Goal: Task Accomplishment & Management: Manage account settings

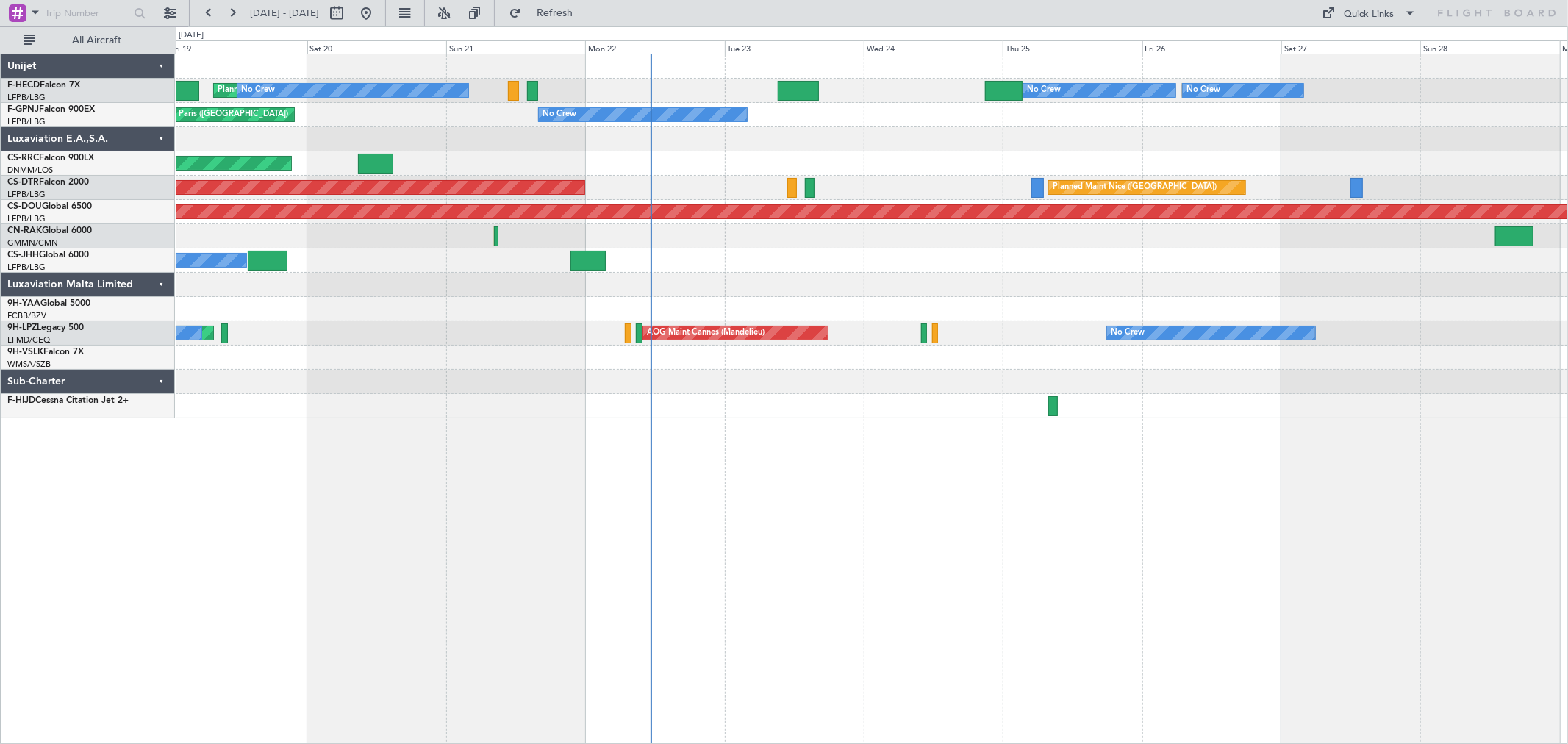
click at [835, 265] on div "Planned Maint Paris (Le Bourget) No Crew Planned Maint Paris (Le Bourget) No Cr…" at bounding box center [872, 236] width 1392 height 364
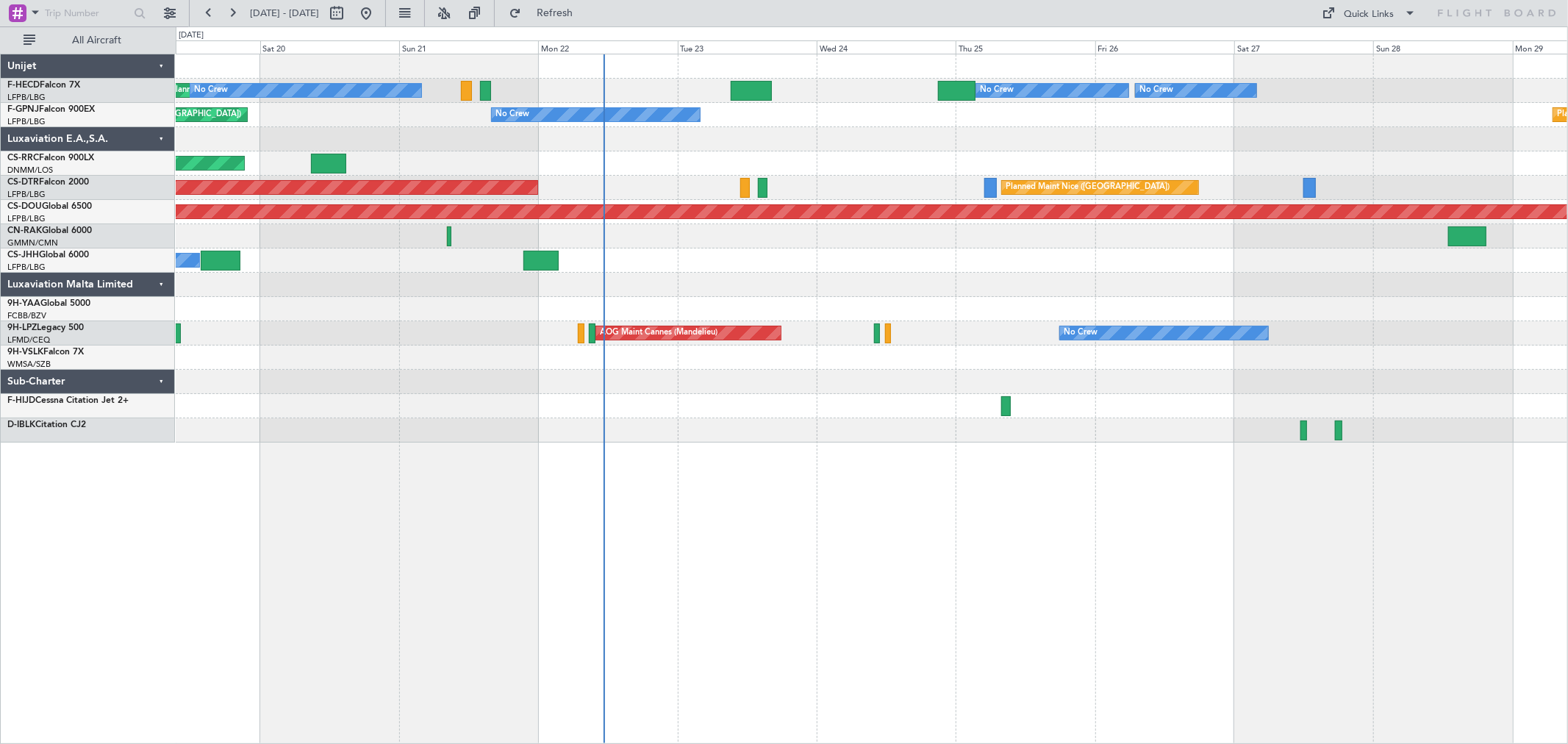
click at [709, 200] on div "Planned Maint Paris (Le Bourget) No Crew Planned Maint Paris (Le Bourget) No Cr…" at bounding box center [872, 248] width 1392 height 388
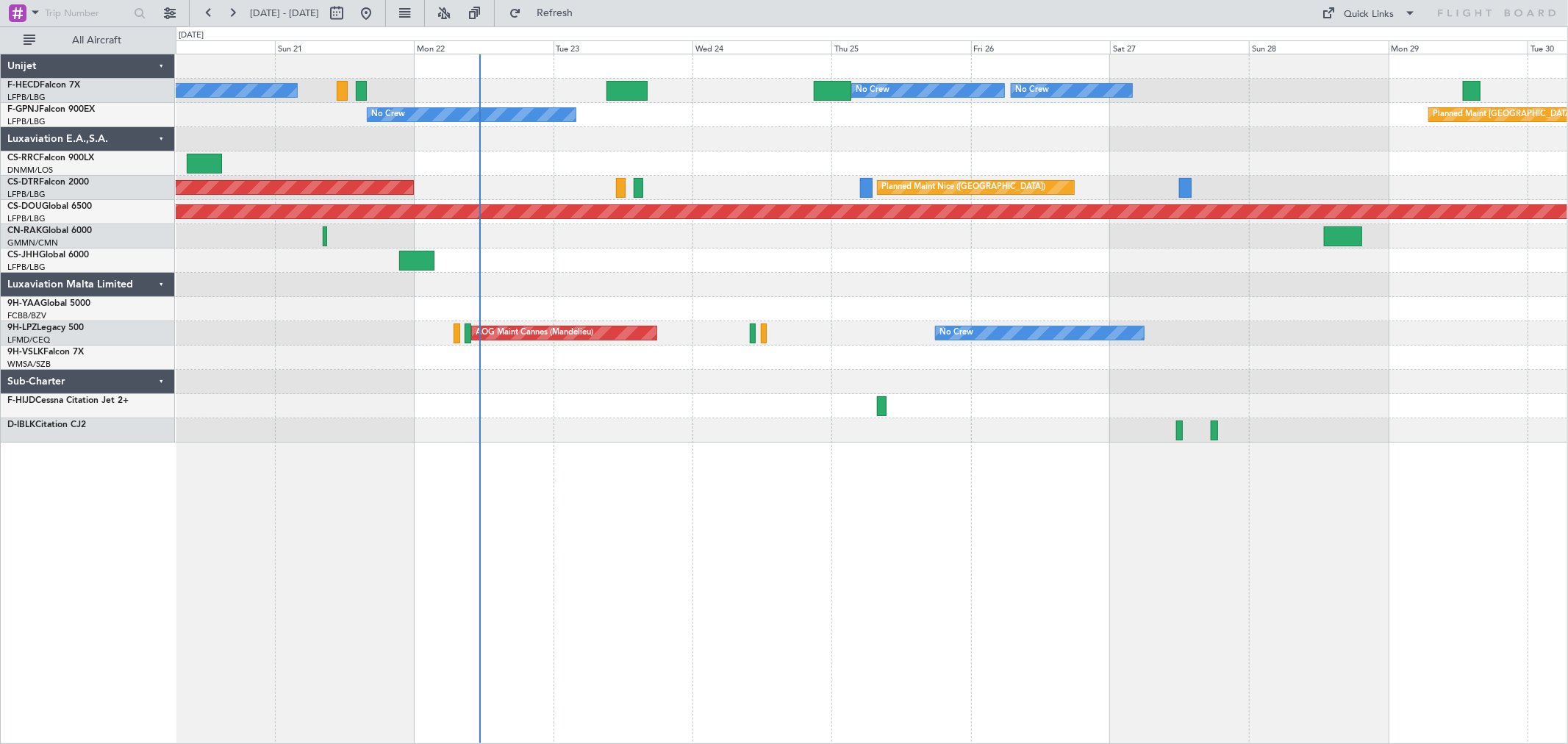
click at [450, 190] on div "AOG Maint Sofia Planned Maint Nice (Côte d'Azur Airport)" at bounding box center [872, 188] width 1392 height 24
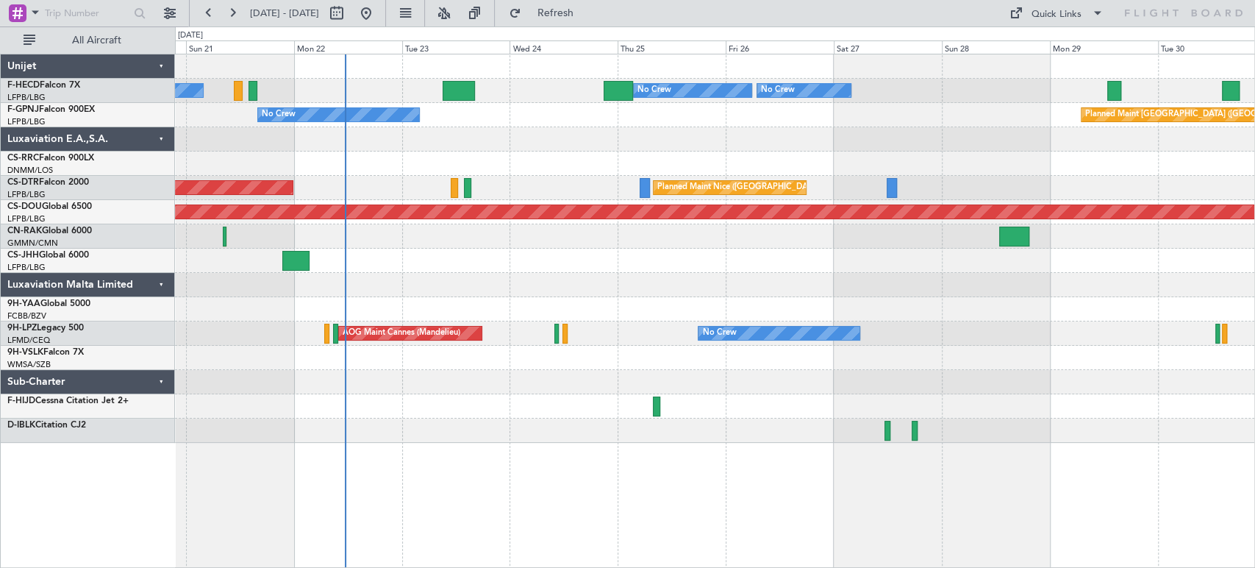
click at [168, 221] on div "No Crew Planned Maint Paris (Le Bourget) No Crew No Crew Planned Maint Paris (L…" at bounding box center [627, 296] width 1255 height 541
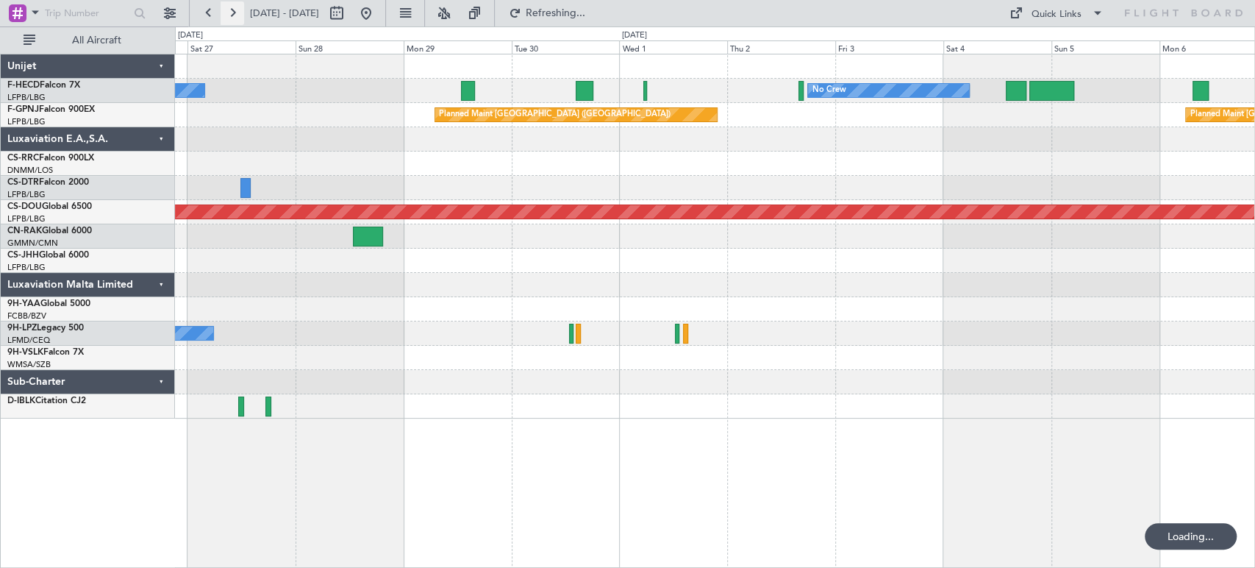
click at [229, 16] on button at bounding box center [233, 13] width 24 height 24
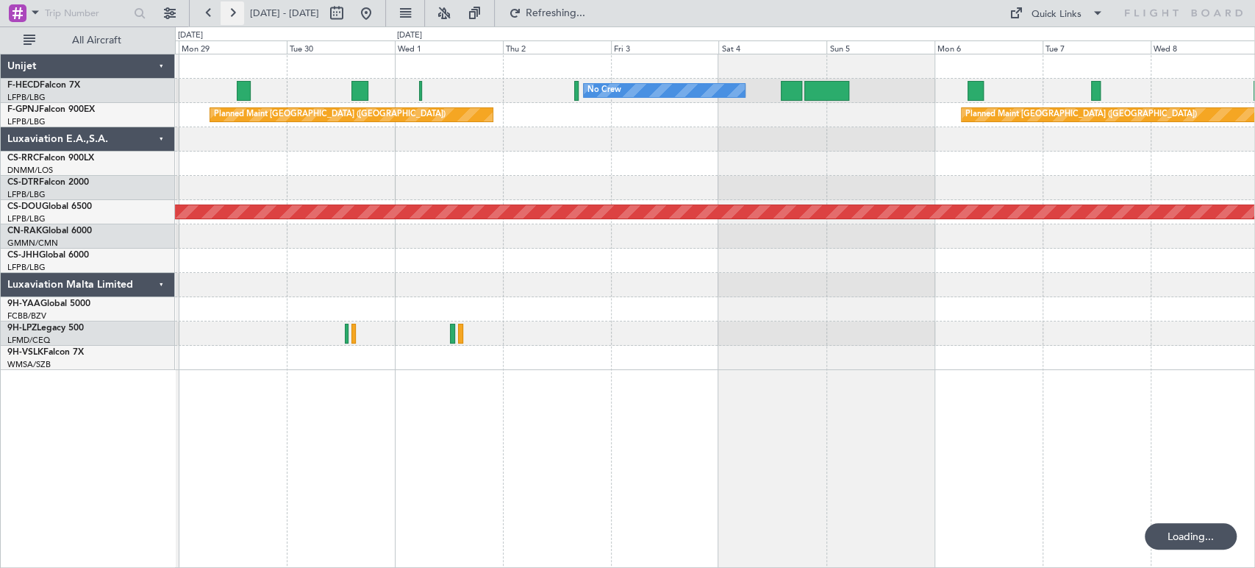
click at [229, 16] on button at bounding box center [233, 13] width 24 height 24
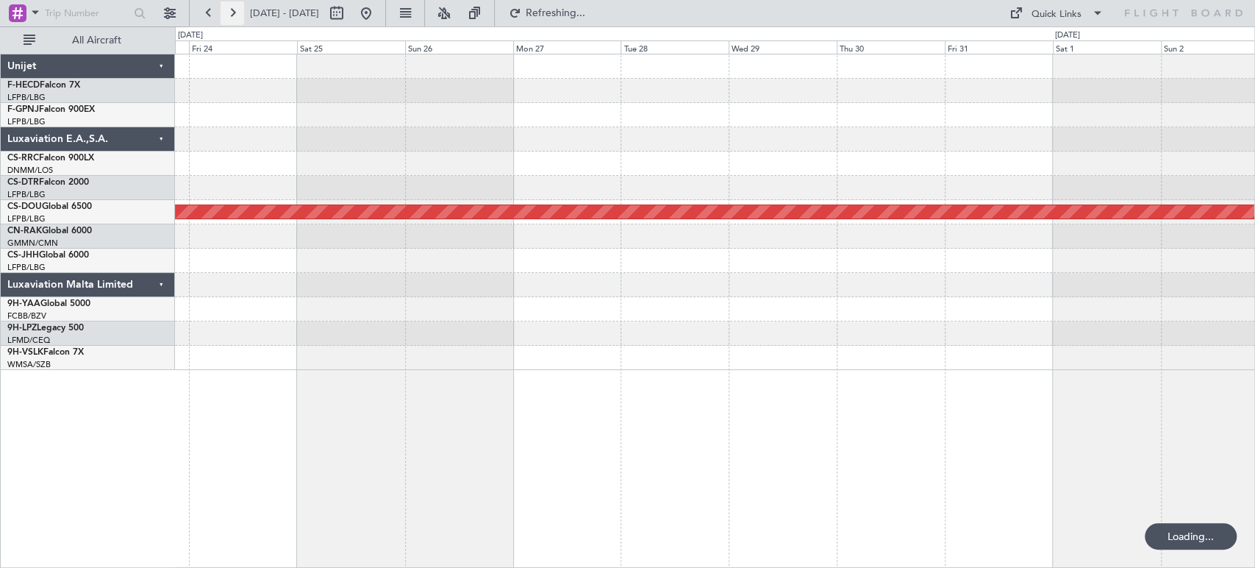
click at [229, 16] on button at bounding box center [233, 13] width 24 height 24
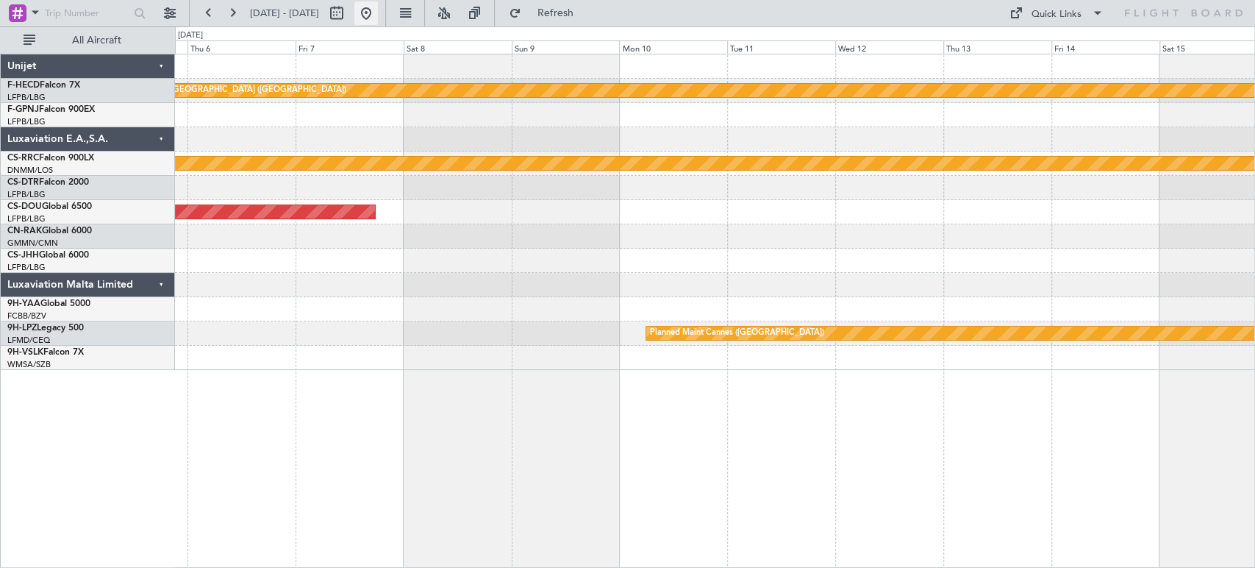
click at [378, 15] on button at bounding box center [366, 13] width 24 height 24
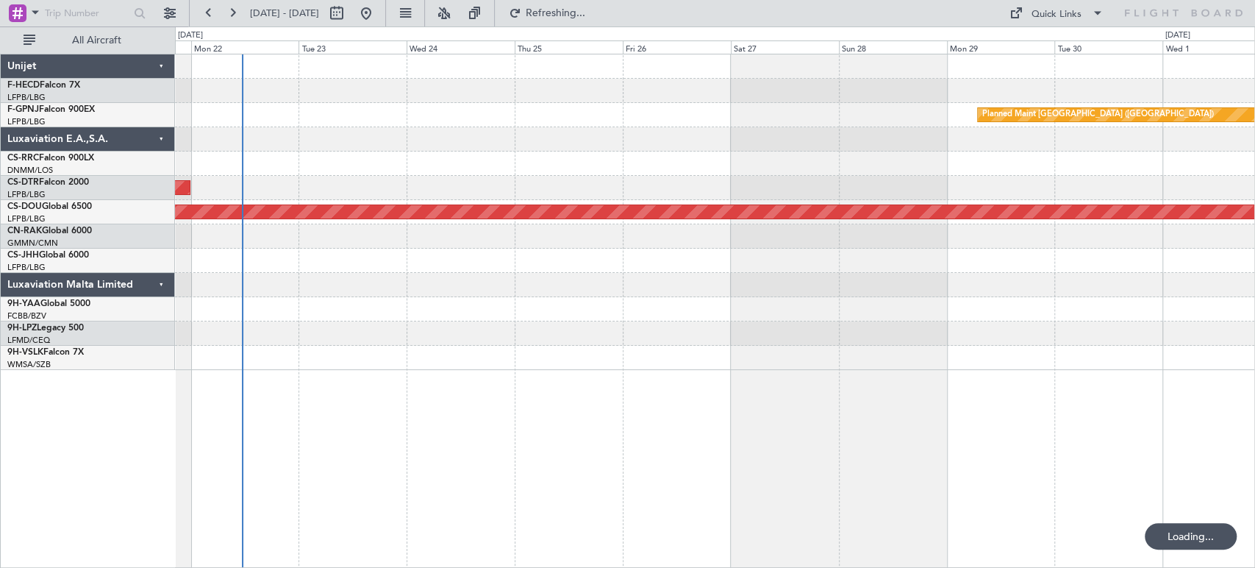
click at [222, 274] on div "Planned Maint Paris (Le Bourget) Planned Maint Paris (Le Bourget) AOG Maint Par…" at bounding box center [714, 211] width 1079 height 315
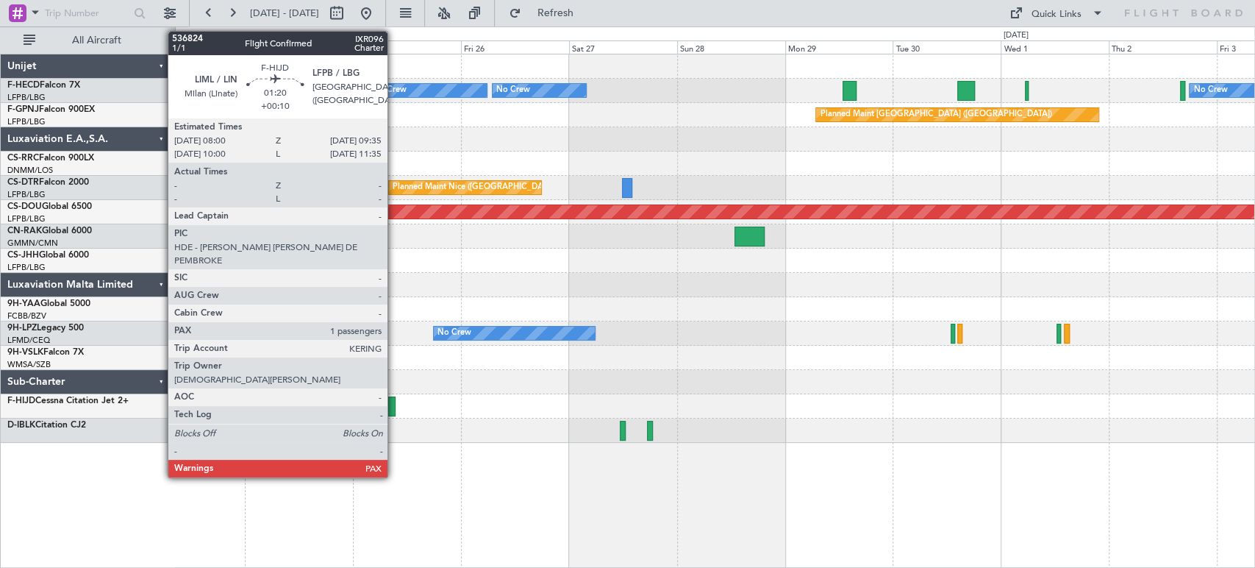
click at [394, 410] on div at bounding box center [391, 406] width 7 height 20
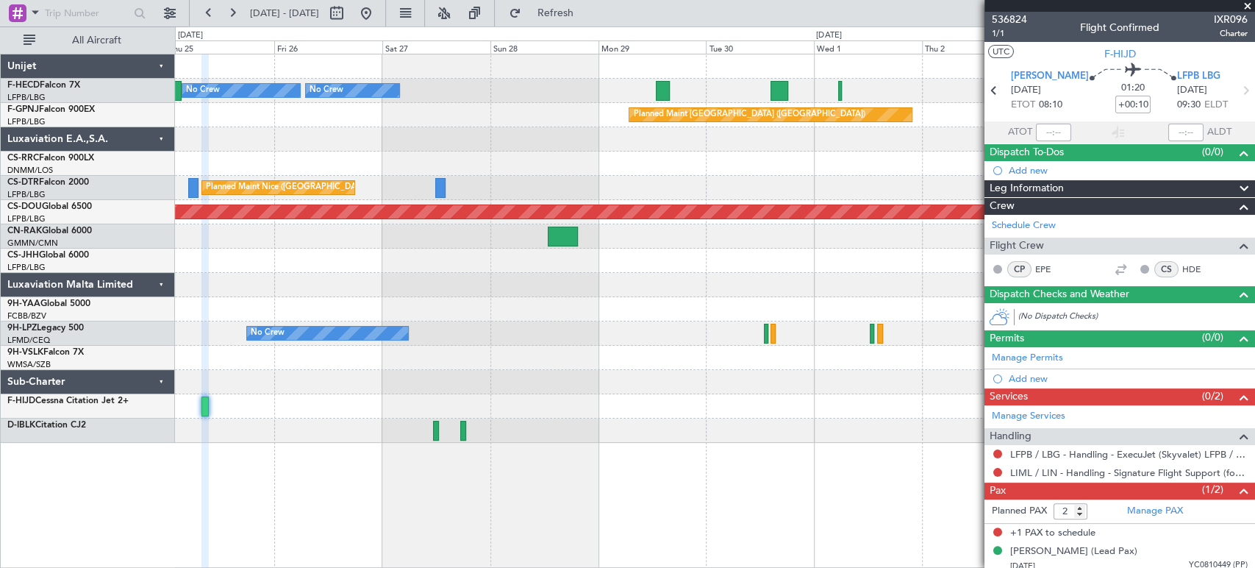
click at [278, 101] on div "No Crew Planned Maint Paris (Le Bourget) No Crew No Crew" at bounding box center [714, 91] width 1079 height 24
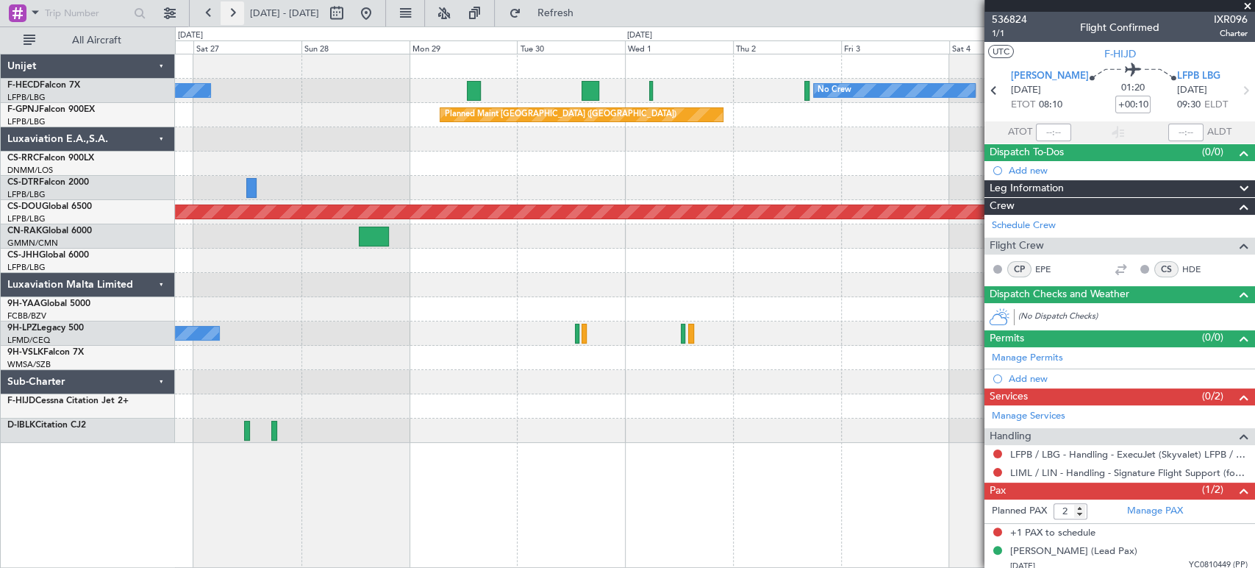
click at [232, 14] on button at bounding box center [233, 13] width 24 height 24
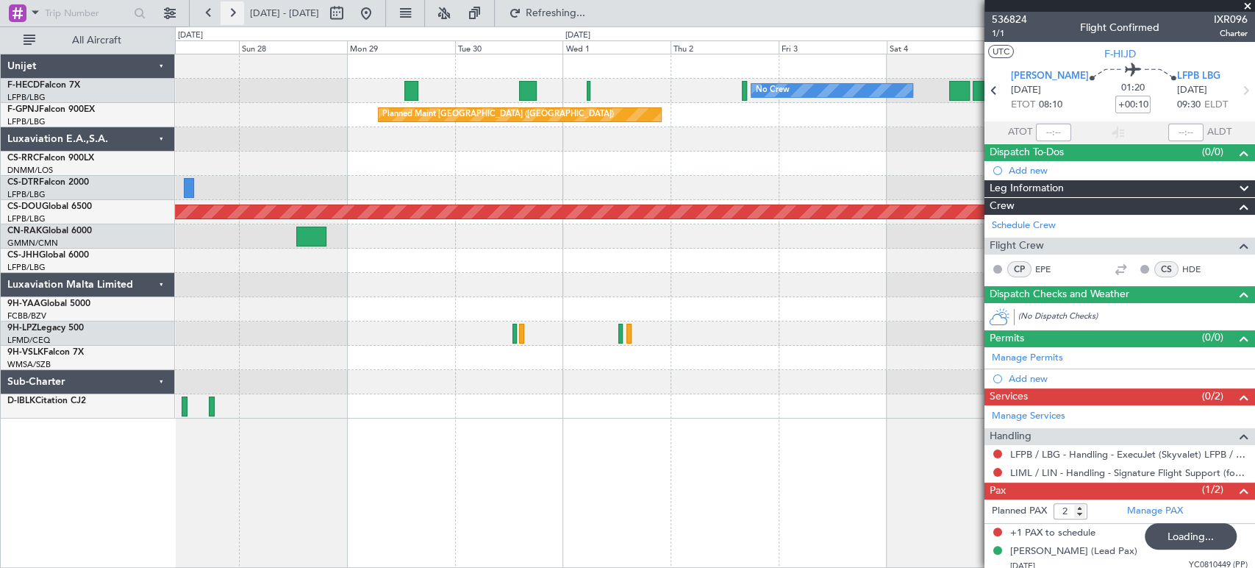
click at [232, 14] on button at bounding box center [233, 13] width 24 height 24
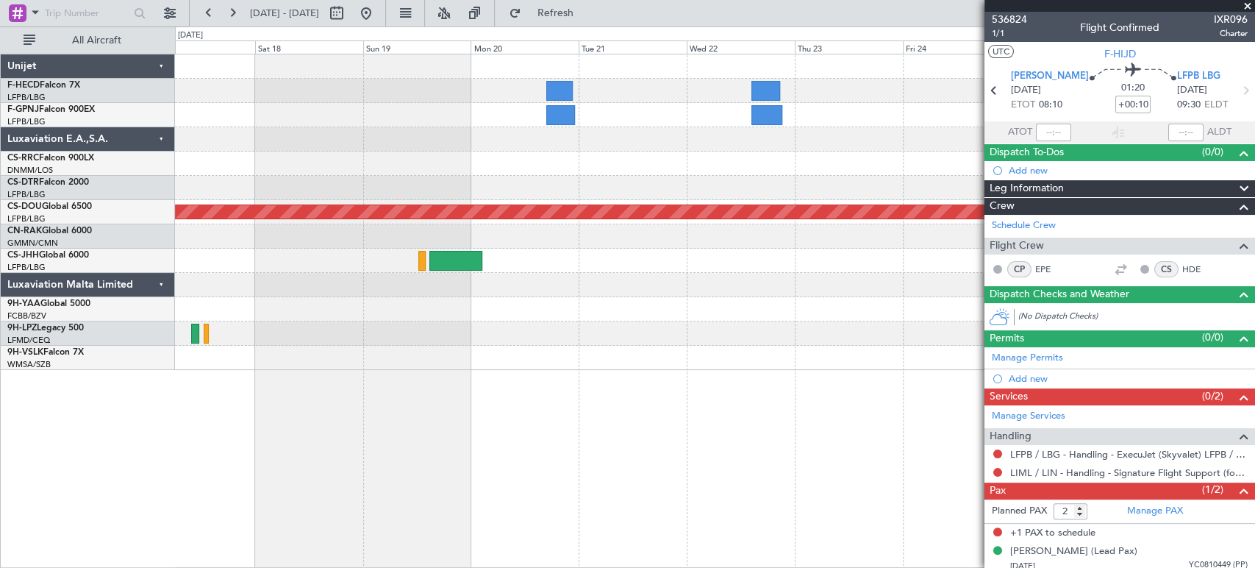
click at [124, 135] on div "Planned Maint Paris (Le Bourget) Planned Maint Paris (Le Bourget) Planned Maint…" at bounding box center [627, 296] width 1255 height 541
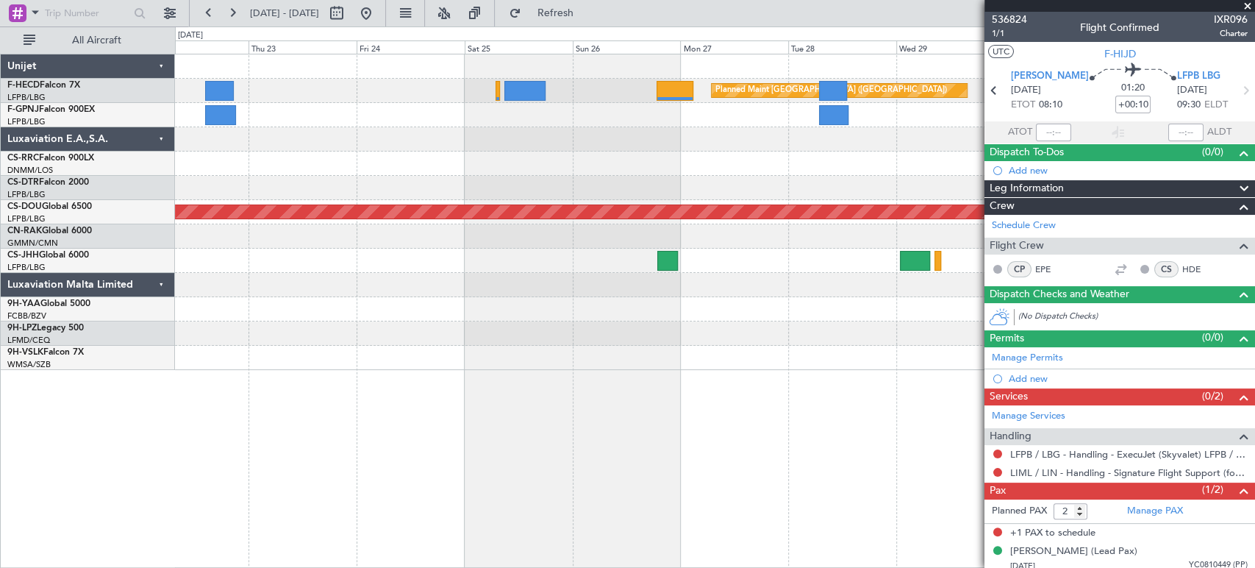
click at [167, 129] on div "Planned Maint Paris (Le Bourget) Planned Maint Paris (Le Bourget) Planned Maint…" at bounding box center [627, 296] width 1255 height 541
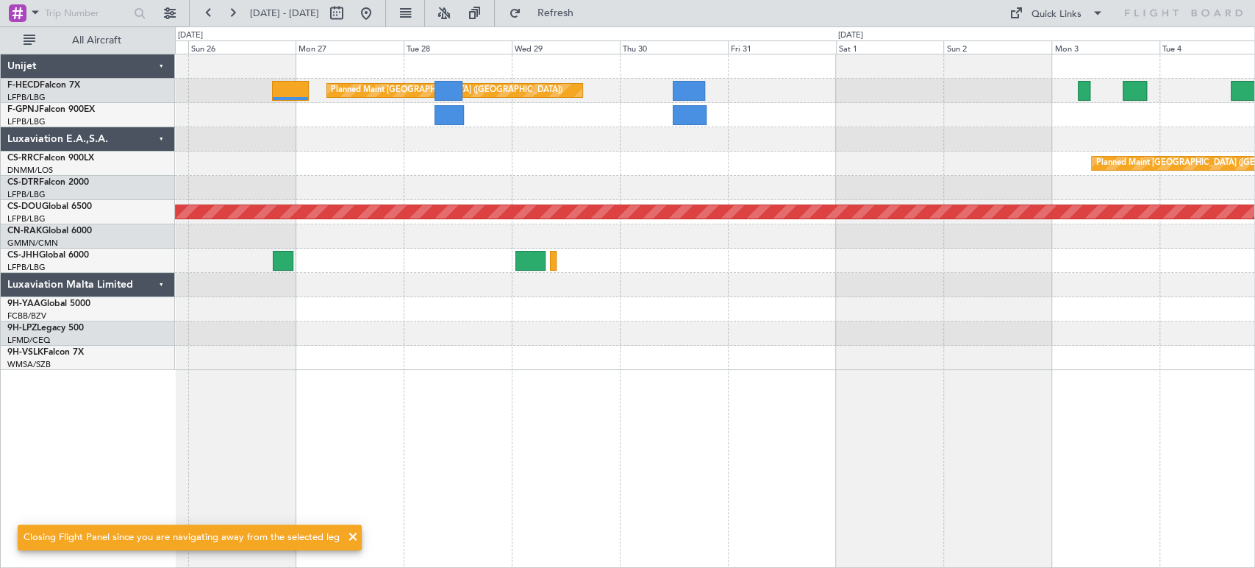
click at [376, 134] on div "Planned Maint Paris (Le Bourget) Planned Maint Paris (Le Bourget) Planned Maint…" at bounding box center [714, 211] width 1079 height 315
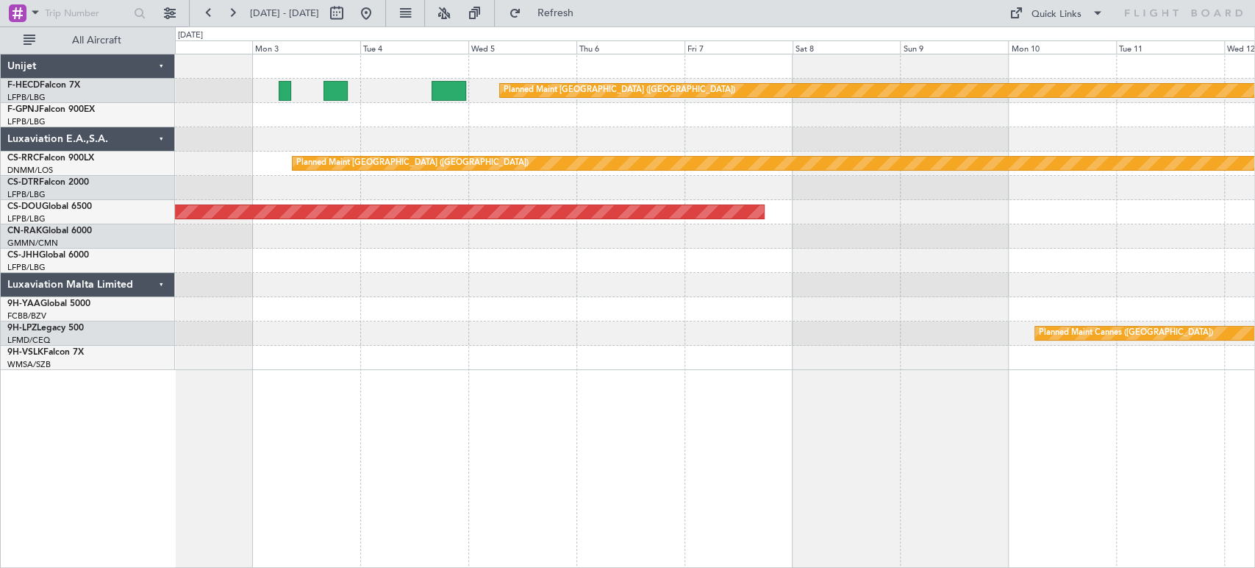
click at [443, 155] on div "Planned Maint Paris (Le Bourget) Planned Maint Paris (Le Bourget) Planned Maint…" at bounding box center [714, 211] width 1079 height 315
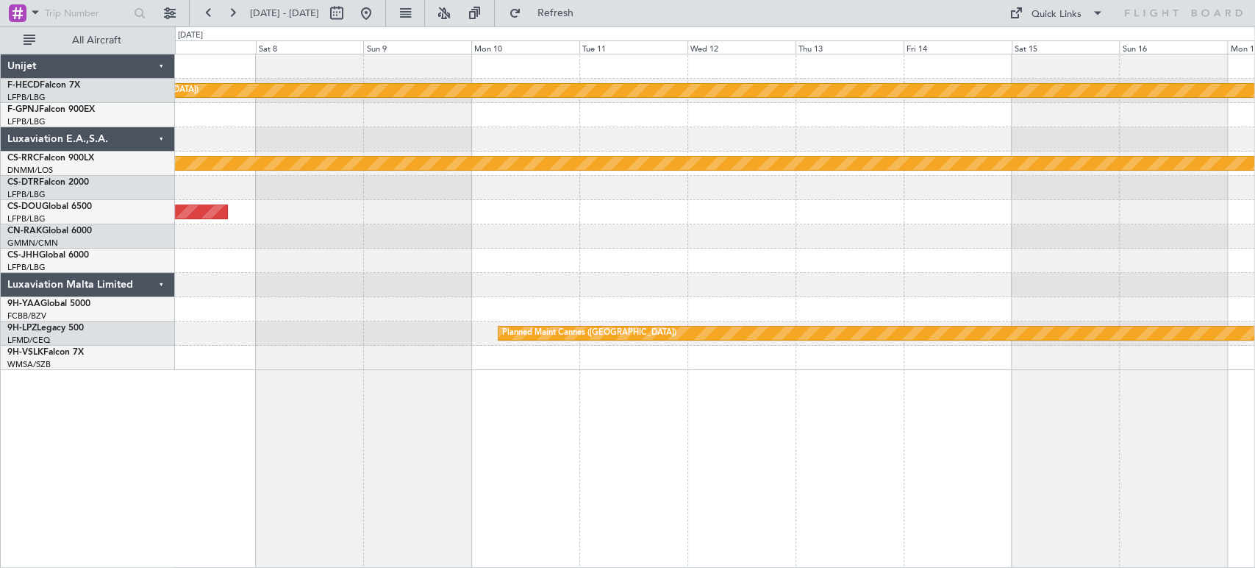
click at [494, 146] on div "Planned Maint Paris (Le Bourget) Planned Maint Paris (Le Bourget) Planned Maint…" at bounding box center [714, 211] width 1079 height 315
click at [227, 16] on button at bounding box center [233, 13] width 24 height 24
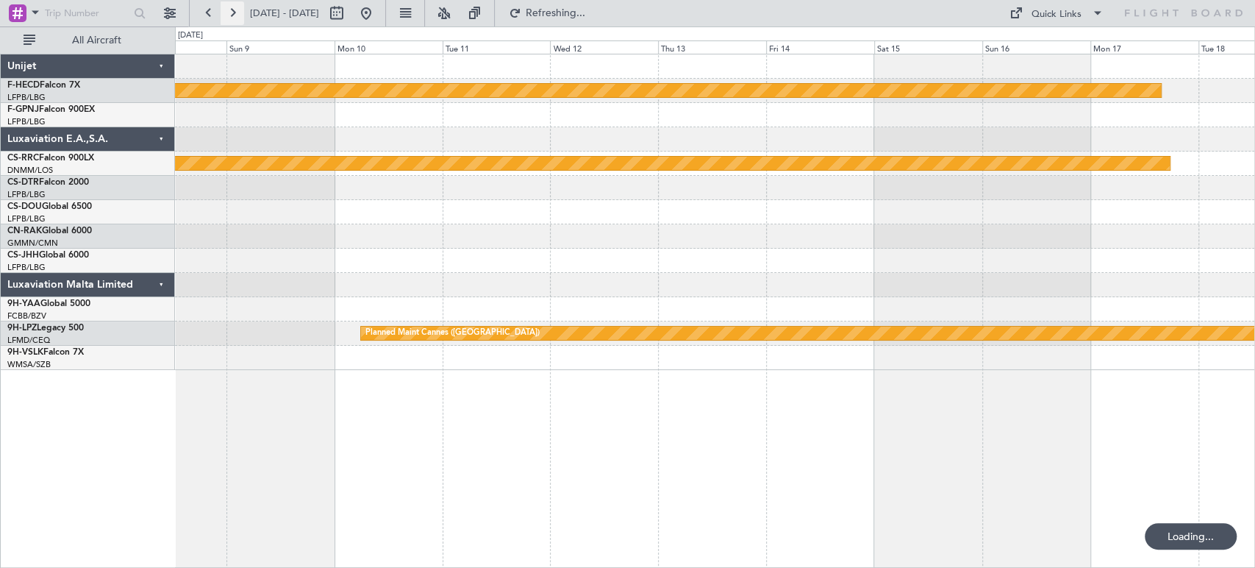
click at [227, 16] on button at bounding box center [233, 13] width 24 height 24
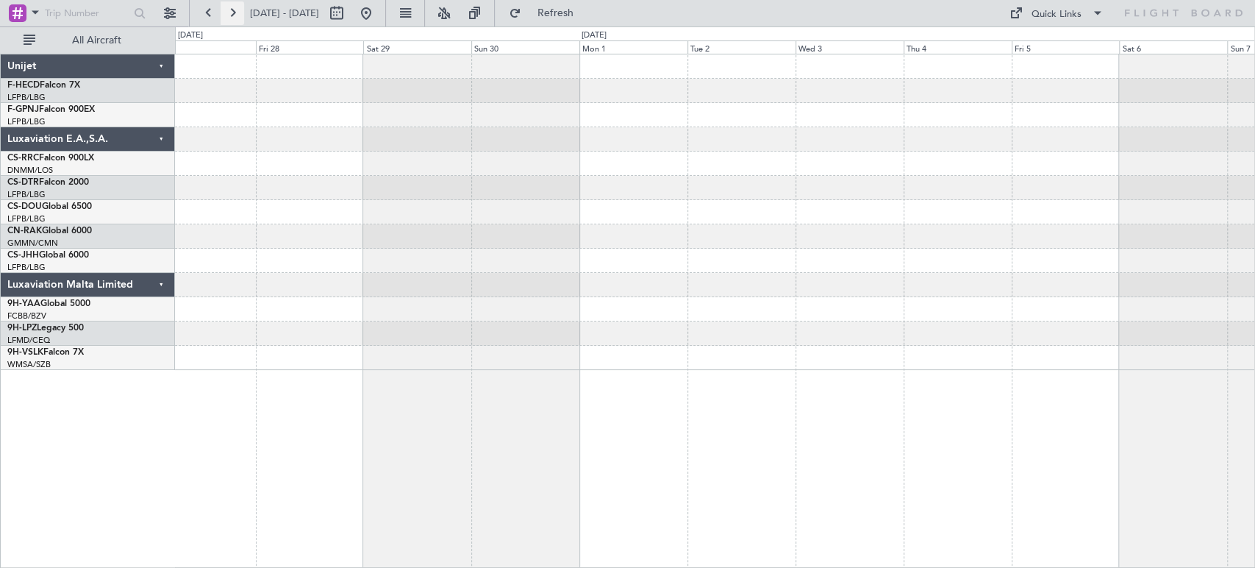
click at [227, 16] on button at bounding box center [233, 13] width 24 height 24
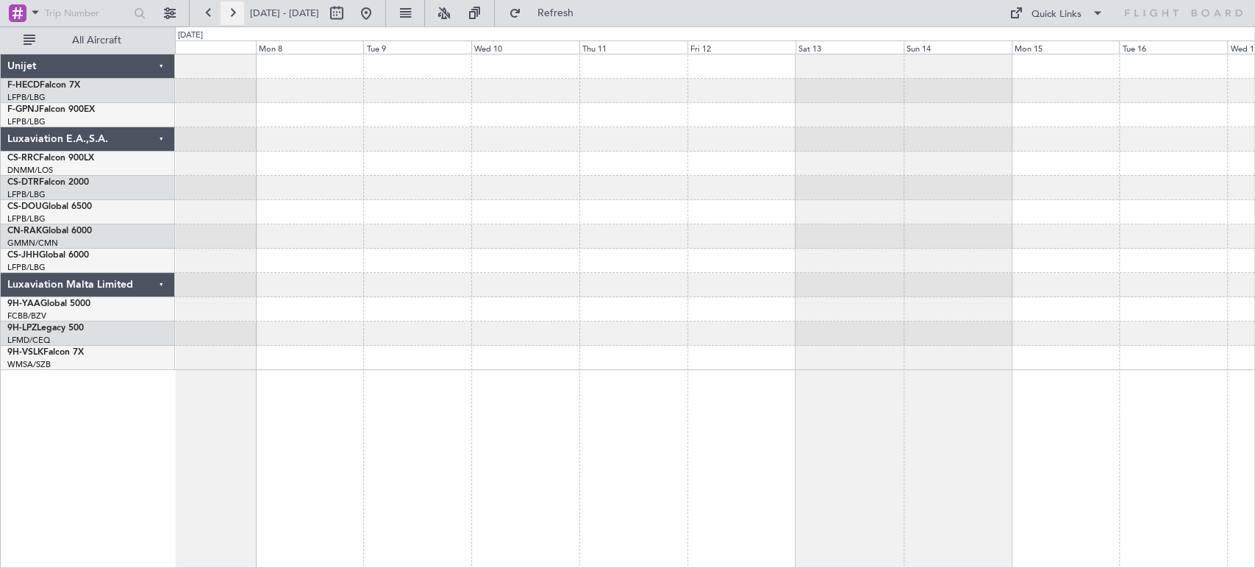
click at [226, 12] on button at bounding box center [233, 13] width 24 height 24
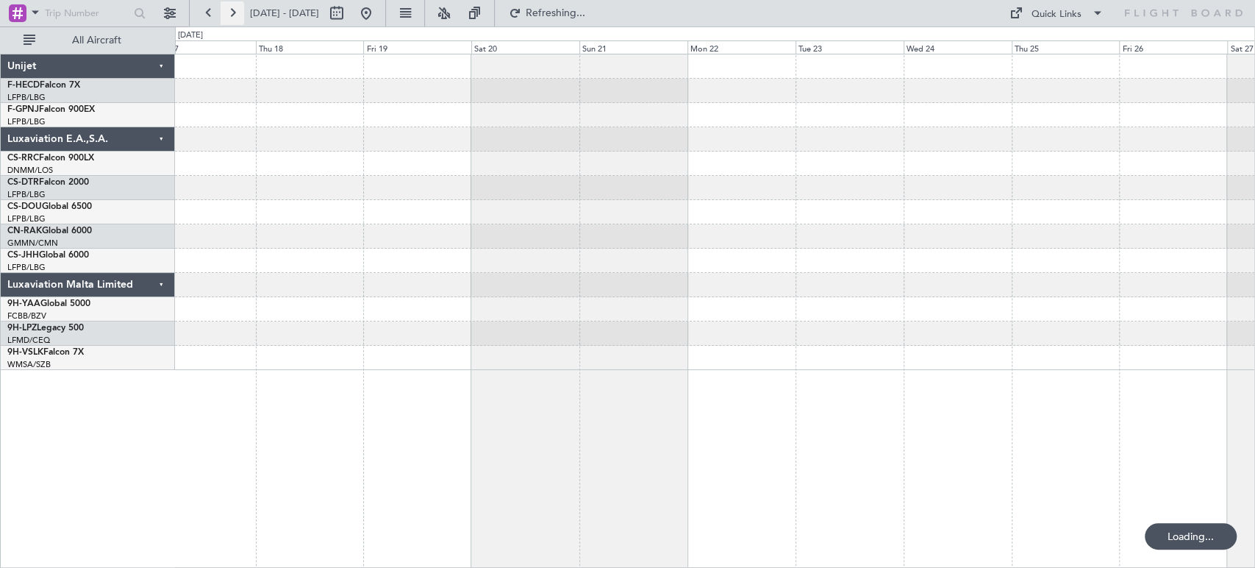
click at [226, 12] on button at bounding box center [233, 13] width 24 height 24
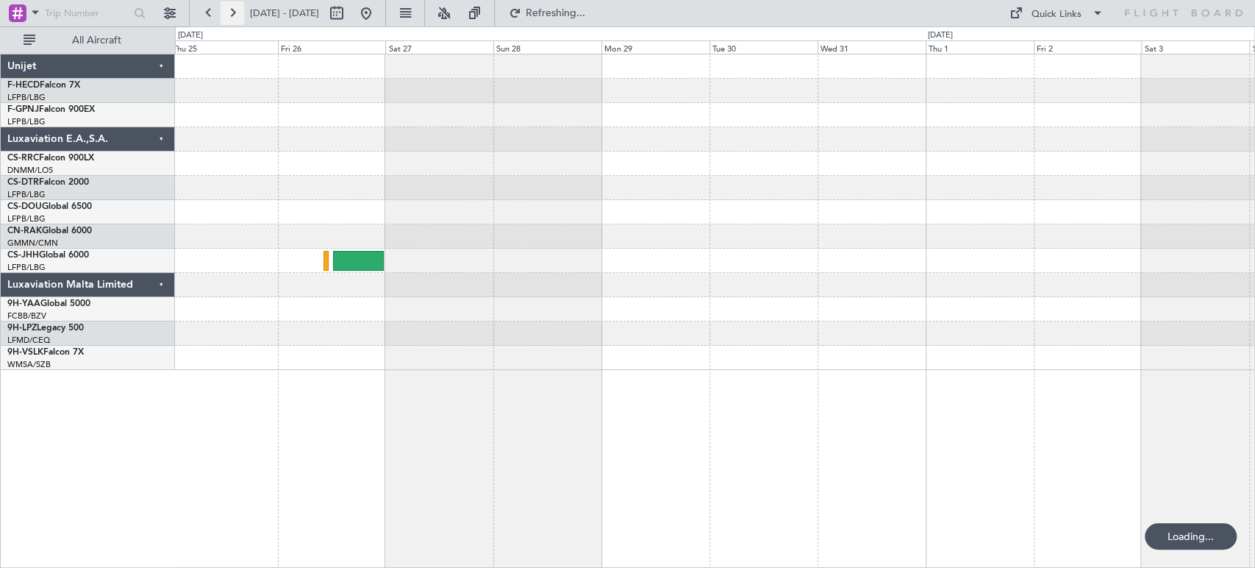
click at [226, 12] on button at bounding box center [233, 13] width 24 height 24
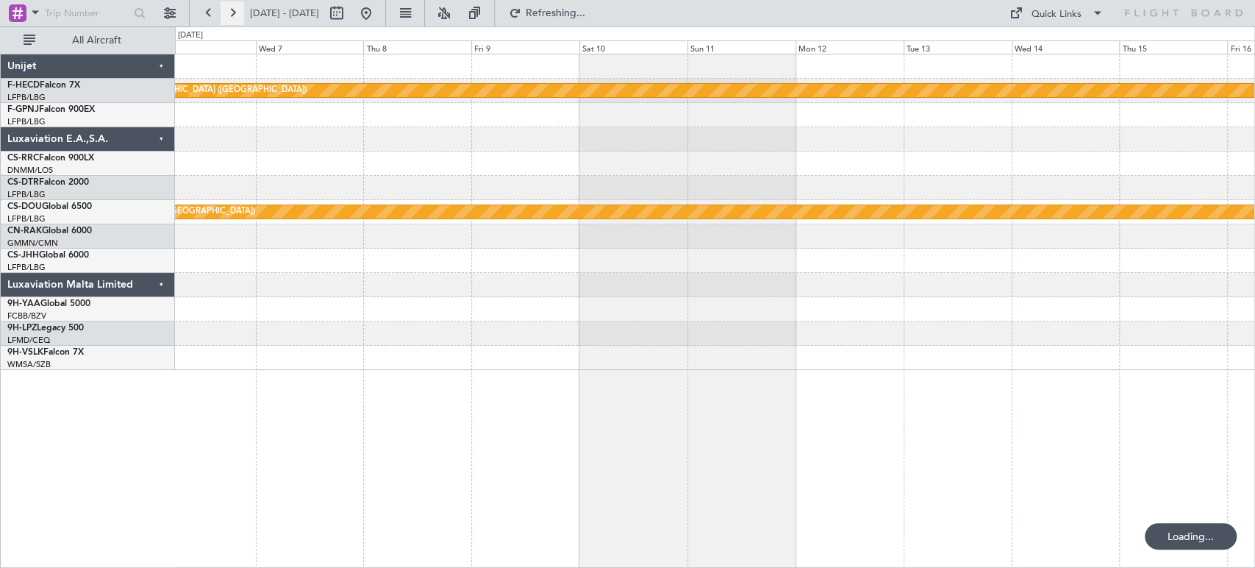
click at [226, 12] on button at bounding box center [233, 13] width 24 height 24
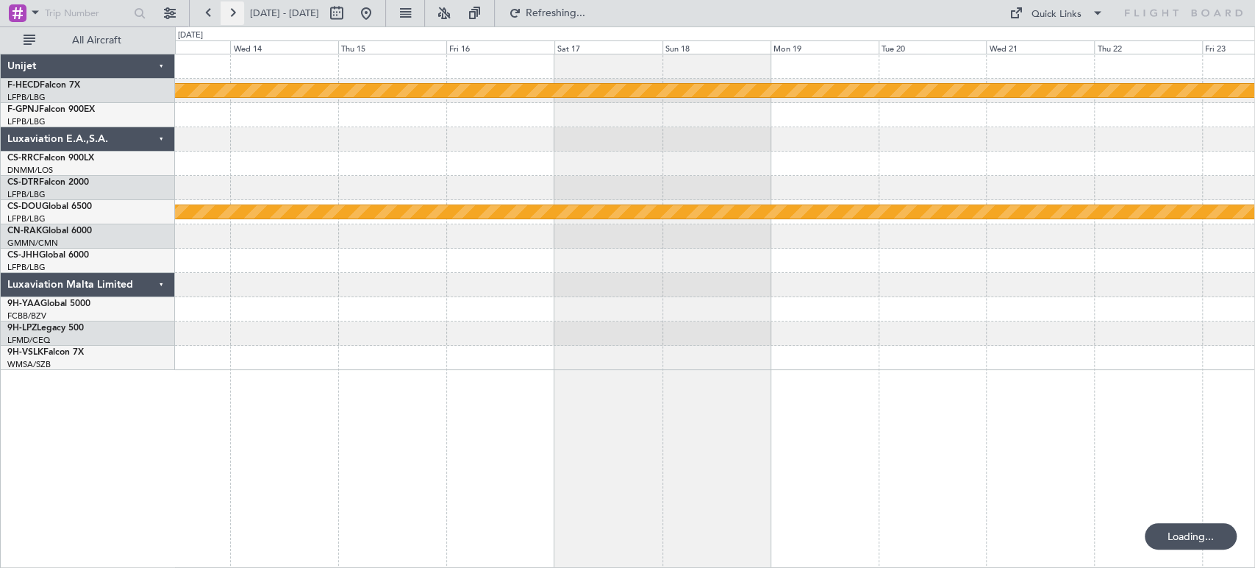
click at [226, 12] on button at bounding box center [233, 13] width 24 height 24
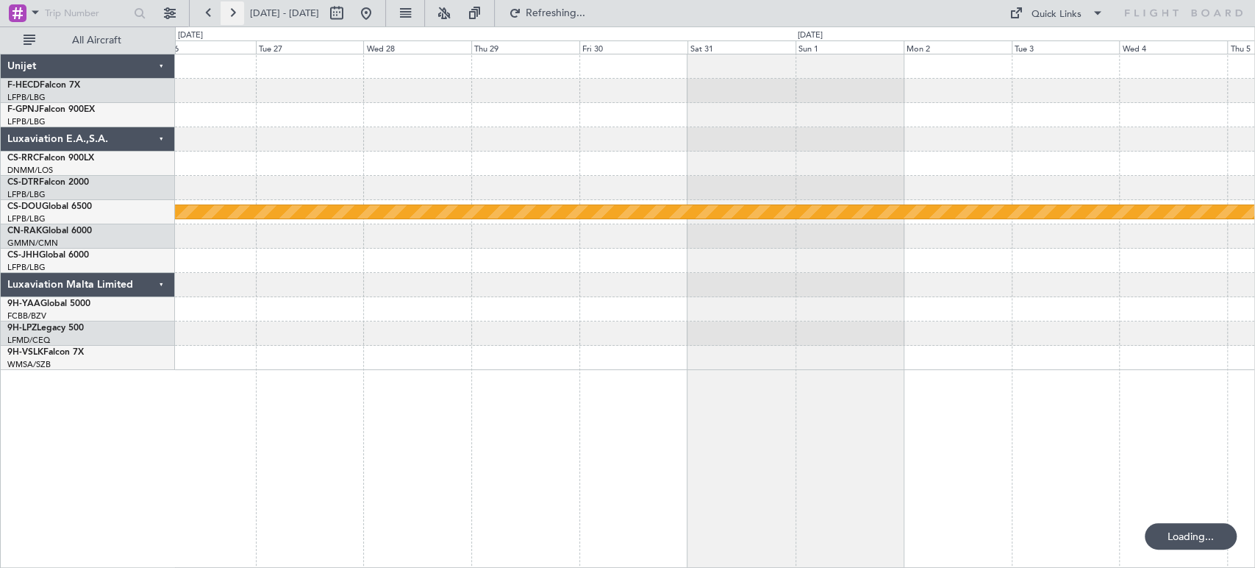
click at [226, 12] on button at bounding box center [233, 13] width 24 height 24
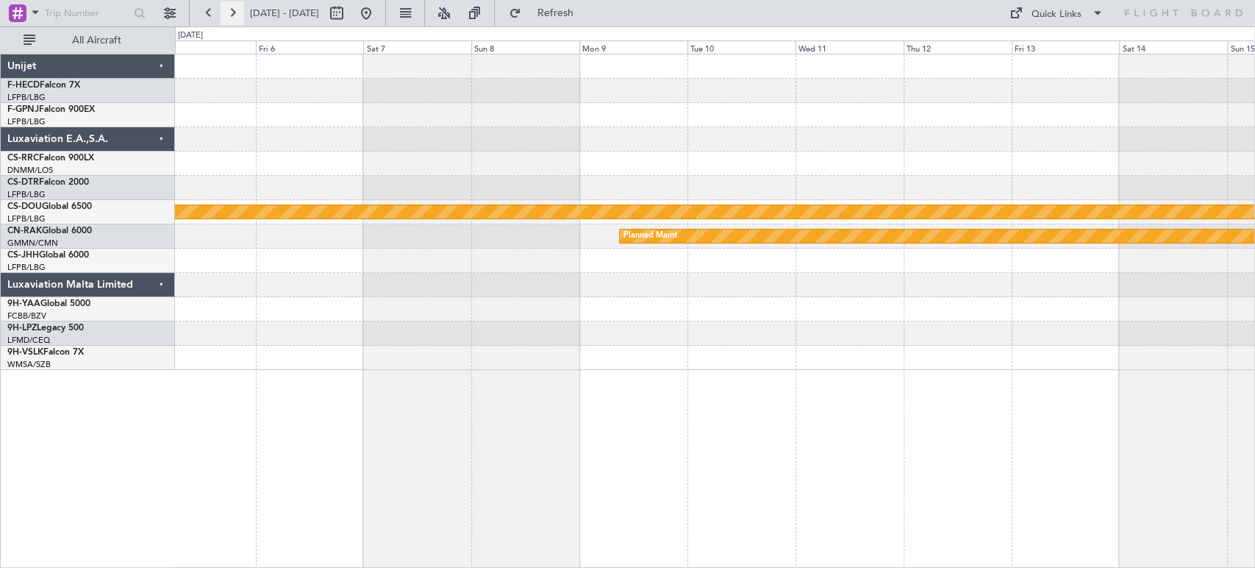
click at [226, 12] on button at bounding box center [233, 13] width 24 height 24
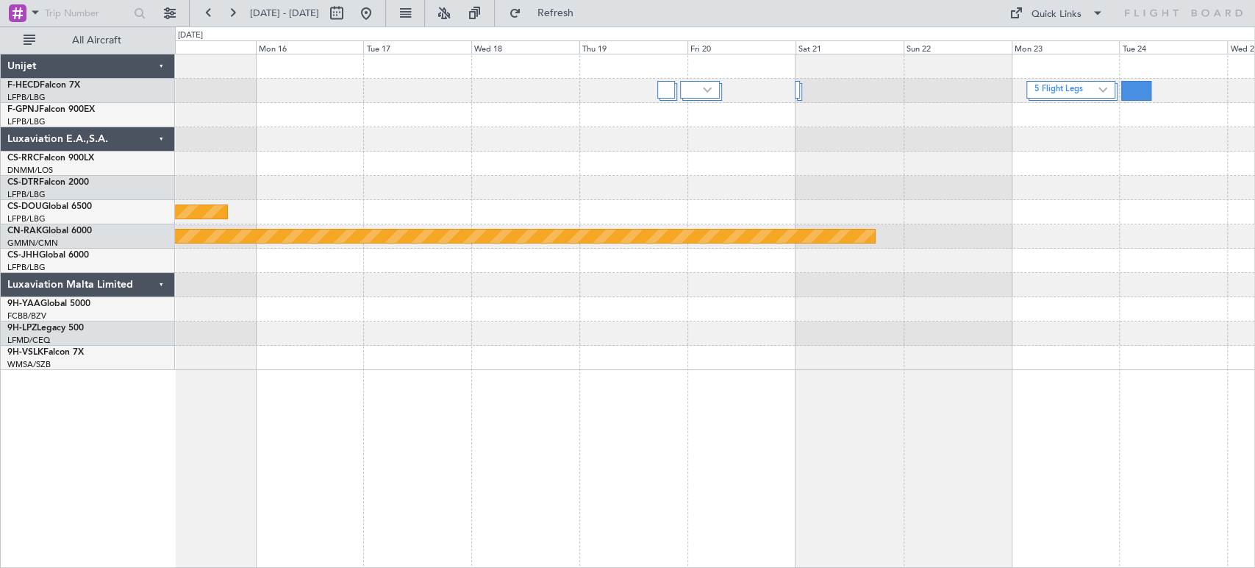
click at [676, 96] on div at bounding box center [669, 92] width 18 height 18
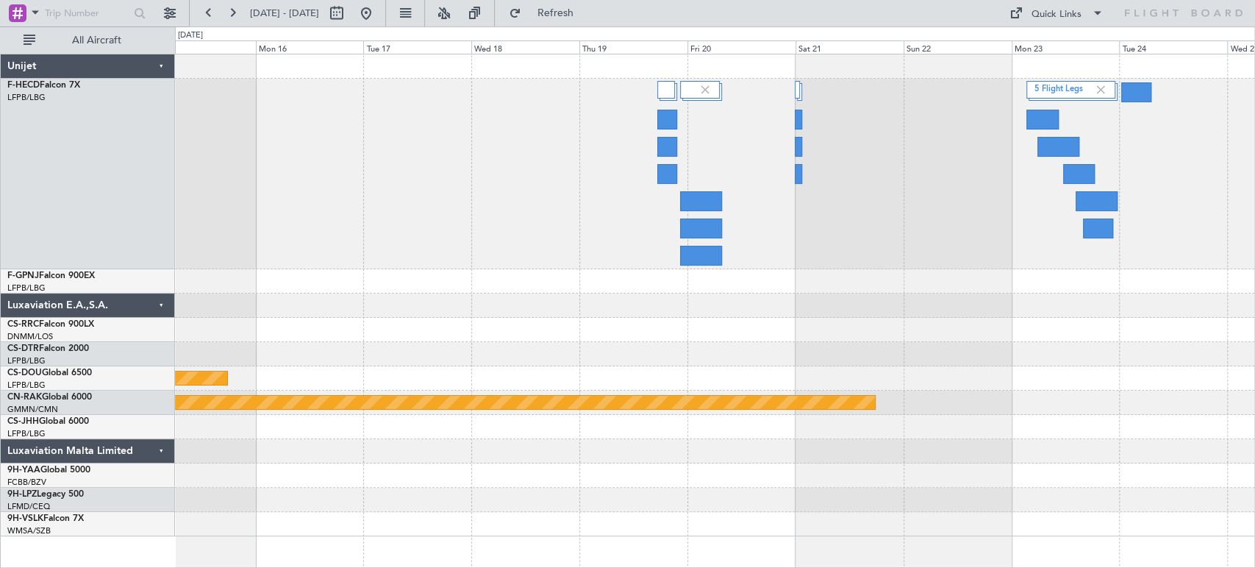
click at [460, 169] on div "5 Flight Legs" at bounding box center [714, 174] width 1079 height 190
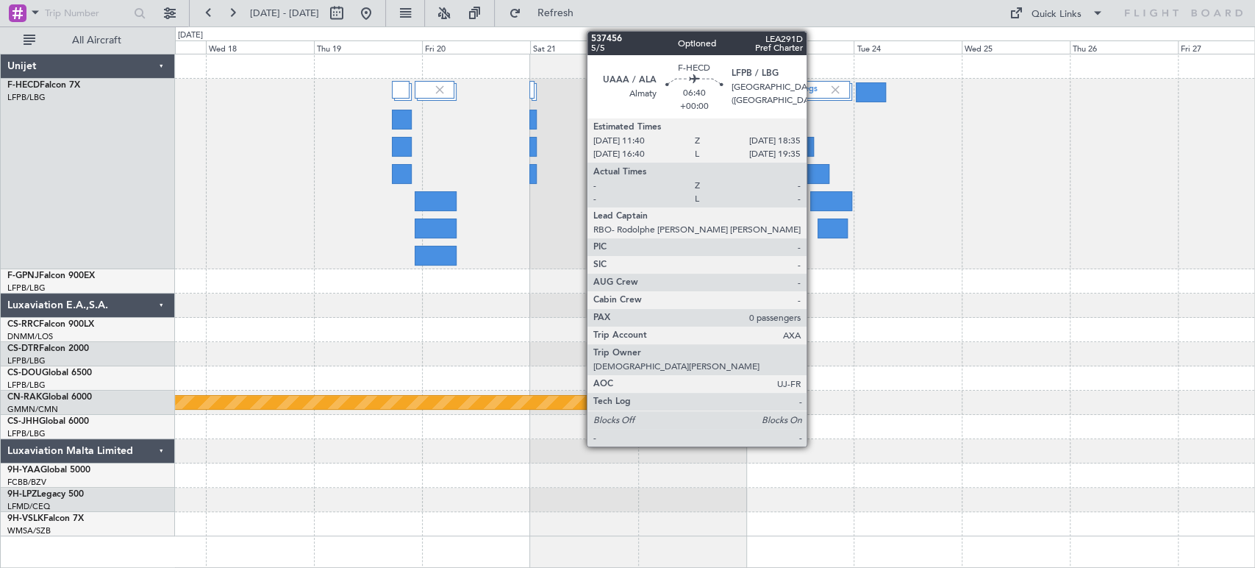
click at [813, 173] on div at bounding box center [814, 174] width 32 height 20
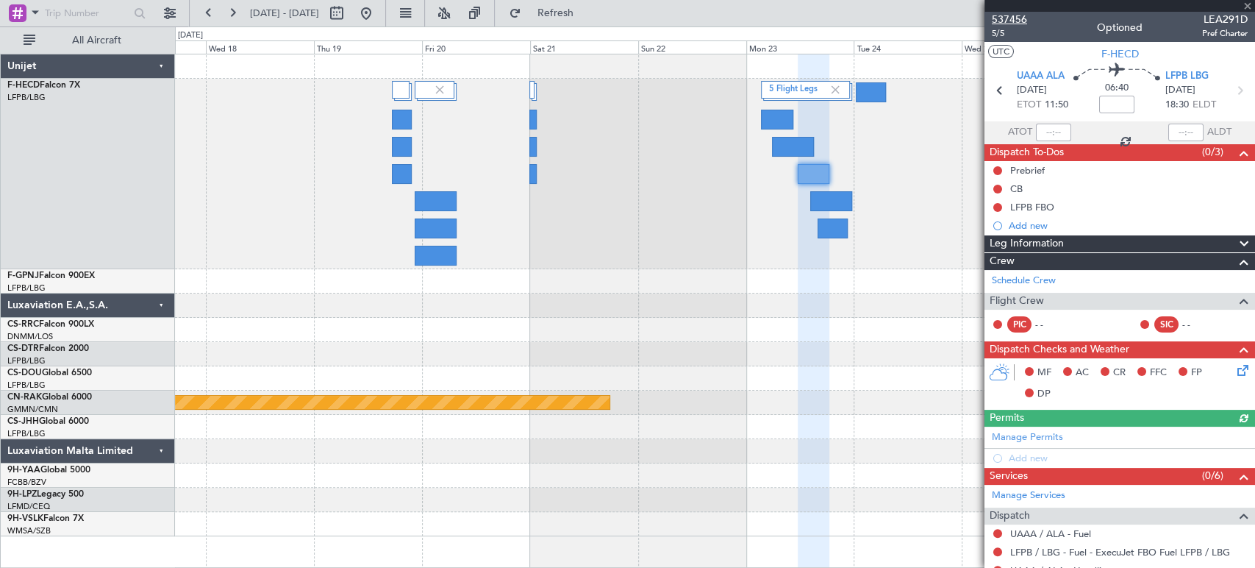
click at [1007, 15] on span "537456" at bounding box center [1009, 19] width 35 height 15
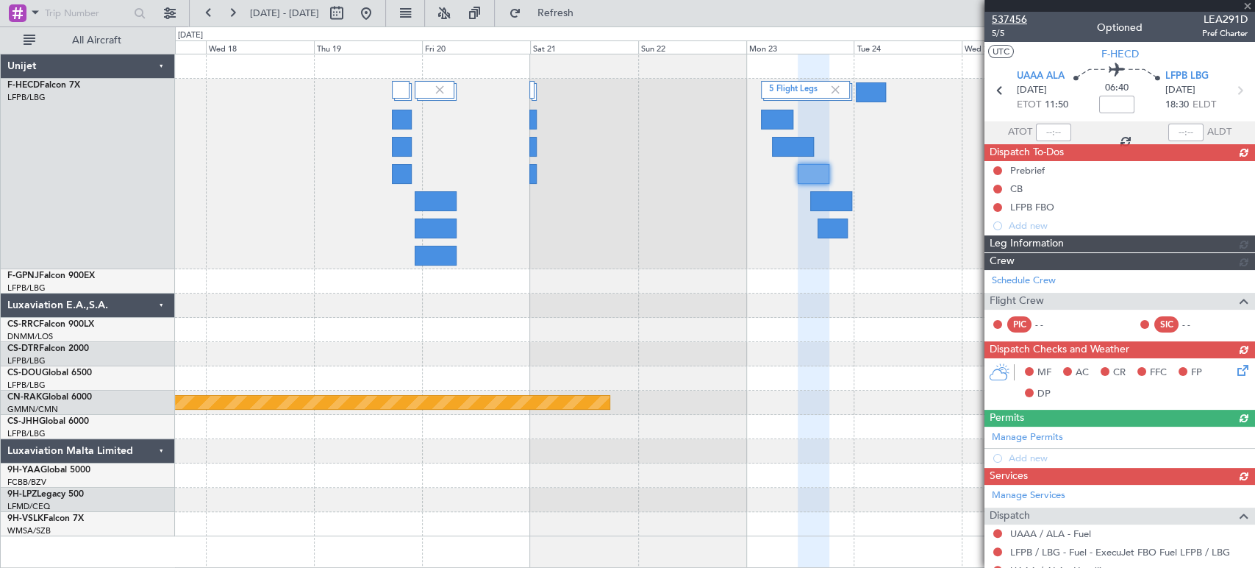
type input "+01:05"
type input "1"
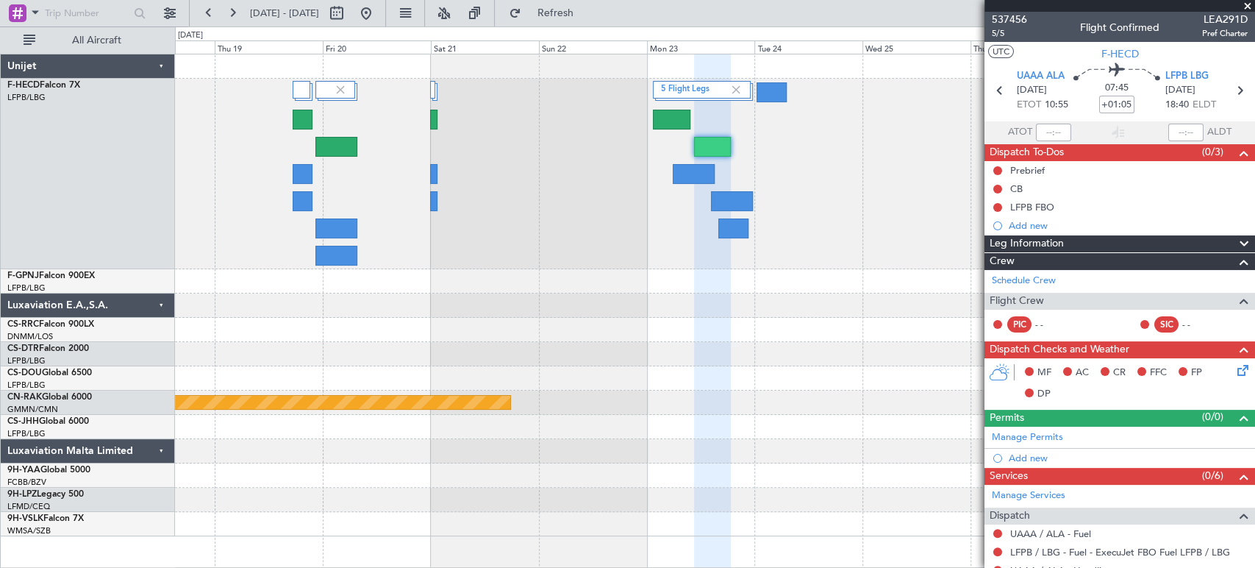
click at [399, 168] on div "5 Flight Legs" at bounding box center [714, 174] width 1079 height 190
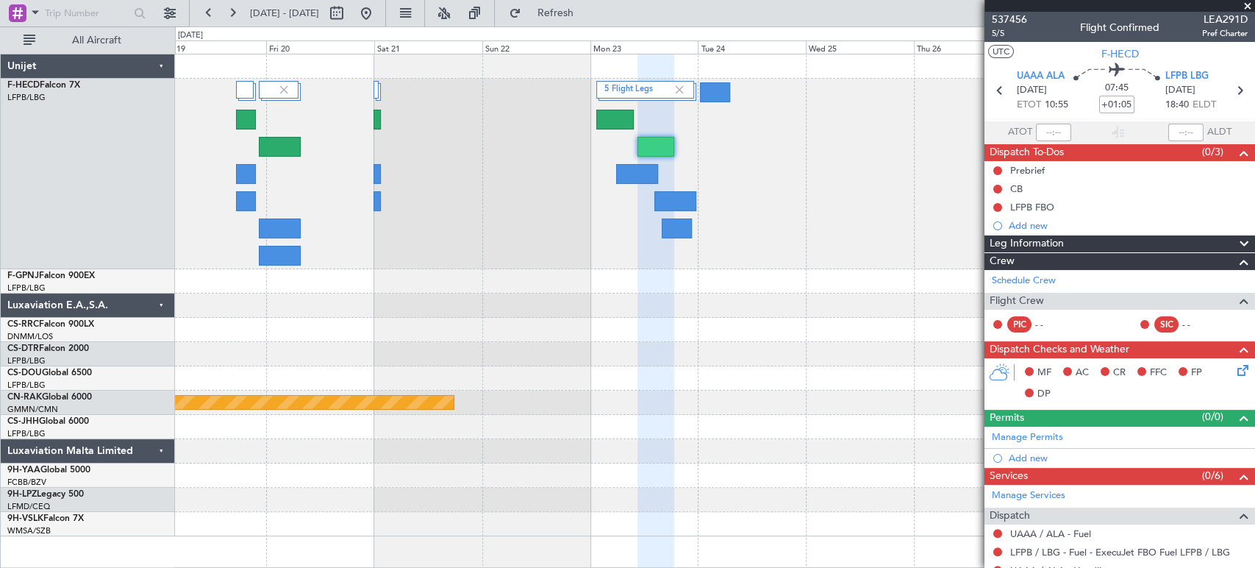
click at [395, 193] on div "5 Flight Legs" at bounding box center [714, 174] width 1079 height 190
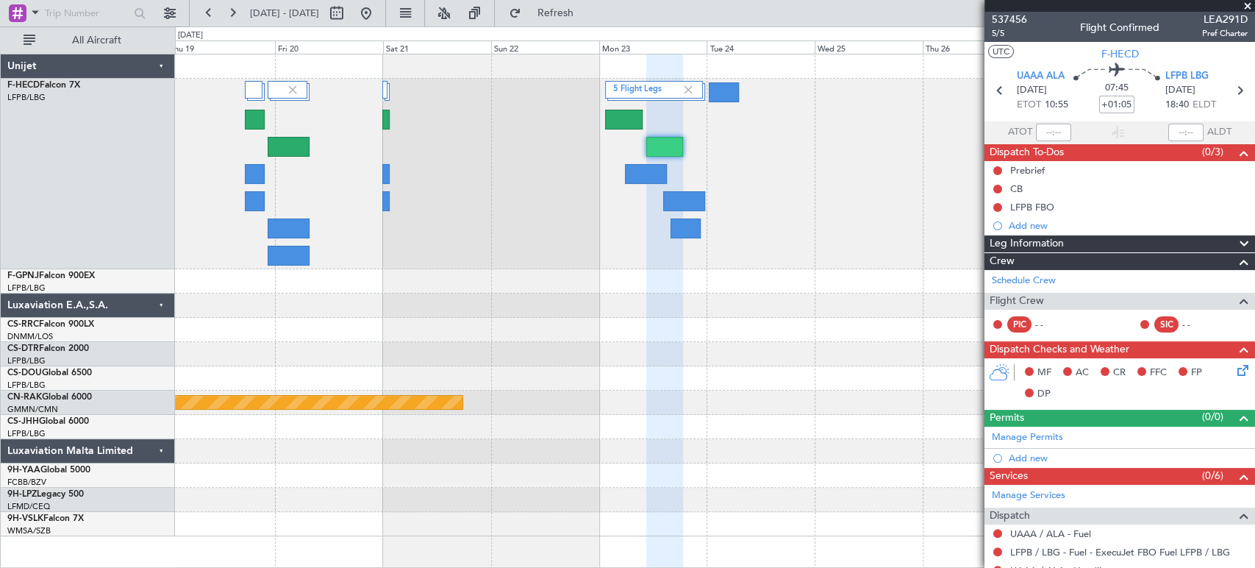
click at [388, 142] on div "5 Flight Legs" at bounding box center [714, 174] width 1079 height 190
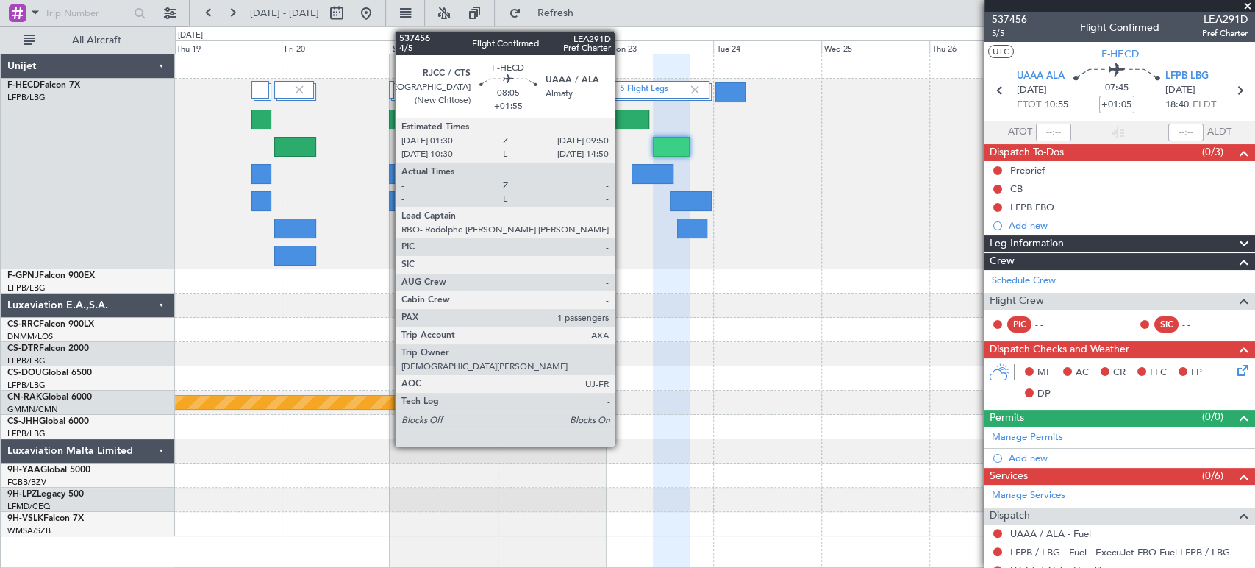
click at [626, 114] on div at bounding box center [630, 120] width 37 height 20
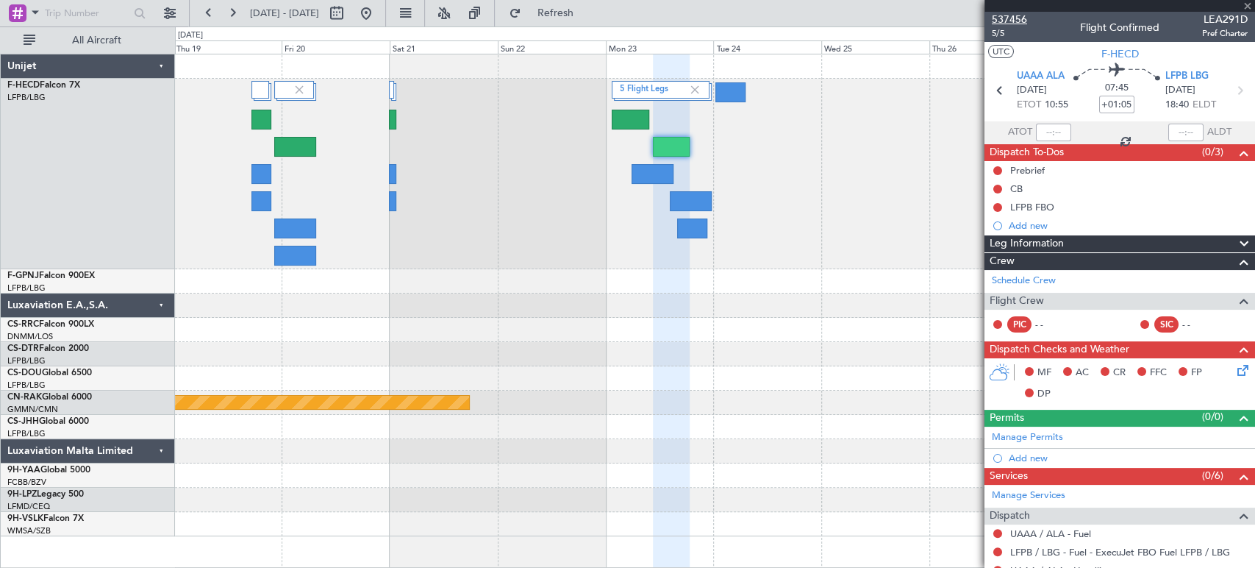
click at [1021, 17] on span "537456" at bounding box center [1009, 19] width 35 height 15
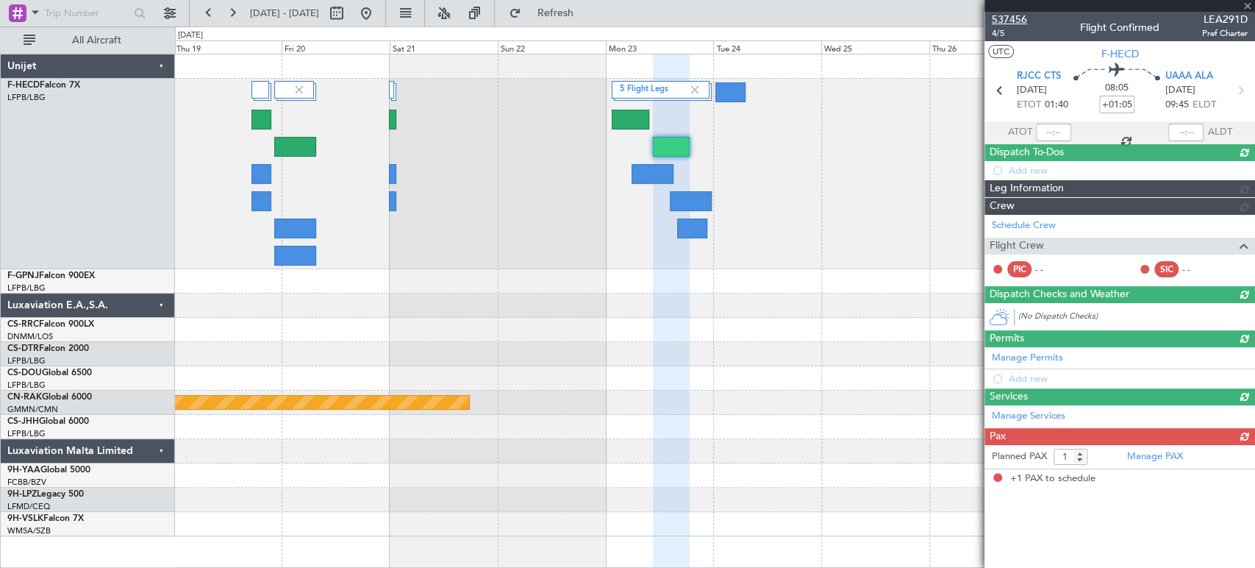
type input "+01:55"
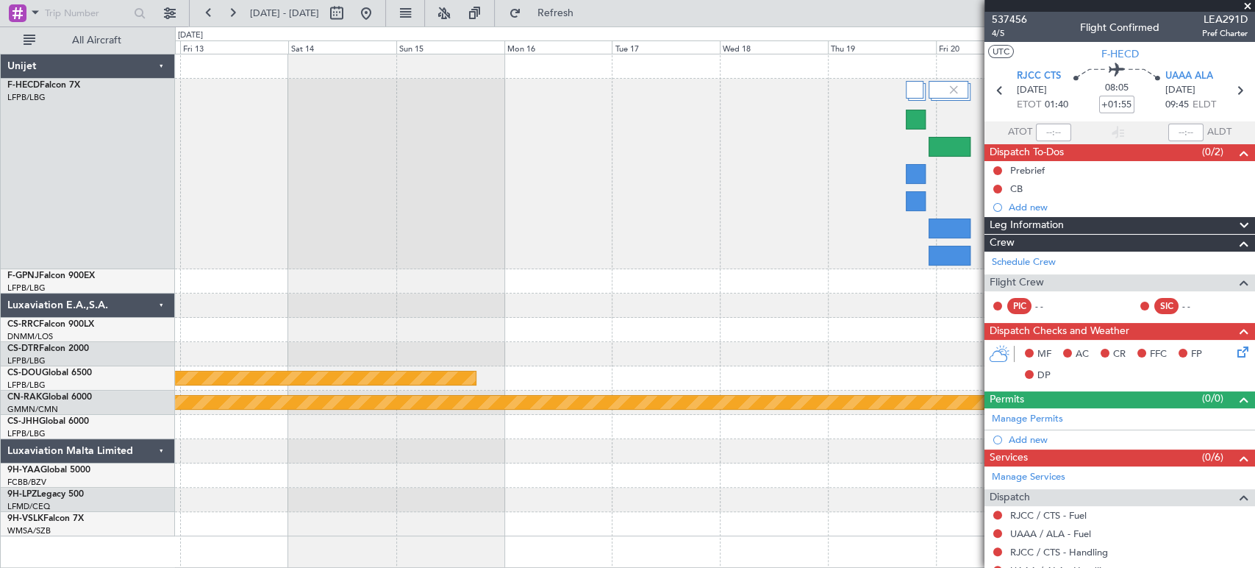
click at [980, 171] on div "5 Flight Legs" at bounding box center [714, 174] width 1079 height 190
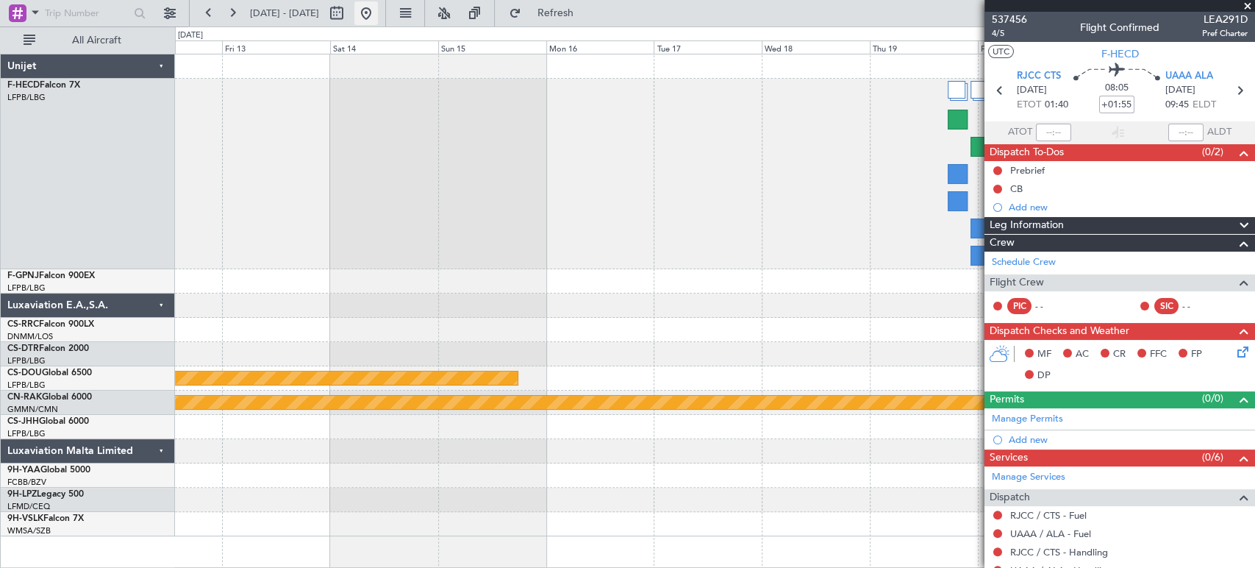
click at [378, 19] on button at bounding box center [366, 13] width 24 height 24
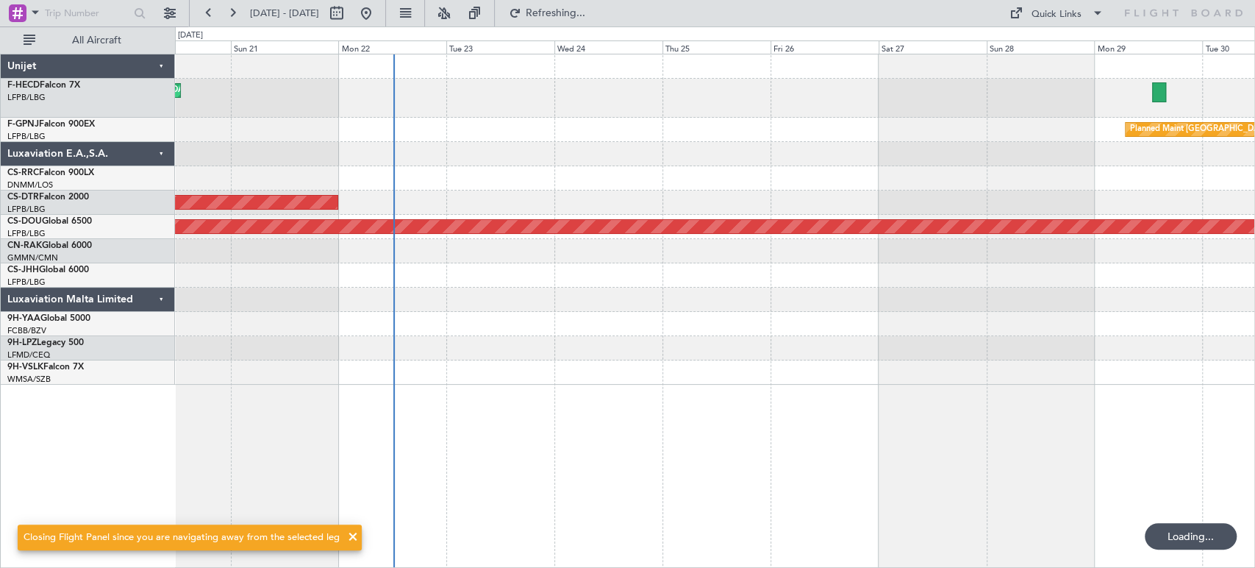
click at [533, 244] on div "Planned Maint Paris (Le Bourget) No Crew Planned Maint Paris (Le Bourget) AOG M…" at bounding box center [714, 219] width 1079 height 330
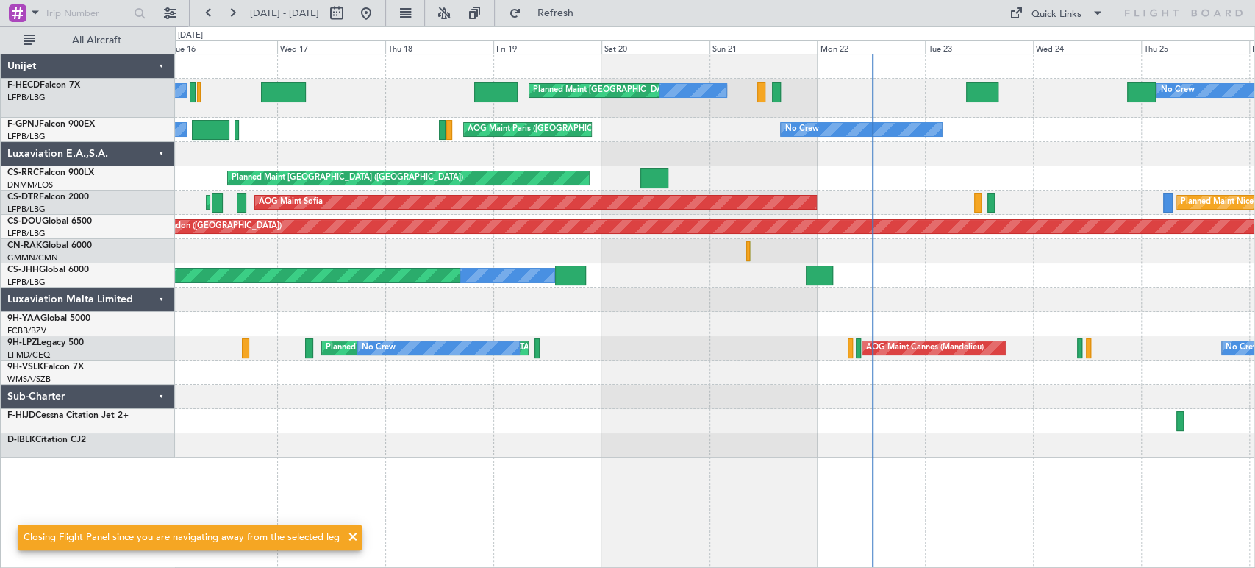
click at [927, 144] on div "No Crew No Crew Planned Maint Paris (Le Bourget) No Crew Planned Maint Paris (L…" at bounding box center [714, 255] width 1079 height 403
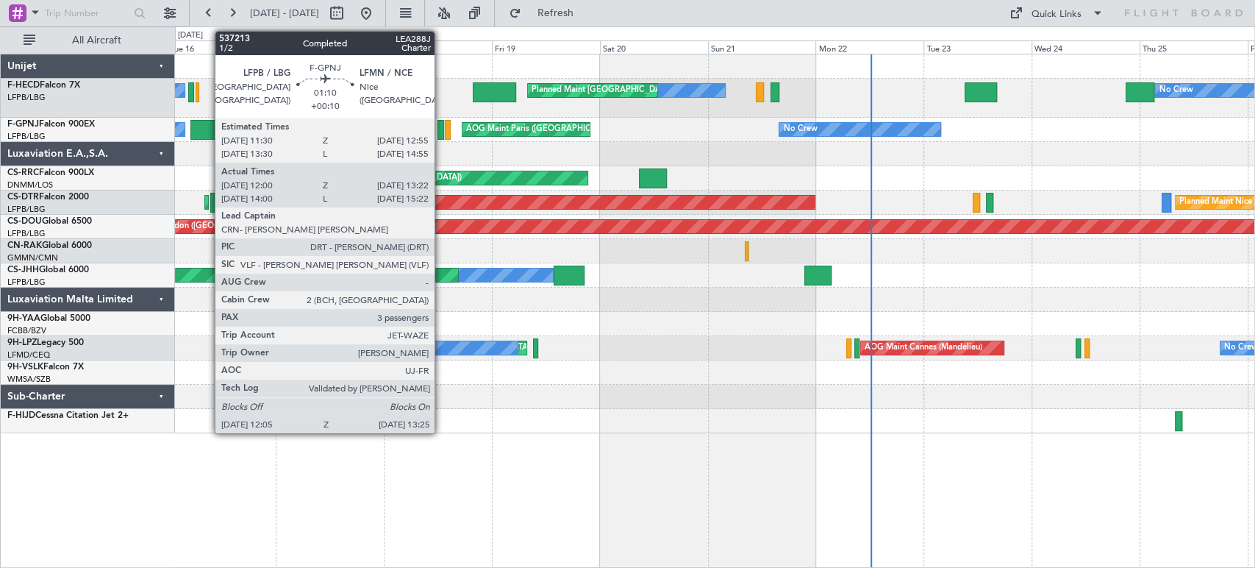
click at [441, 130] on div at bounding box center [440, 130] width 7 height 20
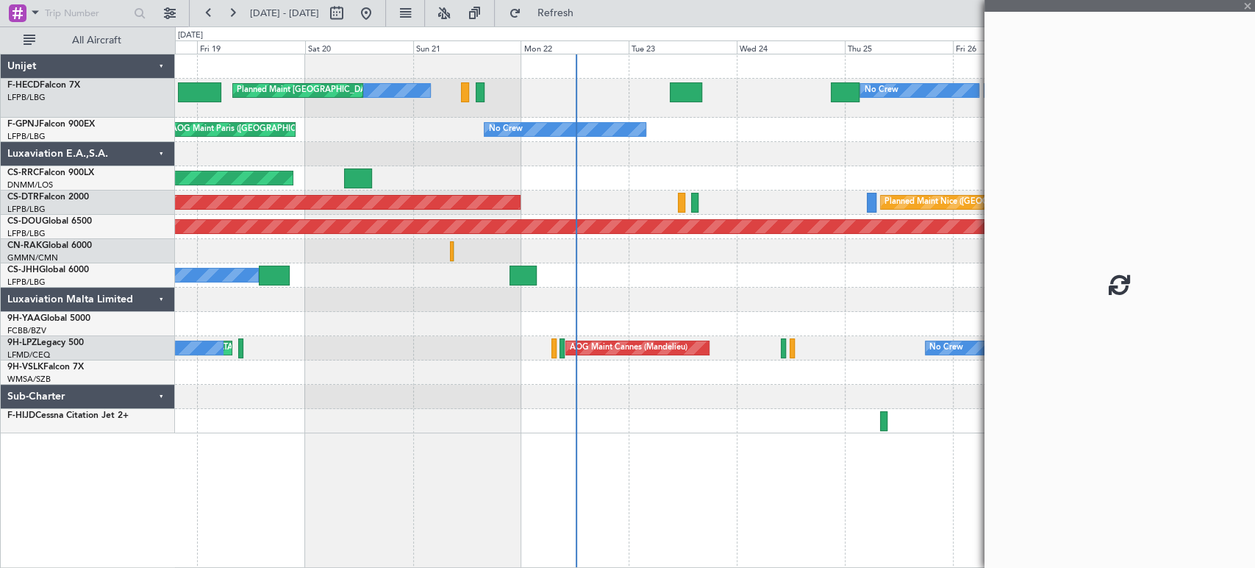
click at [255, 159] on div "No Crew No Crew Planned Maint Paris (Le Bourget) Planned Maint Paris (Le Bourge…" at bounding box center [714, 243] width 1079 height 379
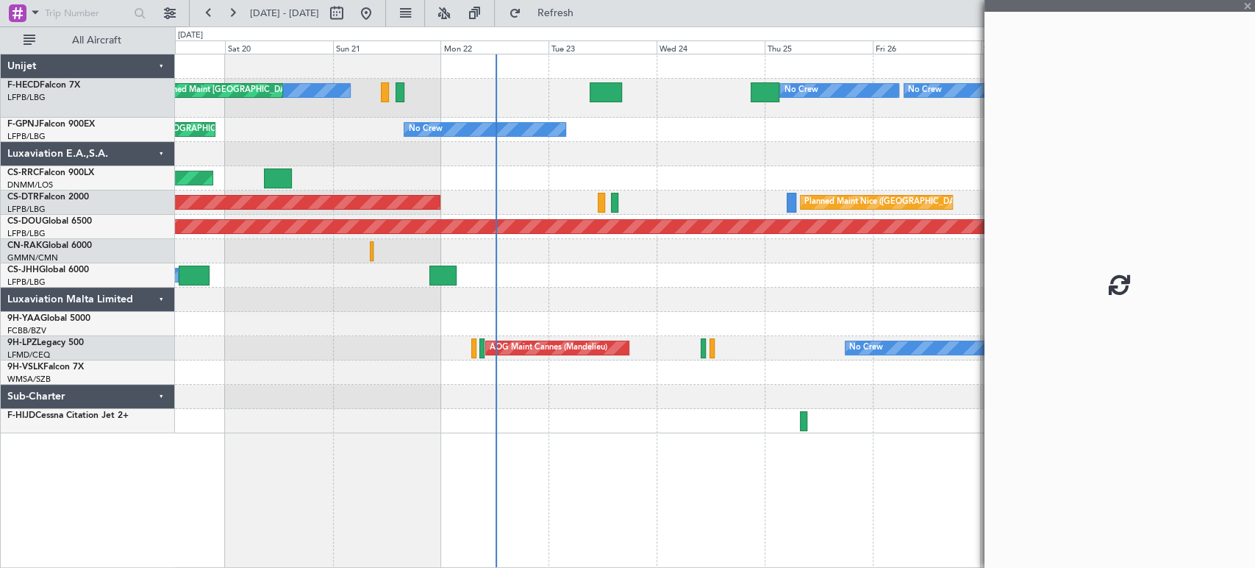
click at [306, 155] on div "No Crew No Crew Planned Maint Paris (Le Bourget) Planned Maint Paris (Le Bourge…" at bounding box center [714, 243] width 1079 height 379
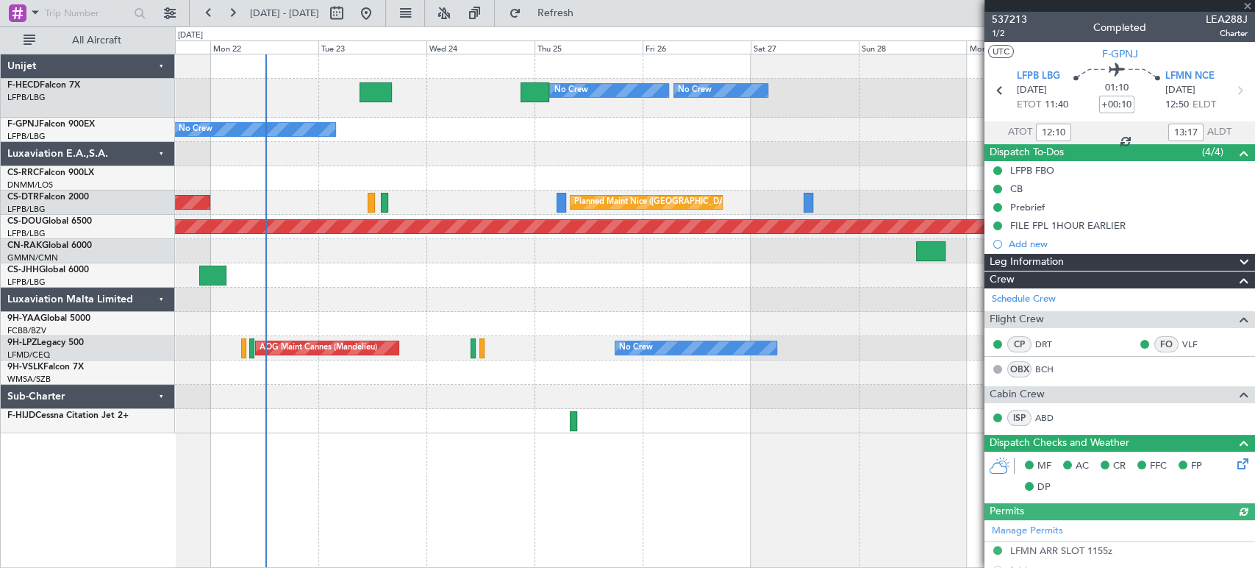
click at [471, 168] on div "Planned Maint Paris (Le Bourget) No Crew No Crew No Crew Planned Maint Paris (L…" at bounding box center [714, 243] width 1079 height 379
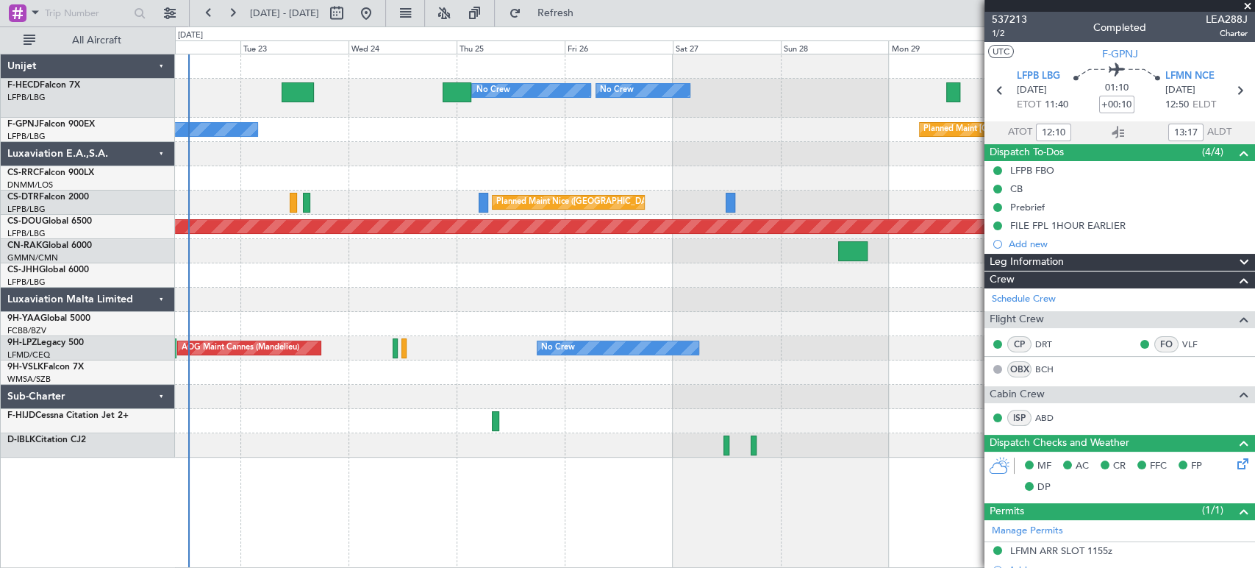
click at [579, 179] on div at bounding box center [714, 178] width 1079 height 24
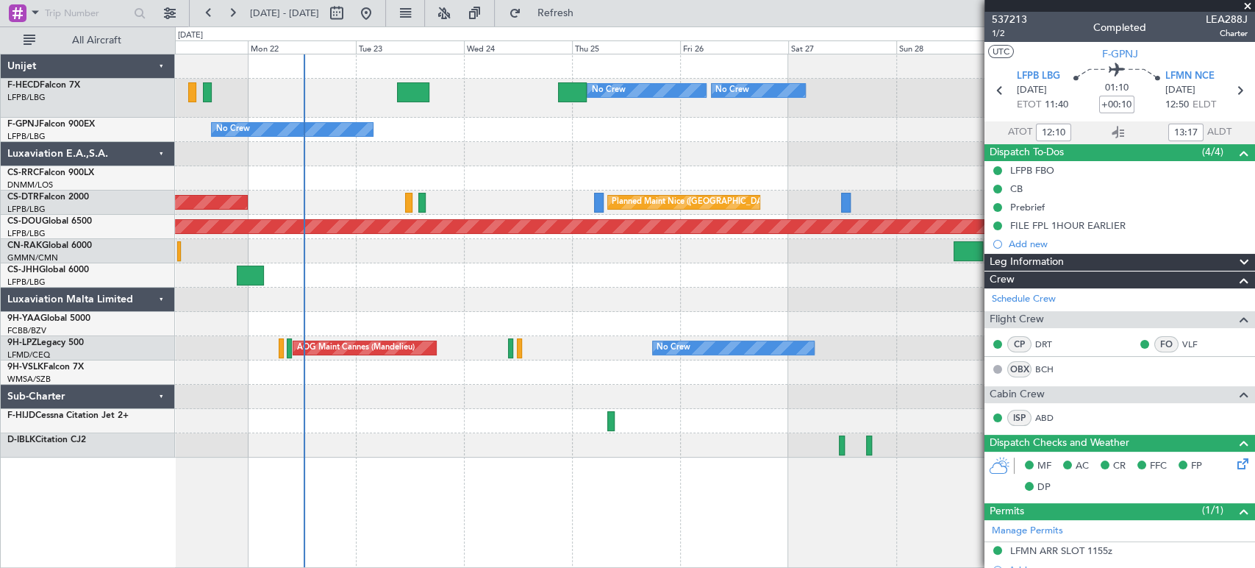
click at [470, 187] on div "Planned Maint Paris (Le Bourget) No Crew No Crew No Crew Planned Maint Paris (L…" at bounding box center [714, 255] width 1079 height 403
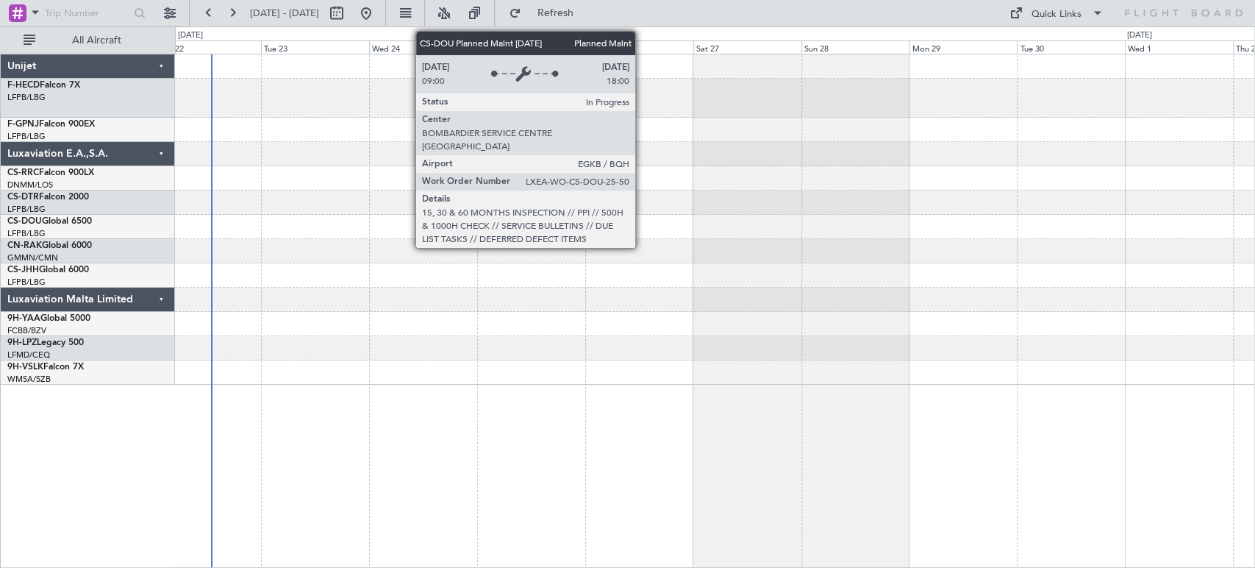
click at [436, 196] on div at bounding box center [714, 219] width 1079 height 330
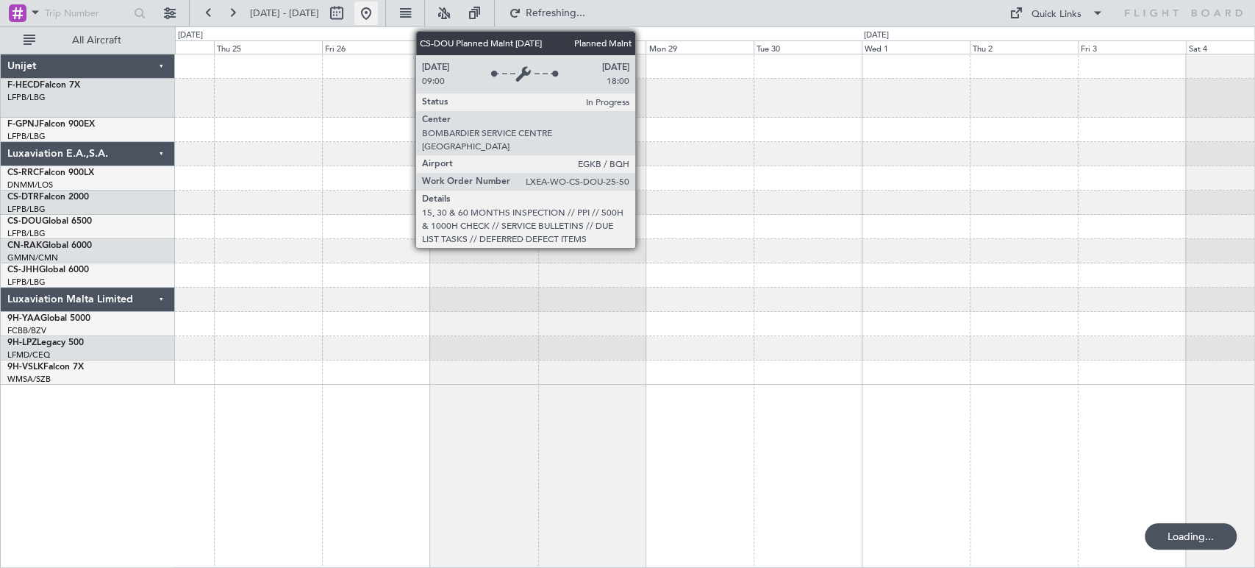
click at [378, 10] on button at bounding box center [366, 13] width 24 height 24
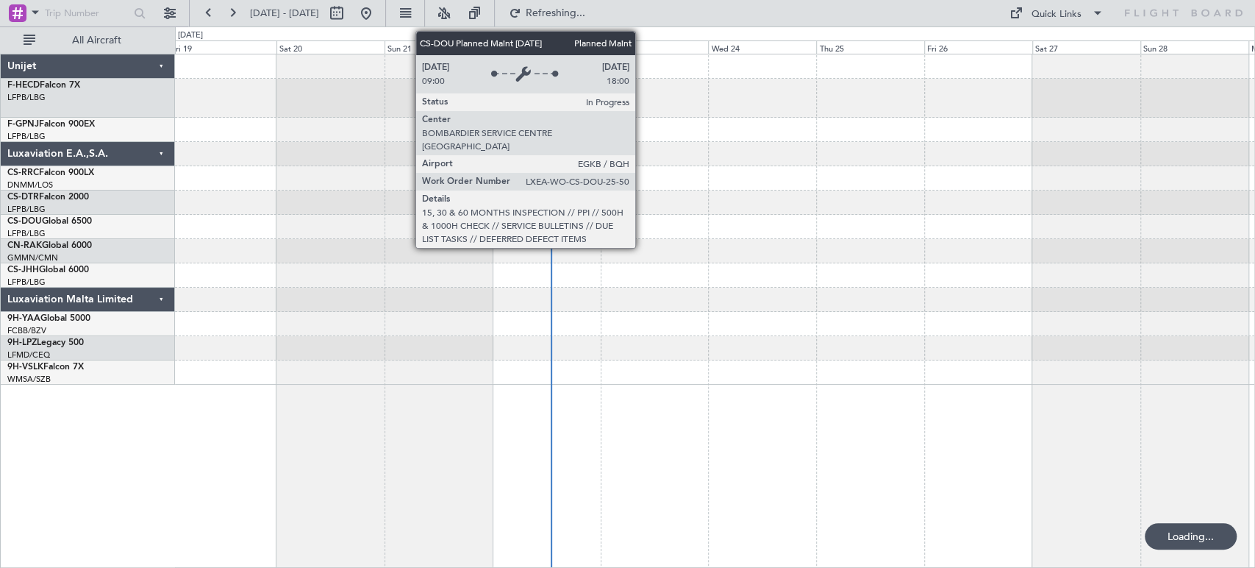
click at [207, 265] on div at bounding box center [714, 219] width 1079 height 330
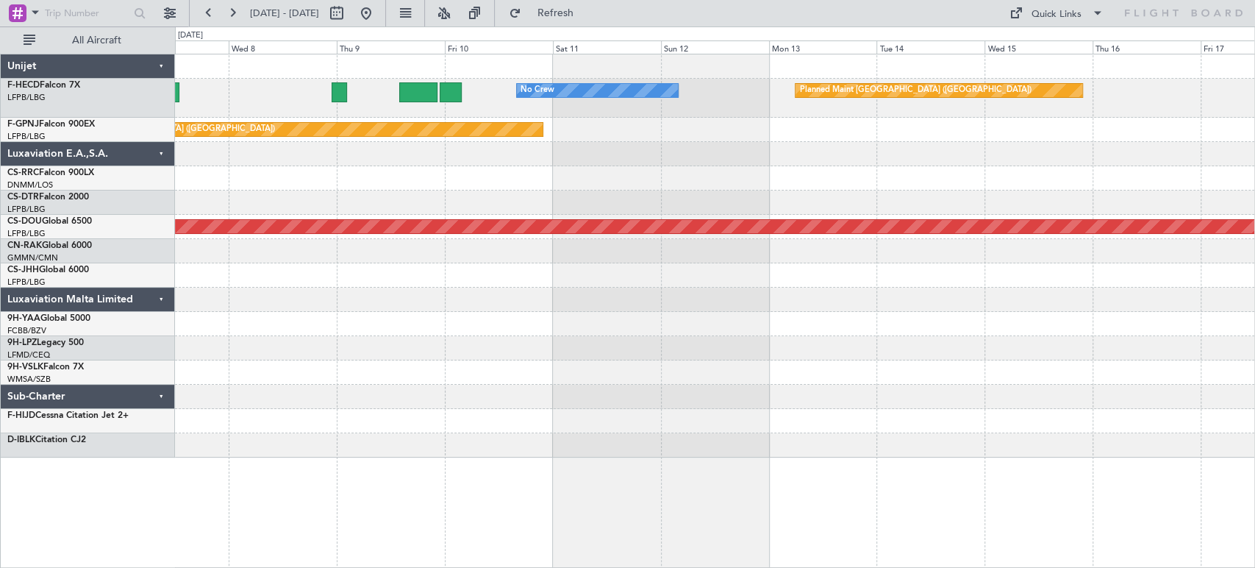
click at [340, 221] on div "No Crew Planned Maint Paris (Le Bourget) Planned Maint Paris (Le Bourget) Plann…" at bounding box center [714, 255] width 1079 height 403
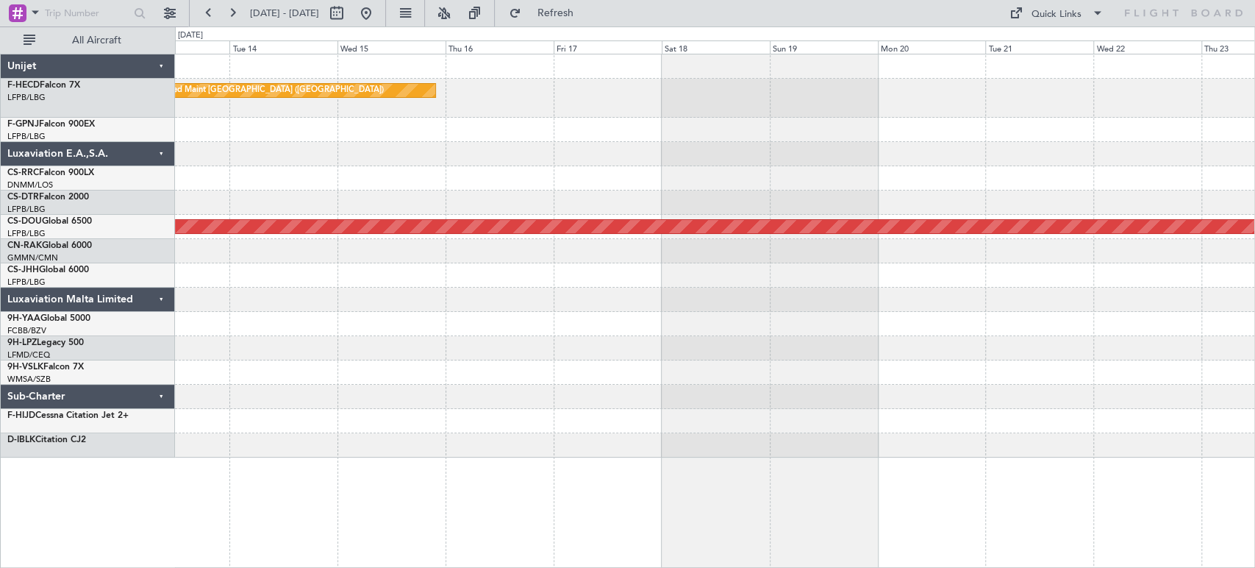
click at [427, 174] on div "Planned Maint Paris (Le Bourget) No Crew Planned Maint London (Biggin Hill)" at bounding box center [714, 255] width 1079 height 403
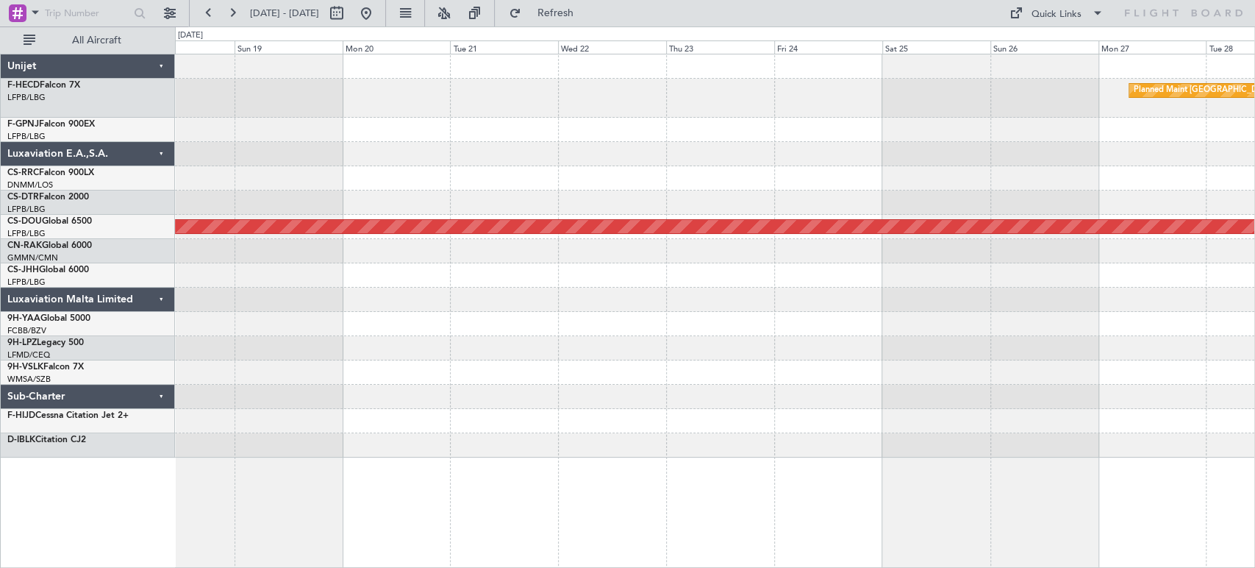
click at [363, 172] on div "Planned Maint Paris (Le Bourget) Planned Maint London (Biggin Hill)" at bounding box center [714, 255] width 1079 height 403
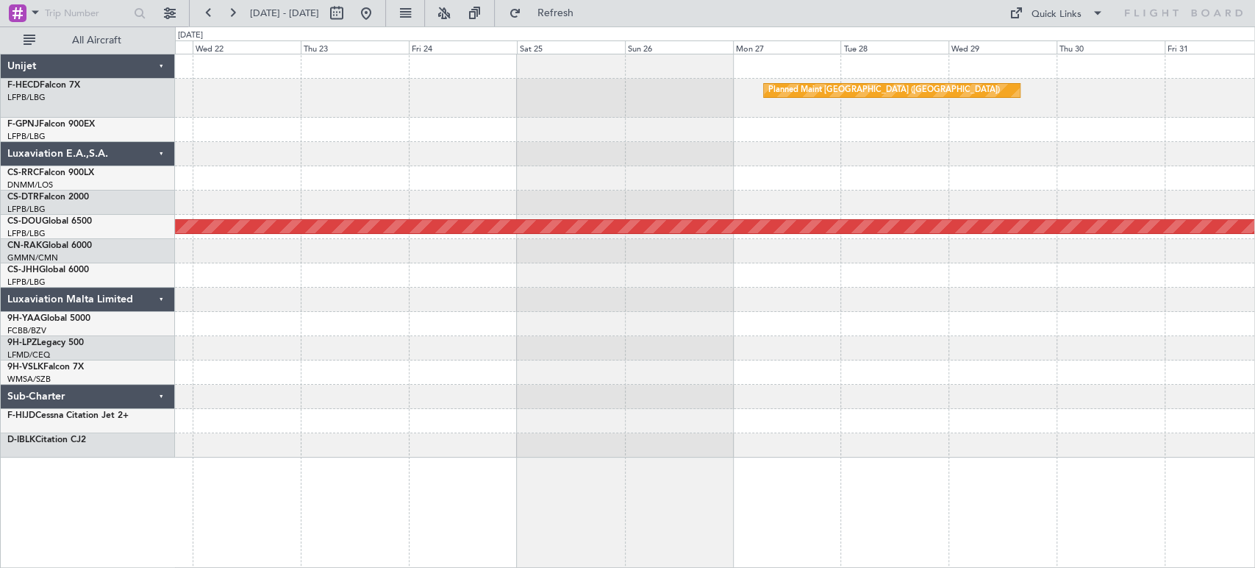
click at [353, 181] on div "Planned Maint Paris (Le Bourget) Planned Maint London (Biggin Hill)" at bounding box center [714, 255] width 1079 height 403
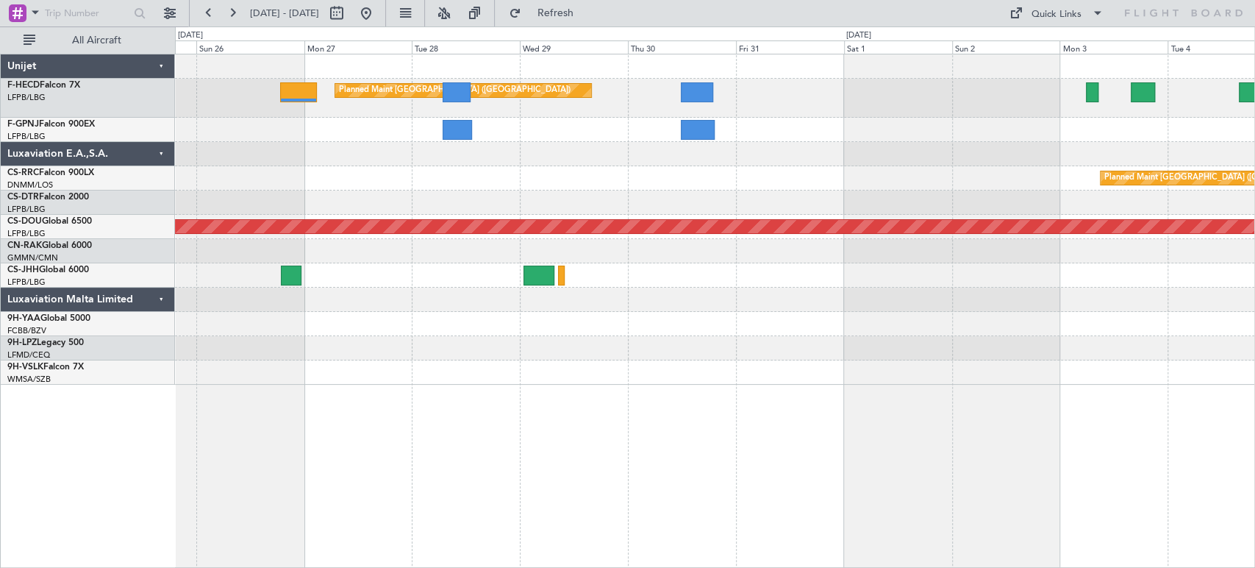
click at [317, 166] on div "Planned Maint Paris (Le Bourget) Planned Maint Paris (Le Bourget) Planned Maint…" at bounding box center [714, 219] width 1079 height 330
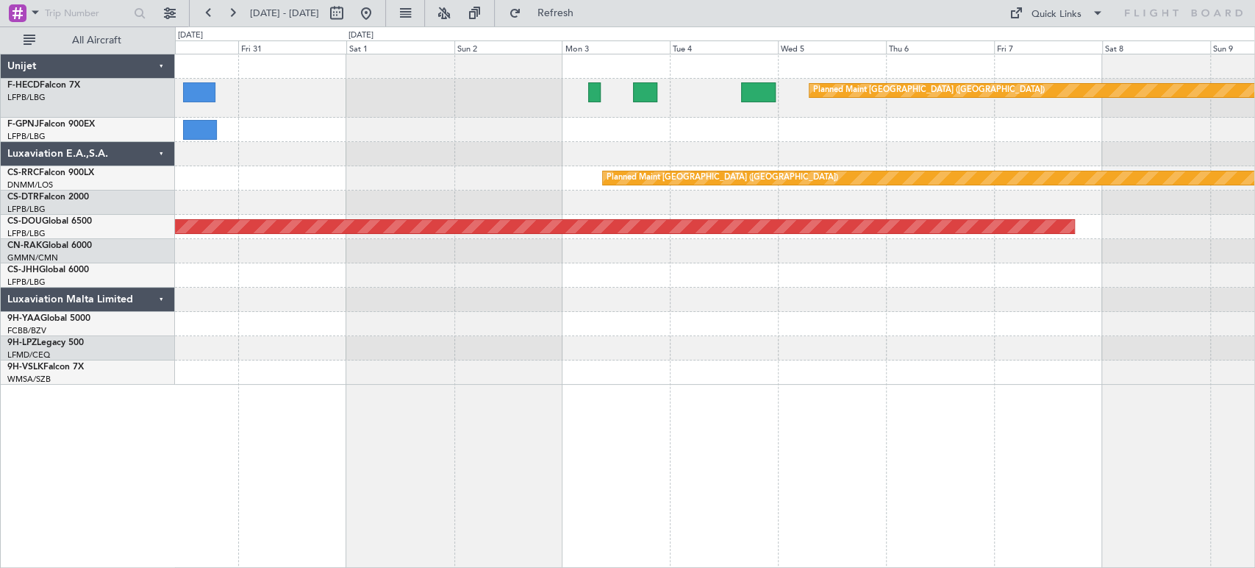
click at [328, 157] on div "Planned Maint Paris (Le Bourget) Planned Maint Paris (Le Bourget) Planned Maint…" at bounding box center [714, 219] width 1079 height 330
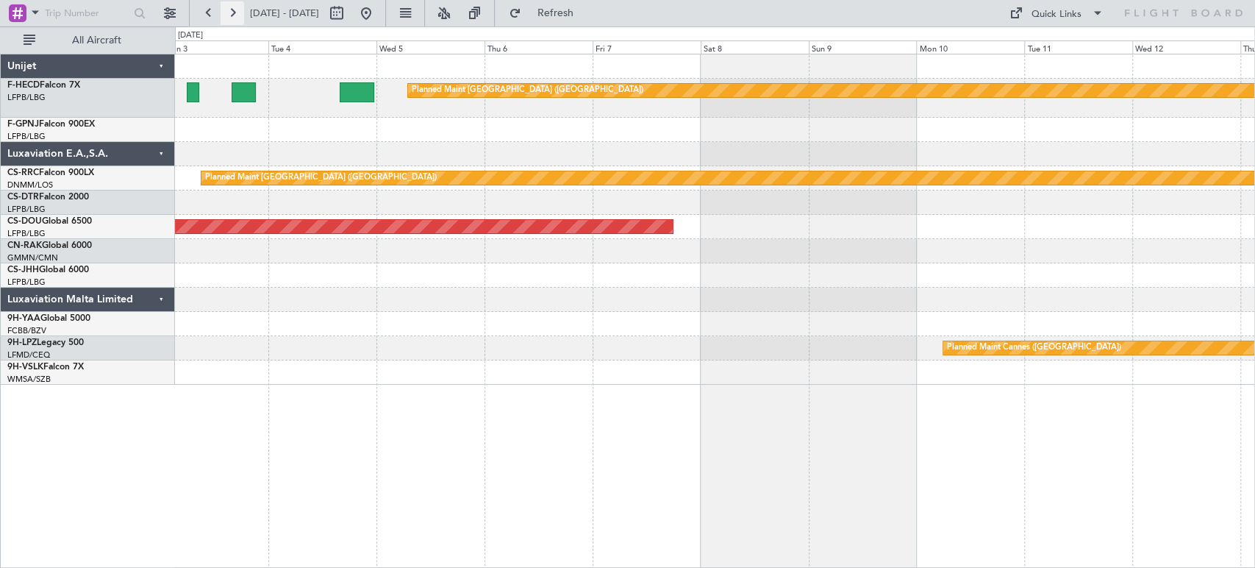
click at [237, 18] on button at bounding box center [233, 13] width 24 height 24
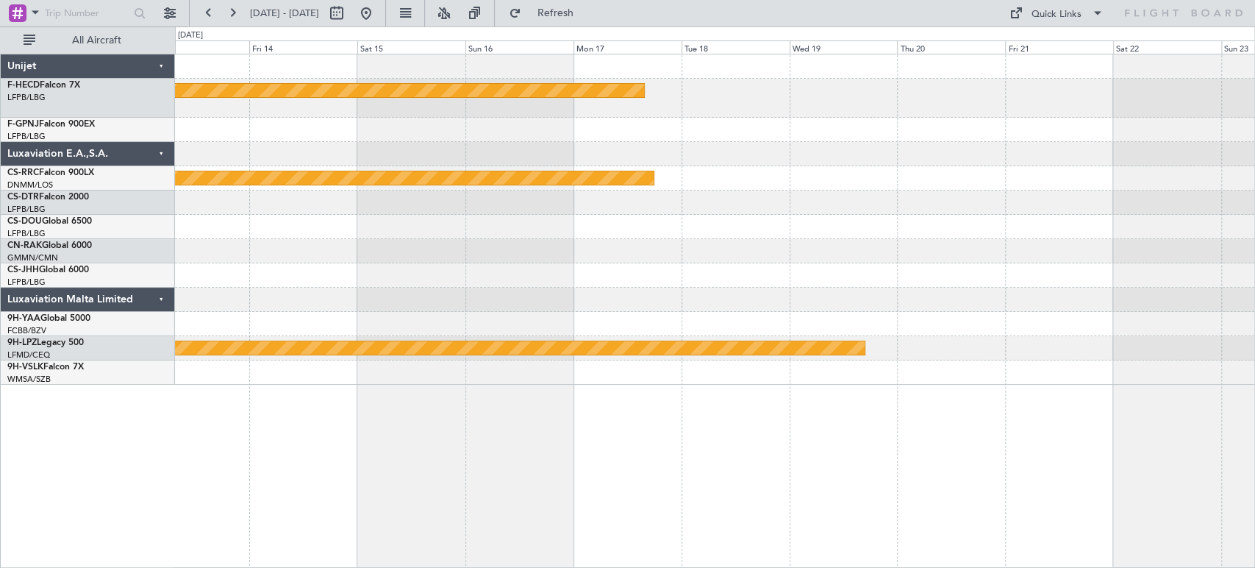
click at [454, 146] on div "Planned Maint Paris (Le Bourget) Planned Maint Paris (Le Bourget) Planned Maint…" at bounding box center [714, 219] width 1079 height 330
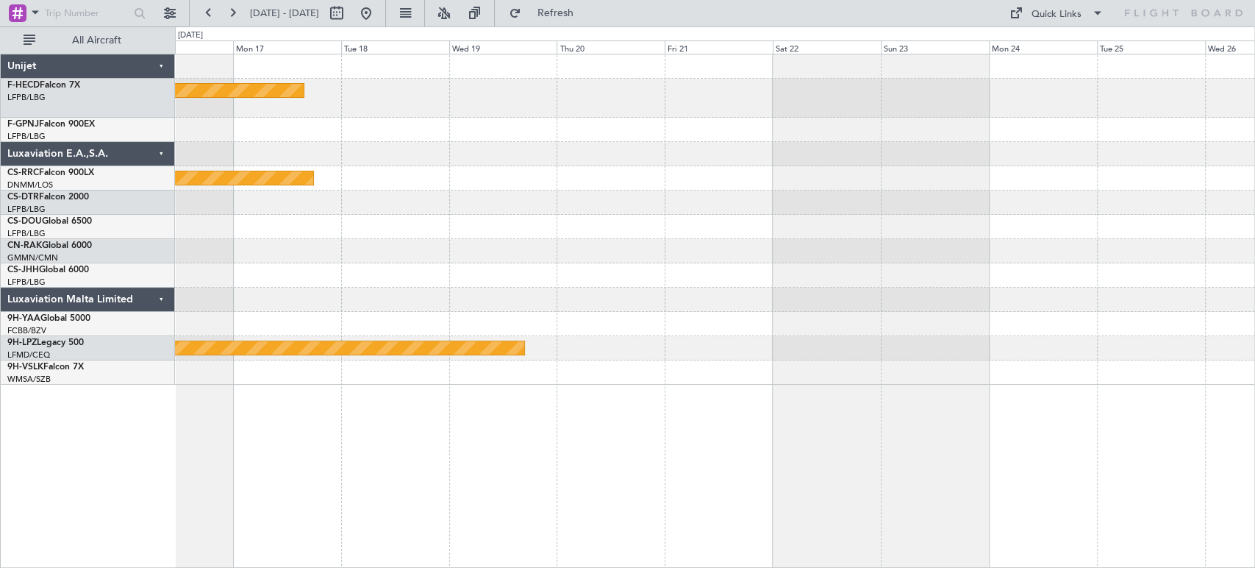
click at [482, 134] on div "Planned Maint Paris (Le Bourget) Planned Maint Paris (Le Bourget) Planned Maint…" at bounding box center [714, 219] width 1079 height 330
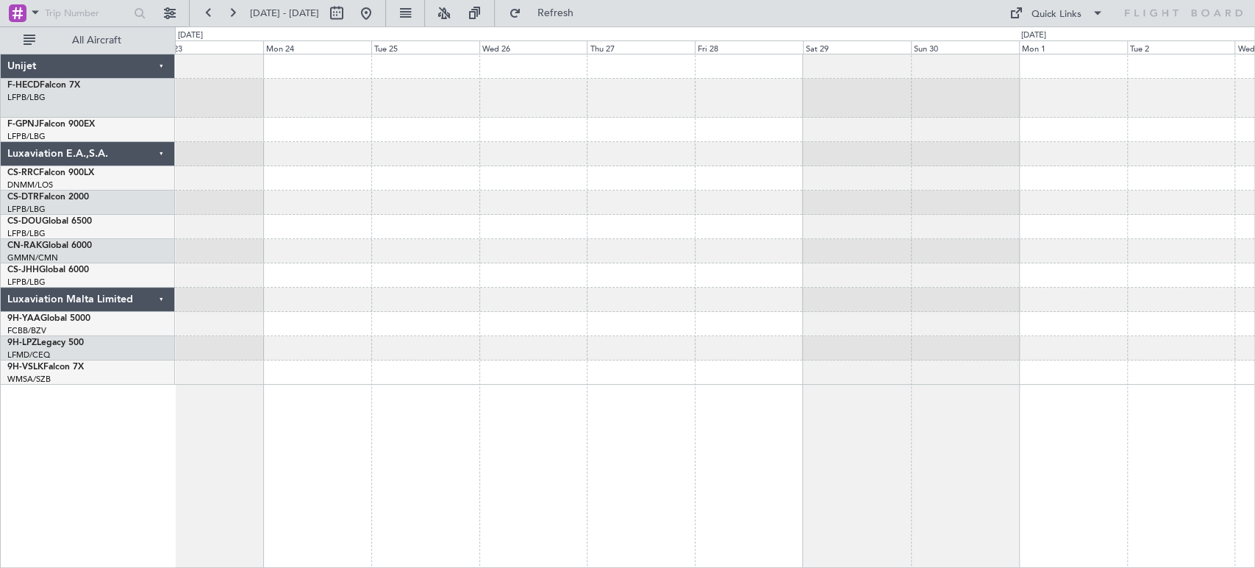
click at [452, 133] on div at bounding box center [714, 219] width 1079 height 330
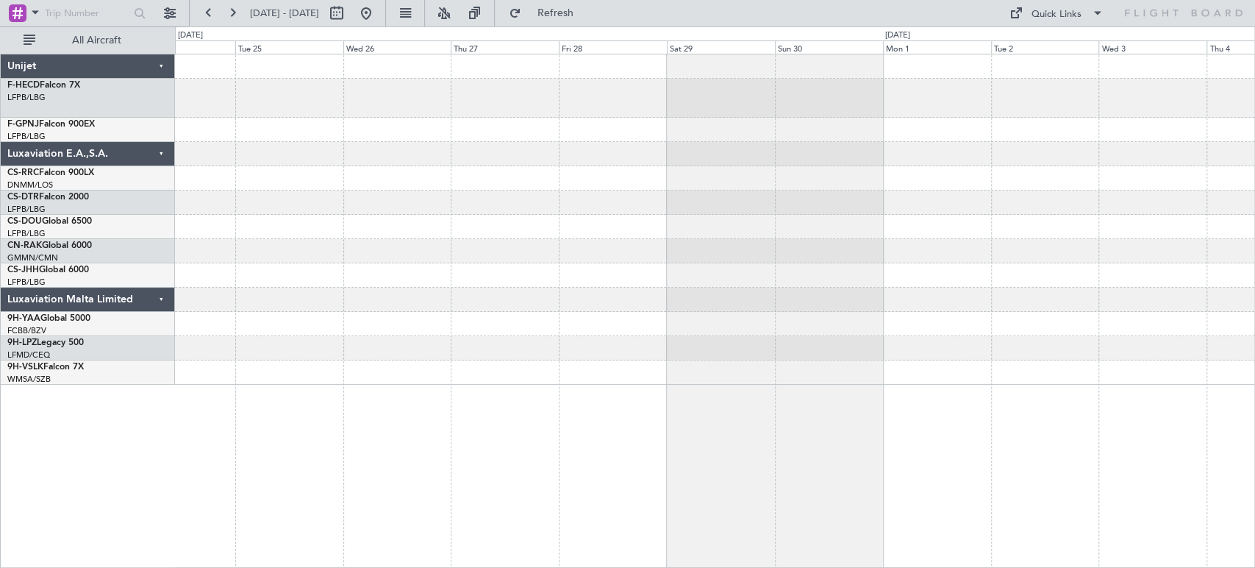
click at [499, 122] on div at bounding box center [714, 219] width 1079 height 330
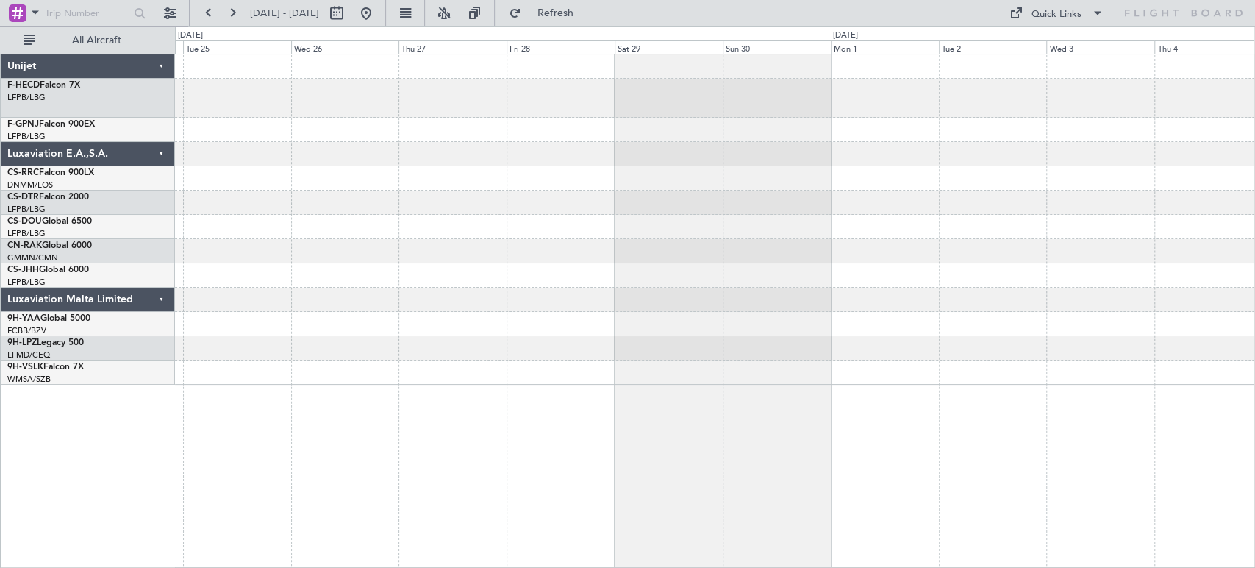
click at [535, 137] on div at bounding box center [714, 219] width 1079 height 330
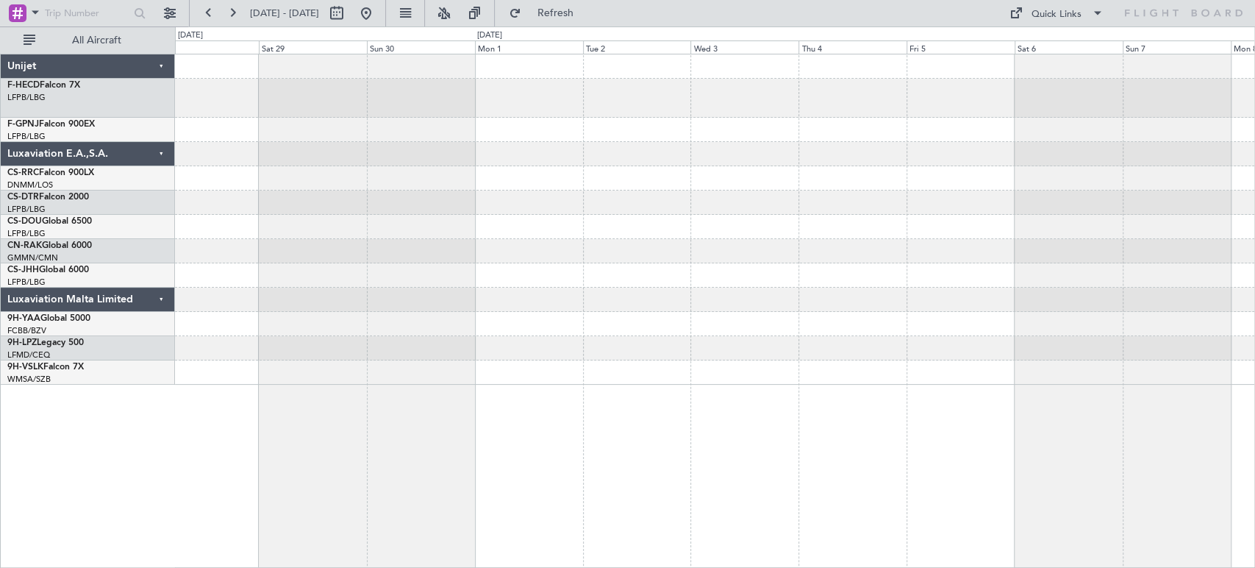
click at [501, 118] on div at bounding box center [714, 219] width 1079 height 330
click at [231, 13] on button at bounding box center [233, 13] width 24 height 24
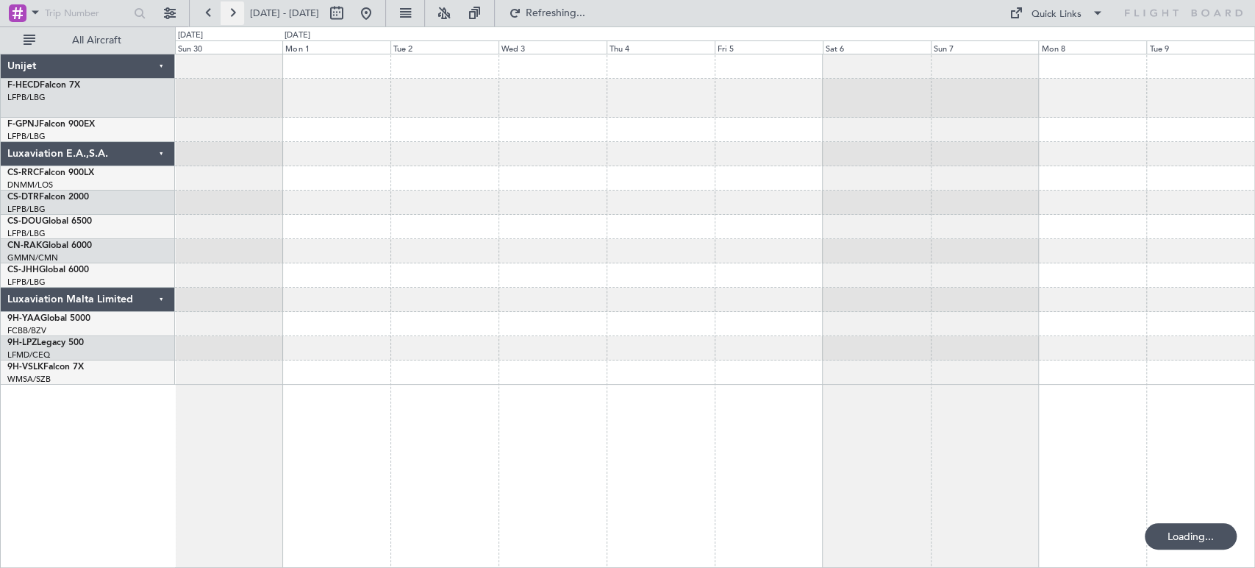
click at [231, 13] on button at bounding box center [233, 13] width 24 height 24
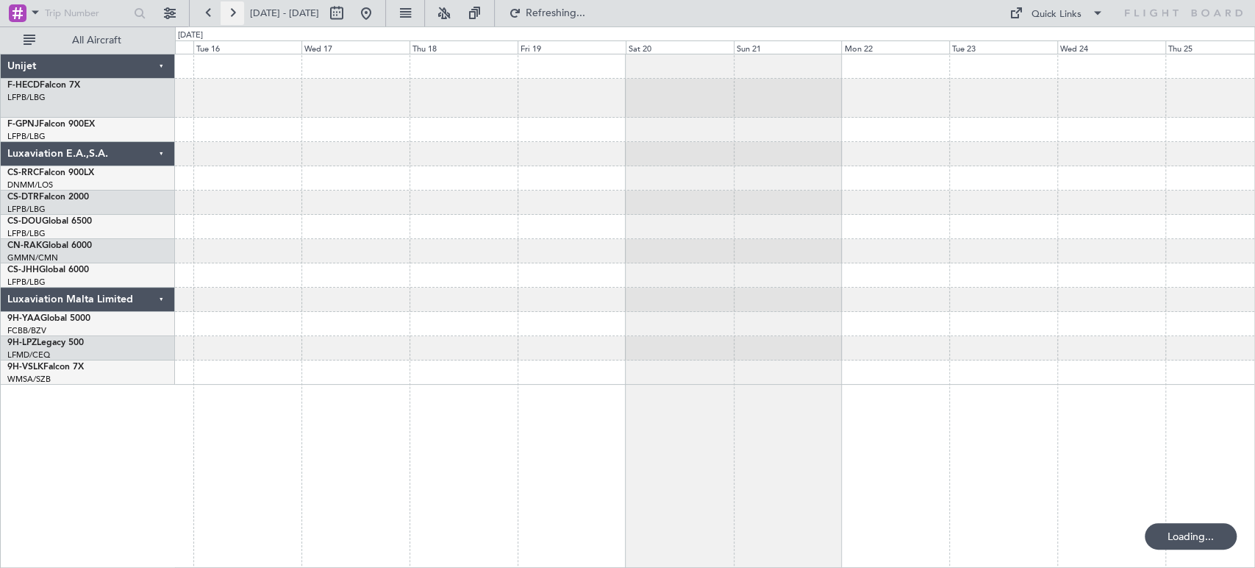
click at [231, 12] on button at bounding box center [233, 13] width 24 height 24
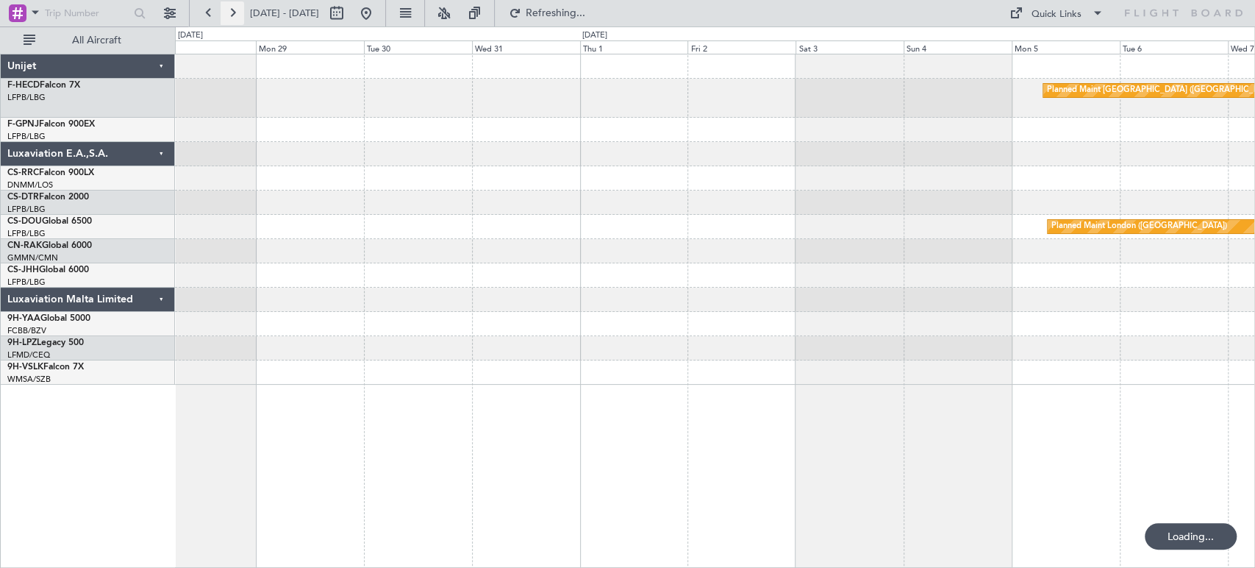
click at [231, 12] on button at bounding box center [233, 13] width 24 height 24
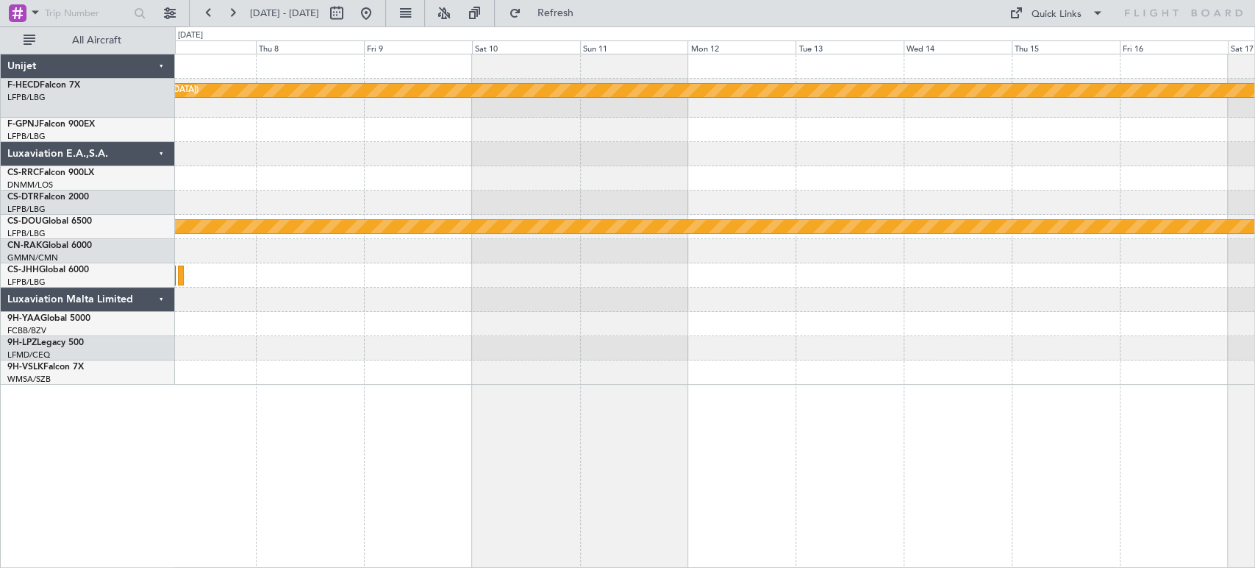
click at [515, 104] on div "Planned Maint [GEOGRAPHIC_DATA] ([GEOGRAPHIC_DATA])" at bounding box center [714, 98] width 1079 height 39
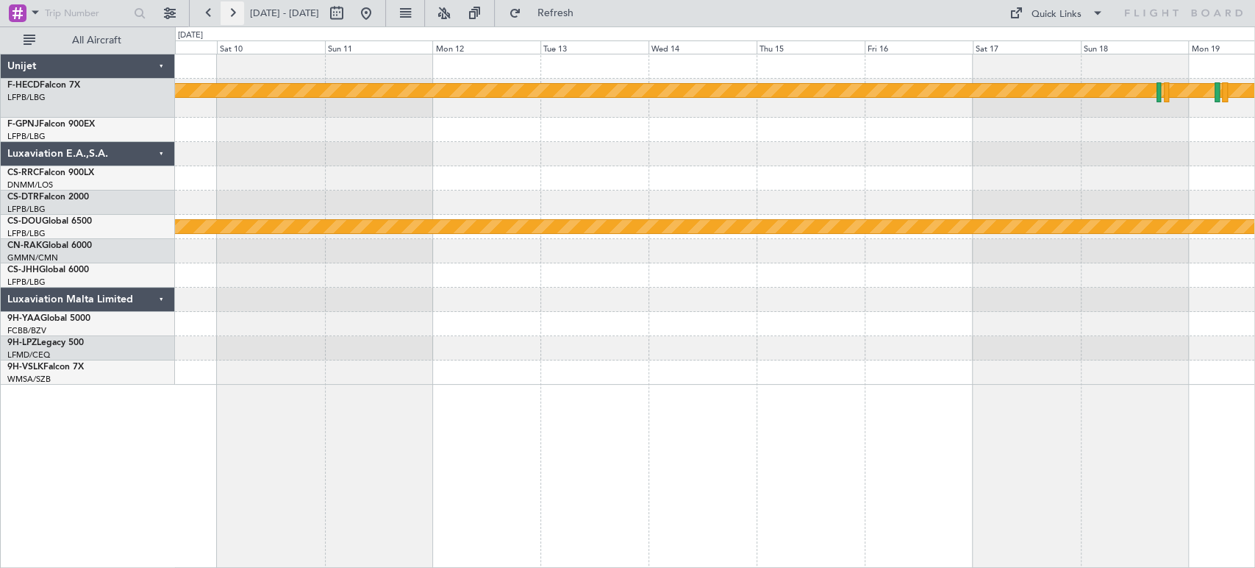
click at [222, 12] on button at bounding box center [233, 13] width 24 height 24
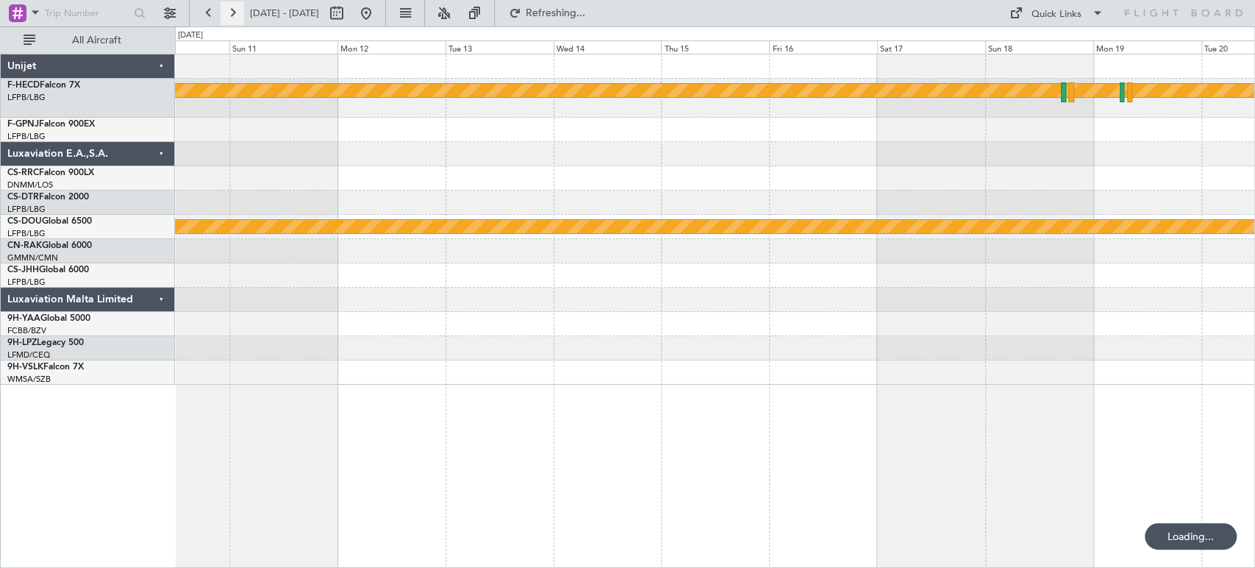
click at [223, 12] on button at bounding box center [233, 13] width 24 height 24
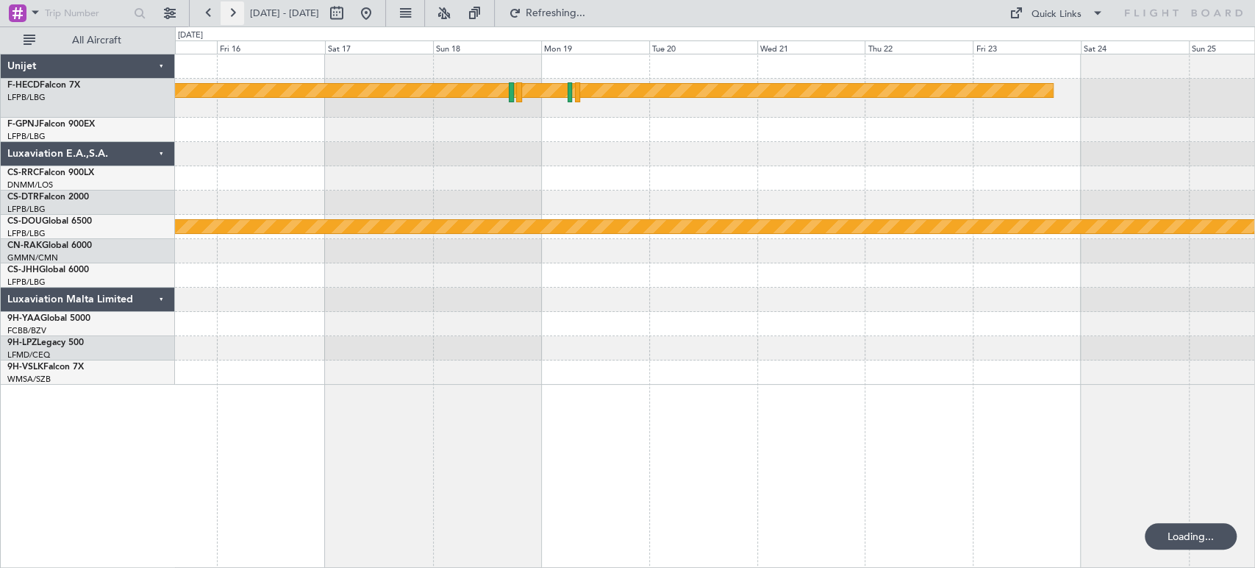
click at [223, 12] on button at bounding box center [233, 13] width 24 height 24
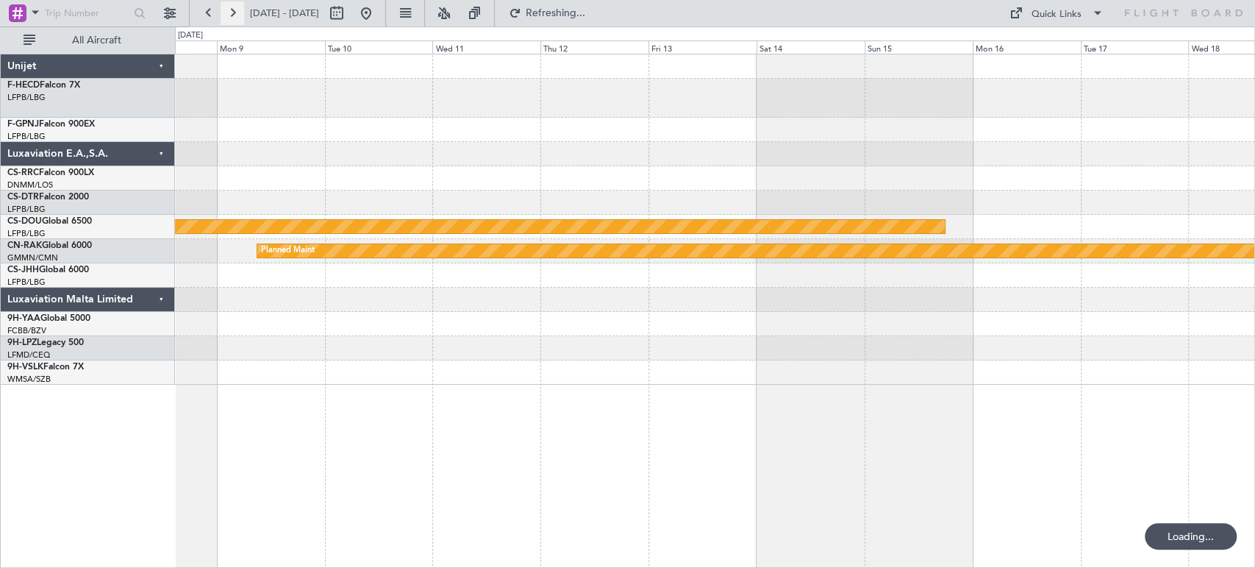
click at [223, 12] on button at bounding box center [233, 13] width 24 height 24
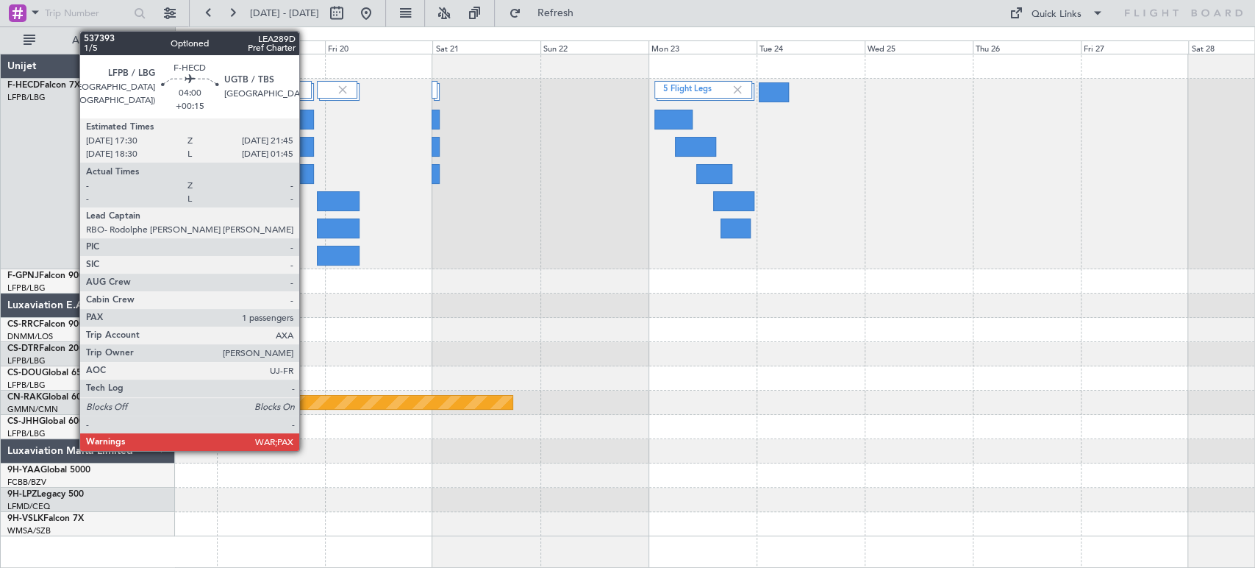
click at [306, 118] on div at bounding box center [305, 120] width 20 height 20
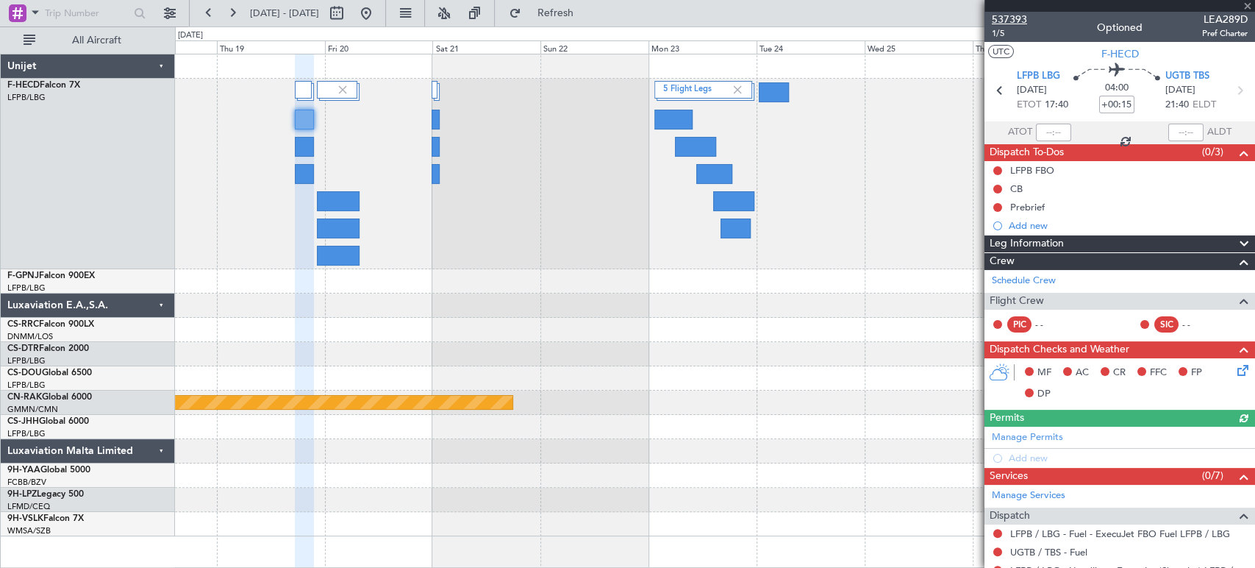
click at [1020, 22] on span "537393" at bounding box center [1009, 19] width 35 height 15
click at [378, 10] on button at bounding box center [366, 13] width 24 height 24
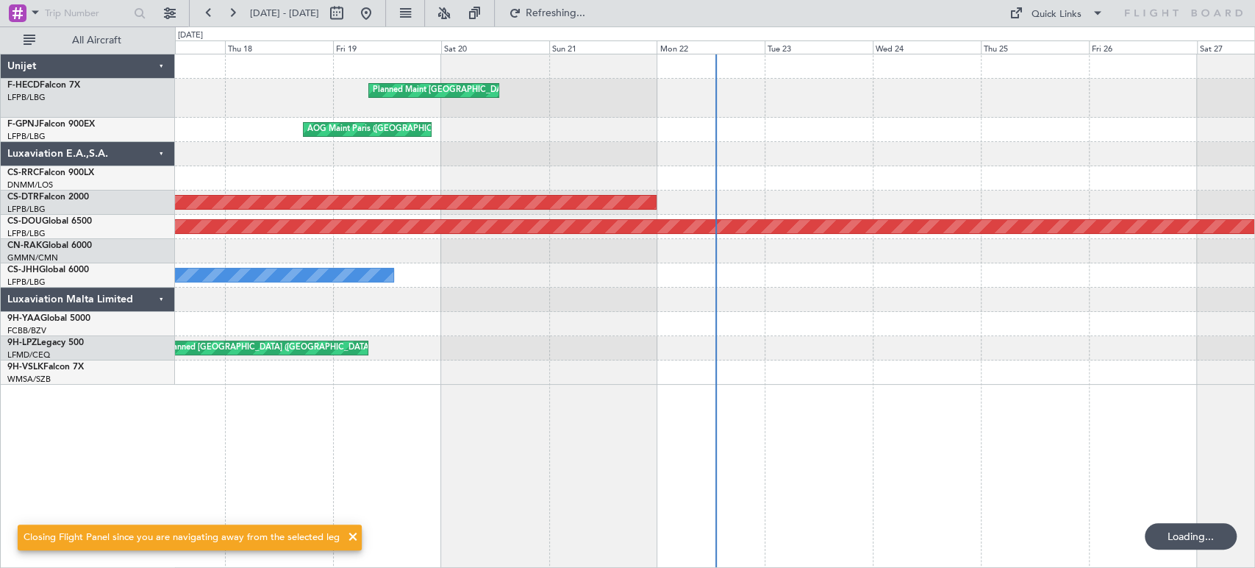
click at [365, 151] on div "Planned Maint Paris (Le Bourget) AOG Maint Paris (Le Bourget) Planned Maint Par…" at bounding box center [714, 219] width 1079 height 330
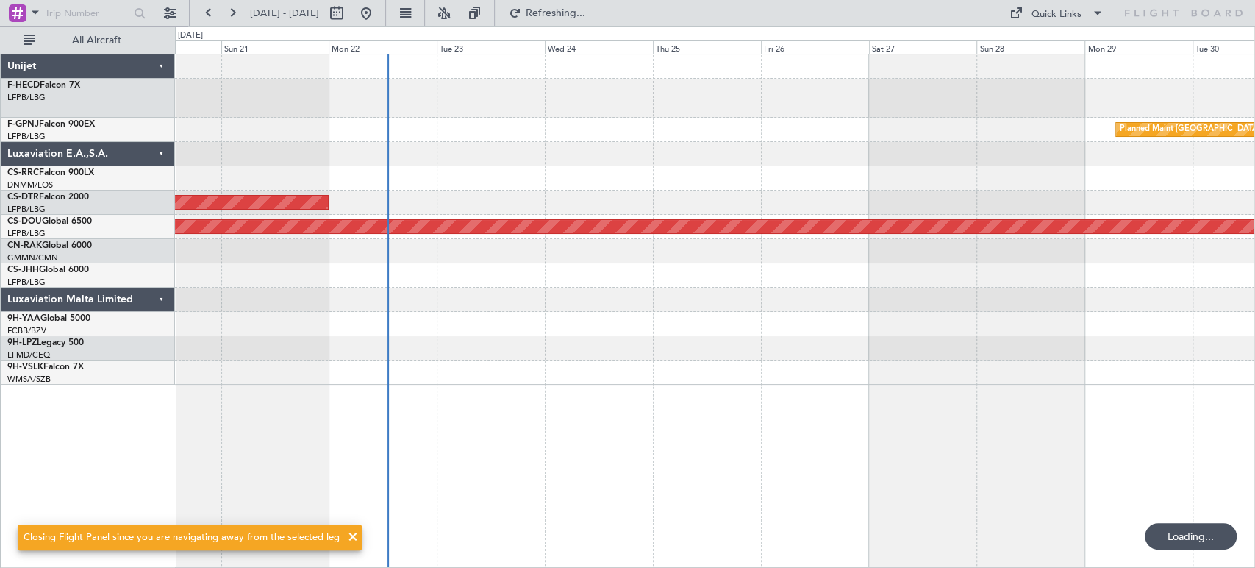
click at [415, 146] on div "Planned Maint Paris (Le Bourget) Planned Maint Paris (Le Bourget) AOG Maint Par…" at bounding box center [714, 219] width 1079 height 330
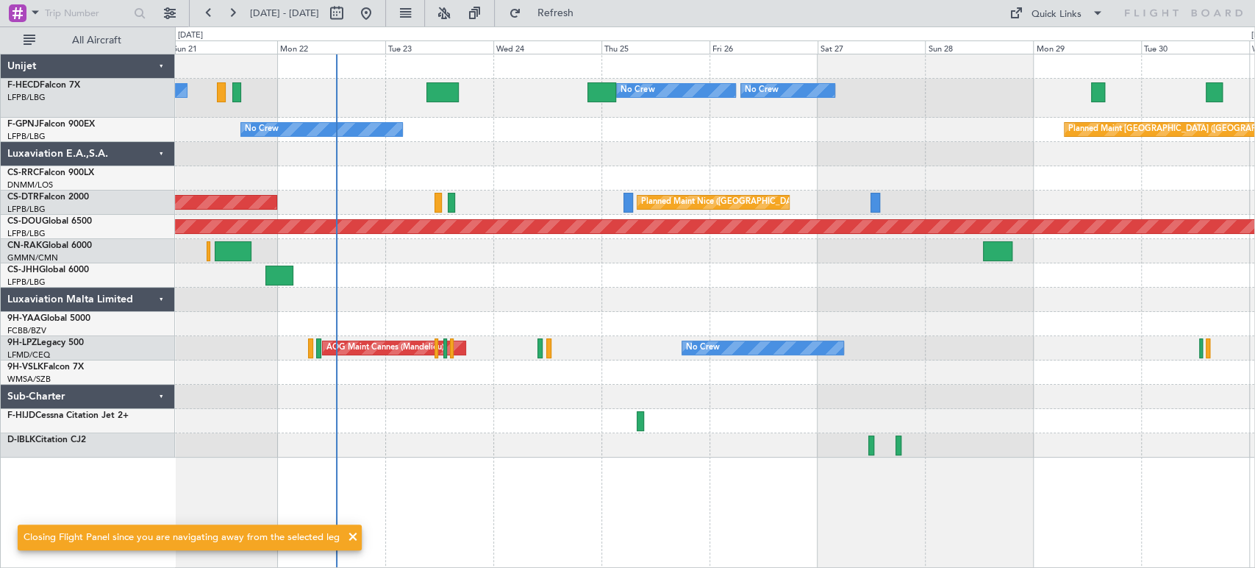
click at [674, 127] on div "Planned Maint Paris (Le Bourget) No Crew AOG Maint Paris (Le Bourget)" at bounding box center [714, 130] width 1079 height 24
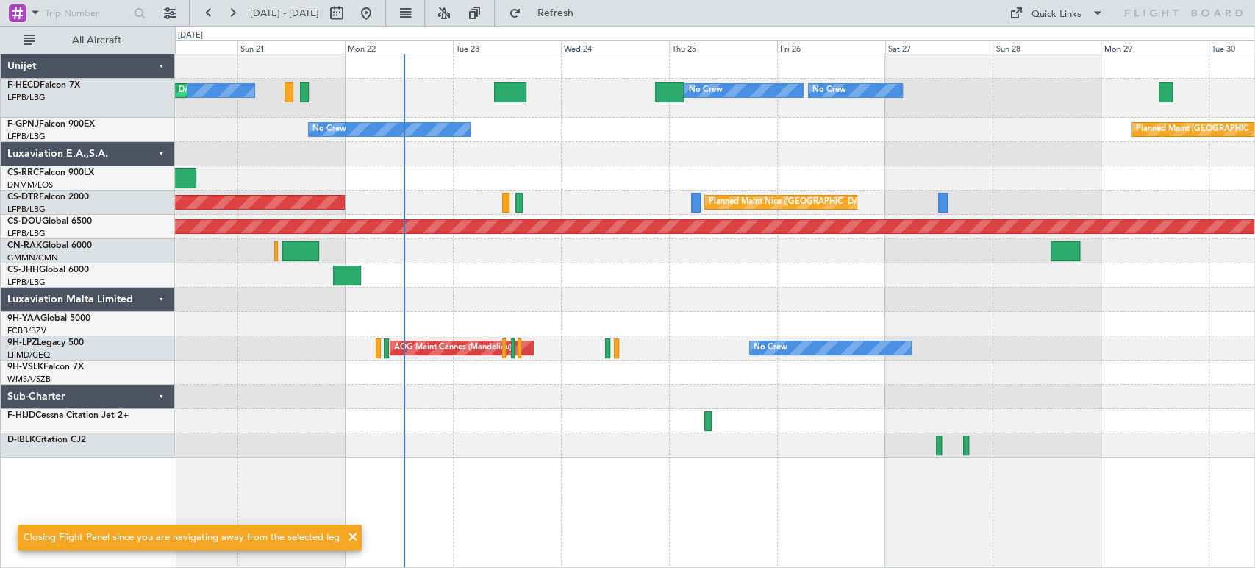
click at [568, 120] on div "Planned Maint Paris (Le Bourget) No Crew AOG Maint Paris (Le Bourget)" at bounding box center [714, 130] width 1079 height 24
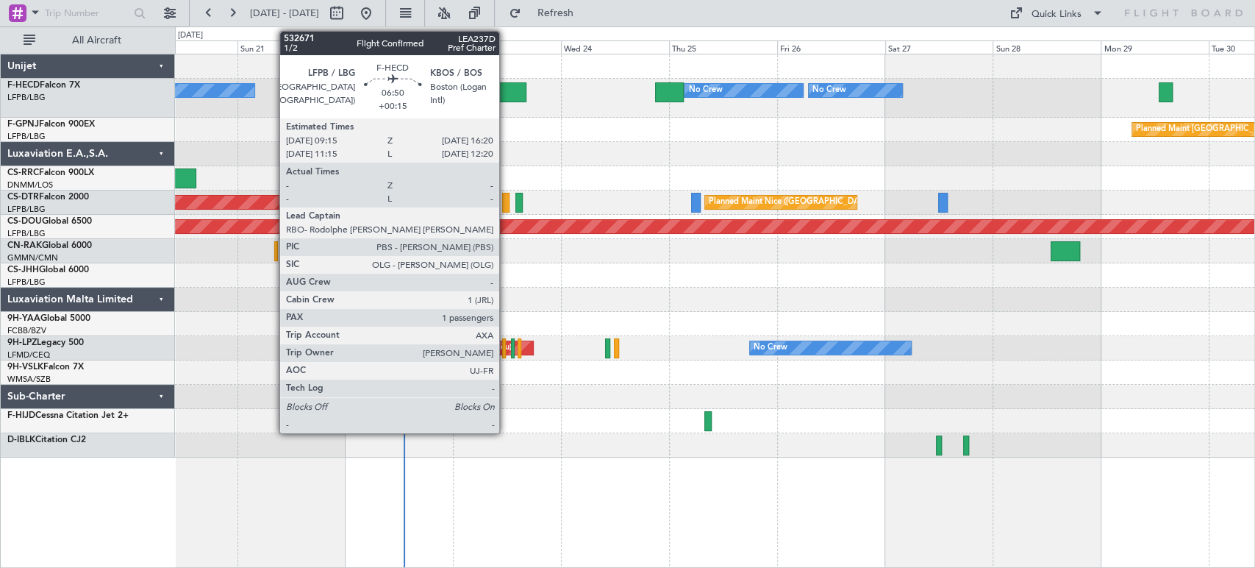
click at [507, 92] on div at bounding box center [510, 92] width 32 height 20
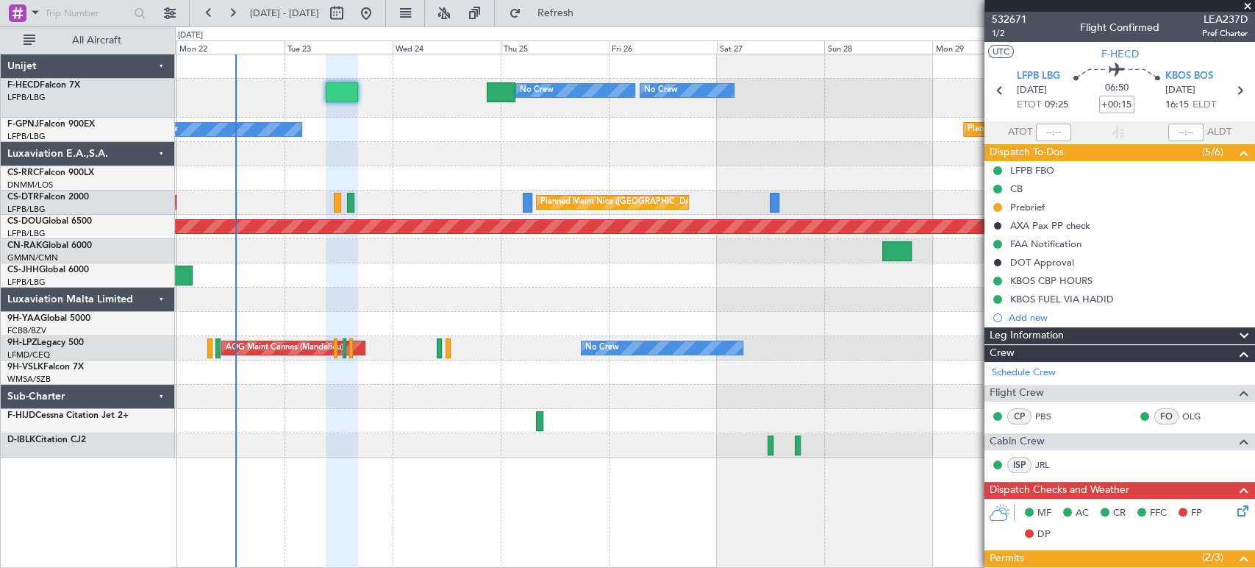
click at [616, 151] on div "Planned Maint Paris (Le Bourget) No Crew No Crew No Crew No Crew Planned Maint …" at bounding box center [714, 255] width 1079 height 403
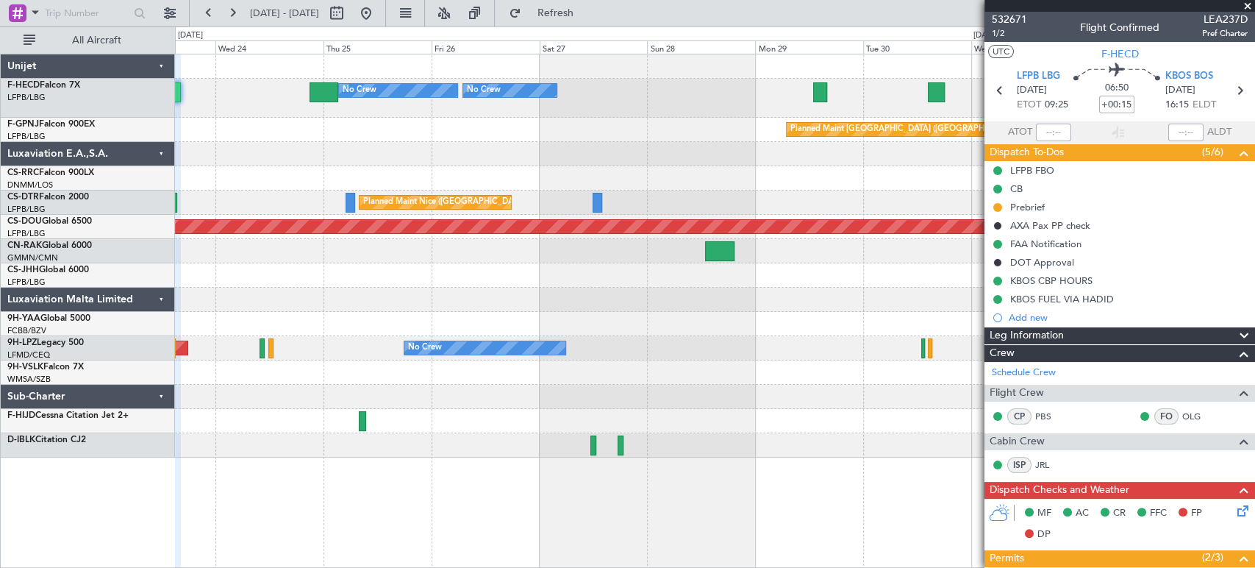
click at [540, 134] on div "Planned Maint Paris (Le Bourget) No Crew No Crew No Crew No Crew Planned Maint …" at bounding box center [714, 255] width 1079 height 403
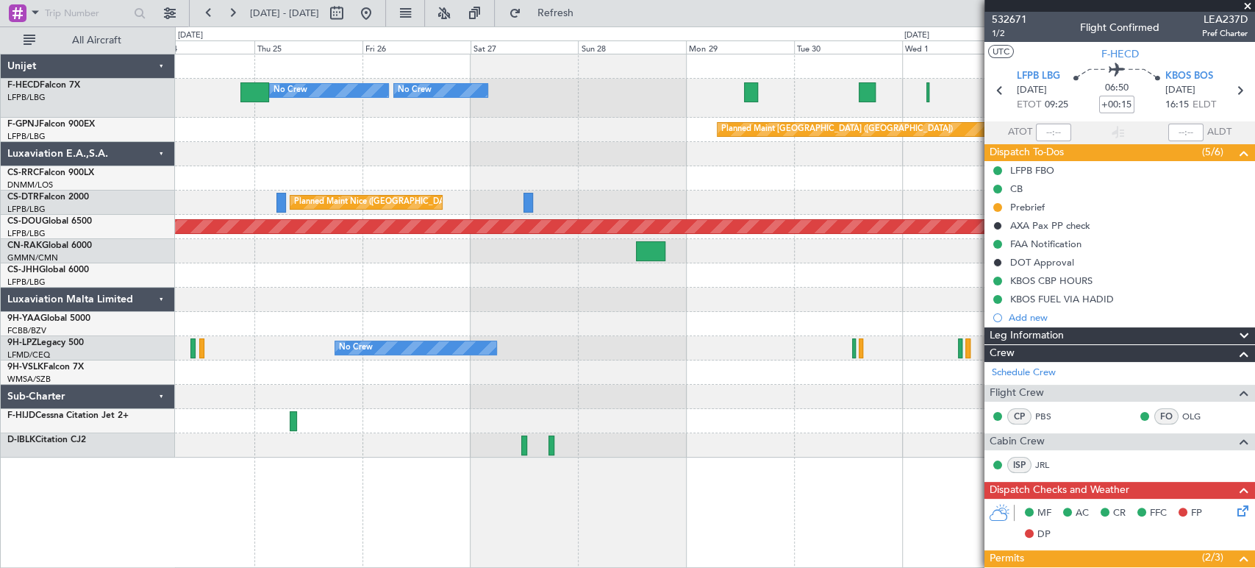
click at [481, 124] on div "Planned Maint Paris (Le Bourget) No Crew No Crew No Crew Planned Maint Paris (L…" at bounding box center [714, 255] width 1079 height 403
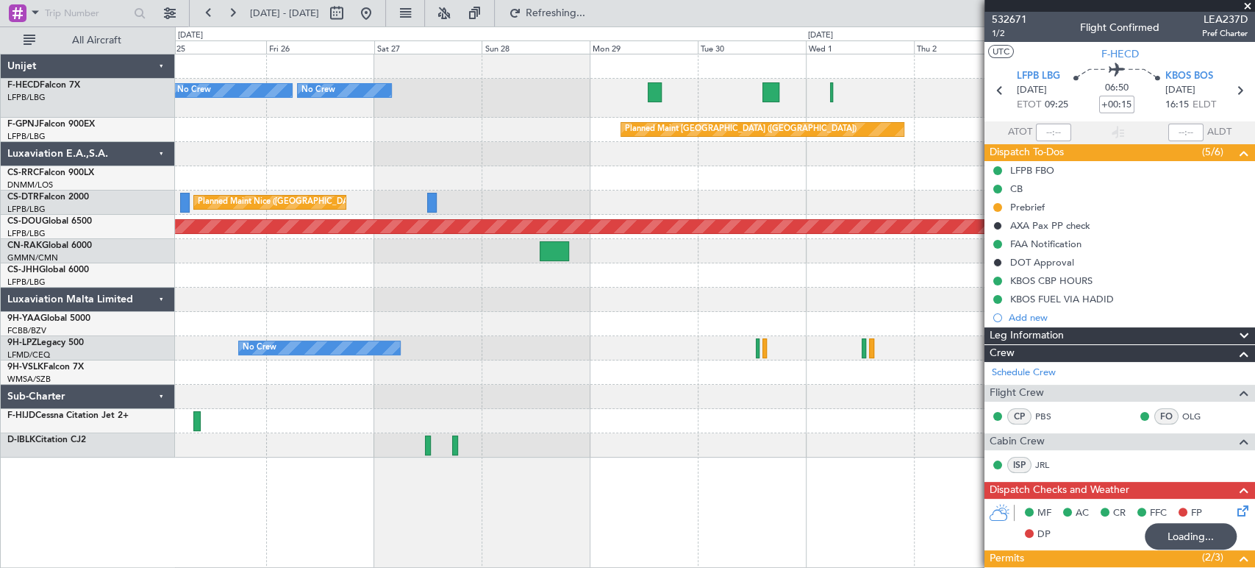
click at [431, 107] on div "Planned Maint Paris (Le Bourget) No Crew No Crew No Crew Planned Maint Paris (L…" at bounding box center [714, 255] width 1079 height 403
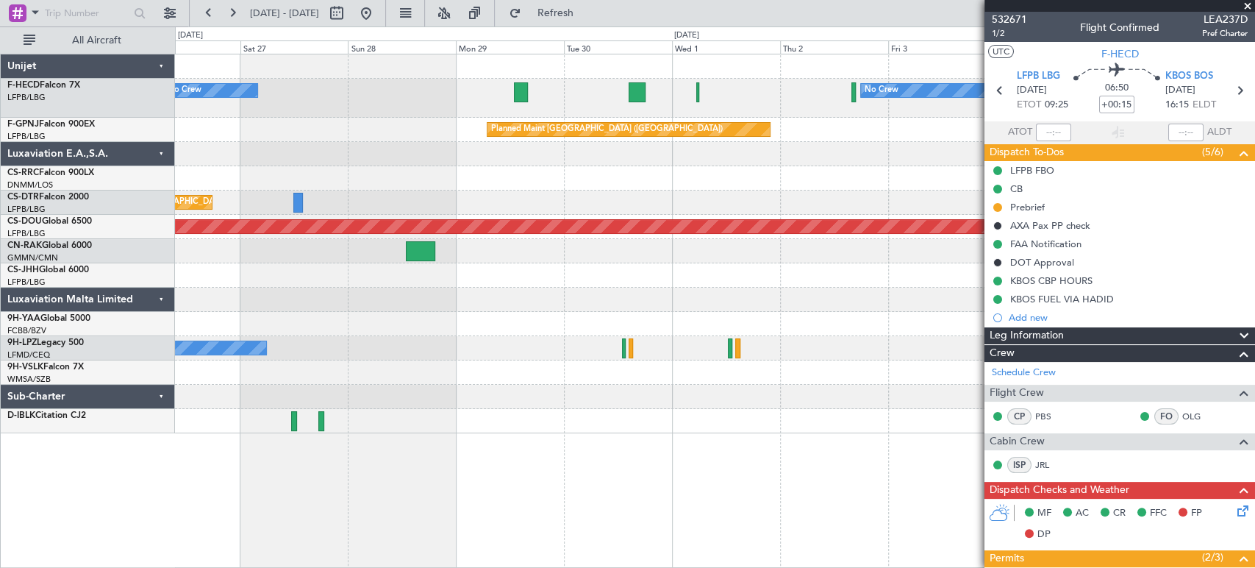
click at [387, 110] on div "No Crew Planned Maint Paris (Le Bourget) No Crew No Crew" at bounding box center [714, 98] width 1079 height 39
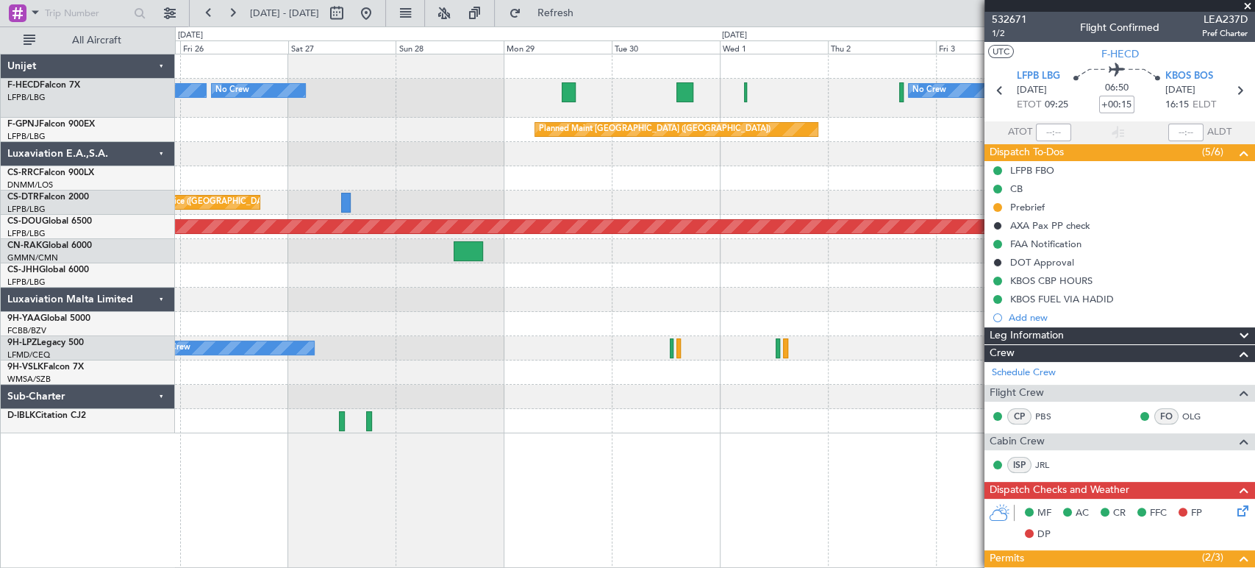
click at [462, 92] on div "No Crew Planned Maint Paris (Le Bourget) No Crew No Crew" at bounding box center [714, 98] width 1079 height 39
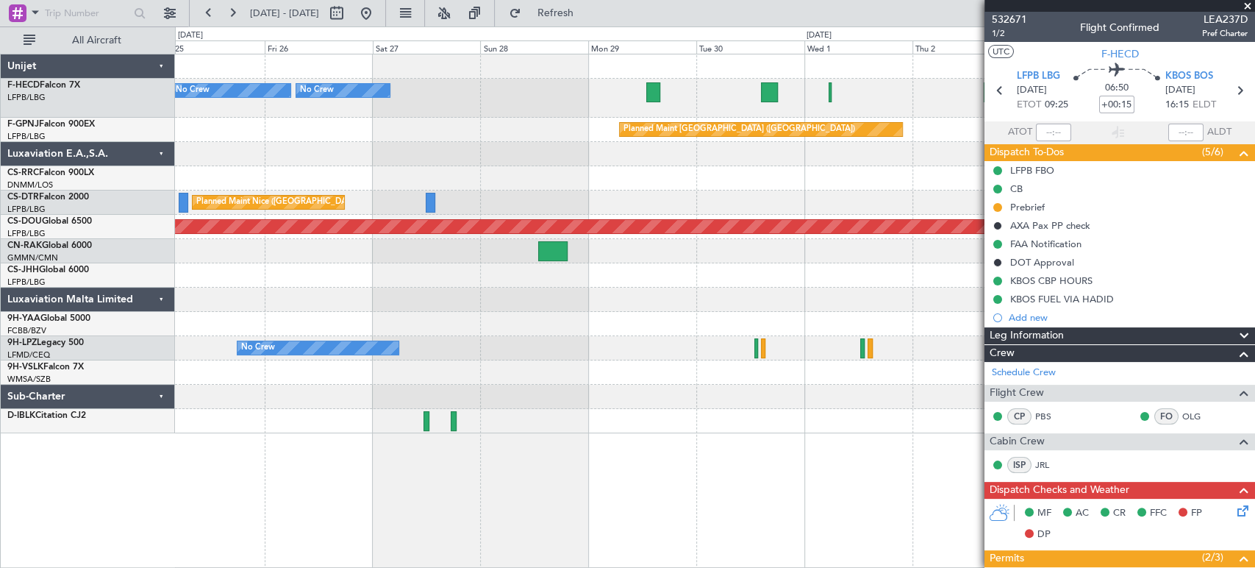
click at [512, 96] on div "No Crew Planned Maint Paris (Le Bourget) No Crew No Crew" at bounding box center [714, 98] width 1079 height 39
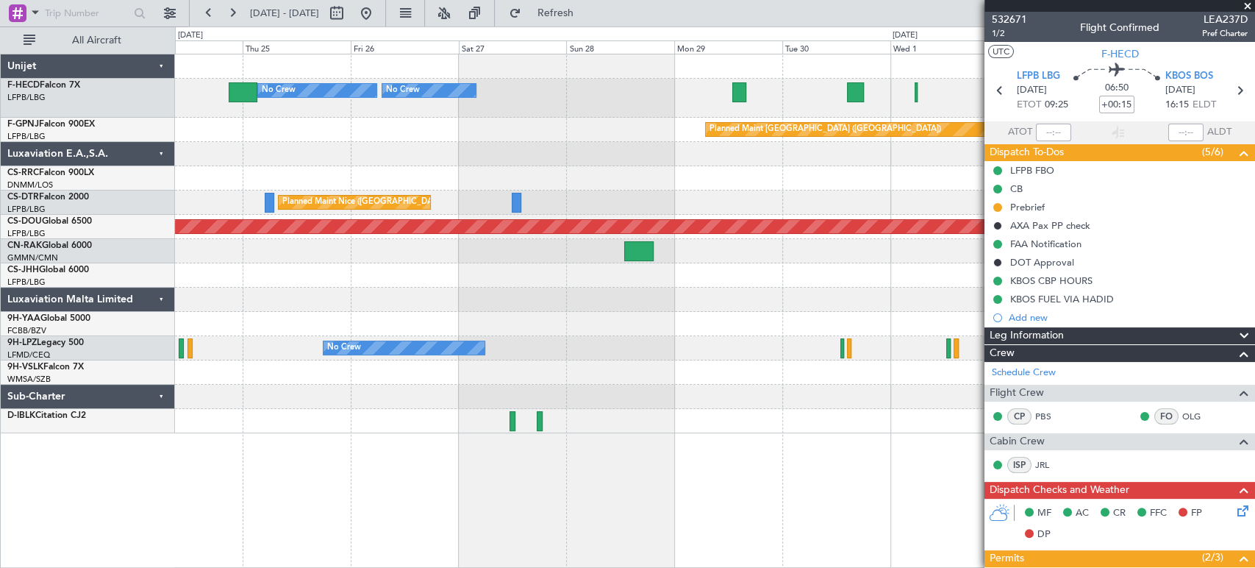
click at [552, 91] on div "No Crew Planned Maint Paris (Le Bourget) No Crew No Crew" at bounding box center [714, 98] width 1079 height 39
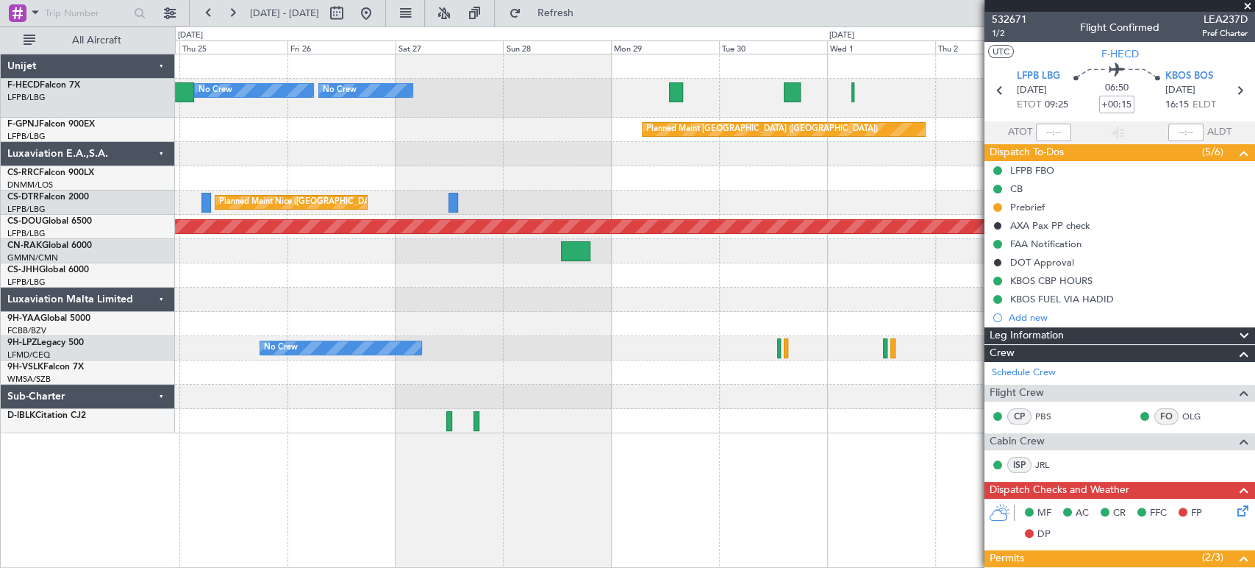
click at [437, 103] on div "No Crew Planned Maint Paris (Le Bourget) No Crew No Crew" at bounding box center [714, 98] width 1079 height 39
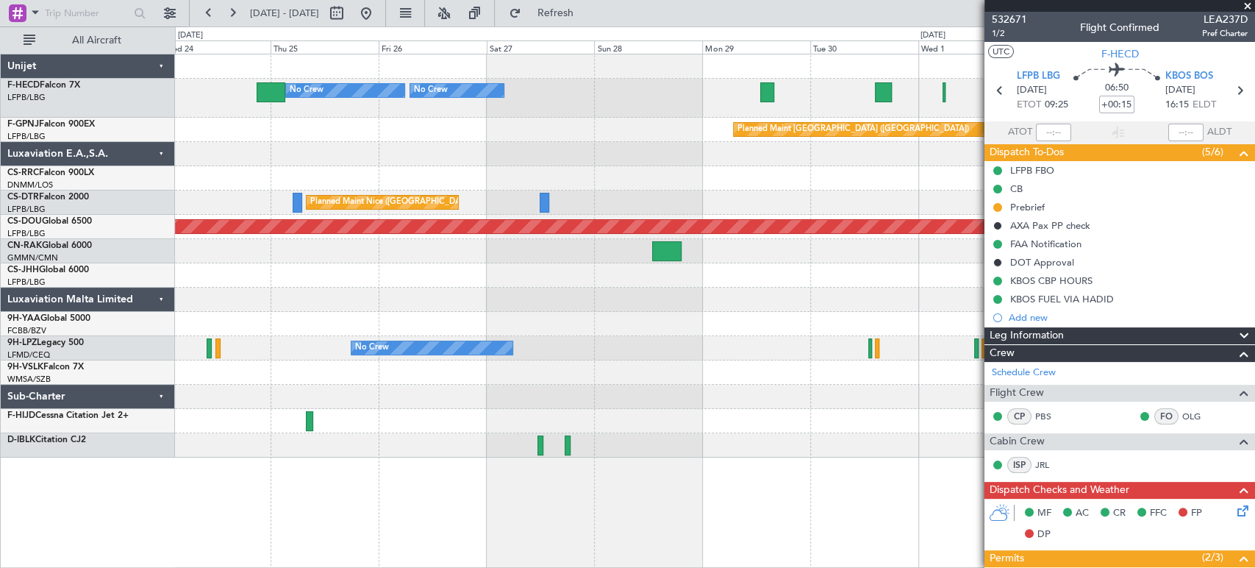
click at [684, 96] on div "No Crew Planned Maint Paris (Le Bourget) No Crew No Crew" at bounding box center [714, 98] width 1079 height 39
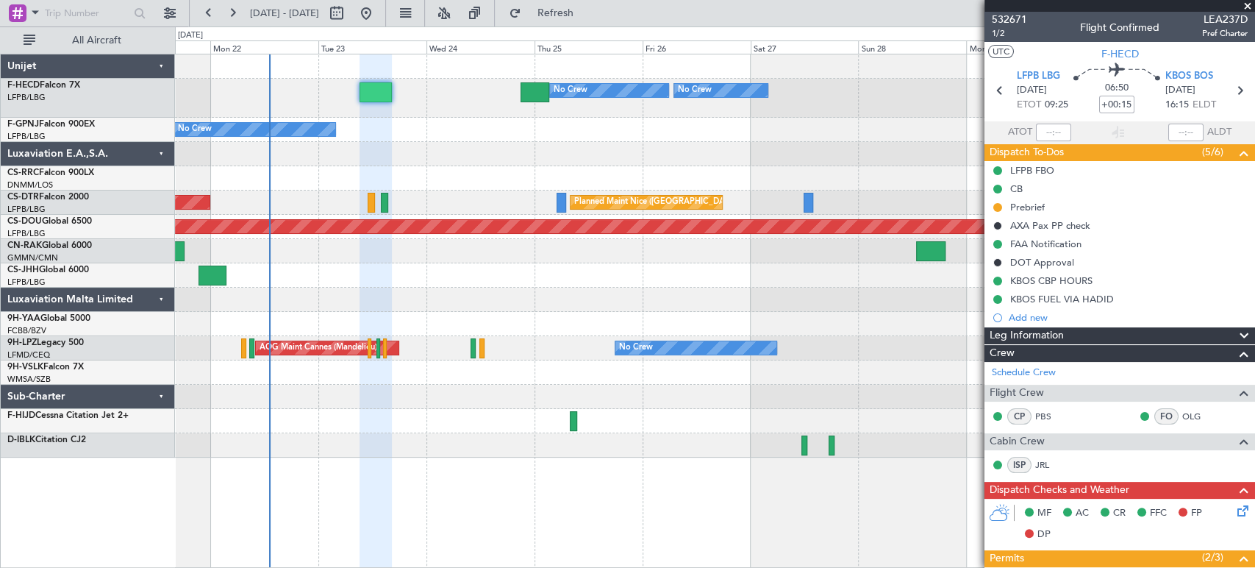
click at [635, 118] on div "Planned Maint Paris (Le Bourget) No Crew AOG Maint Paris (Le Bourget)" at bounding box center [714, 130] width 1079 height 24
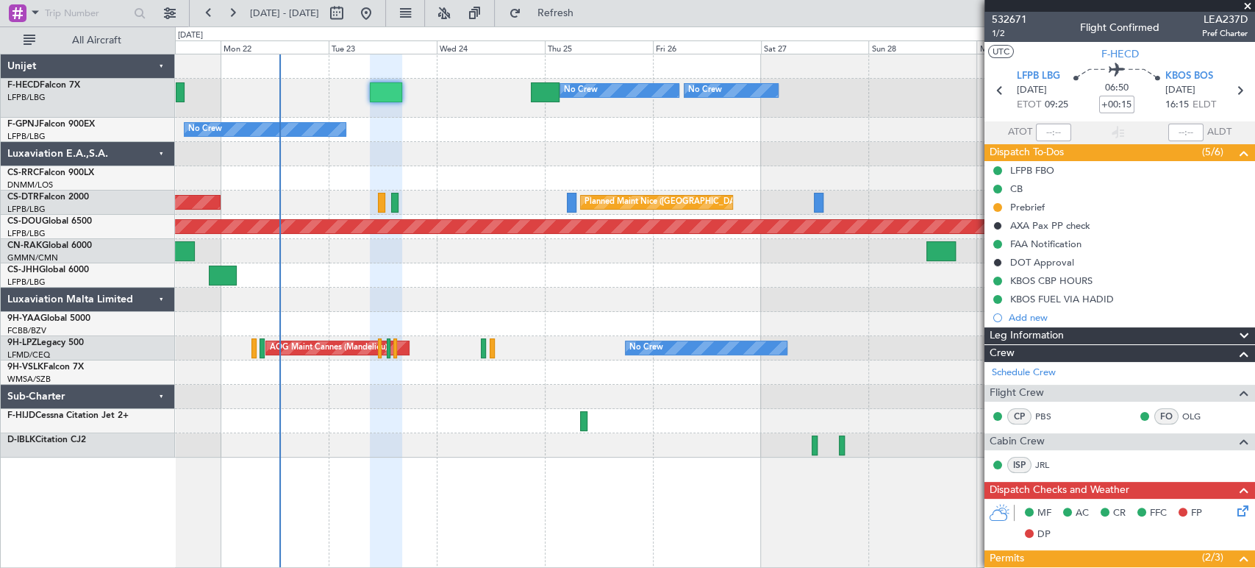
click at [582, 127] on div "Planned Maint Paris (Le Bourget) No Crew AOG Maint Paris (Le Bourget)" at bounding box center [714, 130] width 1079 height 24
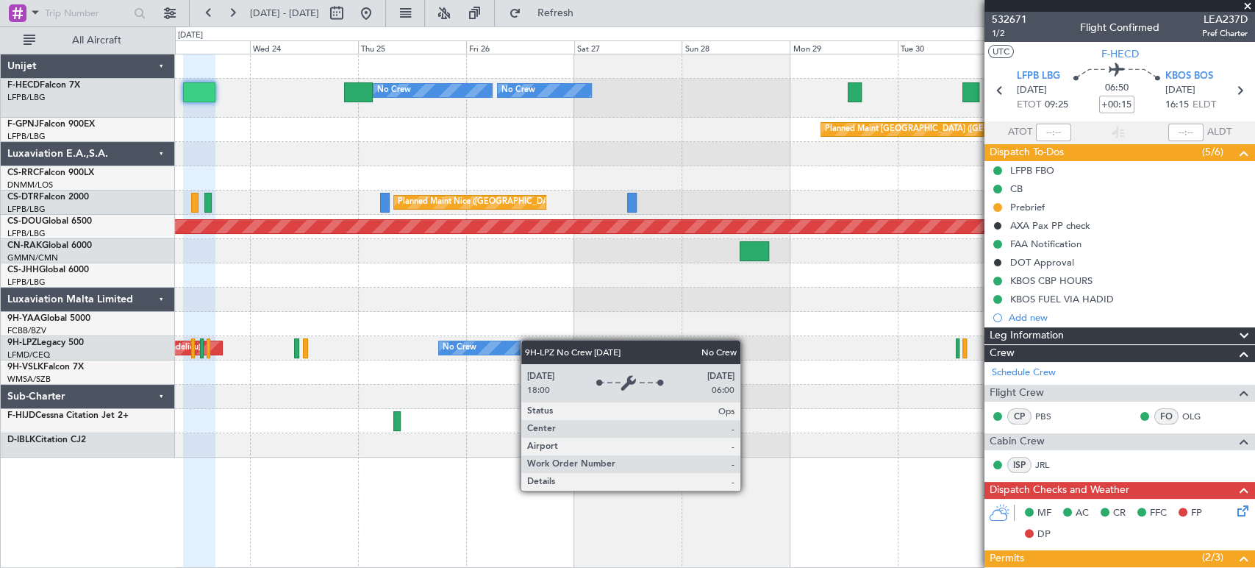
click at [430, 354] on div "Planned Maint Paris (Le Bourget) No Crew No Crew No Crew No Crew Planned Maint …" at bounding box center [714, 255] width 1079 height 403
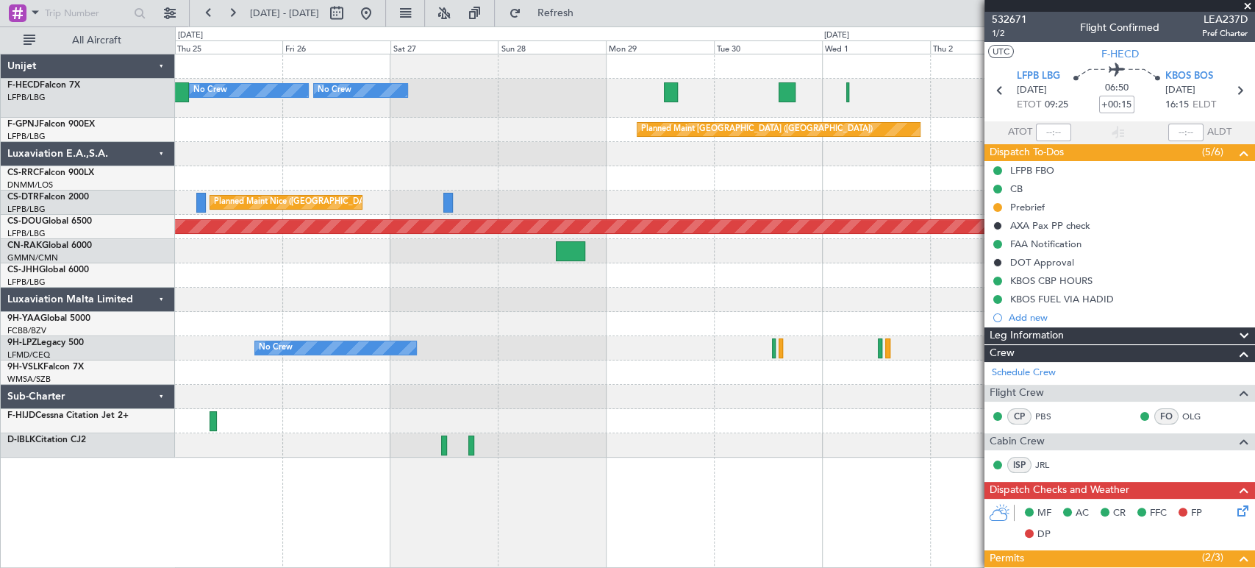
click at [368, 304] on div at bounding box center [714, 299] width 1079 height 24
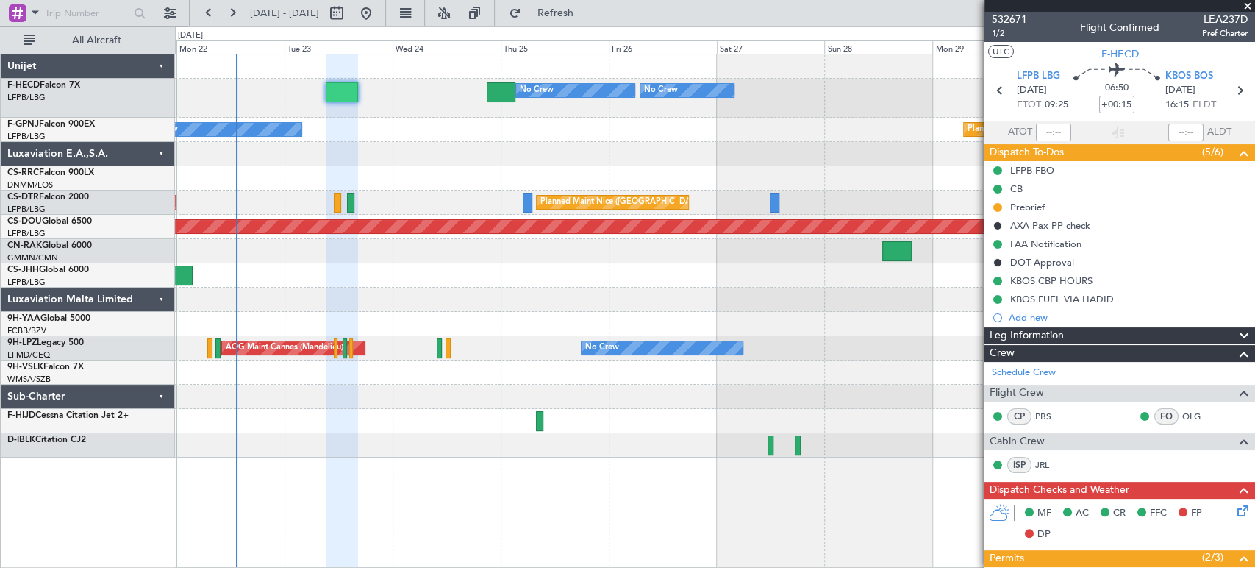
click at [777, 132] on div "Planned Maint Paris (Le Bourget) No Crew No Crew No Crew No Crew Planned Maint …" at bounding box center [714, 255] width 1079 height 403
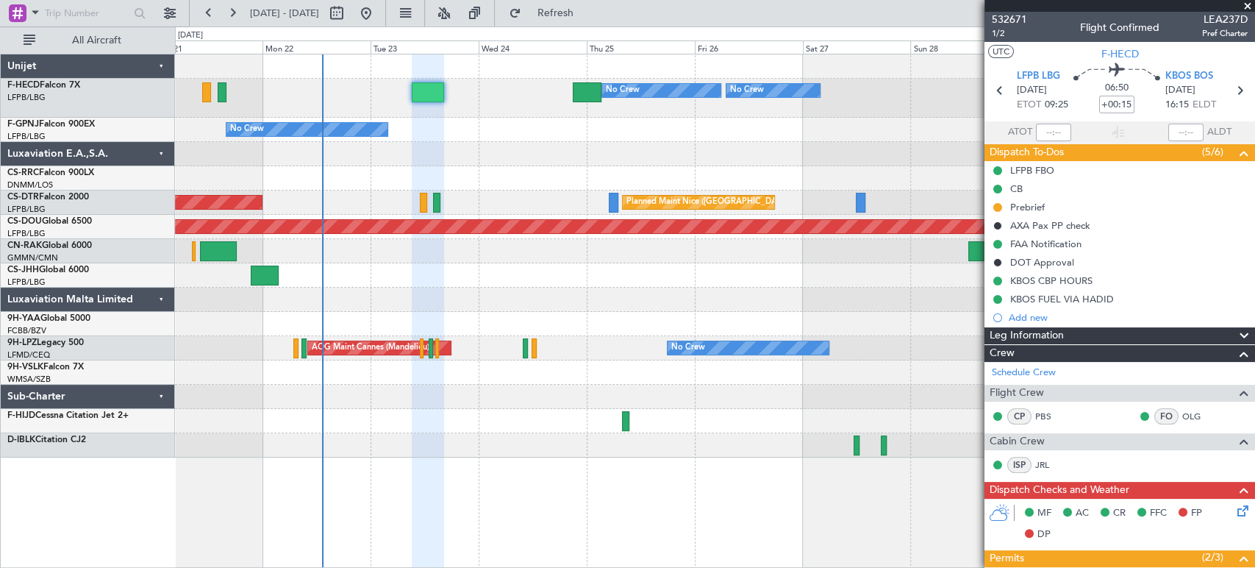
click at [682, 152] on div at bounding box center [714, 154] width 1079 height 24
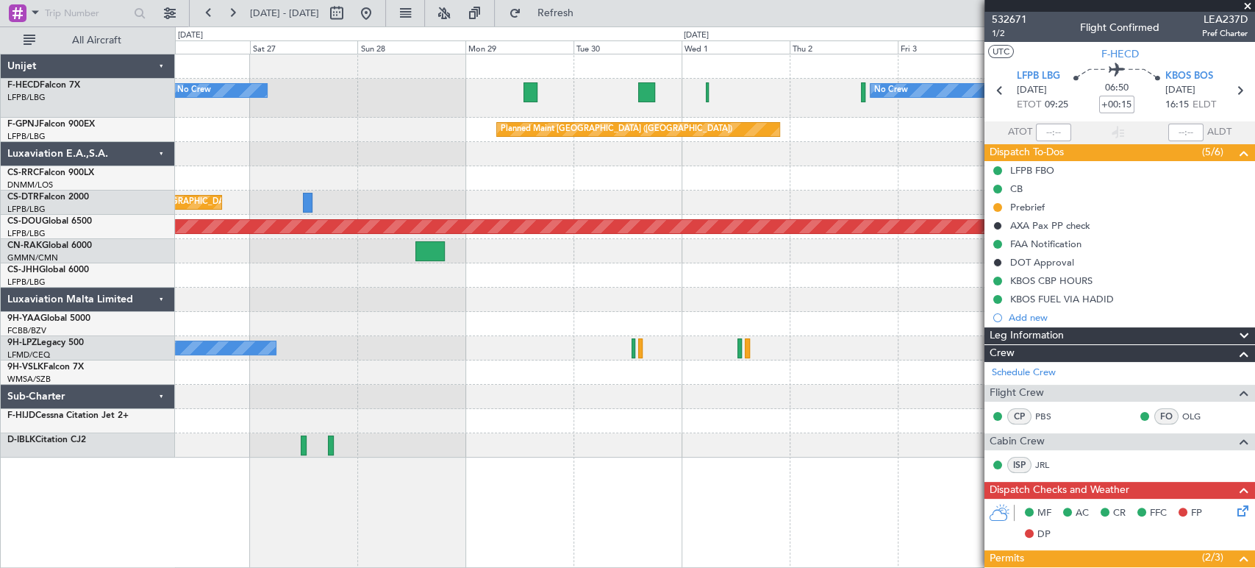
click at [306, 275] on div "Planned Maint Paris (Le Bourget) No Crew No Crew No Crew Planned Maint Paris (L…" at bounding box center [714, 255] width 1079 height 403
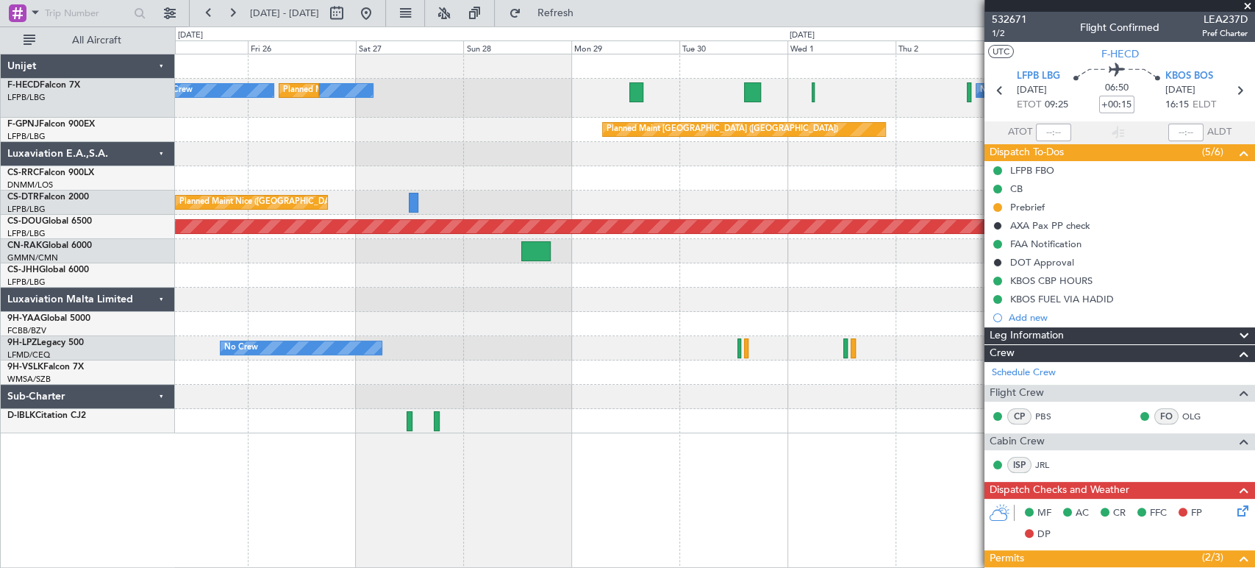
click at [735, 162] on div "No Crew No Crew Planned Maint Paris (Le Bourget) No Crew Planned Maint Paris (L…" at bounding box center [714, 243] width 1079 height 379
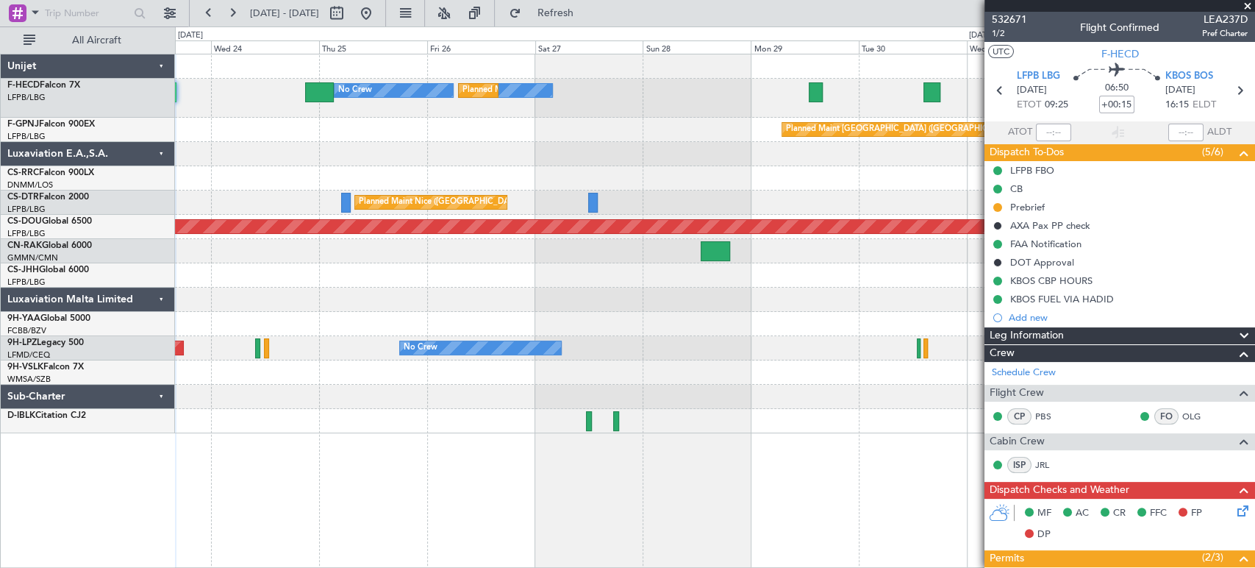
click at [824, 143] on div "No Crew No Crew Planned Maint Paris (Le Bourget) No Crew Planned Maint Paris (L…" at bounding box center [714, 243] width 1079 height 379
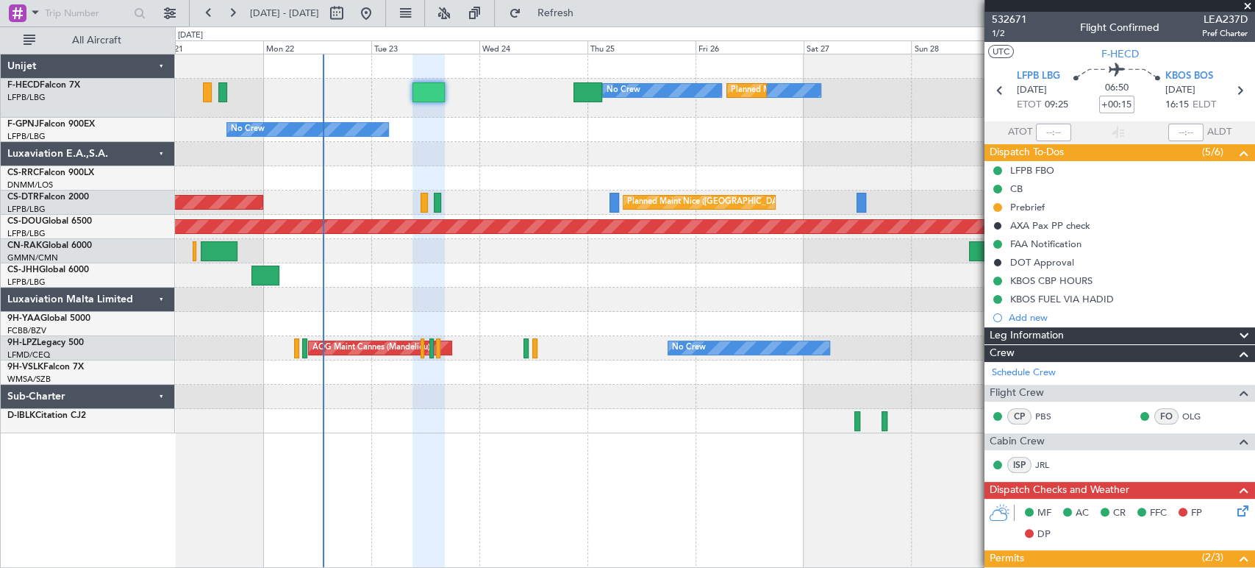
click at [500, 169] on div "No Crew Planned Maint Paris (Le Bourget) No Crew No Crew Planned Maint Paris (L…" at bounding box center [714, 243] width 1079 height 379
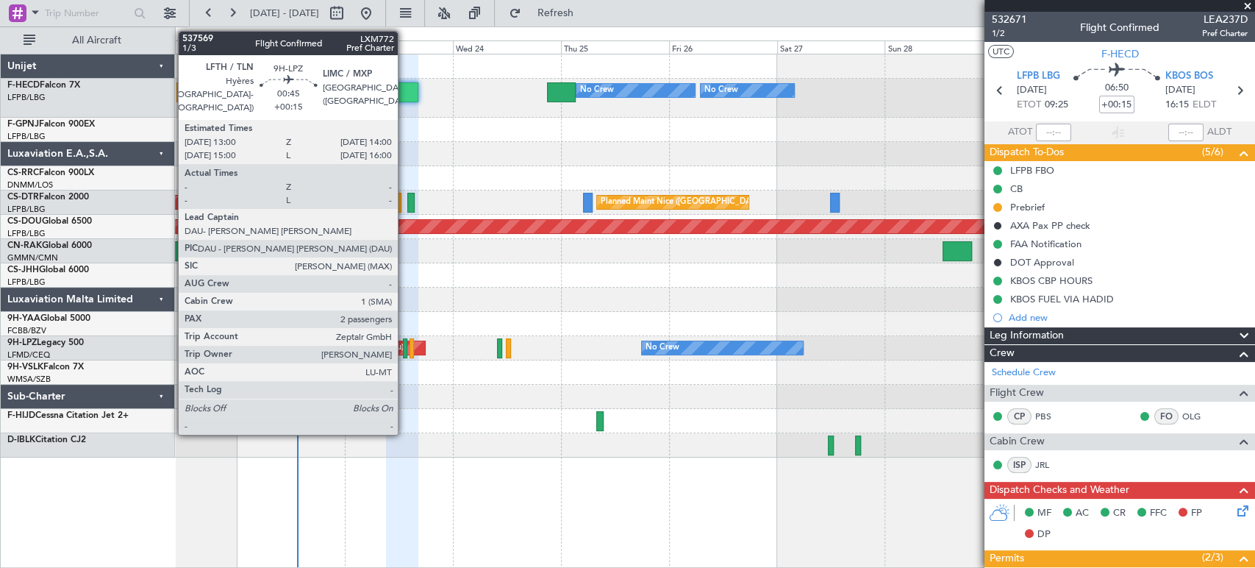
click at [404, 351] on div at bounding box center [405, 348] width 5 height 20
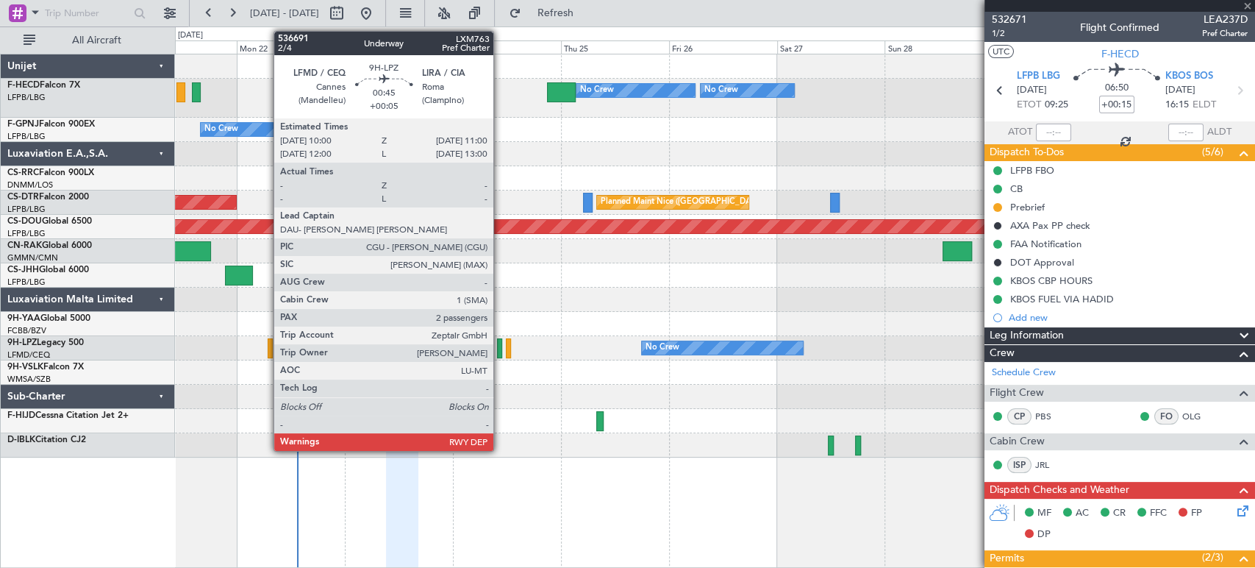
type input "2"
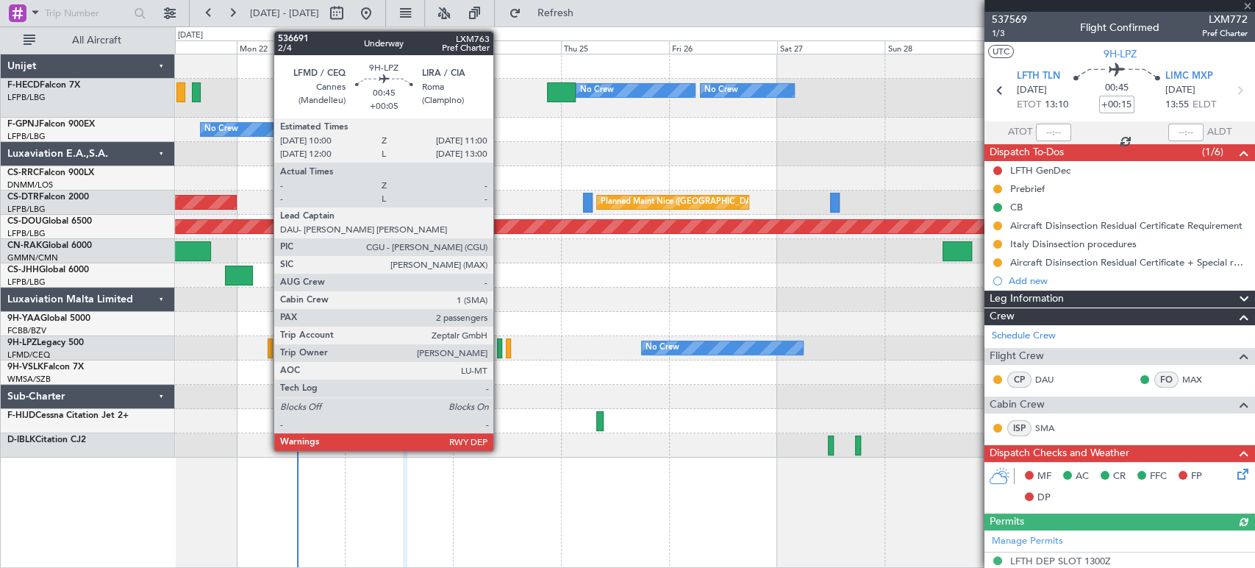
click at [500, 353] on div at bounding box center [499, 348] width 5 height 20
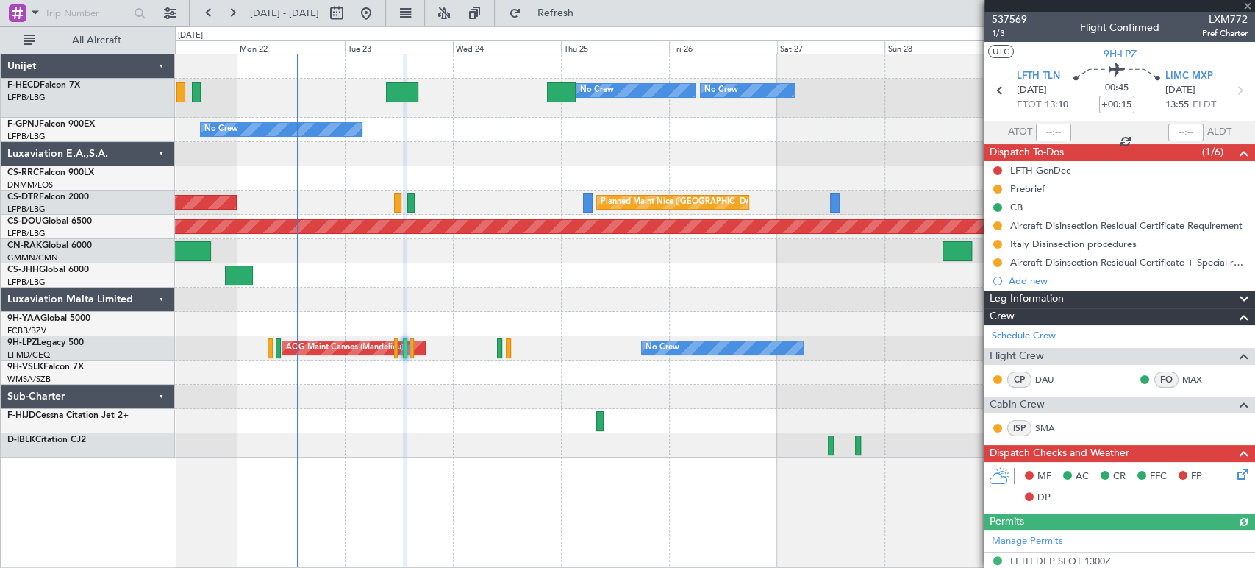
type input "+00:05"
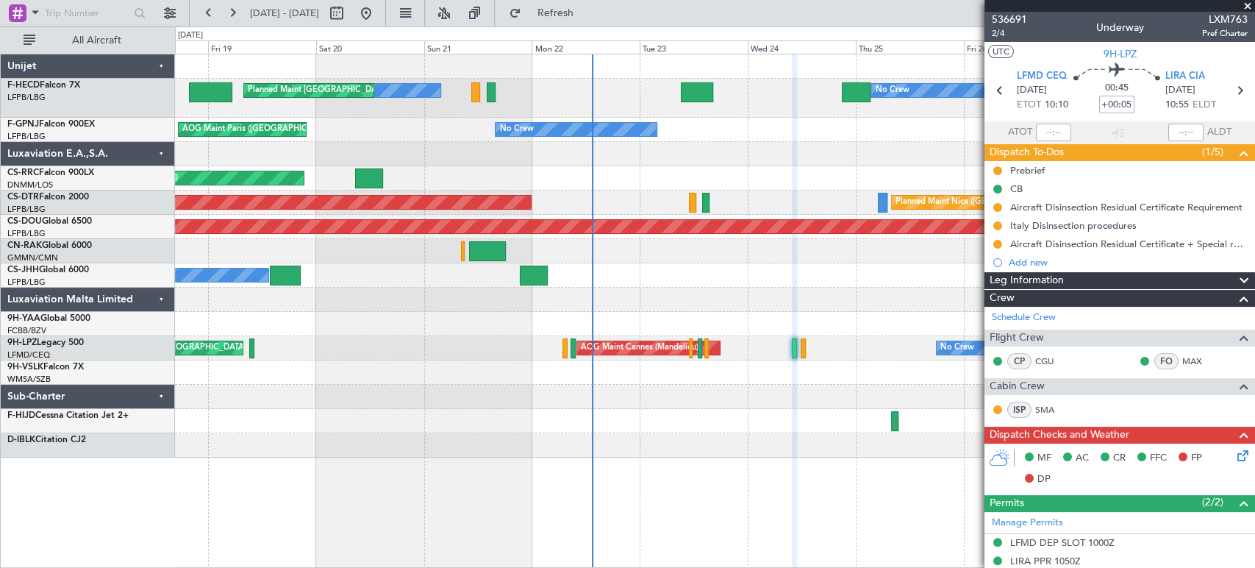
click at [763, 124] on div "Planned Maint Paris (Le Bourget) No Crew No Crew No Crew Planned Maint Paris (L…" at bounding box center [714, 255] width 1079 height 403
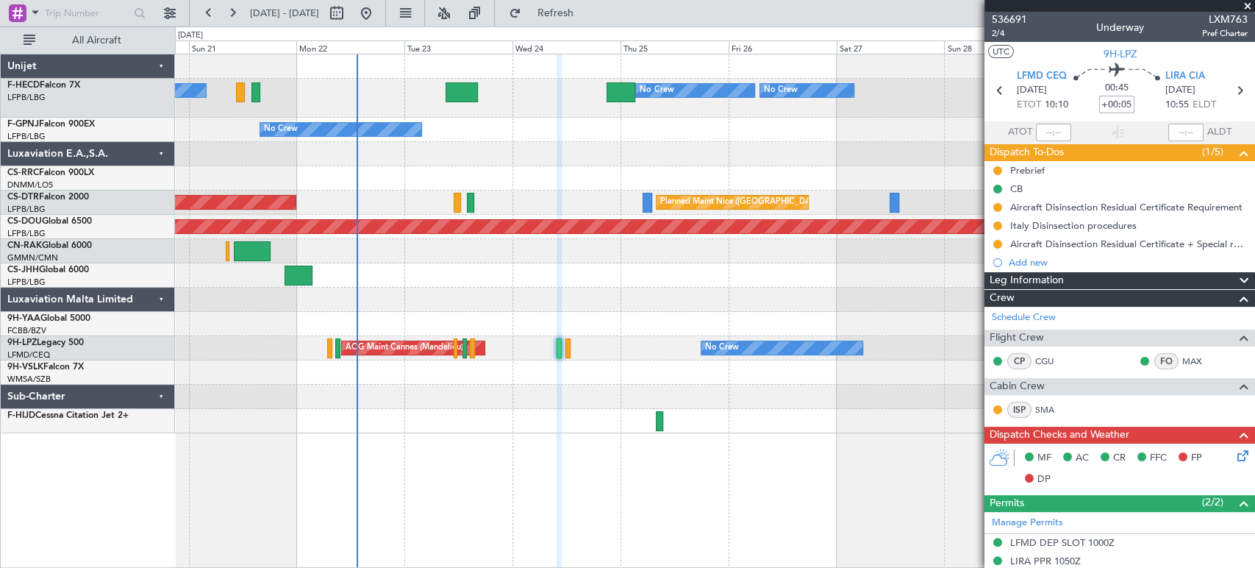
click at [199, 246] on div "No Crew No Crew Planned Maint Paris (Le Bourget) No Crew Planned Maint Paris (L…" at bounding box center [714, 243] width 1079 height 379
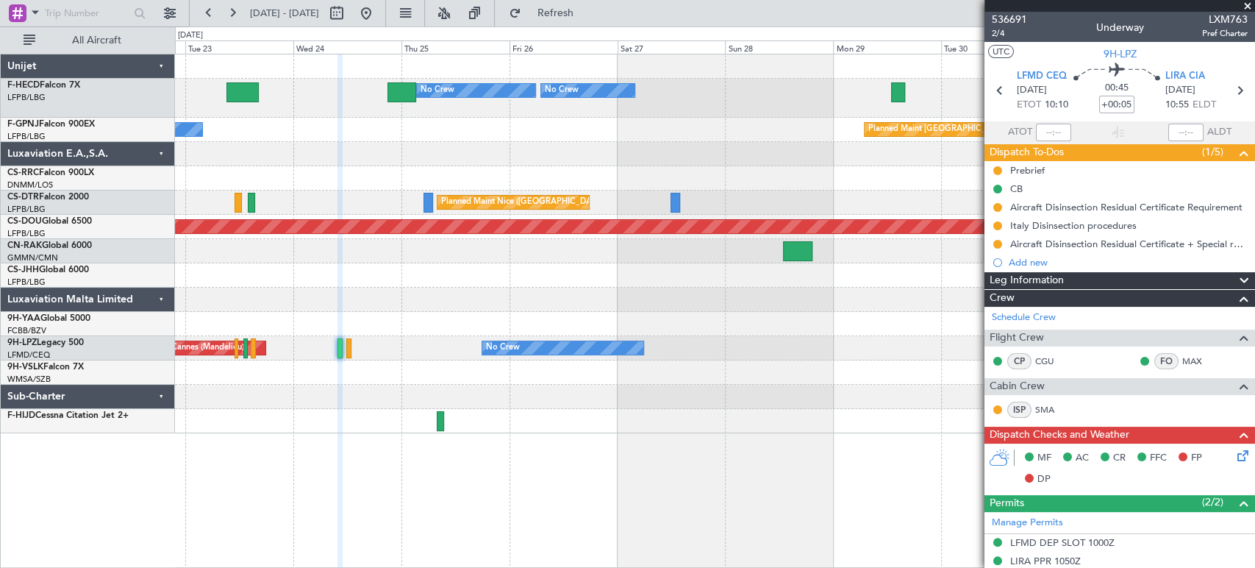
click at [412, 199] on div "No Crew Planned Maint Paris (Le Bourget) No Crew No Crew No Crew Planned Maint …" at bounding box center [714, 243] width 1079 height 379
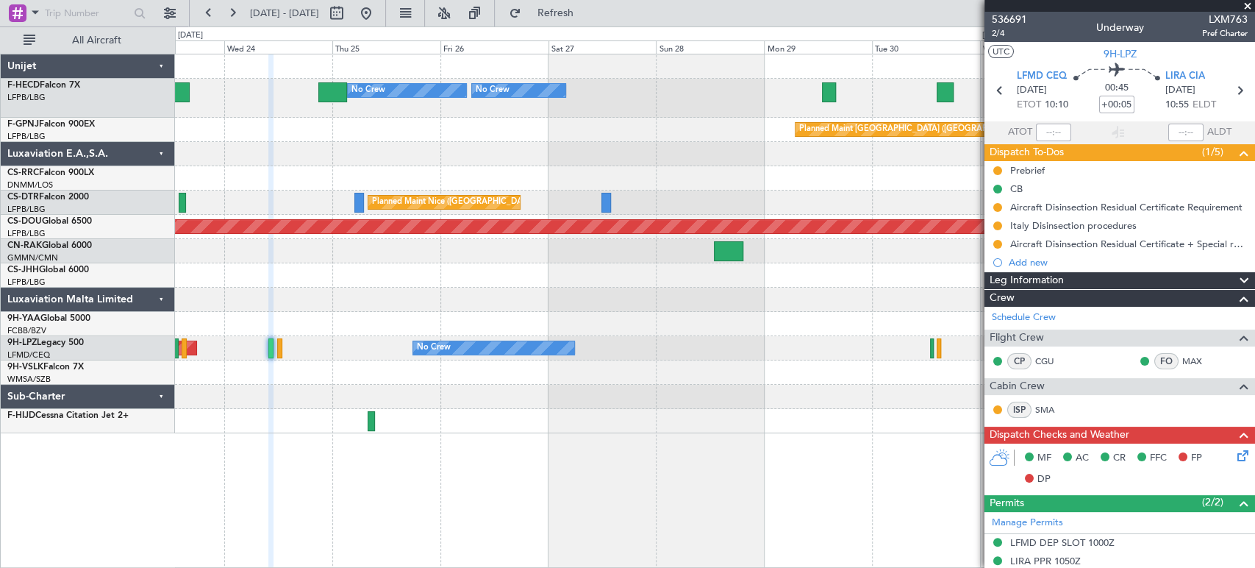
click at [524, 163] on div at bounding box center [714, 154] width 1079 height 24
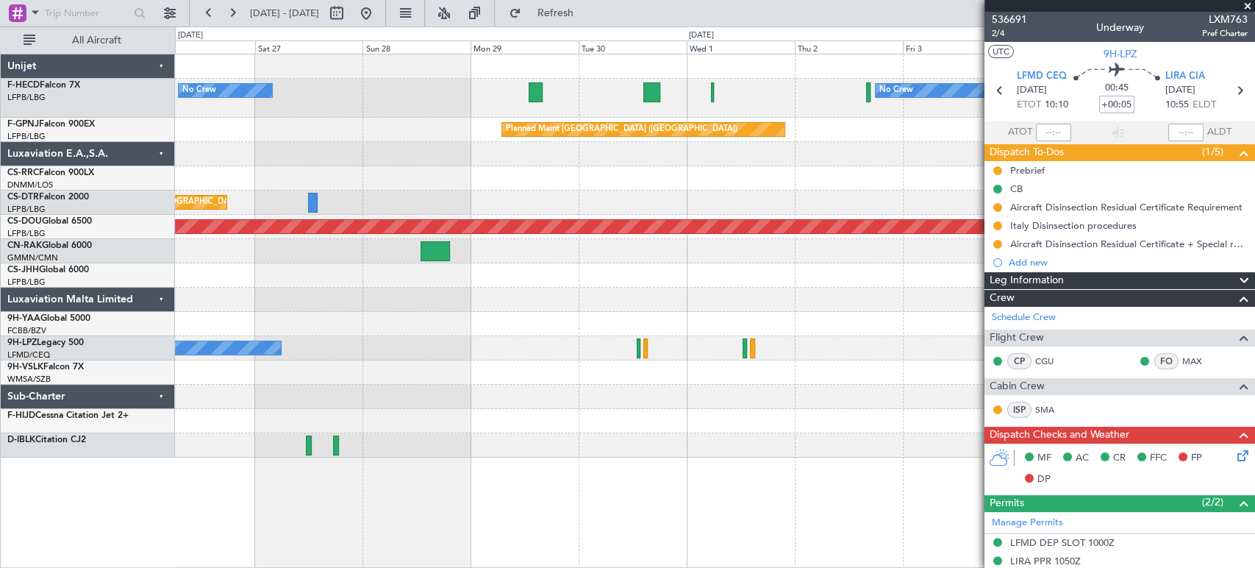
click at [399, 304] on div "Planned Maint Paris (Le Bourget) No Crew No Crew No Crew Planned Maint Paris (L…" at bounding box center [714, 255] width 1079 height 403
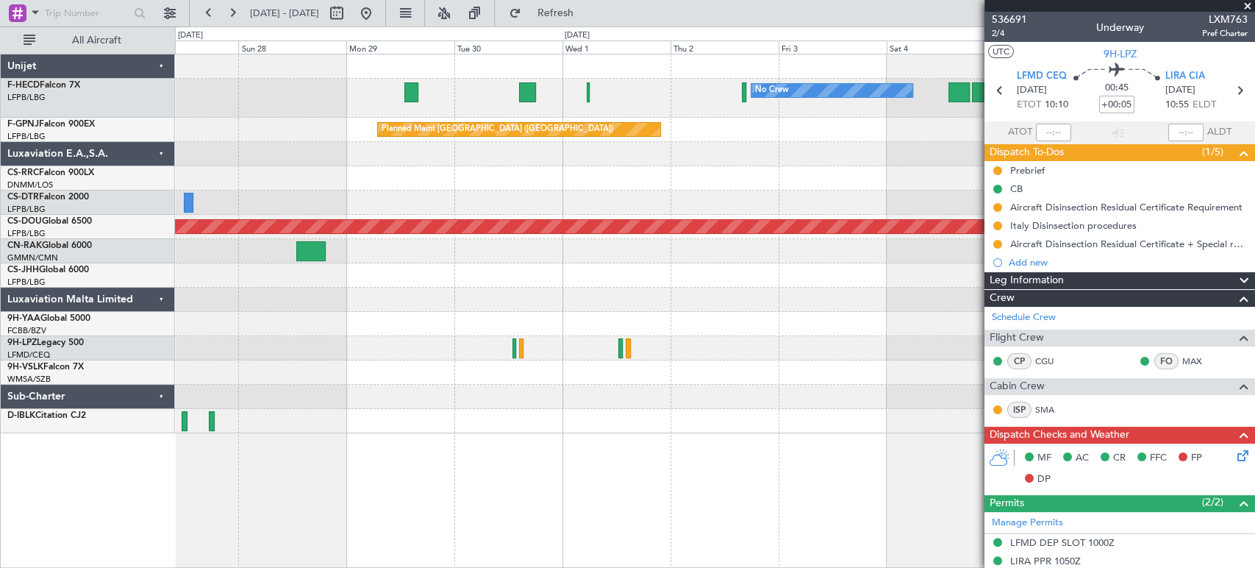
click at [306, 202] on div "No Crew No Crew Planned Maint Paris (Le Bourget) No Crew Planned Maint Paris (L…" at bounding box center [714, 243] width 1079 height 379
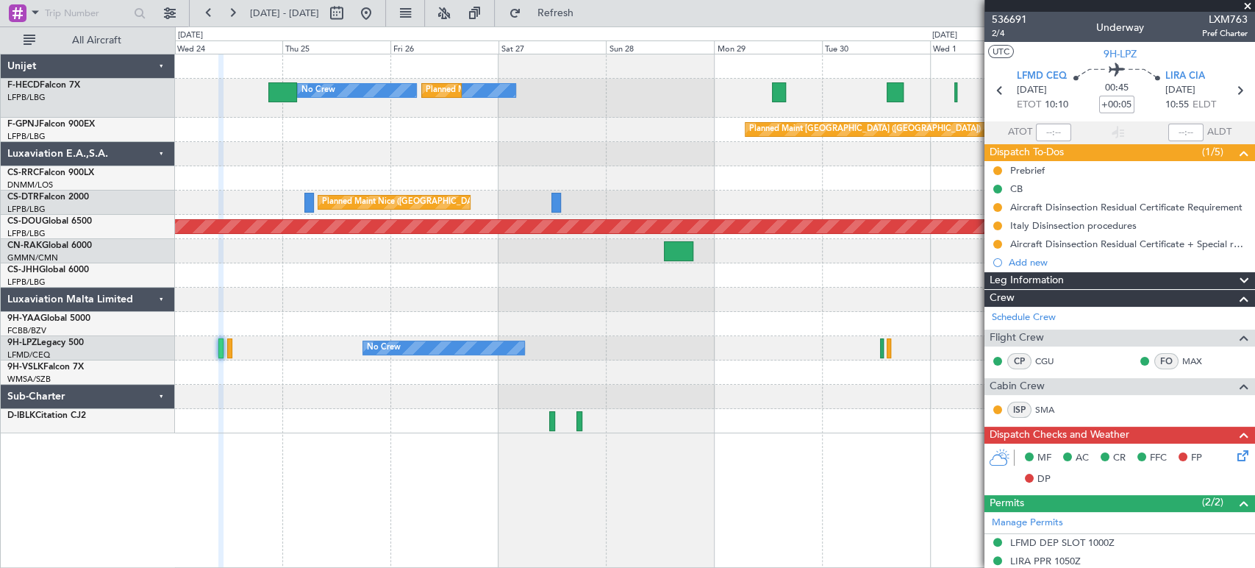
click at [854, 171] on div at bounding box center [714, 178] width 1079 height 24
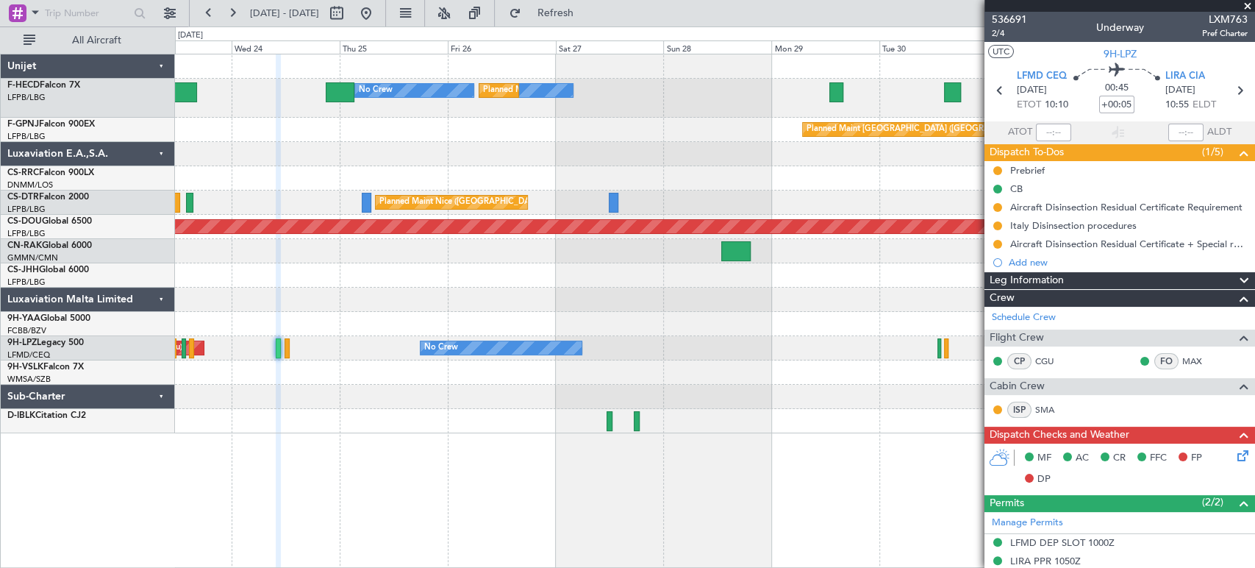
click at [837, 169] on div at bounding box center [714, 178] width 1079 height 24
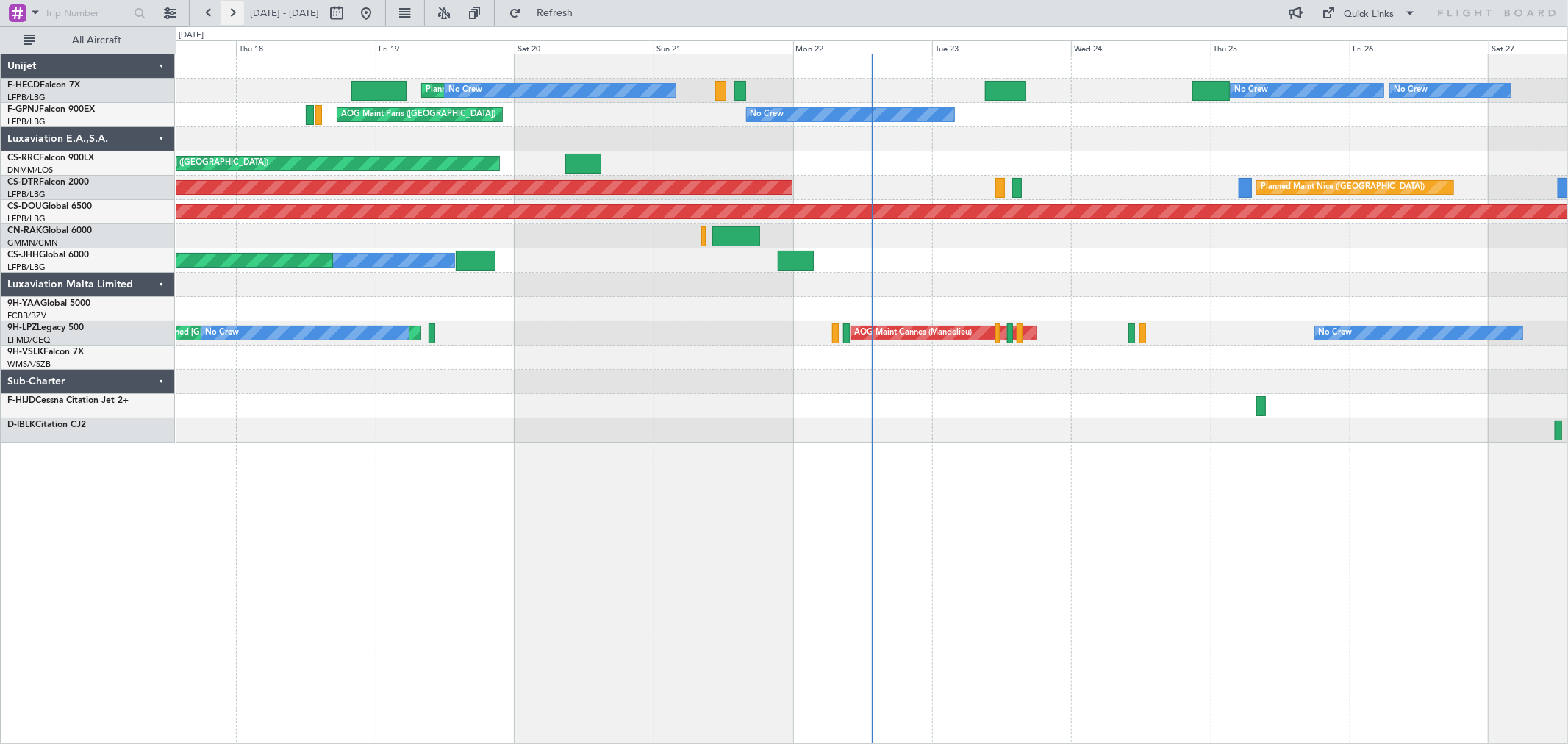
click at [241, 15] on button at bounding box center [233, 13] width 24 height 24
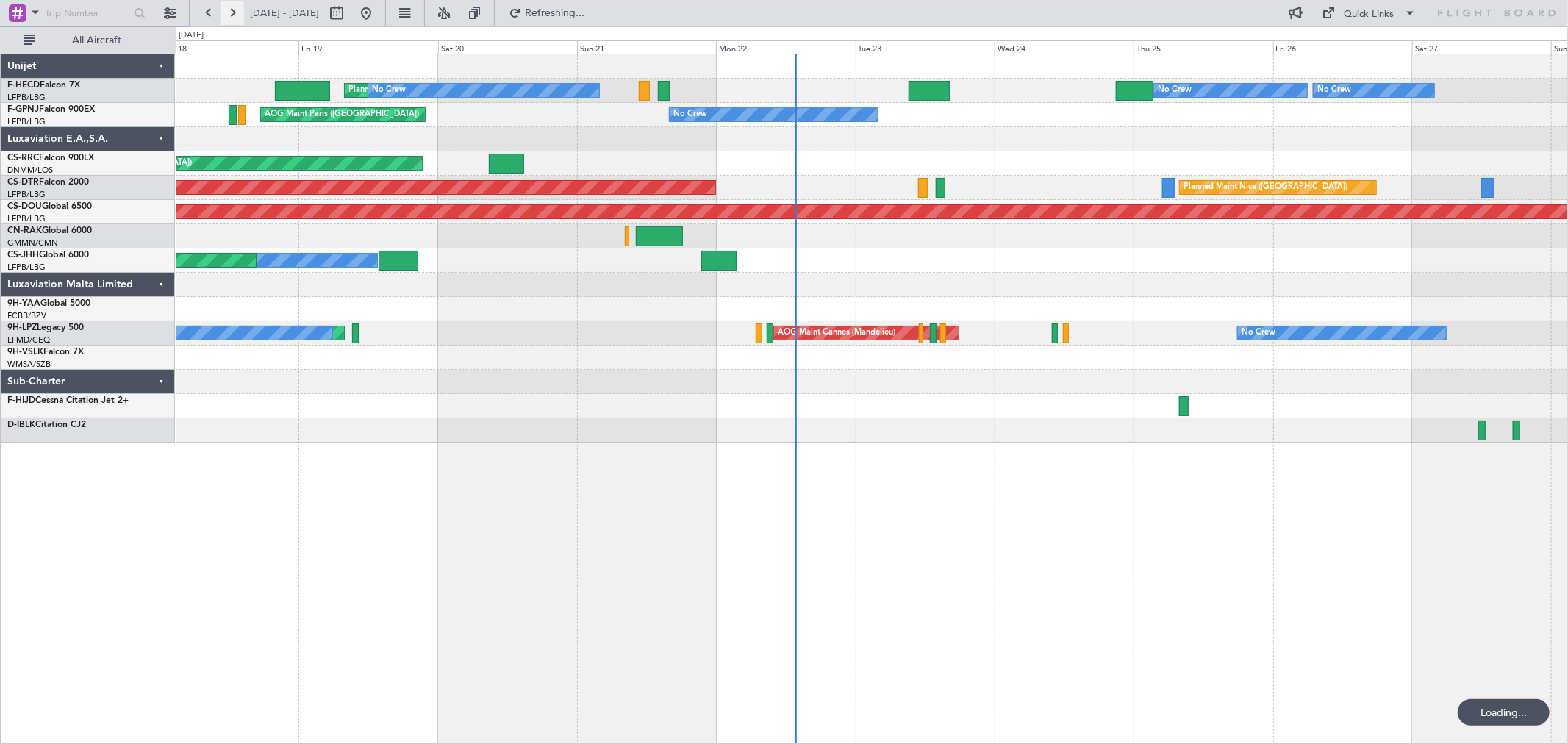
click at [241, 15] on button at bounding box center [233, 13] width 24 height 24
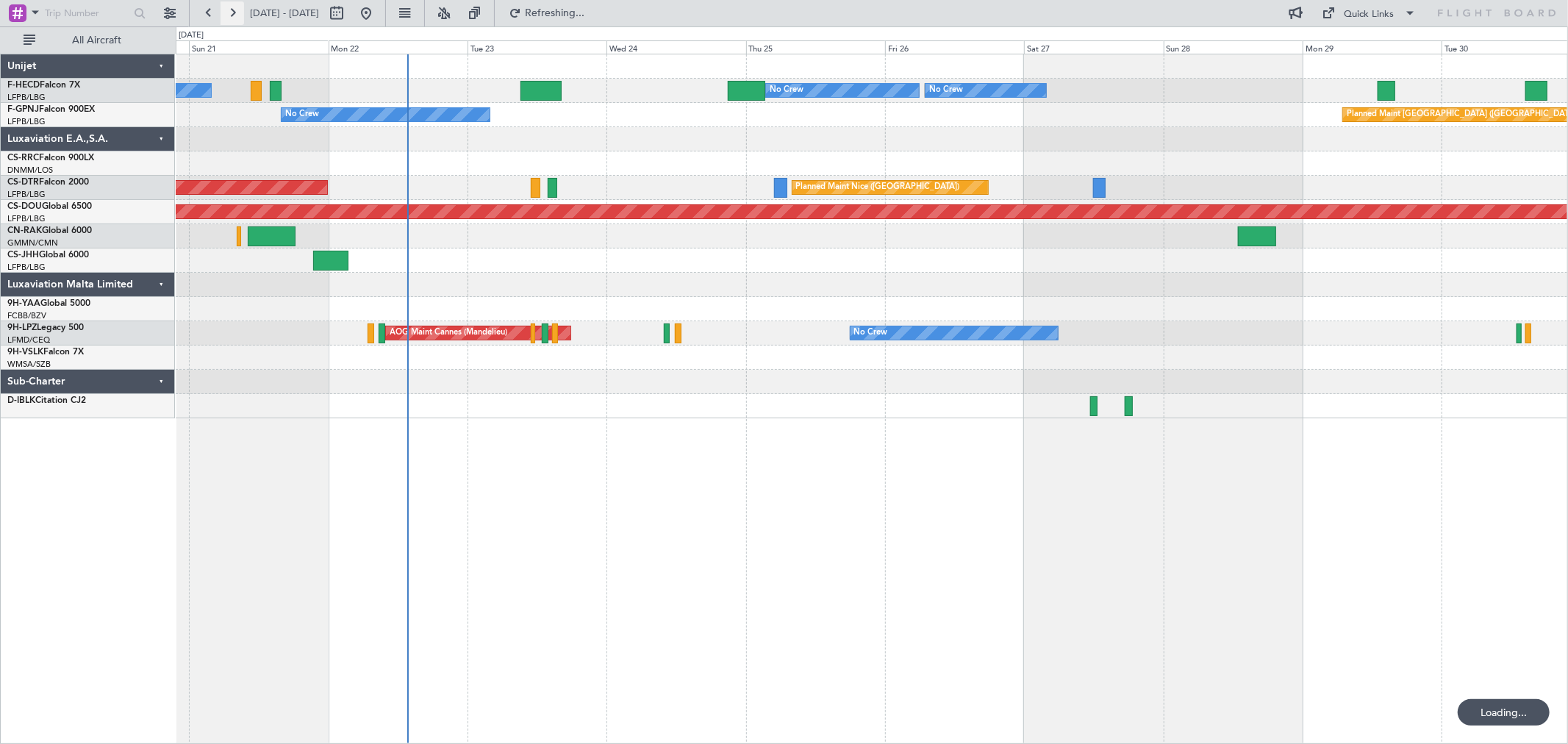
click at [241, 15] on button at bounding box center [233, 13] width 24 height 24
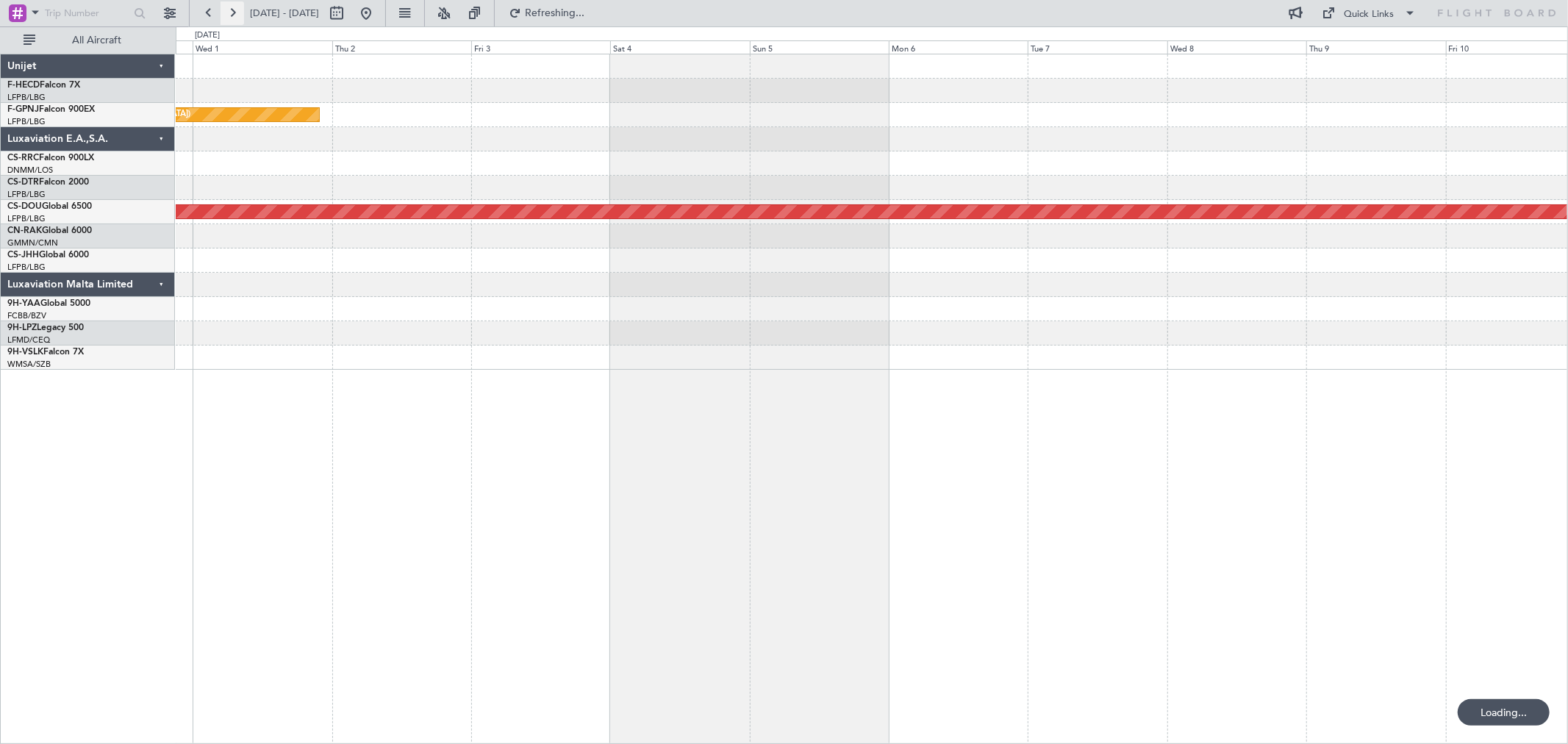
click at [241, 15] on button at bounding box center [233, 13] width 24 height 24
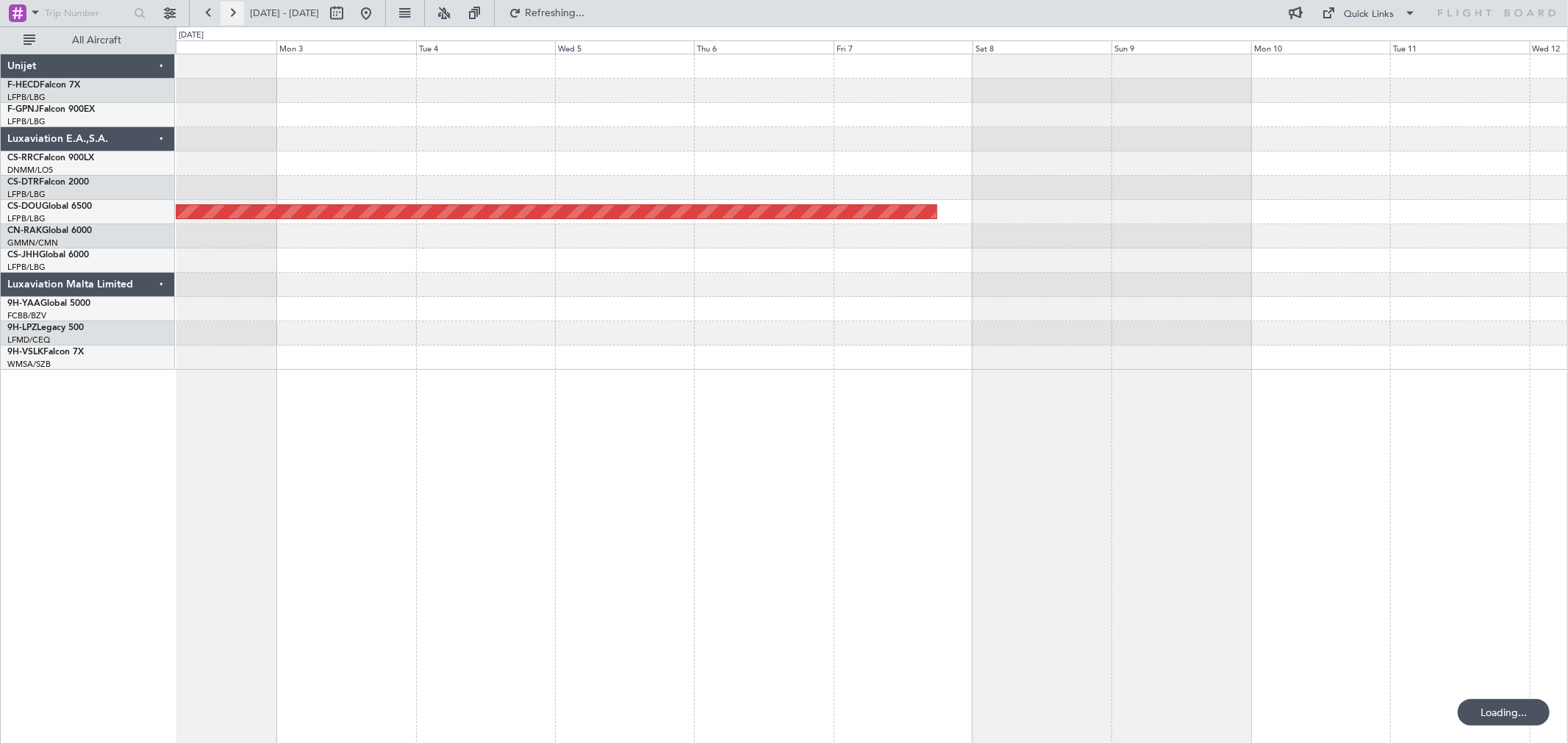
click at [241, 15] on button at bounding box center [233, 13] width 24 height 24
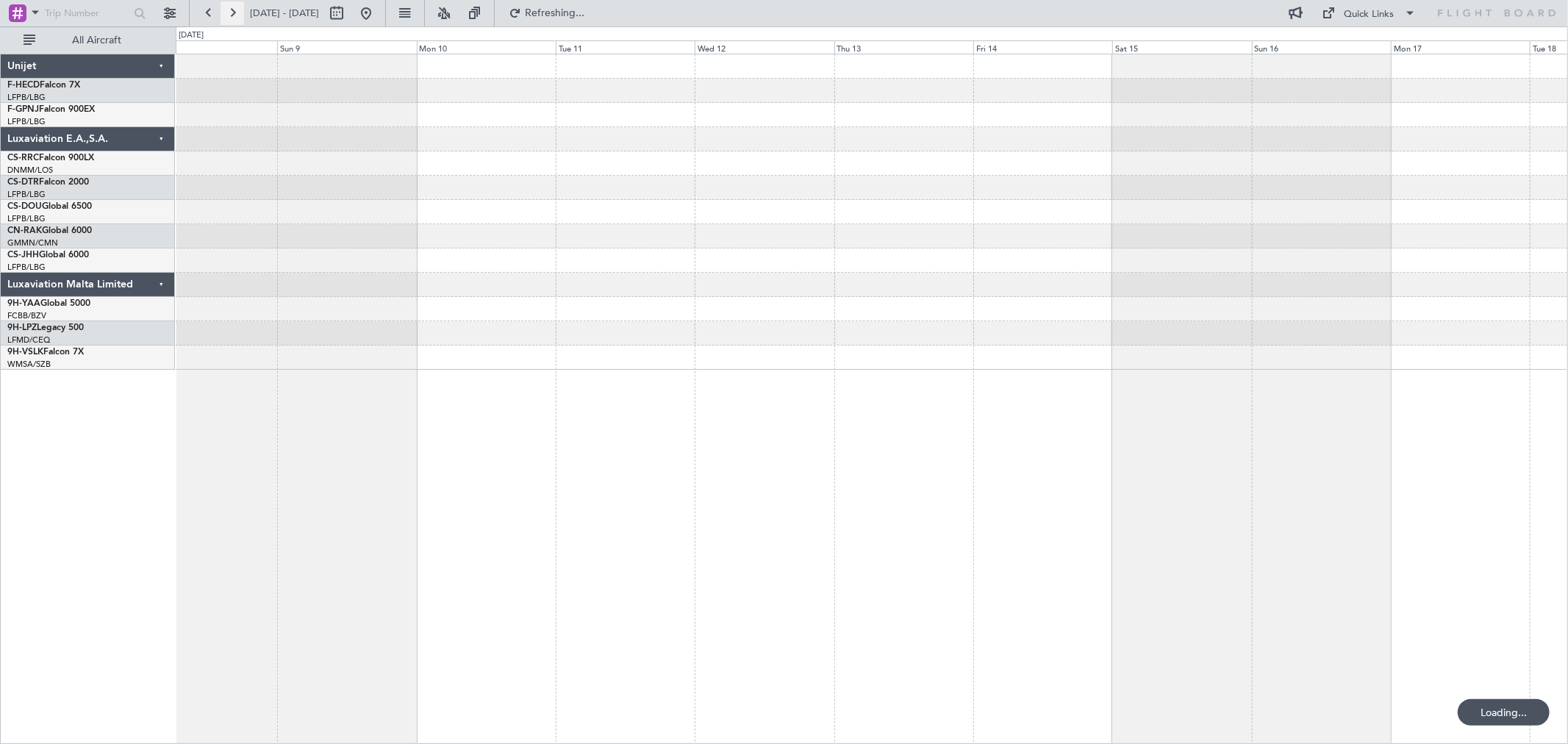
click at [241, 15] on button at bounding box center [233, 13] width 24 height 24
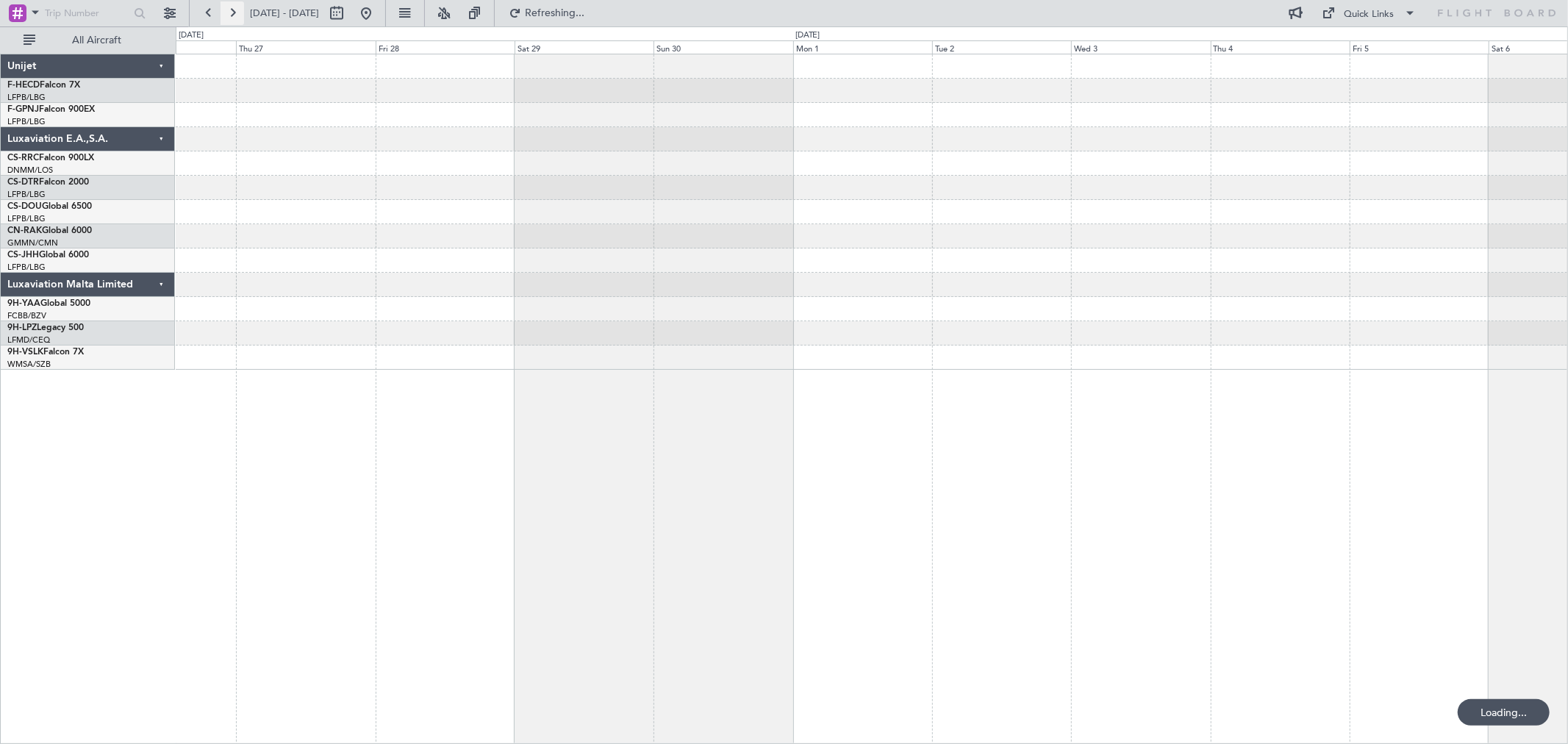
click at [241, 15] on button at bounding box center [233, 13] width 24 height 24
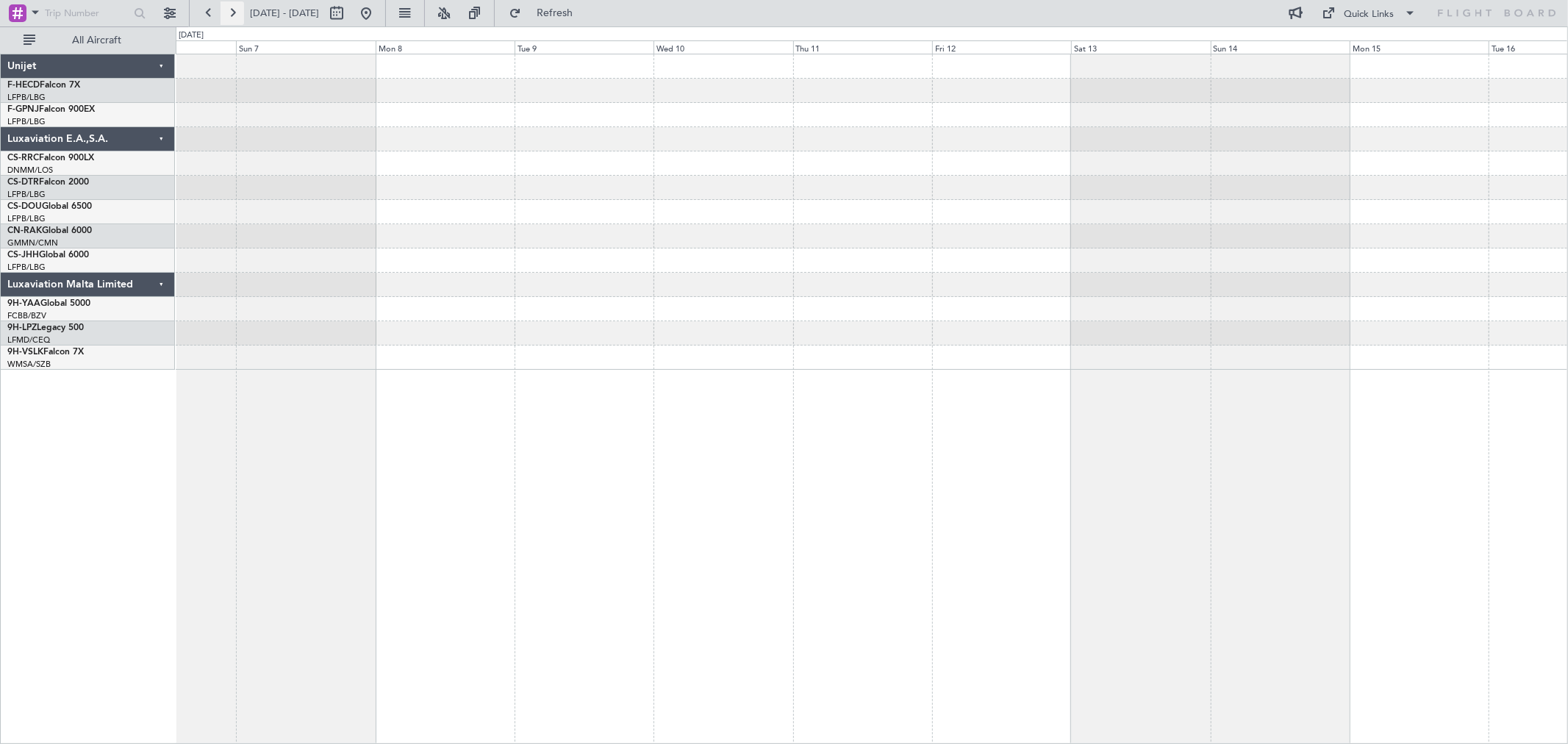
click at [241, 15] on button at bounding box center [233, 13] width 24 height 24
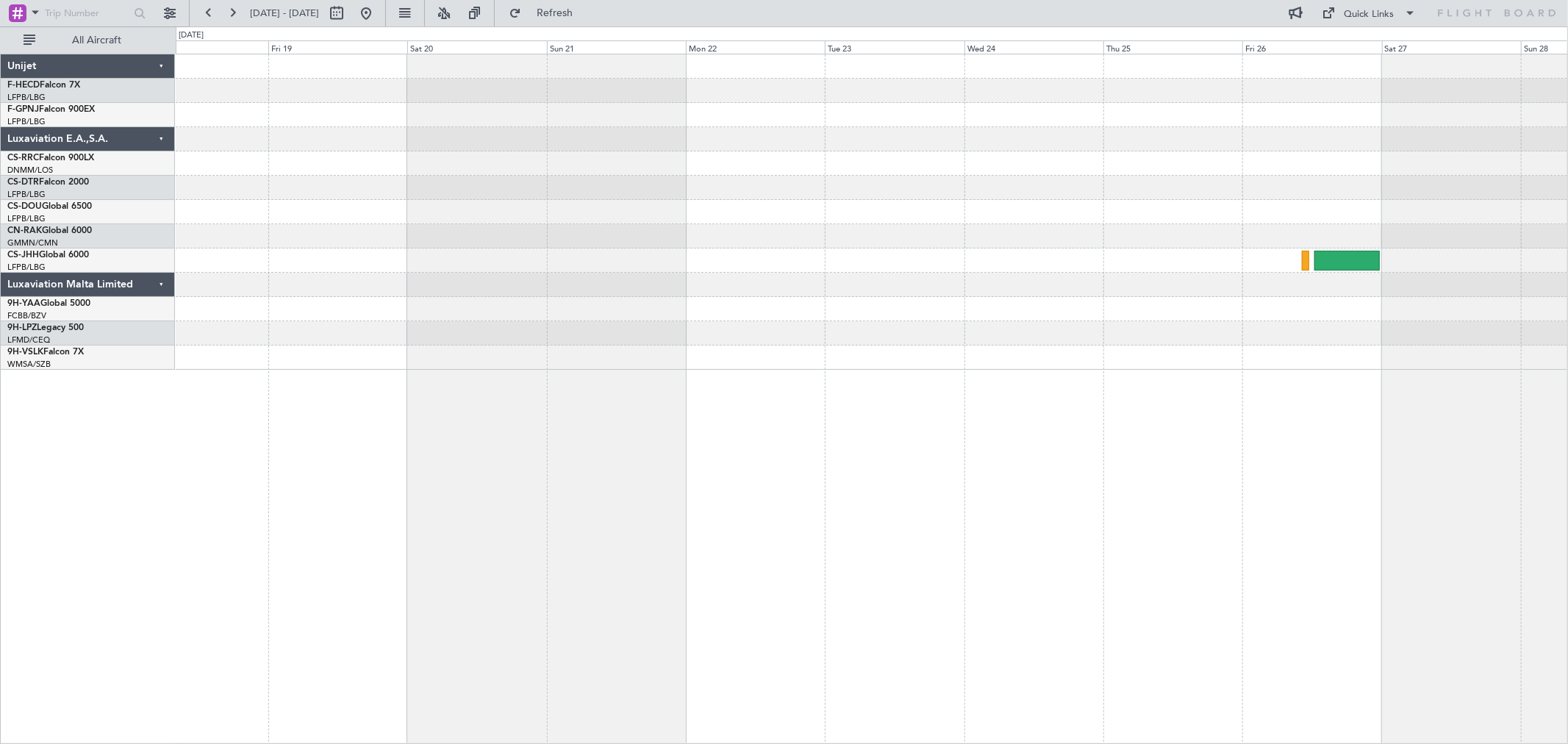
click at [663, 149] on div at bounding box center [872, 139] width 1392 height 24
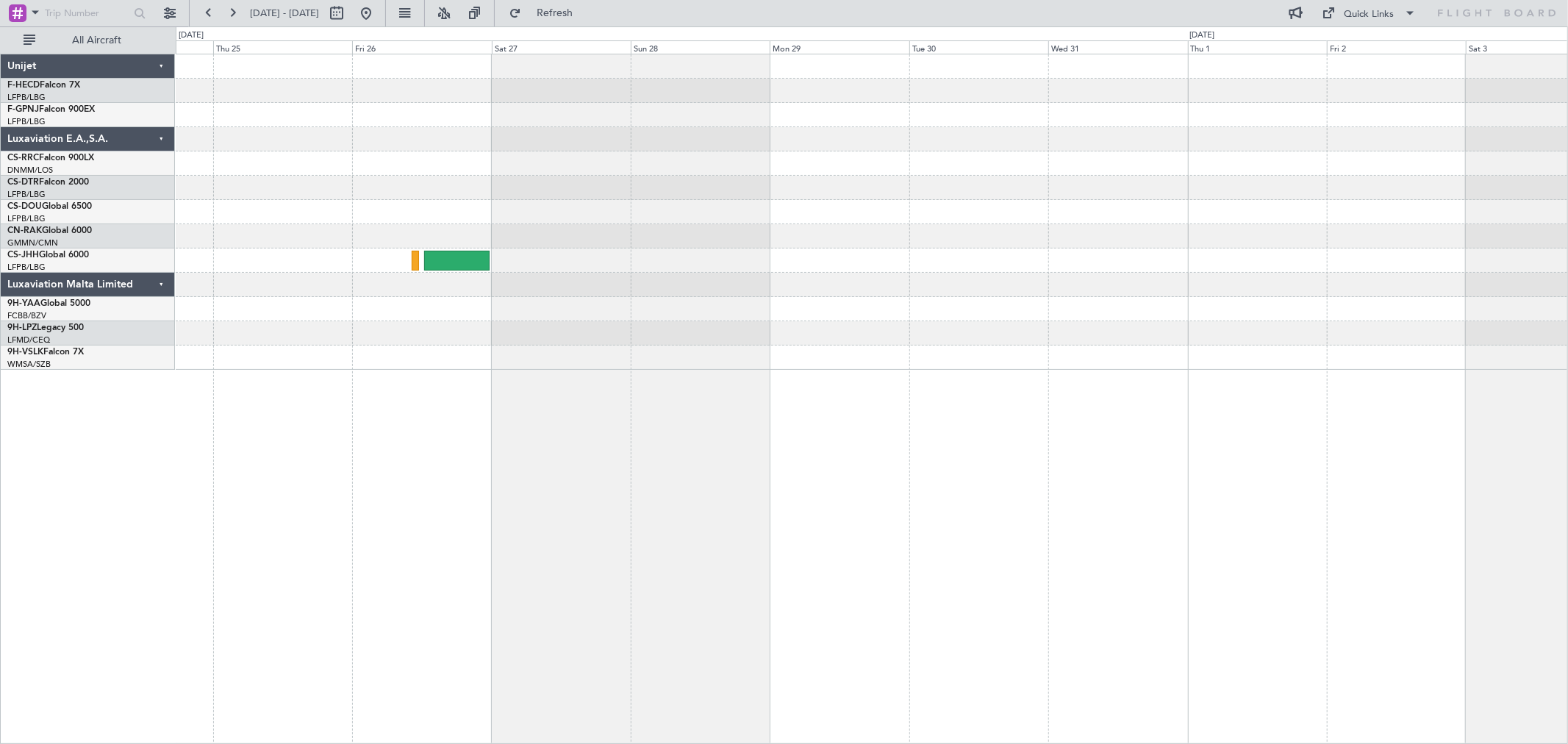
click at [885, 185] on div "Planned Maint Paris (Le Bourget) Planned Maint London (Biggin Hill)" at bounding box center [872, 211] width 1392 height 315
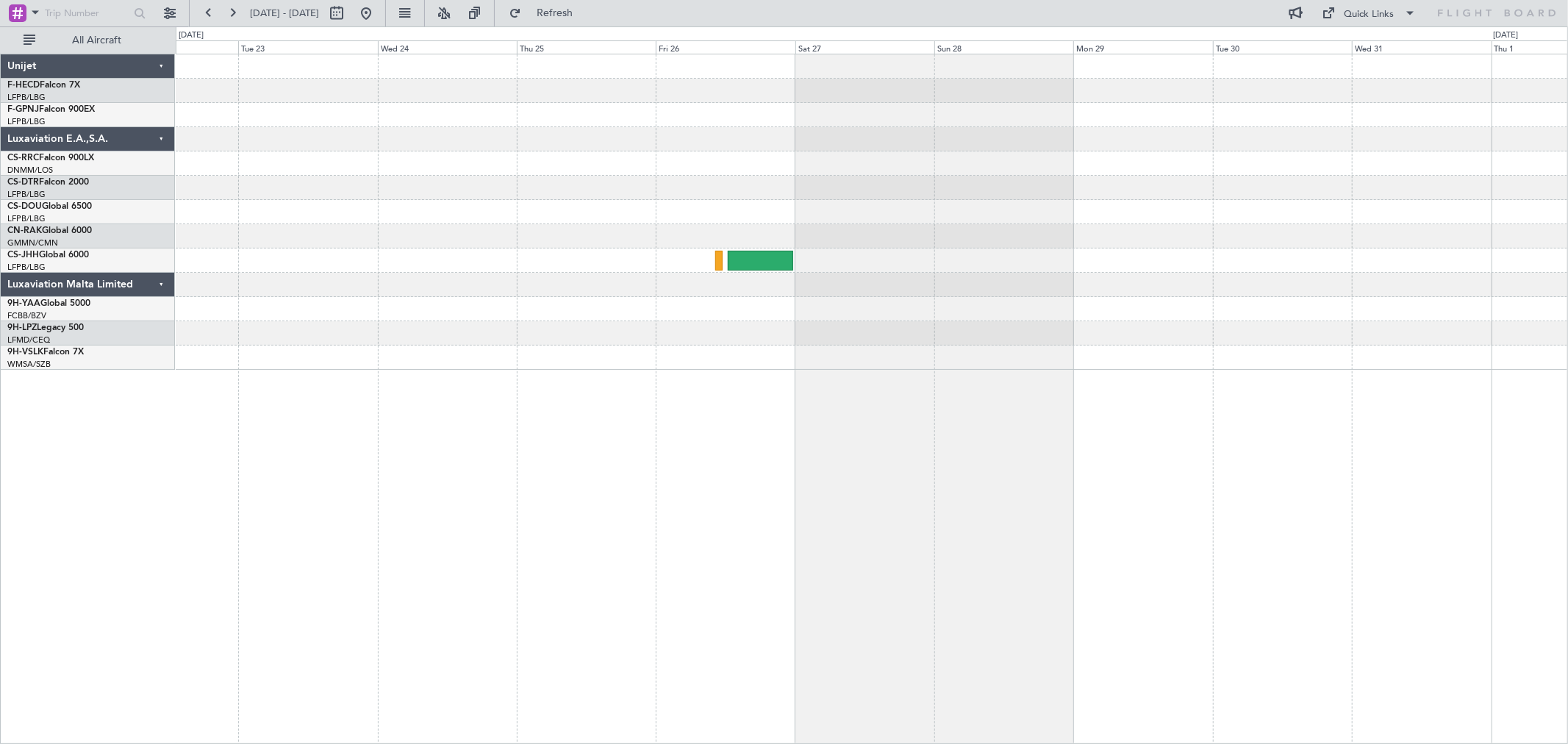
click at [1187, 196] on div at bounding box center [872, 188] width 1392 height 24
click at [879, 157] on div at bounding box center [872, 211] width 1392 height 315
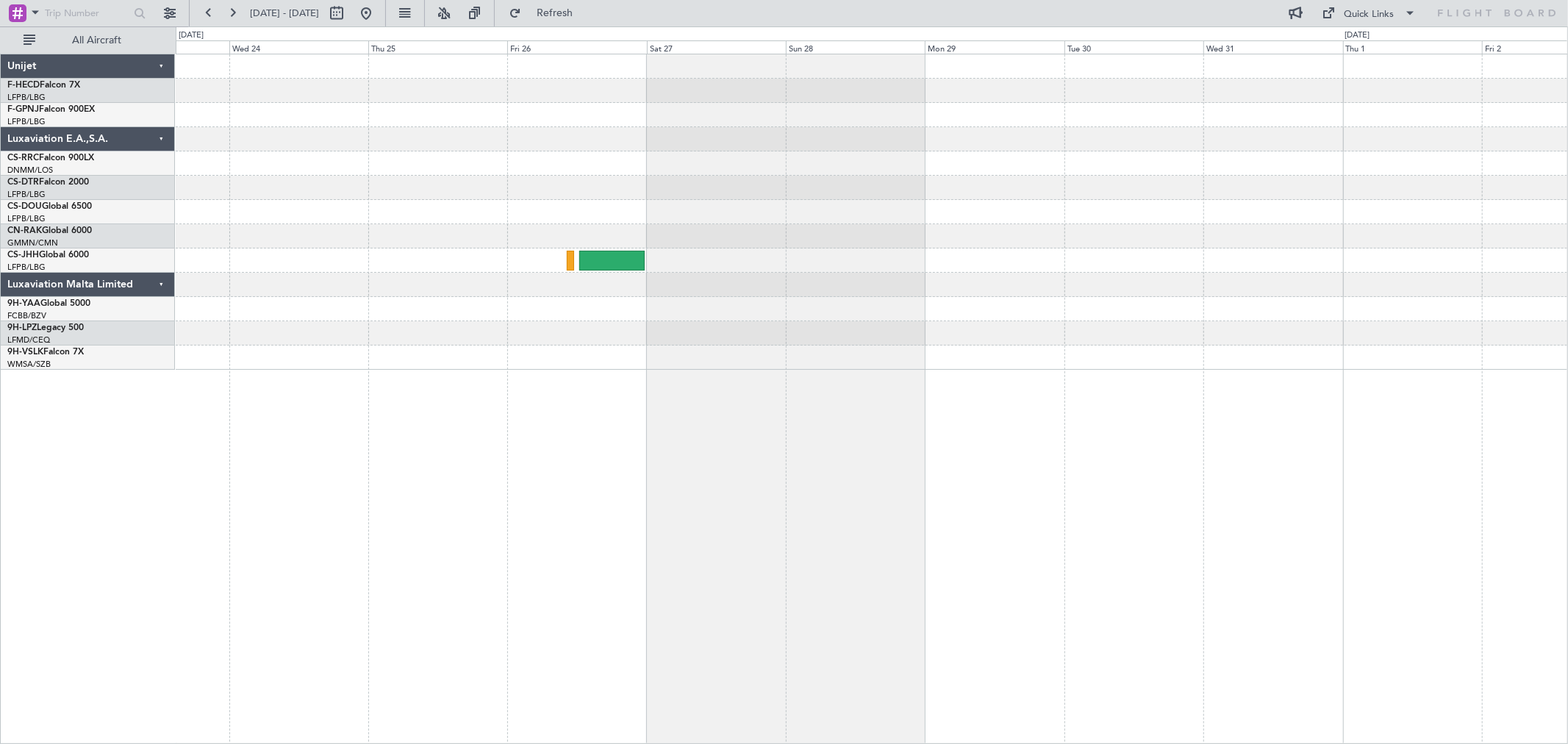
click at [1008, 140] on div at bounding box center [872, 211] width 1392 height 315
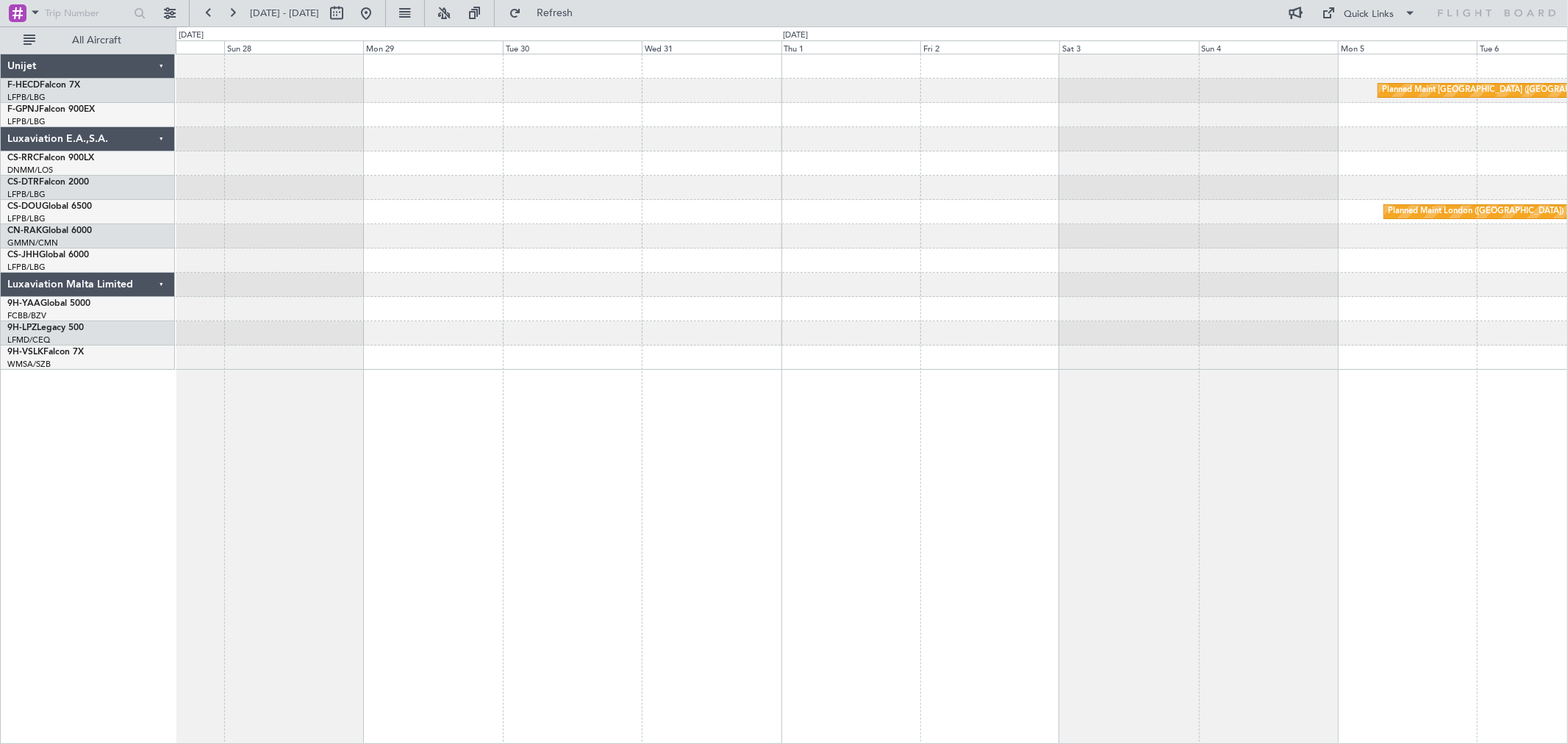
click at [1175, 151] on div "Planned Maint Paris (Le Bourget) Planned Maint London (Biggin Hill)" at bounding box center [872, 211] width 1392 height 315
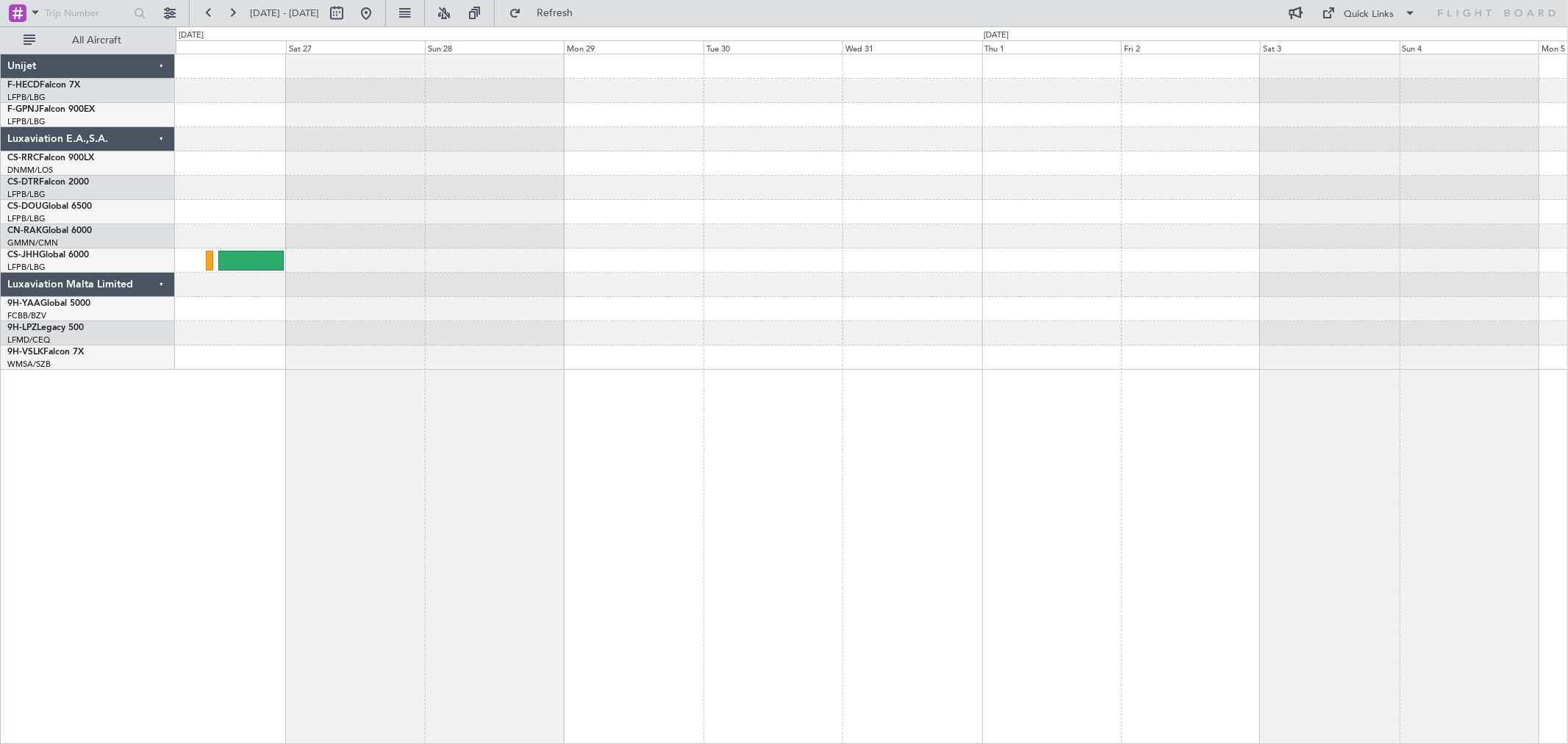
click at [1046, 160] on div at bounding box center [872, 163] width 1392 height 24
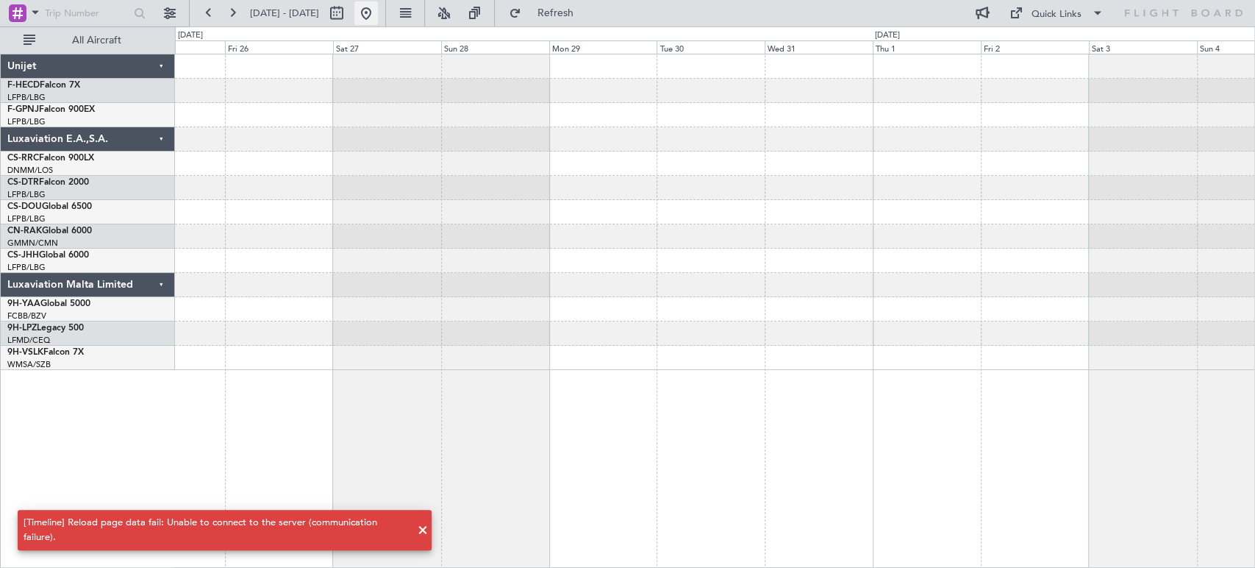
click at [378, 21] on button at bounding box center [366, 13] width 24 height 24
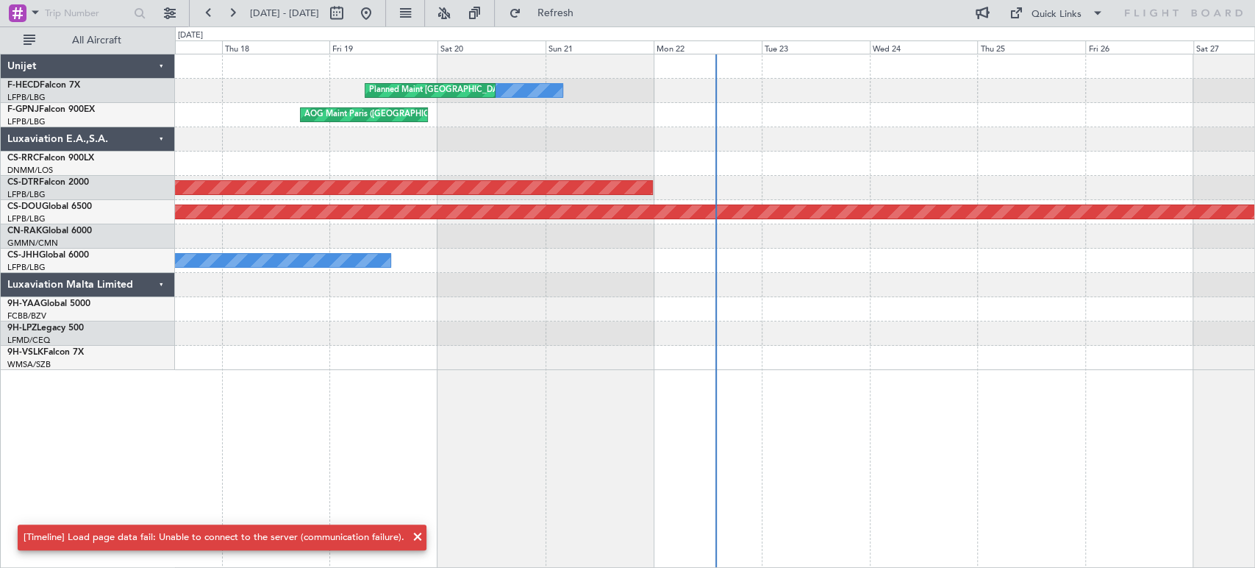
click at [395, 278] on div at bounding box center [714, 285] width 1079 height 24
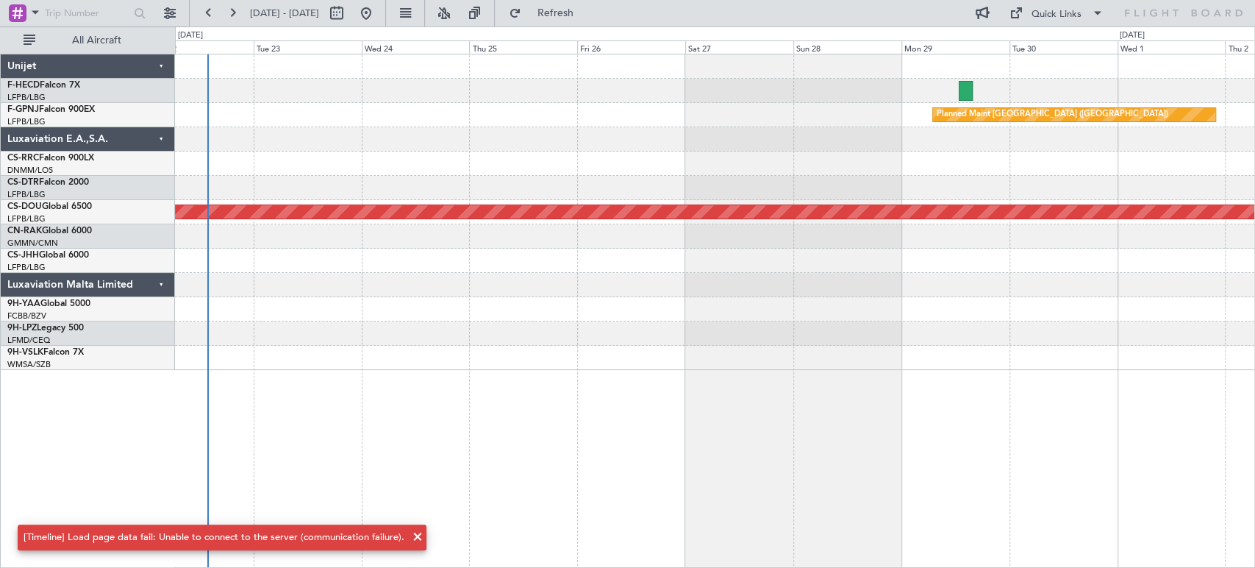
click at [389, 181] on div "AOG Maint Sofia" at bounding box center [714, 188] width 1079 height 24
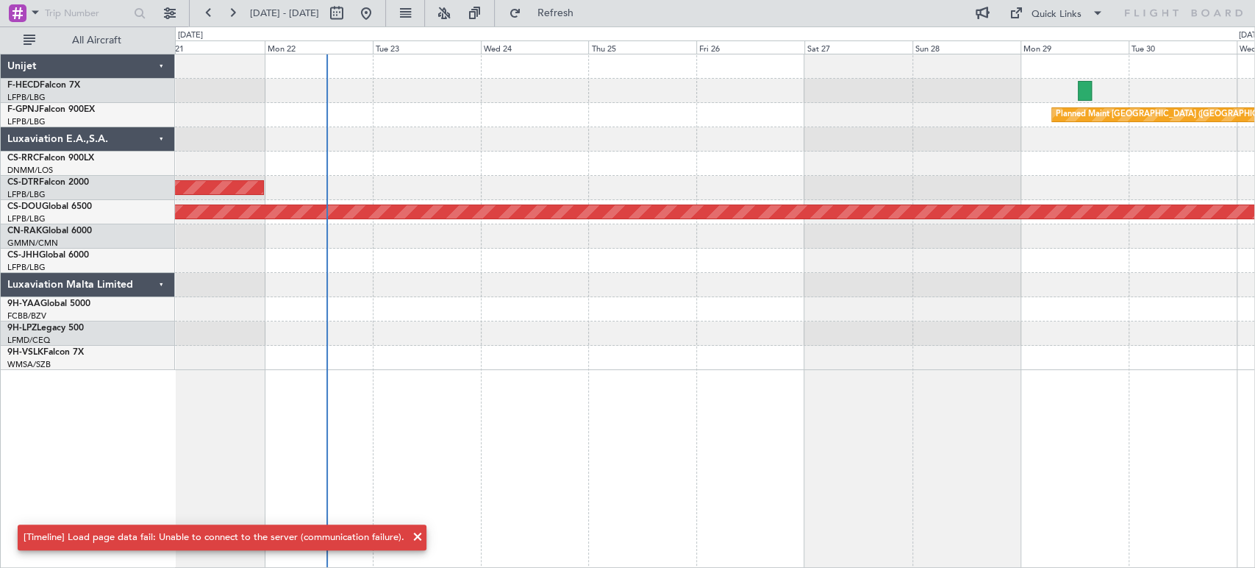
click at [576, 187] on div "No Crew Planned Maint Paris (Le Bourget) No Crew Planned Maint Paris (Le Bourge…" at bounding box center [714, 211] width 1079 height 315
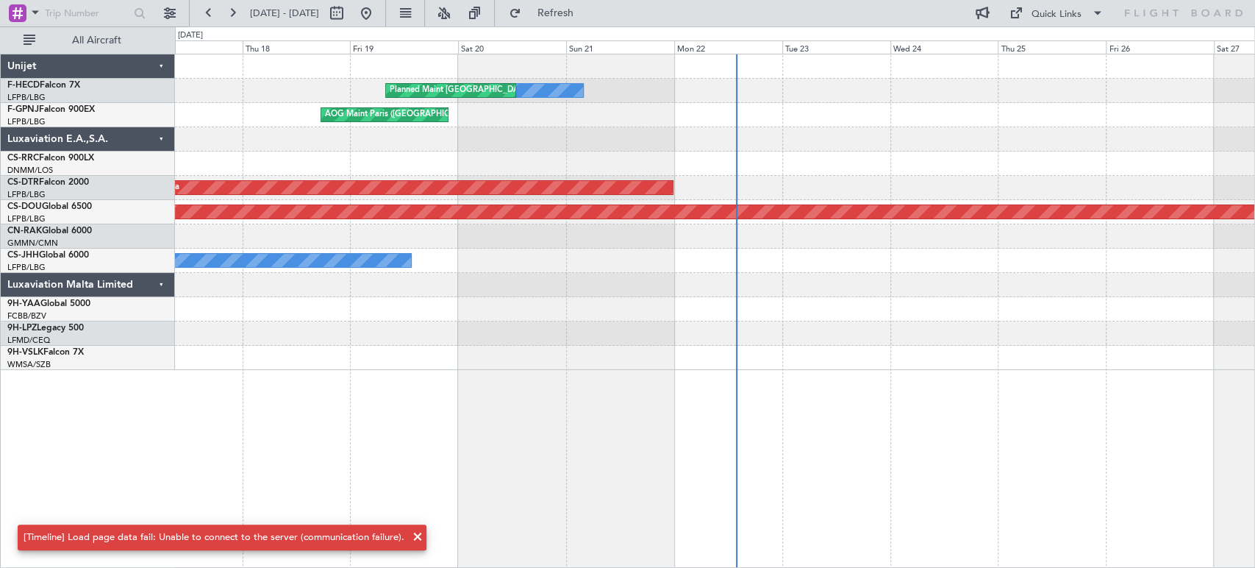
click at [714, 272] on div "No Crew Planned Maint Paris (Le Bourget) AOG Maint Paris (Le Bourget) Planned M…" at bounding box center [714, 211] width 1079 height 315
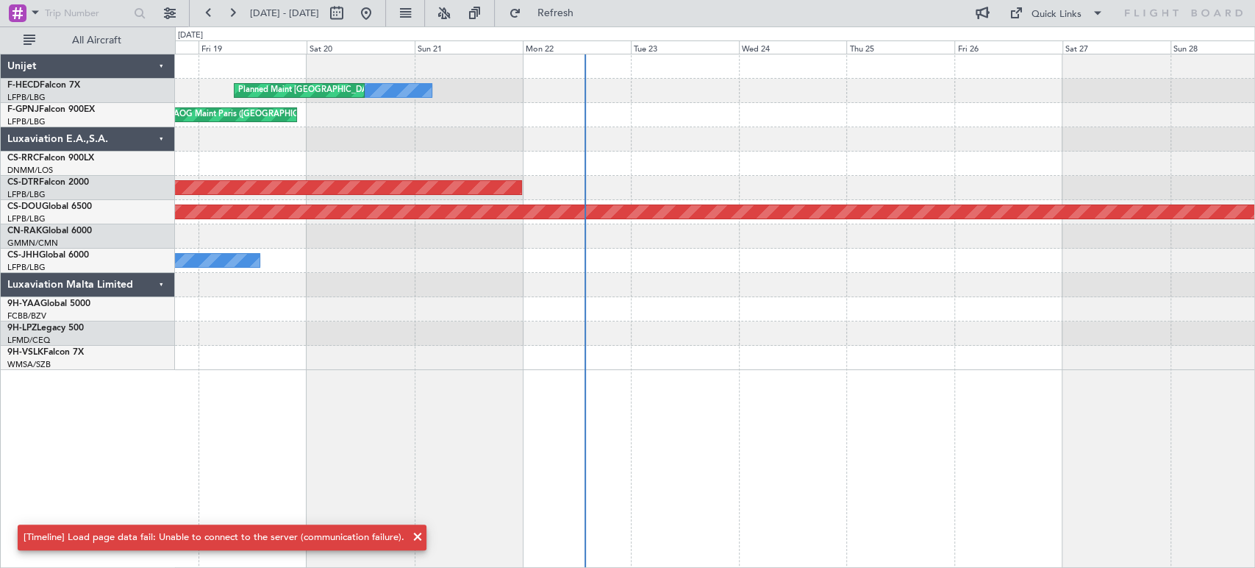
click at [517, 274] on div at bounding box center [714, 285] width 1079 height 24
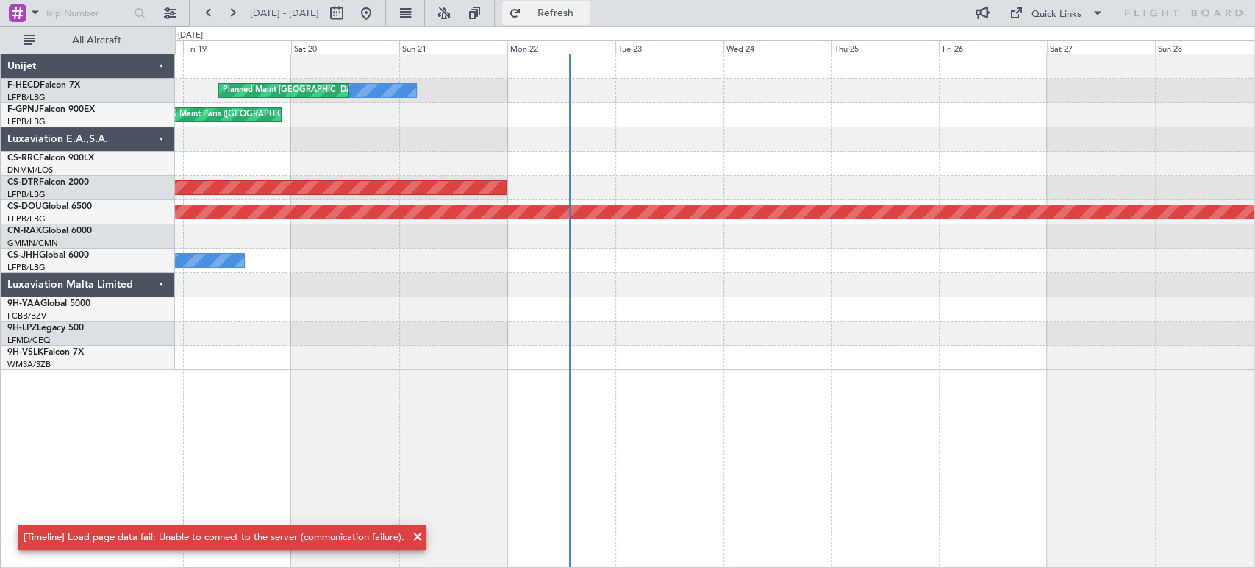
click at [590, 4] on button "Refresh" at bounding box center [546, 13] width 88 height 24
click at [586, 13] on span "Refresh" at bounding box center [555, 13] width 62 height 10
click at [553, 26] on div "No Crew Planned Maint Paris (Le Bourget) AOG Maint Paris (Le Bourget) Planned M…" at bounding box center [627, 296] width 1255 height 541
click at [378, 10] on button at bounding box center [366, 13] width 24 height 24
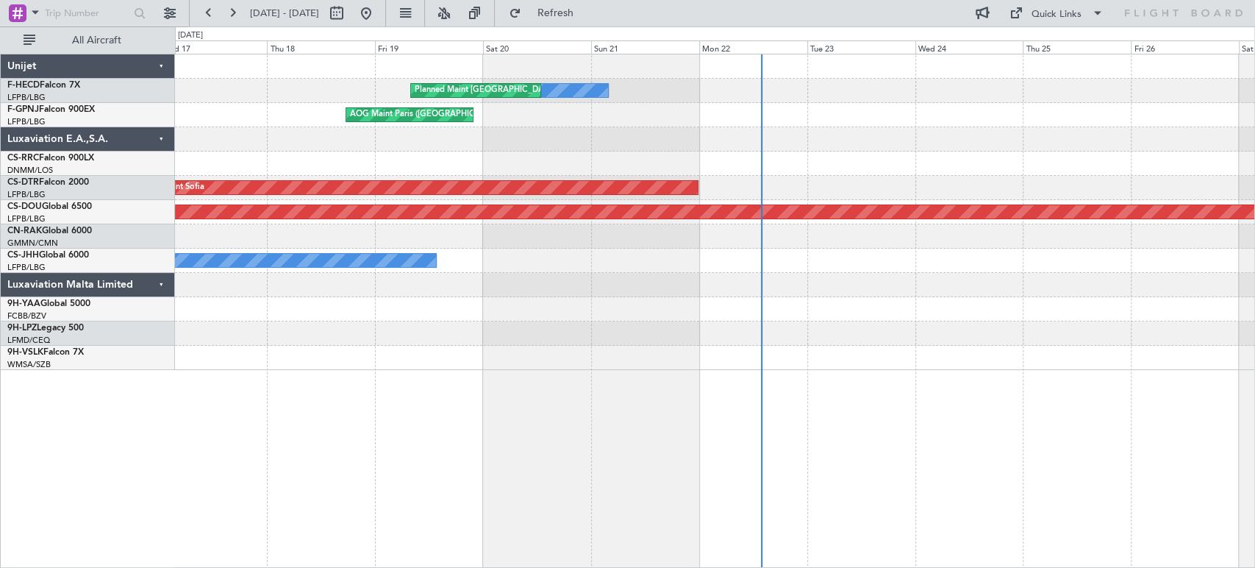
click at [979, 223] on div "No Crew Planned Maint Paris (Le Bourget) AOG Maint Paris (Le Bourget) Planned M…" at bounding box center [714, 211] width 1079 height 315
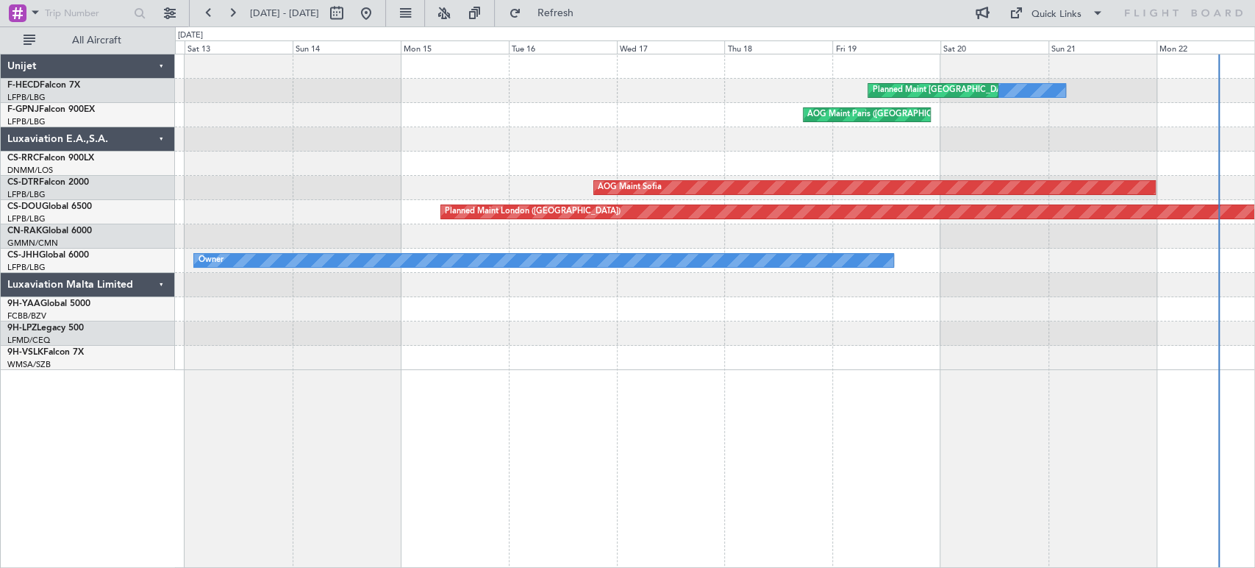
click at [627, 223] on div "Planned Maint London ([GEOGRAPHIC_DATA])" at bounding box center [714, 212] width 1079 height 24
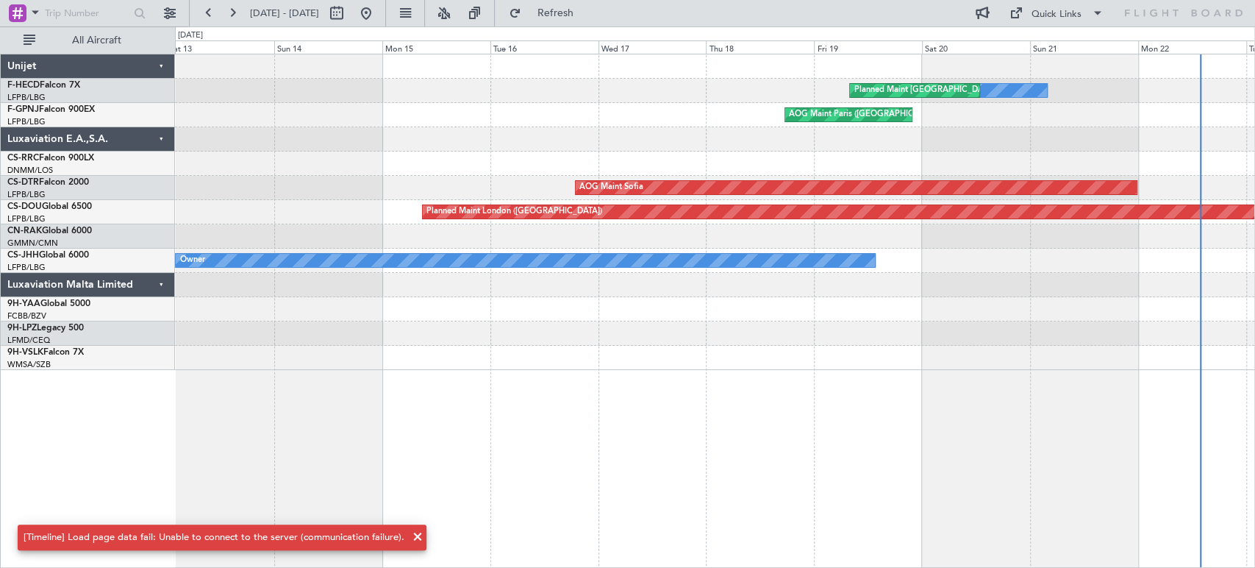
click at [312, 146] on div "No Crew Planned Maint Paris (Le Bourget) AOG Maint Paris (Le Bourget) Planned M…" at bounding box center [714, 211] width 1079 height 315
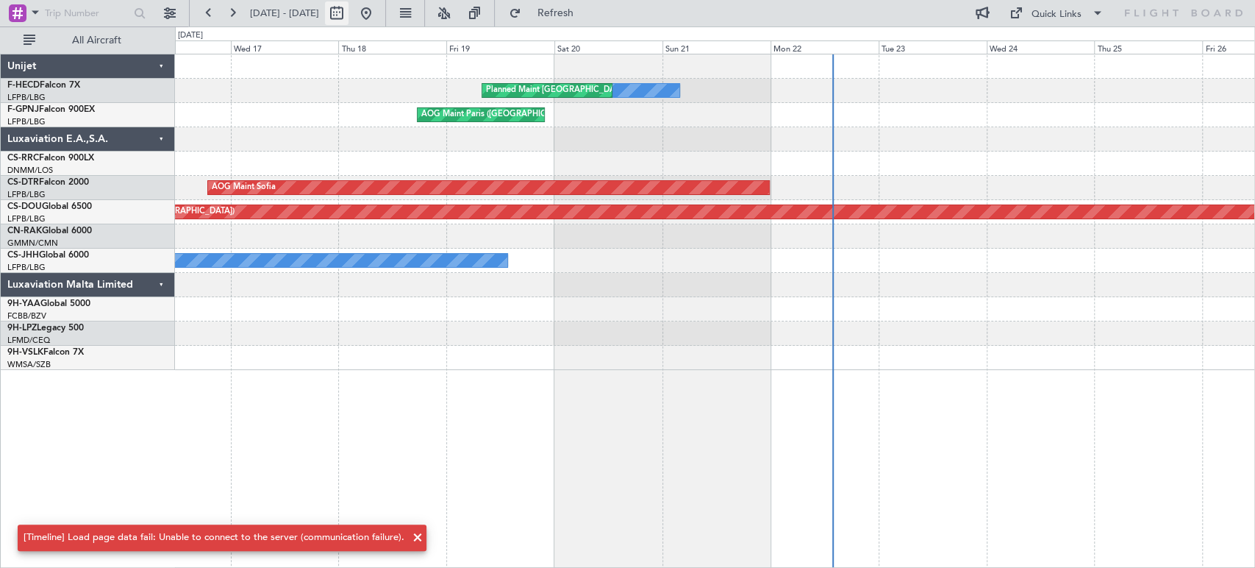
click at [349, 11] on button at bounding box center [337, 13] width 24 height 24
select select "9"
select select "2025"
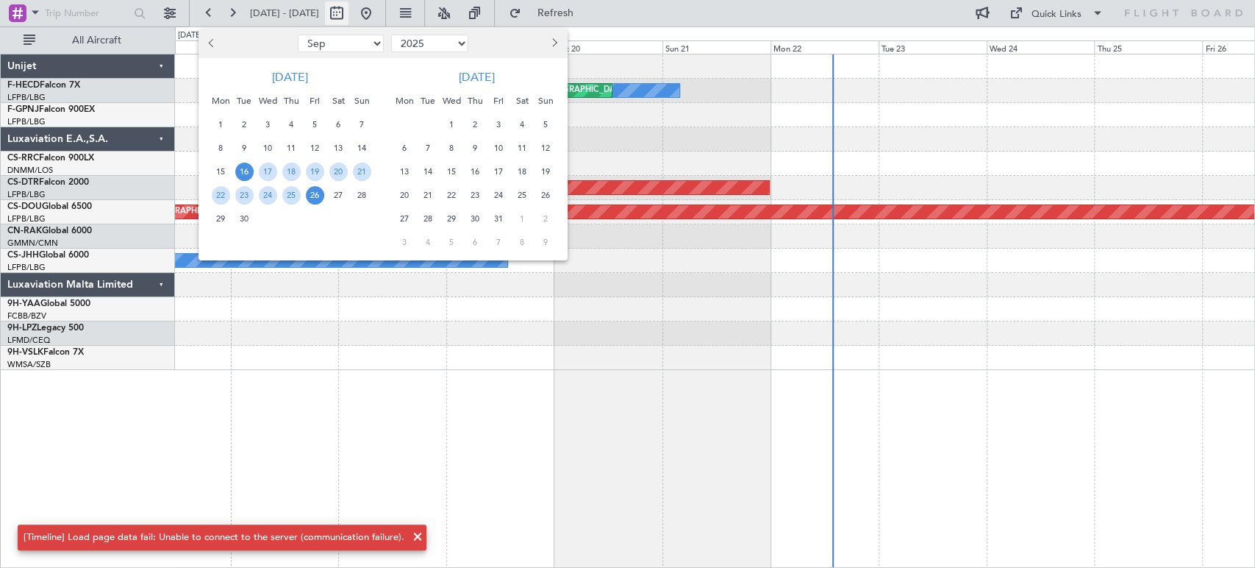
click at [438, 13] on div at bounding box center [627, 284] width 1255 height 568
click at [378, 16] on button at bounding box center [366, 13] width 24 height 24
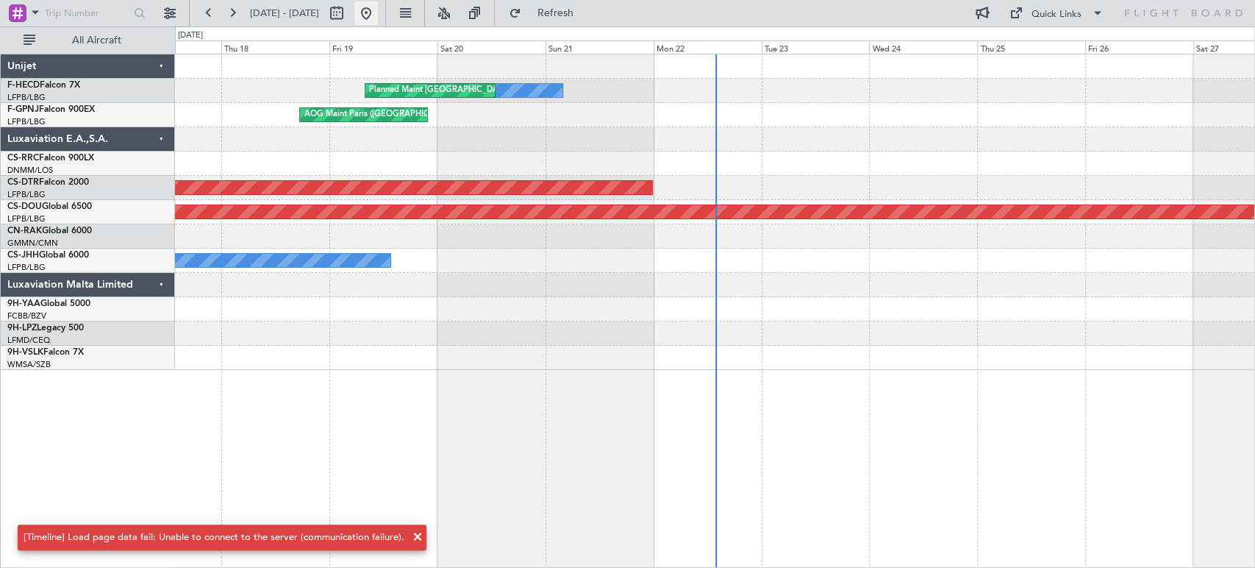
click at [378, 15] on button at bounding box center [366, 13] width 24 height 24
click at [378, 16] on button at bounding box center [366, 13] width 24 height 24
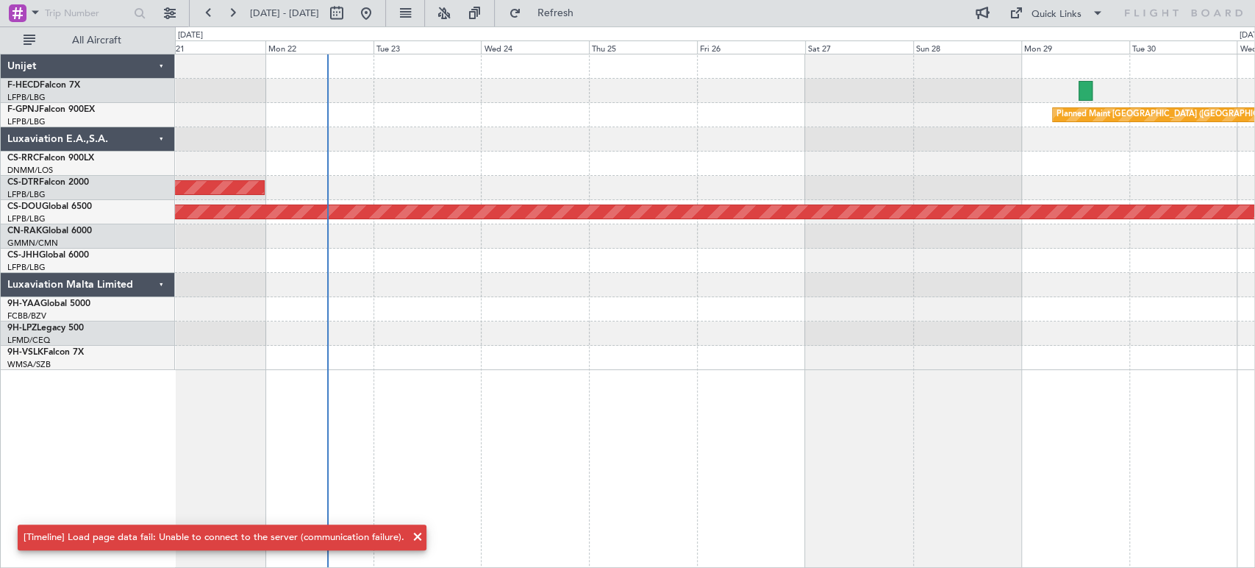
click at [580, 130] on div "No Crew Planned Maint Paris (Le Bourget) No Crew Planned Maint Paris (Le Bourge…" at bounding box center [714, 211] width 1079 height 315
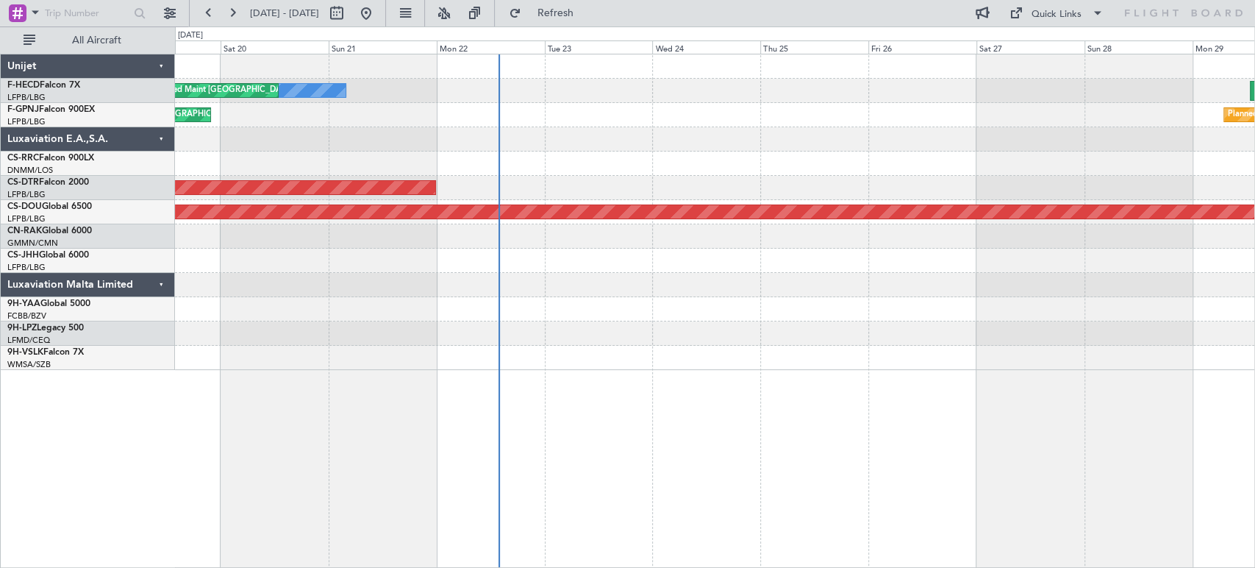
click at [813, 147] on div at bounding box center [714, 139] width 1079 height 24
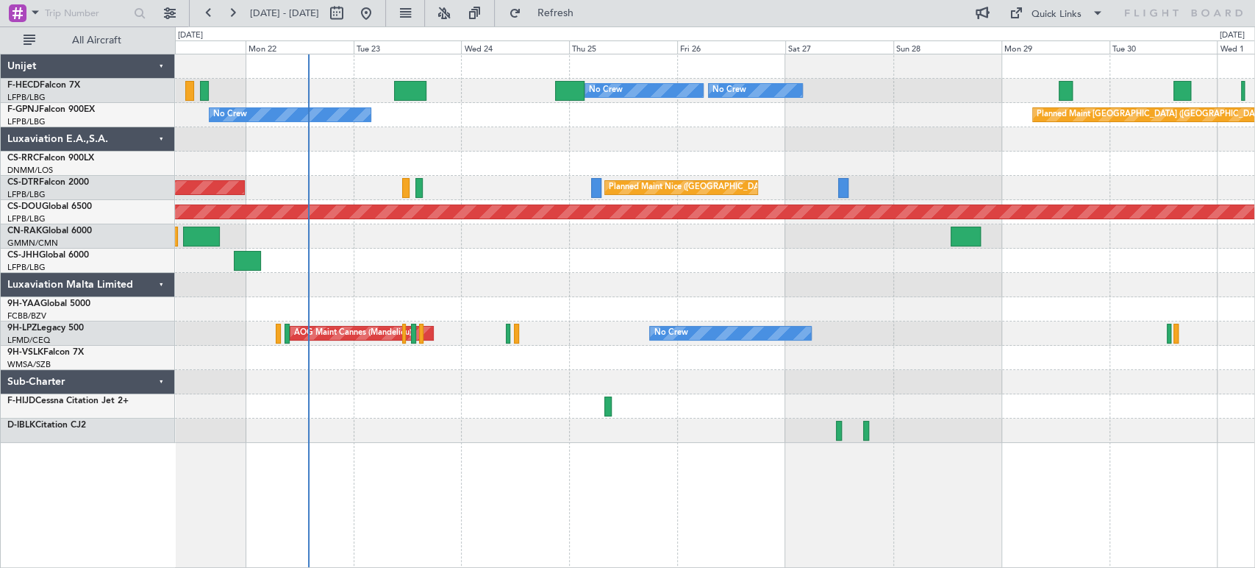
click at [390, 251] on div "Planned Maint Paris (Le Bourget) No Crew No Crew No Crew Planned Maint Paris (L…" at bounding box center [714, 248] width 1079 height 388
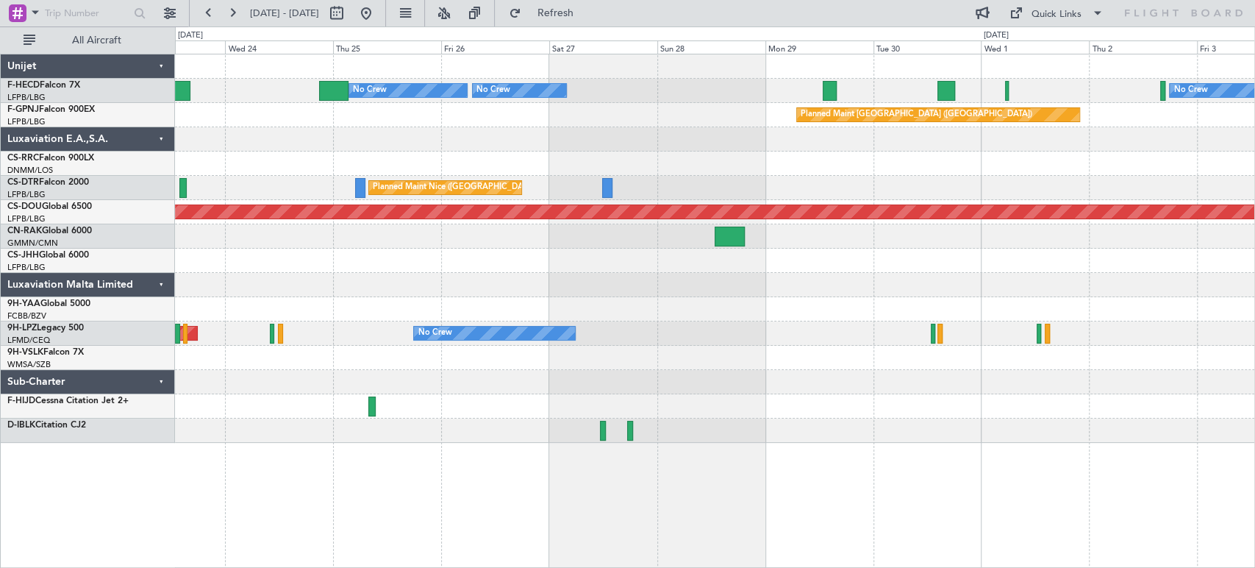
click at [430, 149] on div "Planned Maint [GEOGRAPHIC_DATA] ([GEOGRAPHIC_DATA]) No Crew No Crew No Crew No …" at bounding box center [714, 248] width 1079 height 388
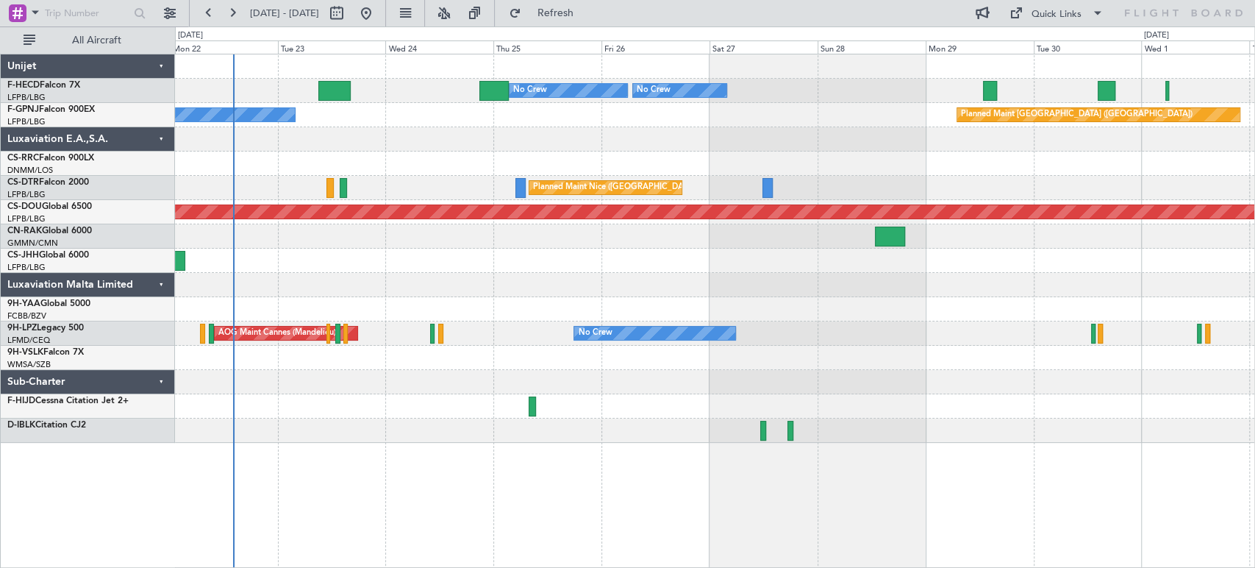
click at [626, 133] on div "Planned Maint [GEOGRAPHIC_DATA] ([GEOGRAPHIC_DATA]) No Crew No Crew No Crew No …" at bounding box center [714, 248] width 1079 height 388
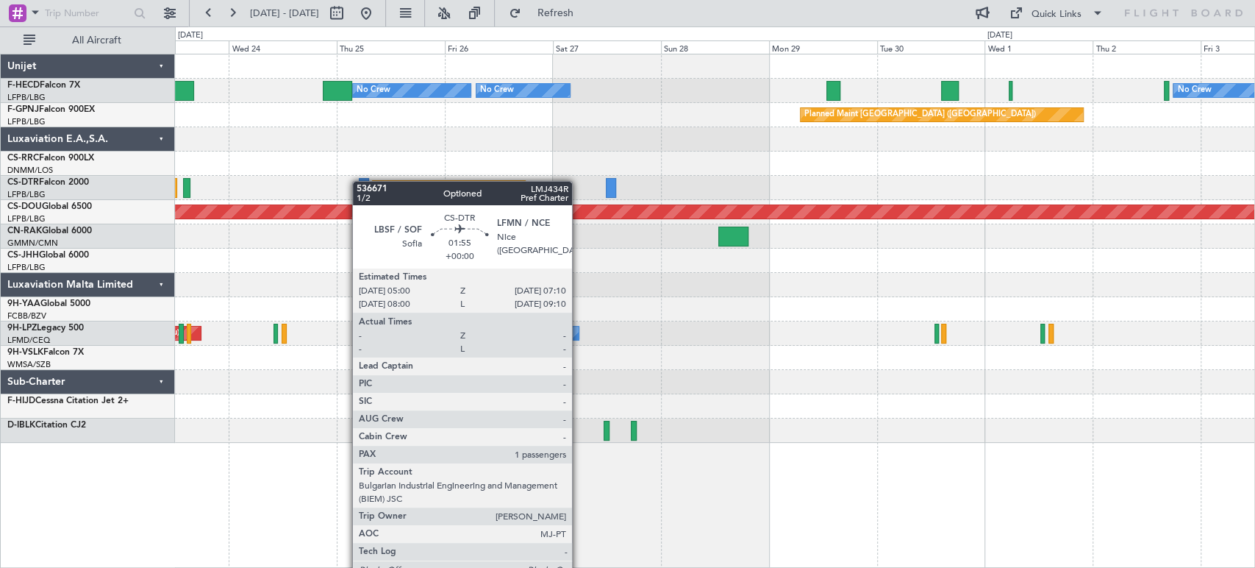
click at [360, 181] on div at bounding box center [364, 188] width 10 height 20
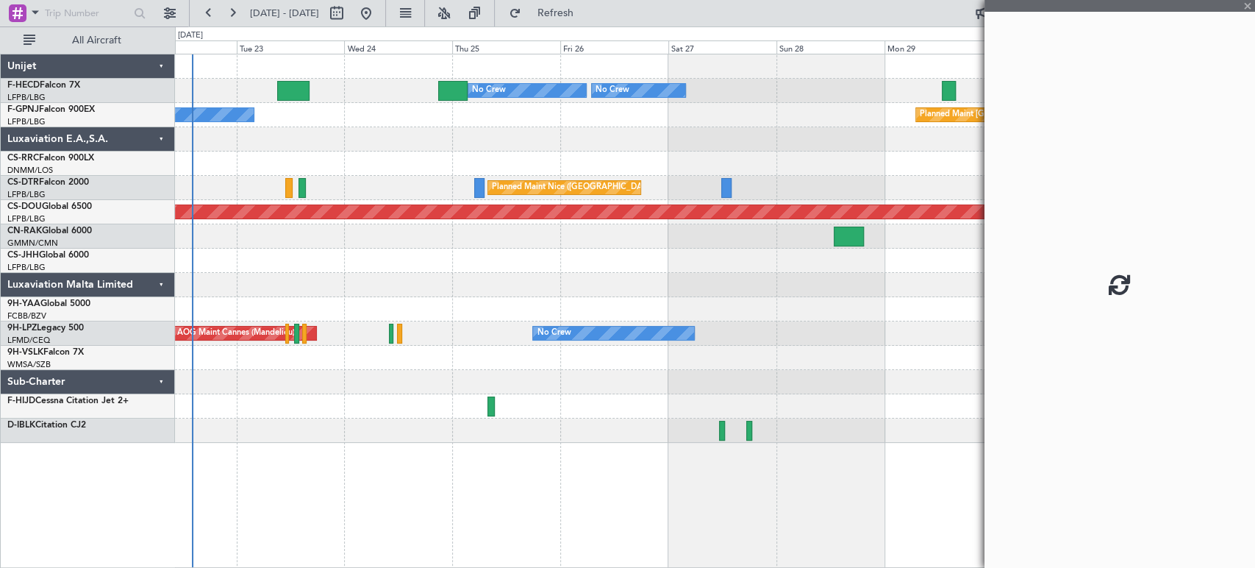
click at [421, 123] on div "Planned Maint [GEOGRAPHIC_DATA] ([GEOGRAPHIC_DATA]) No Crew" at bounding box center [714, 115] width 1079 height 24
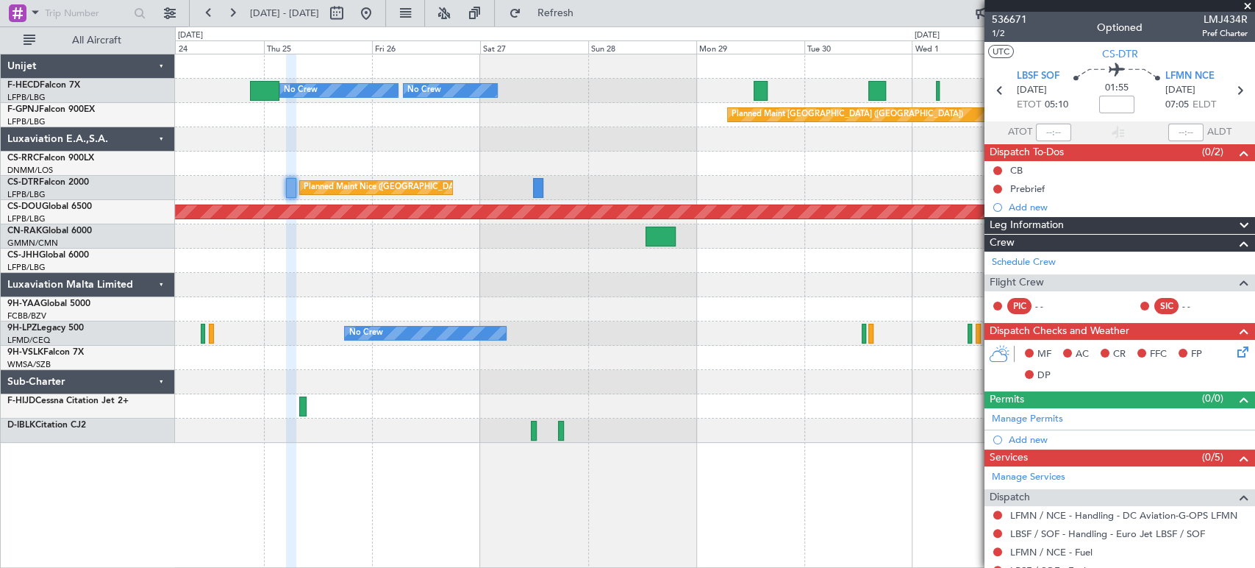
click at [495, 159] on div at bounding box center [714, 163] width 1079 height 24
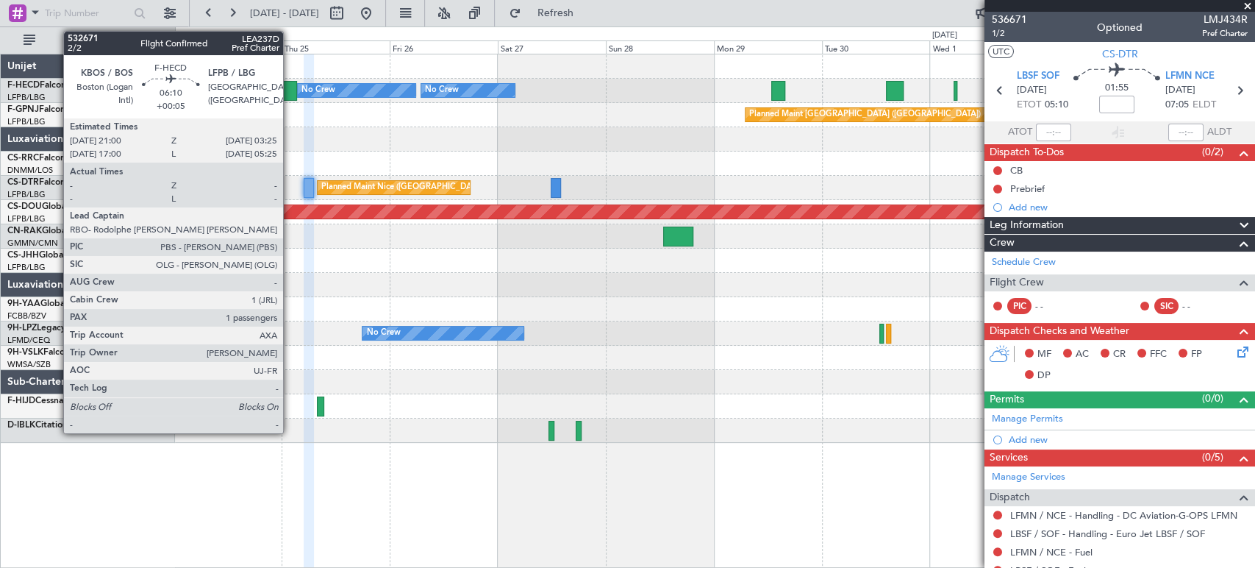
click at [287, 92] on div at bounding box center [282, 91] width 29 height 20
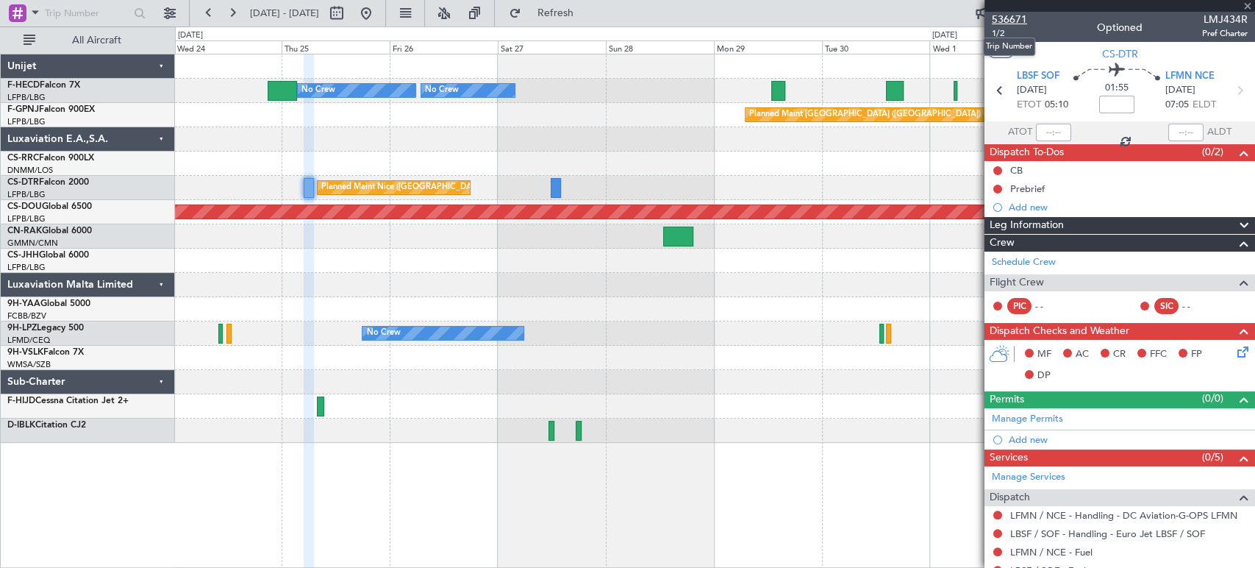
click at [1016, 18] on span "536671" at bounding box center [1009, 19] width 35 height 15
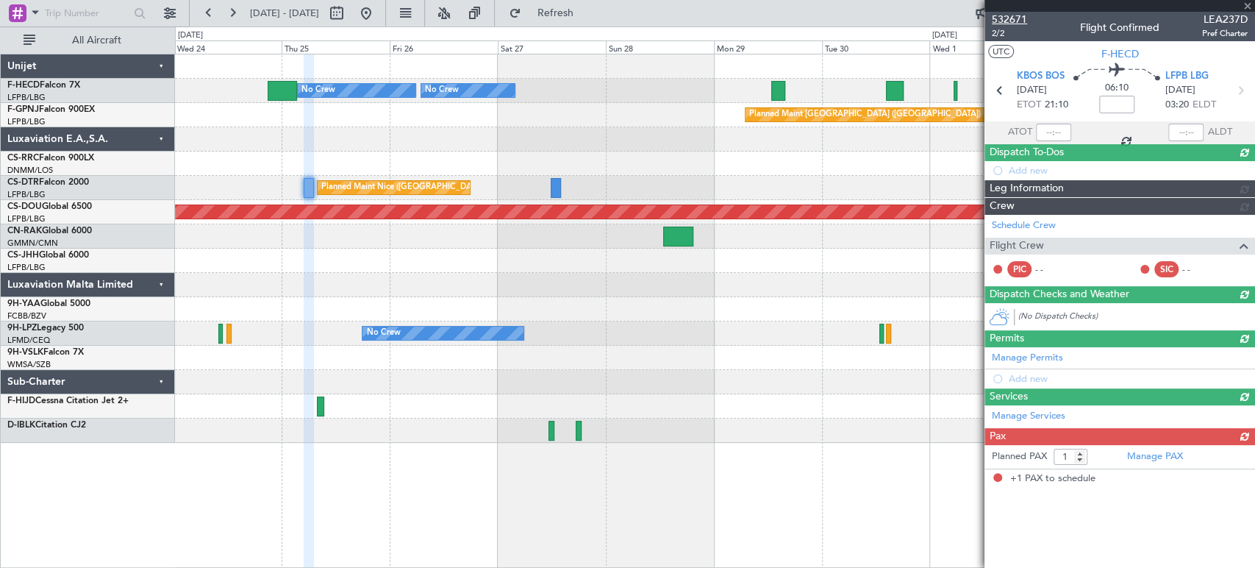
type input "+00:05"
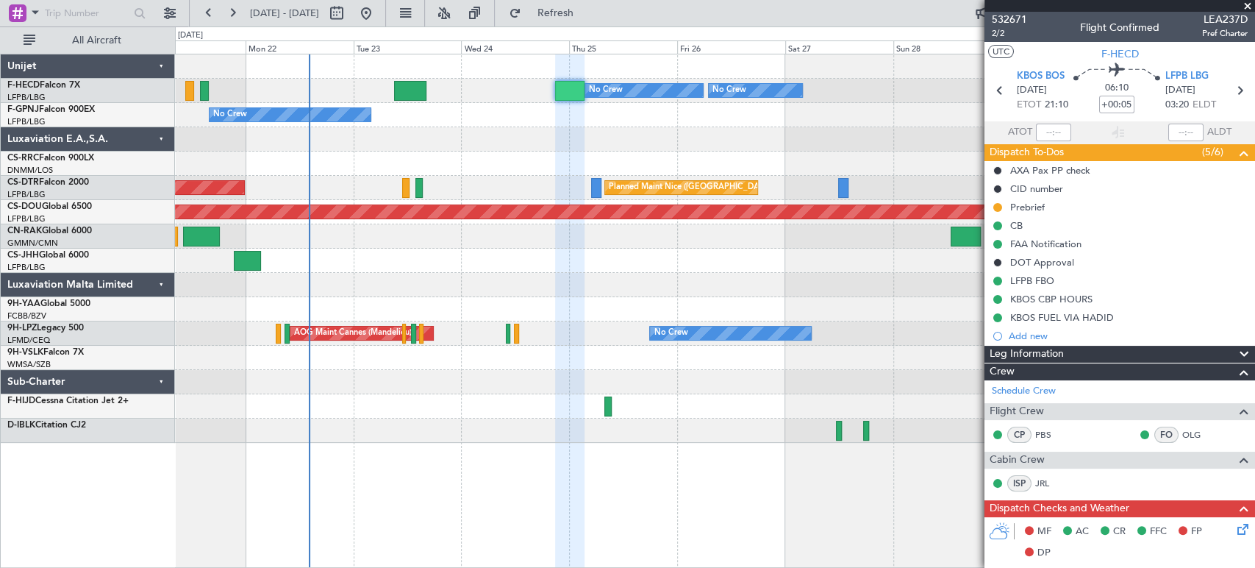
click at [574, 182] on div "Planned Maint Nice ([GEOGRAPHIC_DATA]) AOG Maint Sofia" at bounding box center [714, 188] width 1079 height 24
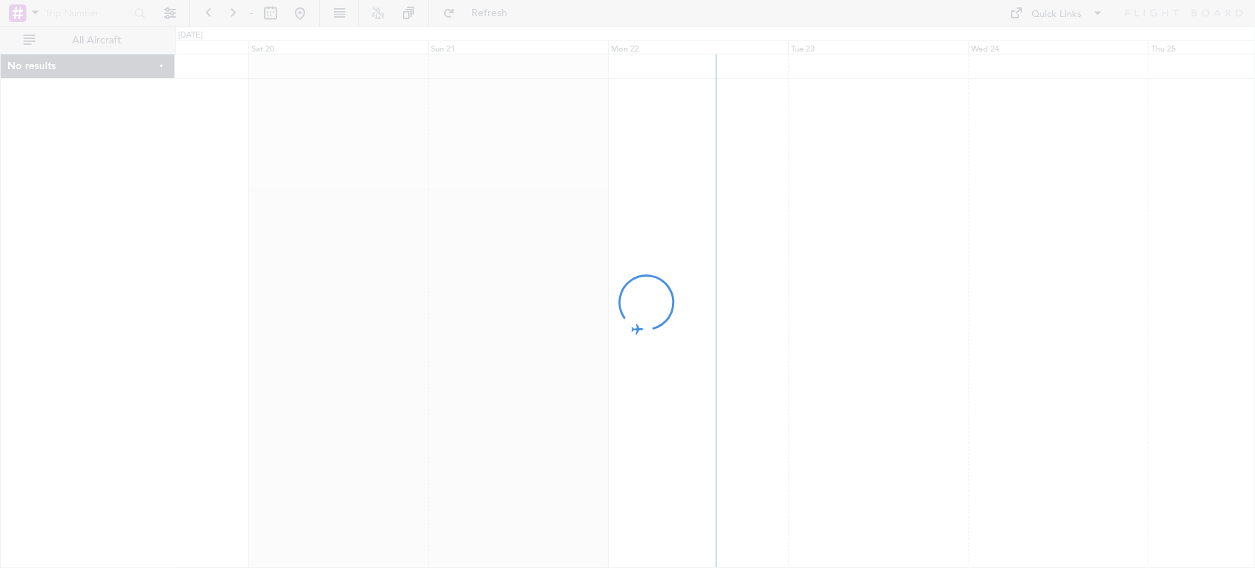
drag, startPoint x: 651, startPoint y: 76, endPoint x: 312, endPoint y: 132, distance: 344.3
click at [273, 135] on div at bounding box center [627, 284] width 1255 height 568
drag, startPoint x: 860, startPoint y: 118, endPoint x: 568, endPoint y: 129, distance: 292.1
click at [568, 129] on div at bounding box center [627, 284] width 1255 height 568
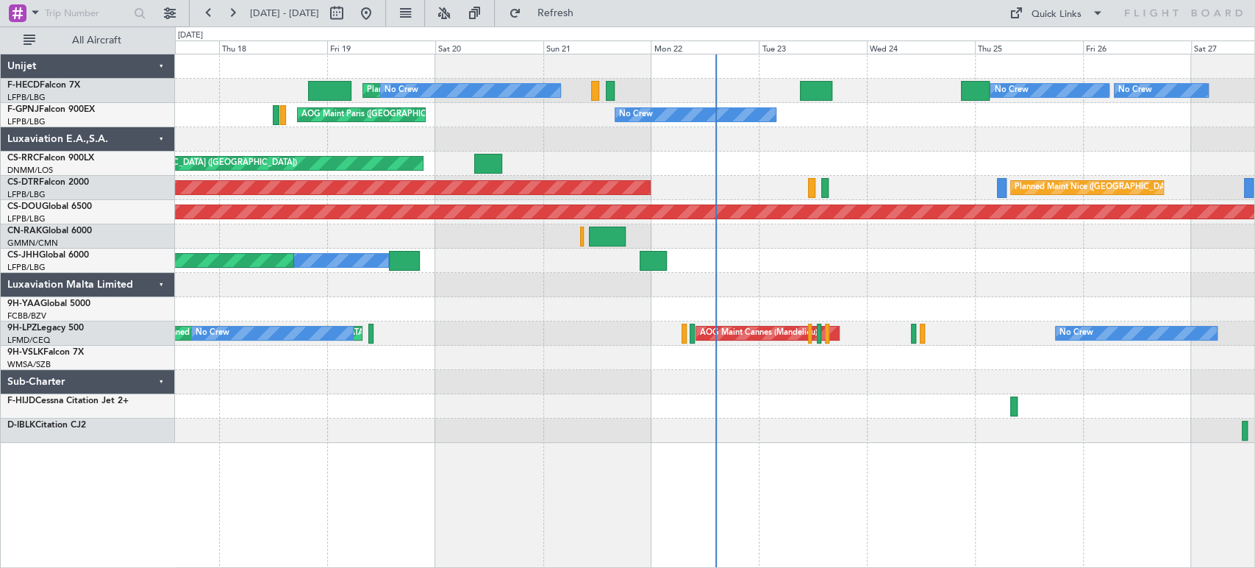
click at [803, 87] on div at bounding box center [816, 91] width 32 height 20
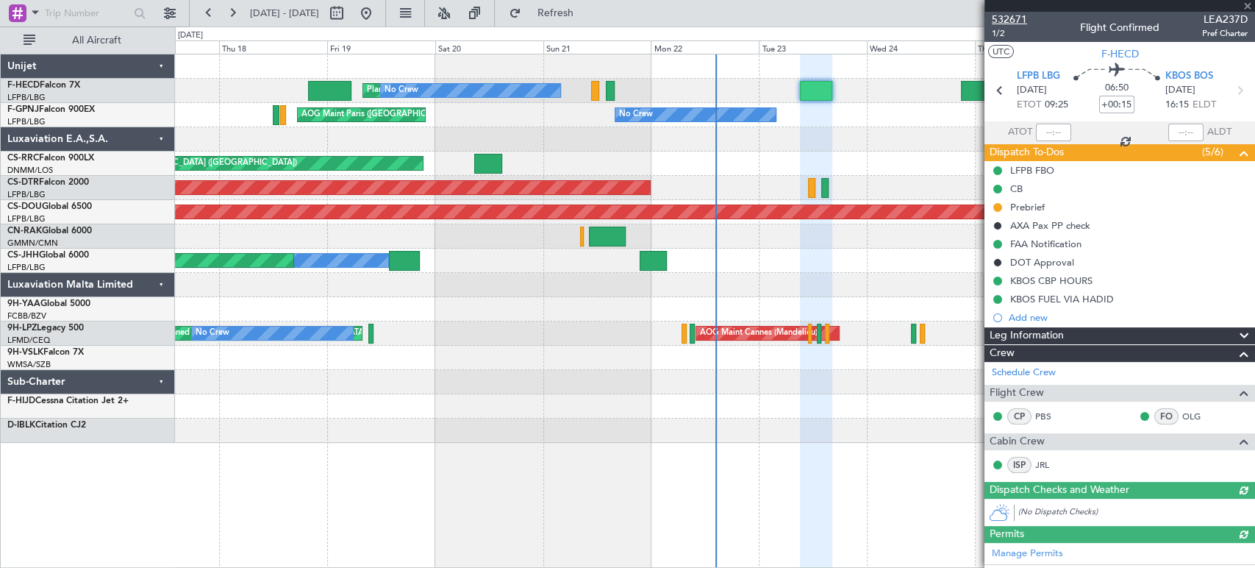
click at [1003, 12] on span "532671" at bounding box center [1009, 19] width 35 height 15
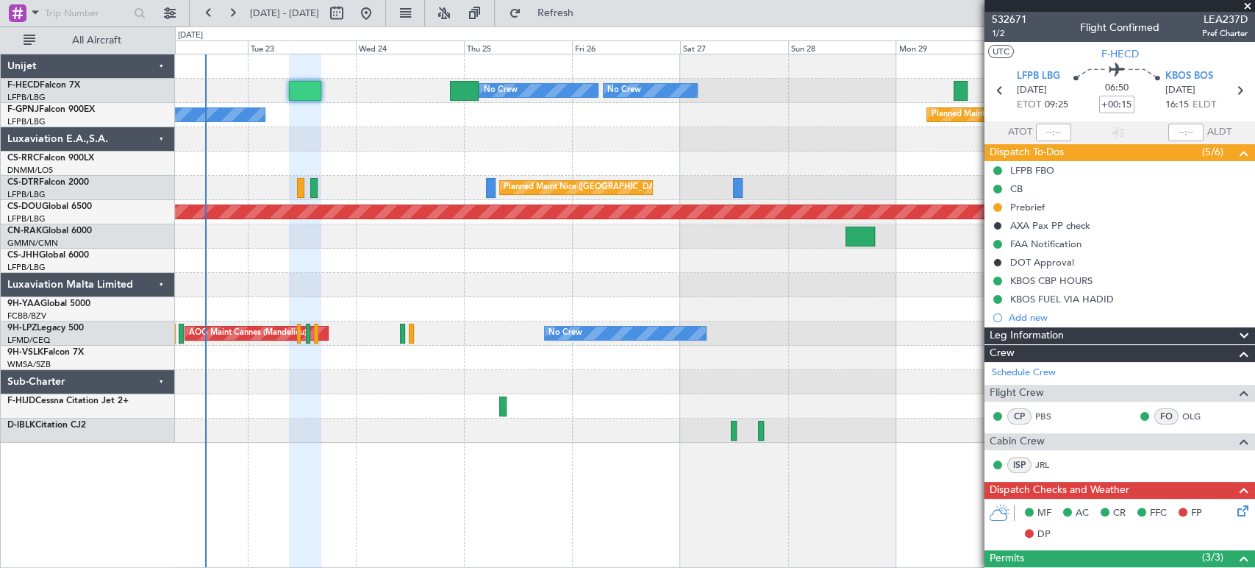
click at [130, 282] on div "Planned Maint [GEOGRAPHIC_DATA] ([GEOGRAPHIC_DATA]) No Crew No Crew No Crew No …" at bounding box center [627, 296] width 1255 height 541
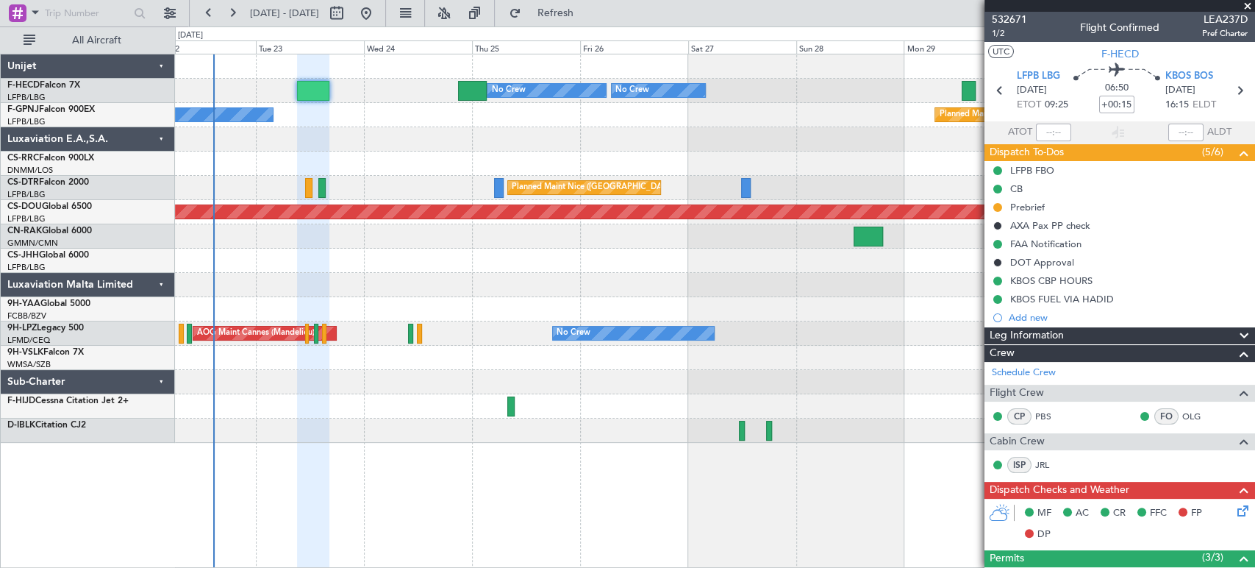
click at [323, 253] on div at bounding box center [714, 261] width 1079 height 24
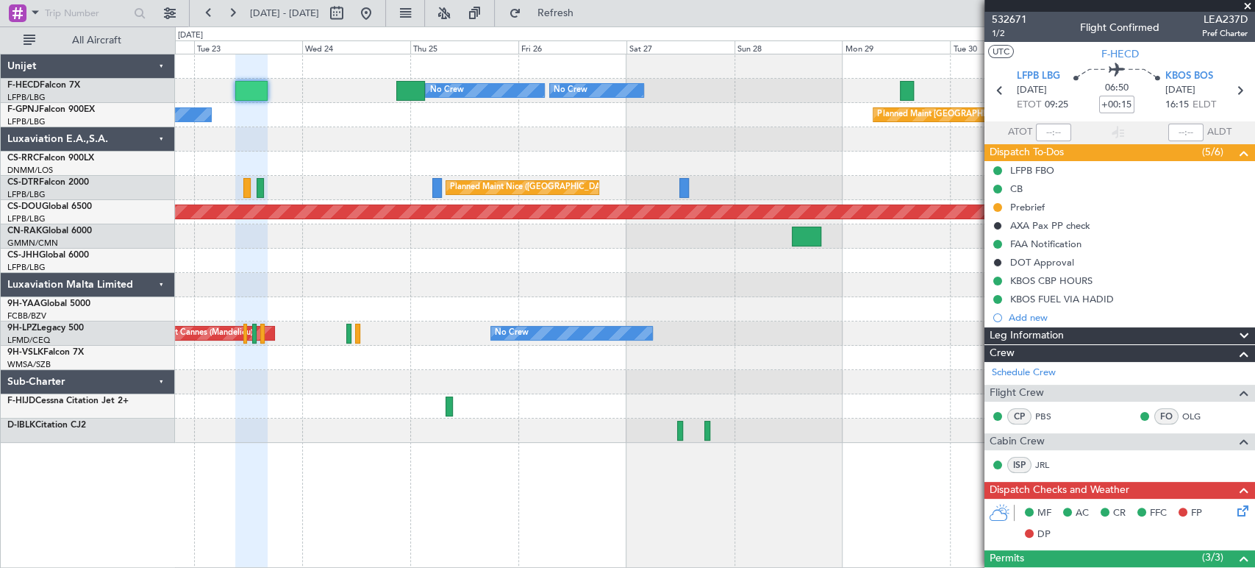
click at [256, 243] on div at bounding box center [714, 236] width 1079 height 24
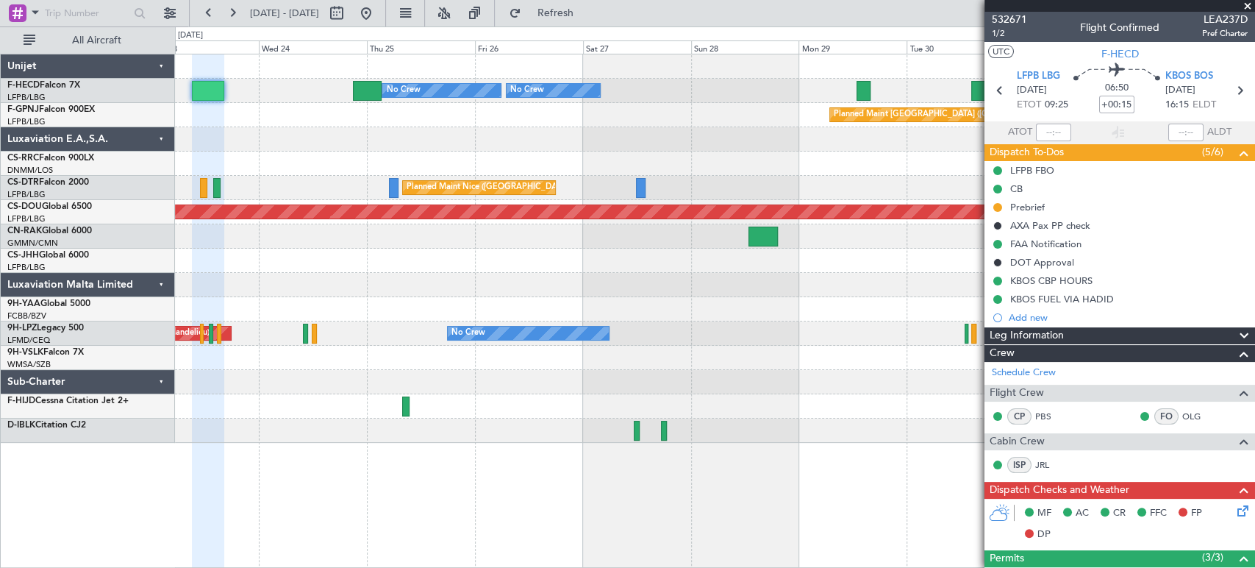
click at [321, 134] on div "No Crew Planned Maint [GEOGRAPHIC_DATA] ([GEOGRAPHIC_DATA]) No Crew No Crew No …" at bounding box center [714, 248] width 1079 height 388
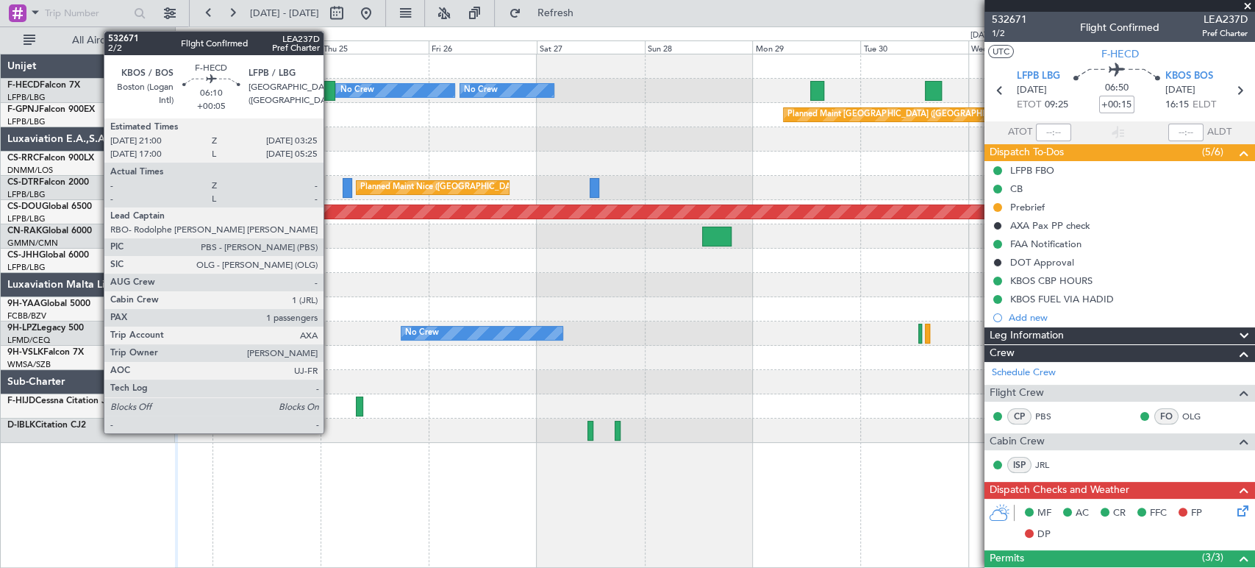
click at [329, 86] on div at bounding box center [321, 91] width 29 height 20
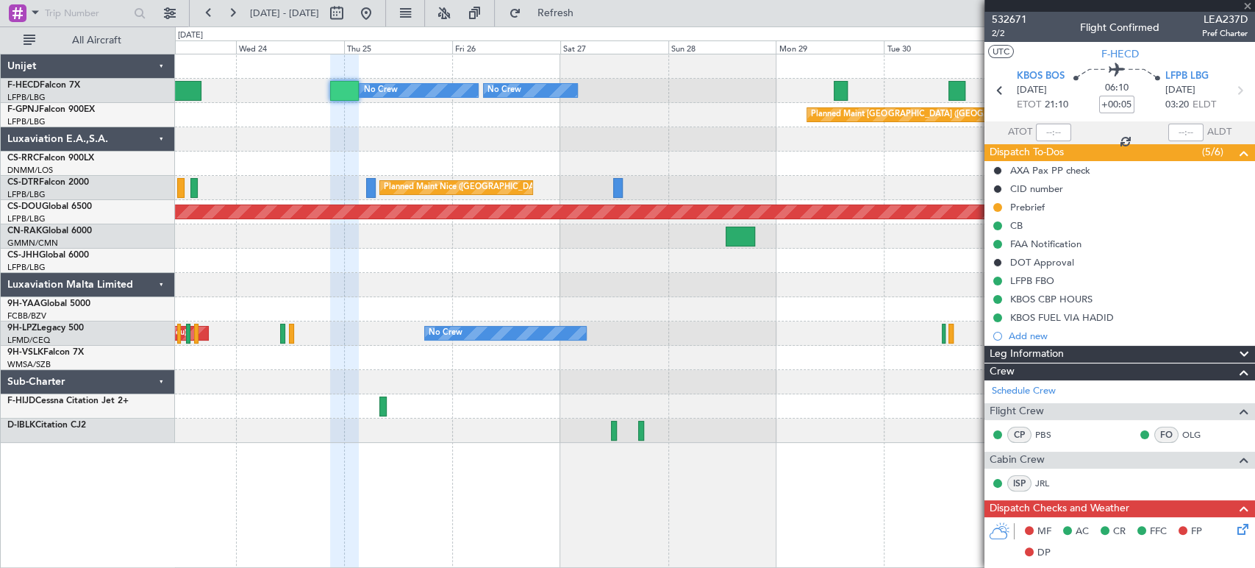
click at [654, 140] on div "No Crew Planned Maint [GEOGRAPHIC_DATA] ([GEOGRAPHIC_DATA]) No Crew No Crew No …" at bounding box center [714, 248] width 1079 height 388
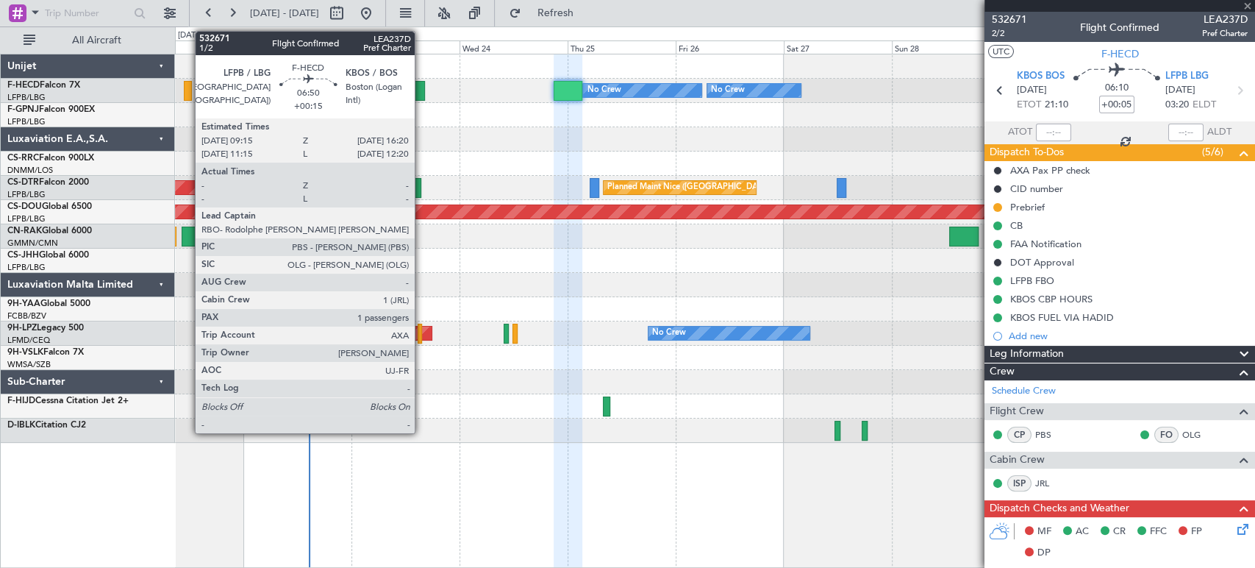
click at [409, 92] on div at bounding box center [409, 91] width 32 height 20
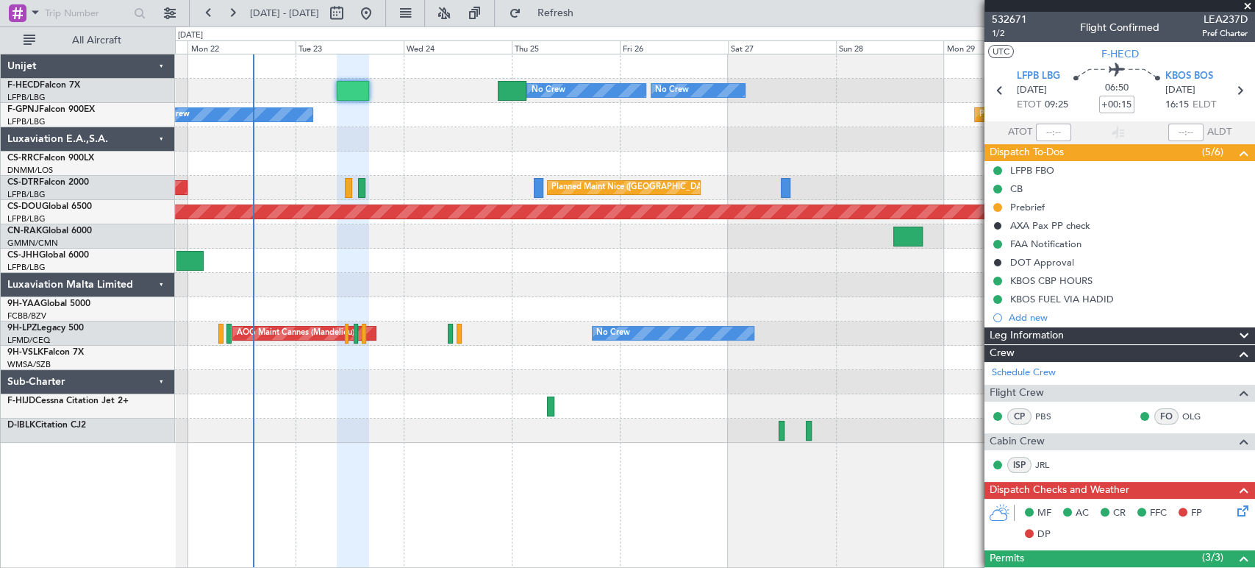
click at [400, 160] on div "Planned Maint [GEOGRAPHIC_DATA] ([GEOGRAPHIC_DATA])" at bounding box center [714, 163] width 1079 height 24
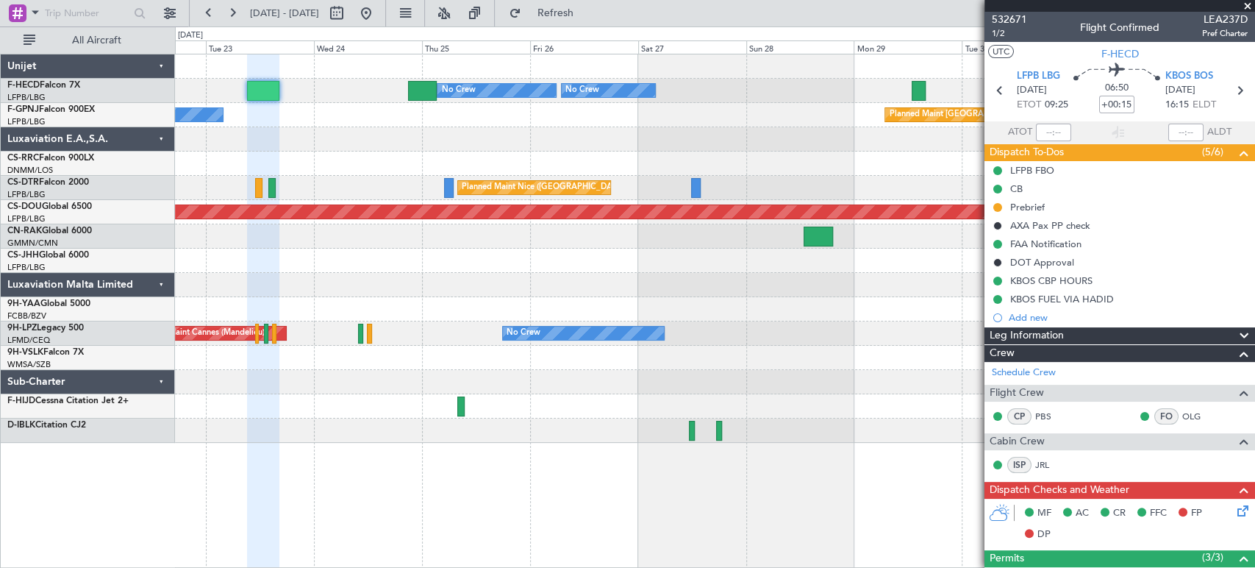
click at [462, 154] on div at bounding box center [714, 163] width 1079 height 24
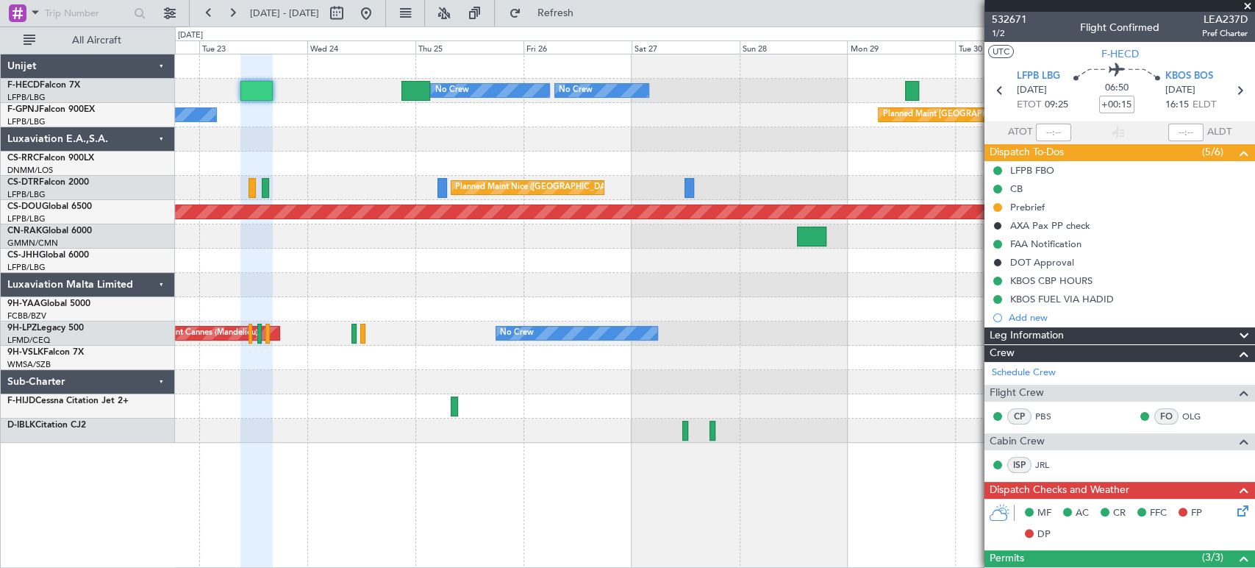
click at [375, 151] on div "Planned Maint [GEOGRAPHIC_DATA] ([GEOGRAPHIC_DATA]) No Crew No Crew No Crew No …" at bounding box center [714, 248] width 1079 height 388
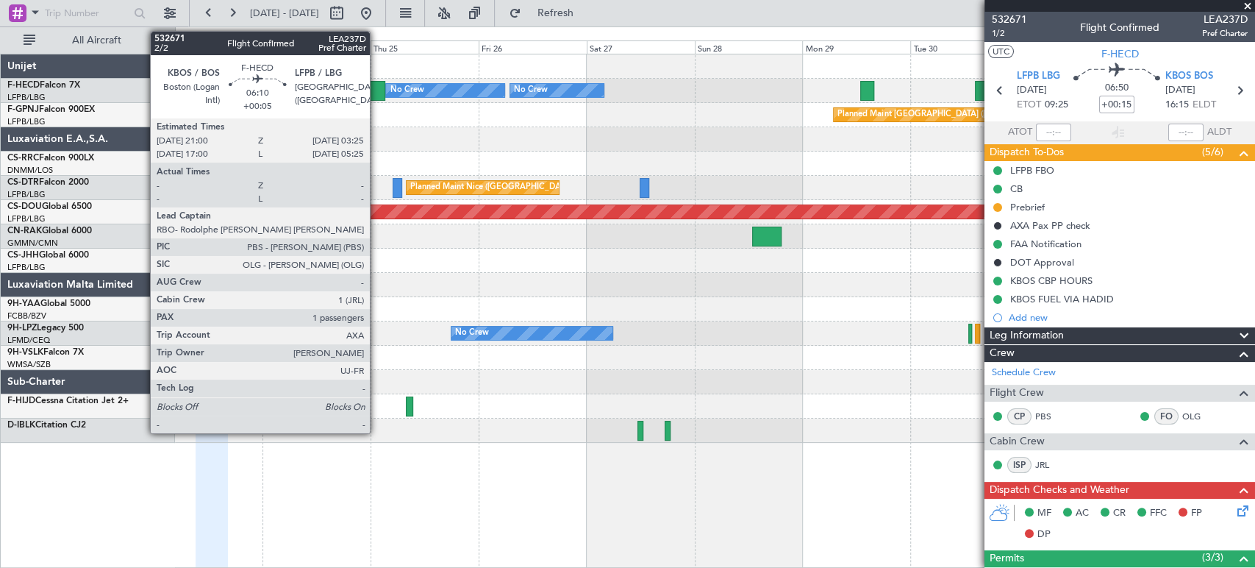
click at [376, 91] on div at bounding box center [371, 91] width 29 height 20
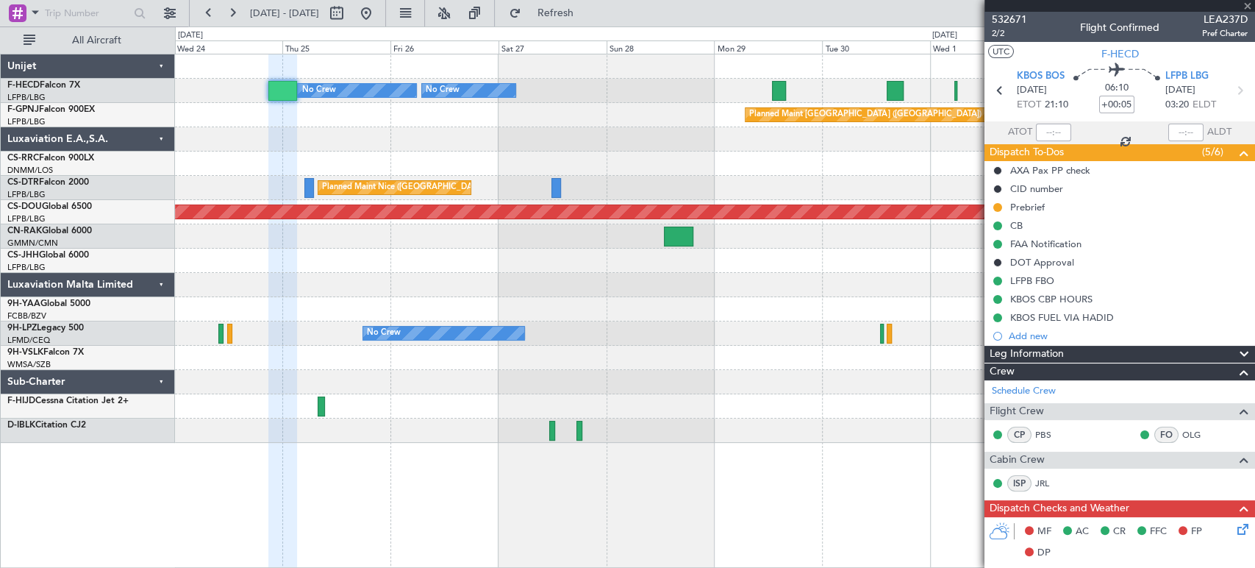
click at [624, 111] on div "No Crew Planned Maint [GEOGRAPHIC_DATA] ([GEOGRAPHIC_DATA]) No Crew No Crew Pla…" at bounding box center [714, 248] width 1079 height 388
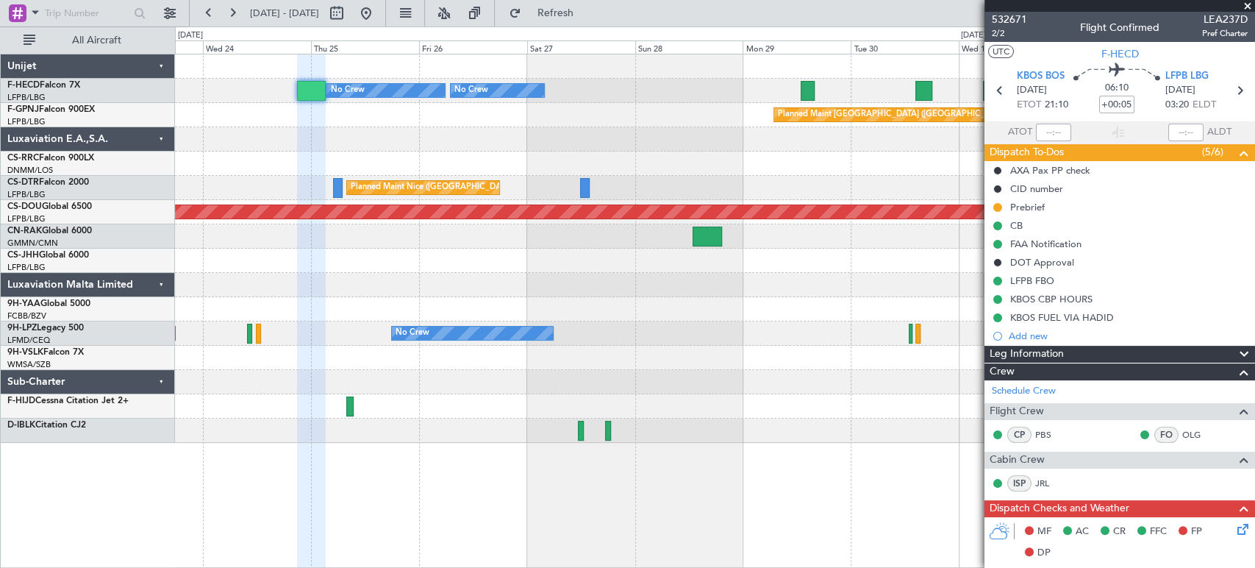
click at [449, 122] on div "No Crew Planned Maint [GEOGRAPHIC_DATA] ([GEOGRAPHIC_DATA]) No Crew No Crew Pla…" at bounding box center [714, 248] width 1079 height 388
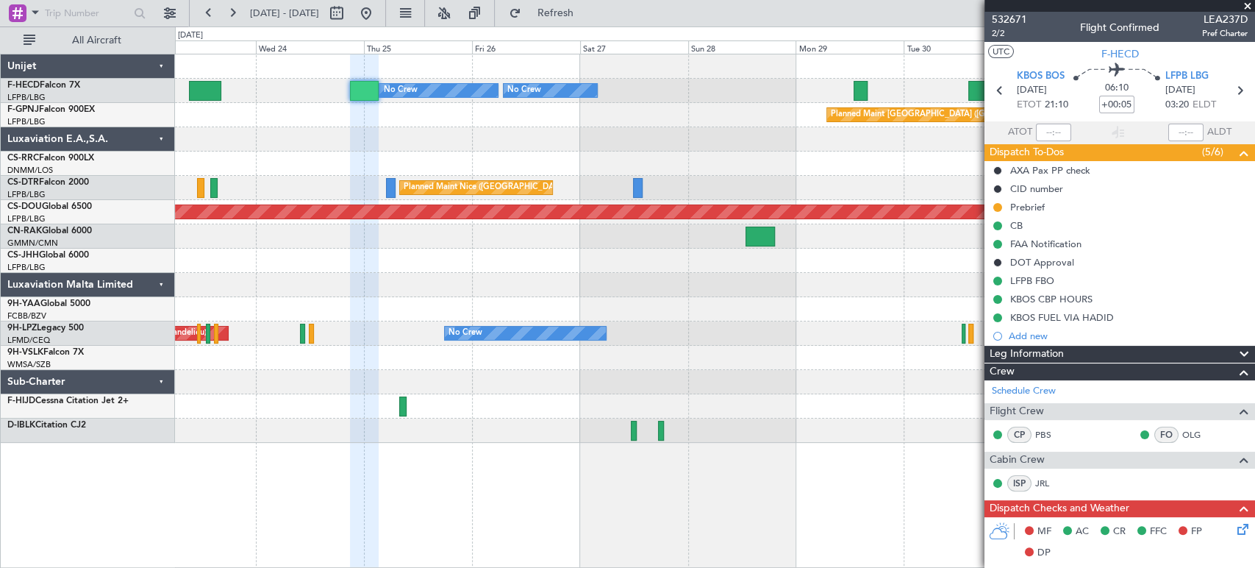
click at [449, 122] on div "Planned Maint [GEOGRAPHIC_DATA] ([GEOGRAPHIC_DATA]) No Crew" at bounding box center [714, 115] width 1079 height 24
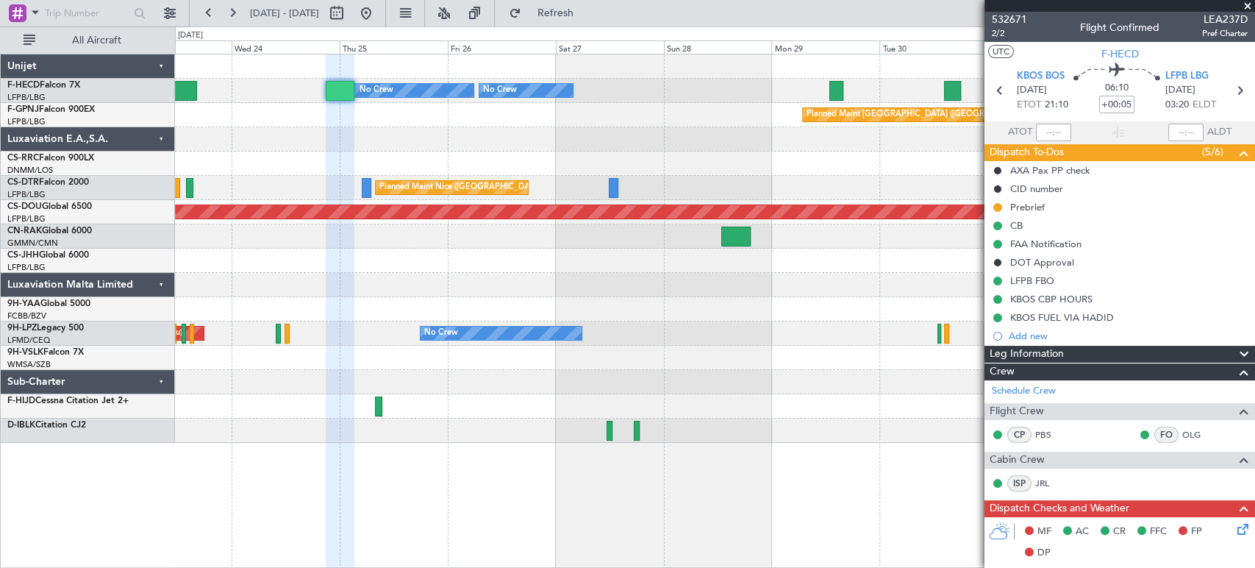
click at [430, 127] on div "No Crew Planned Maint [GEOGRAPHIC_DATA] ([GEOGRAPHIC_DATA]) No Crew No Crew No …" at bounding box center [714, 248] width 1079 height 388
click at [430, 127] on div at bounding box center [714, 139] width 1079 height 24
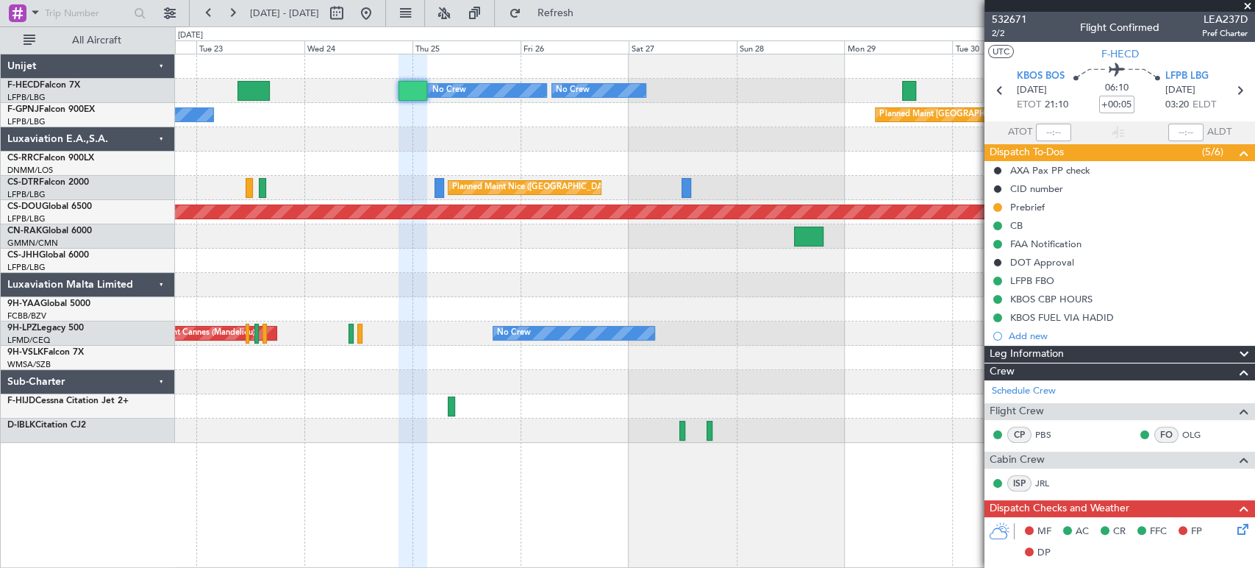
click at [531, 129] on div at bounding box center [714, 139] width 1079 height 24
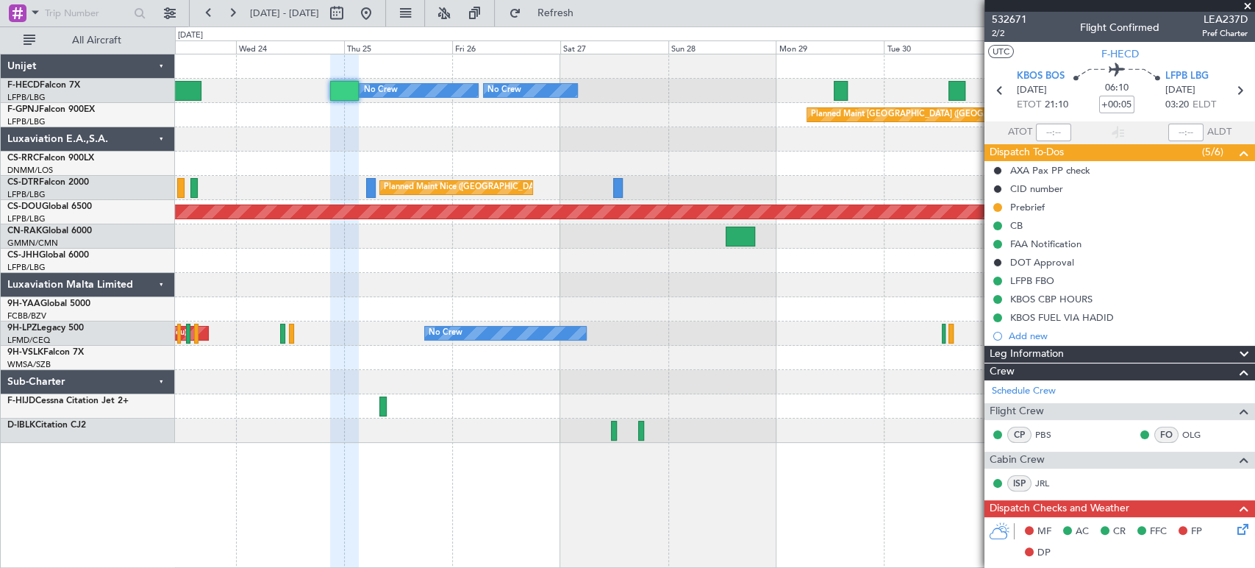
click at [359, 165] on div "Planned Maint [GEOGRAPHIC_DATA] ([GEOGRAPHIC_DATA]) No Crew No Crew No Crew No …" at bounding box center [714, 248] width 1079 height 388
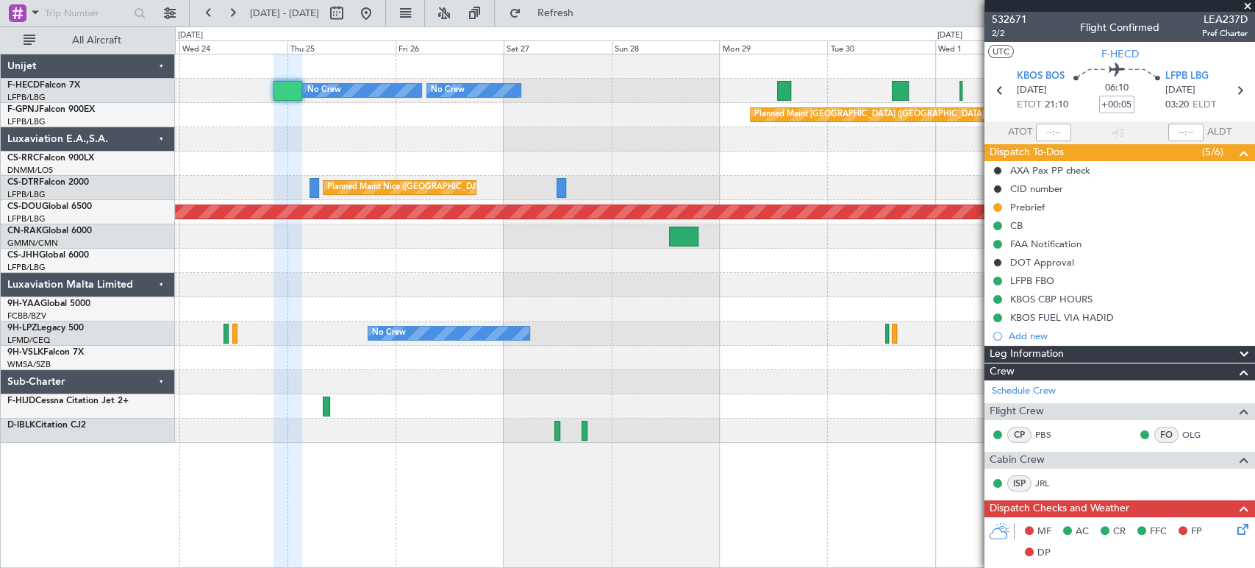
click at [318, 149] on div "Planned Maint [GEOGRAPHIC_DATA] ([GEOGRAPHIC_DATA]) No Crew No Crew No Crew Pla…" at bounding box center [714, 248] width 1079 height 388
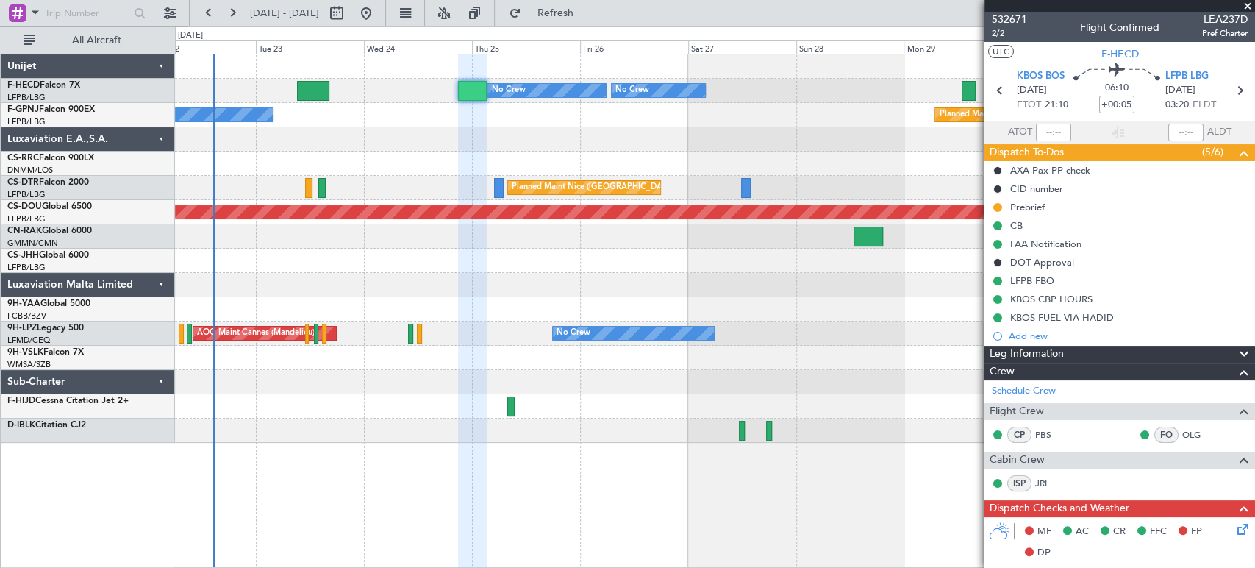
click at [540, 118] on div "Planned Maint [GEOGRAPHIC_DATA] ([GEOGRAPHIC_DATA]) No Crew AOG Maint [GEOGRAPH…" at bounding box center [714, 115] width 1079 height 24
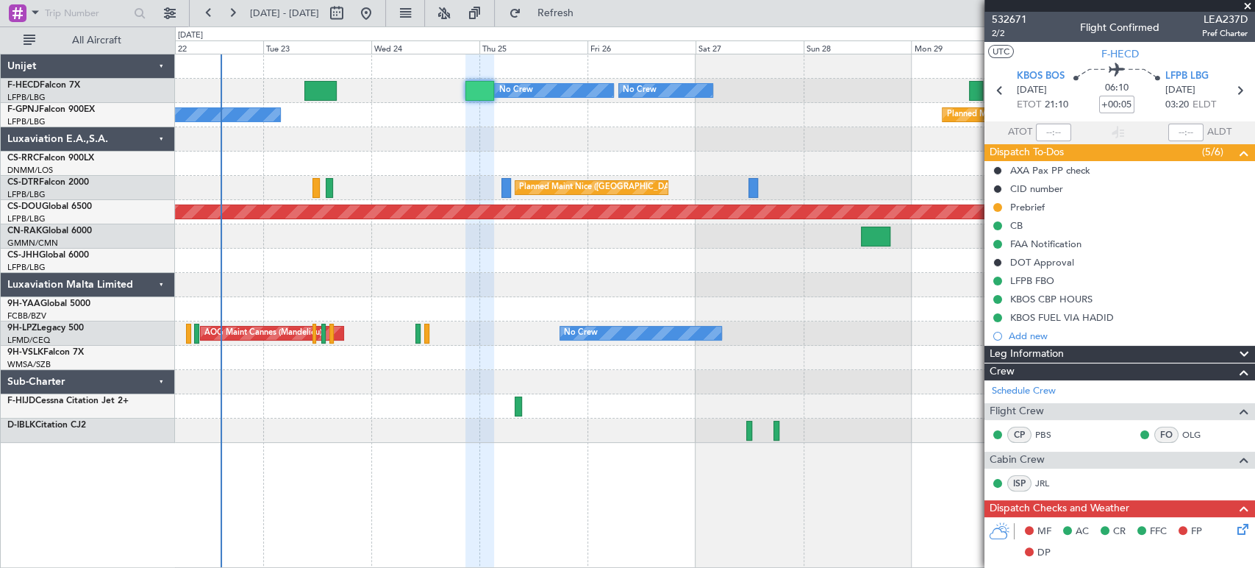
click at [507, 122] on div "Planned Maint [GEOGRAPHIC_DATA] ([GEOGRAPHIC_DATA]) No Crew No Crew No Crew No …" at bounding box center [714, 248] width 1079 height 388
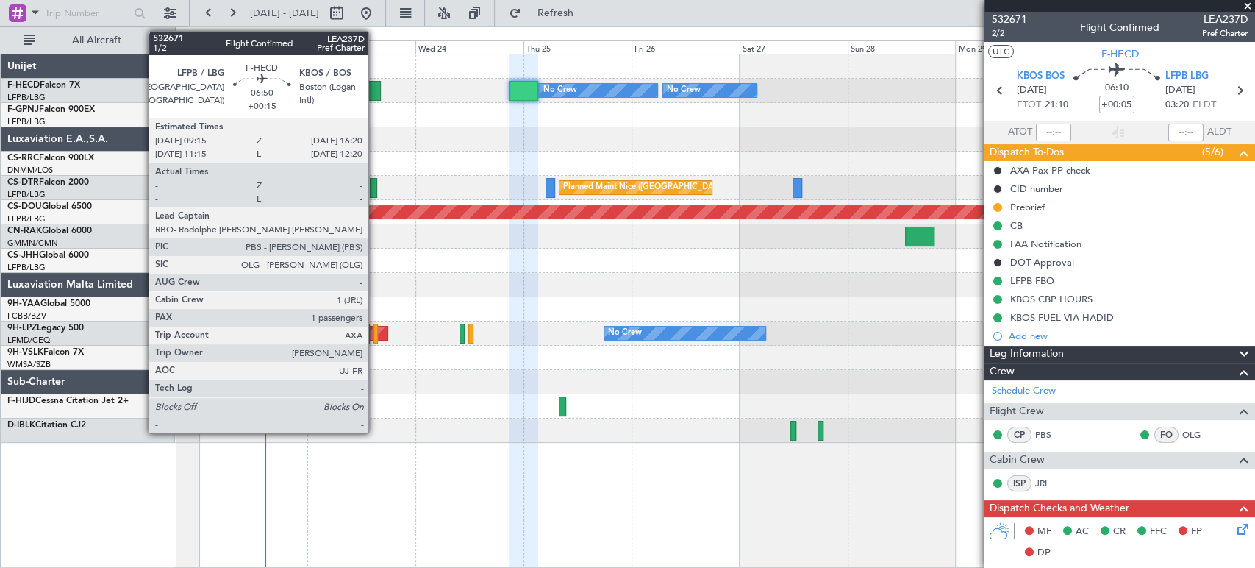
click at [375, 93] on div at bounding box center [365, 91] width 32 height 20
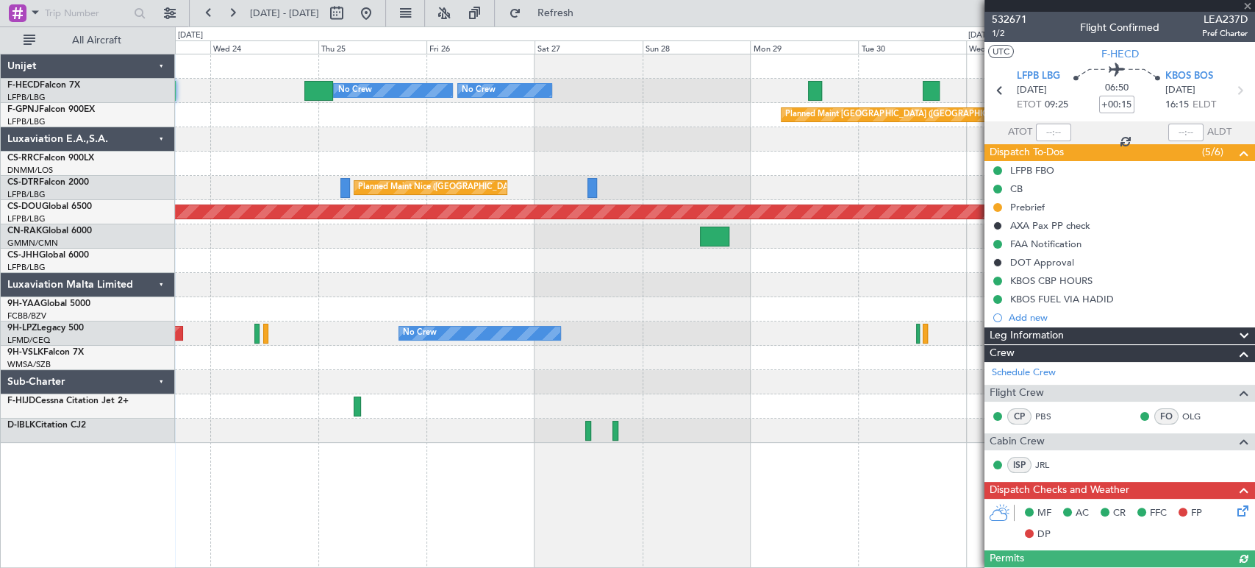
click at [357, 142] on div at bounding box center [714, 139] width 1079 height 24
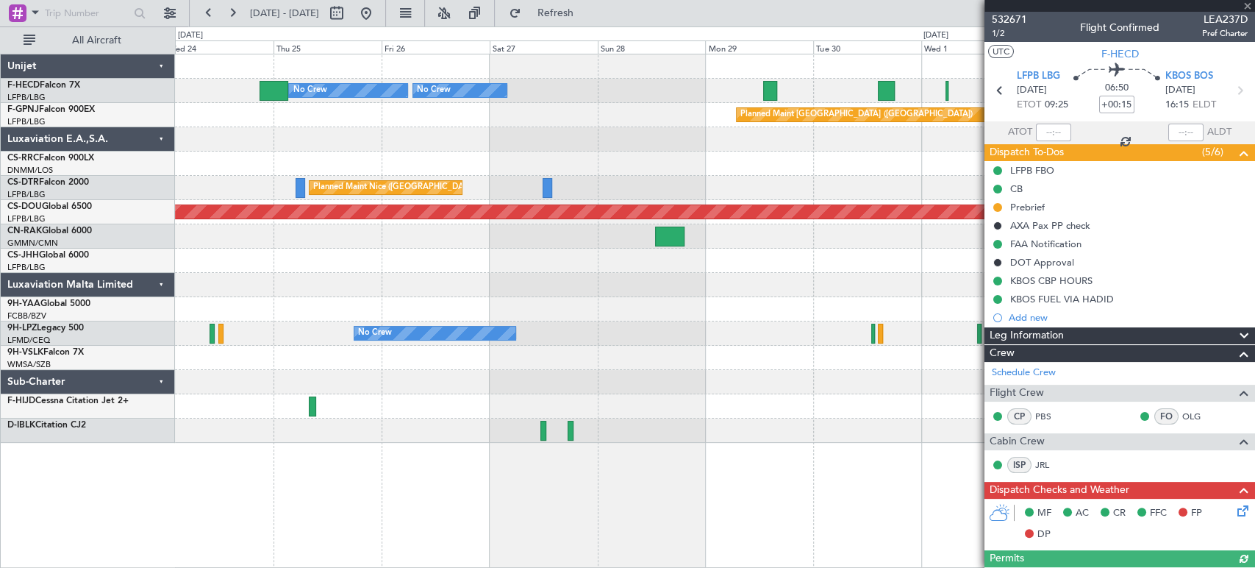
click at [566, 132] on div at bounding box center [714, 139] width 1079 height 24
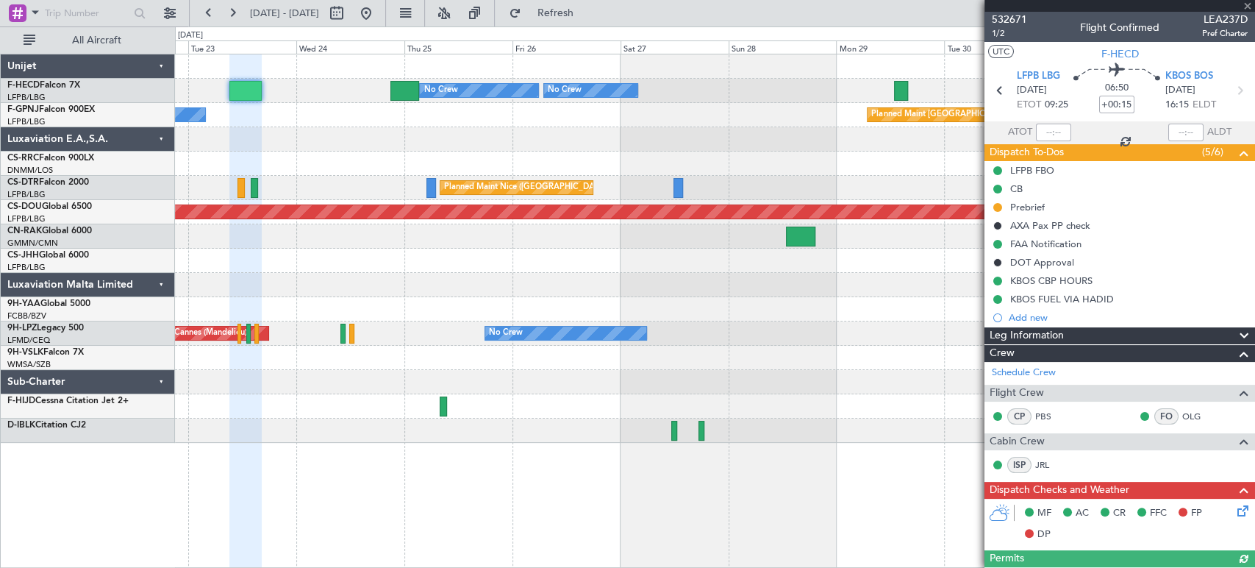
click at [515, 131] on div at bounding box center [714, 139] width 1079 height 24
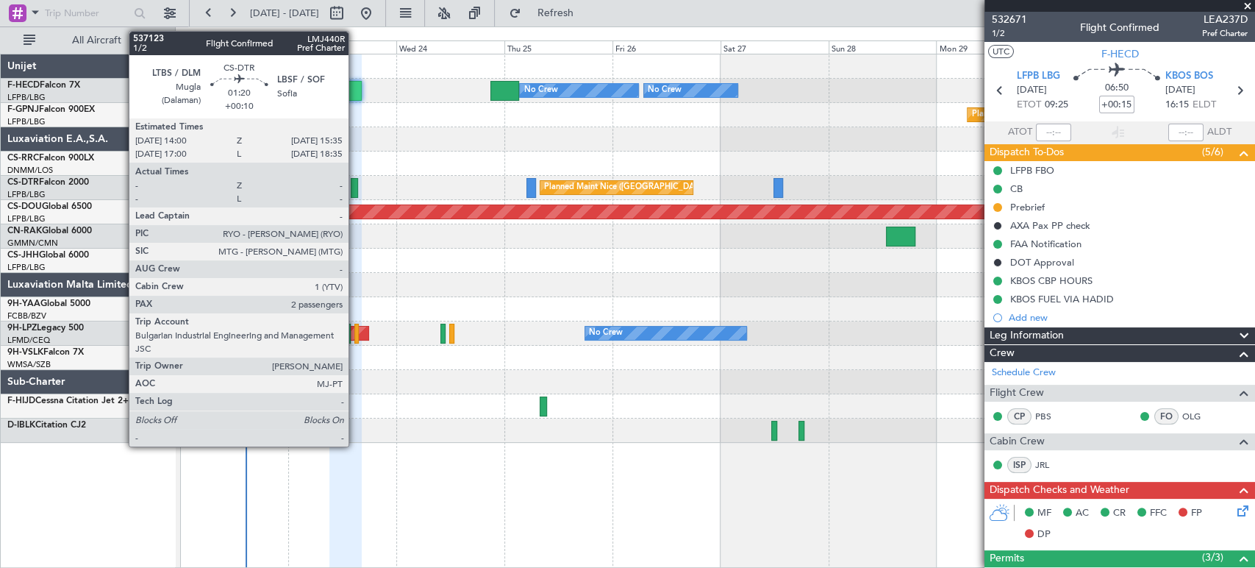
click at [355, 185] on div at bounding box center [354, 188] width 7 height 20
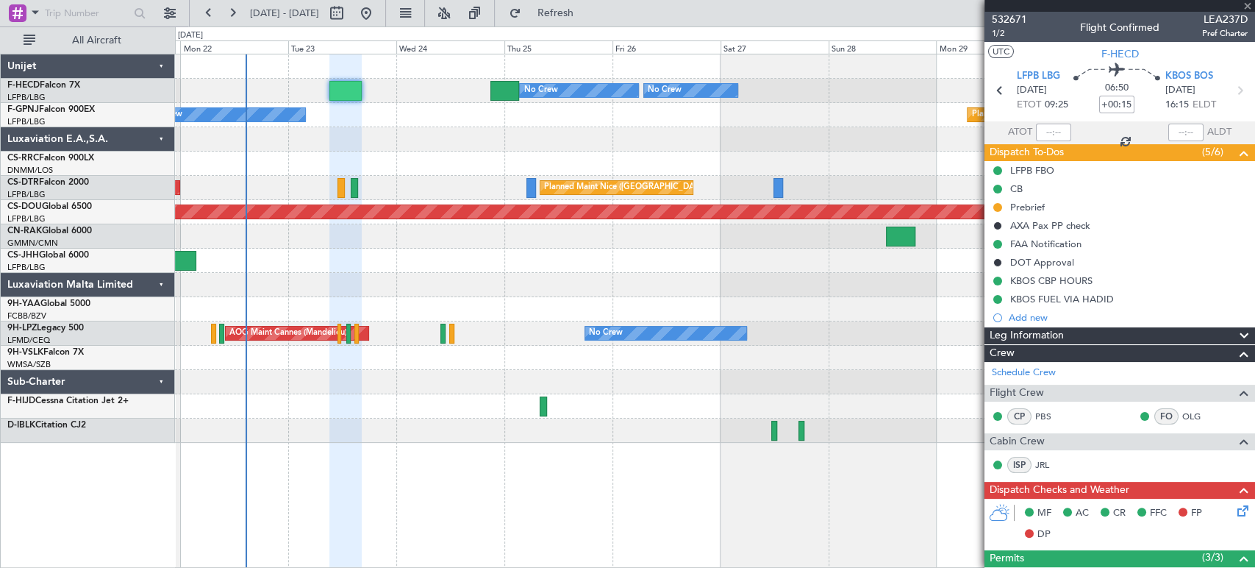
type input "+00:10"
type input "2"
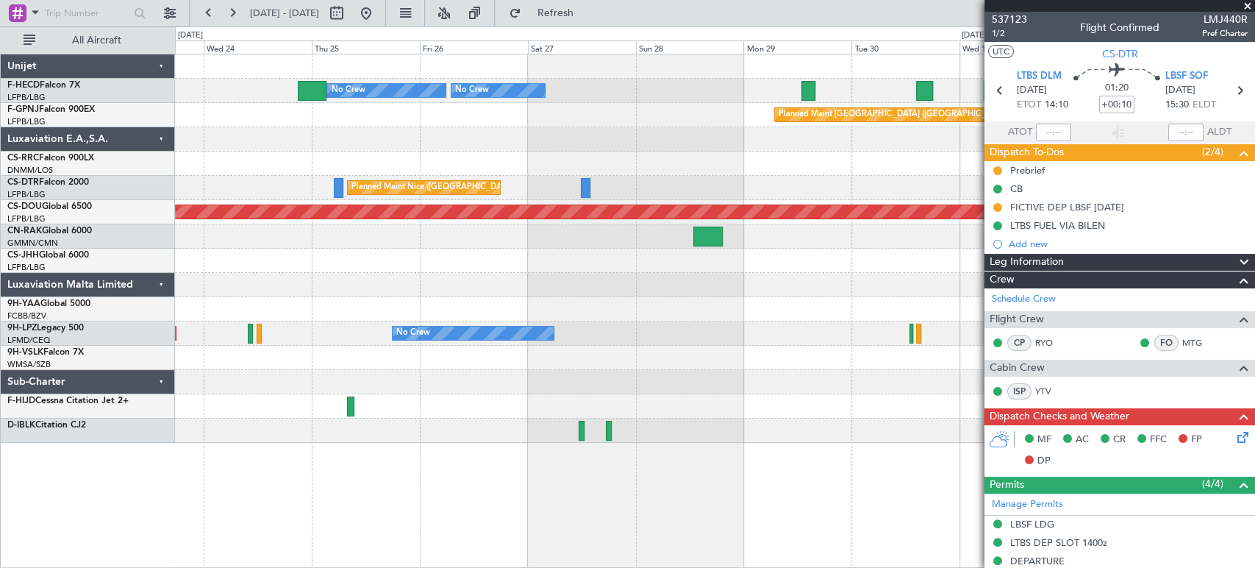
click at [412, 142] on div at bounding box center [714, 139] width 1079 height 24
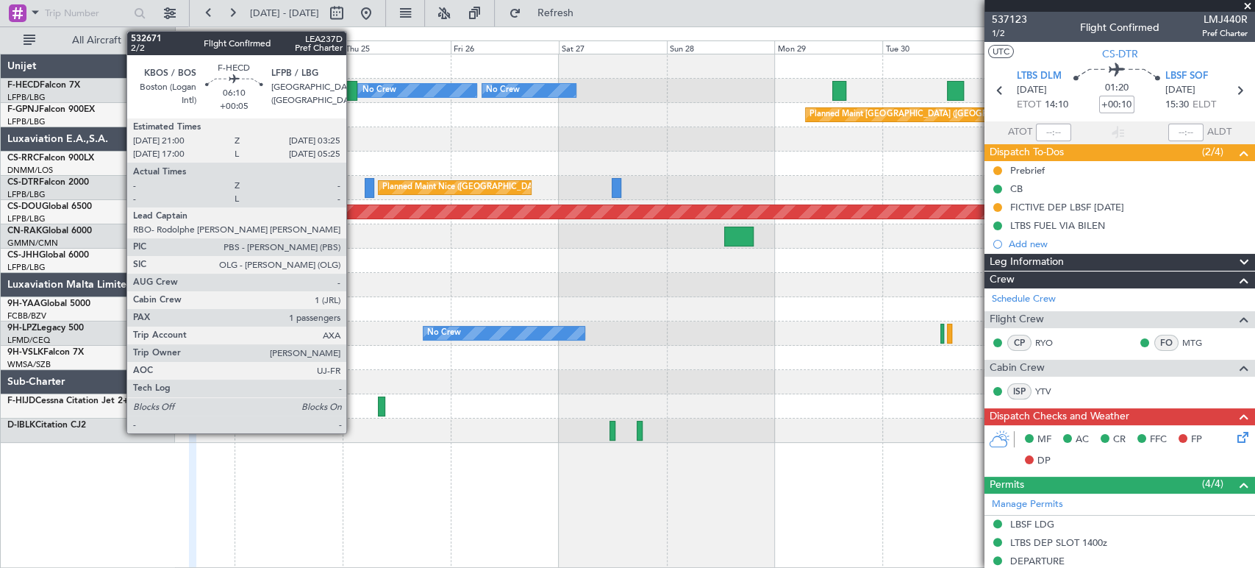
click at [348, 88] on div at bounding box center [343, 91] width 29 height 20
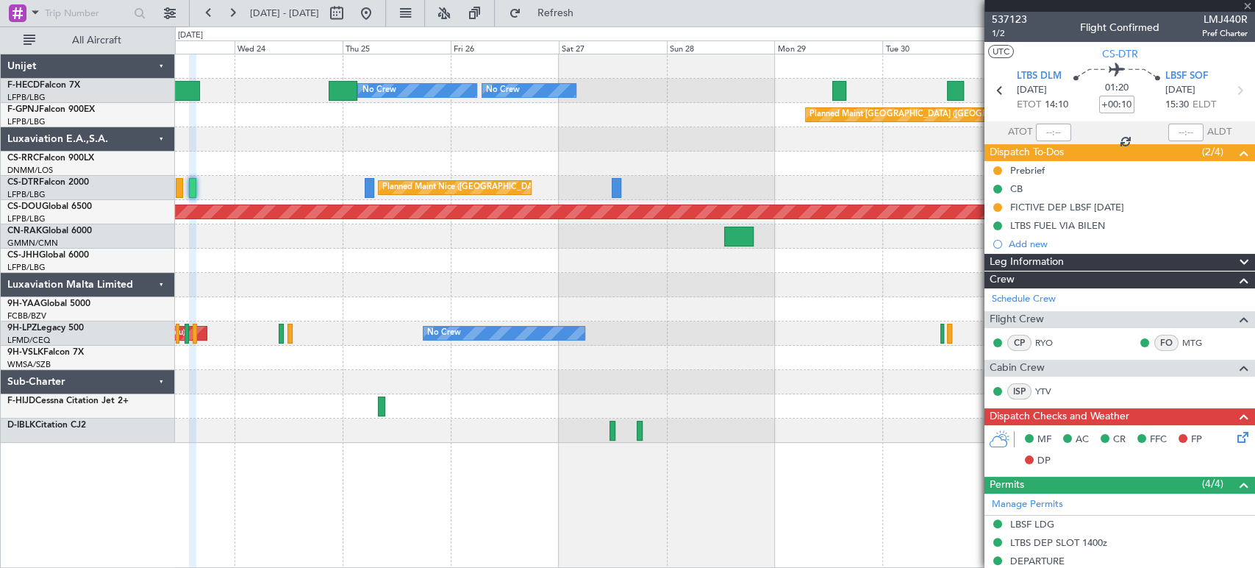
type input "+00:05"
type input "1"
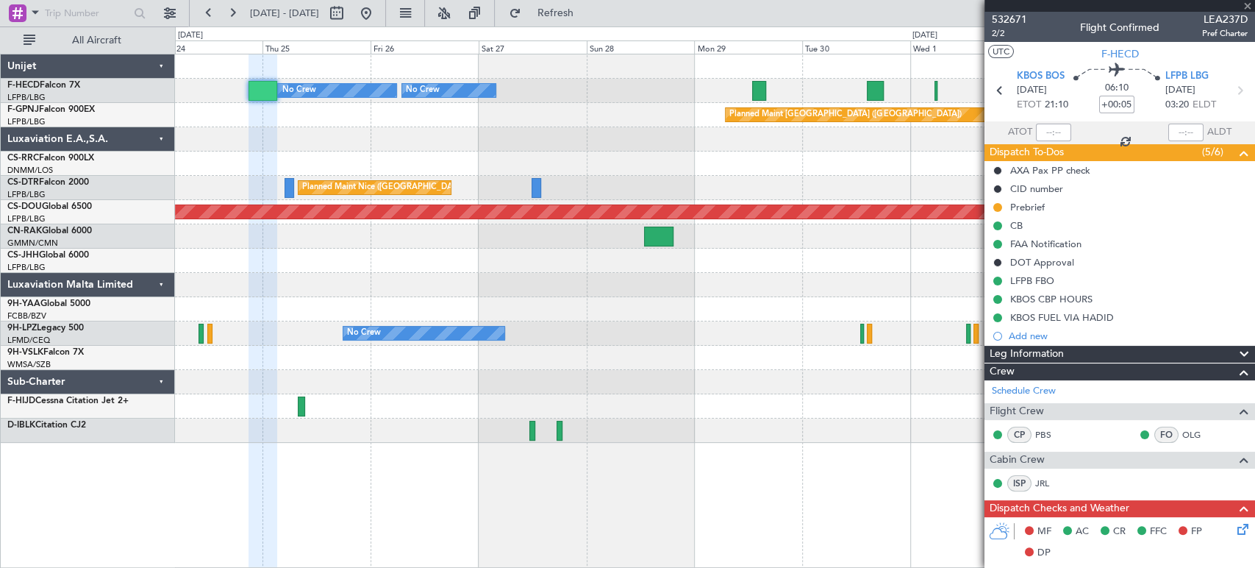
click at [360, 132] on div "No Crew Planned Maint [GEOGRAPHIC_DATA] ([GEOGRAPHIC_DATA]) No Crew No Crew Pla…" at bounding box center [714, 248] width 1079 height 388
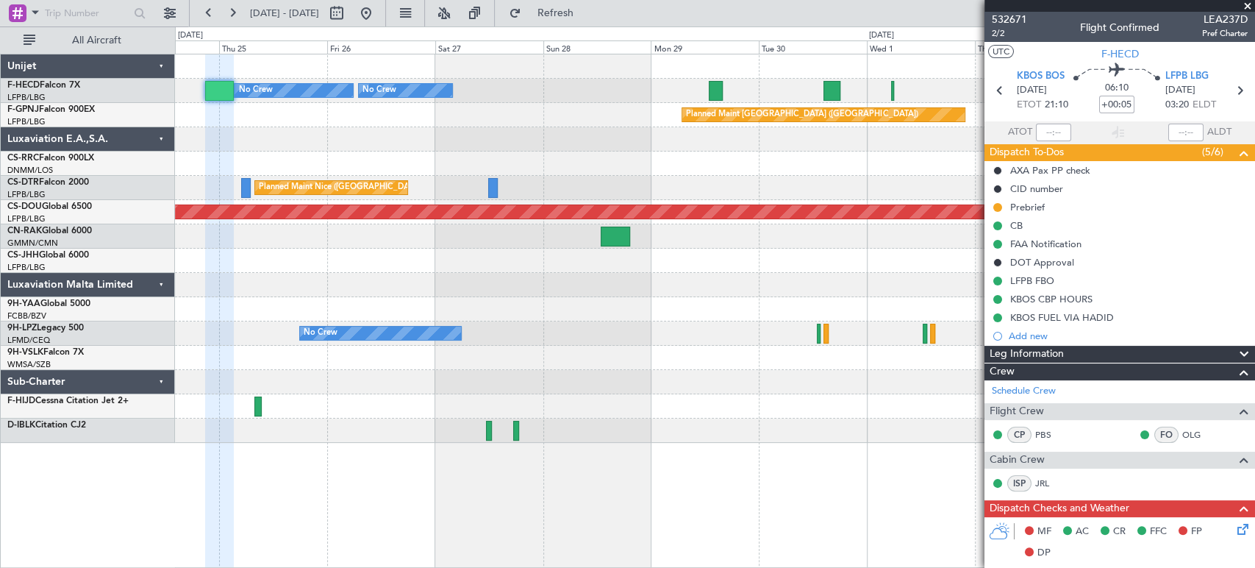
click at [373, 119] on div "Planned Maint [GEOGRAPHIC_DATA] ([GEOGRAPHIC_DATA]) Planned Maint [GEOGRAPHIC_D…" at bounding box center [714, 115] width 1079 height 24
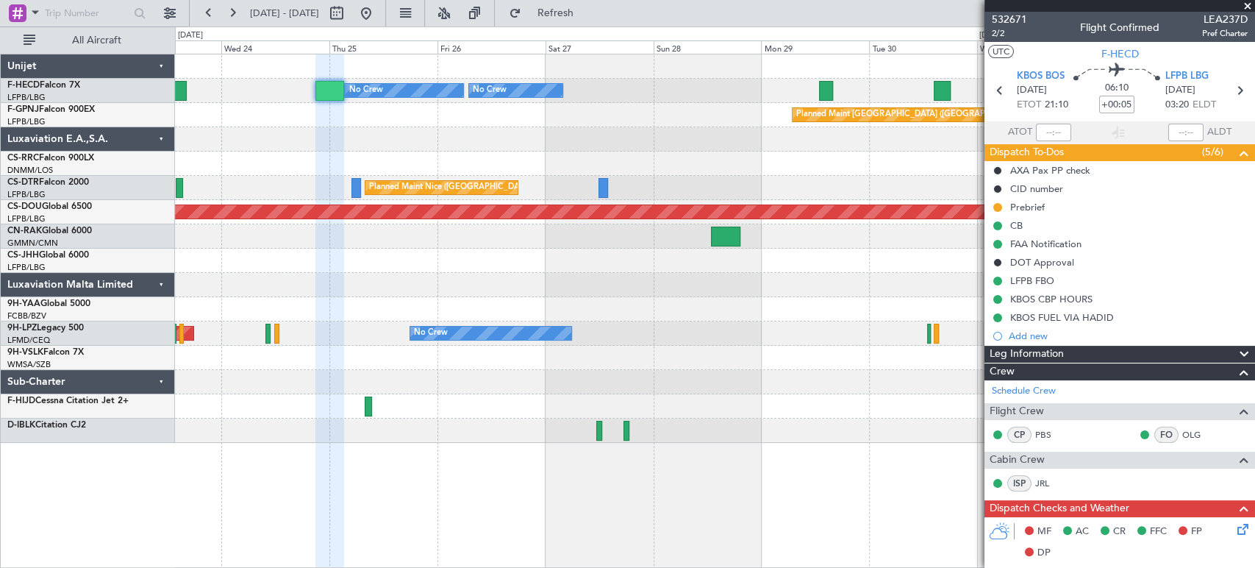
click at [307, 115] on div "Planned Maint [GEOGRAPHIC_DATA] ([GEOGRAPHIC_DATA]) No Crew" at bounding box center [714, 115] width 1079 height 24
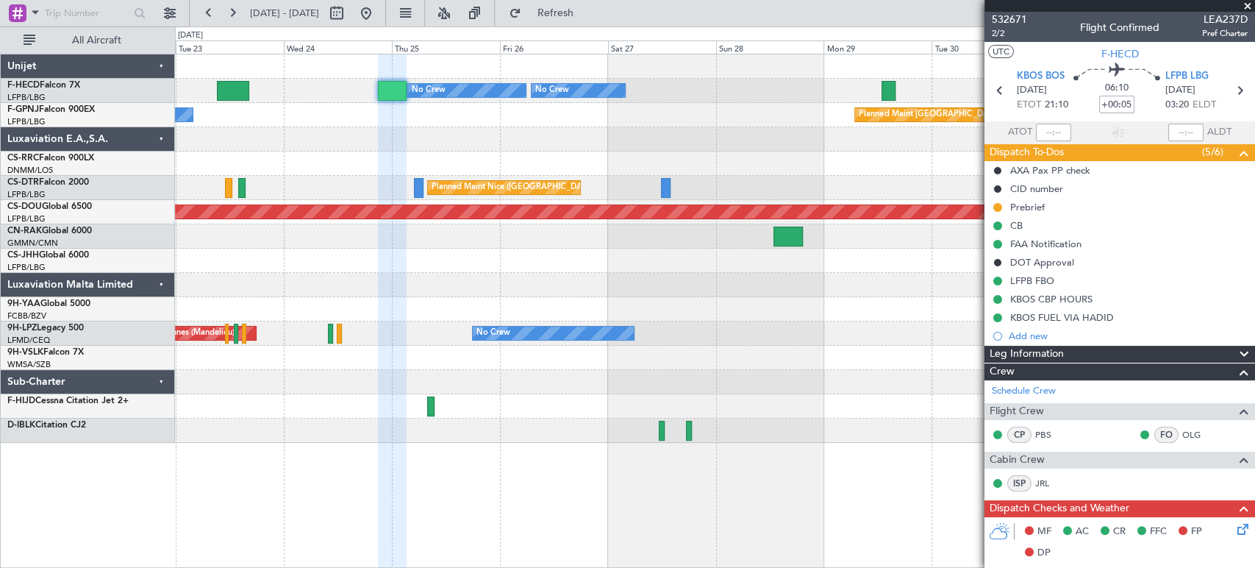
click at [425, 118] on div "Planned Maint [GEOGRAPHIC_DATA] ([GEOGRAPHIC_DATA]) No Crew" at bounding box center [714, 115] width 1079 height 24
click at [368, 125] on div "Planned Maint [GEOGRAPHIC_DATA] ([GEOGRAPHIC_DATA]) No Crew" at bounding box center [714, 115] width 1079 height 24
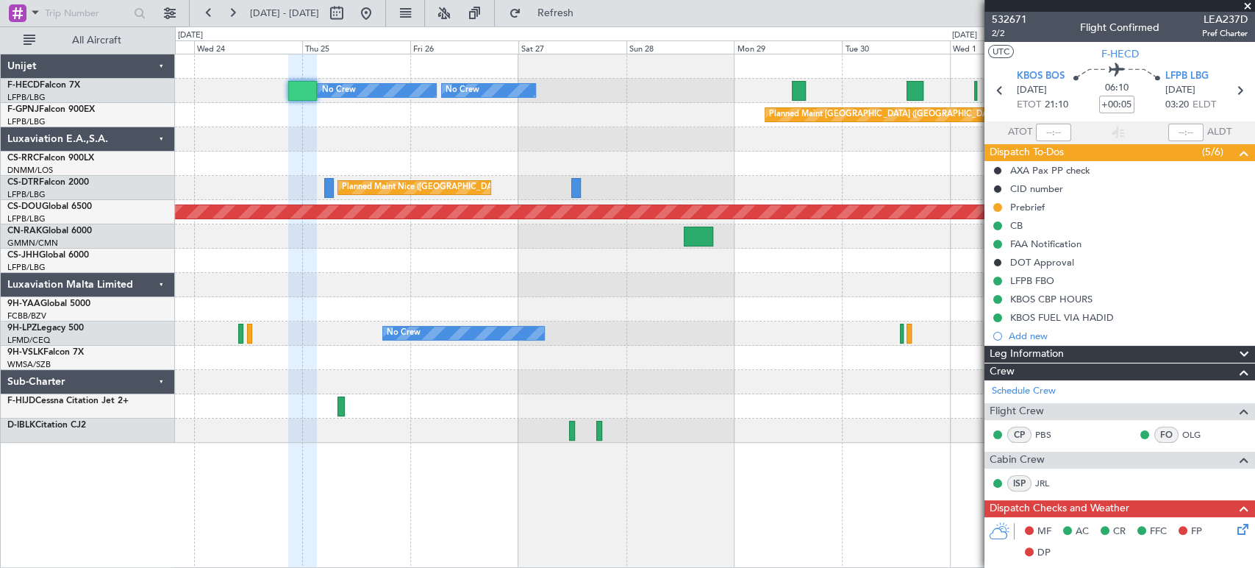
click at [321, 137] on div at bounding box center [714, 139] width 1079 height 24
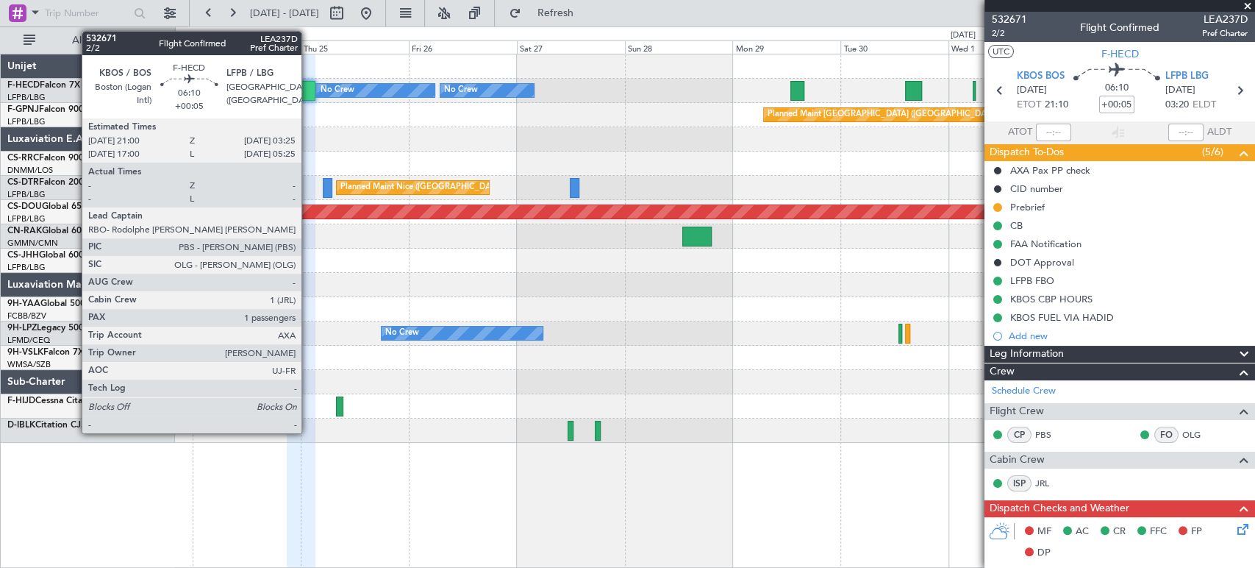
click at [308, 93] on div at bounding box center [301, 91] width 29 height 20
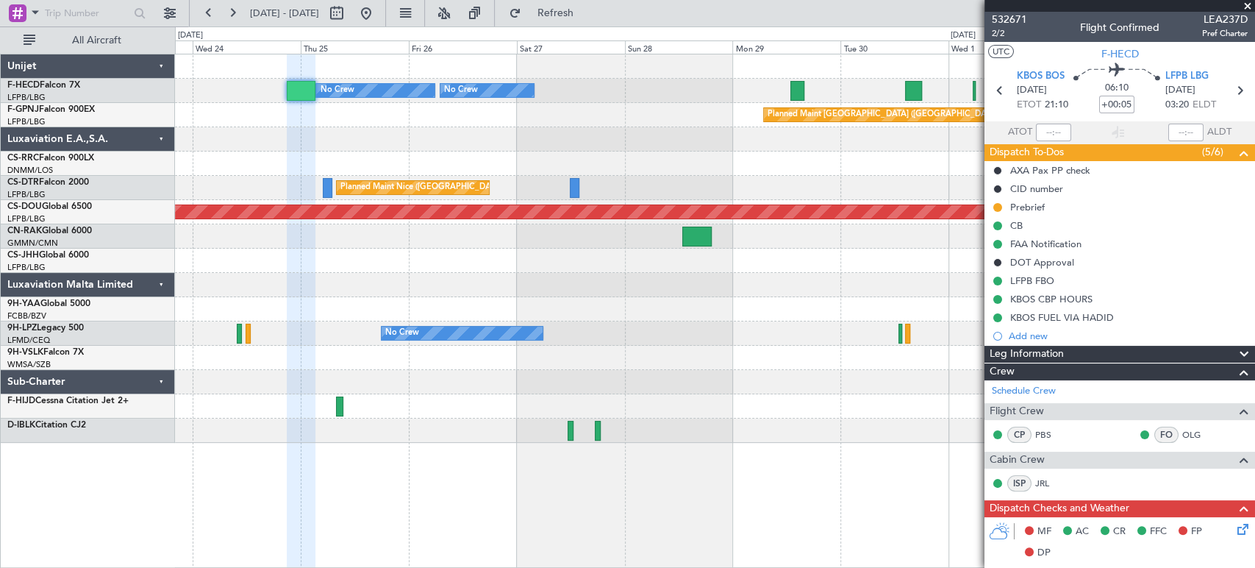
click at [246, 146] on div at bounding box center [714, 139] width 1079 height 24
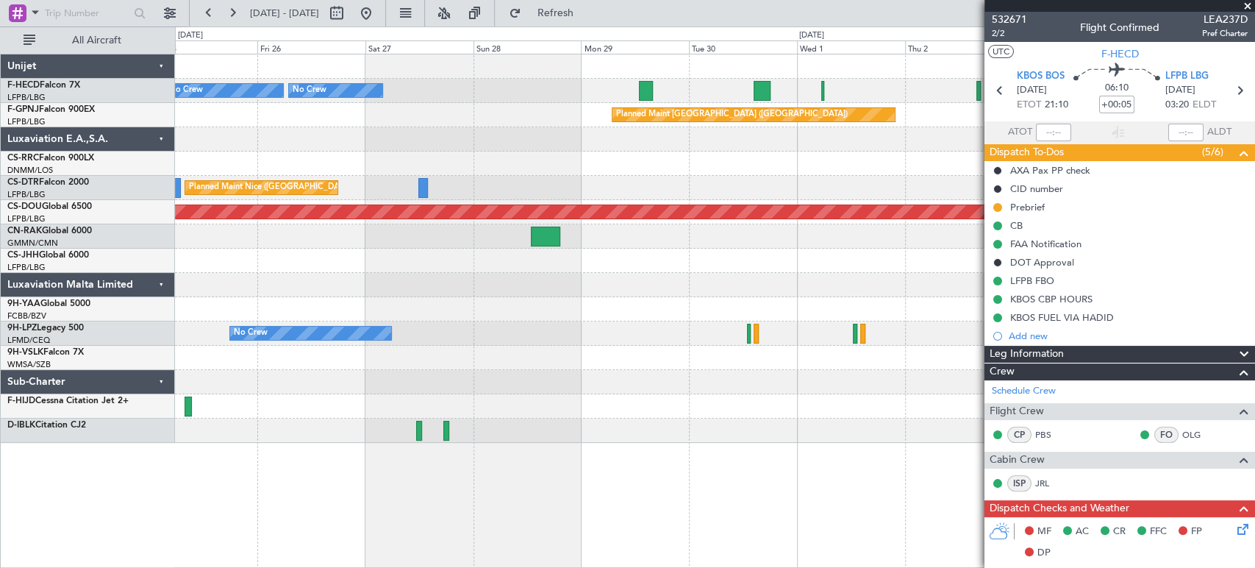
click at [426, 130] on div at bounding box center [714, 139] width 1079 height 24
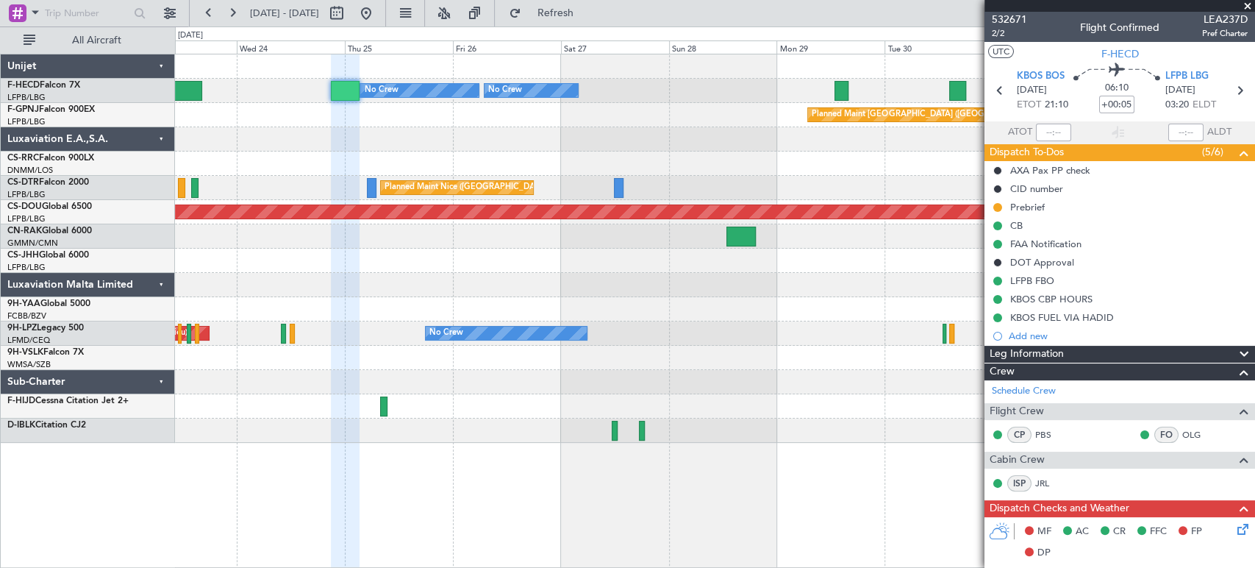
click at [496, 140] on div at bounding box center [714, 139] width 1079 height 24
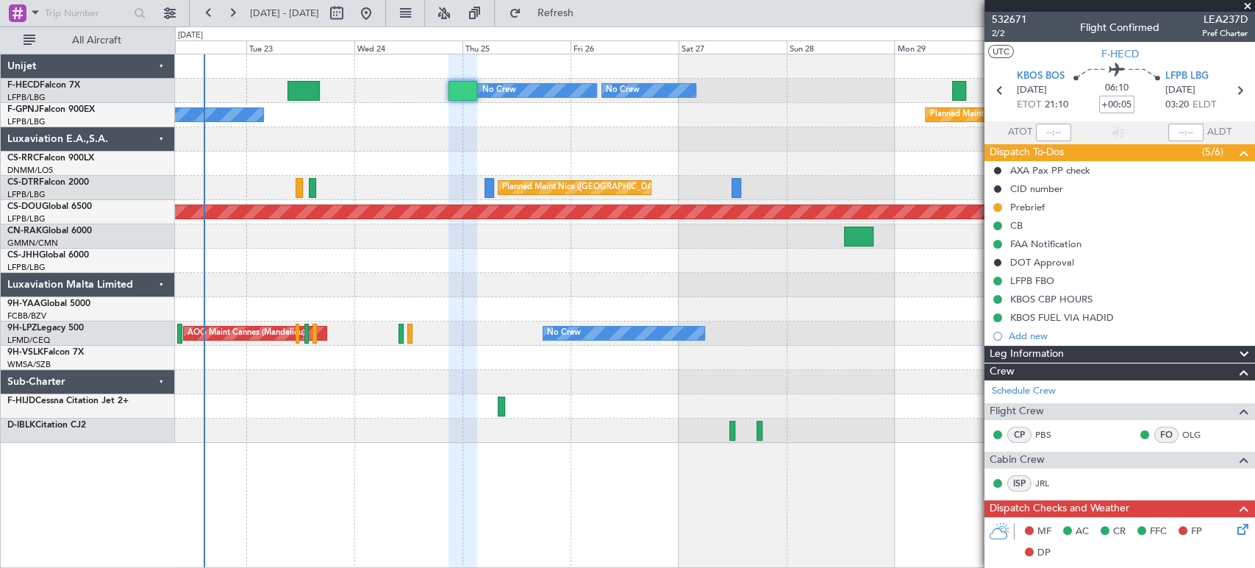
click at [565, 140] on div at bounding box center [714, 139] width 1079 height 24
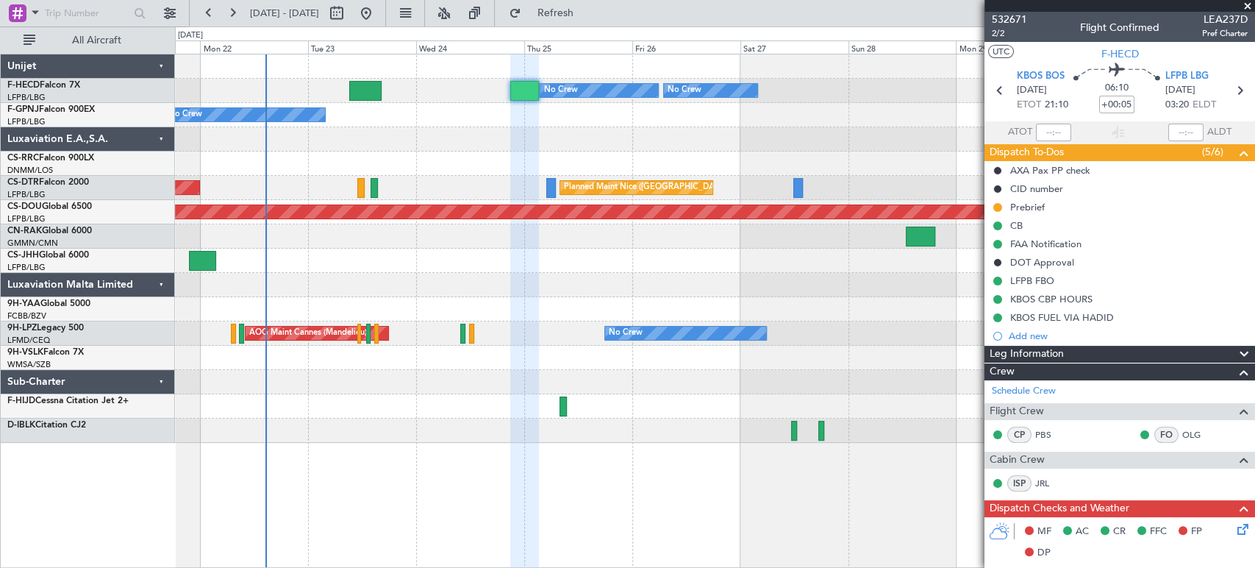
click at [529, 141] on div at bounding box center [714, 139] width 1079 height 24
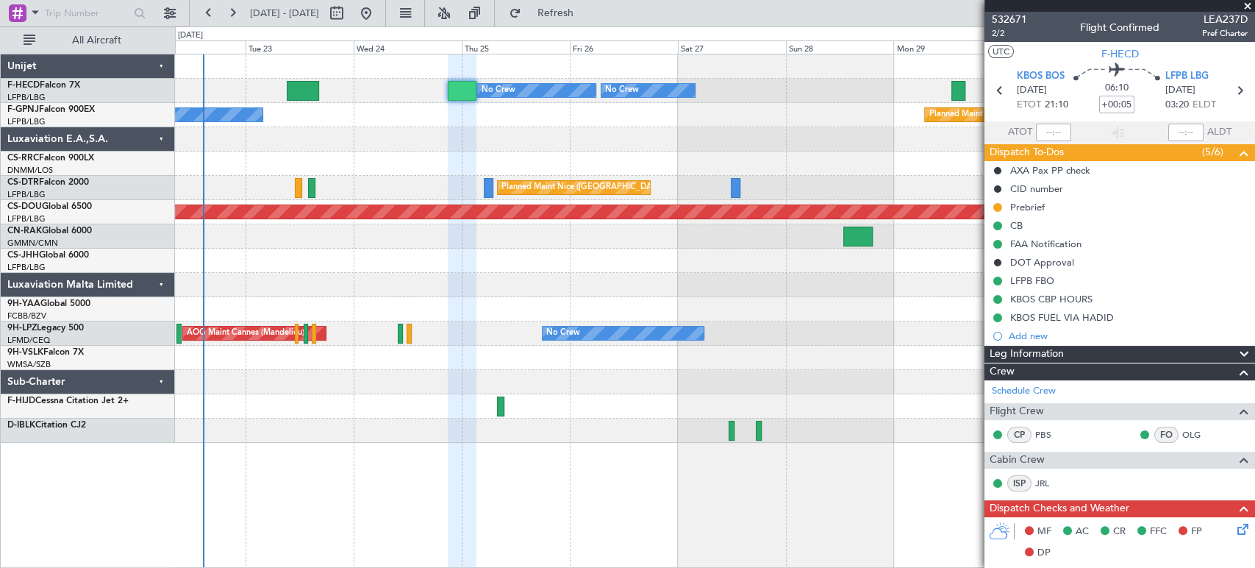
click at [474, 139] on div at bounding box center [714, 139] width 1079 height 24
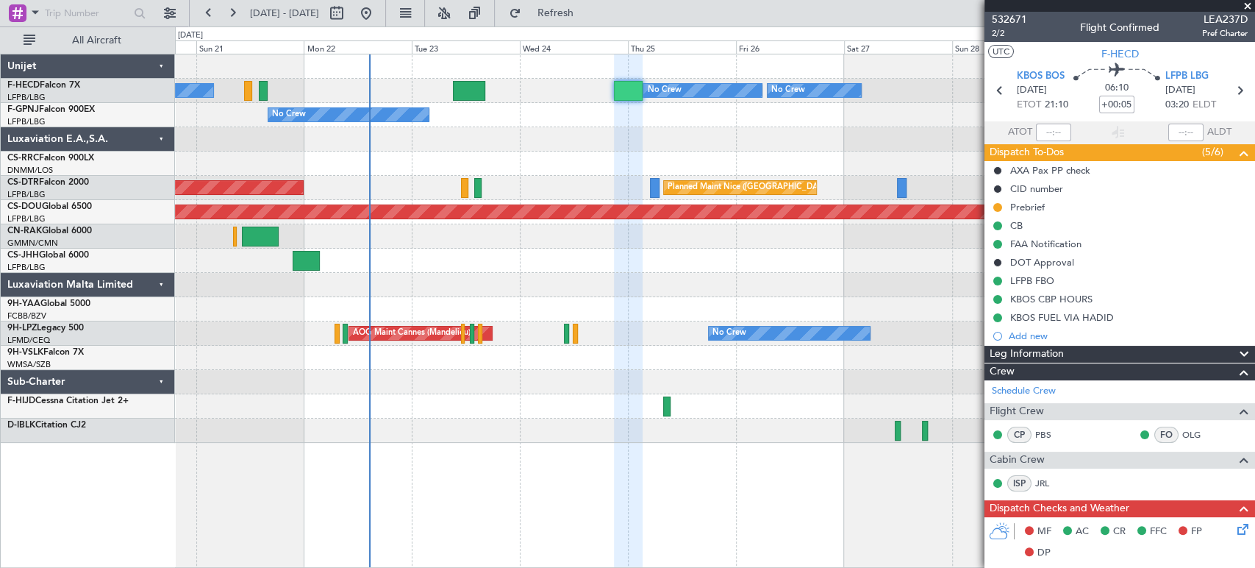
click at [387, 135] on div at bounding box center [714, 139] width 1079 height 24
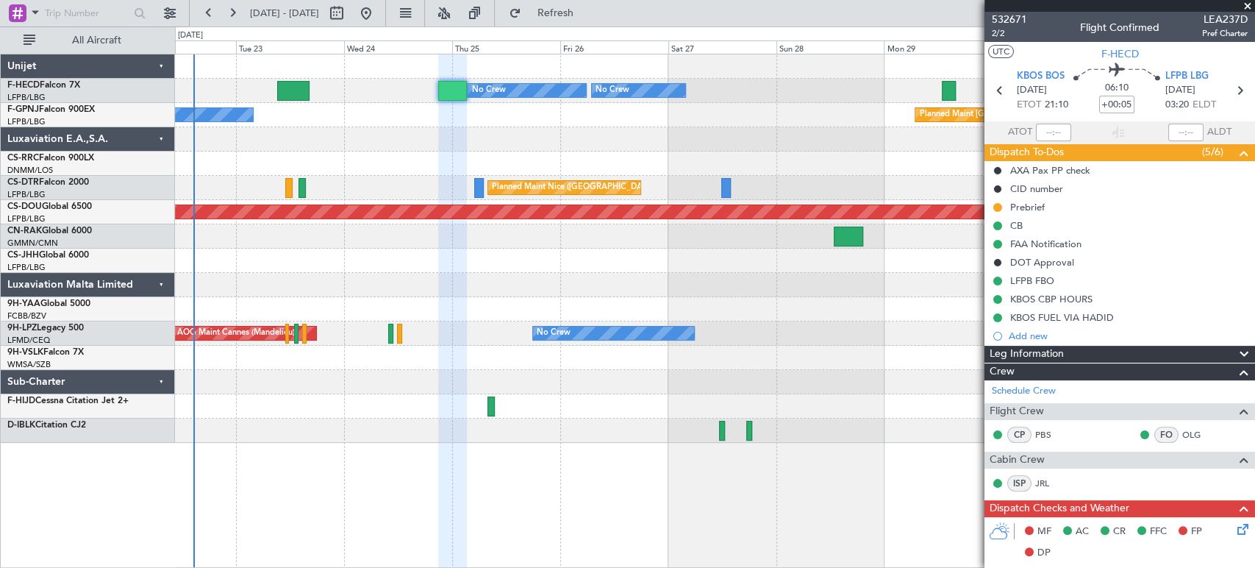
click at [410, 122] on div "Planned Maint [GEOGRAPHIC_DATA] ([GEOGRAPHIC_DATA]) No Crew" at bounding box center [714, 115] width 1079 height 24
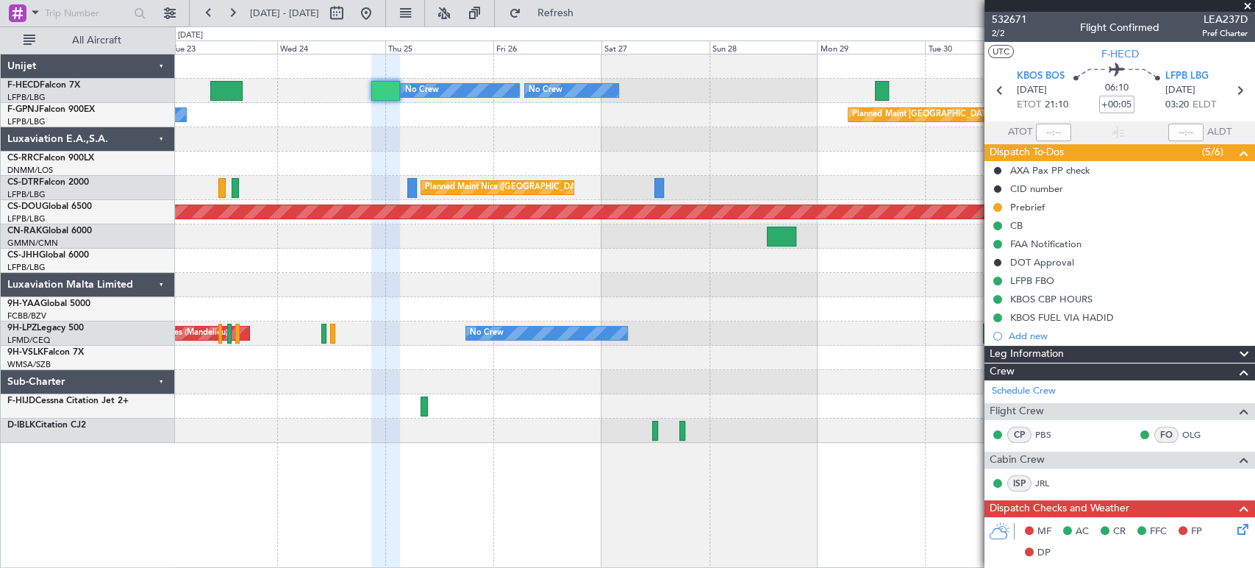
click at [282, 129] on div "Planned Maint [GEOGRAPHIC_DATA] ([GEOGRAPHIC_DATA]) No Crew No Crew No Crew No …" at bounding box center [714, 248] width 1079 height 388
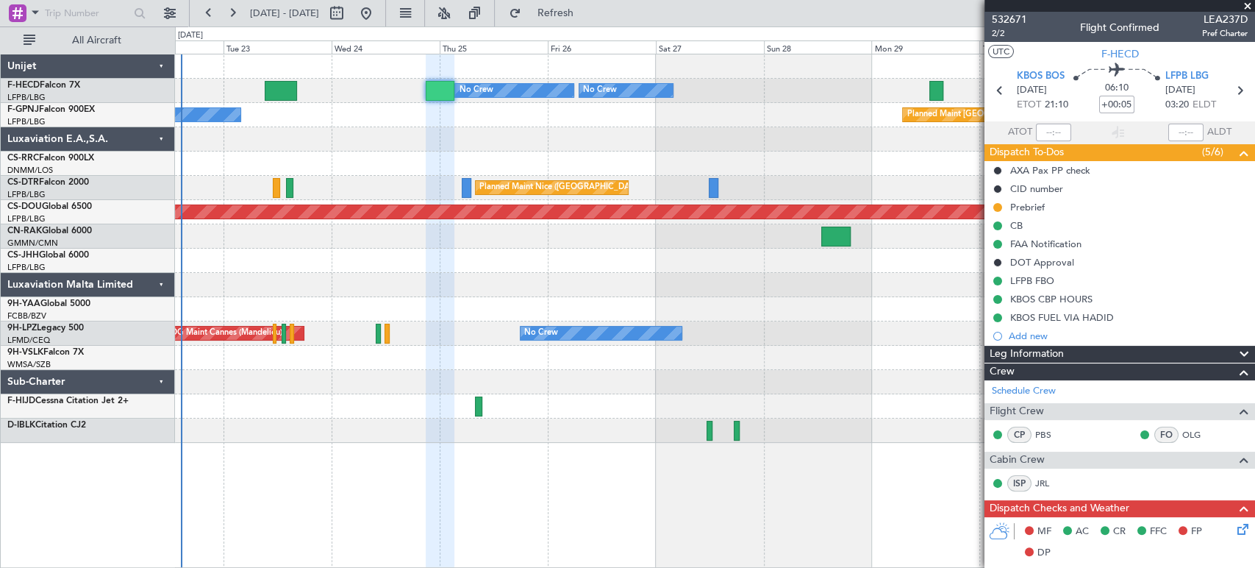
click at [582, 128] on div at bounding box center [714, 139] width 1079 height 24
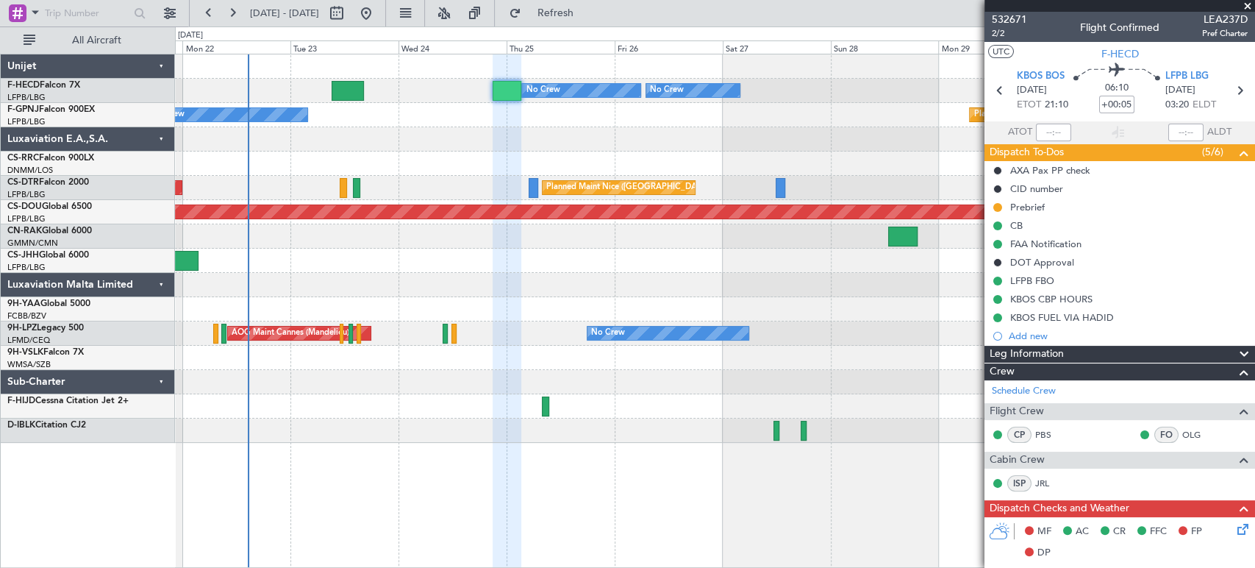
click at [532, 138] on div at bounding box center [714, 139] width 1079 height 24
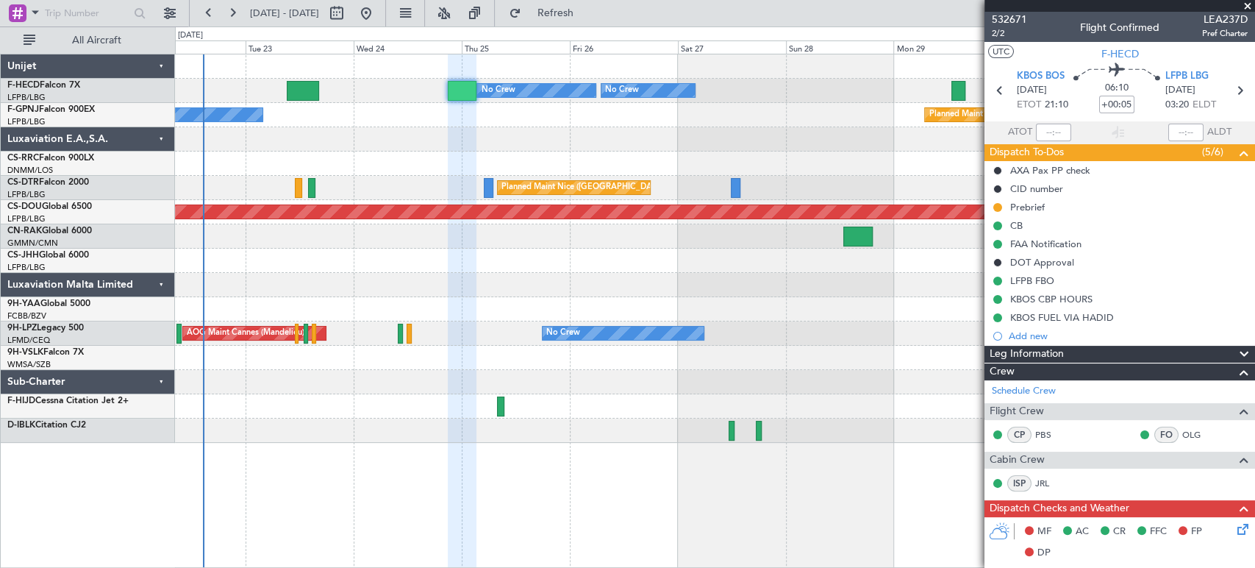
click at [430, 121] on div "Planned Maint [GEOGRAPHIC_DATA] ([GEOGRAPHIC_DATA]) No Crew AOG Maint [GEOGRAPH…" at bounding box center [714, 115] width 1079 height 24
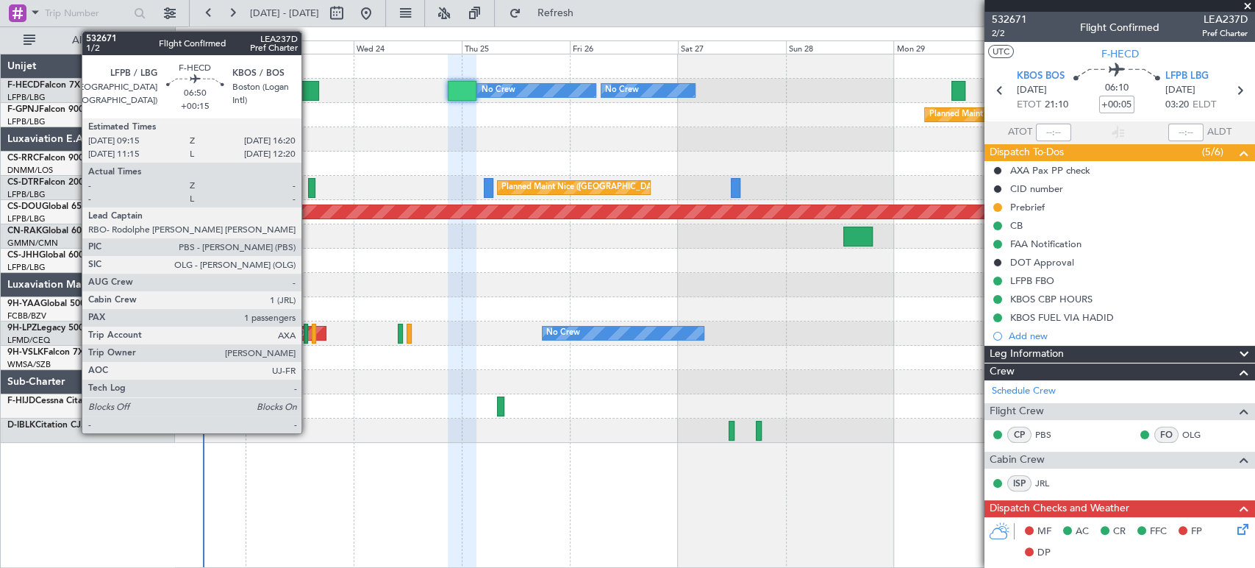
click at [308, 87] on div at bounding box center [303, 91] width 32 height 20
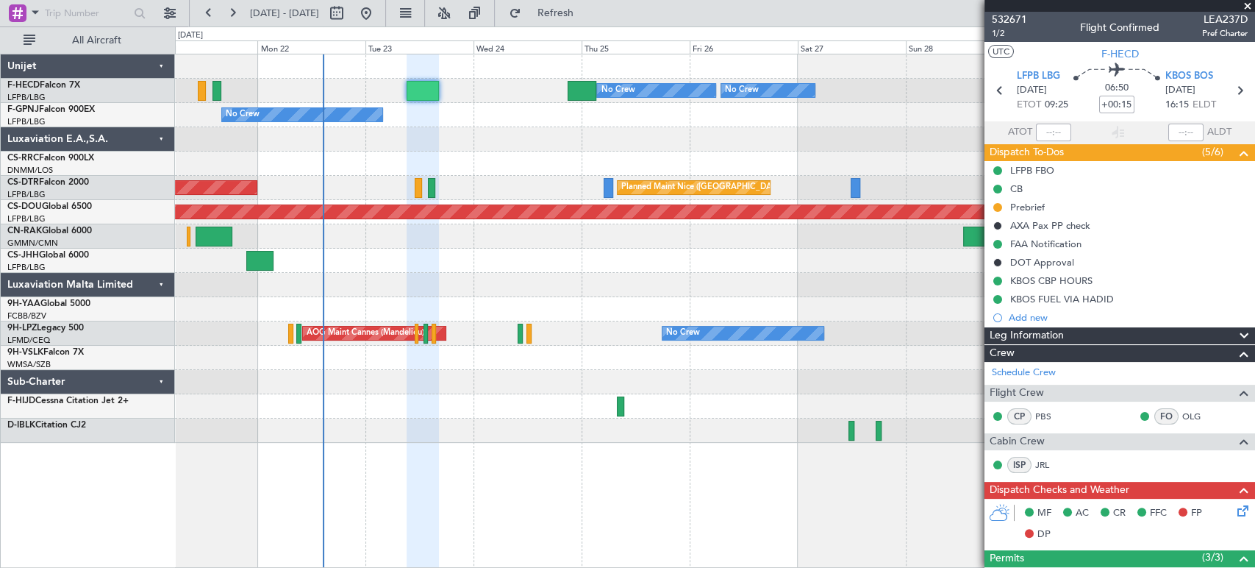
click at [584, 115] on div "Planned Maint [GEOGRAPHIC_DATA] ([GEOGRAPHIC_DATA]) No Crew No Crew No Crew Pla…" at bounding box center [714, 248] width 1079 height 388
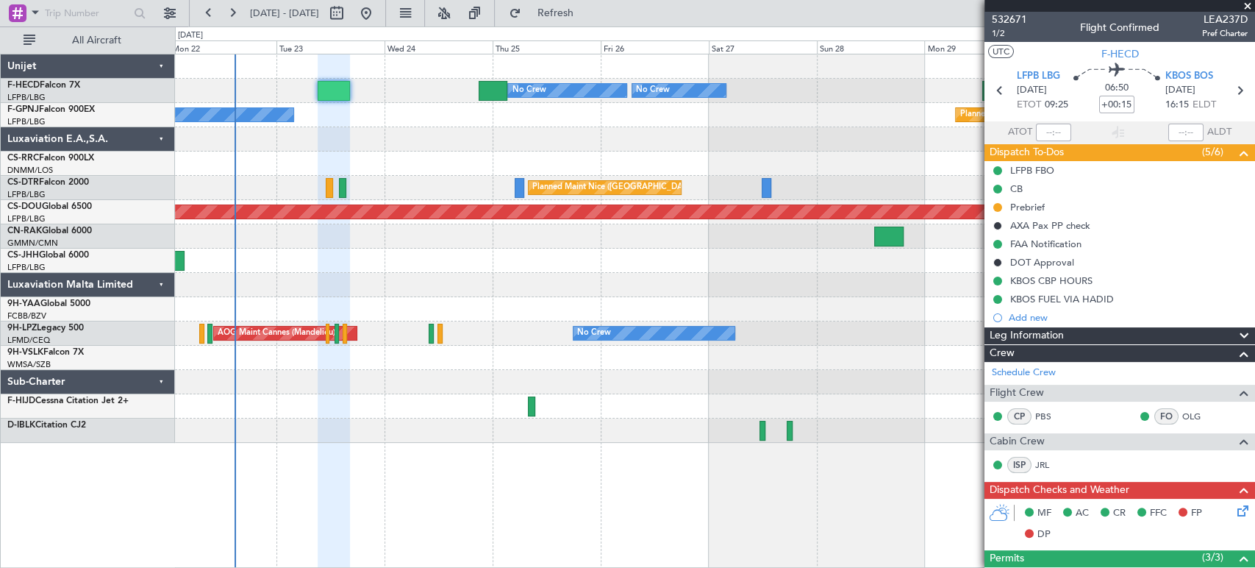
click at [348, 109] on div "Planned Maint [GEOGRAPHIC_DATA] ([GEOGRAPHIC_DATA]) No Crew AOG Maint [GEOGRAPH…" at bounding box center [714, 115] width 1079 height 24
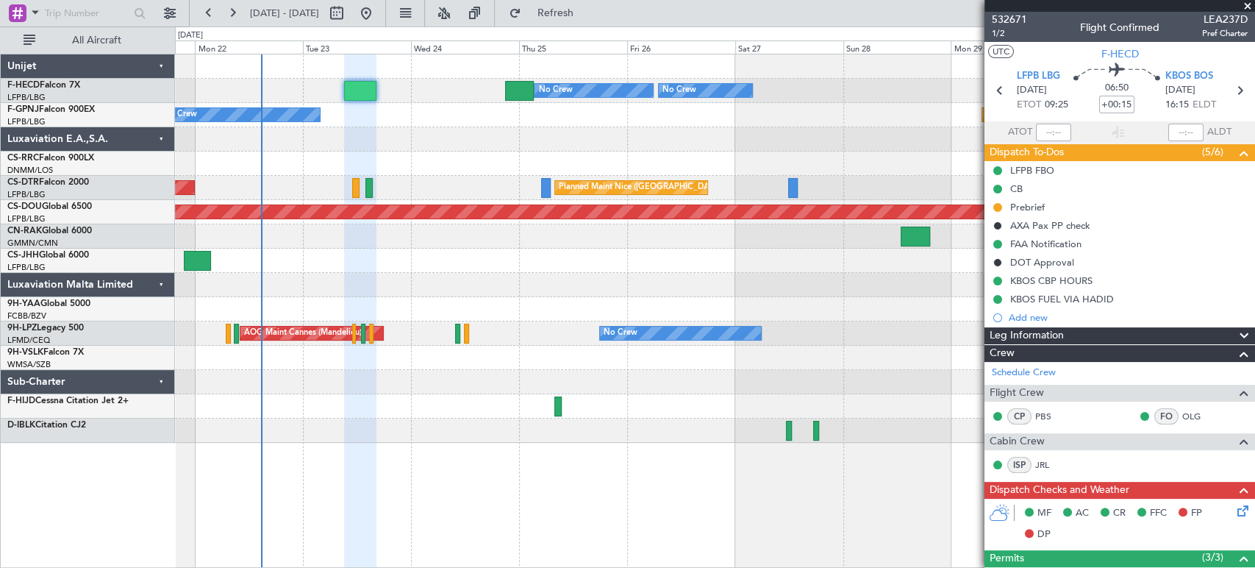
click at [432, 123] on div "Planned Maint Paris (Le Bourget) No Crew AOG Maint Paris (Le Bourget)" at bounding box center [714, 115] width 1079 height 24
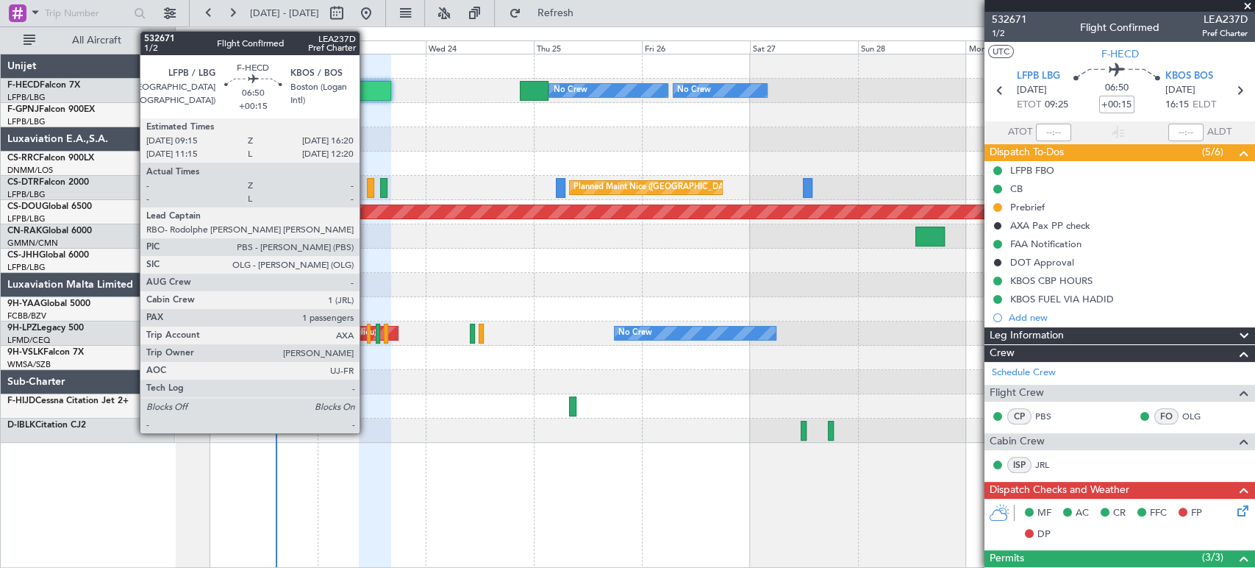
click at [366, 93] on div at bounding box center [375, 91] width 32 height 20
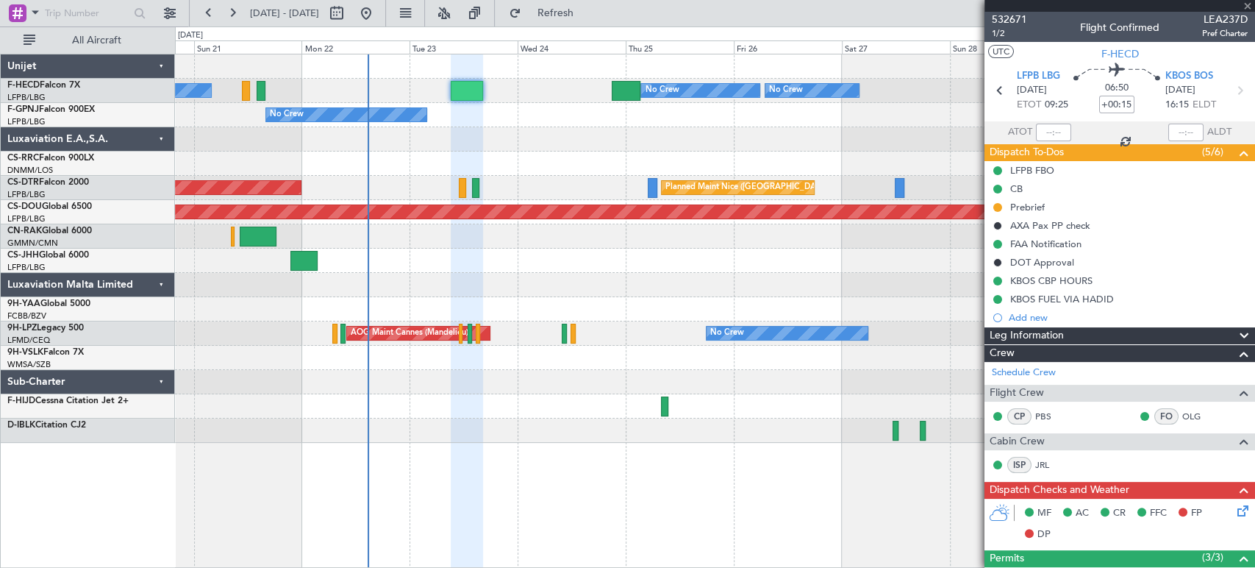
click at [516, 125] on div "Planned Maint Paris (Le Bourget) No Crew AOG Maint Paris (Le Bourget)" at bounding box center [714, 115] width 1079 height 24
click at [315, 175] on div "No Crew Planned Maint Paris (Le Bourget) No Crew No Crew Planned Maint Paris (L…" at bounding box center [714, 248] width 1079 height 388
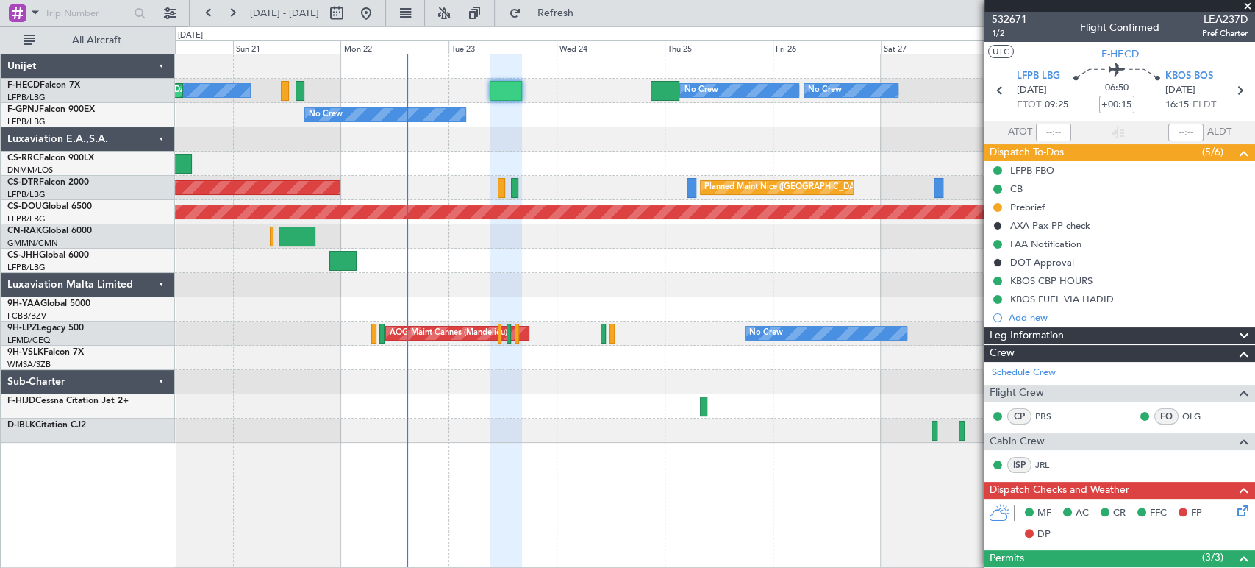
click at [473, 132] on div "Planned Maint Paris (Le Bourget) No Crew No Crew No Crew Planned Maint Paris (L…" at bounding box center [714, 248] width 1079 height 388
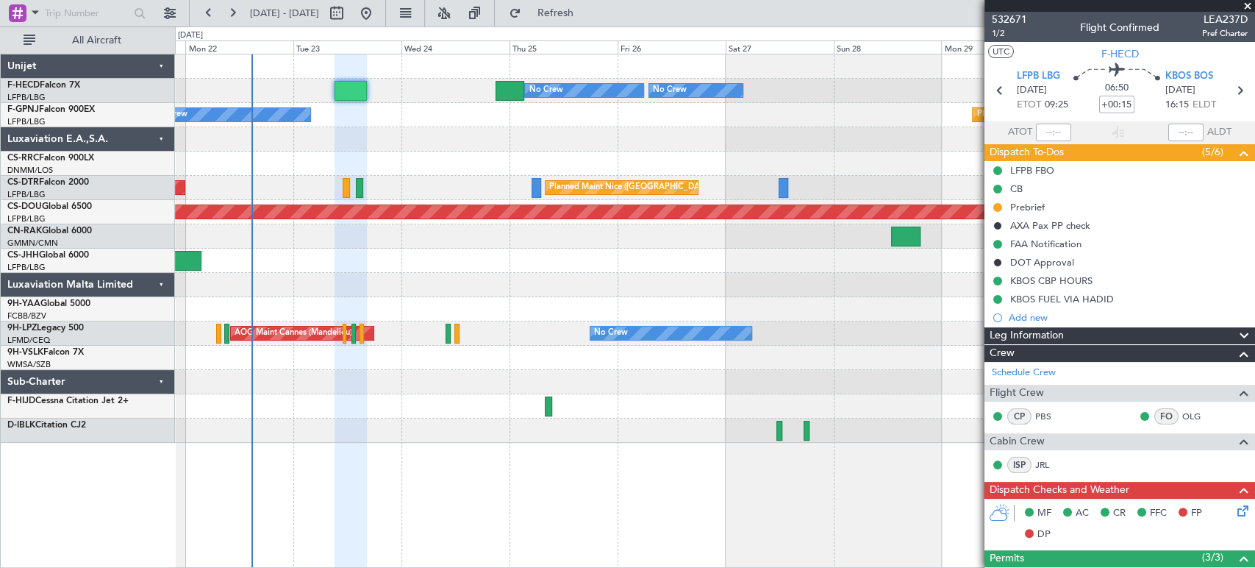
click at [304, 146] on div at bounding box center [714, 139] width 1079 height 24
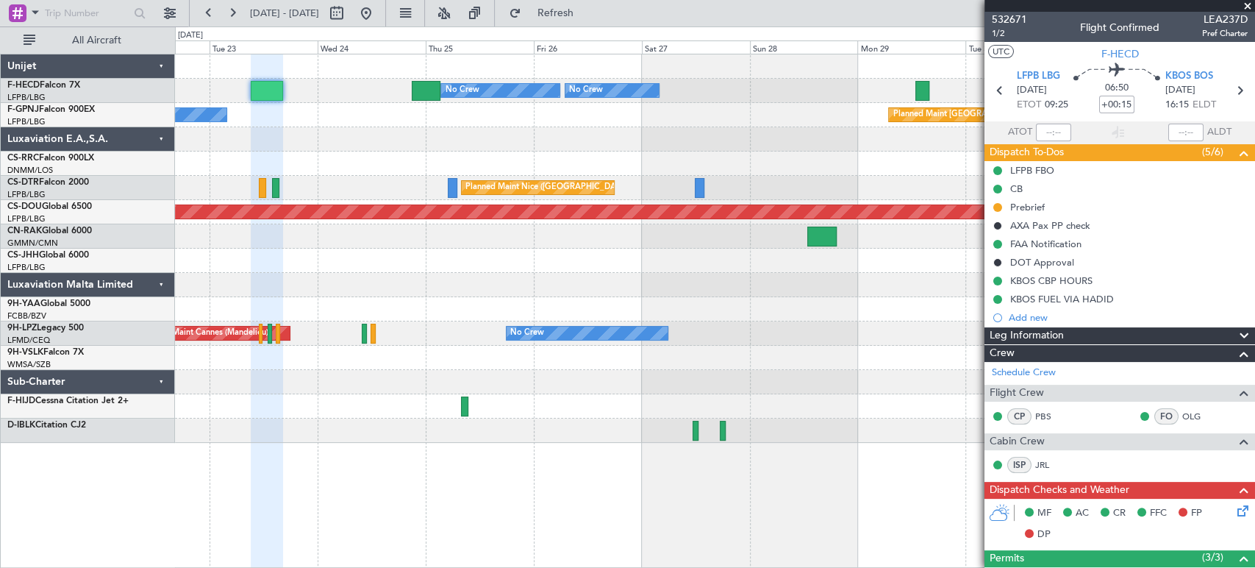
click at [275, 160] on div at bounding box center [714, 163] width 1079 height 24
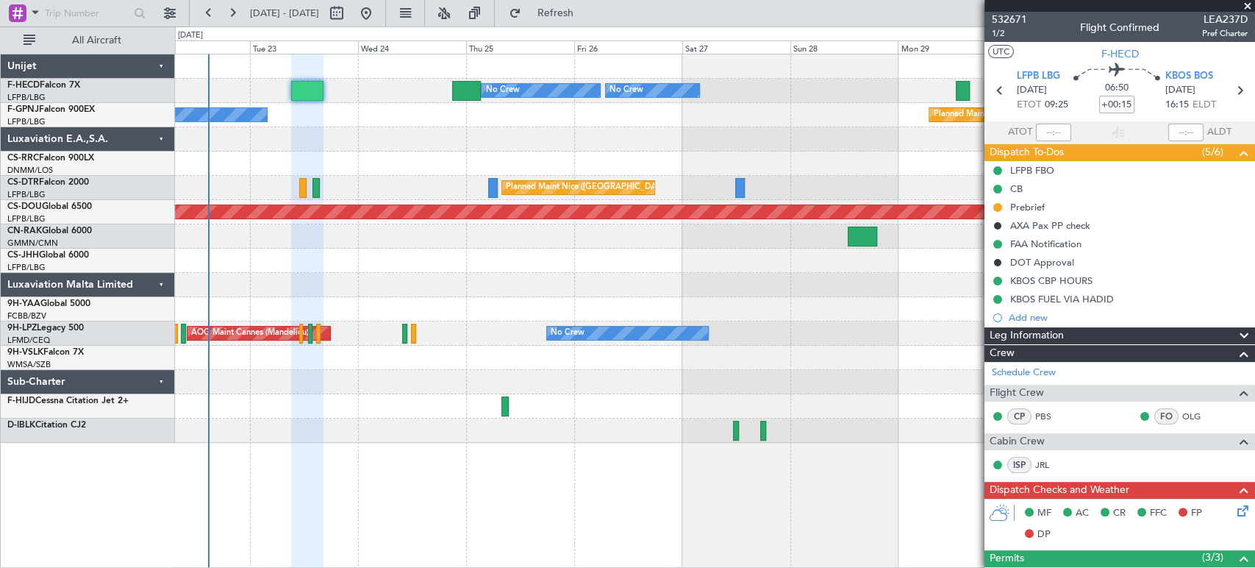
click at [647, 265] on div "Planned Maint Paris (Le Bourget) No Crew No Crew No Crew No Crew Planned Maint …" at bounding box center [714, 248] width 1079 height 388
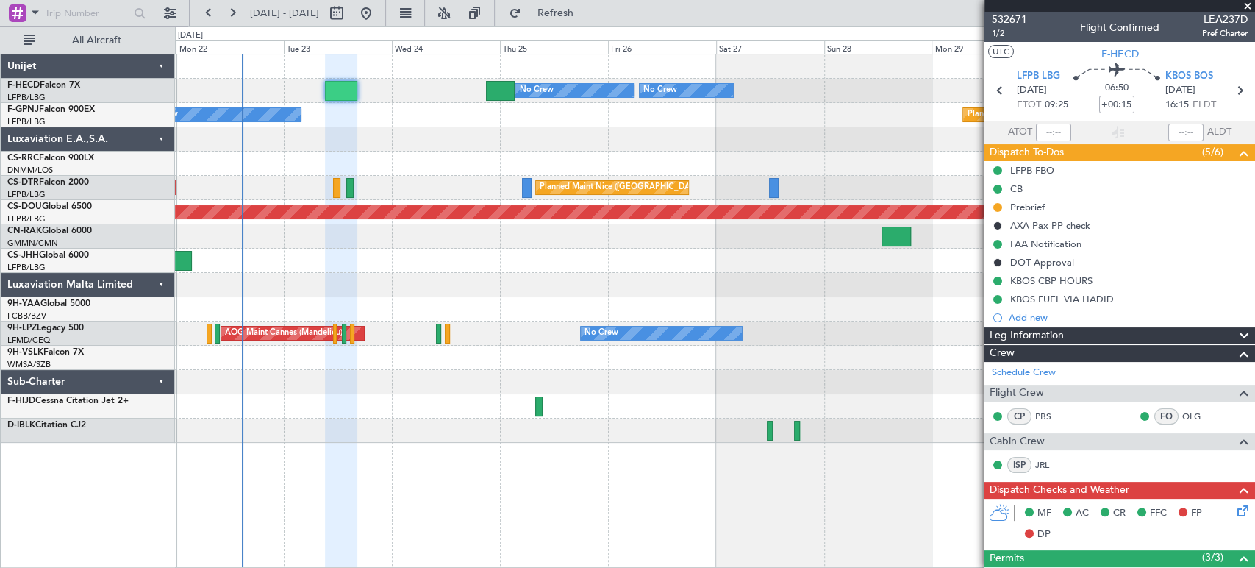
click at [510, 282] on div at bounding box center [714, 285] width 1079 height 24
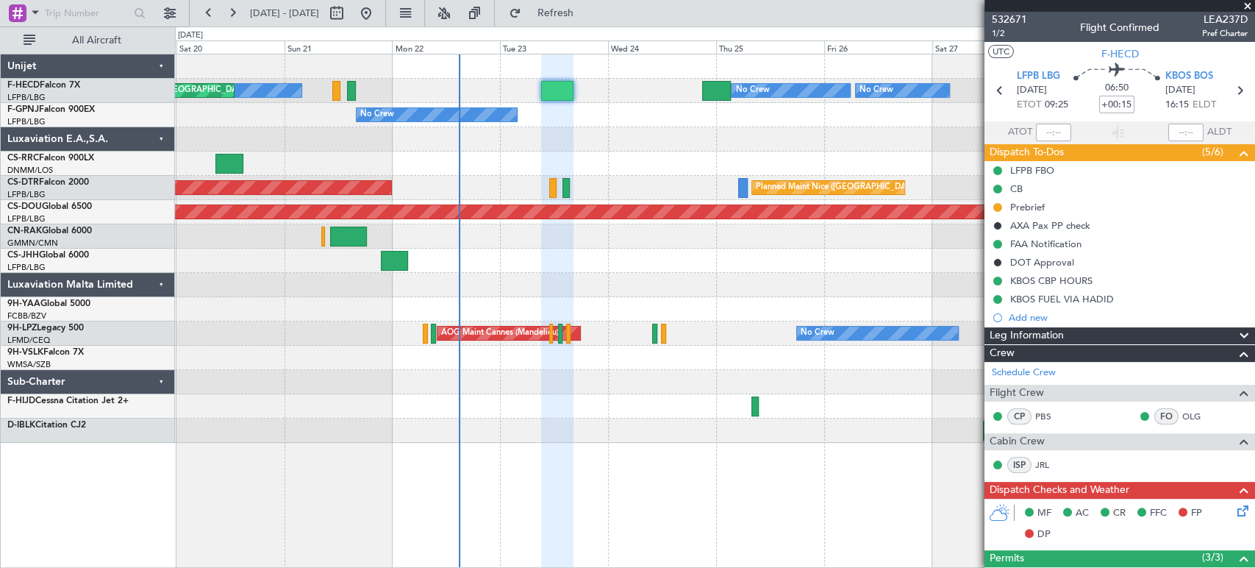
click at [719, 128] on div "Planned Maint Paris (Le Bourget) No Crew No Crew No Crew Planned Maint Paris (L…" at bounding box center [714, 248] width 1079 height 388
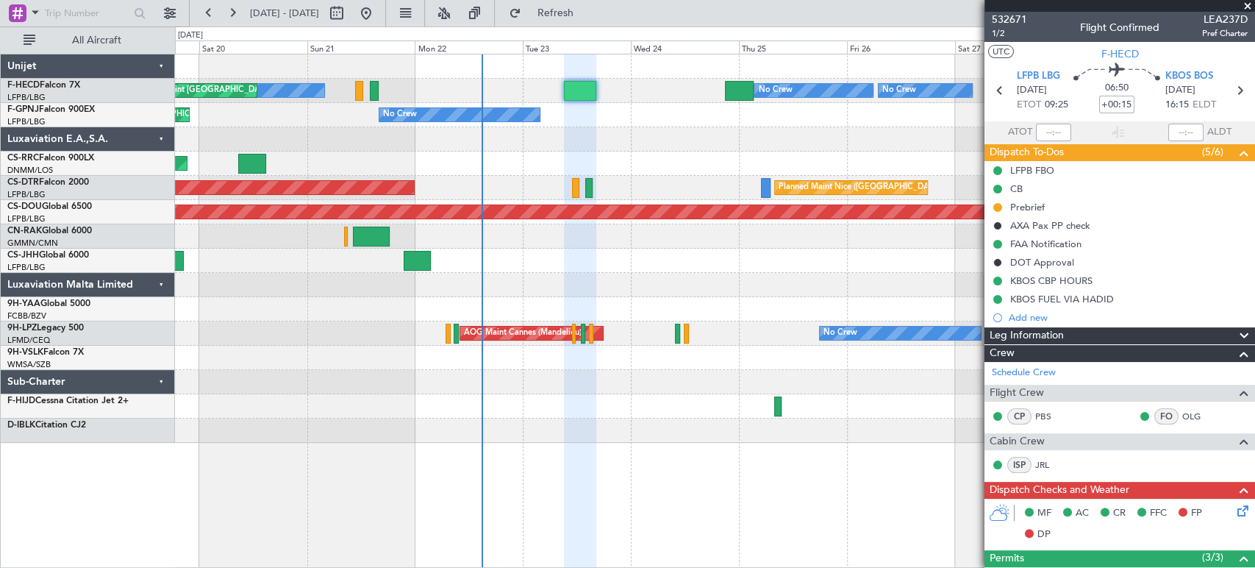
click at [588, 116] on div "Planned Maint Paris (Le Bourget) No Crew AOG Maint Paris (Le Bourget)" at bounding box center [714, 115] width 1079 height 24
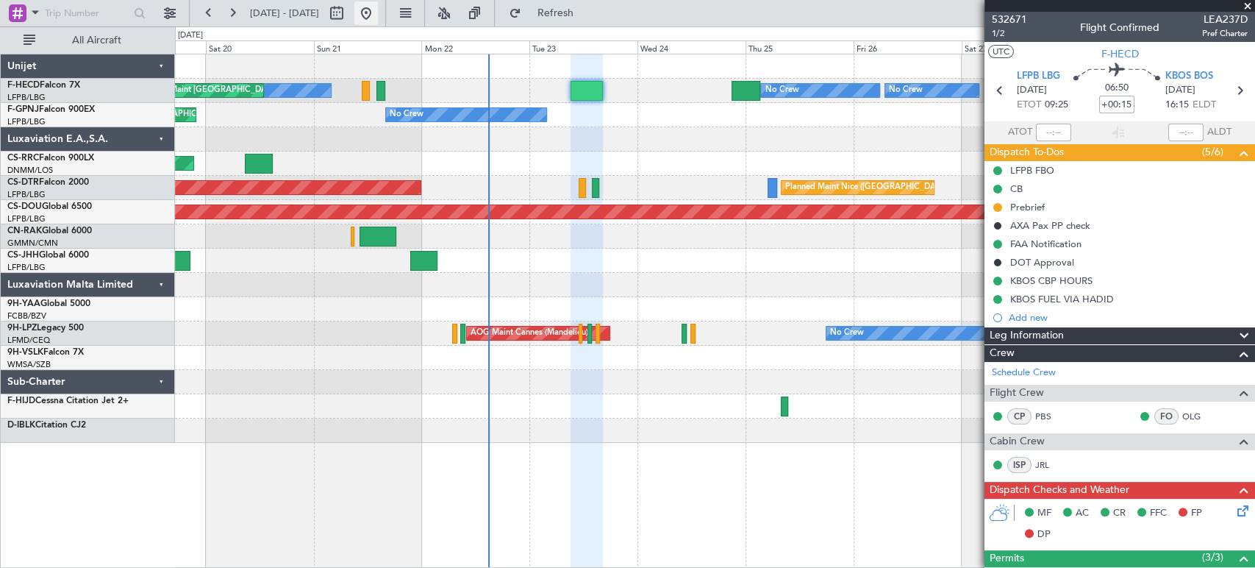
click at [378, 12] on button at bounding box center [366, 13] width 24 height 24
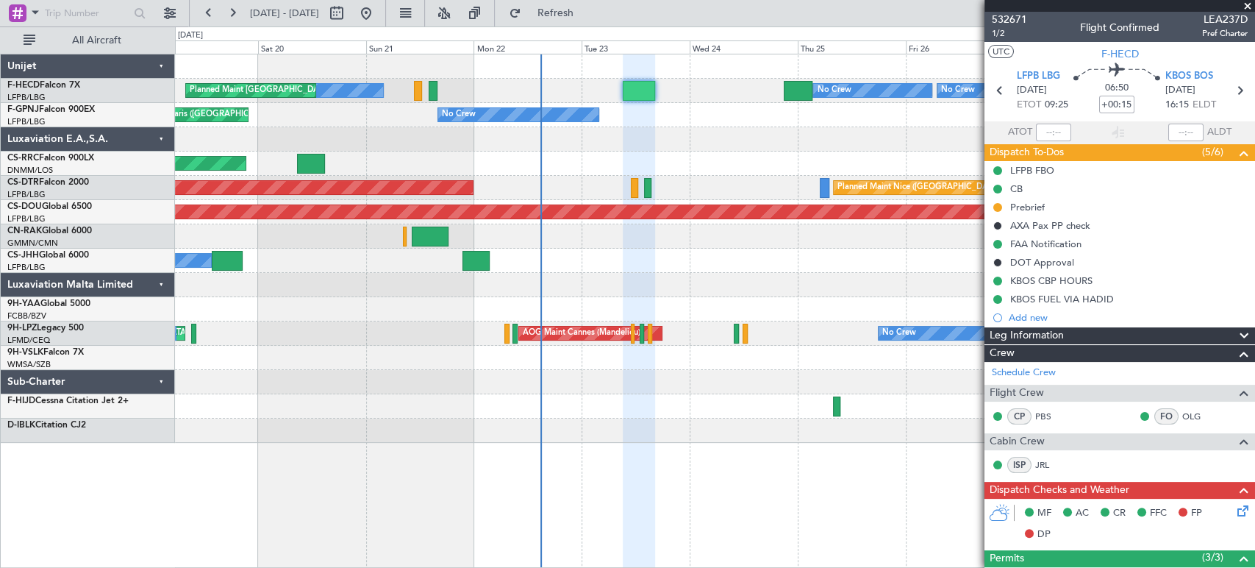
click at [565, 162] on div "Planned Maint Paris (Le Bourget) No Crew No Crew No Crew Planned Maint Paris (L…" at bounding box center [714, 248] width 1079 height 388
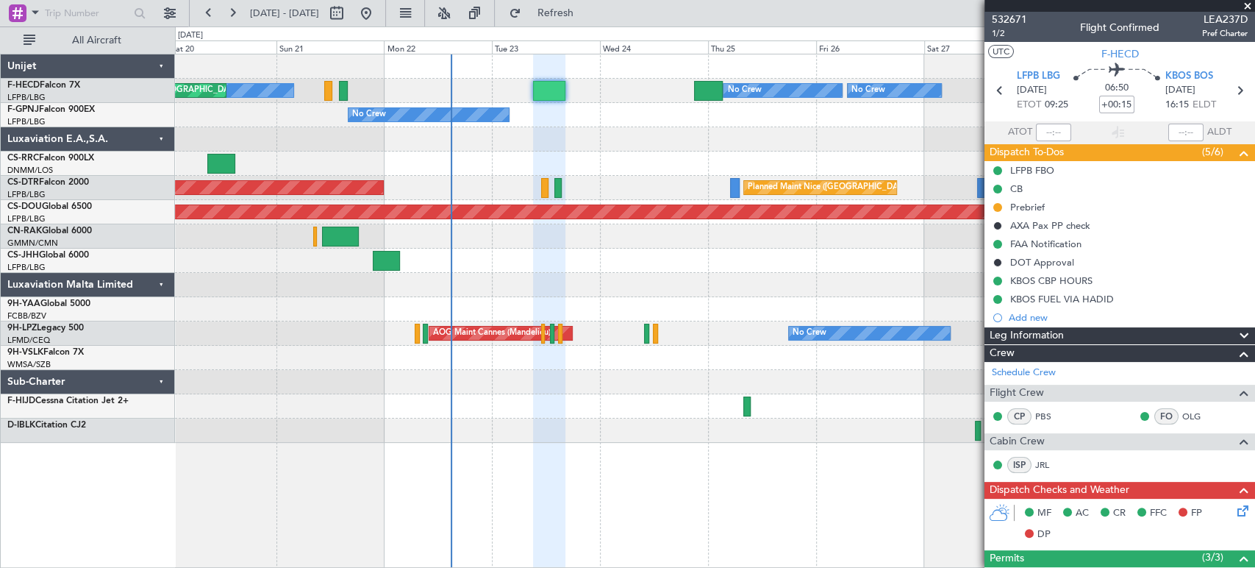
click at [522, 132] on div "Planned Maint Paris (Le Bourget) No Crew No Crew No Crew Planned Maint Paris (L…" at bounding box center [714, 248] width 1079 height 388
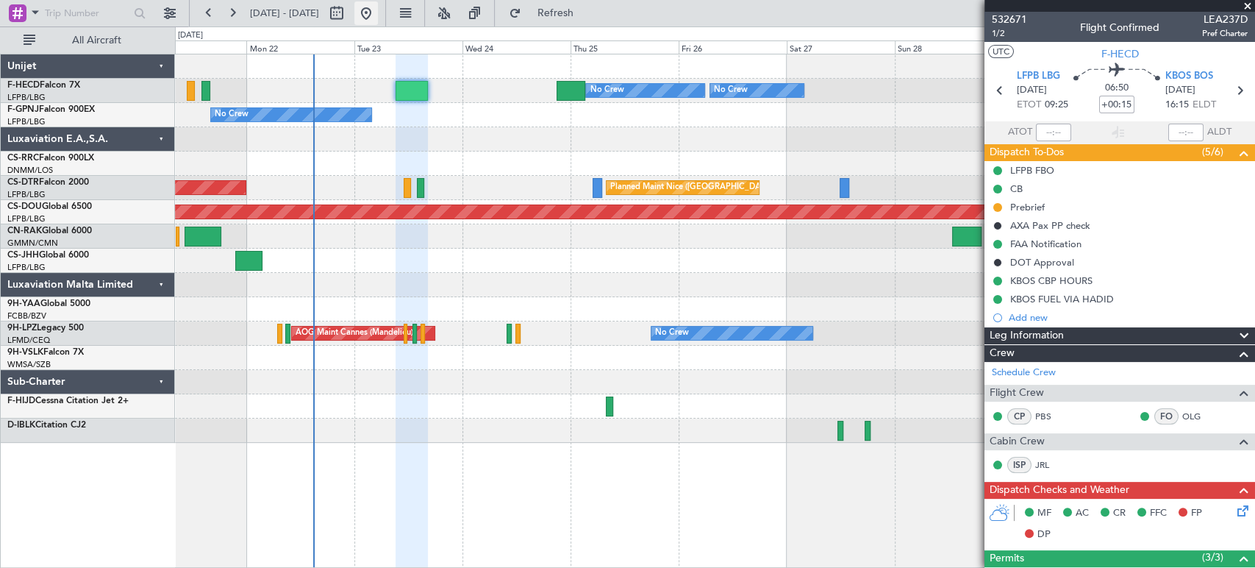
click at [378, 15] on button at bounding box center [366, 13] width 24 height 24
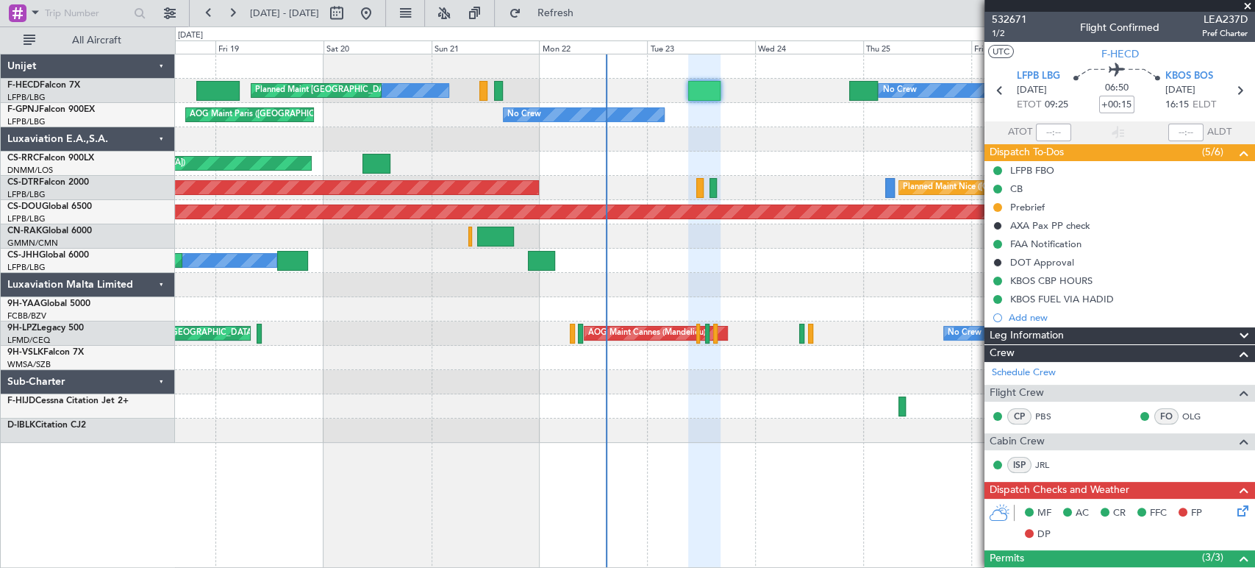
click at [541, 152] on div "Planned Maint Paris (Le Bourget) No Crew No Crew No Crew Planned Maint Paris (L…" at bounding box center [714, 248] width 1079 height 388
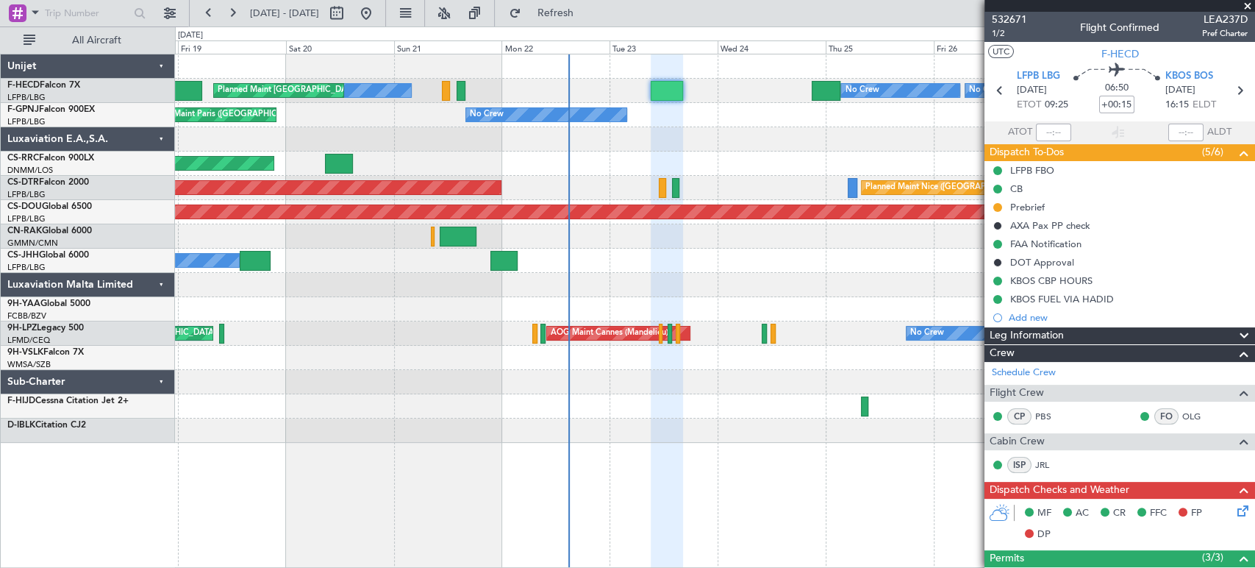
click at [660, 85] on div at bounding box center [667, 91] width 32 height 20
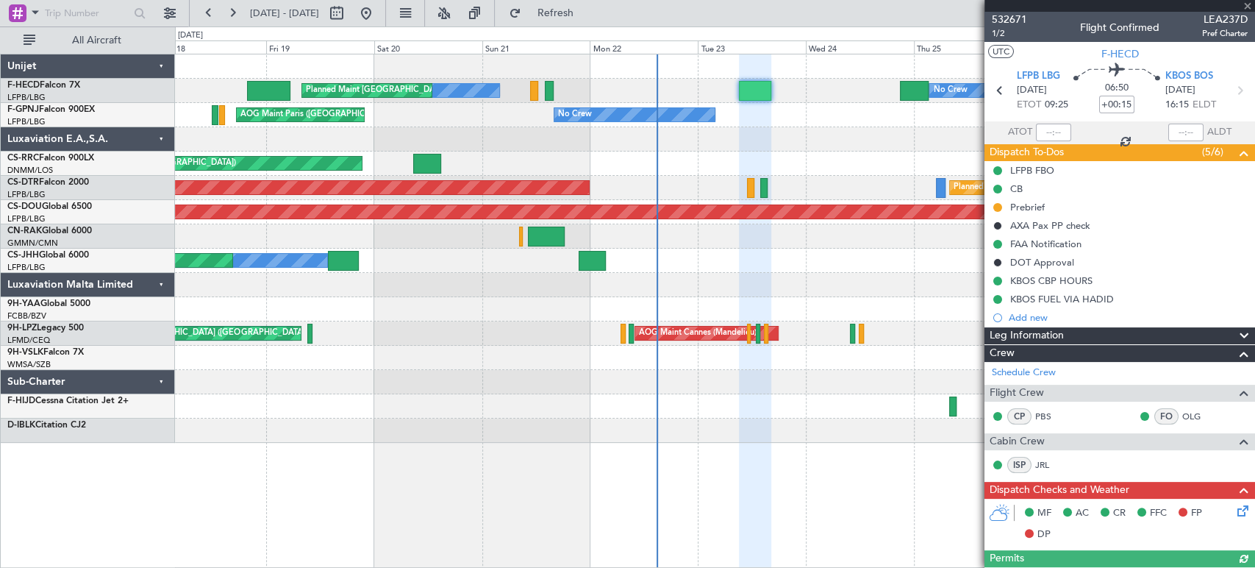
click at [754, 111] on div "Planned Maint Paris (Le Bourget) No Crew No Crew No Crew Planned Maint Paris (L…" at bounding box center [714, 248] width 1079 height 388
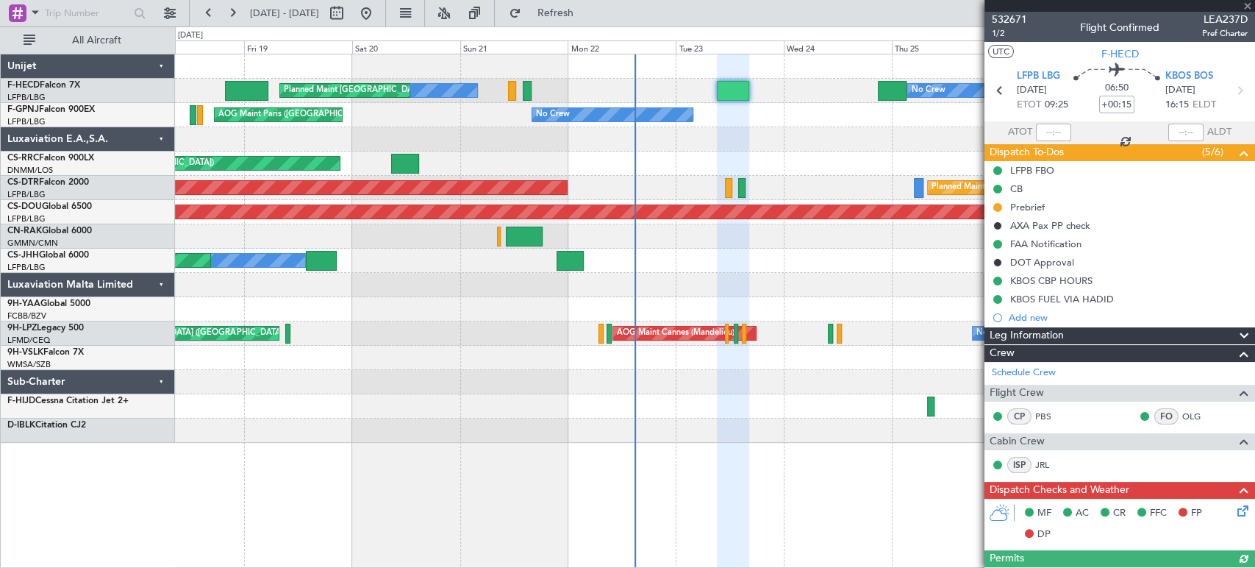
click at [554, 114] on div "No Crew AOG Maint Paris (Le Bourget) Planned Maint Paris (Le Bourget) No Crew" at bounding box center [714, 115] width 1079 height 24
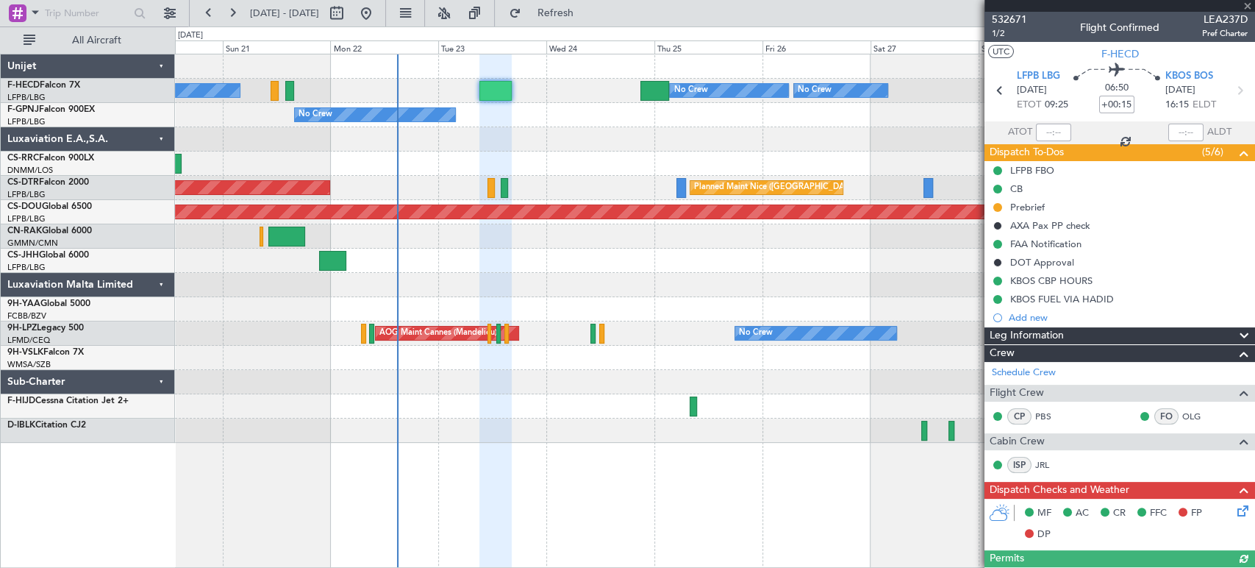
click at [532, 114] on div "No Crew Planned Maint Paris (Le Bourget) AOG Maint Paris (Le Bourget)" at bounding box center [714, 115] width 1079 height 24
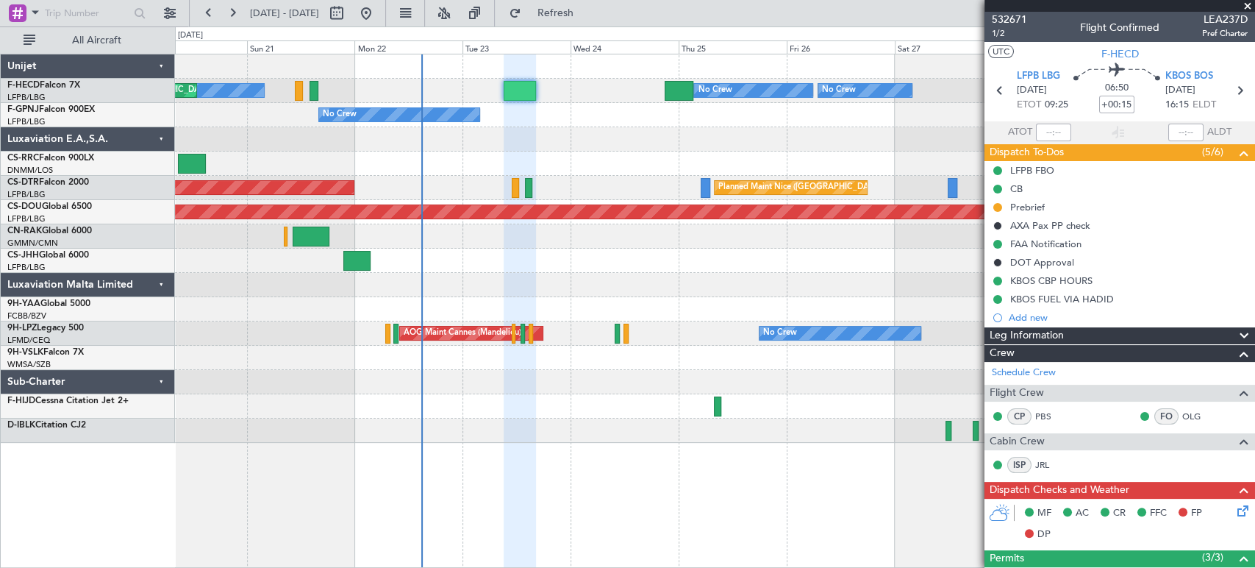
click at [493, 136] on div at bounding box center [714, 139] width 1079 height 24
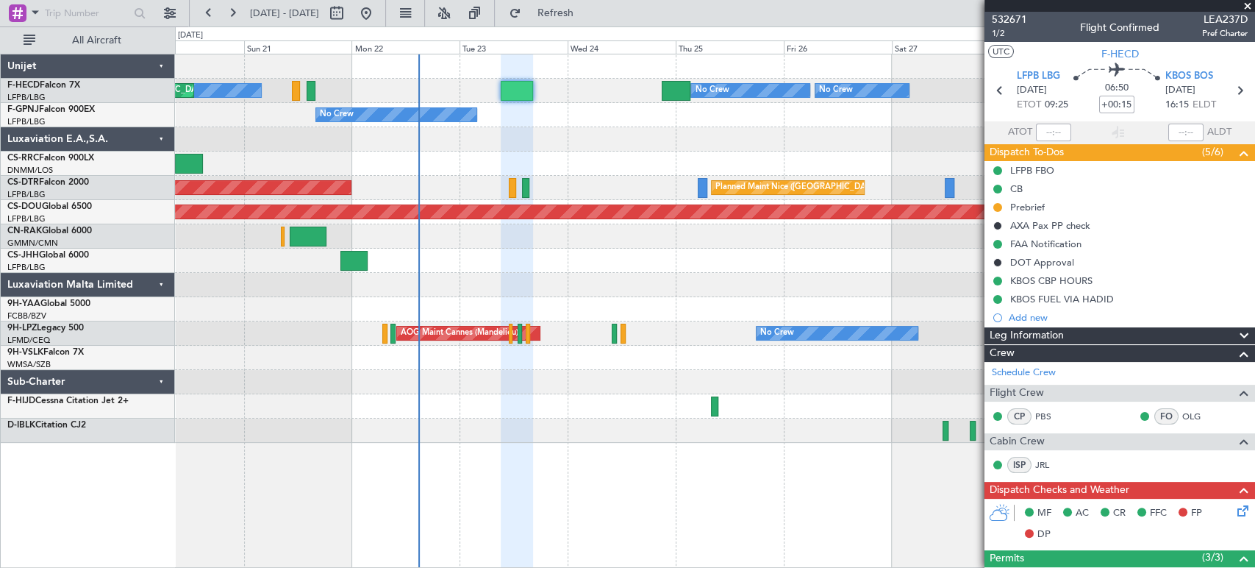
click at [539, 134] on div at bounding box center [714, 139] width 1079 height 24
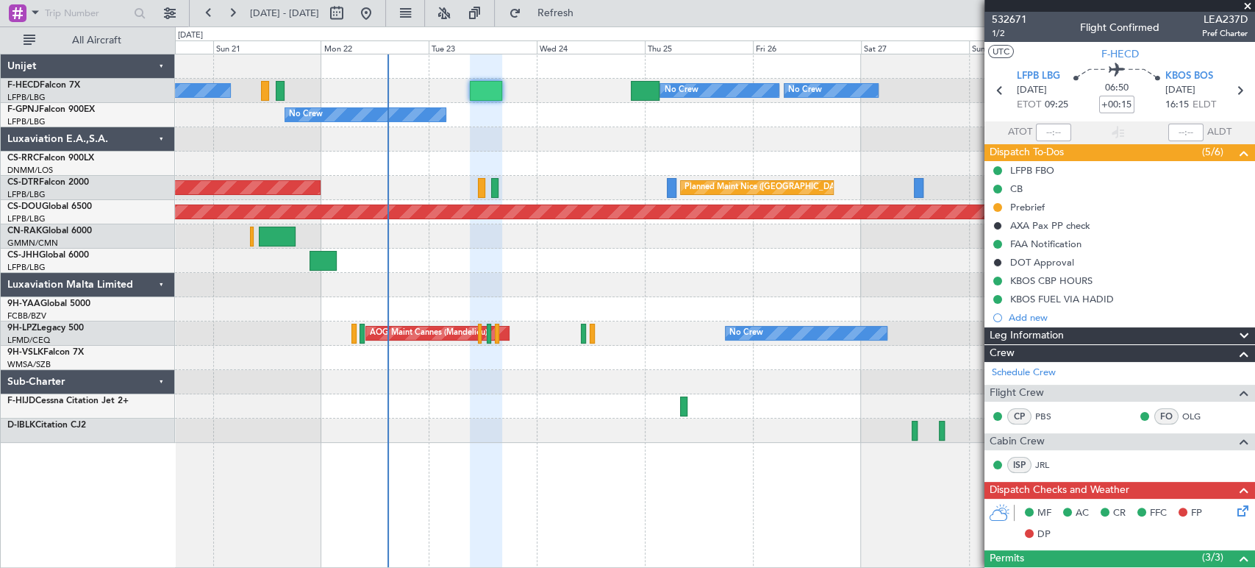
click at [539, 126] on div "No Crew Planned Maint Paris (Le Bourget) AOG Maint Paris (Le Bourget)" at bounding box center [714, 115] width 1079 height 24
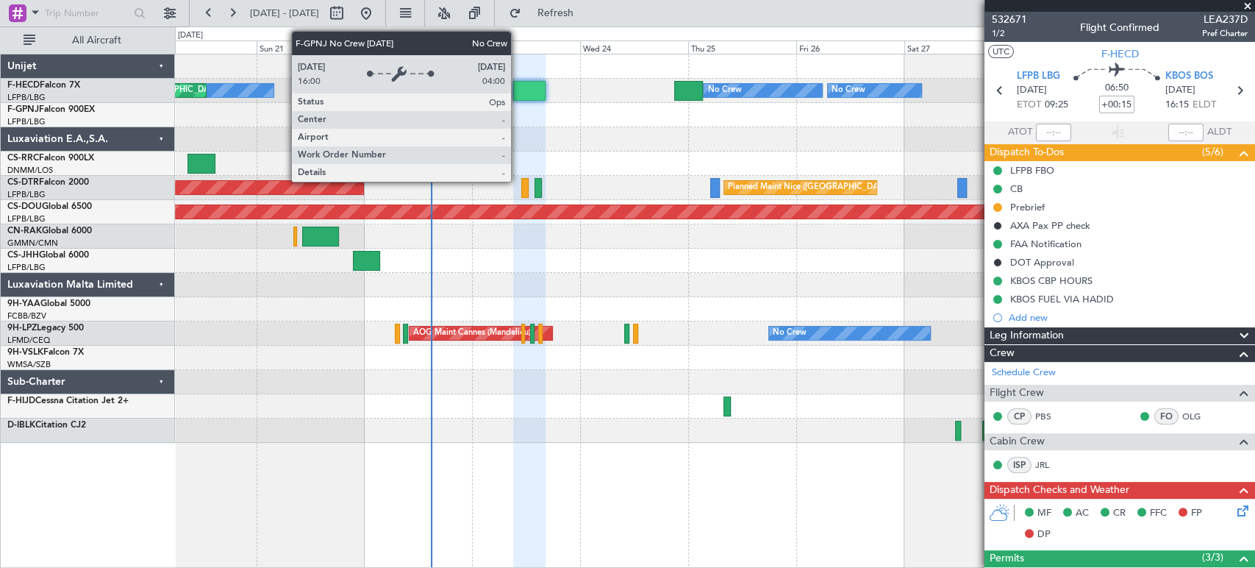
click at [449, 110] on div "No Crew" at bounding box center [409, 114] width 161 height 13
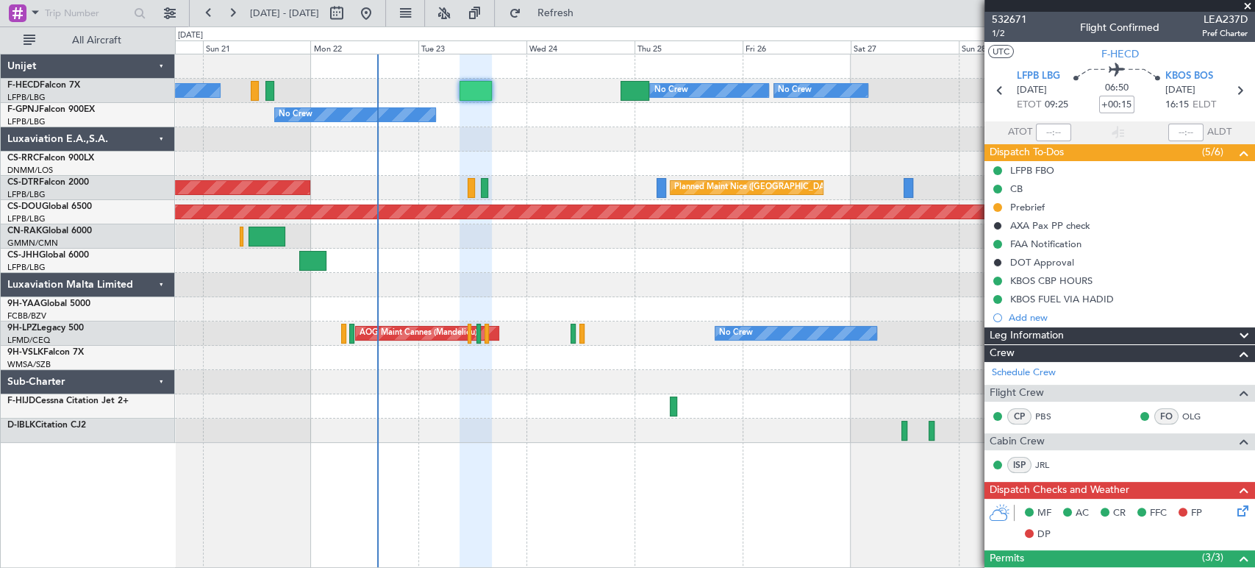
click at [356, 104] on div "Planned Maint Paris (Le Bourget) No Crew No Crew No Crew Planned Maint Paris (L…" at bounding box center [714, 248] width 1079 height 388
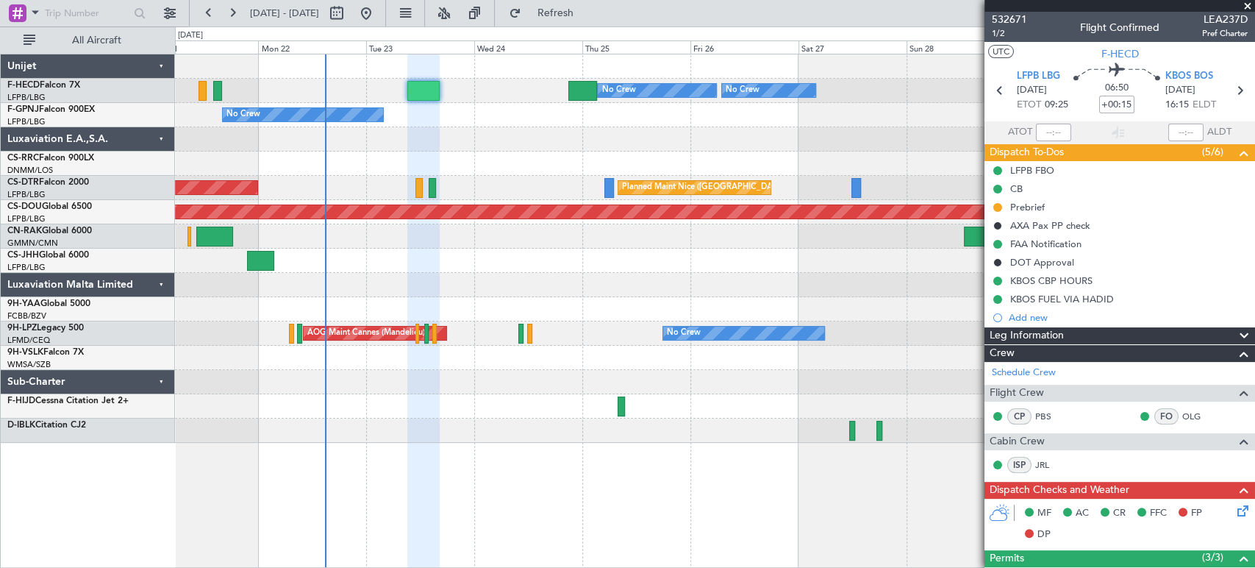
click at [372, 88] on div "Planned Maint Paris (Le Bourget) No Crew No Crew No Crew Planned Maint Paris (L…" at bounding box center [714, 91] width 1079 height 24
click at [318, 113] on div "No Crew Planned Maint Paris (Le Bourget) AOG Maint Paris (Le Bourget)" at bounding box center [714, 115] width 1079 height 24
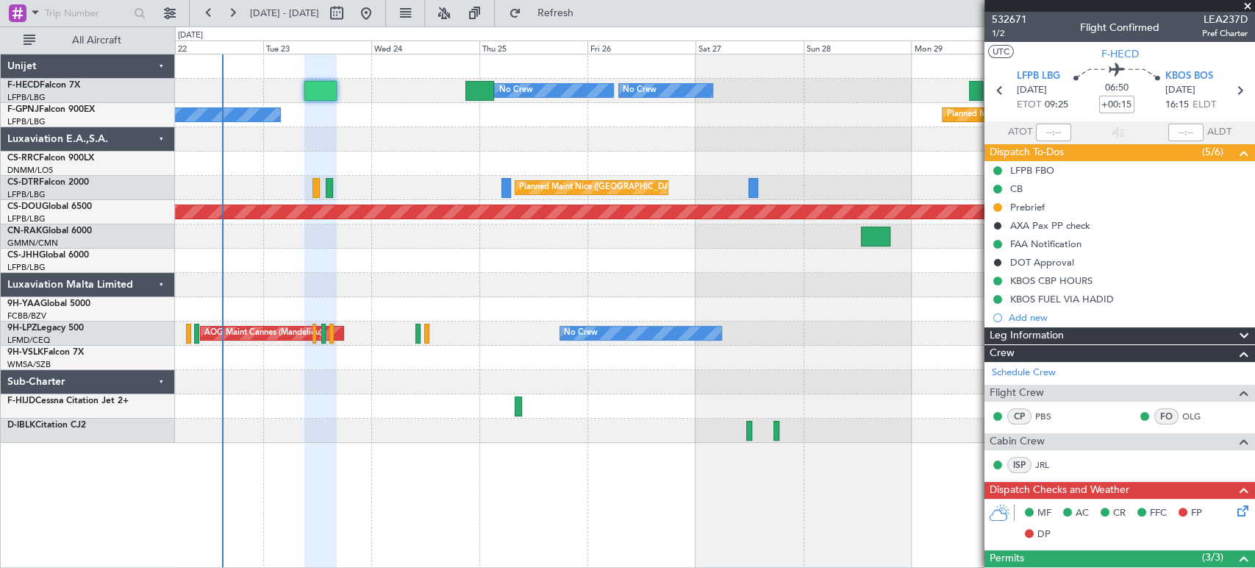
click at [353, 162] on div "Planned Maint [GEOGRAPHIC_DATA] ([GEOGRAPHIC_DATA])" at bounding box center [714, 163] width 1079 height 24
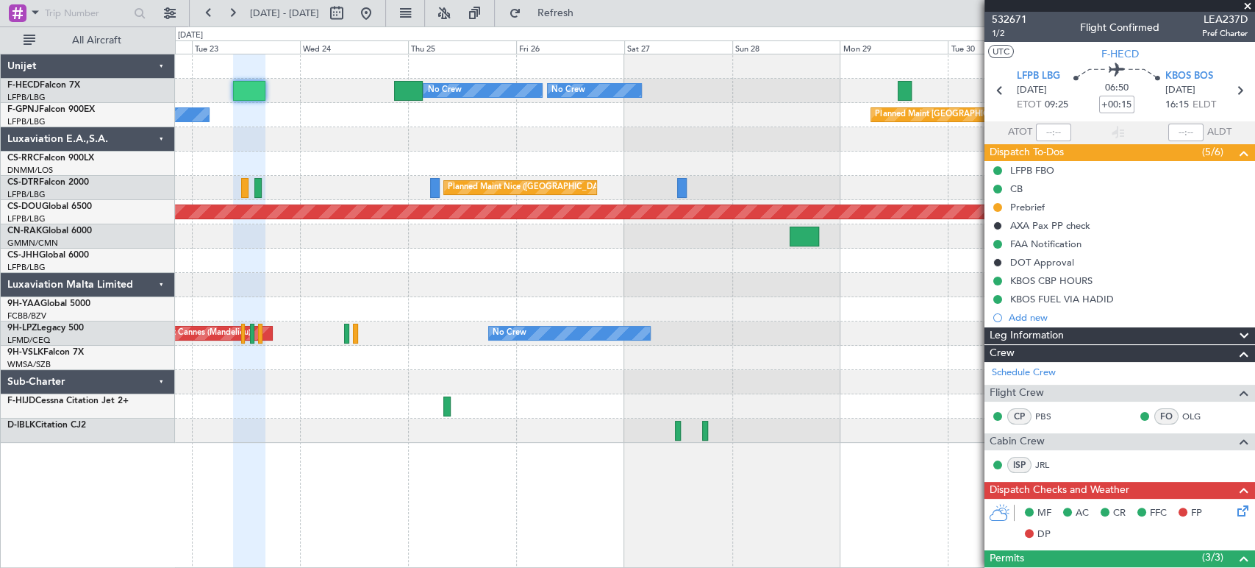
click at [356, 116] on div "No Crew Planned Maint Paris (Le Bourget)" at bounding box center [714, 115] width 1079 height 24
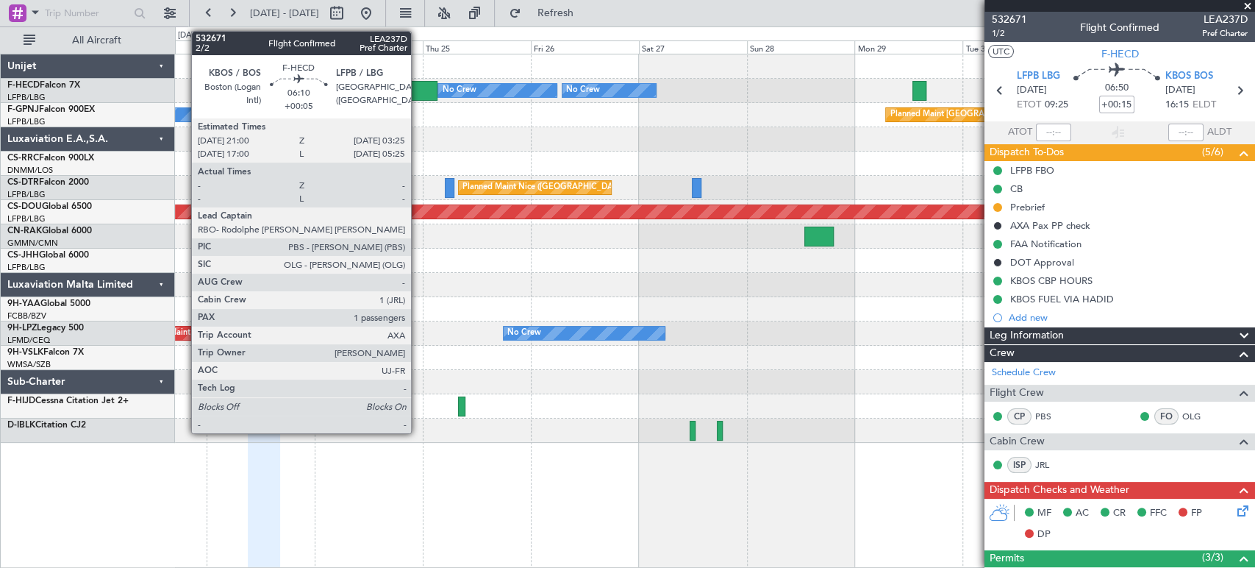
click at [418, 85] on div at bounding box center [423, 91] width 29 height 20
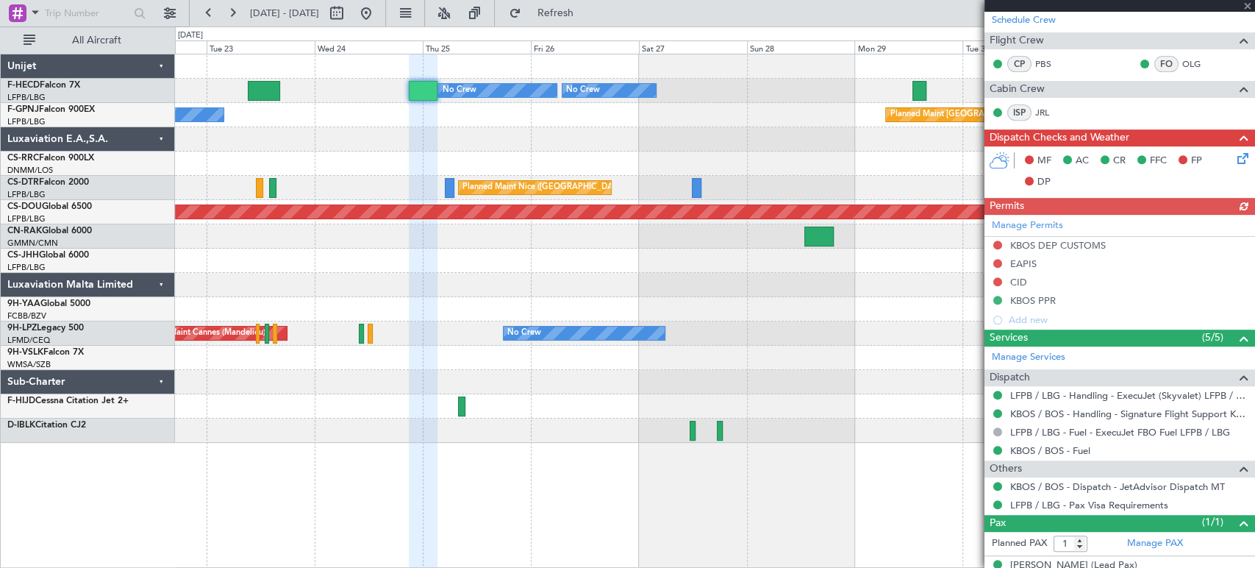
scroll to position [390, 0]
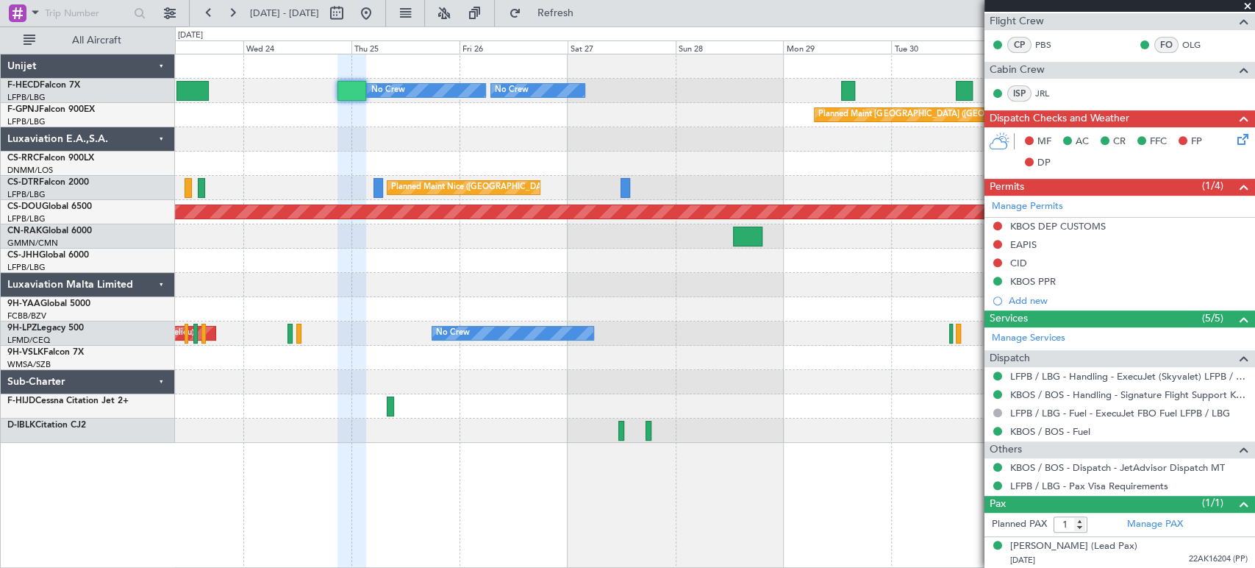
click at [410, 149] on div at bounding box center [714, 139] width 1079 height 24
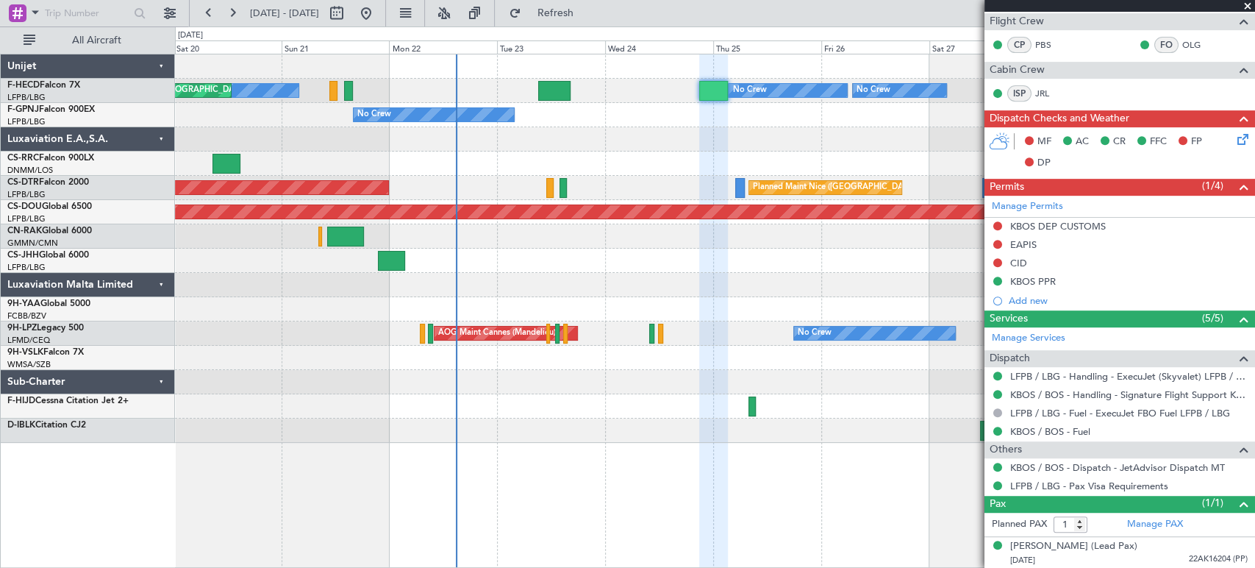
click at [547, 199] on div "Planned Maint Nice (Côte d'Azur Airport) AOG Maint Sofia" at bounding box center [714, 188] width 1079 height 24
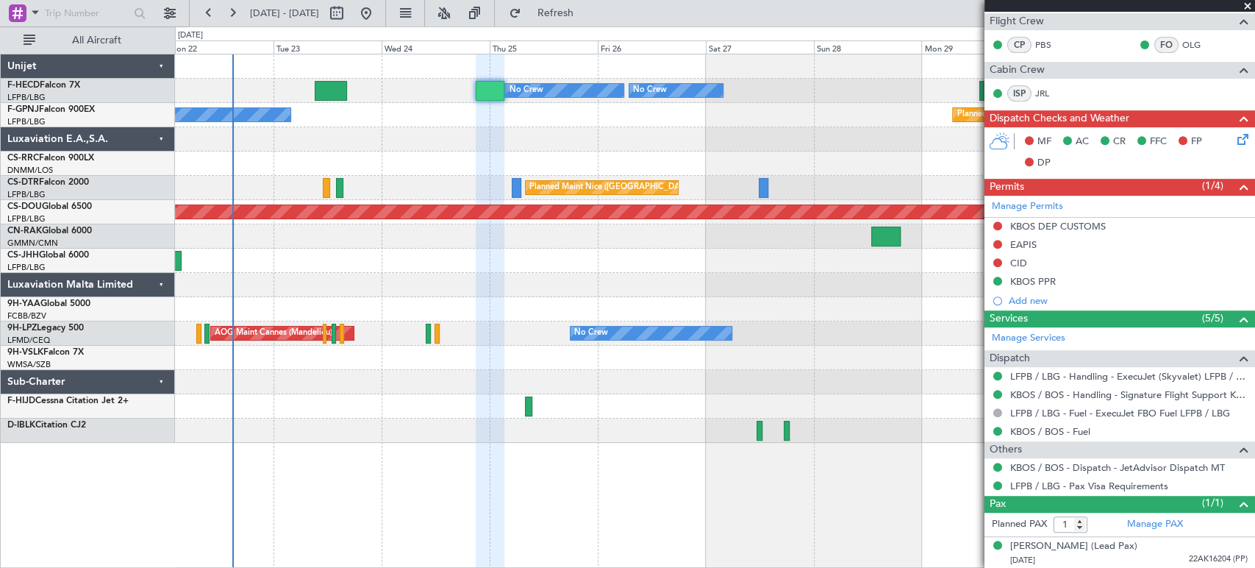
click at [460, 296] on div "Planned Maint Paris (Le Bourget) No Crew No Crew No Crew No Crew Planned Maint …" at bounding box center [714, 248] width 1079 height 388
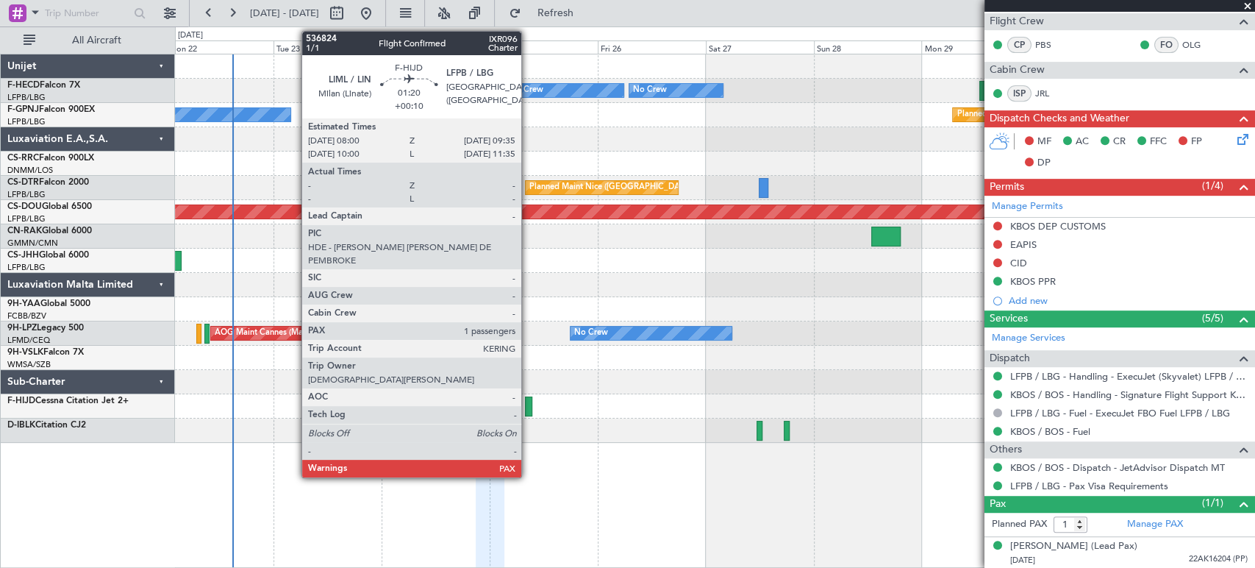
click at [528, 406] on div at bounding box center [528, 406] width 7 height 20
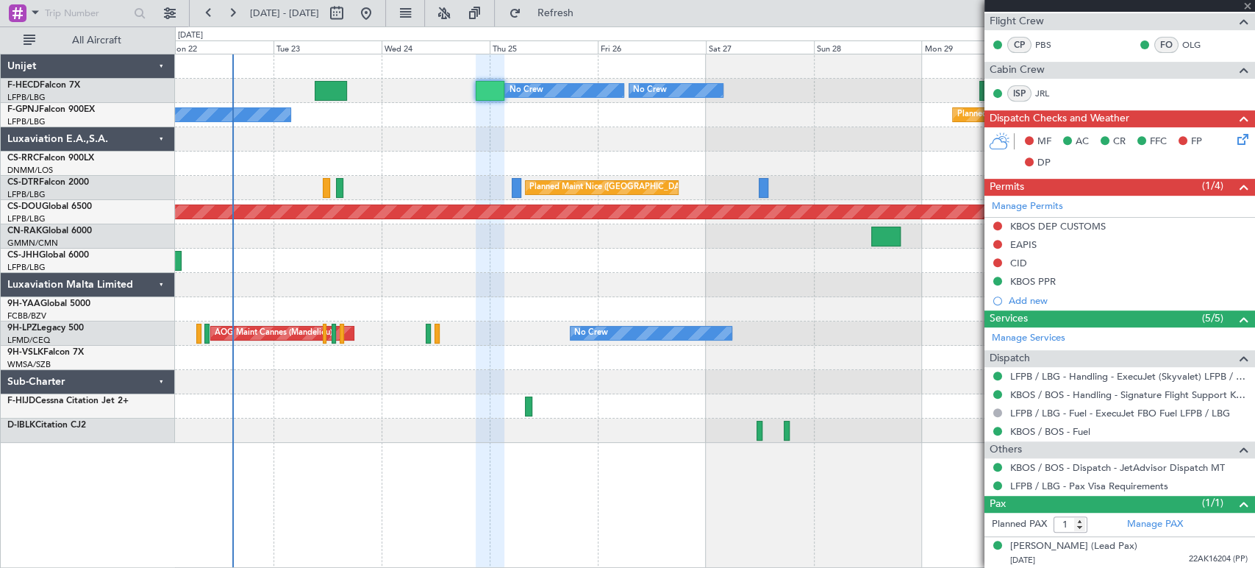
type input "+00:10"
type input "2"
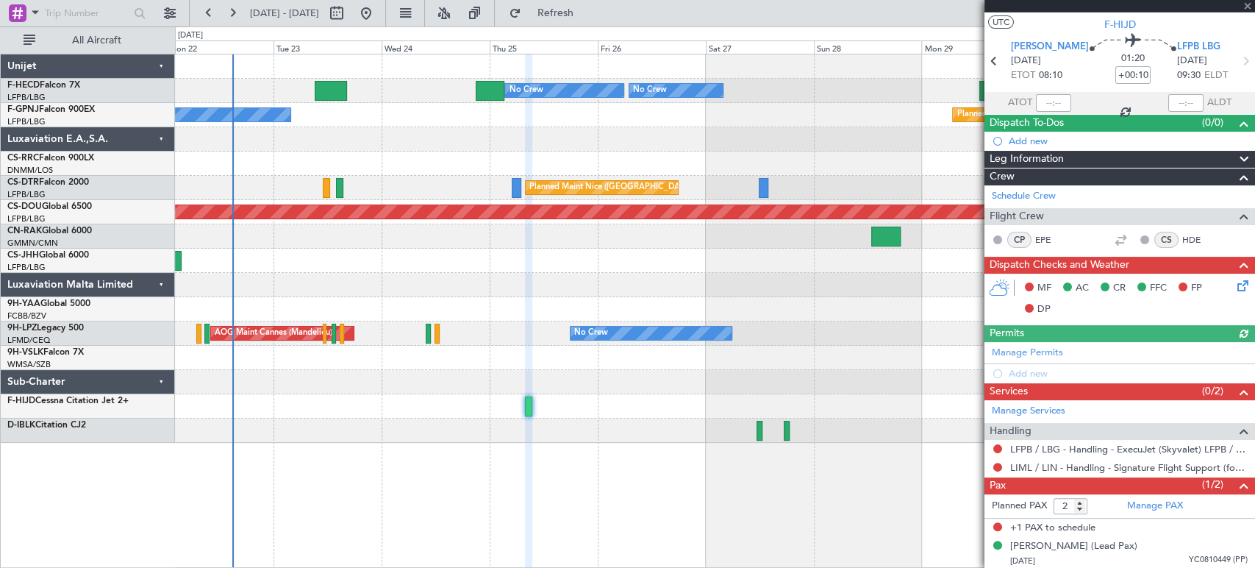
scroll to position [0, 0]
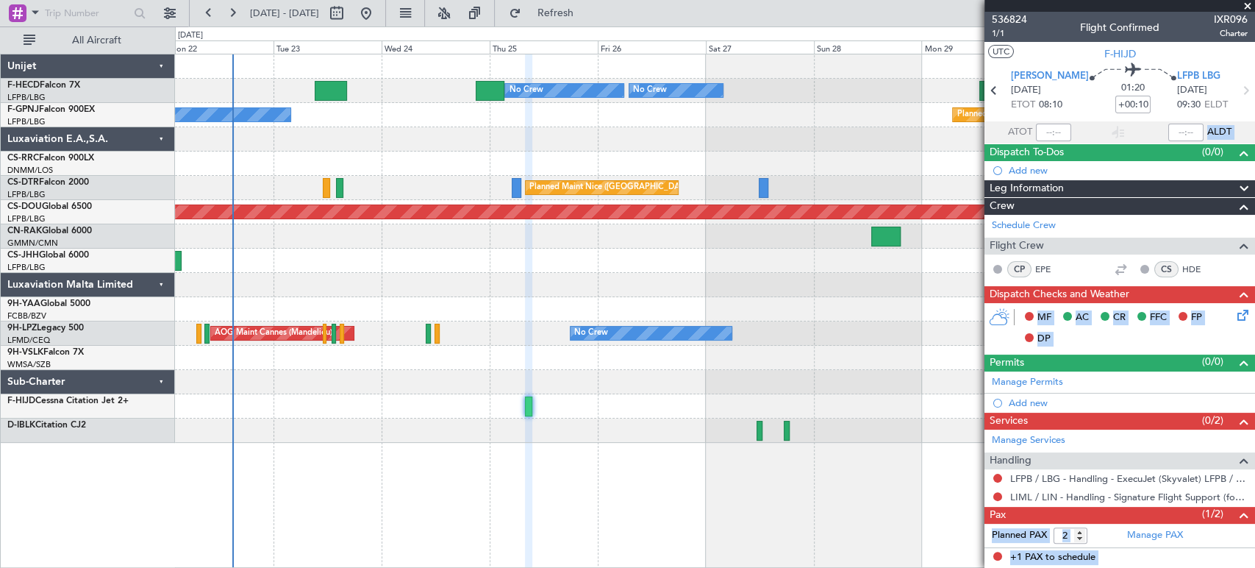
drag, startPoint x: 1037, startPoint y: 44, endPoint x: 1164, endPoint y: 126, distance: 151.5
click at [1089, 110] on div "01:20 +00:10" at bounding box center [1133, 90] width 88 height 54
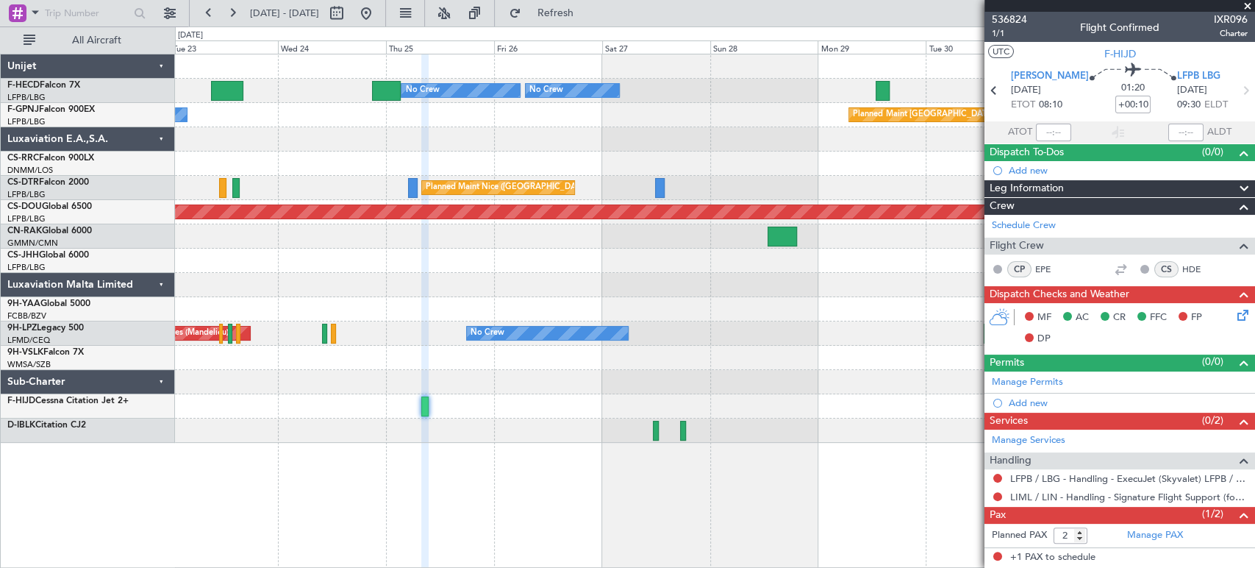
click at [460, 142] on div at bounding box center [714, 139] width 1079 height 24
click at [543, 149] on div "Planned Maint Paris (Le Bourget) No Crew No Crew No Crew No Crew Planned Maint …" at bounding box center [714, 248] width 1079 height 388
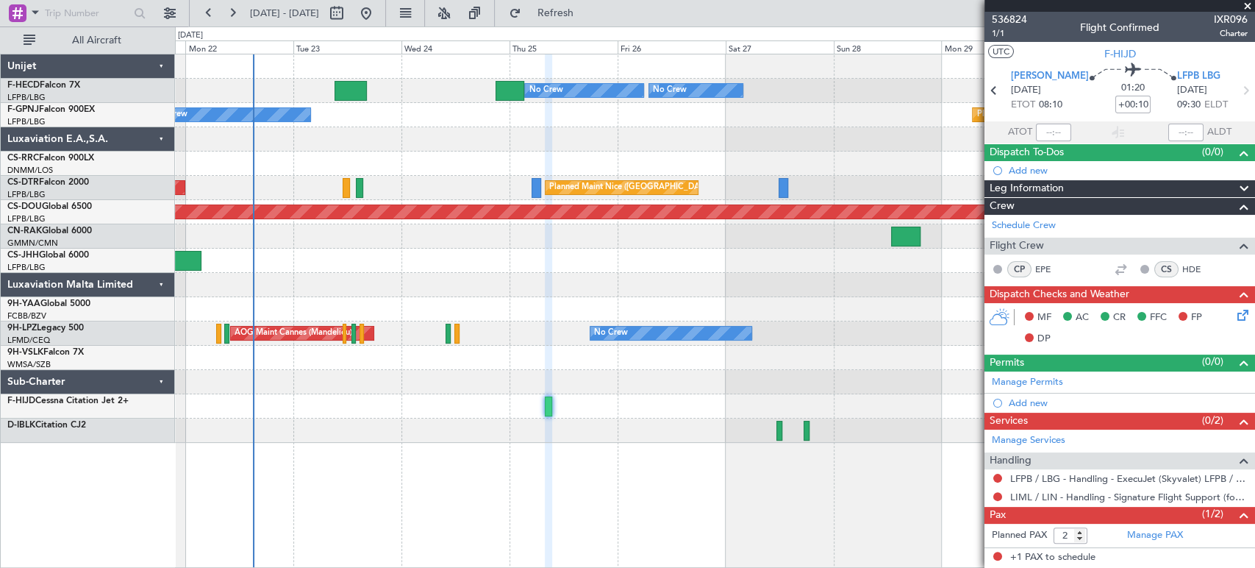
click at [377, 157] on div "Planned Maint [GEOGRAPHIC_DATA] ([GEOGRAPHIC_DATA])" at bounding box center [714, 163] width 1079 height 24
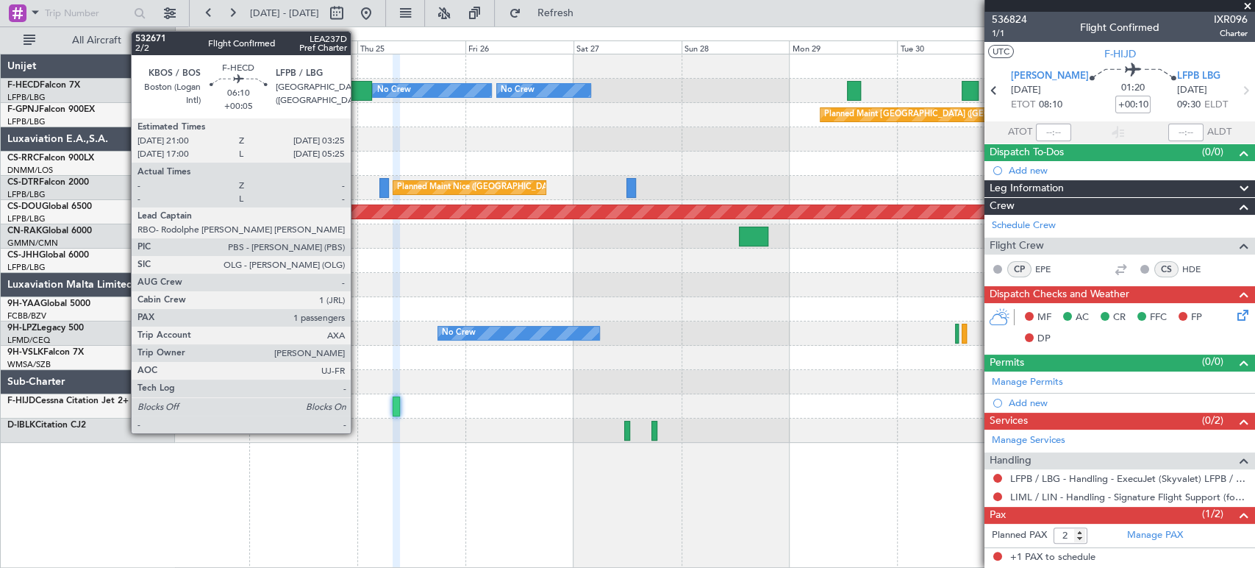
click at [357, 88] on div at bounding box center [357, 91] width 29 height 20
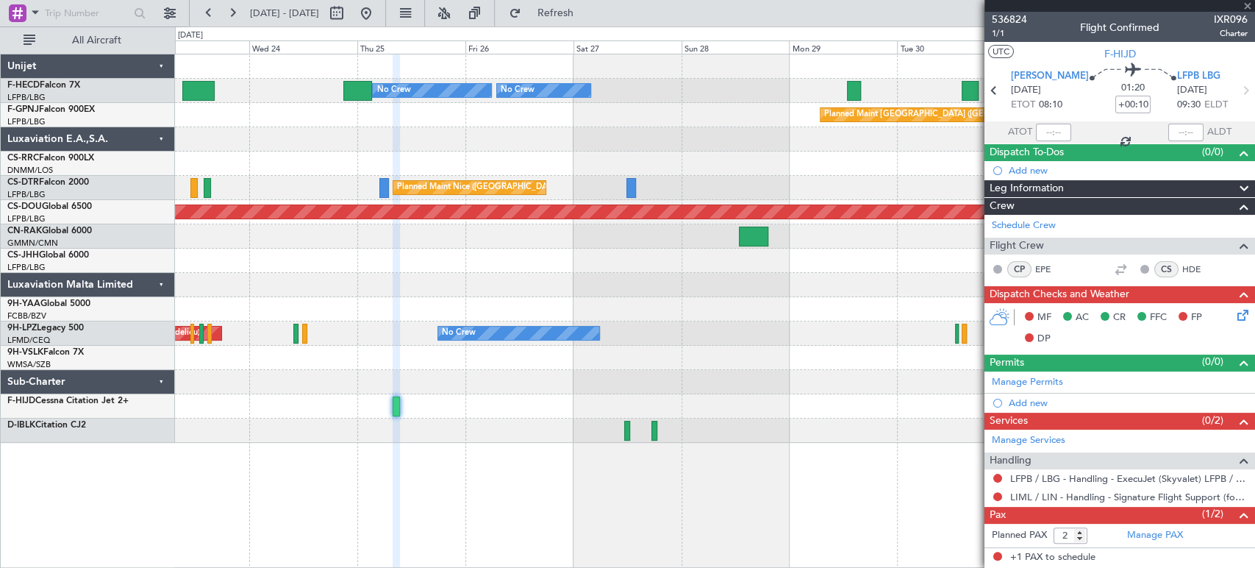
type input "+00:05"
type input "1"
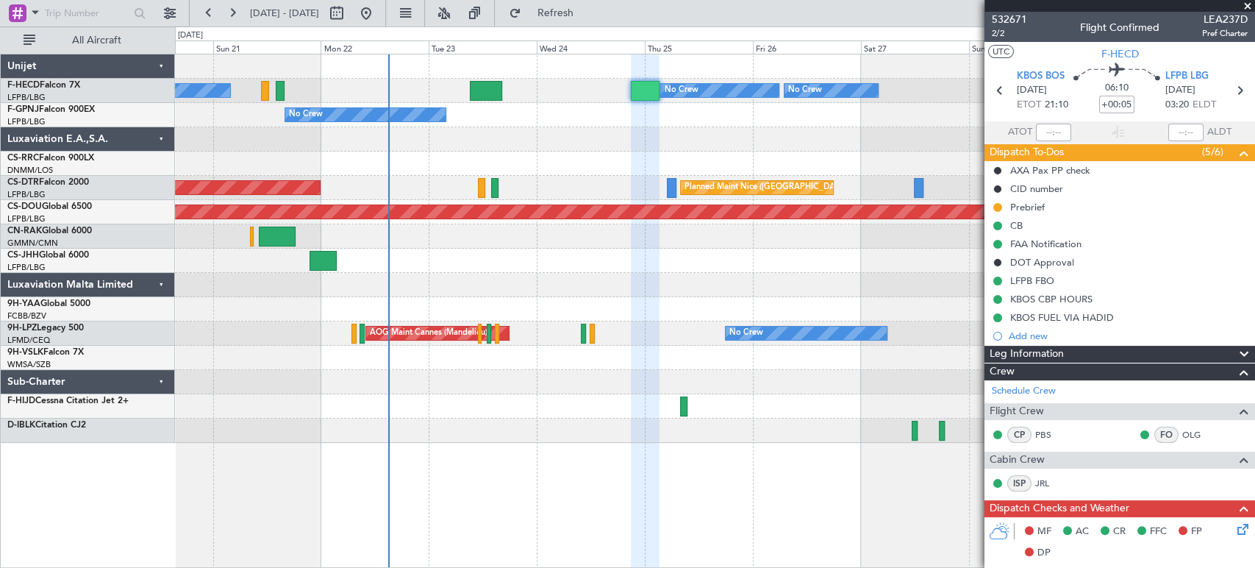
click at [795, 135] on div at bounding box center [714, 139] width 1079 height 24
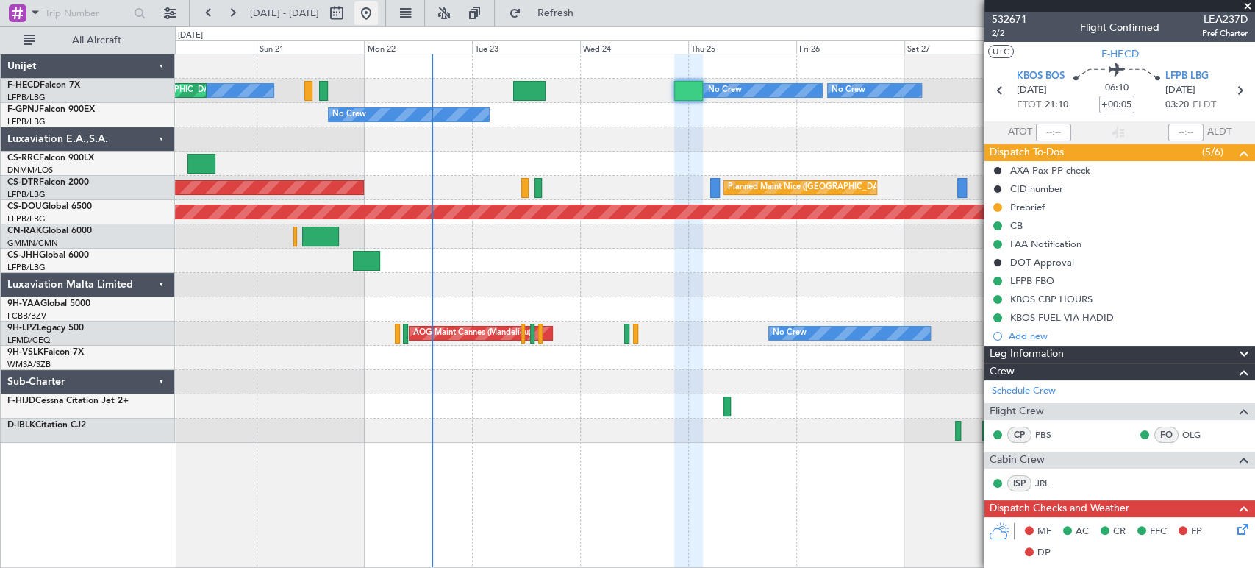
click at [378, 4] on button at bounding box center [366, 13] width 24 height 24
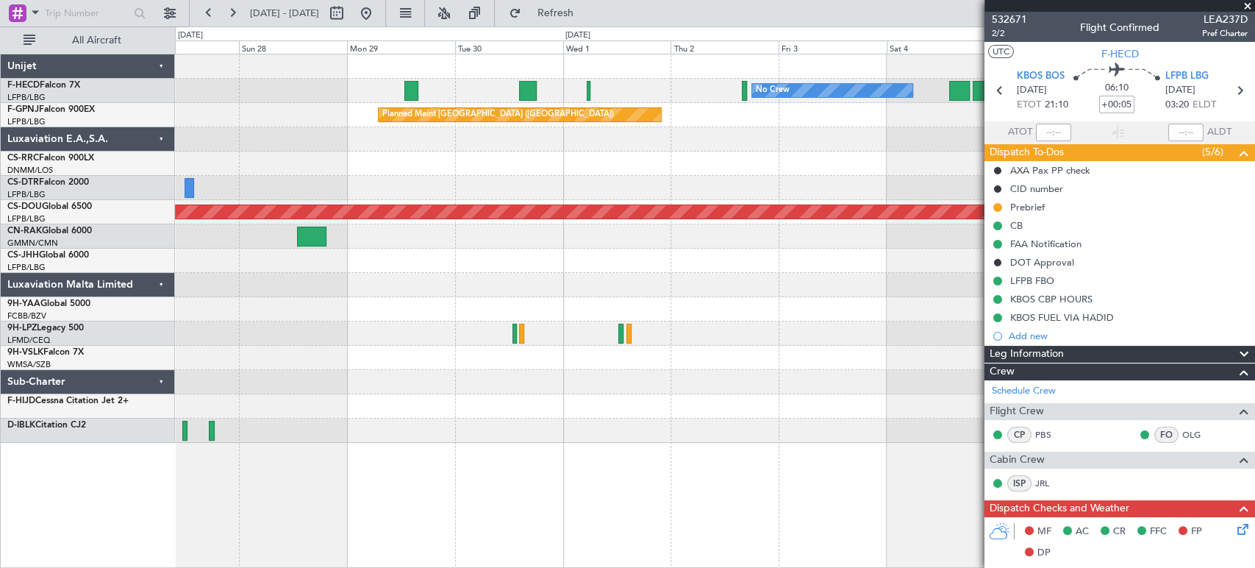
click at [214, 119] on div "No Crew No Crew Planned Maint Paris (Le Bourget) No Crew Planned Maint Paris (L…" at bounding box center [714, 248] width 1079 height 388
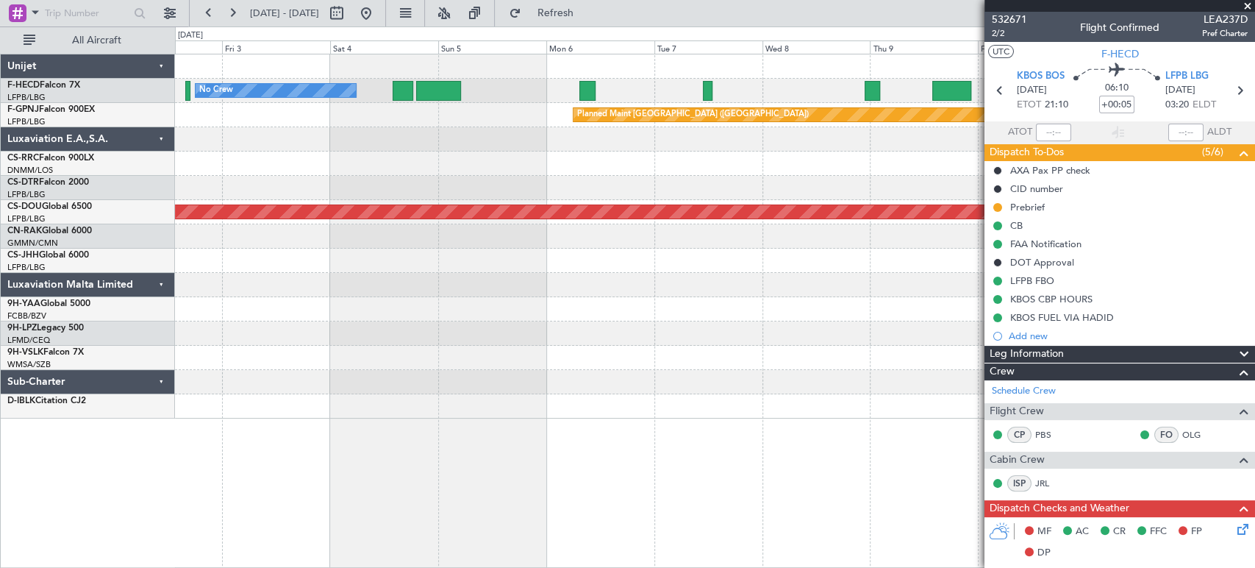
click at [714, 86] on div "No Crew" at bounding box center [714, 91] width 1079 height 24
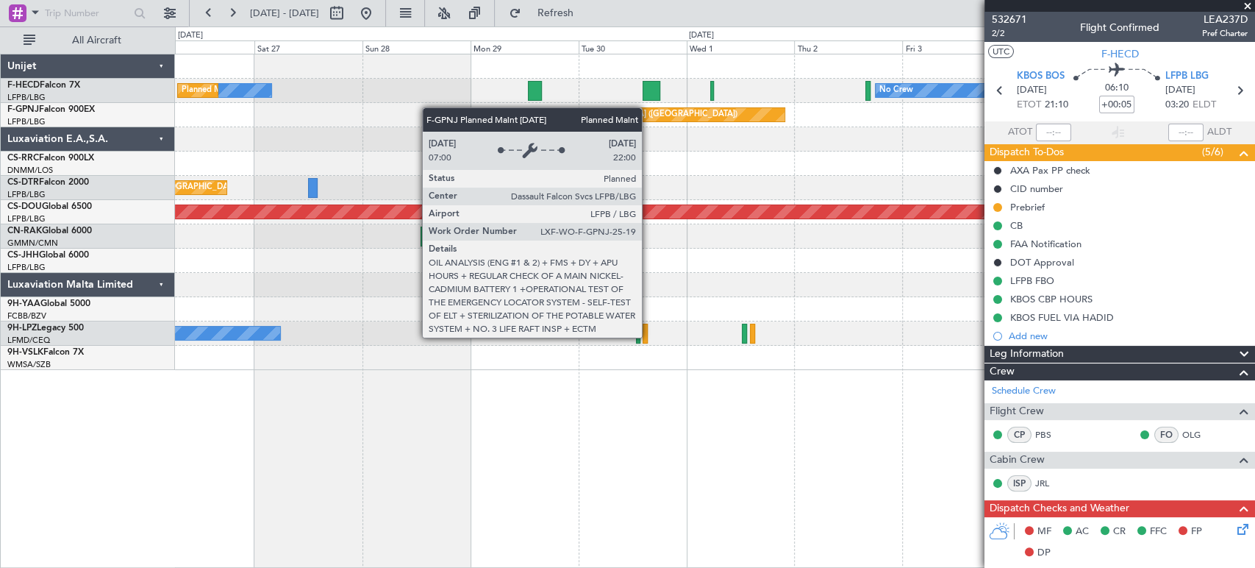
click at [672, 113] on div "Planned Maint Paris (Le Bourget) Planned Maint Paris (Le Bourget)" at bounding box center [714, 115] width 1079 height 24
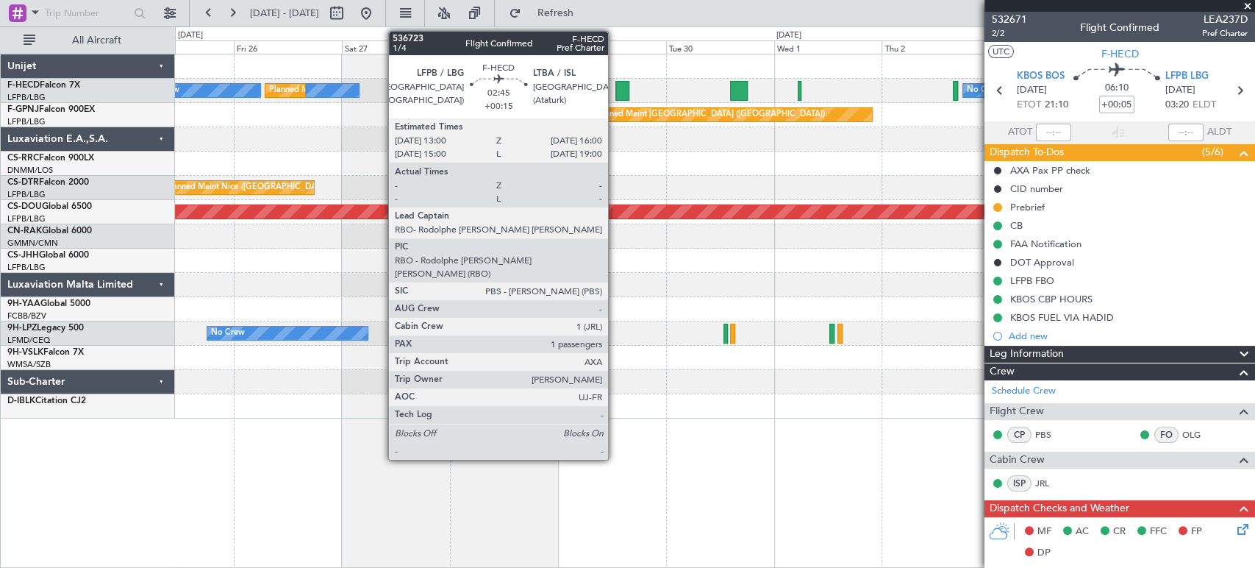
click at [617, 87] on div at bounding box center [622, 91] width 14 height 20
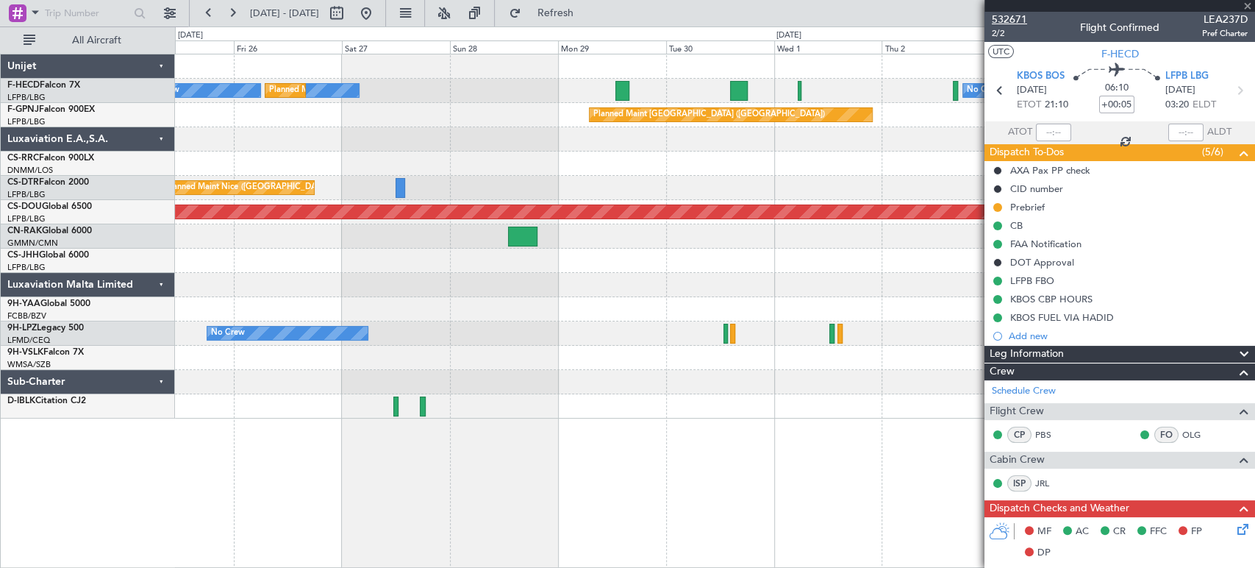
click at [1019, 15] on span "532671" at bounding box center [1009, 19] width 35 height 15
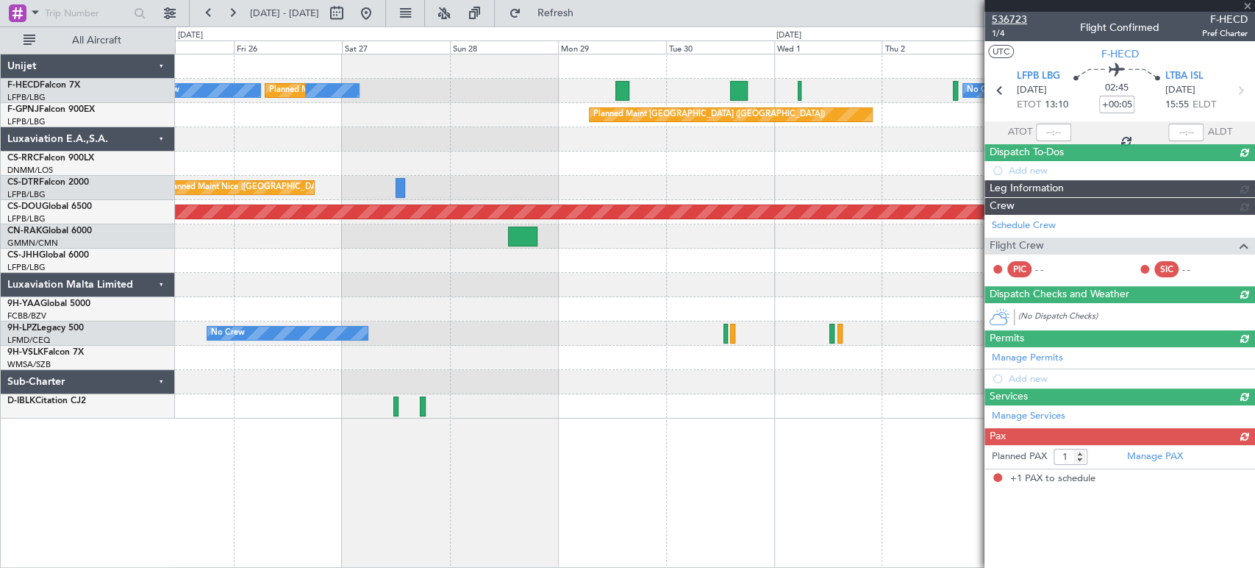
type input "+00:15"
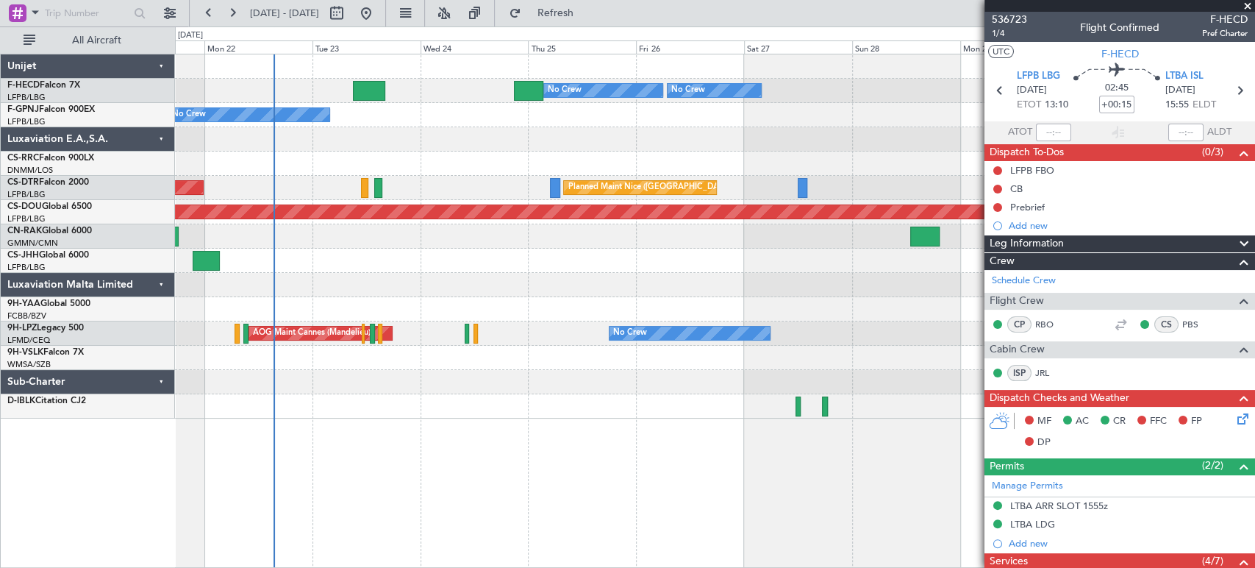
click at [835, 142] on div at bounding box center [714, 139] width 1079 height 24
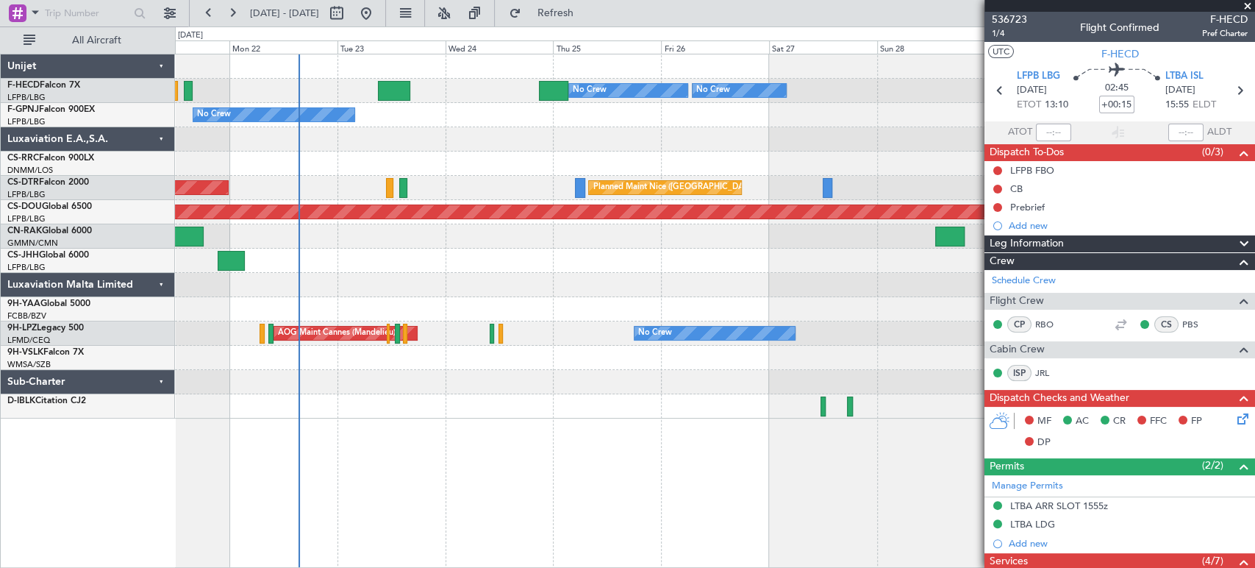
click at [581, 143] on div "Planned Maint Paris (Le Bourget) No Crew No Crew No Crew Planned Maint Paris (L…" at bounding box center [714, 236] width 1079 height 364
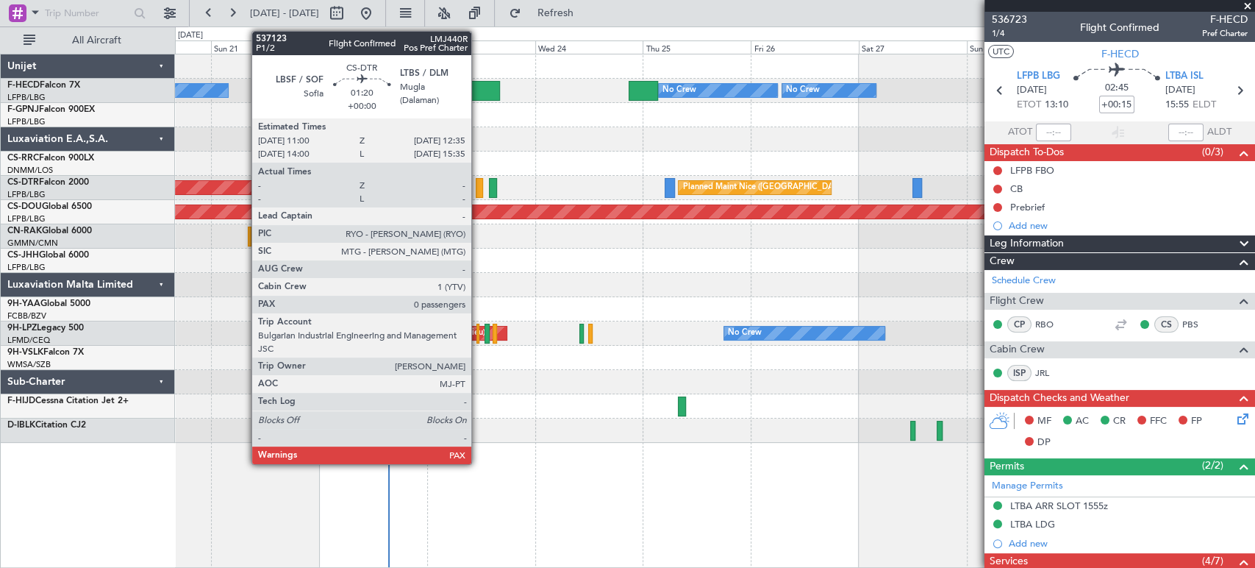
click at [478, 187] on div at bounding box center [479, 188] width 7 height 20
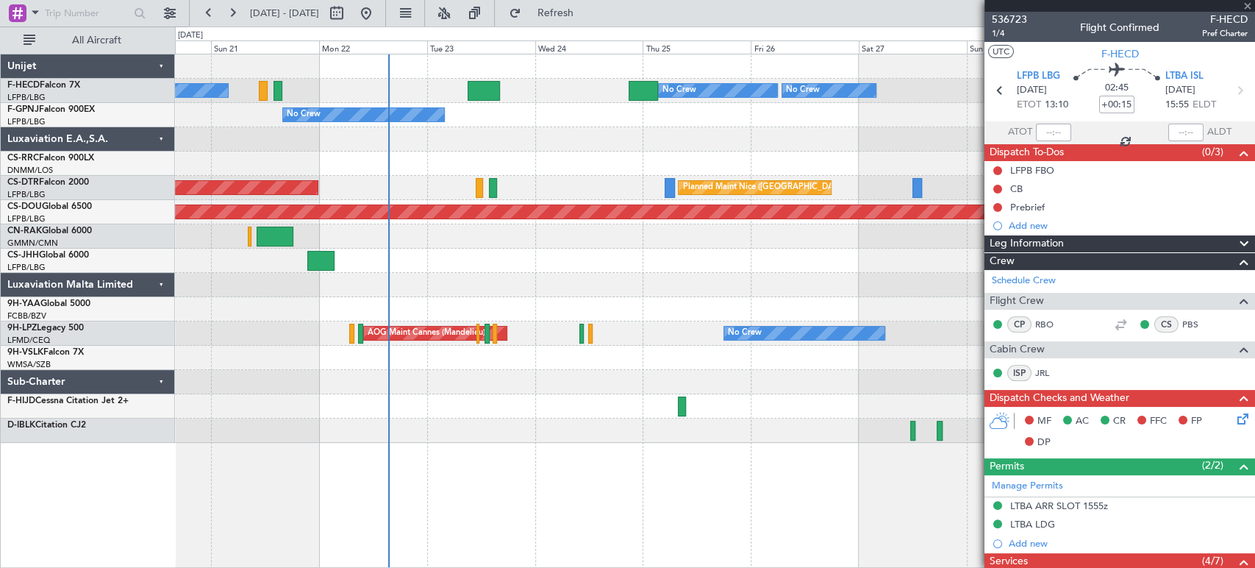
type input "0"
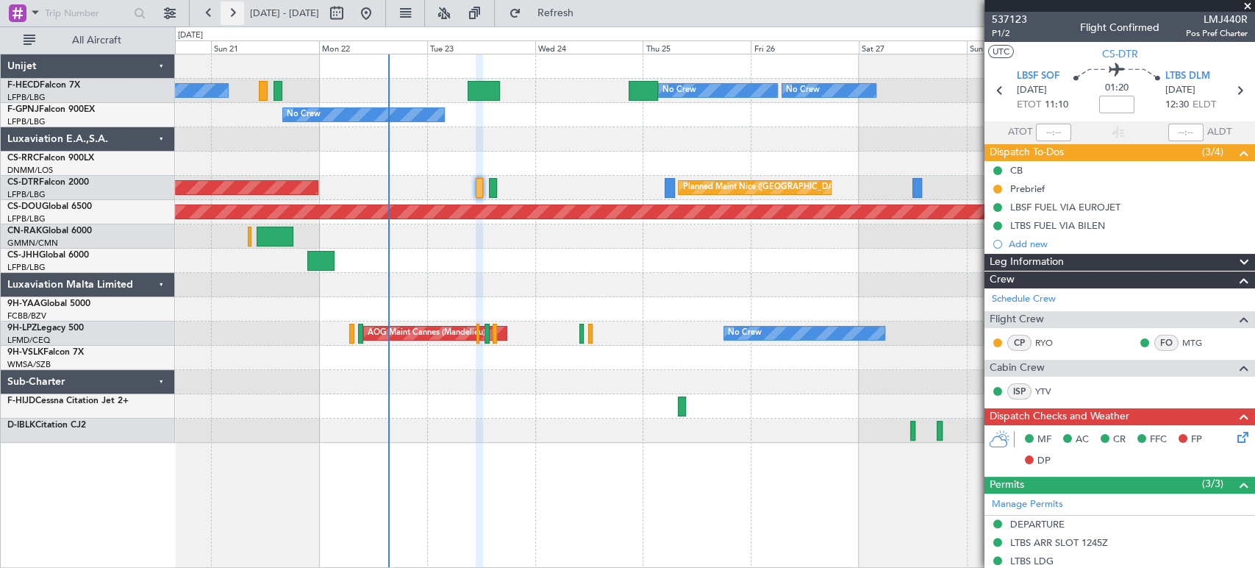
click at [235, 10] on button at bounding box center [233, 13] width 24 height 24
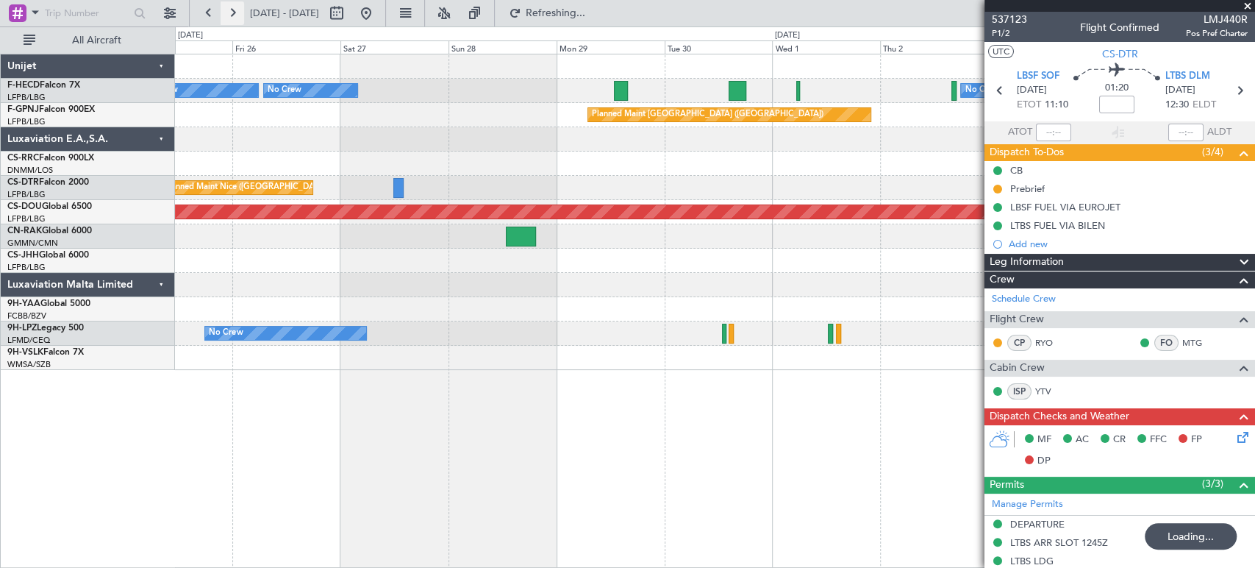
click at [235, 10] on button at bounding box center [233, 13] width 24 height 24
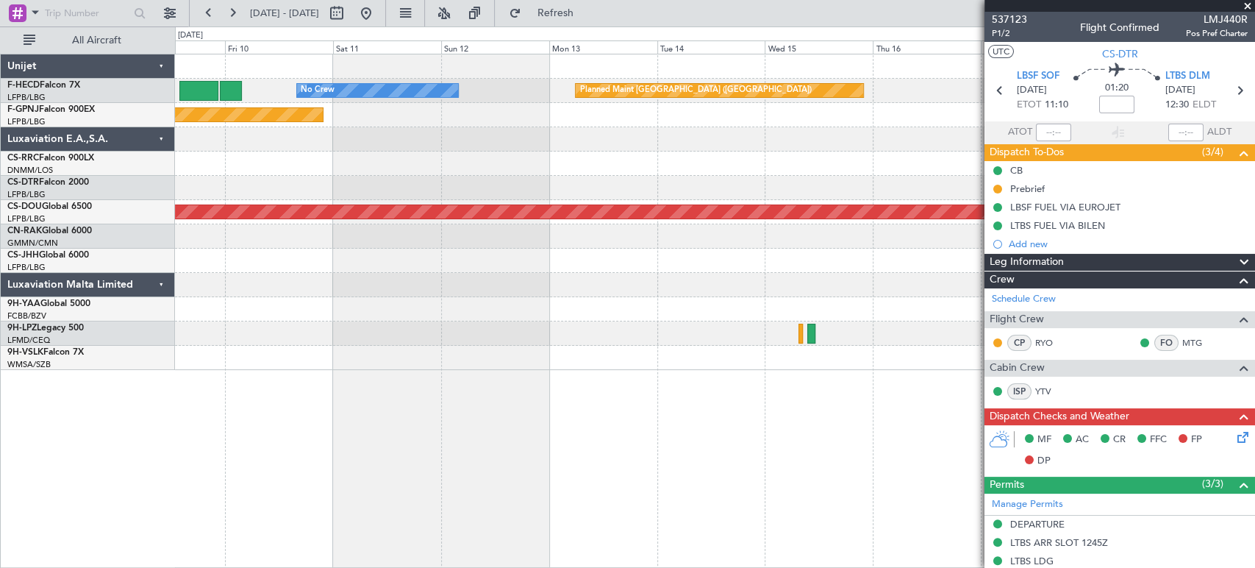
click at [514, 146] on div "Planned Maint Paris (Le Bourget) No Crew Planned Maint Paris (Le Bourget) Plann…" at bounding box center [714, 211] width 1079 height 315
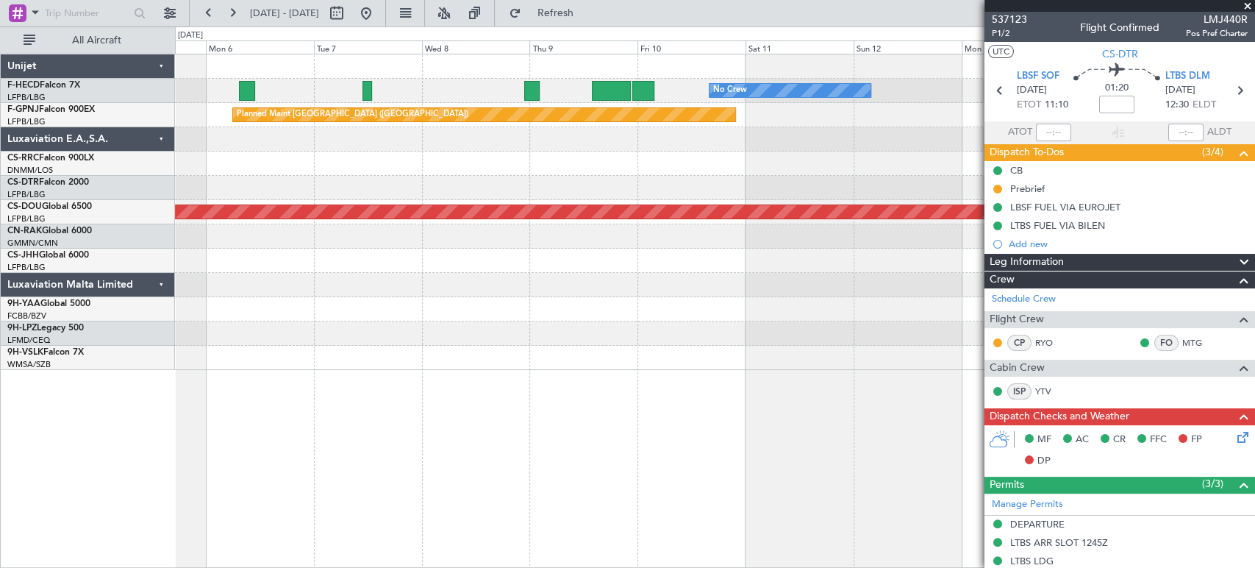
click at [840, 123] on div "Planned Maint Paris (Le Bourget) No Crew No Crew Planned Maint Paris (Le Bourge…" at bounding box center [714, 211] width 1079 height 315
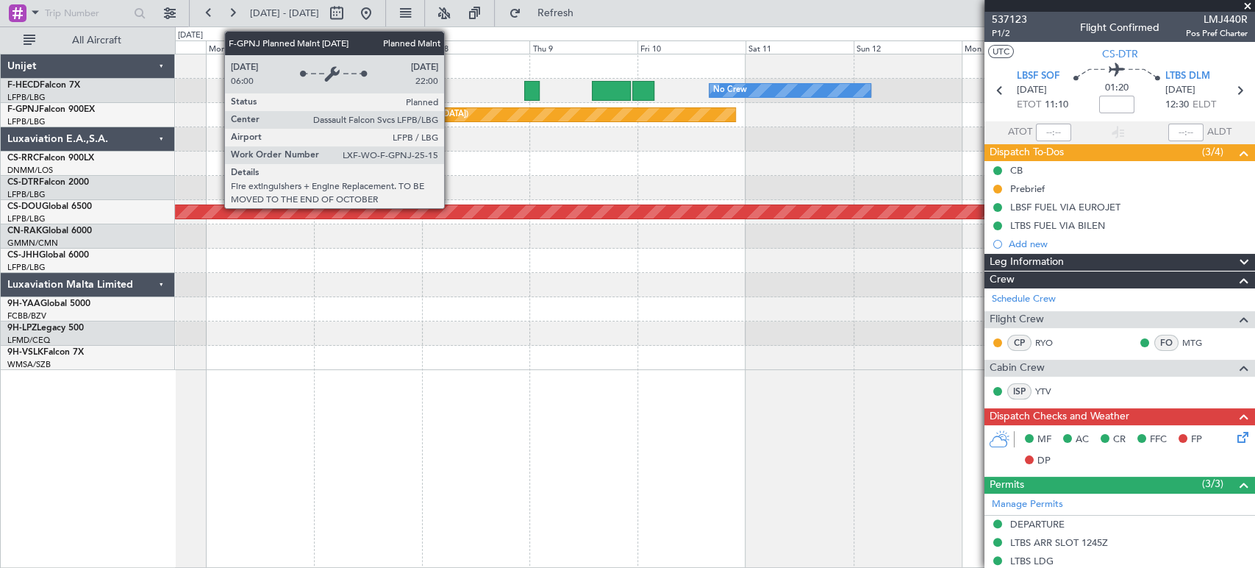
click at [785, 129] on div "Planned Maint Paris (Le Bourget) No Crew No Crew Planned Maint Paris (Le Bourge…" at bounding box center [714, 211] width 1079 height 315
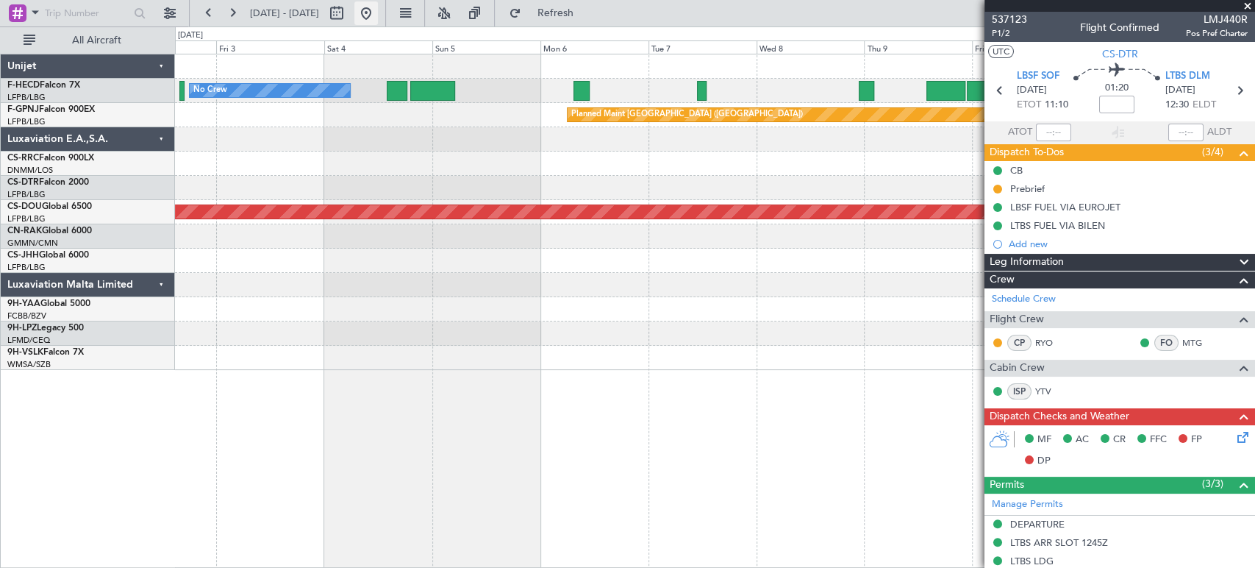
click at [378, 12] on button at bounding box center [366, 13] width 24 height 24
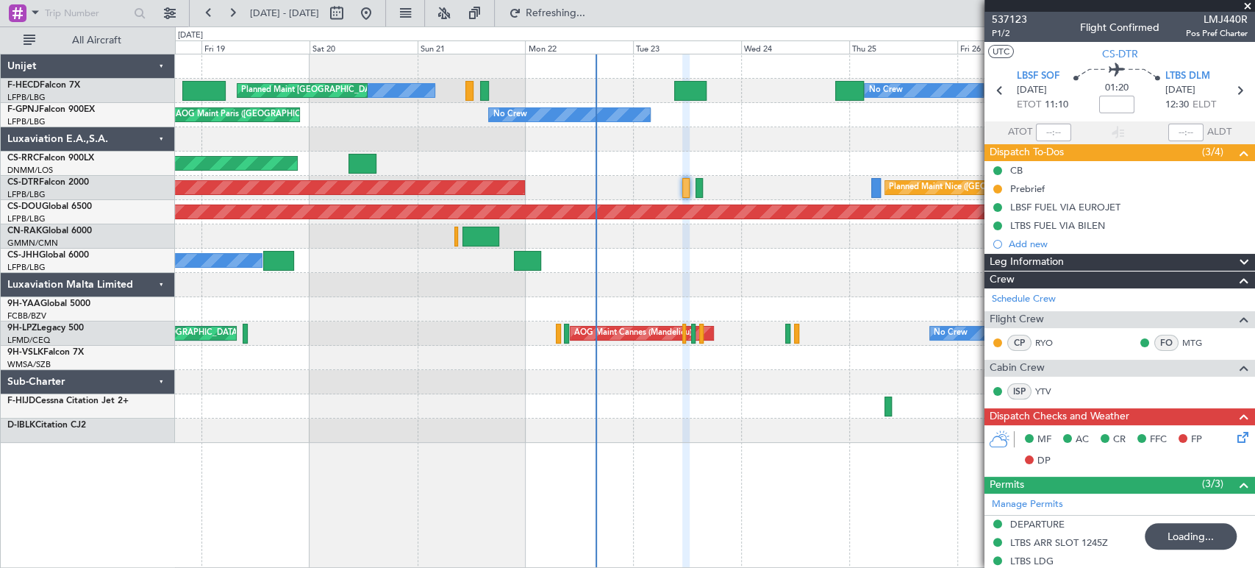
click at [288, 143] on div at bounding box center [714, 139] width 1079 height 24
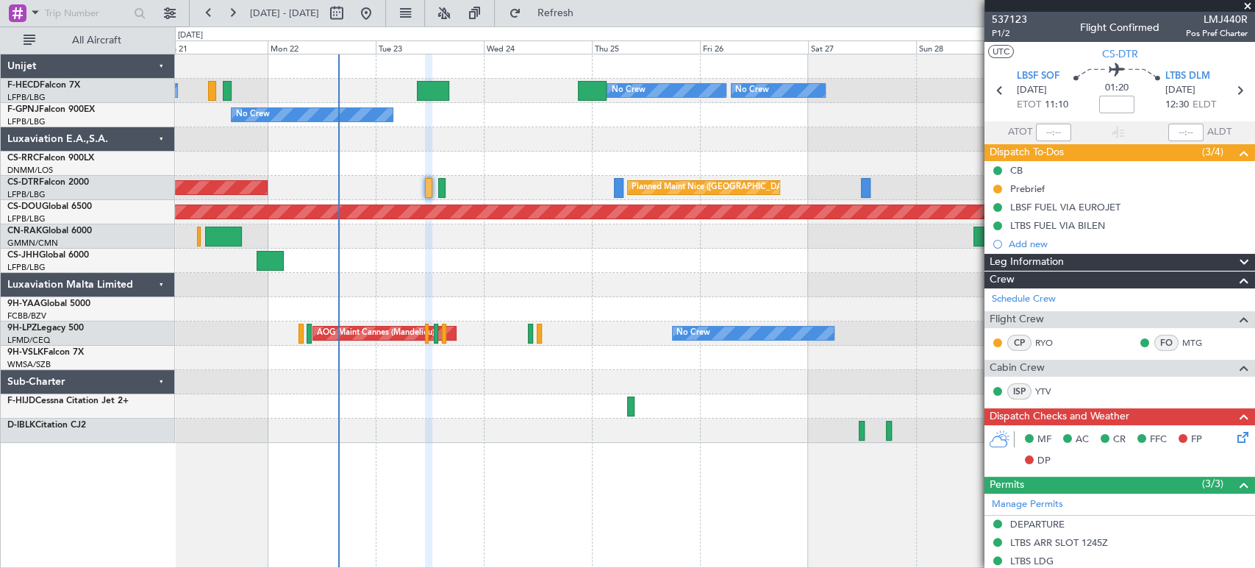
click at [781, 157] on div "Planned Maint Paris (Le Bourget) No Crew No Crew No Crew Planned Maint Paris (L…" at bounding box center [714, 248] width 1079 height 388
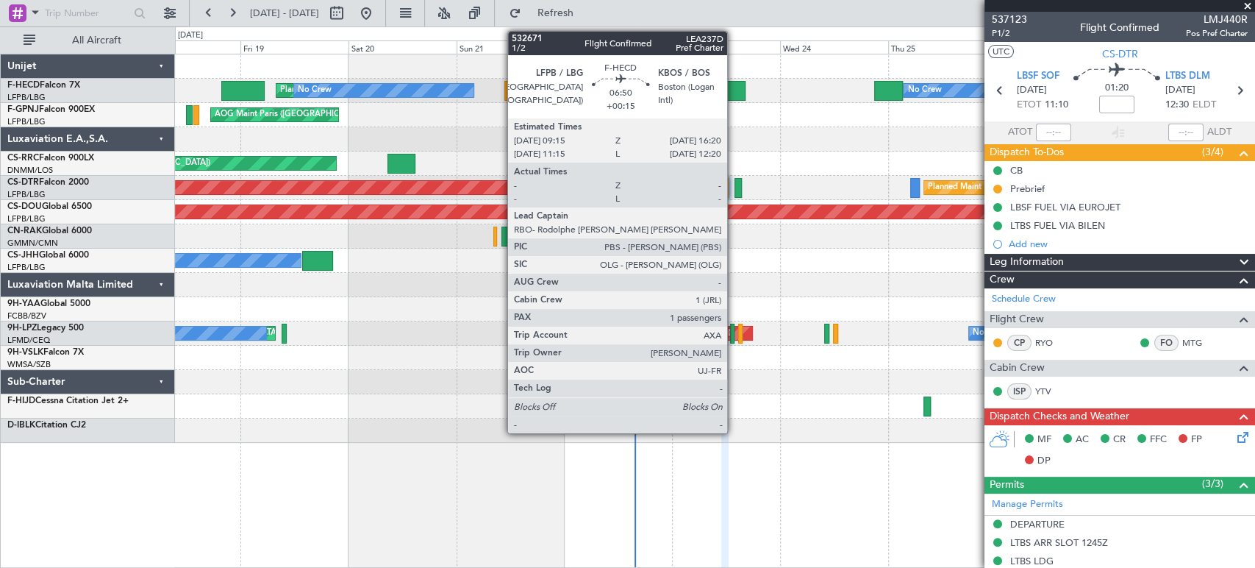
click at [734, 90] on div at bounding box center [729, 91] width 32 height 20
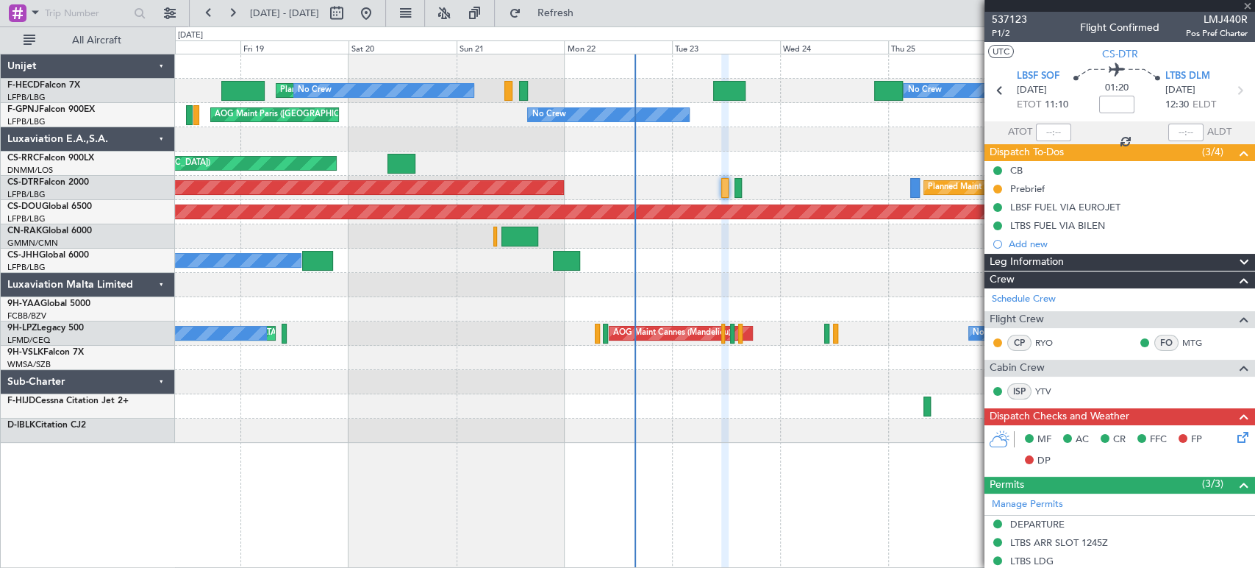
type input "+00:15"
type input "1"
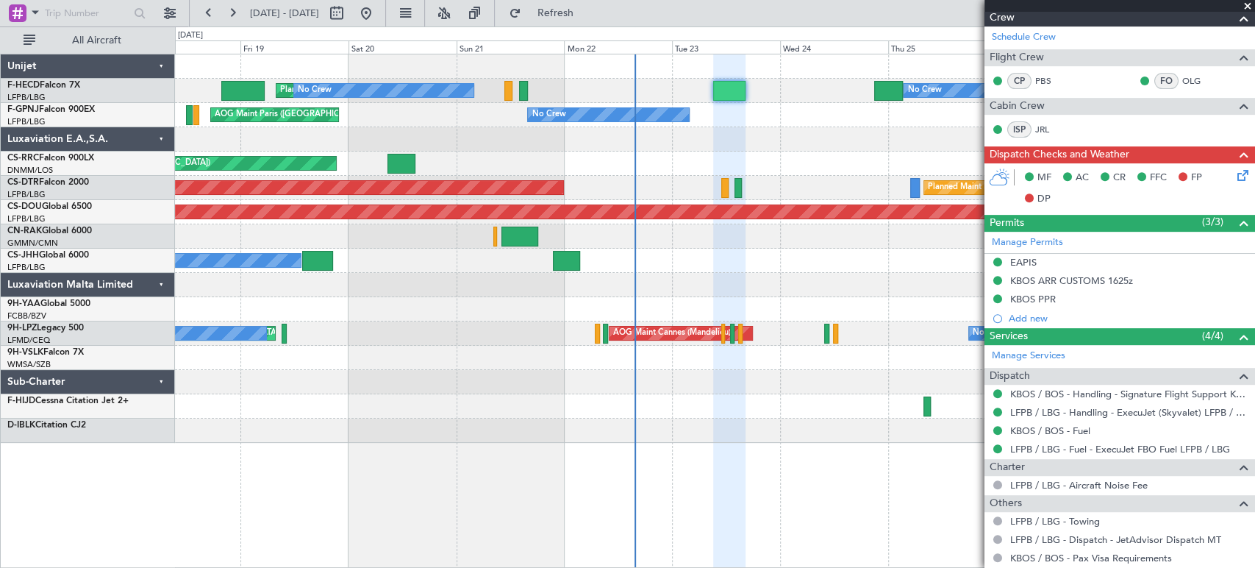
scroll to position [407, 0]
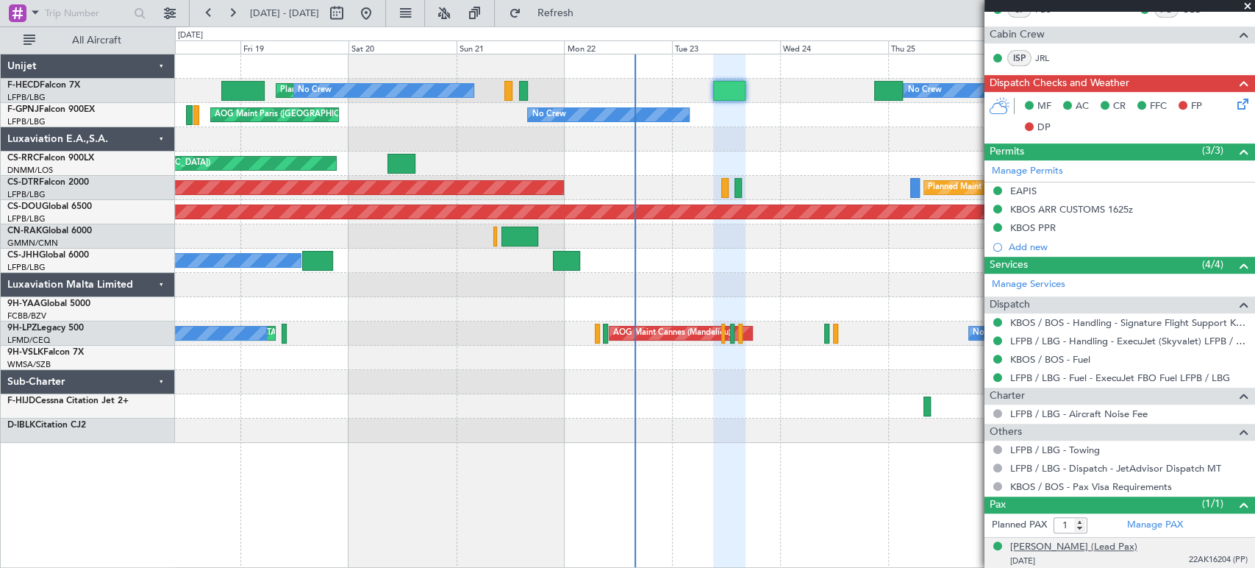
click at [1085, 545] on div "Thomas BUBERL (Lead Pax)" at bounding box center [1073, 547] width 127 height 15
click at [1204, 557] on span "22AK16204 (PP)" at bounding box center [1218, 560] width 59 height 12
click at [1197, 557] on span "22AK16204 (PP)" at bounding box center [1218, 560] width 59 height 12
click at [1196, 557] on span "22AK16204 (PP)" at bounding box center [1218, 560] width 59 height 12
click at [1065, 543] on div "Thomas BUBERL (Lead Pax)" at bounding box center [1073, 547] width 127 height 15
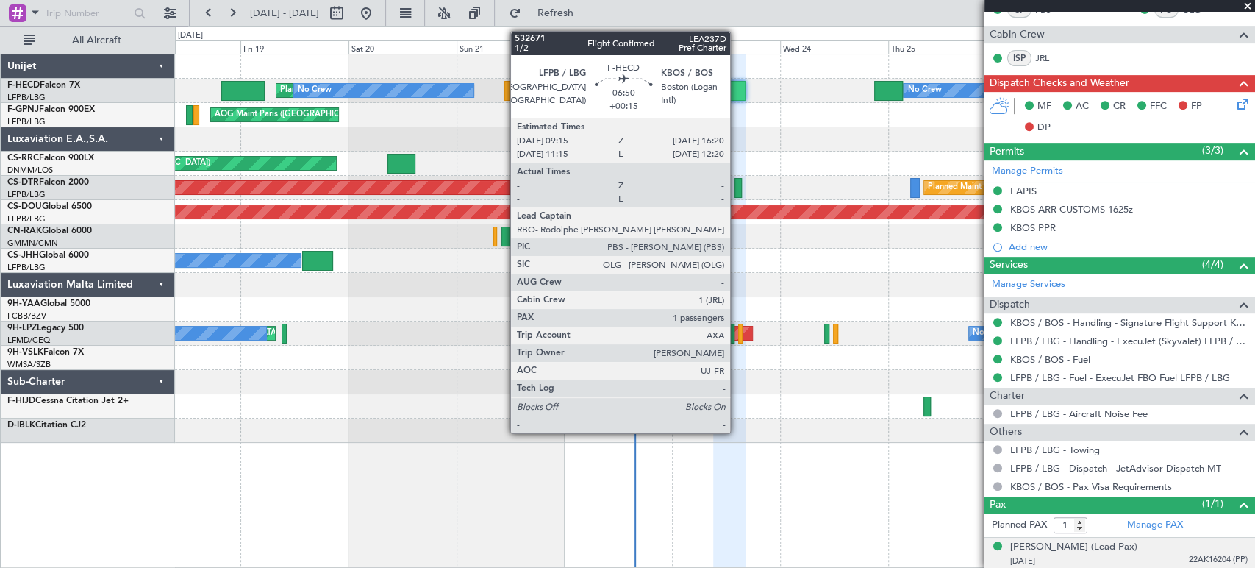
click at [737, 87] on div at bounding box center [729, 91] width 32 height 20
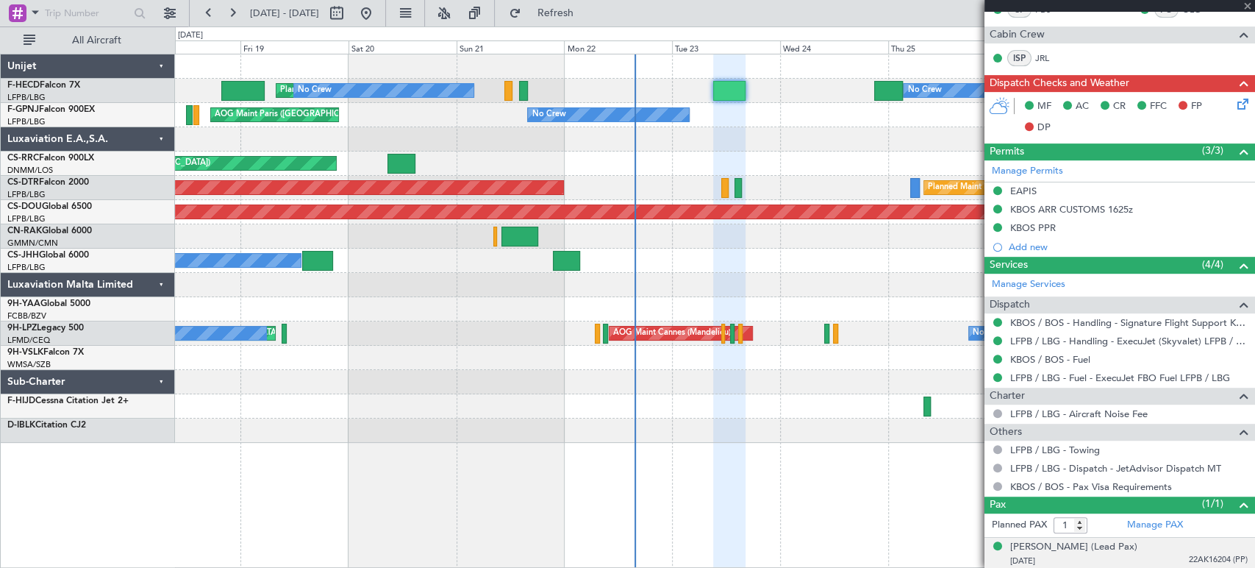
scroll to position [0, 0]
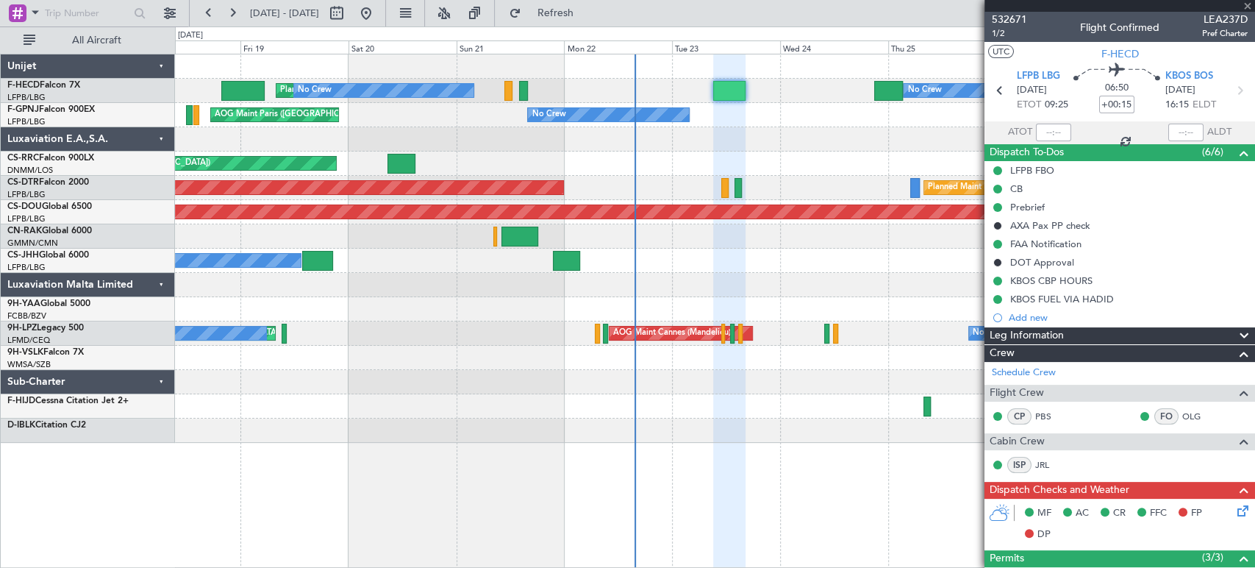
click at [1028, 16] on div "532671 1/2 Flight Confirmed LEA237D Pref Charter" at bounding box center [1120, 26] width 271 height 29
click at [1018, 16] on span "532671" at bounding box center [1009, 19] width 35 height 15
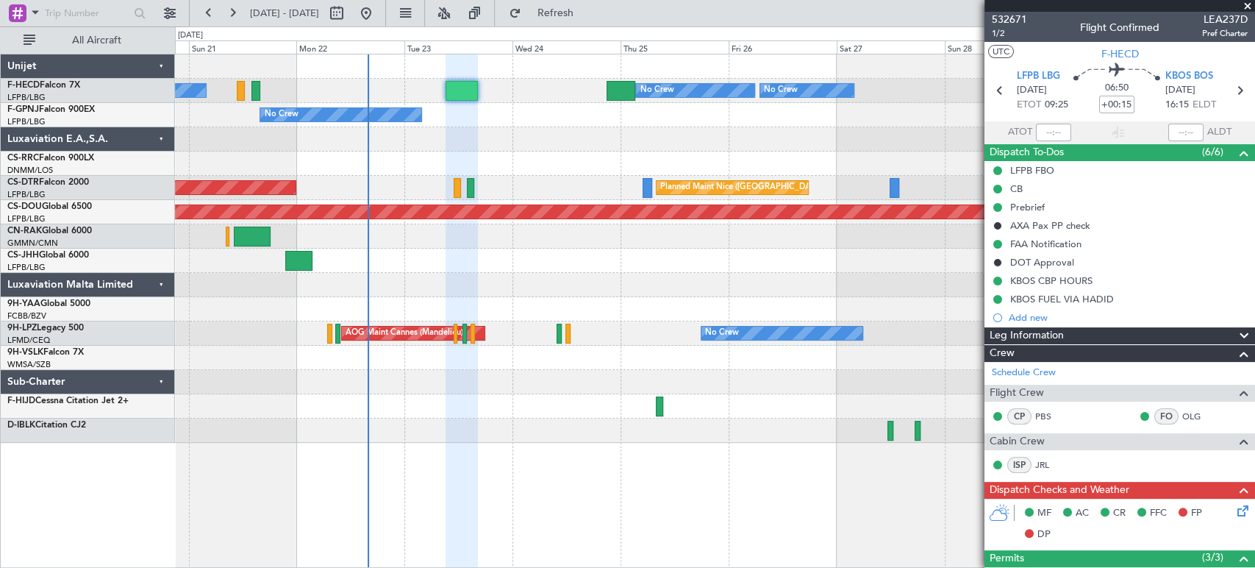
click at [283, 140] on div "Planned Maint Paris (Le Bourget) No Crew No Crew No Crew Planned Maint Paris (L…" at bounding box center [714, 248] width 1079 height 388
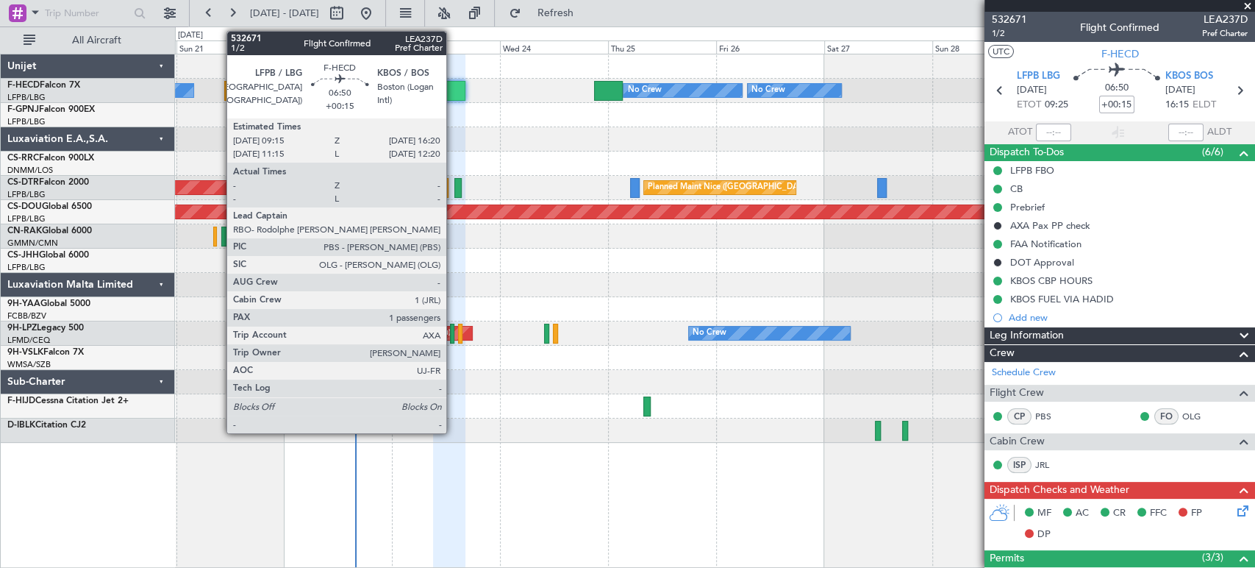
click at [453, 83] on div at bounding box center [449, 91] width 32 height 20
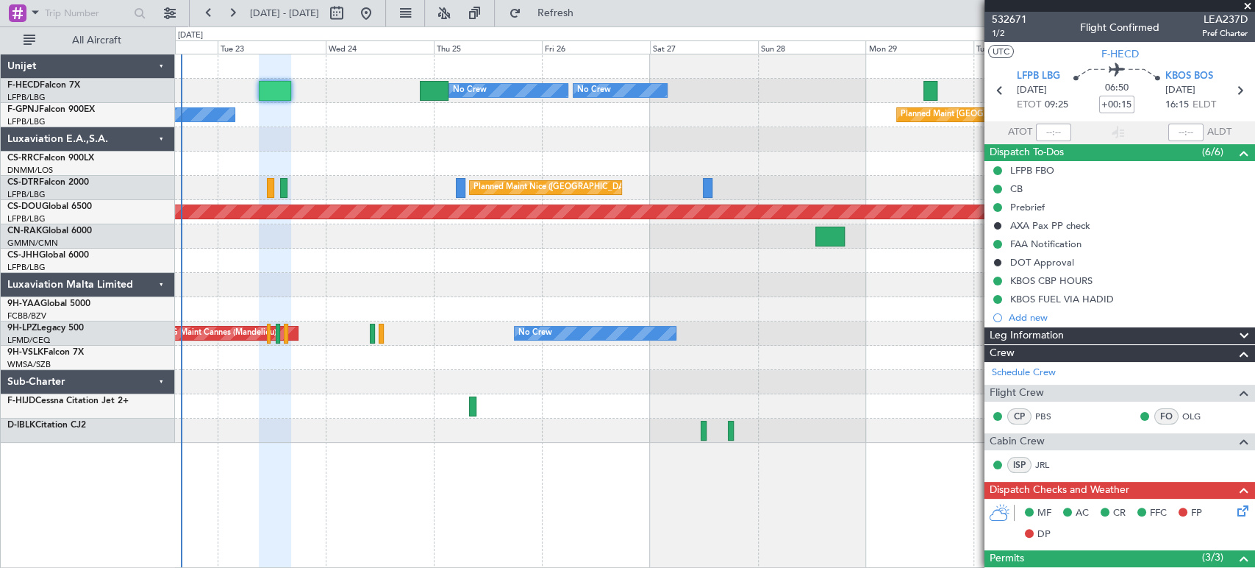
click at [269, 147] on div "Planned Maint Paris (Le Bourget) No Crew No Crew No Crew No Crew Planned Maint …" at bounding box center [714, 248] width 1079 height 388
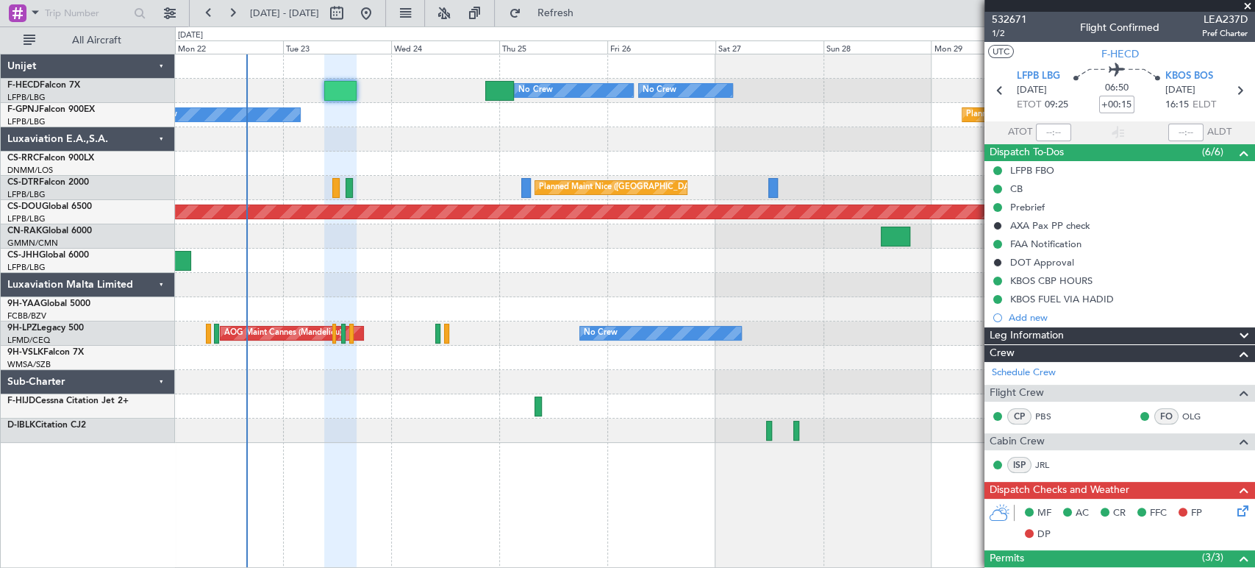
click at [435, 126] on div "Planned Maint Paris (Le Bourget) No Crew No Crew No Crew No Crew Planned Maint …" at bounding box center [714, 248] width 1079 height 388
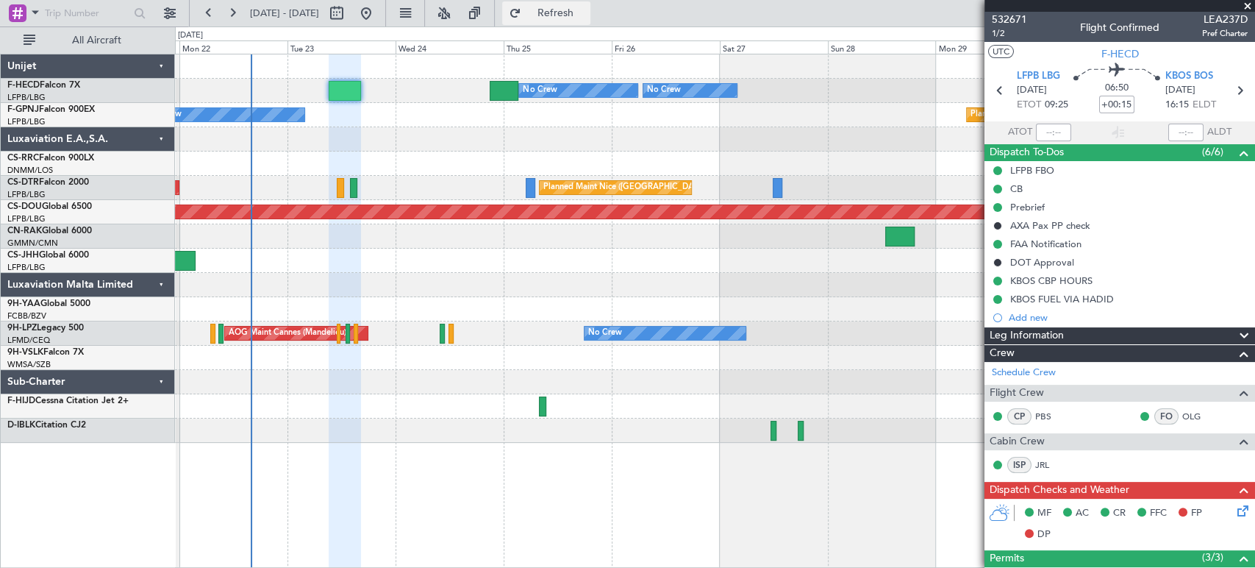
click at [568, 15] on button "Refresh" at bounding box center [546, 13] width 88 height 24
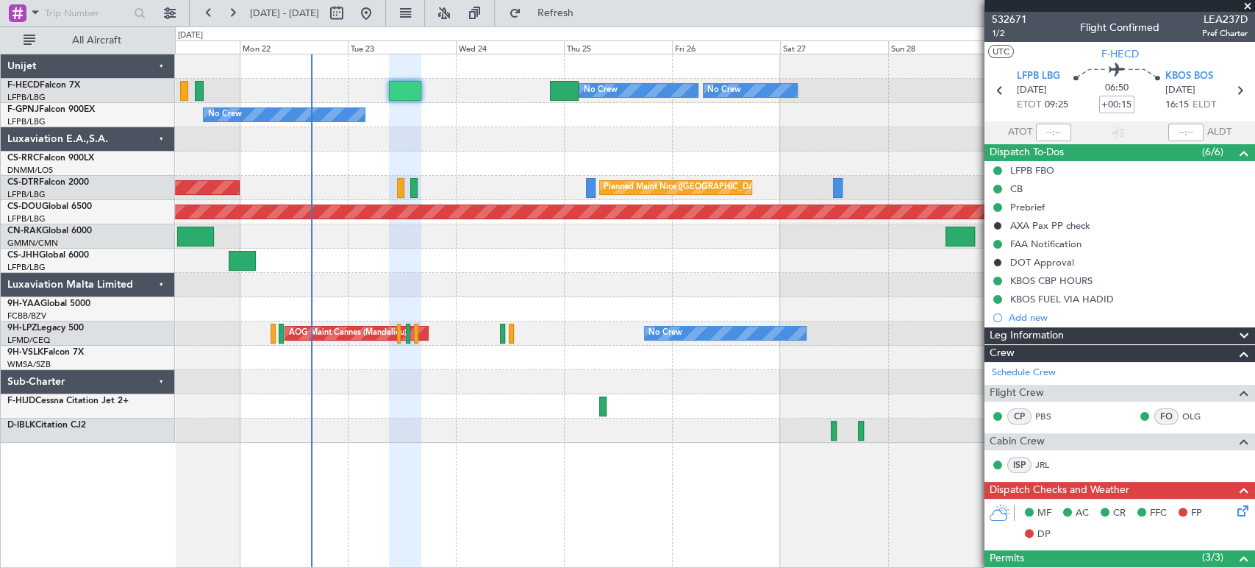
click at [199, 81] on div "Planned Maint Paris (Le Bourget) No Crew No Crew No Crew Planned Maint Paris (L…" at bounding box center [714, 91] width 1079 height 24
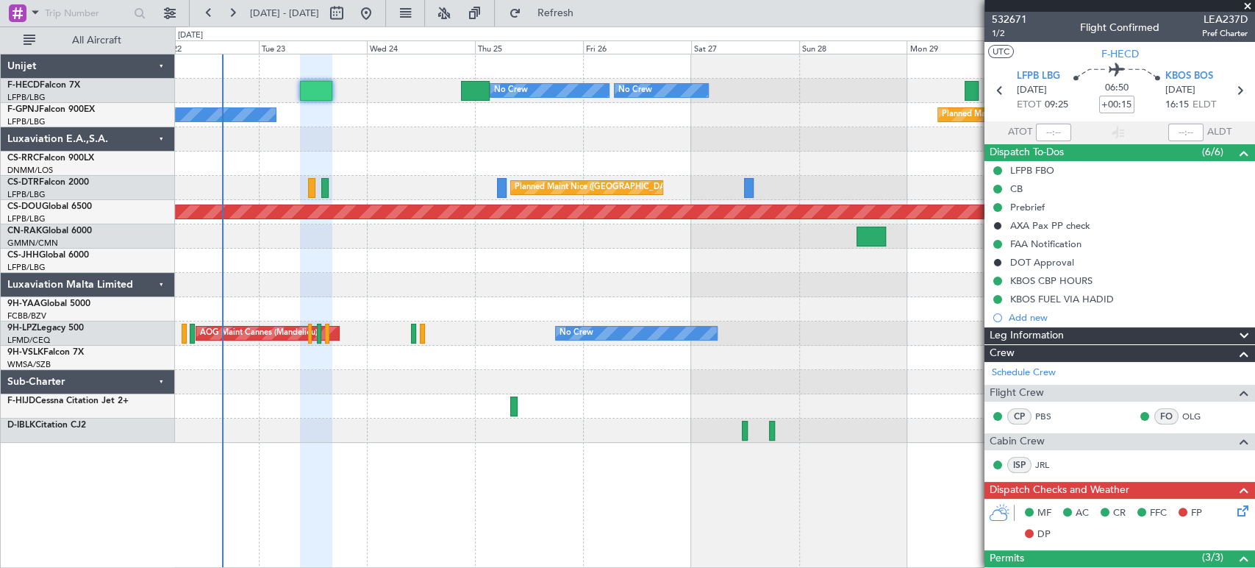
click at [442, 64] on div "Planned Maint Paris (Le Bourget) No Crew No Crew No Crew No Crew Planned Maint …" at bounding box center [714, 248] width 1079 height 388
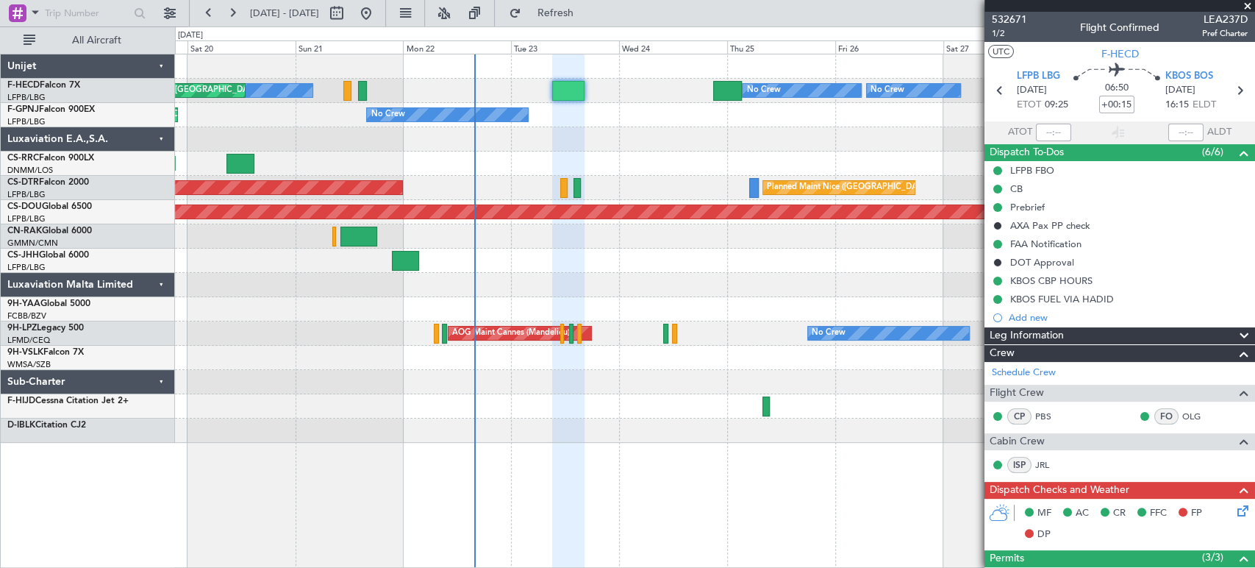
click at [511, 83] on div "Planned Maint Paris (Le Bourget) No Crew No Crew No Crew Planned Maint Paris (L…" at bounding box center [714, 91] width 1079 height 24
click at [565, 83] on div at bounding box center [568, 91] width 32 height 20
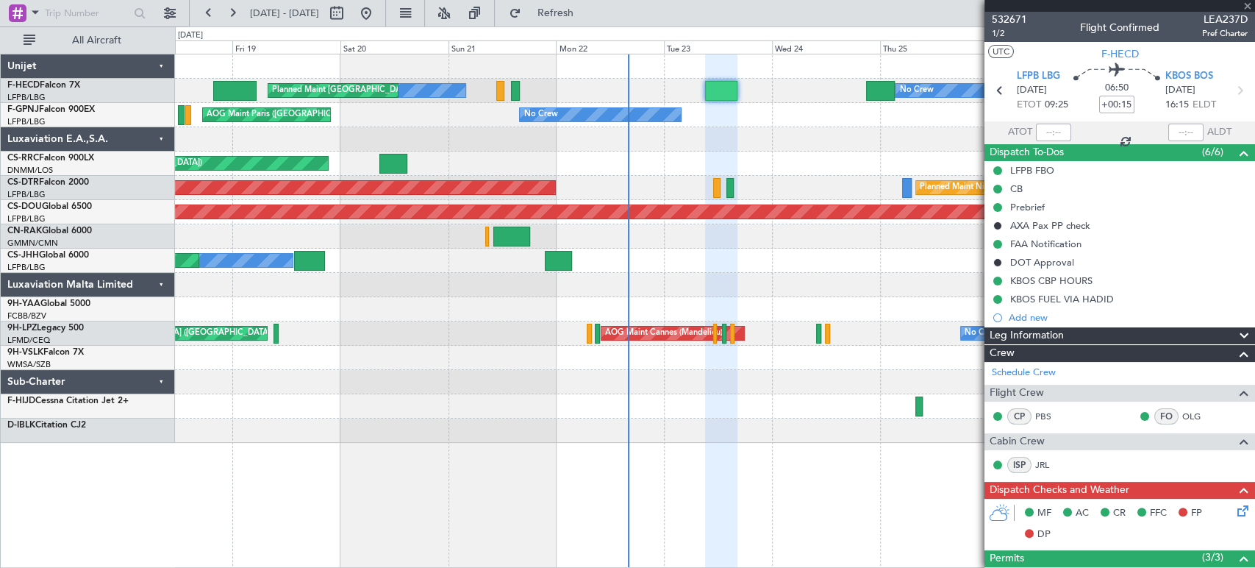
click at [713, 157] on div "Planned Maint Paris (Le Bourget) No Crew No Crew No Crew Planned Maint Paris (L…" at bounding box center [714, 248] width 1079 height 388
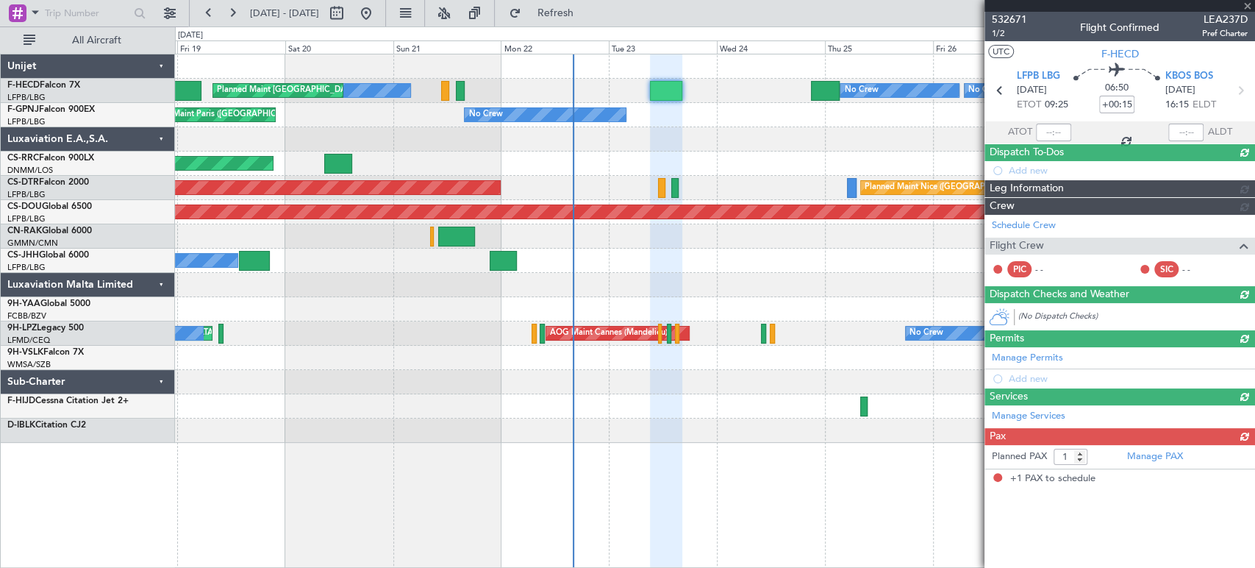
click at [507, 153] on div "Planned Maint Paris (Le Bourget) No Crew No Crew No Crew Planned Maint Paris (L…" at bounding box center [714, 248] width 1079 height 388
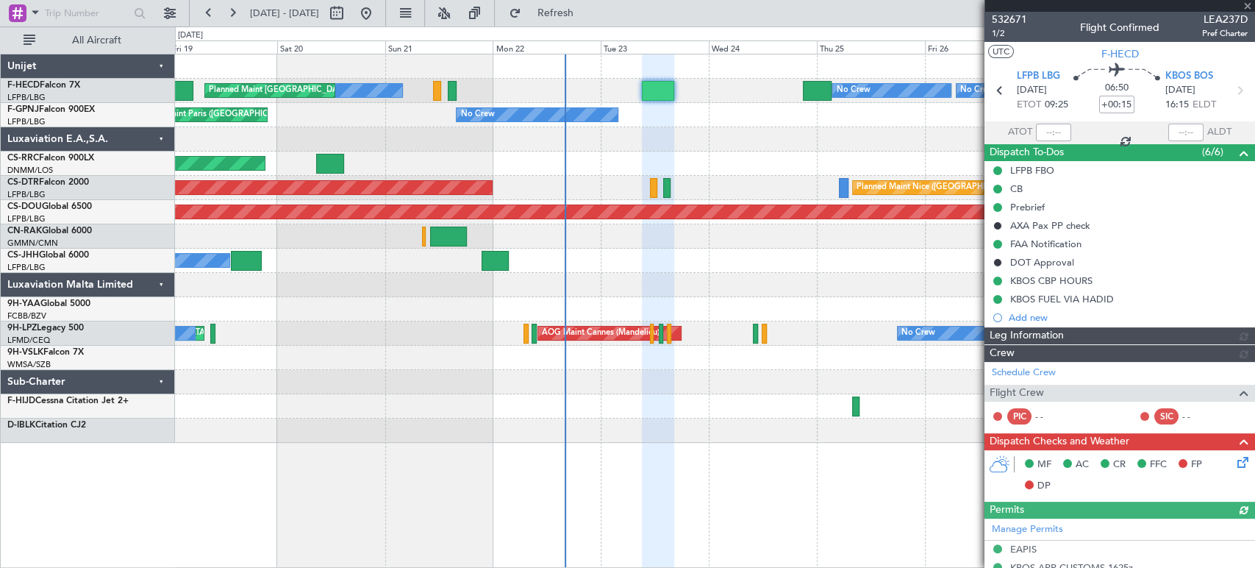
click at [654, 199] on div "Planned Maint Paris (Le Bourget) No Crew No Crew No Crew Planned Maint Paris (L…" at bounding box center [714, 248] width 1079 height 388
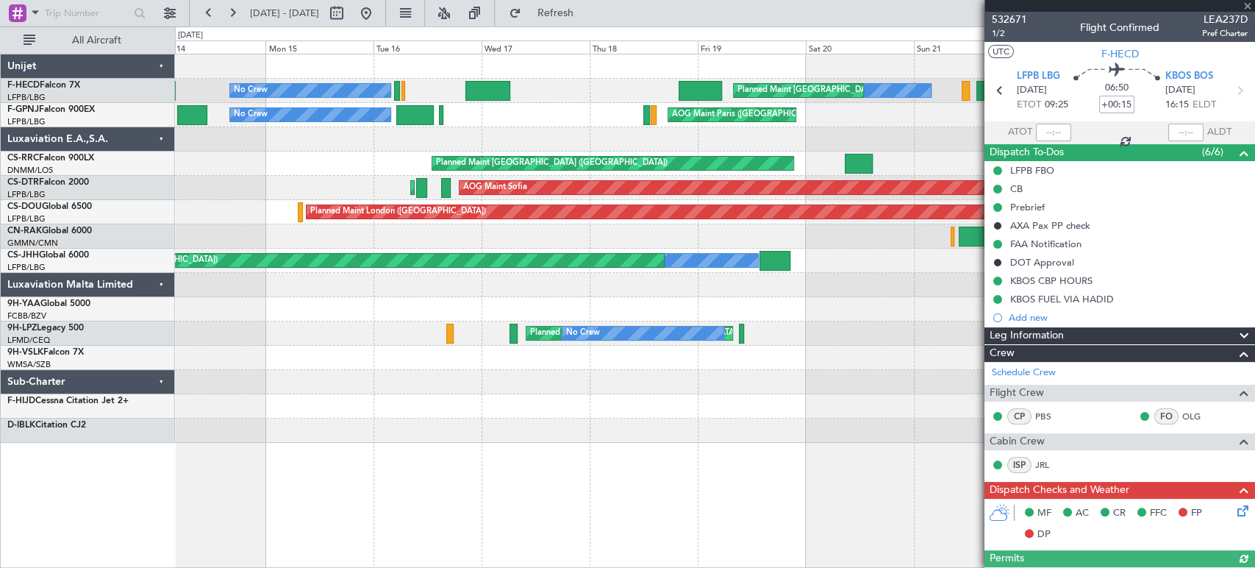
click at [836, 223] on div "Planned Maint London (Biggin Hill) Planned Maint Paris (Le Bourget)" at bounding box center [714, 212] width 1079 height 24
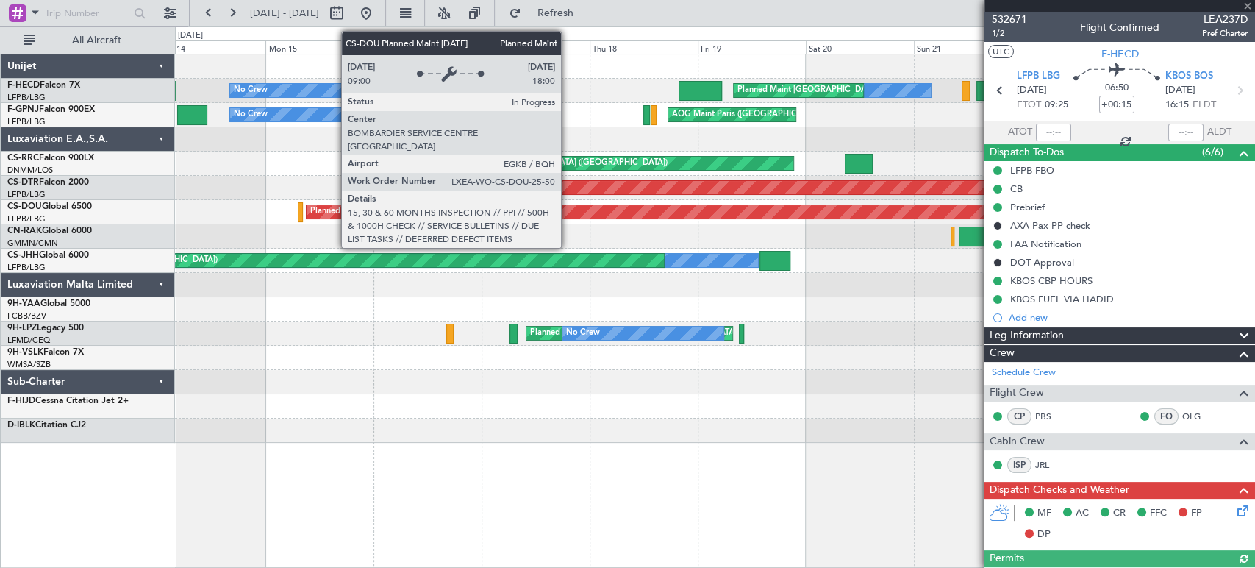
click at [826, 246] on div "No Crew Planned Maint Paris (Le Bourget) No Crew No Crew Planned Maint Paris (L…" at bounding box center [714, 248] width 1079 height 388
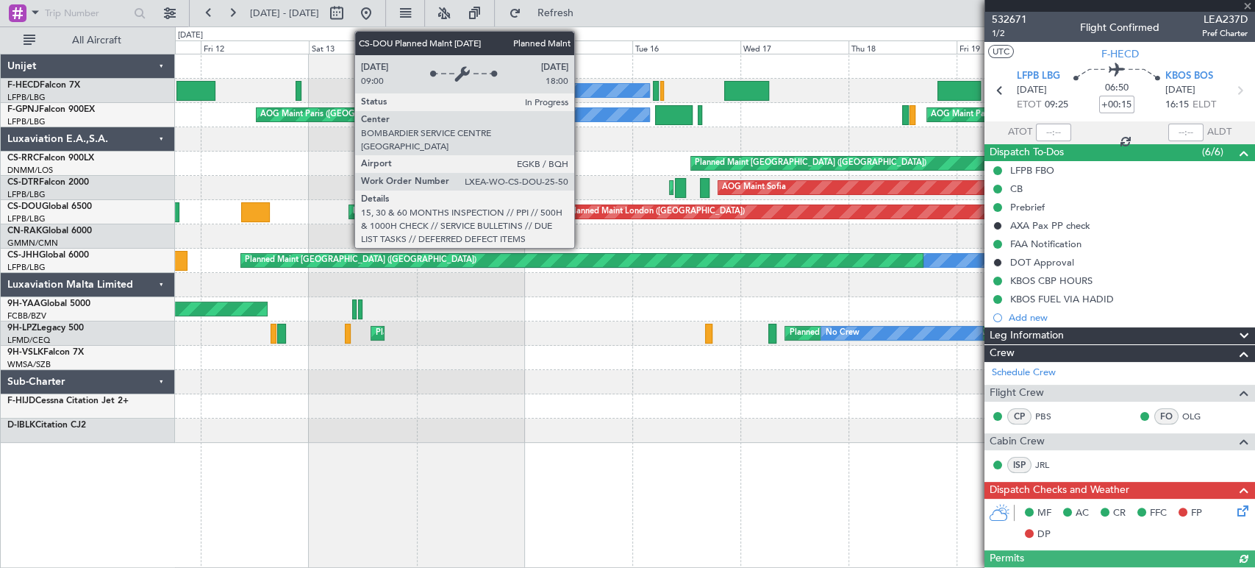
click at [754, 286] on div "No Crew Planned Maint Paris (Le Bourget) No Crew Planned Maint Paris (Le Bourge…" at bounding box center [714, 248] width 1079 height 388
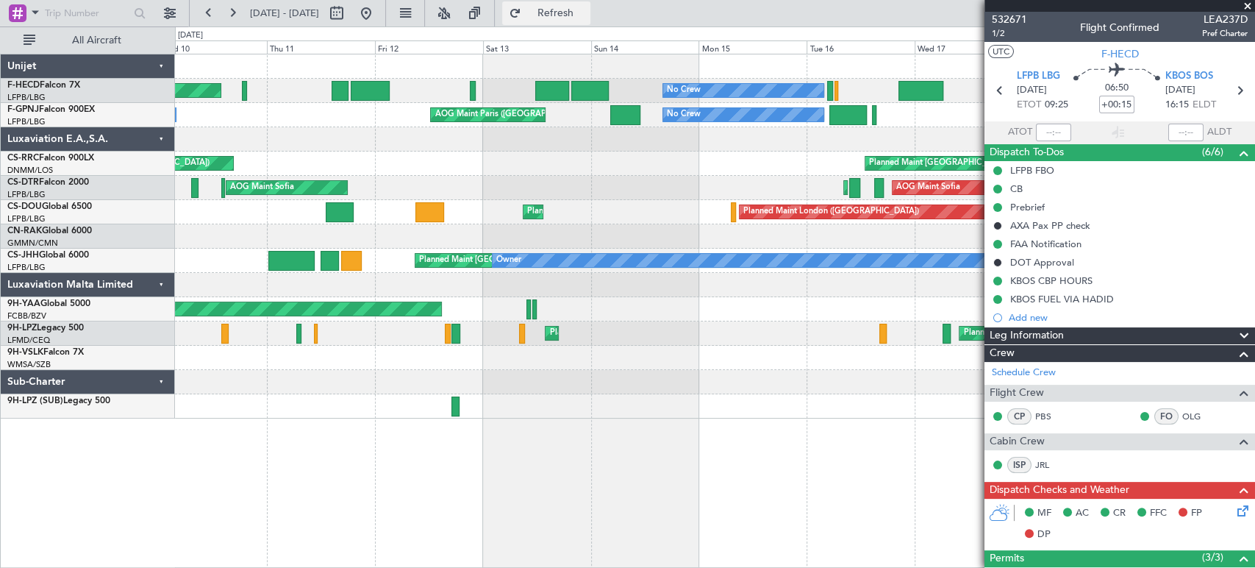
click at [582, 16] on span "Refresh" at bounding box center [555, 13] width 62 height 10
click at [378, 4] on div at bounding box center [351, 13] width 53 height 24
click at [378, 17] on button at bounding box center [366, 13] width 24 height 24
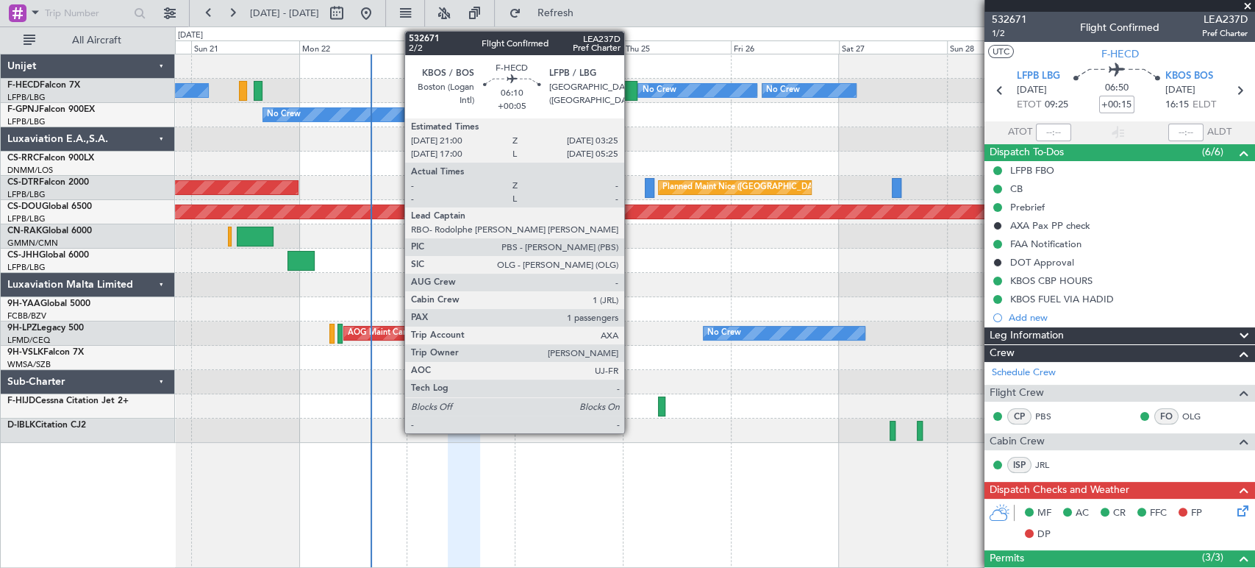
click at [630, 86] on div at bounding box center [623, 91] width 29 height 20
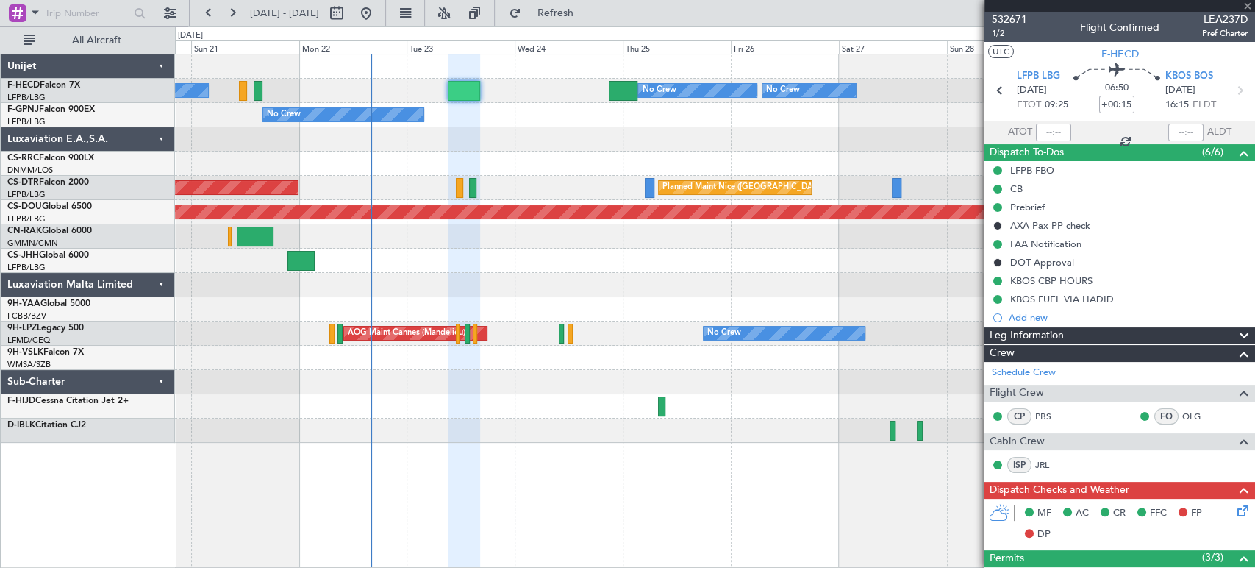
type input "+00:05"
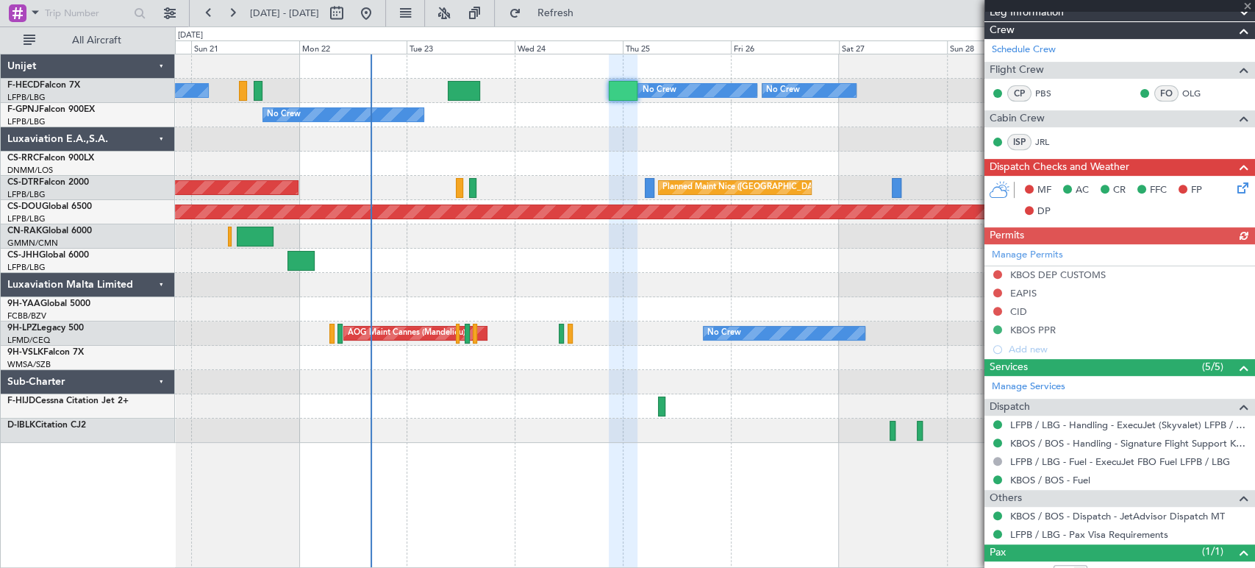
scroll to position [390, 0]
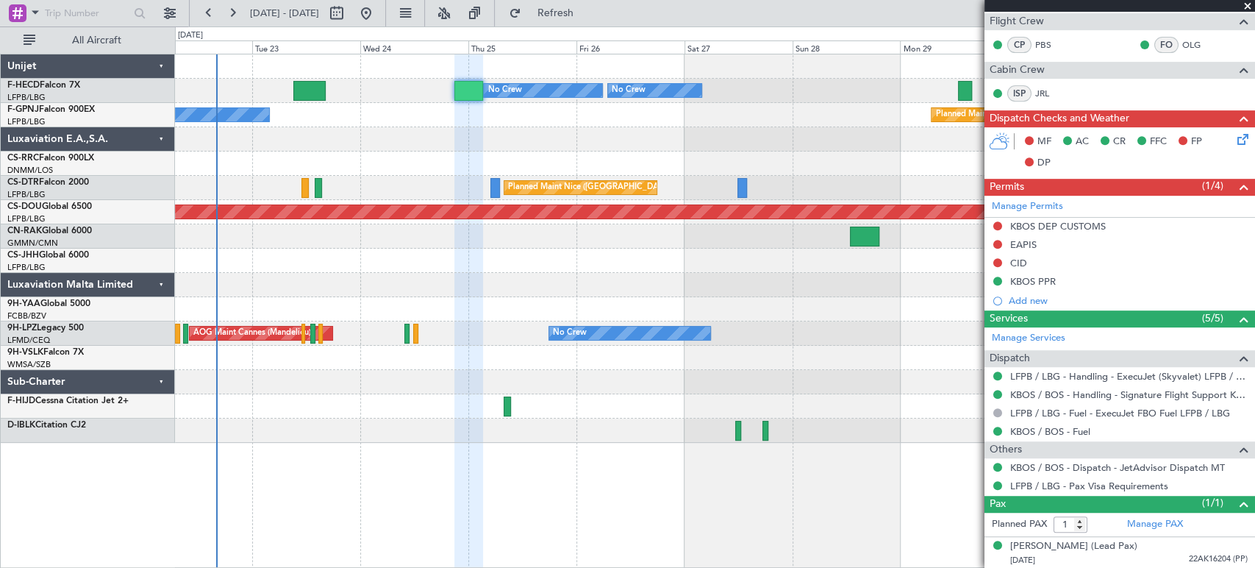
click at [620, 137] on div at bounding box center [714, 139] width 1079 height 24
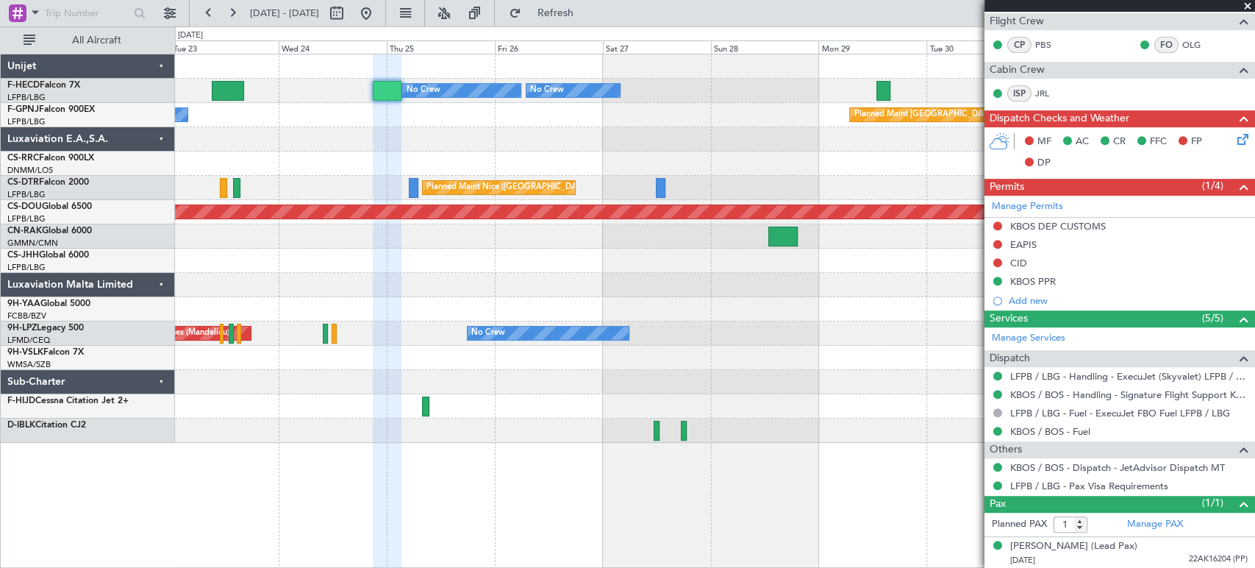
click at [855, 281] on div at bounding box center [714, 285] width 1079 height 24
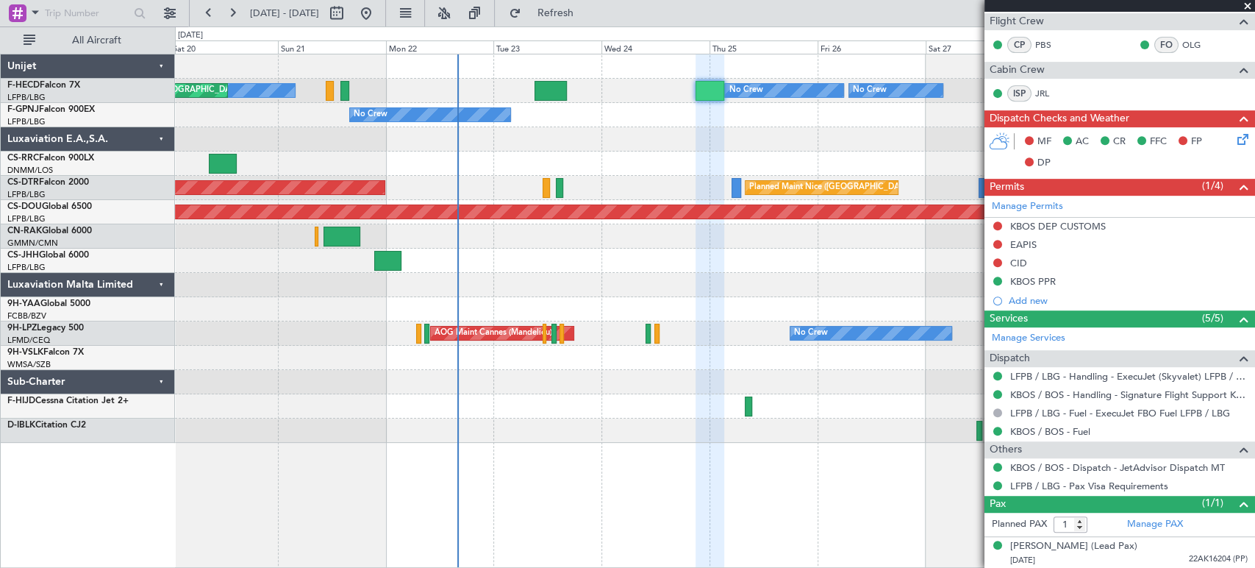
click at [495, 307] on div at bounding box center [714, 309] width 1079 height 24
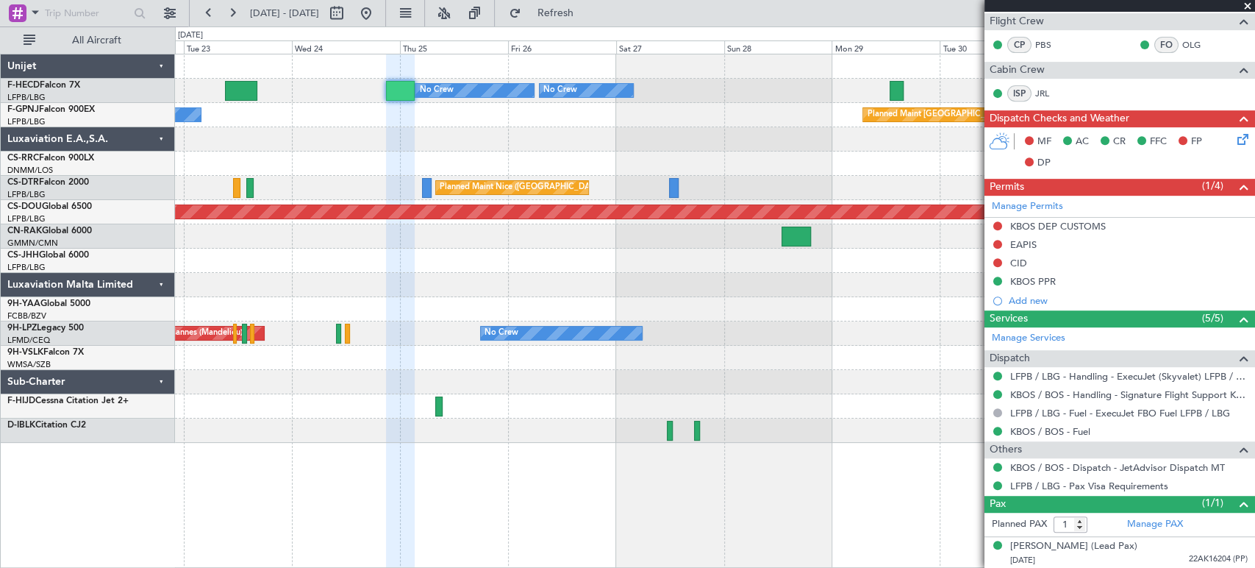
click at [517, 399] on div at bounding box center [714, 406] width 1079 height 24
click at [460, 402] on div at bounding box center [714, 406] width 1079 height 24
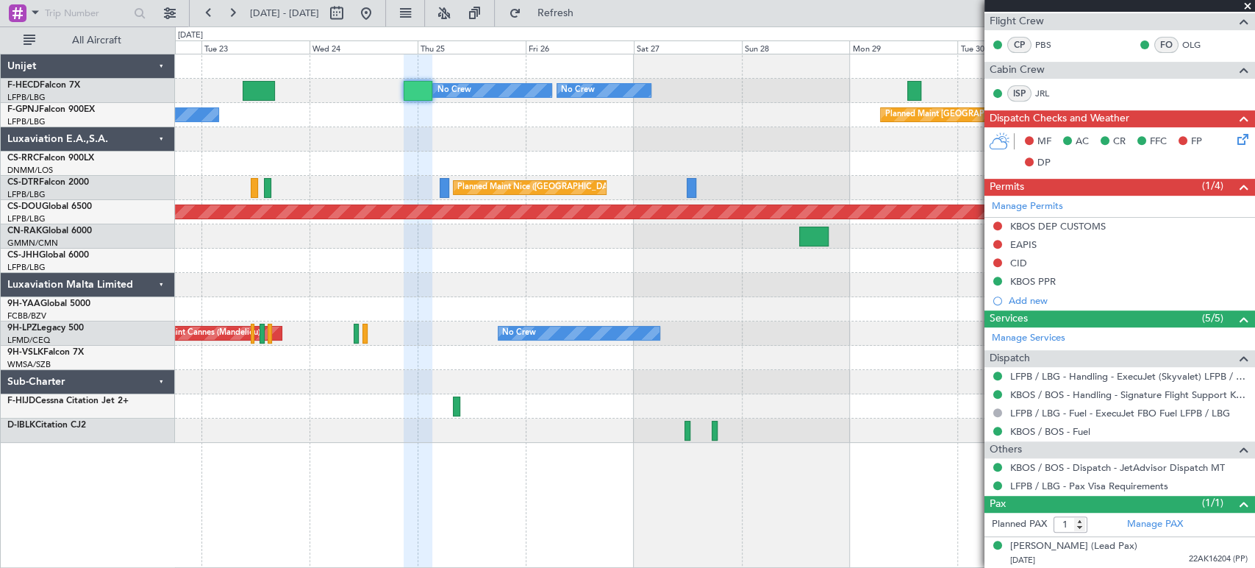
click at [535, 401] on div at bounding box center [714, 406] width 1079 height 24
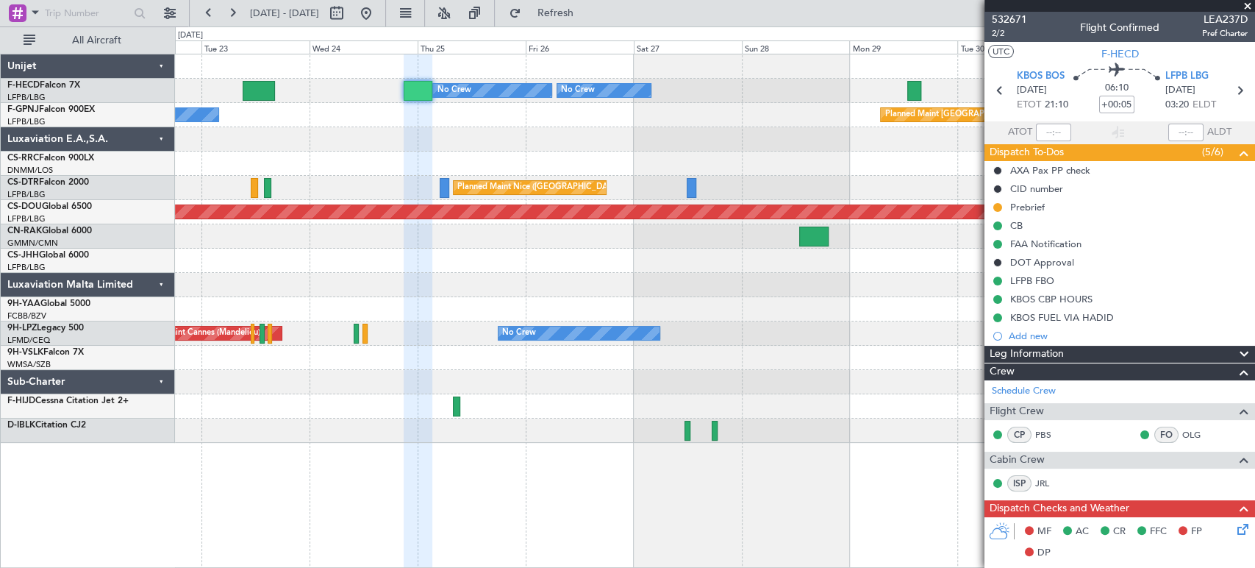
scroll to position [390, 0]
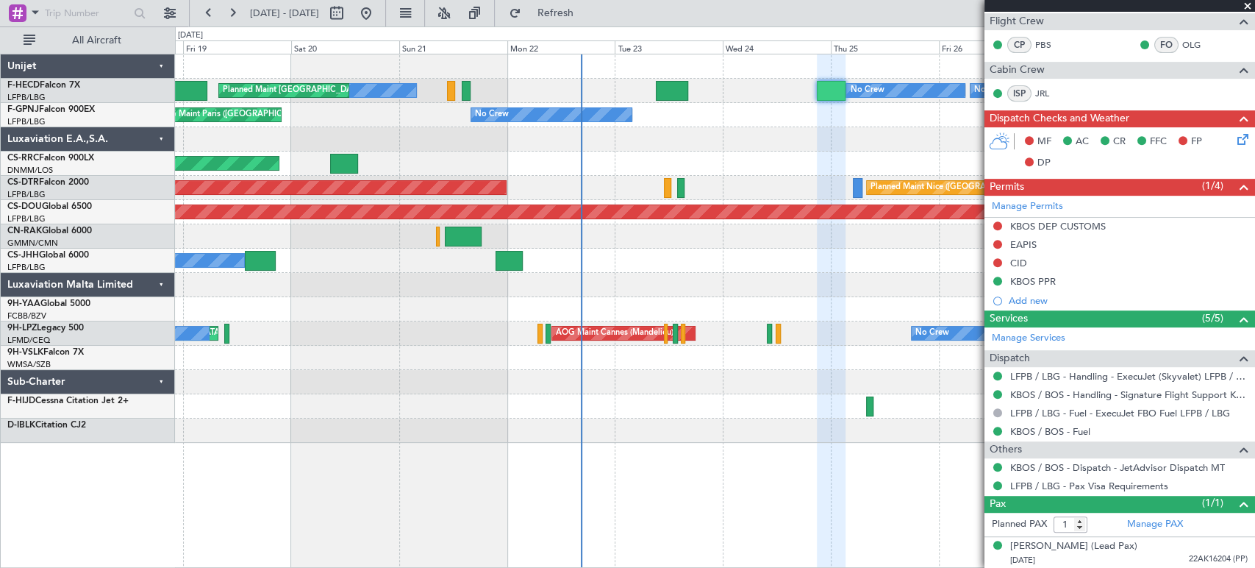
click at [810, 102] on div "Planned Maint [GEOGRAPHIC_DATA] ([GEOGRAPHIC_DATA]) No Crew No Crew No Crew Pla…" at bounding box center [714, 248] width 1079 height 388
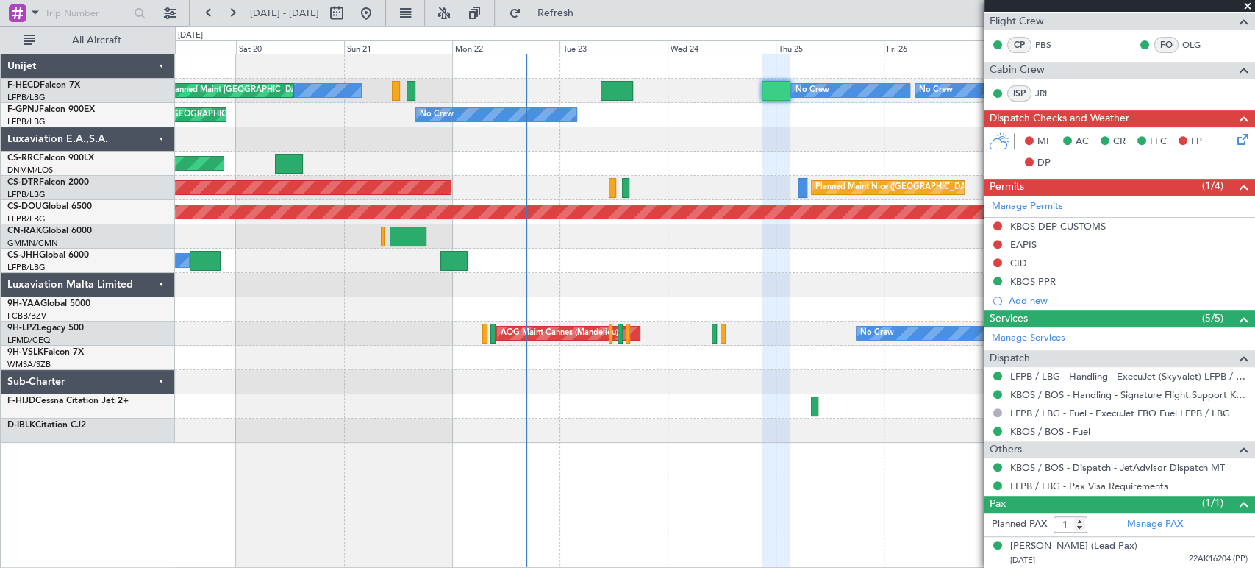
click at [578, 122] on div "No Crew AOG Maint Paris (Le Bourget) Planned Maint Paris (Le Bourget)" at bounding box center [714, 115] width 1079 height 24
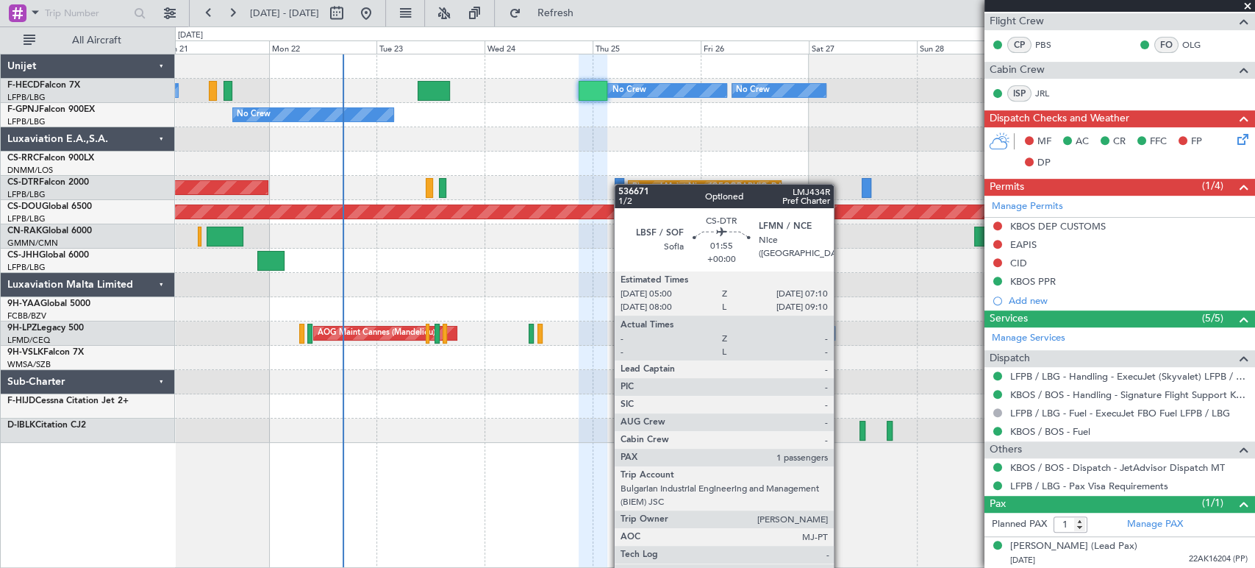
click at [618, 184] on div at bounding box center [620, 188] width 10 height 20
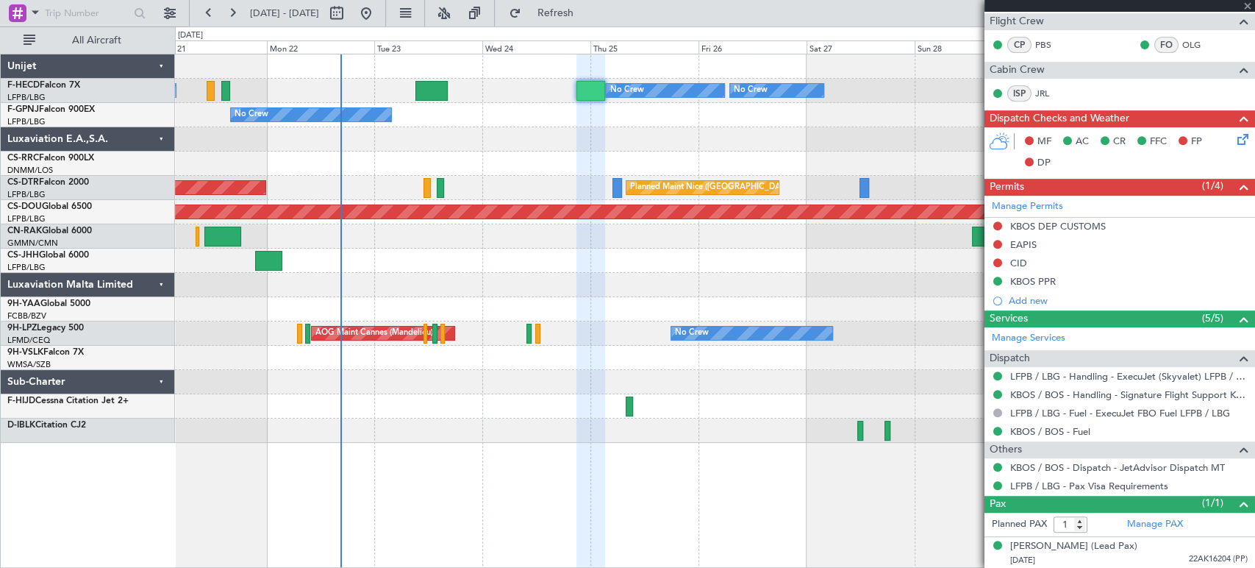
click at [251, 226] on div "No Crew Planned Maint Paris (Le Bourget) No Crew No Crew Planned Maint Paris (L…" at bounding box center [714, 248] width 1079 height 388
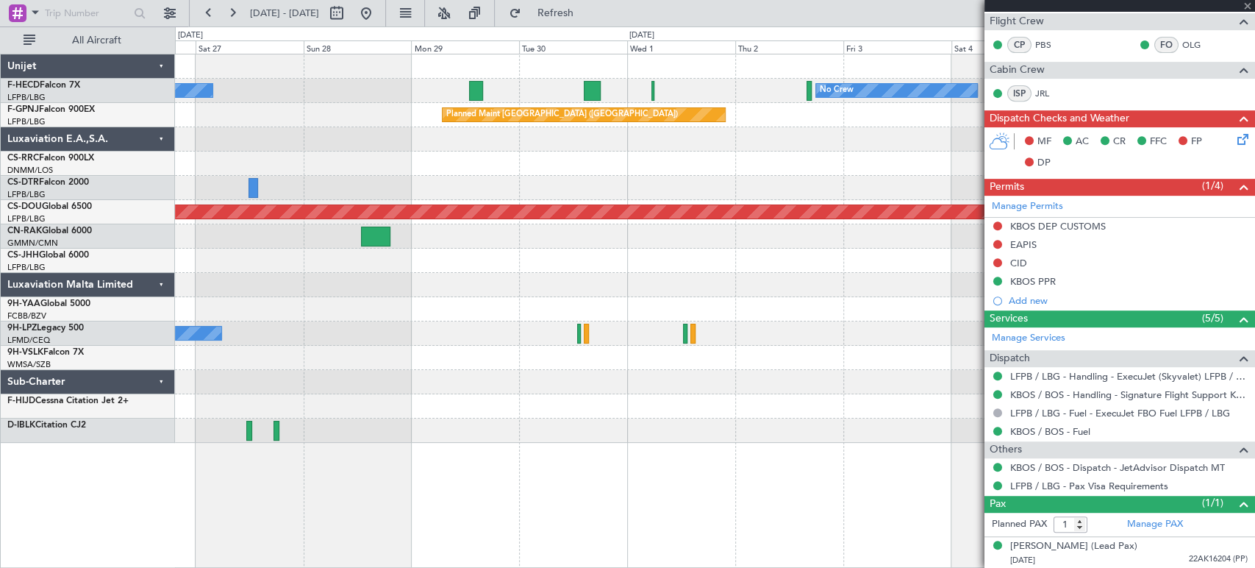
click at [212, 197] on div "No Crew No Crew No Crew Planned Maint Paris (Le Bourget) Planned Maint Paris (L…" at bounding box center [714, 248] width 1079 height 388
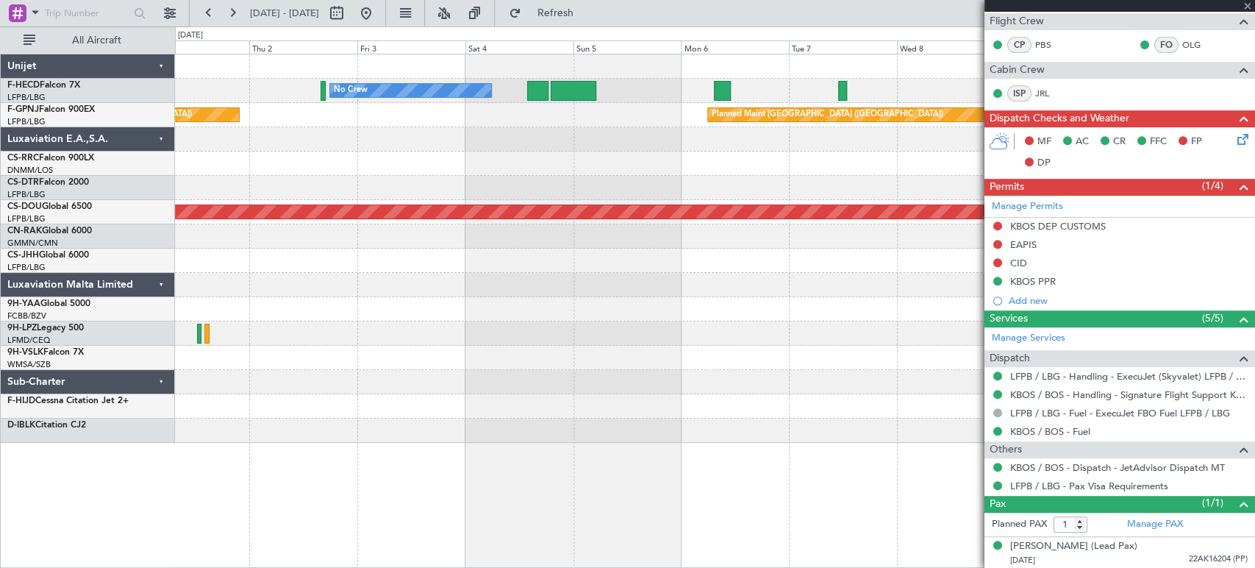
scroll to position [0, 0]
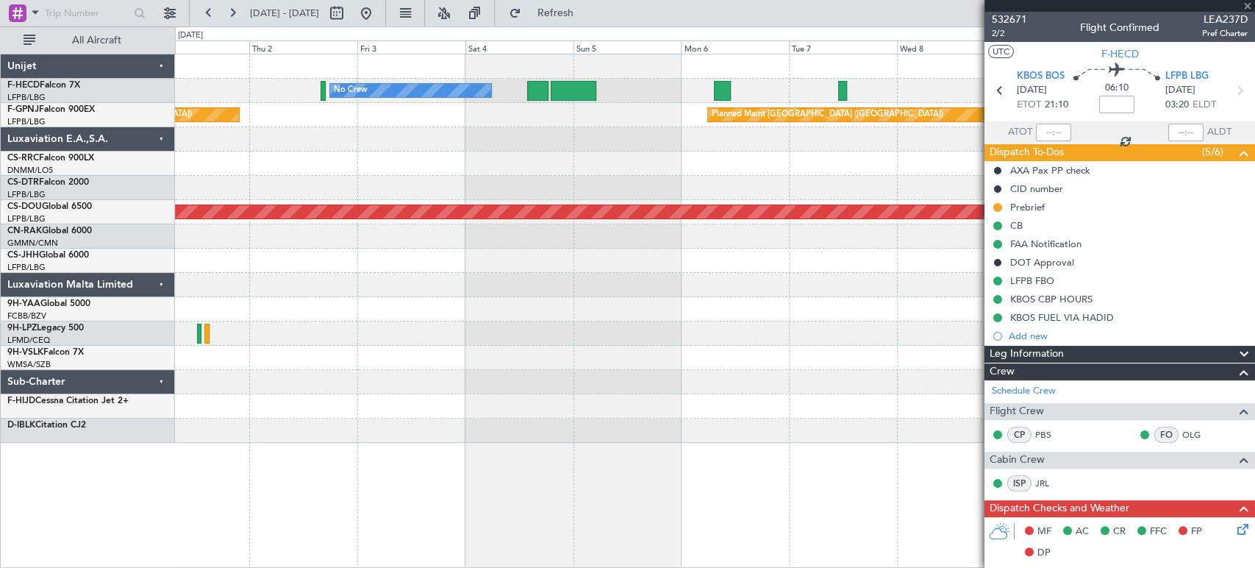
click at [494, 216] on div "No Crew No Crew Planned Maint Paris (Le Bourget) Planned Maint Paris (Le Bourge…" at bounding box center [714, 248] width 1079 height 388
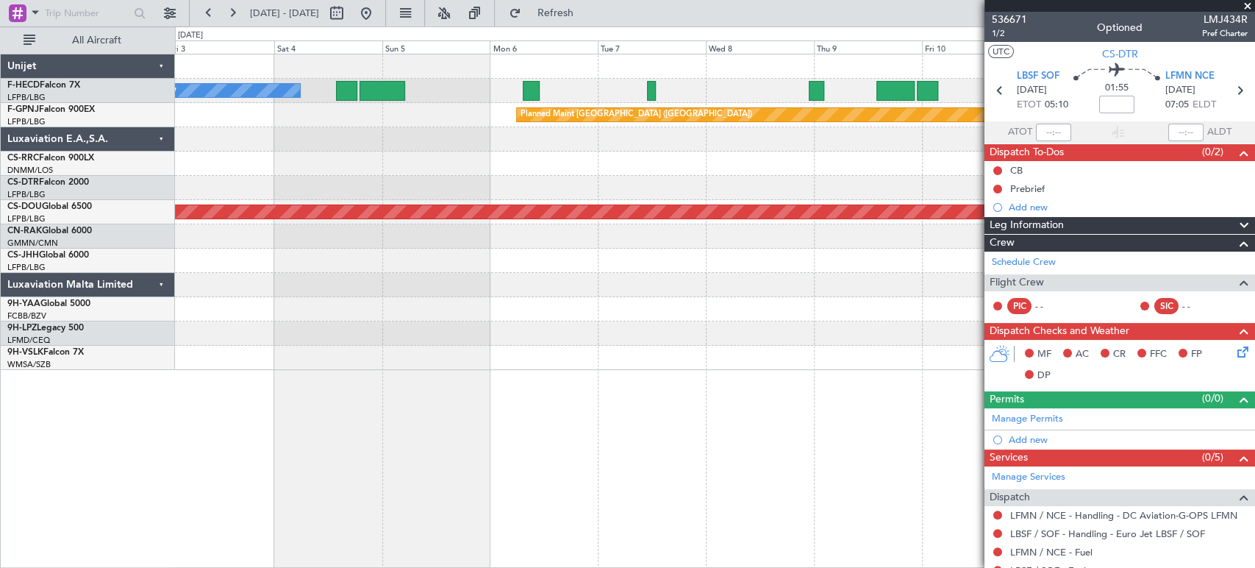
click at [428, 174] on div "No Crew No Crew Planned Maint Paris (Le Bourget) Planned Maint Paris (Le Bourge…" at bounding box center [714, 211] width 1079 height 315
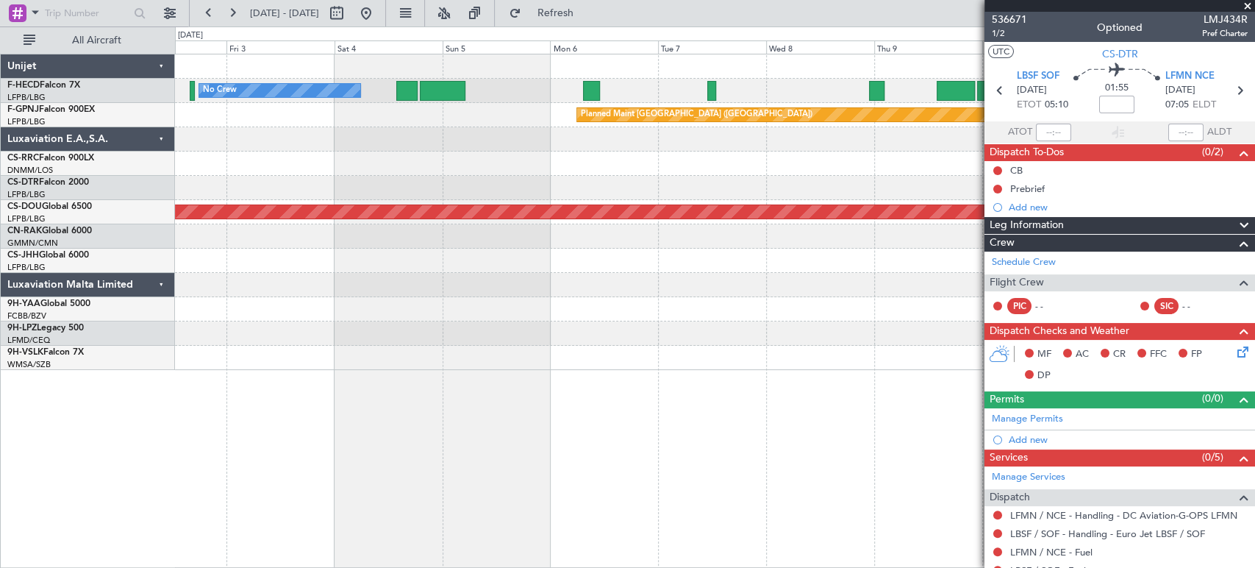
click at [524, 161] on div at bounding box center [714, 163] width 1079 height 24
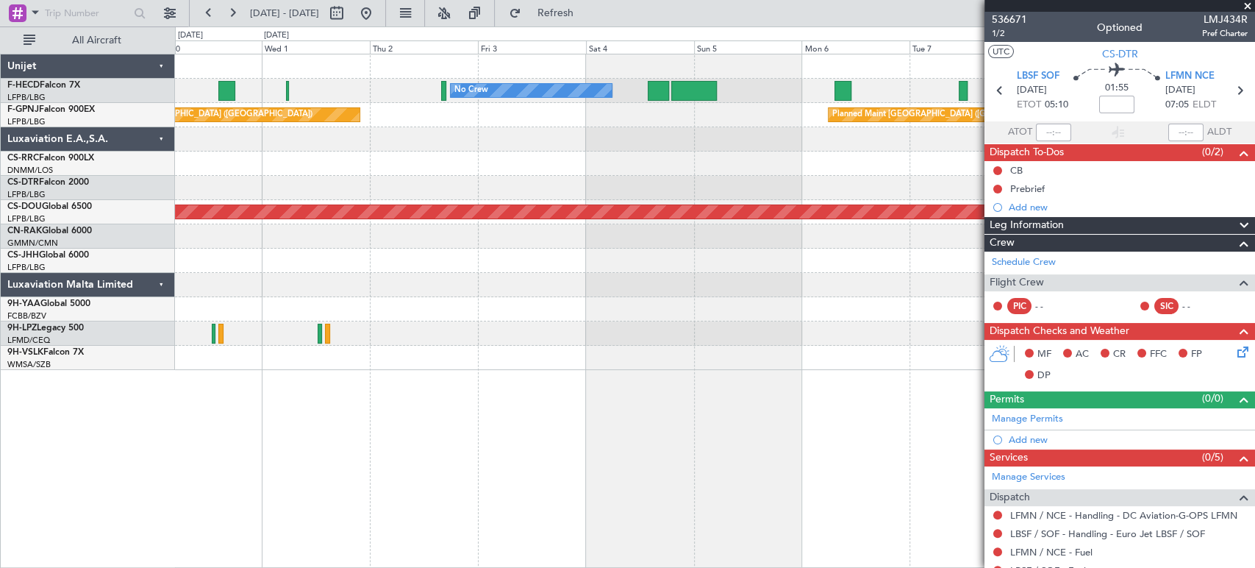
click at [559, 164] on div "No Crew No Crew Planned Maint Paris (Le Bourget) Planned Maint Paris (Le Bourge…" at bounding box center [714, 211] width 1079 height 315
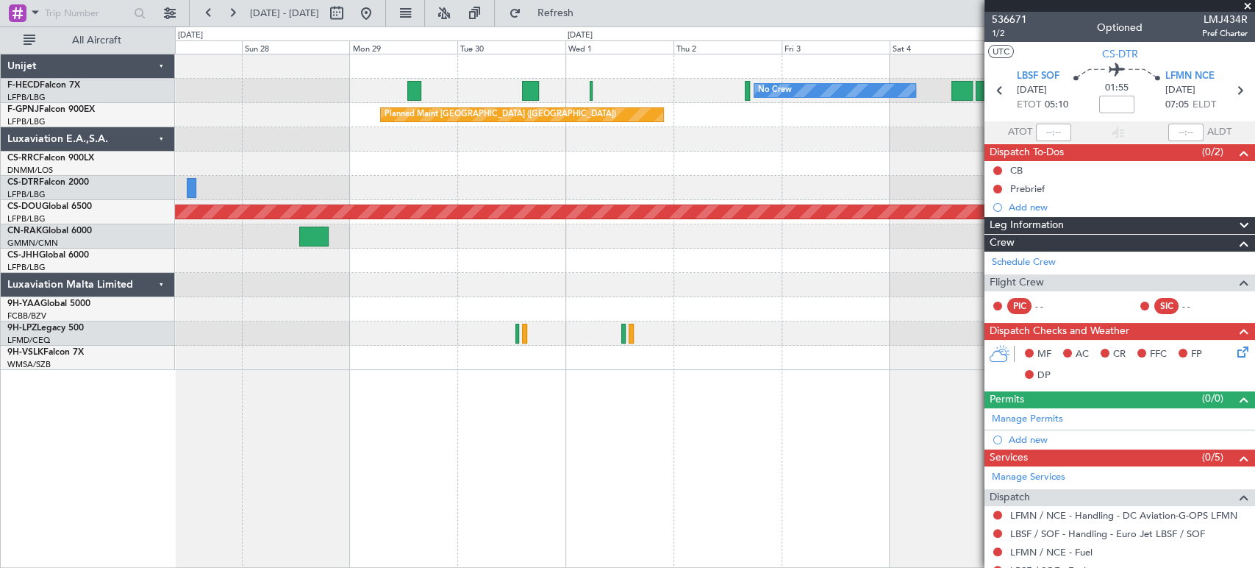
click at [578, 170] on div "No Crew No Crew Planned Maint [GEOGRAPHIC_DATA] ([GEOGRAPHIC_DATA]) No Crew Pla…" at bounding box center [714, 211] width 1079 height 315
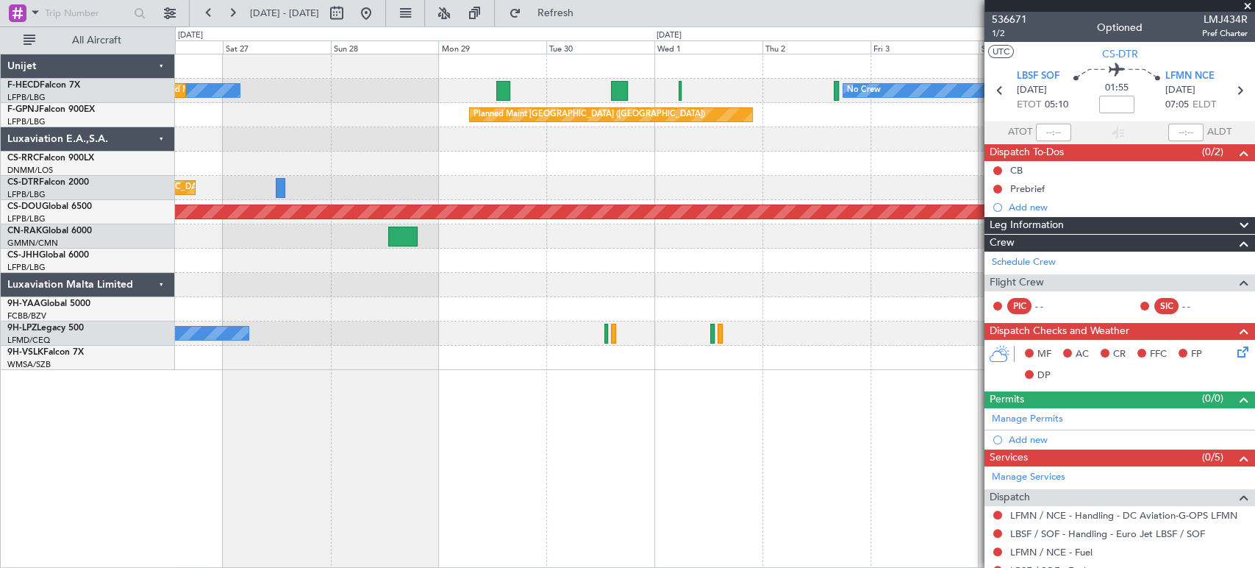
click at [609, 167] on div "No Crew No Crew Planned Maint [GEOGRAPHIC_DATA] ([GEOGRAPHIC_DATA]) No Crew Pla…" at bounding box center [714, 211] width 1079 height 315
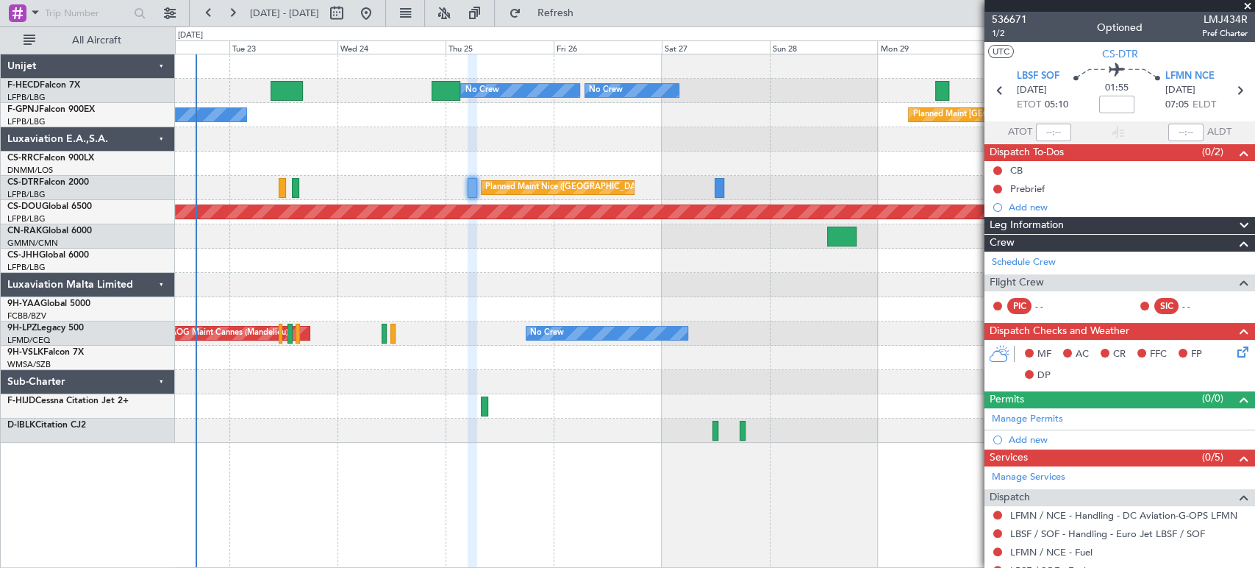
click at [688, 155] on div "Planned Maint [GEOGRAPHIC_DATA] ([GEOGRAPHIC_DATA]) No Crew No Crew No Crew No …" at bounding box center [714, 248] width 1079 height 388
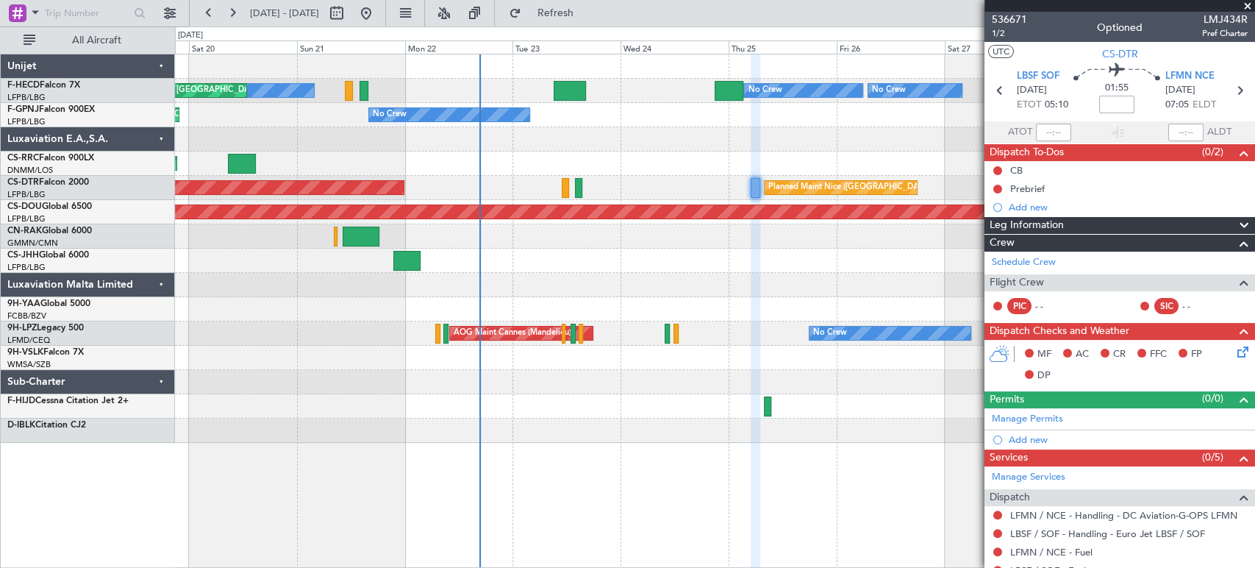
click at [669, 172] on div "Planned Maint Paris (Le Bourget) No Crew No Crew No Crew Planned Maint Paris (L…" at bounding box center [714, 248] width 1079 height 388
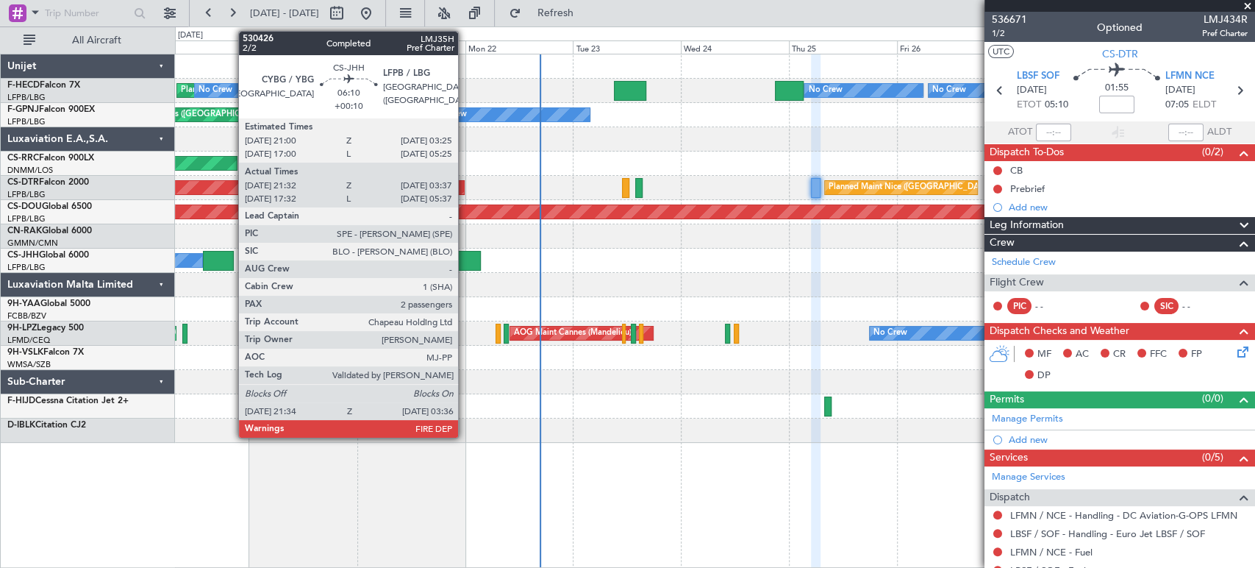
click at [465, 256] on div at bounding box center [467, 261] width 27 height 20
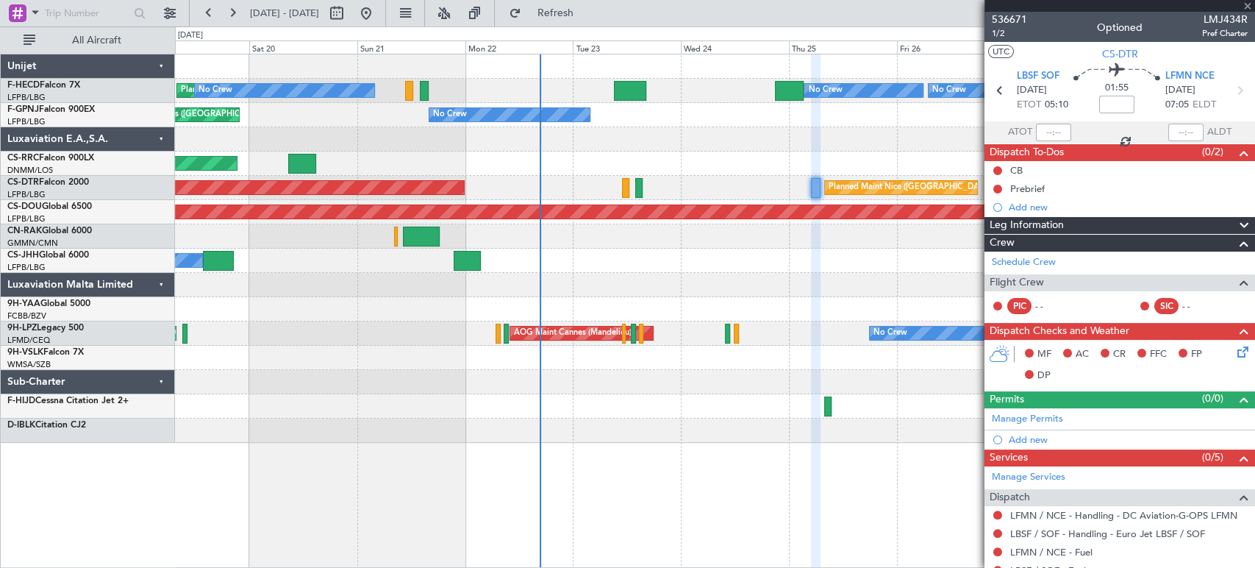
type input "+00:10"
type input "21:42"
type input "03:32"
type input "2"
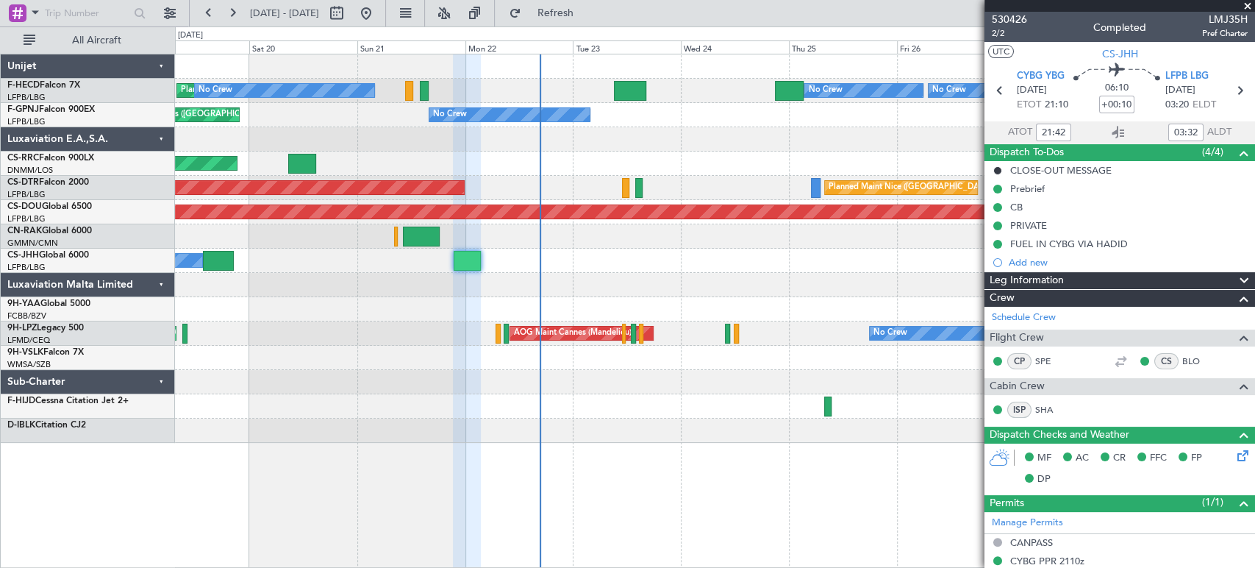
click at [487, 287] on div at bounding box center [714, 285] width 1079 height 24
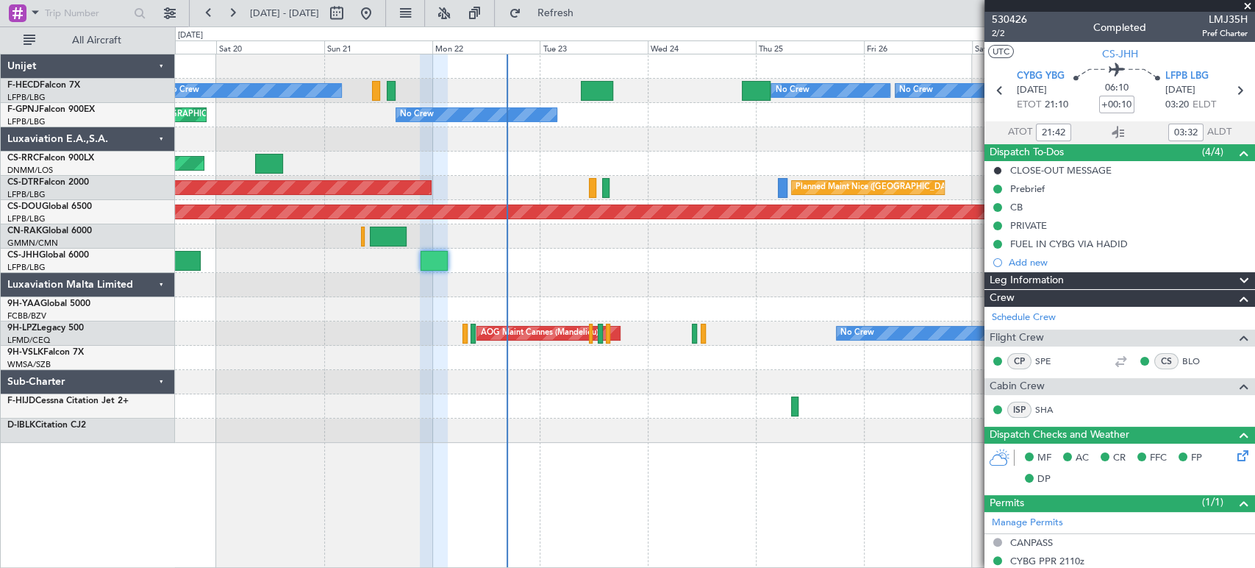
click at [390, 183] on div "Planned Maint Paris (Le Bourget) No Crew No Crew Planned Maint Paris (Le Bourge…" at bounding box center [714, 248] width 1079 height 388
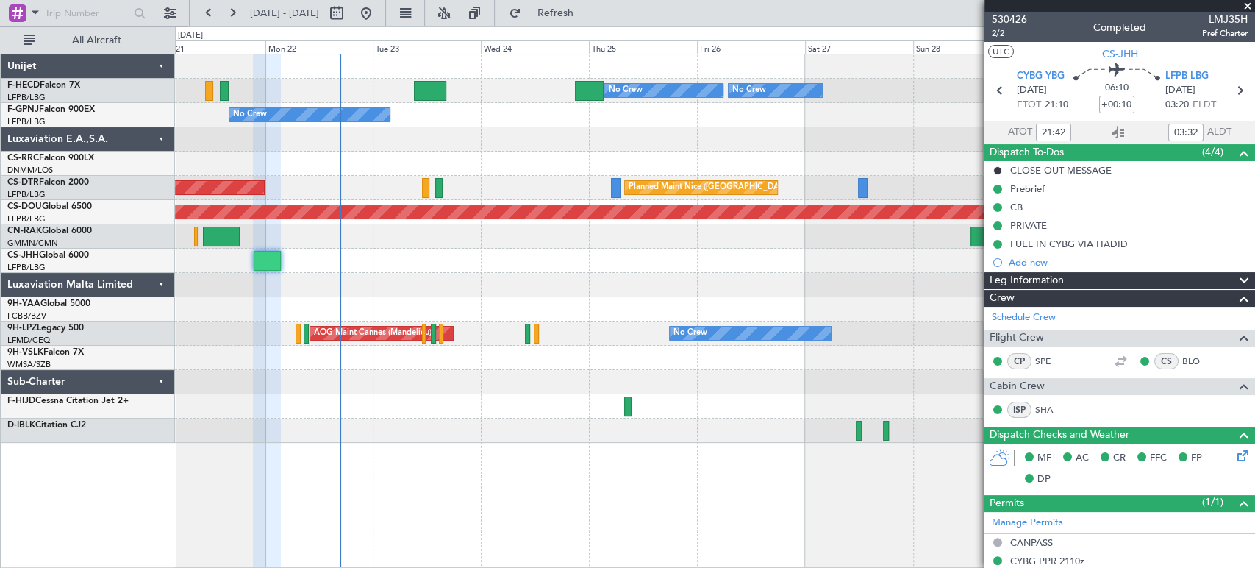
click at [468, 187] on div "Planned Maint [GEOGRAPHIC_DATA] ([GEOGRAPHIC_DATA]) No Crew No Crew No Crew Pla…" at bounding box center [714, 248] width 1079 height 388
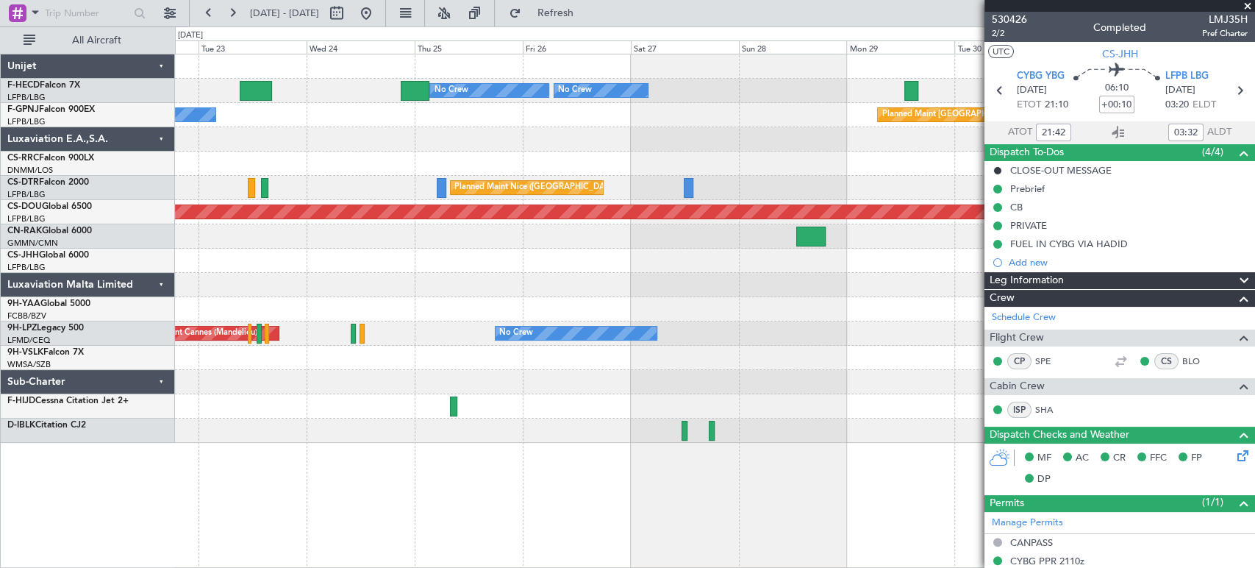
click at [461, 175] on div "Planned Maint Paris (Le Bourget) No Crew No Crew No Crew No Crew Planned Maint …" at bounding box center [714, 248] width 1079 height 388
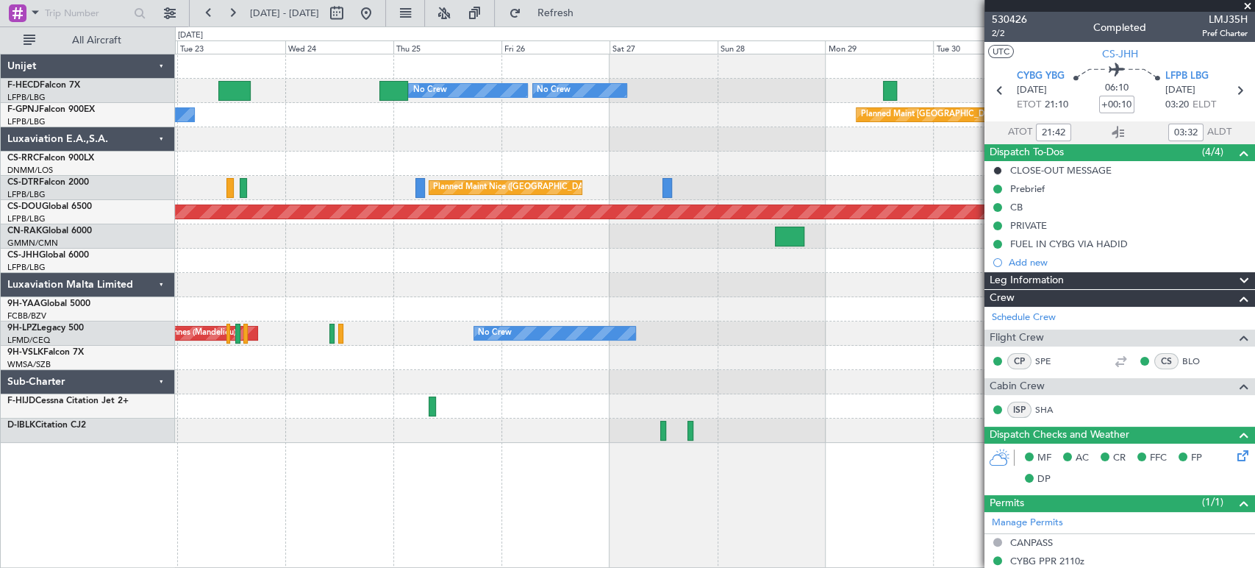
click at [215, 293] on div "Planned Maint Paris (Le Bourget) No Crew No Crew No Crew No Crew Planned Maint …" at bounding box center [714, 248] width 1079 height 388
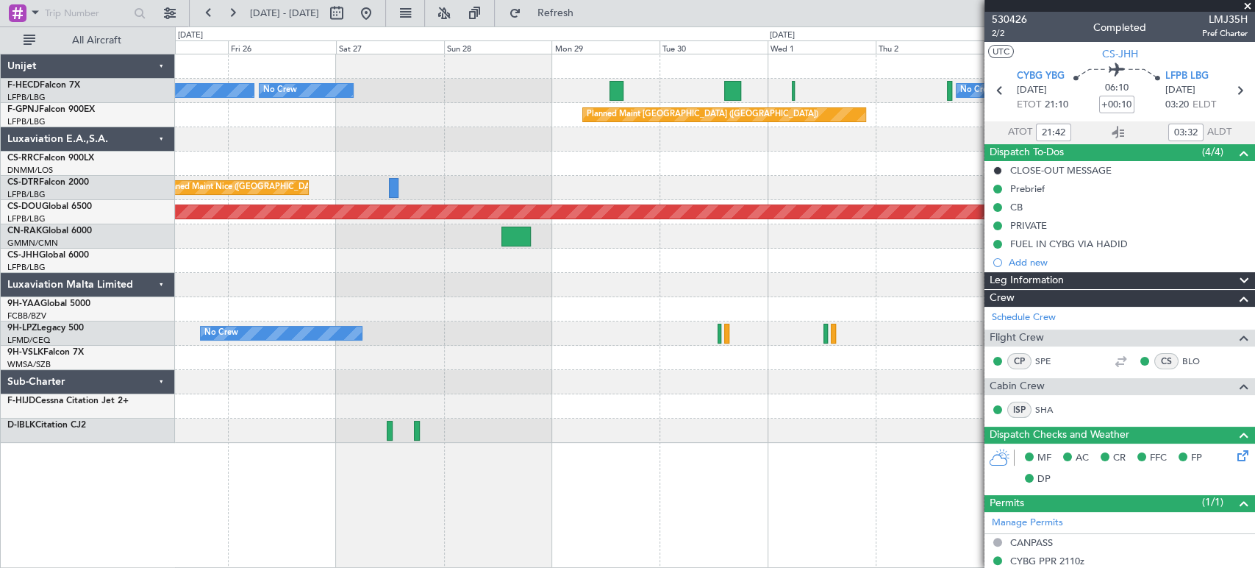
click at [482, 304] on div "Planned Maint Paris (Le Bourget) No Crew No Crew No Crew Planned Maint Paris (L…" at bounding box center [714, 248] width 1079 height 388
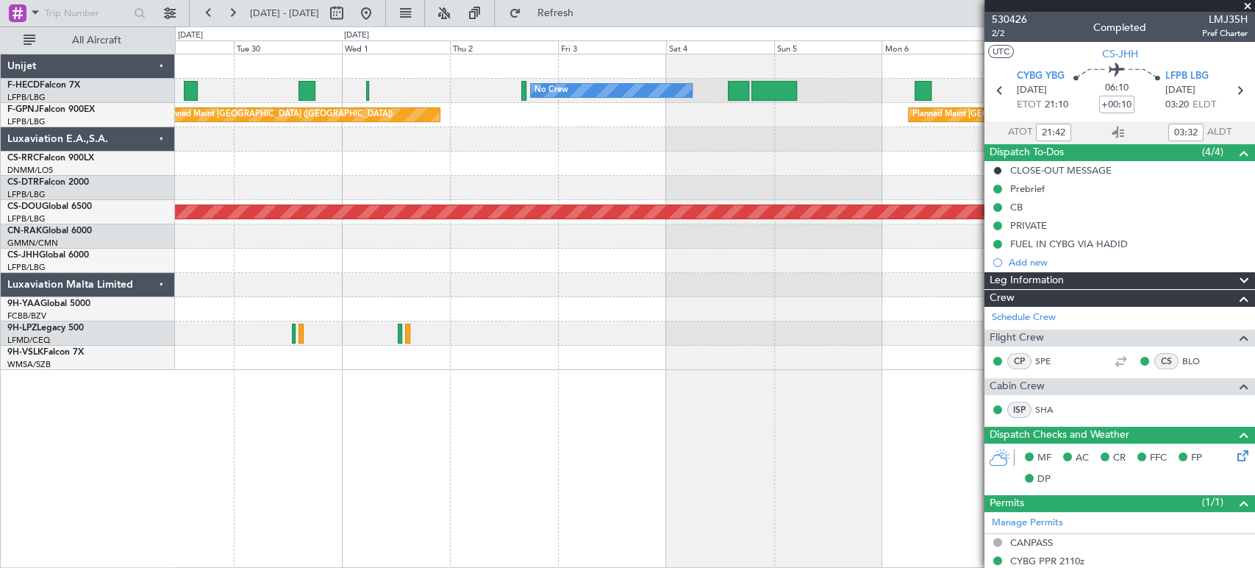
click at [794, 157] on div at bounding box center [714, 163] width 1079 height 24
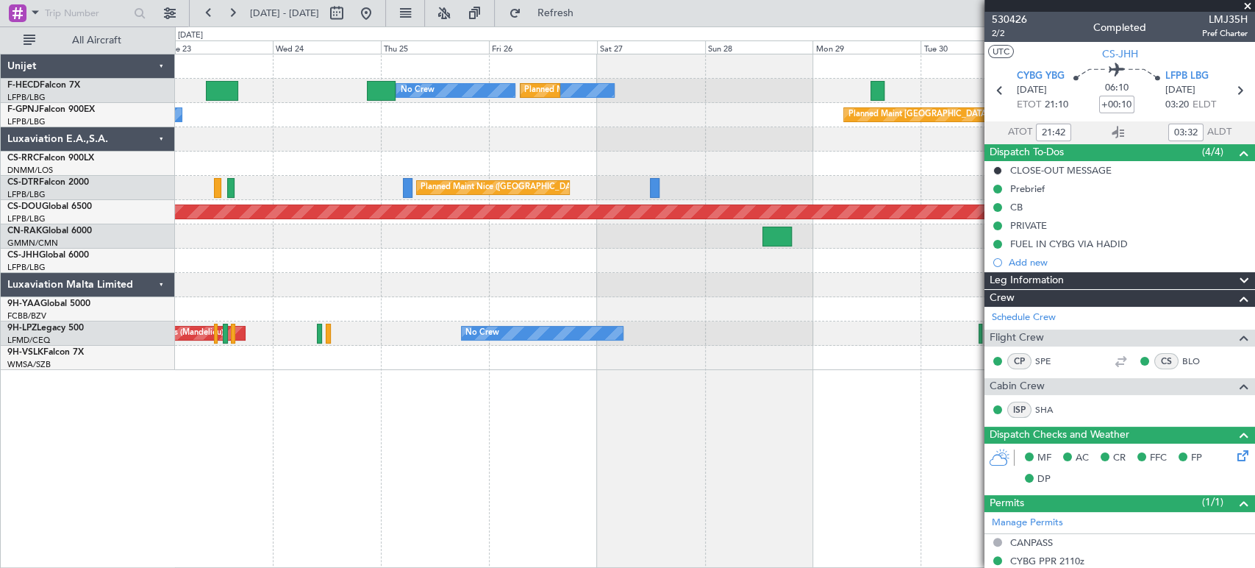
click at [1020, 146] on fb-app "29 Sep 2025 - 09 Oct 2025 Refresh Quick Links All Aircraft No Crew No Crew Plan…" at bounding box center [627, 289] width 1255 height 557
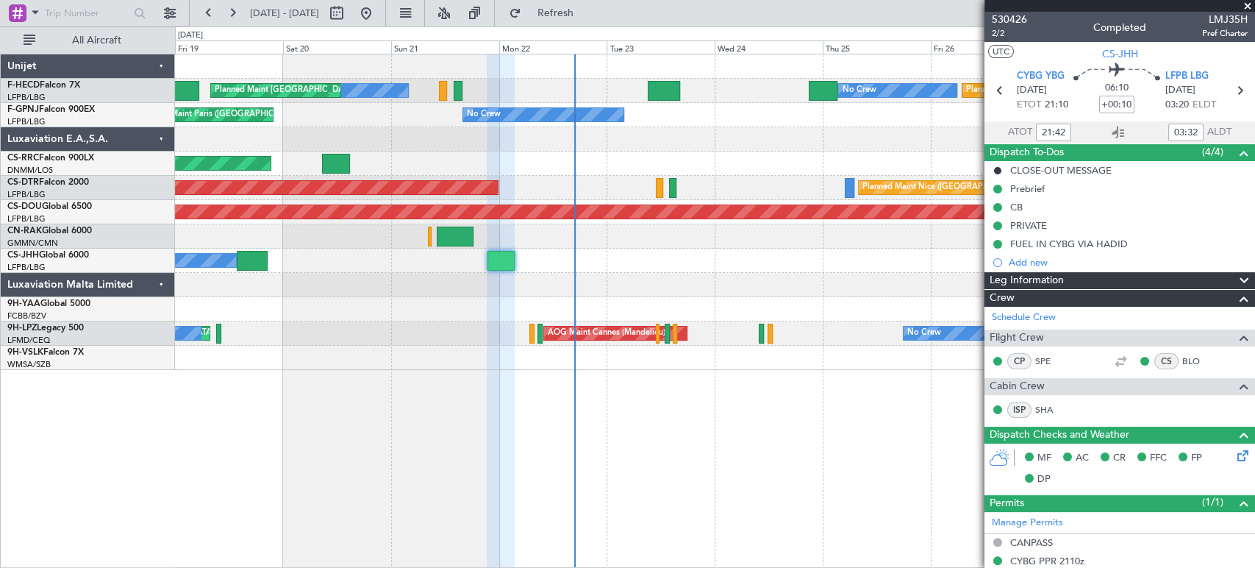
click at [607, 140] on div at bounding box center [714, 139] width 1079 height 24
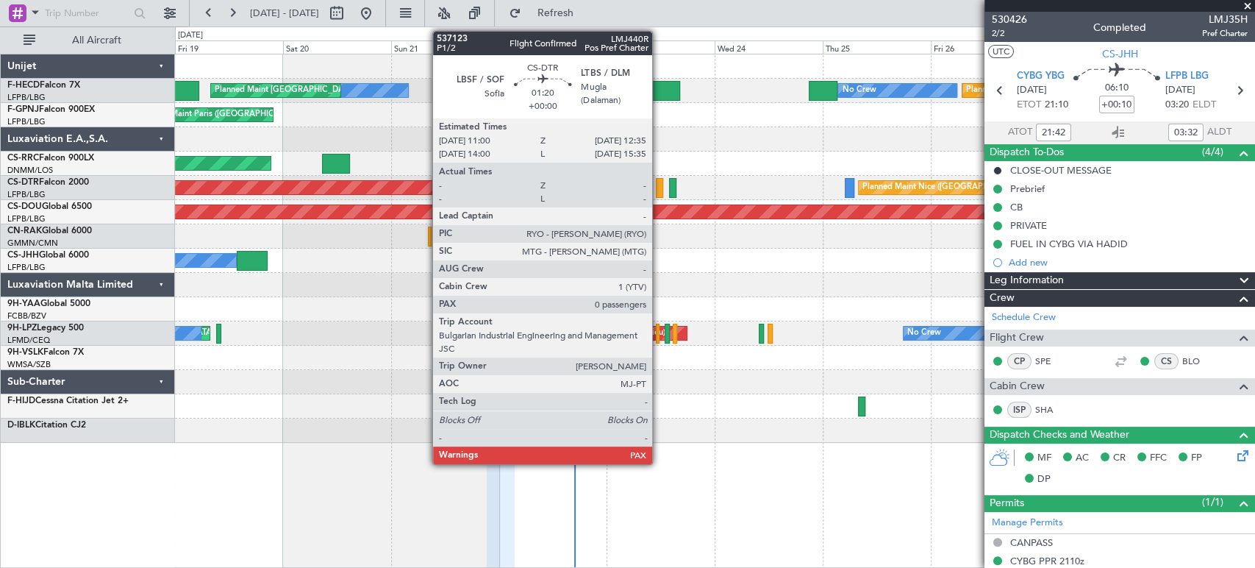
click at [659, 184] on div at bounding box center [659, 188] width 7 height 20
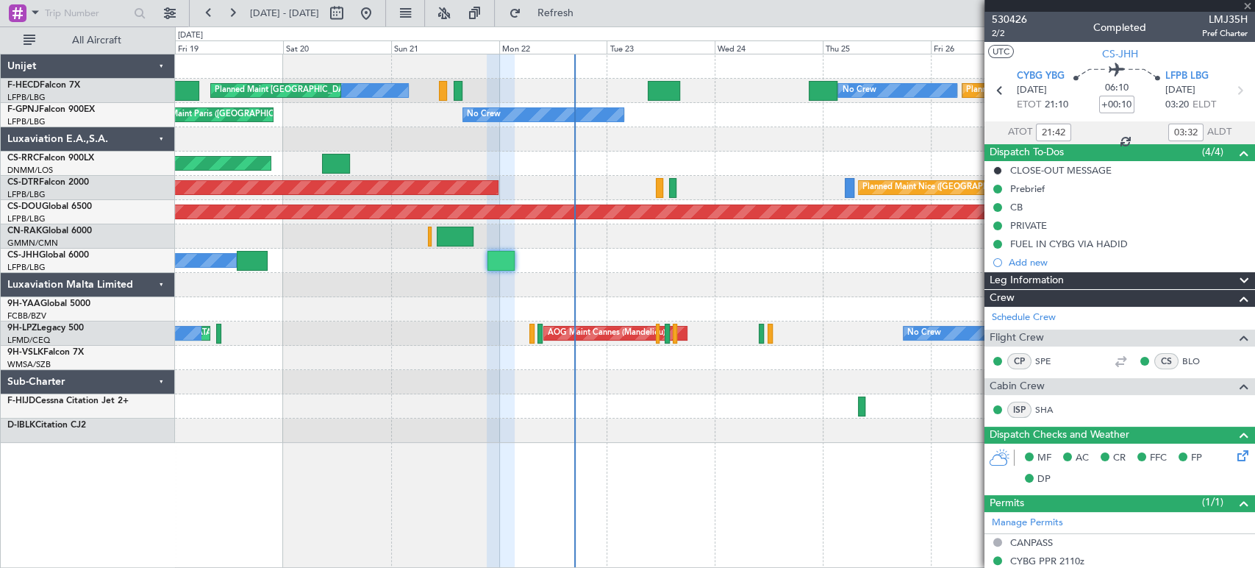
type input "0"
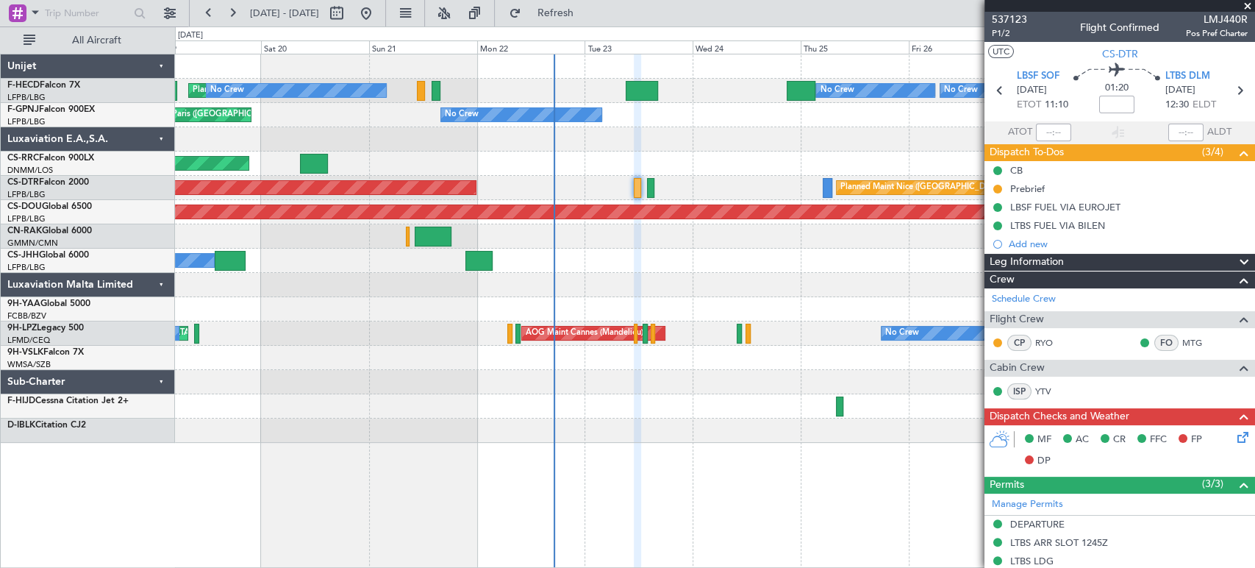
click at [378, 176] on div "Planned Maint Paris (Le Bourget) No Crew Planned Maint Paris (Le Bourget) No Cr…" at bounding box center [714, 248] width 1079 height 388
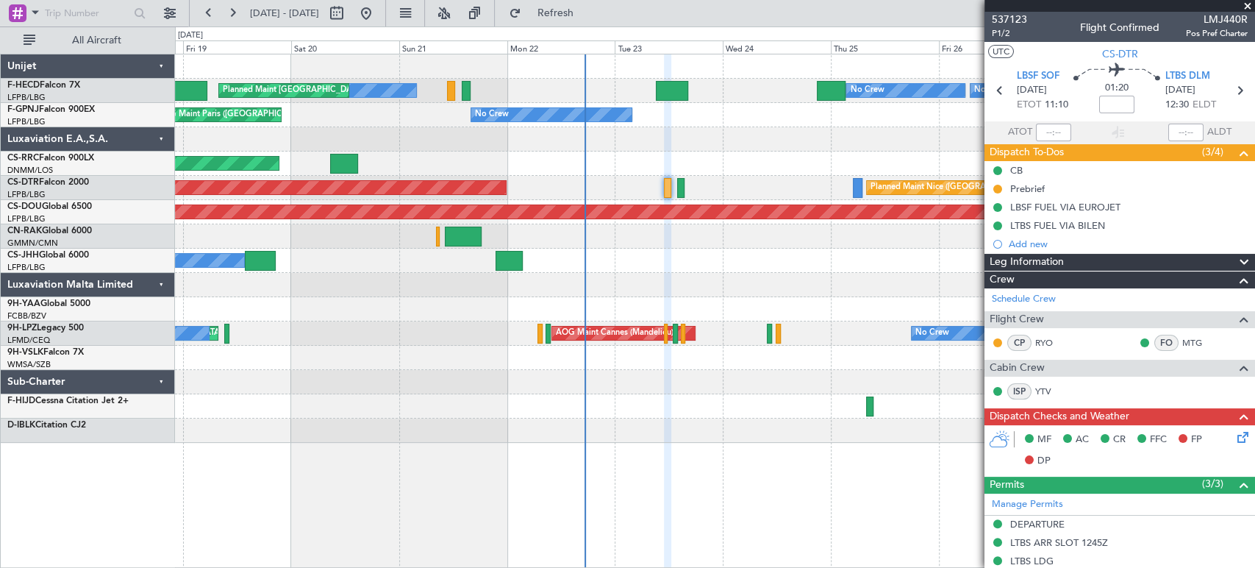
click at [674, 93] on div "Planned Maint Paris (Le Bourget) No Crew No Crew No Crew Planned Maint Paris (L…" at bounding box center [714, 248] width 1079 height 388
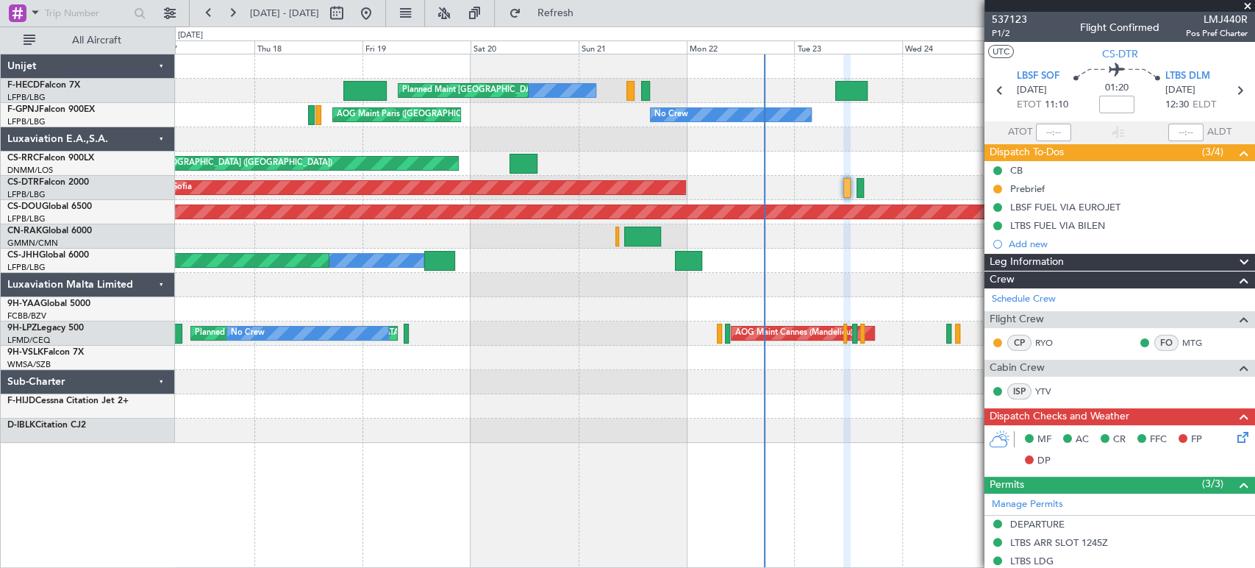
click at [670, 116] on div "Planned Maint Paris (Le Bourget) No Crew No Crew No Crew Planned Maint Paris (L…" at bounding box center [714, 248] width 1079 height 388
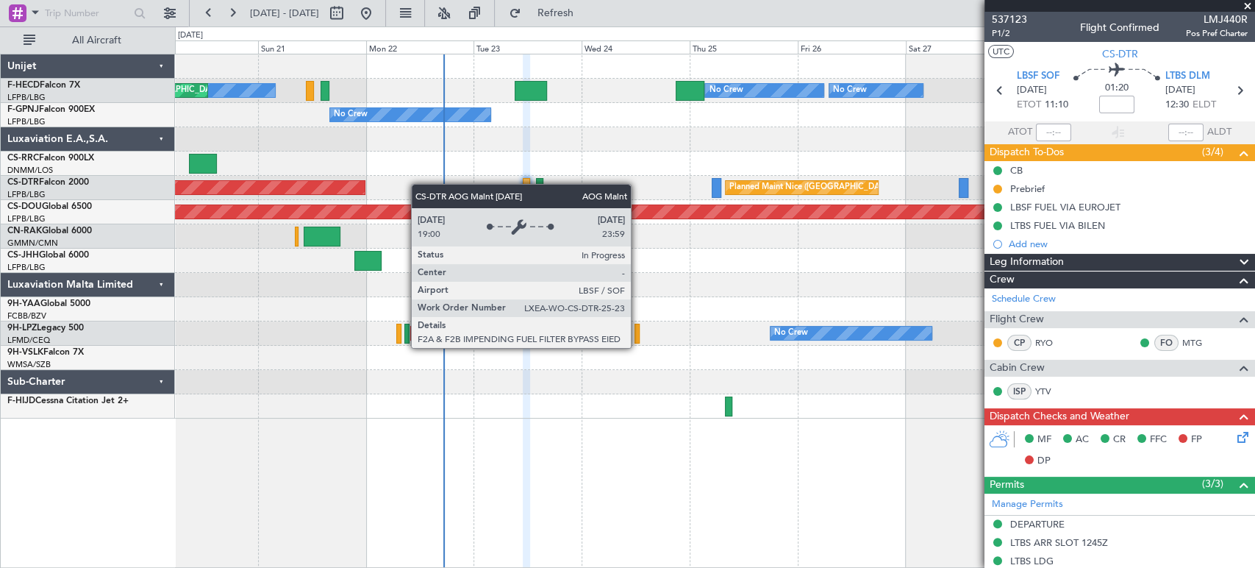
click at [338, 192] on div "Planned Maint Paris (Le Bourget) No Crew No Crew No Crew Planned Maint Paris (L…" at bounding box center [714, 236] width 1079 height 364
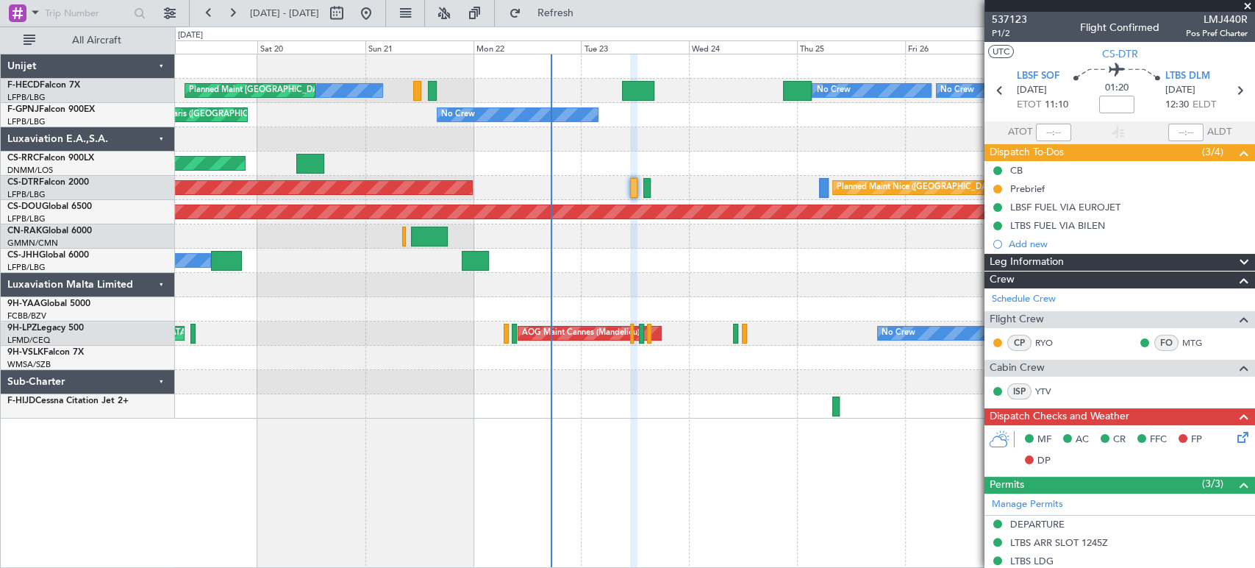
click at [682, 157] on div "Planned Maint Paris (Le Bourget) No Crew No Crew No Crew Planned Maint Paris (L…" at bounding box center [714, 236] width 1079 height 364
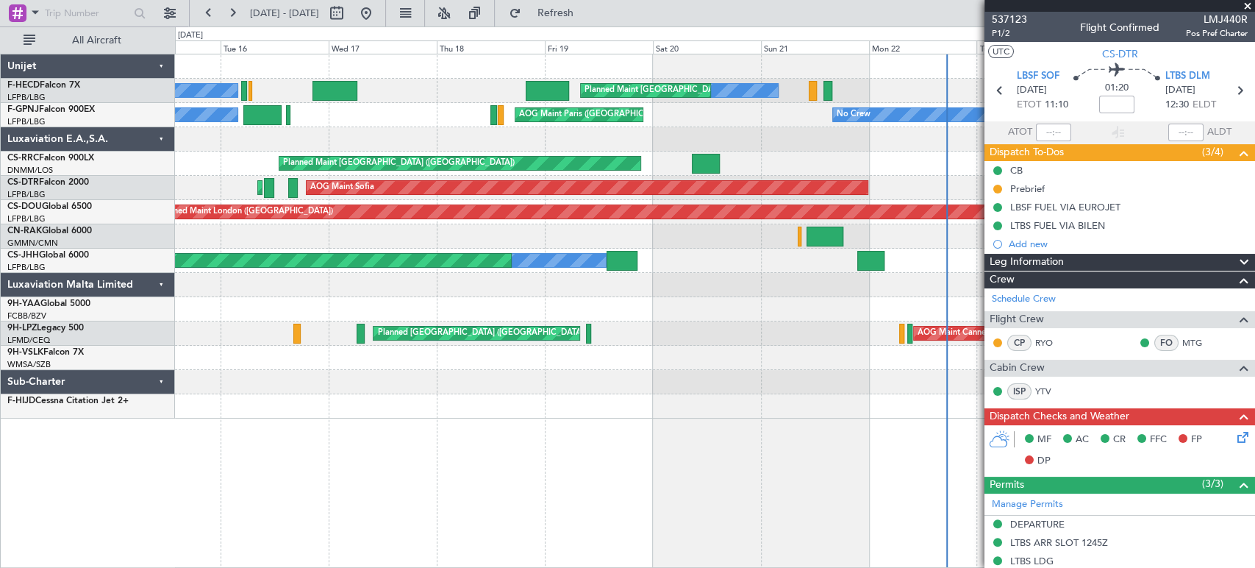
click at [707, 138] on div "No Crew No Crew Planned Maint Paris (Le Bourget) No Crew Planned Maint Paris (L…" at bounding box center [714, 236] width 1079 height 364
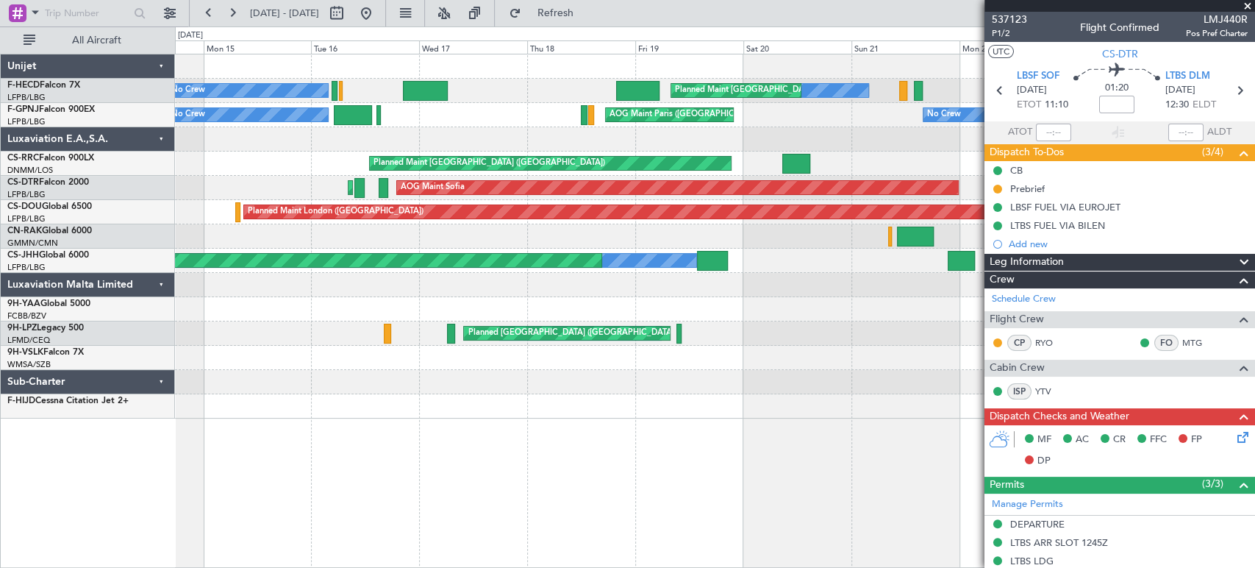
click at [307, 158] on div "No Crew Planned Maint Paris (Le Bourget) No Crew No Crew Planned Maint Paris (L…" at bounding box center [714, 236] width 1079 height 364
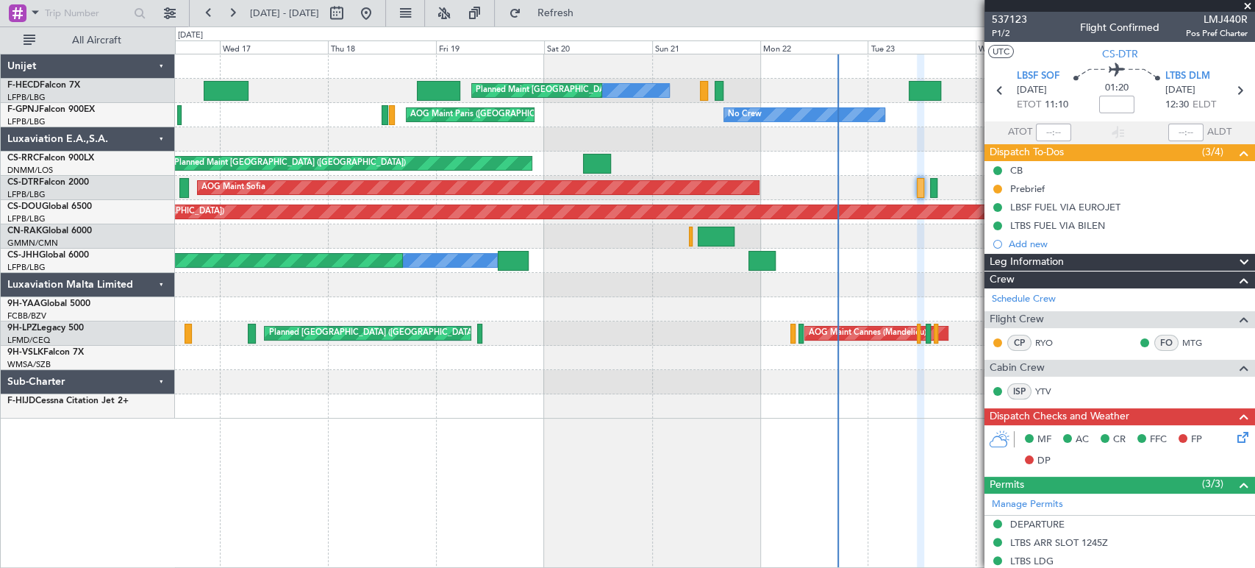
click at [329, 157] on div "No Crew Planned Maint Paris (Le Bourget) No Crew Planned Maint Paris (Le Bourge…" at bounding box center [714, 236] width 1079 height 364
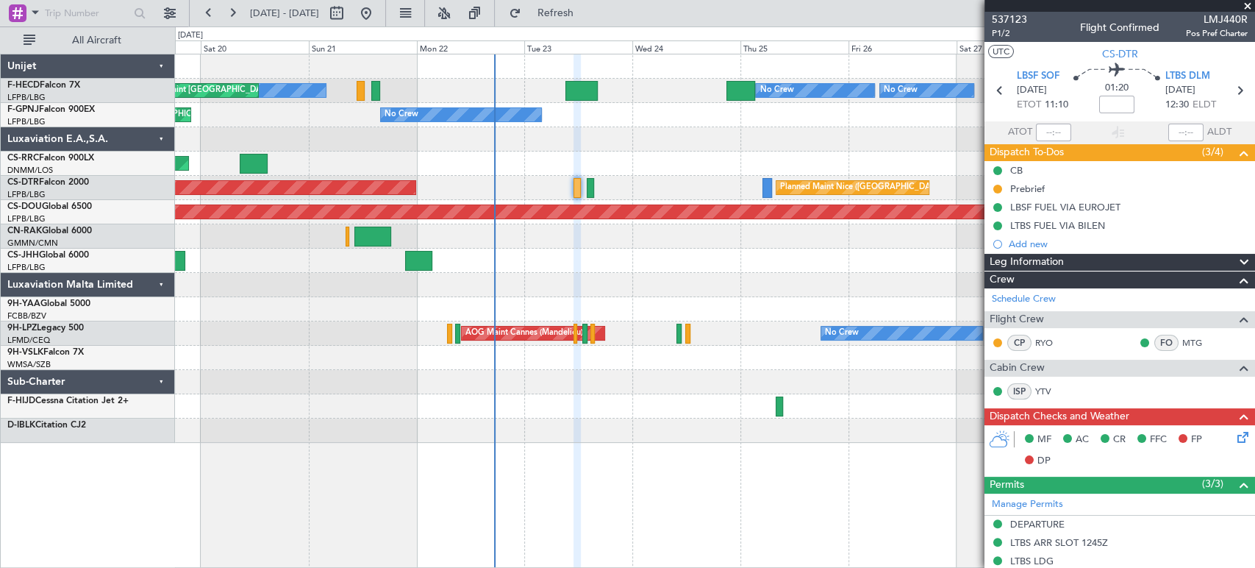
click at [330, 157] on div "Planned Maint [GEOGRAPHIC_DATA] ([GEOGRAPHIC_DATA])" at bounding box center [714, 163] width 1079 height 24
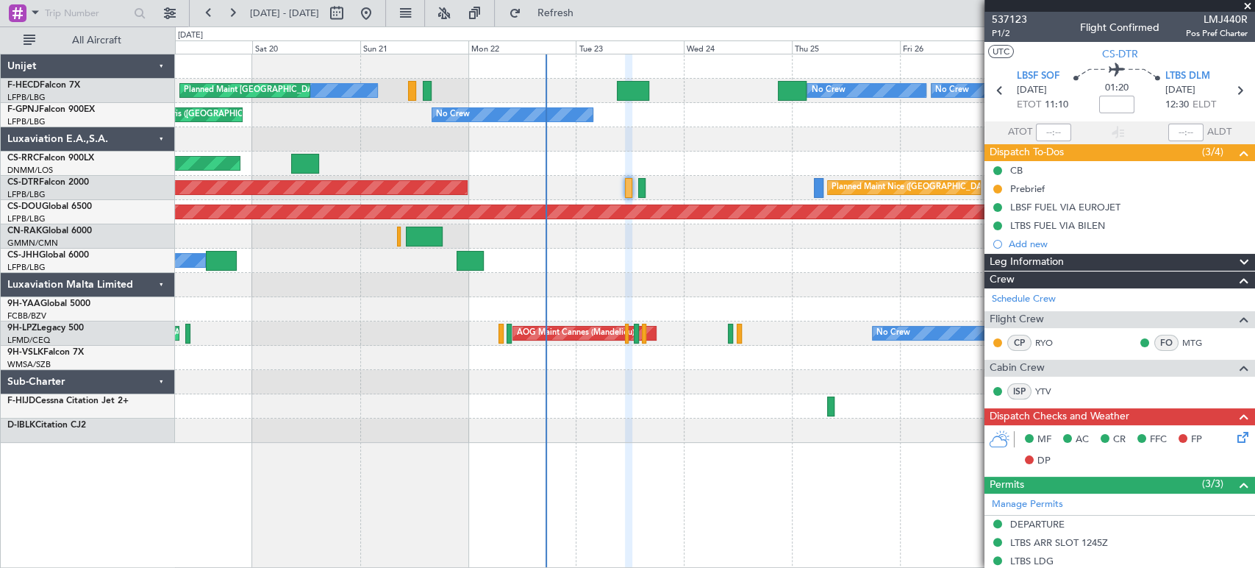
click at [469, 119] on div "No Crew Planned Maint [GEOGRAPHIC_DATA] ([GEOGRAPHIC_DATA]) AOG Maint [GEOGRAPH…" at bounding box center [714, 115] width 1079 height 24
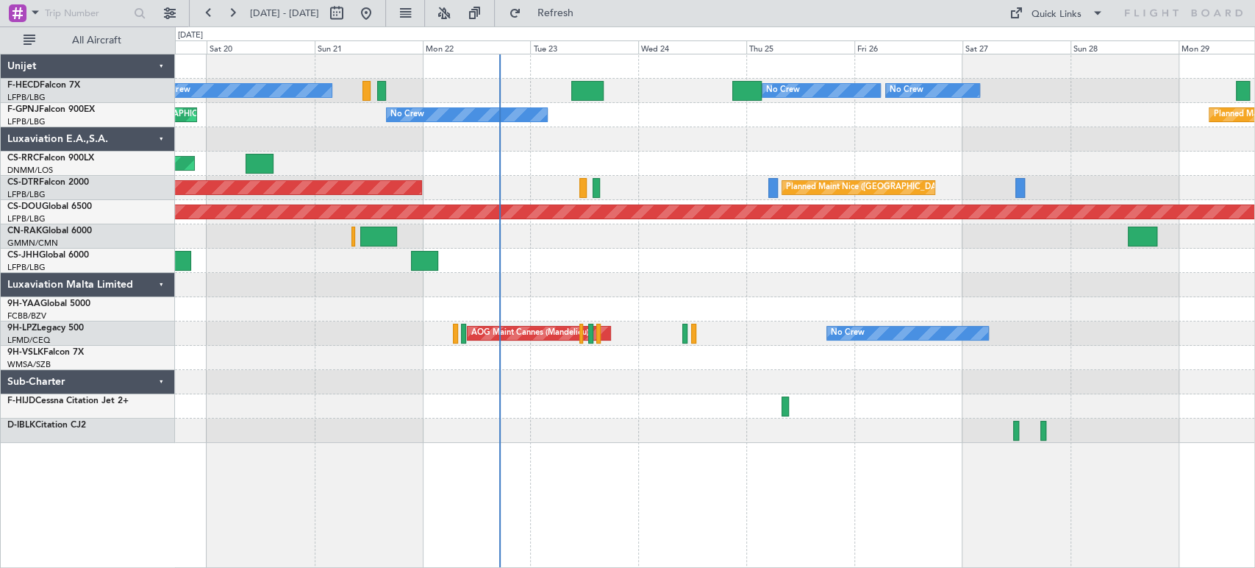
click at [562, 254] on div "Planned Maint Paris (Le Bourget) No Crew Planned Maint Paris (Le Bourget) No Cr…" at bounding box center [714, 248] width 1079 height 388
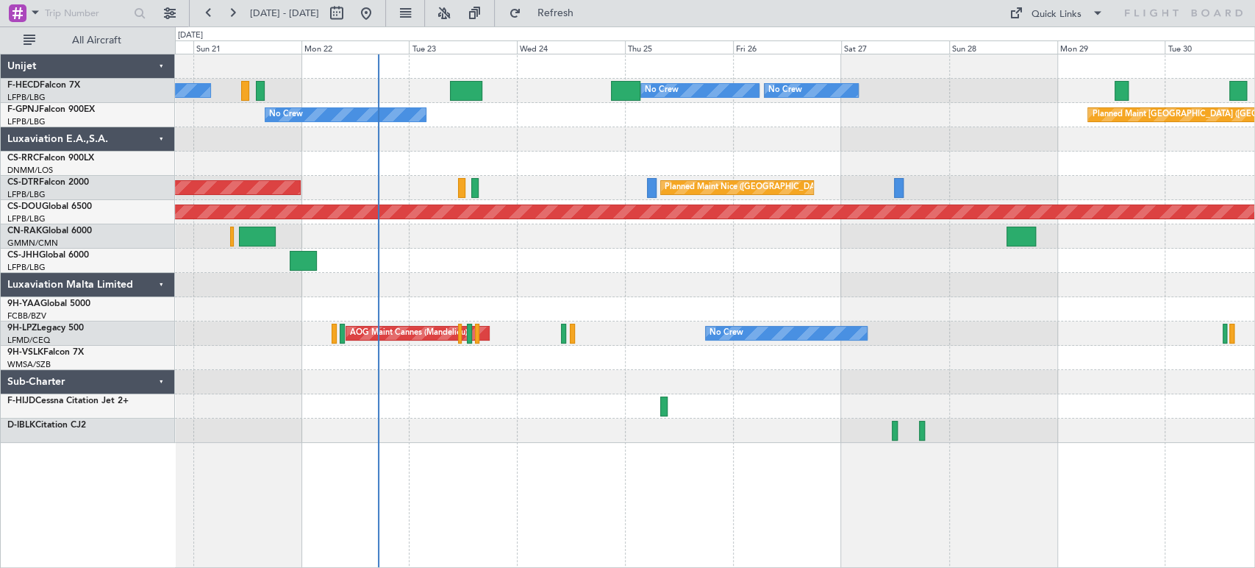
click at [587, 268] on div "No Crew Planned Maint Paris (Le Bourget) No Crew No Crew Planned Maint Paris (L…" at bounding box center [714, 248] width 1079 height 388
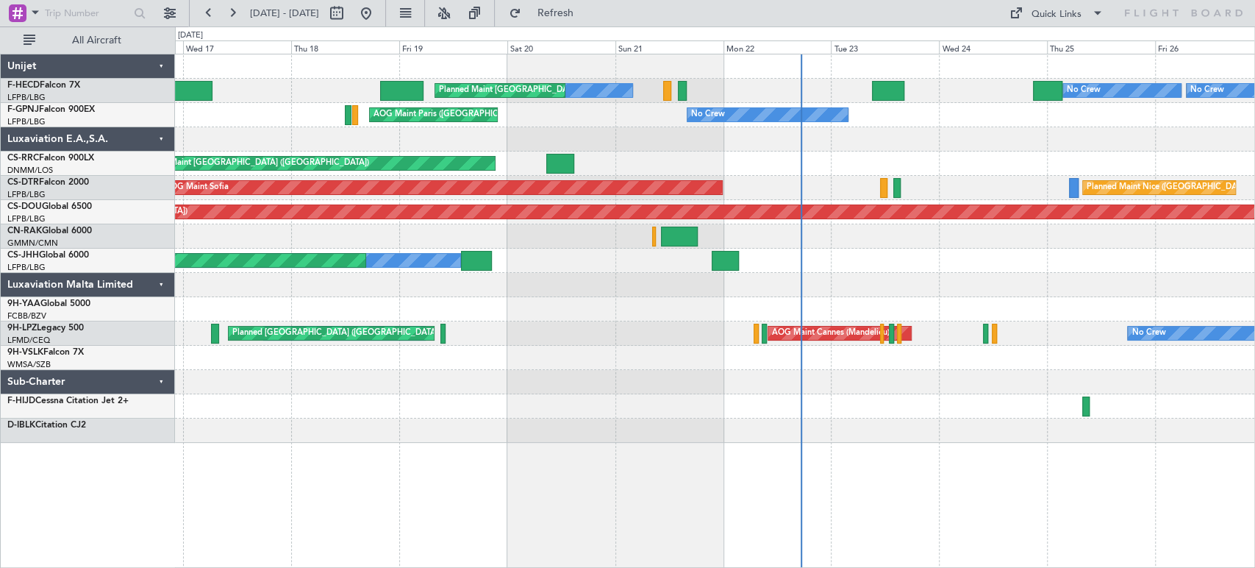
click at [753, 122] on div "Planned Maint Paris (Le Bourget) No Crew No Crew No Crew Planned Maint Paris (L…" at bounding box center [714, 248] width 1079 height 388
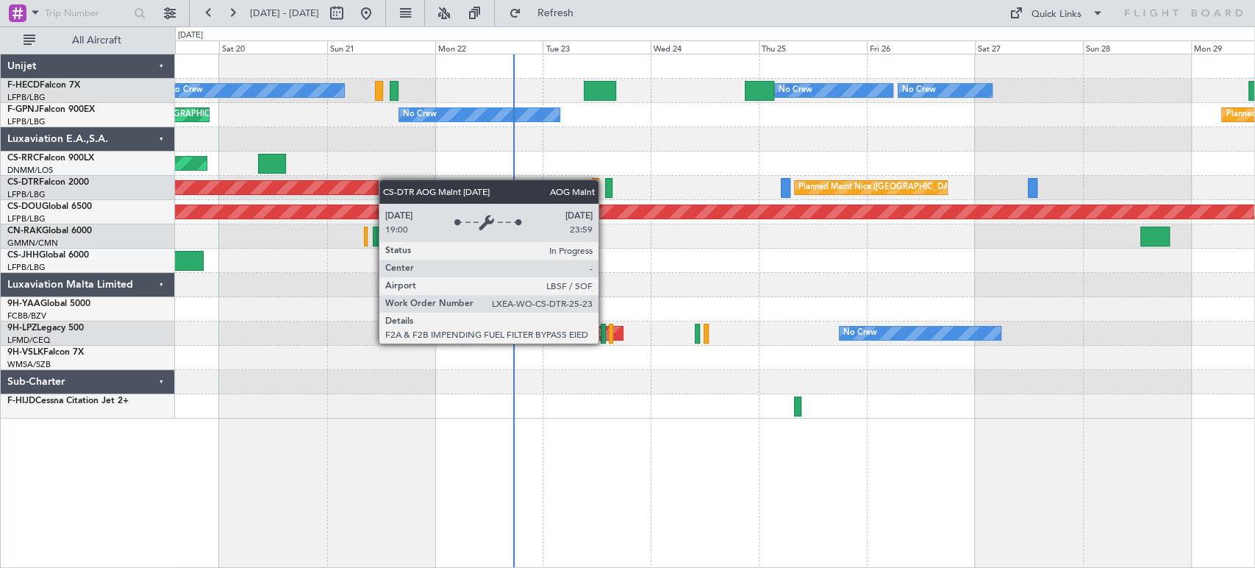
click at [374, 183] on div "Planned Maint Paris (Le Bourget) No Crew No Crew Planned Maint Paris (Le Bourge…" at bounding box center [714, 236] width 1079 height 364
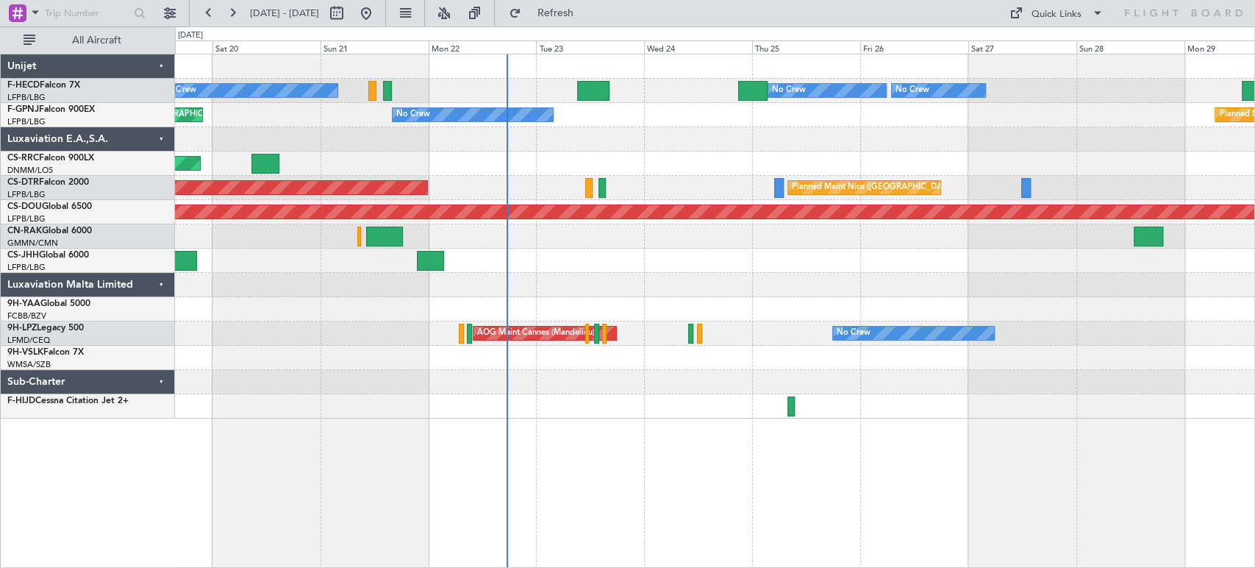
click at [560, 148] on div at bounding box center [714, 139] width 1079 height 24
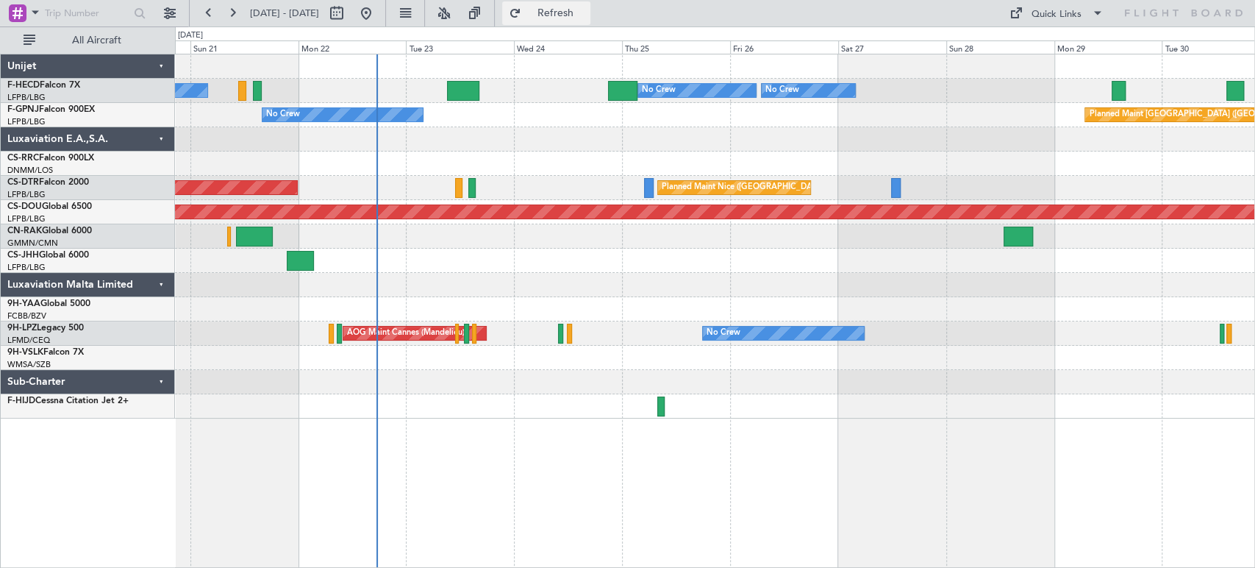
click at [586, 16] on span "Refresh" at bounding box center [555, 13] width 62 height 10
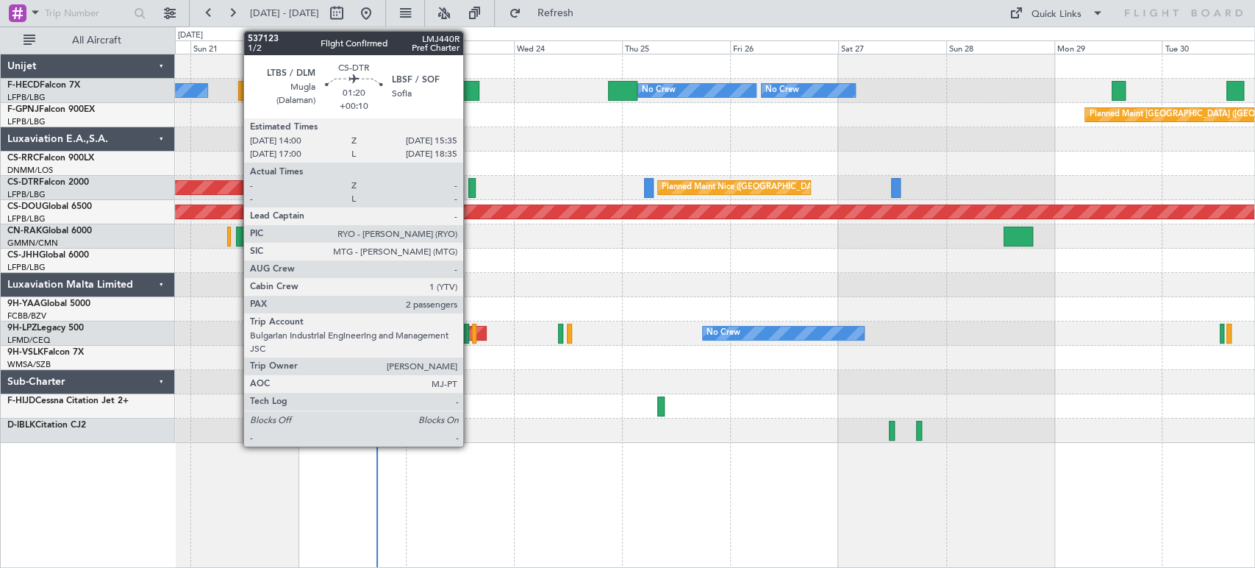
click at [470, 182] on div at bounding box center [471, 188] width 7 height 20
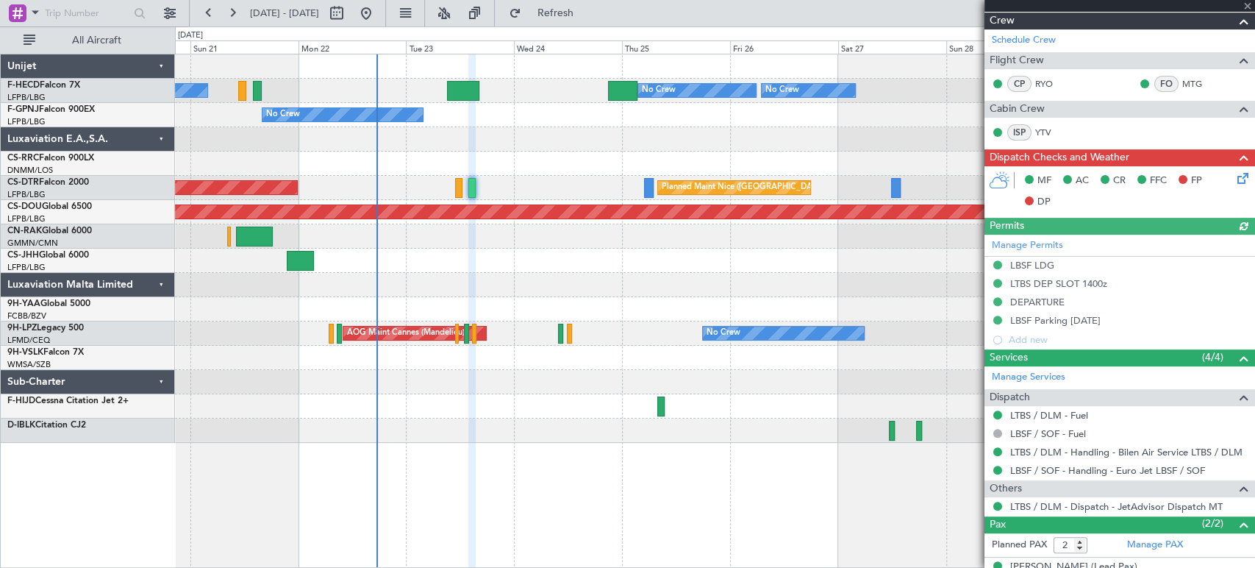
scroll to position [230, 0]
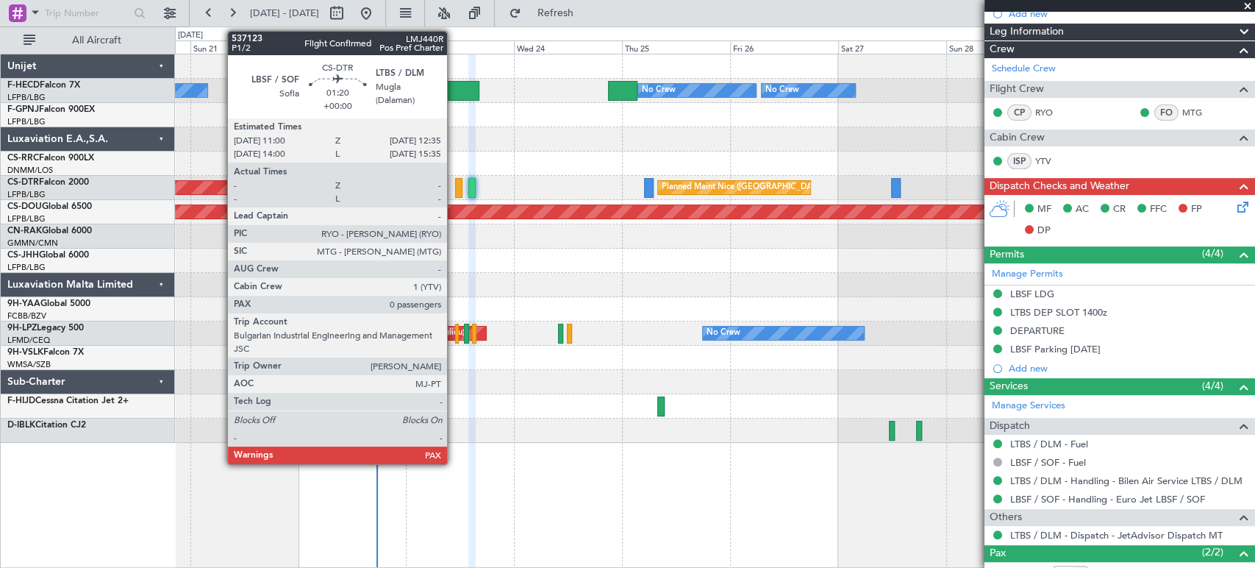
click at [457, 182] on div at bounding box center [458, 188] width 7 height 20
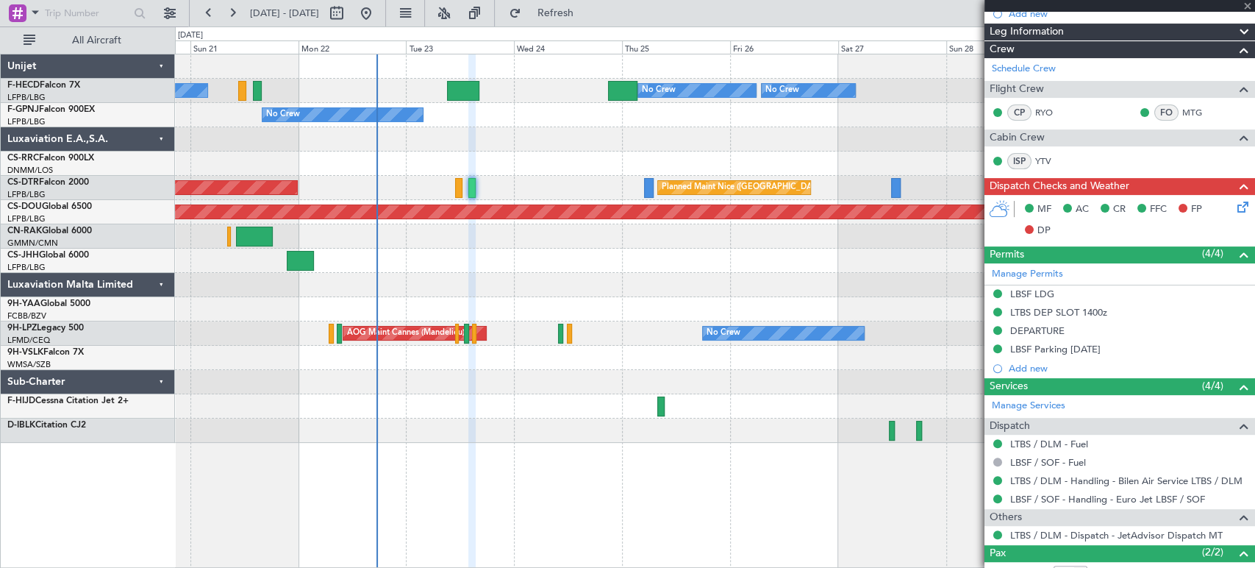
type input "0"
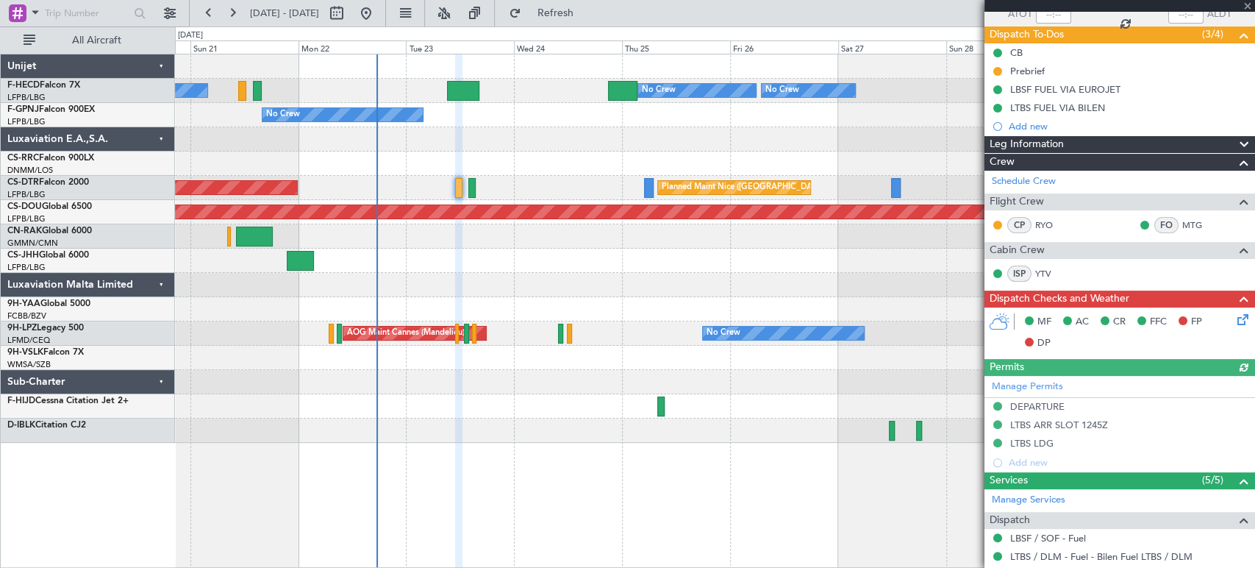
scroll to position [0, 0]
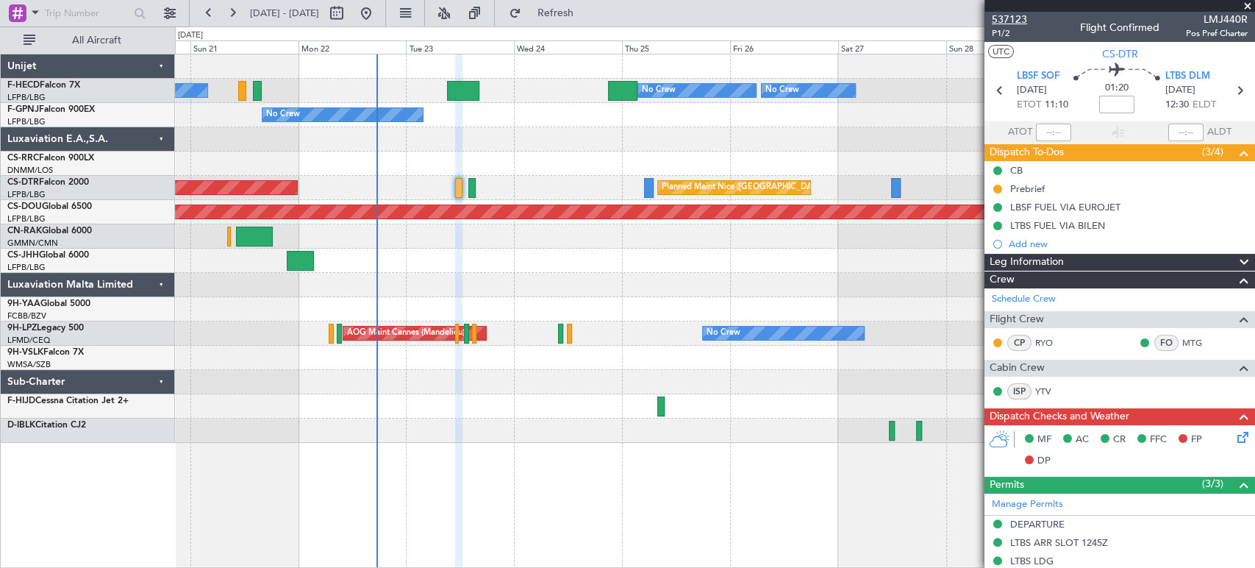
click at [1020, 16] on span "537123" at bounding box center [1009, 19] width 35 height 15
click at [342, 326] on div "No Crew AOG Maint Cannes (Mandelieu) Planned Maint St Gallen (Altenrhein) No Cr…" at bounding box center [714, 333] width 1079 height 24
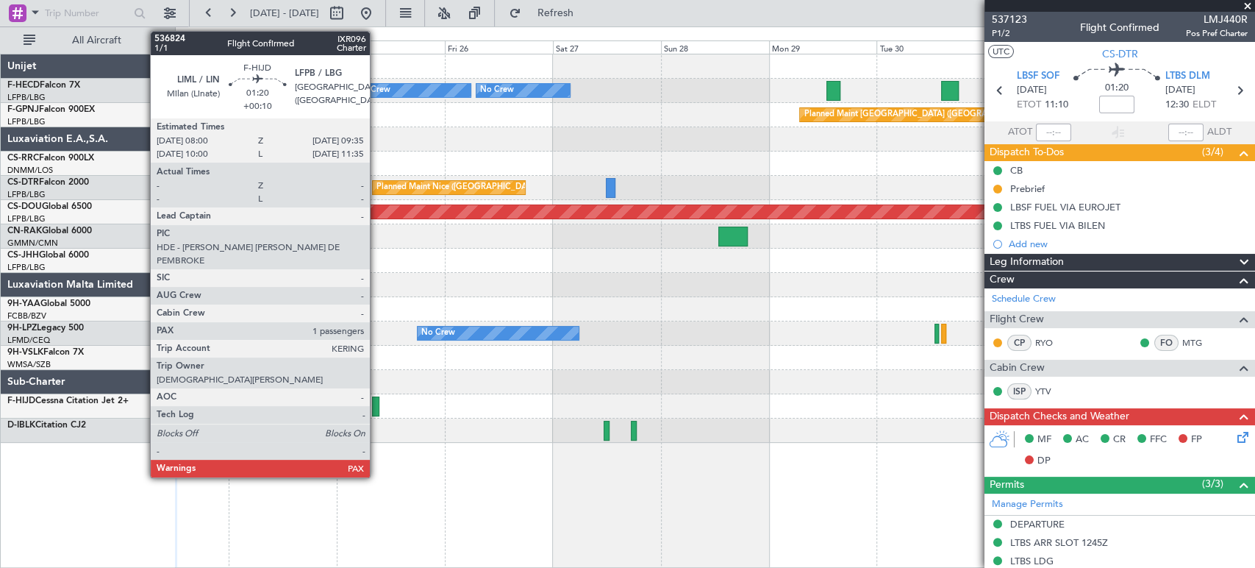
click at [376, 407] on div at bounding box center [375, 406] width 7 height 20
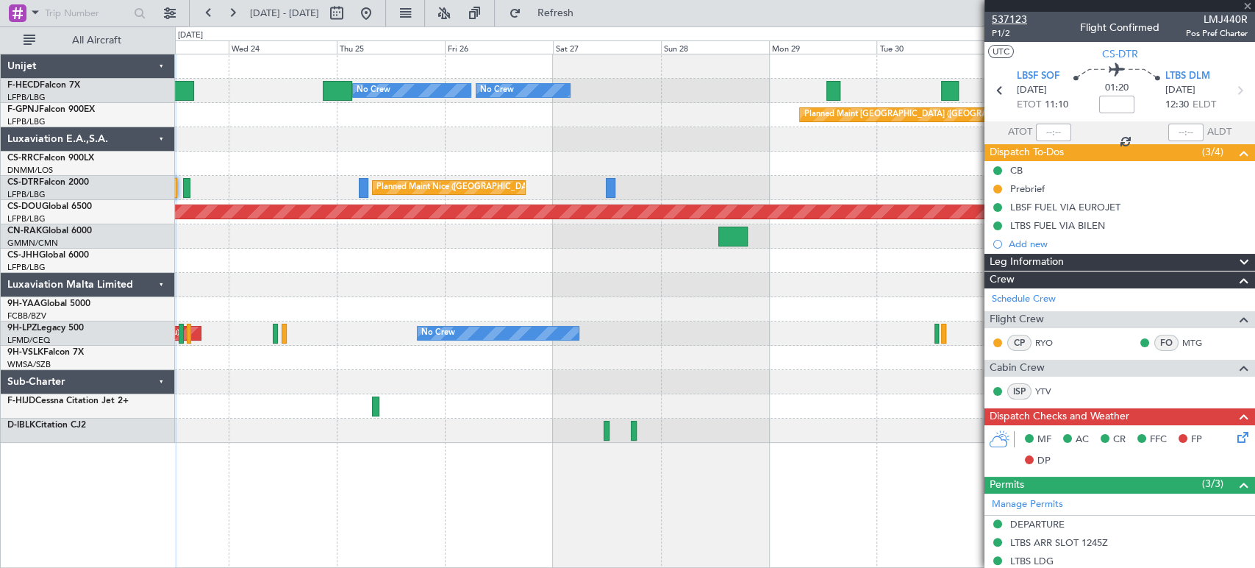
type input "+00:10"
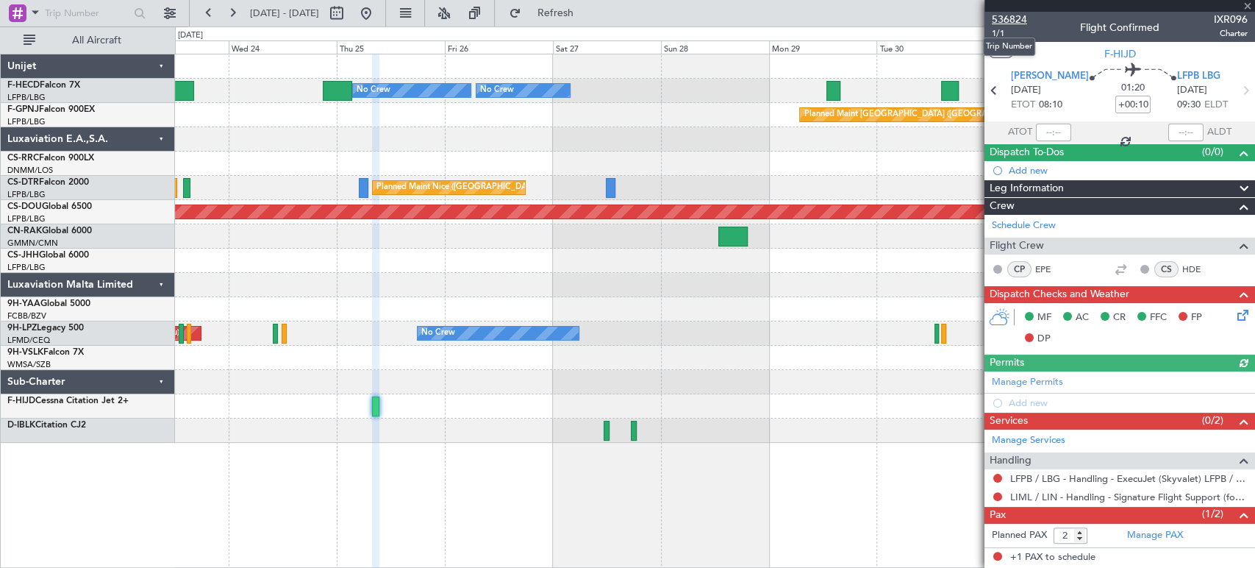
click at [1015, 15] on span "536824" at bounding box center [1009, 19] width 35 height 15
type input "1"
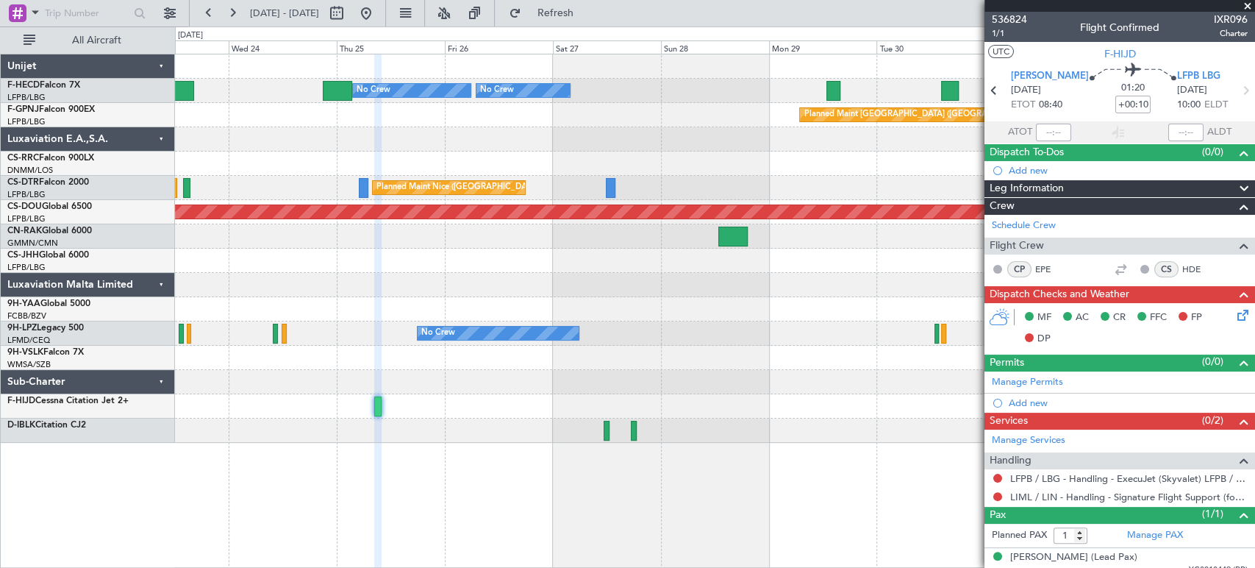
click at [326, 105] on div "Planned Maint Paris (Le Bourget) No Crew" at bounding box center [714, 115] width 1079 height 24
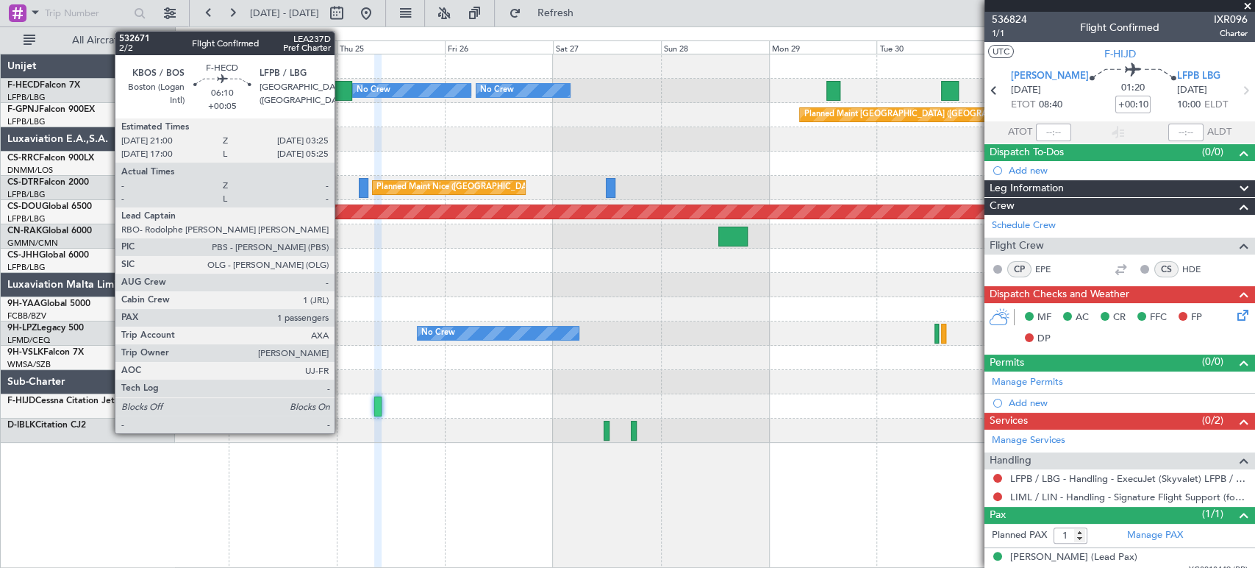
click at [343, 93] on div at bounding box center [337, 91] width 29 height 20
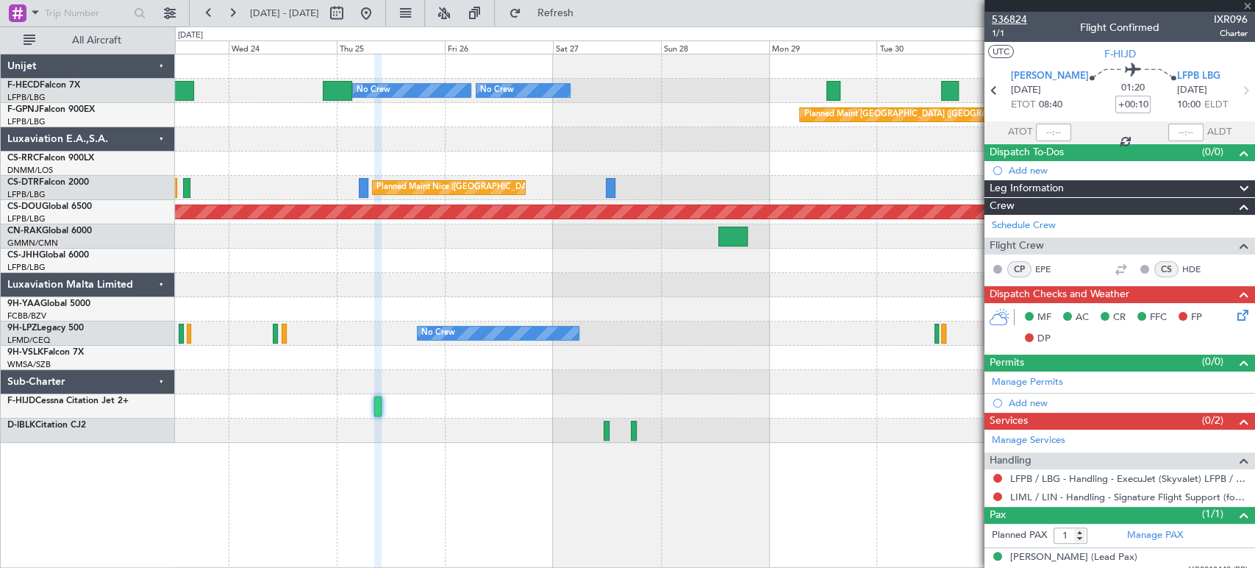
click at [1006, 21] on span "536824" at bounding box center [1009, 19] width 35 height 15
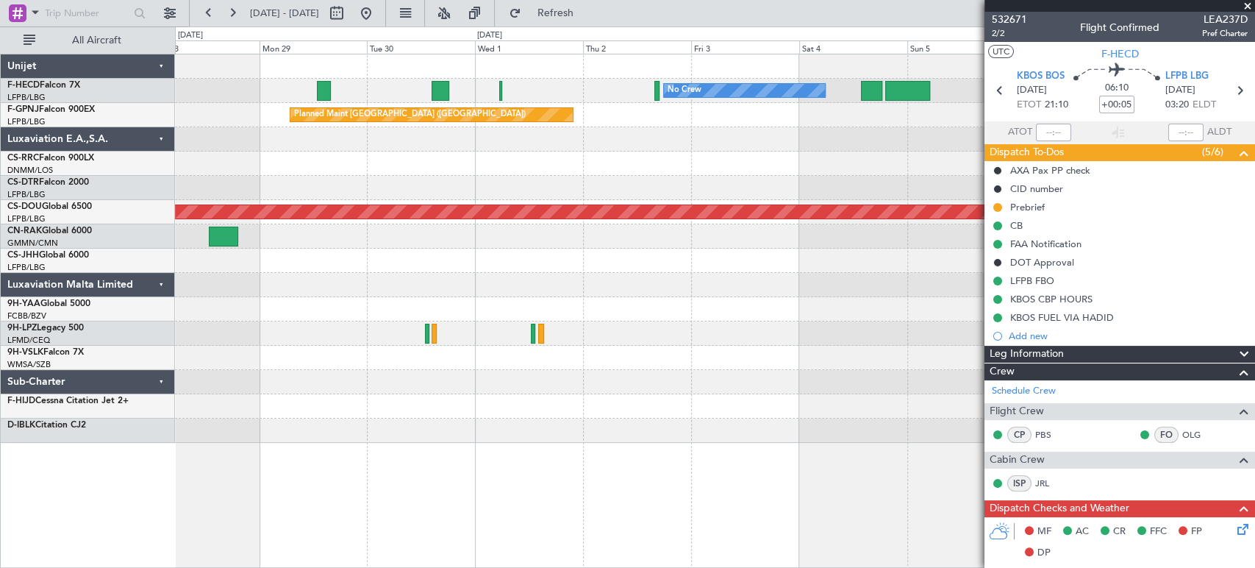
click at [292, 156] on div "No Crew No Crew Planned Maint Paris (Le Bourget) No Crew Planned Maint Paris (L…" at bounding box center [714, 248] width 1079 height 388
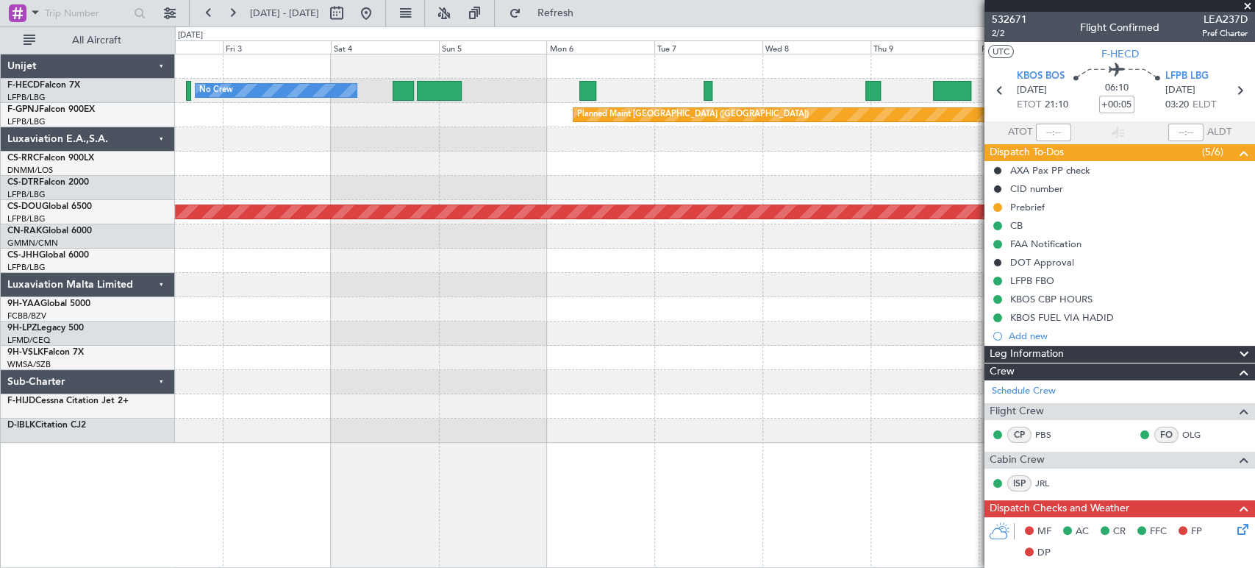
click at [193, 159] on div "No Crew Planned Maint Paris (Le Bourget) Planned Maint Paris (Le Bourget) Plann…" at bounding box center [714, 248] width 1079 height 388
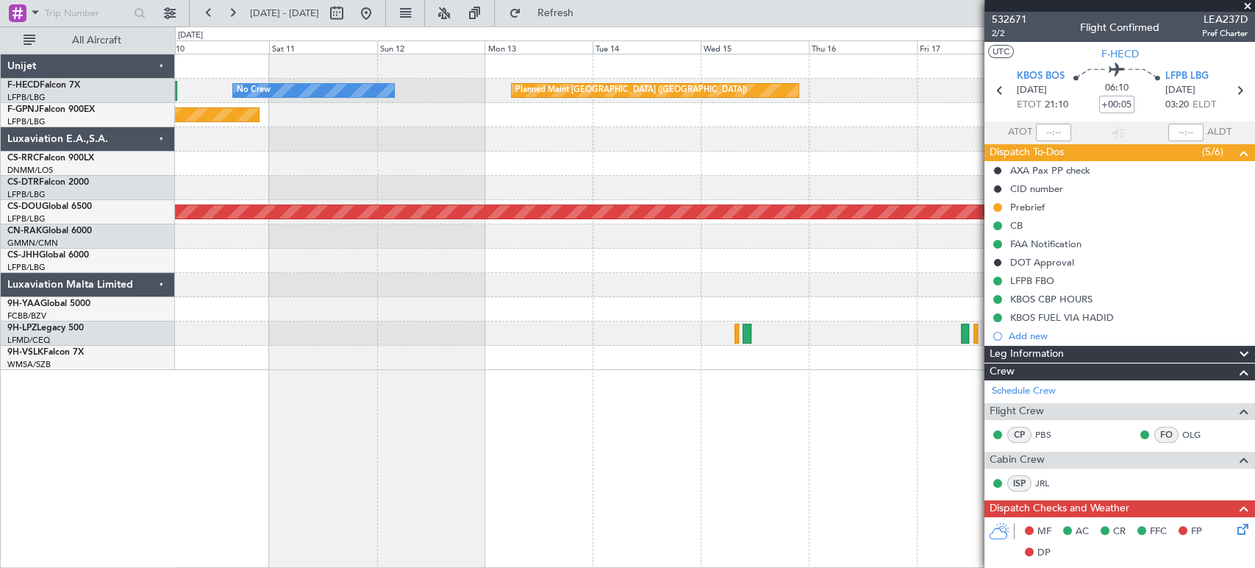
click at [304, 122] on div "Planned Maint Paris (Le Bourget) No Crew Planned Maint Paris (Le Bourget) Plann…" at bounding box center [714, 211] width 1079 height 315
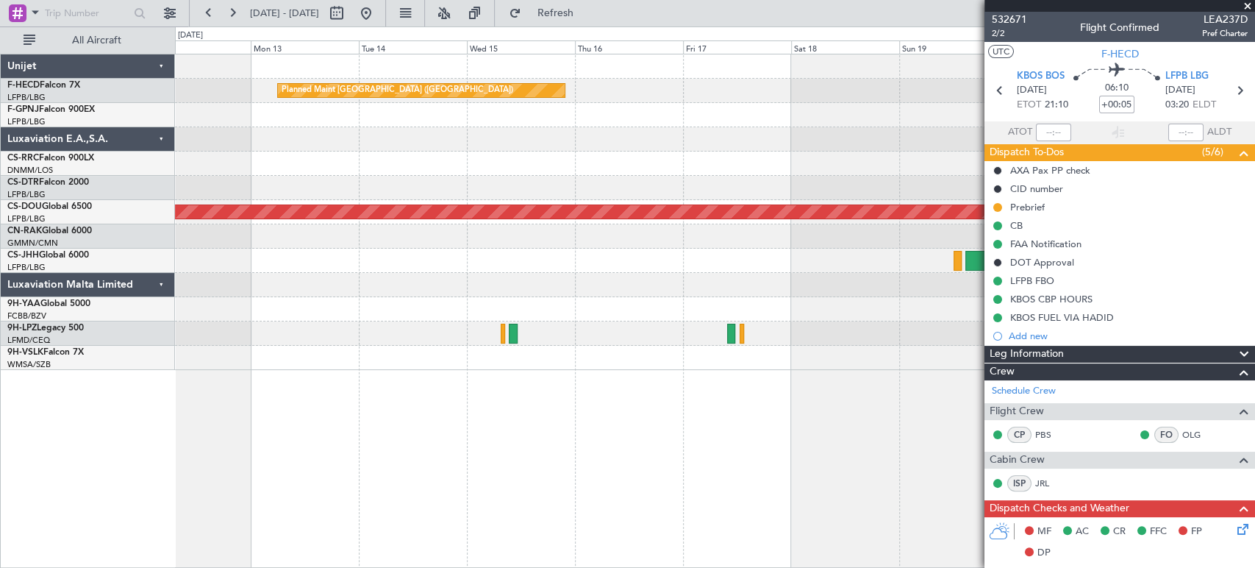
click at [465, 134] on div "Planned Maint Paris (Le Bourget) No Crew Planned Maint Paris (Le Bourget) Plann…" at bounding box center [714, 211] width 1079 height 315
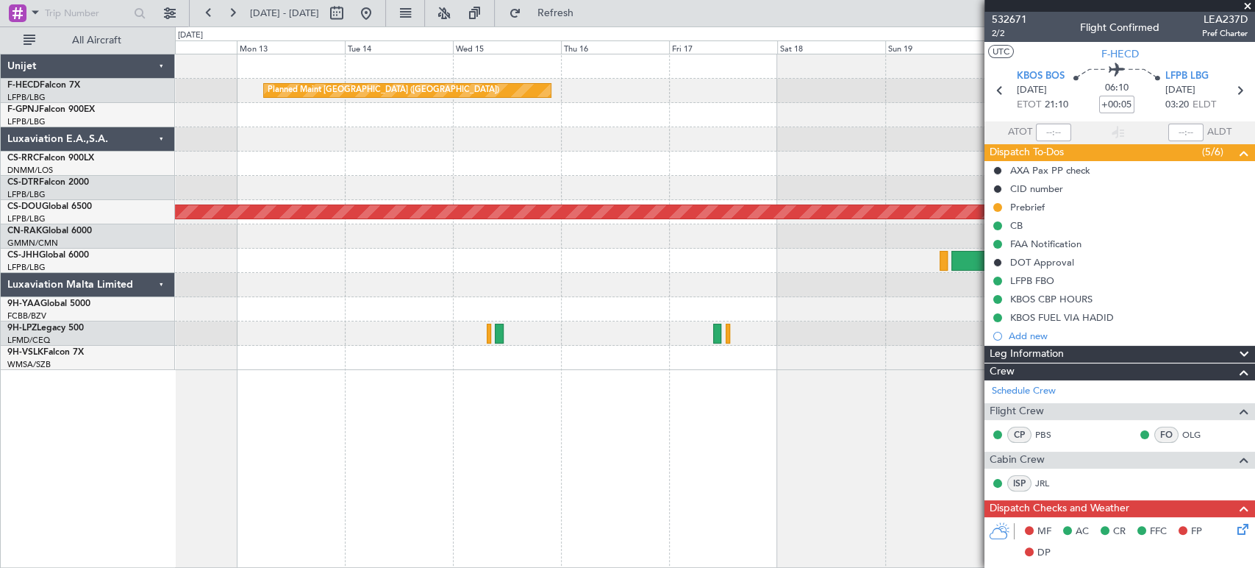
click at [74, 382] on div "Unijet F-HECD Falcon 7X LFPB/LBG Paris (Le Bourget) F-GPNJ Falcon 900EX LFPB/LB…" at bounding box center [88, 311] width 174 height 514
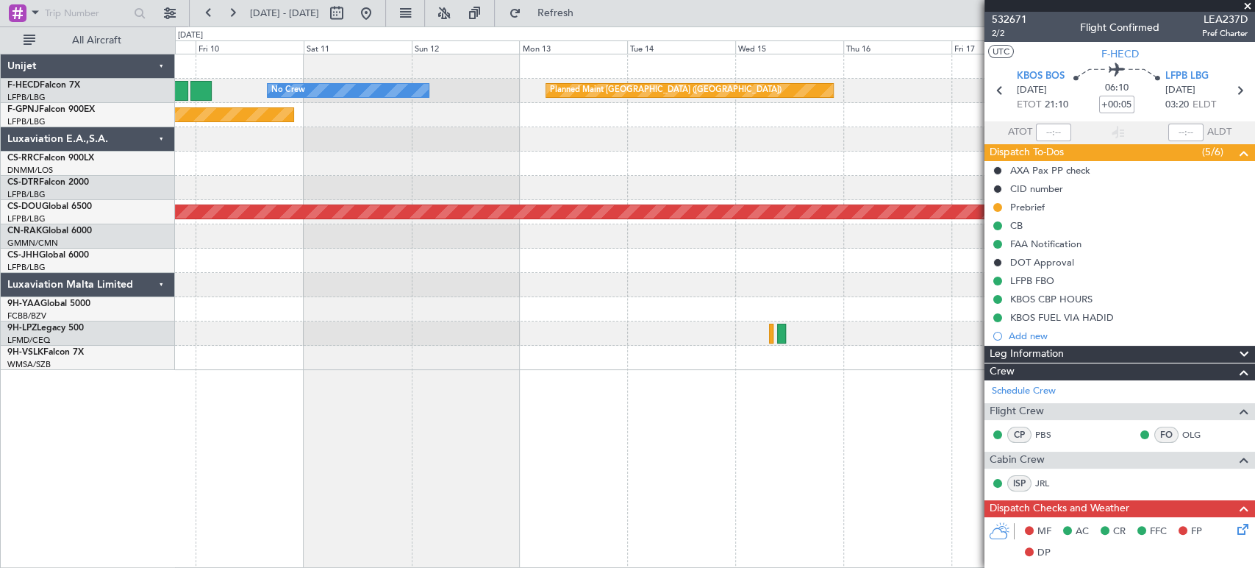
click at [891, 87] on div "Planned Maint Paris (Le Bourget) No Crew Planned Maint Paris (Le Bourget) Plann…" at bounding box center [714, 211] width 1079 height 315
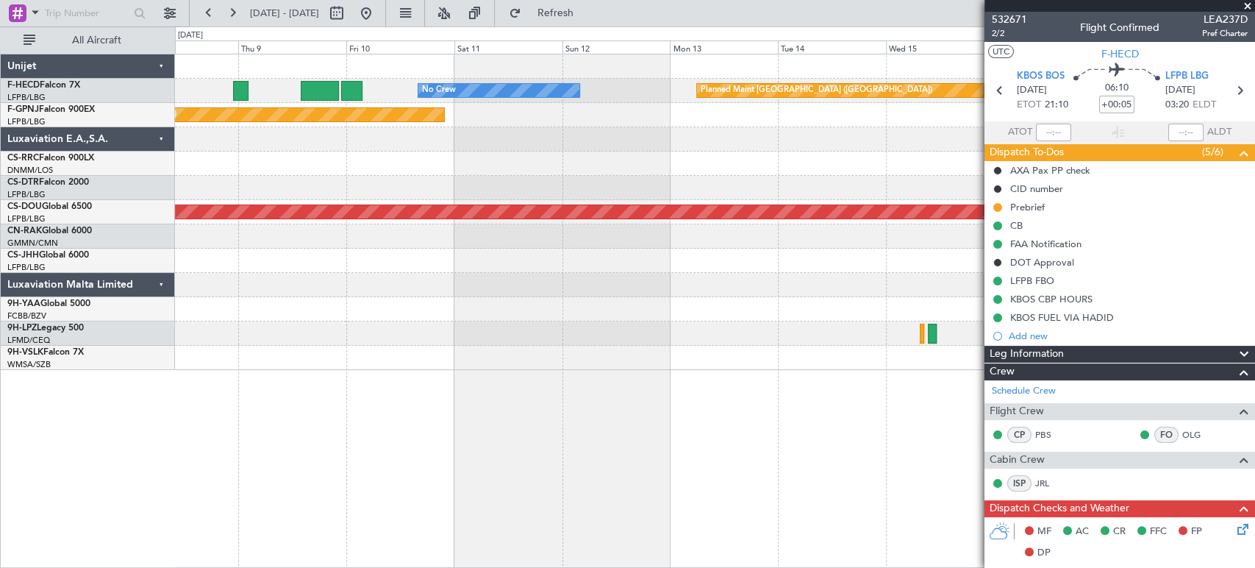
click at [659, 112] on div "Planned Maint [GEOGRAPHIC_DATA] ([GEOGRAPHIC_DATA])" at bounding box center [714, 115] width 1079 height 24
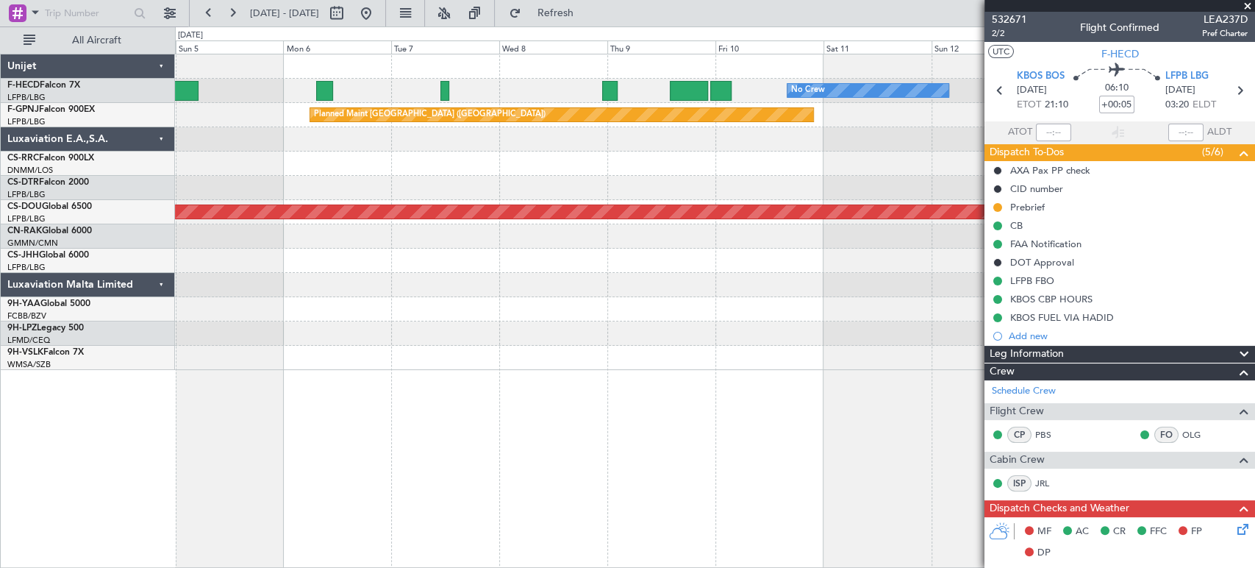
click at [876, 166] on div "Planned Maint Paris (Le Bourget) No Crew No Crew Planned Maint Paris (Le Bourge…" at bounding box center [714, 211] width 1079 height 315
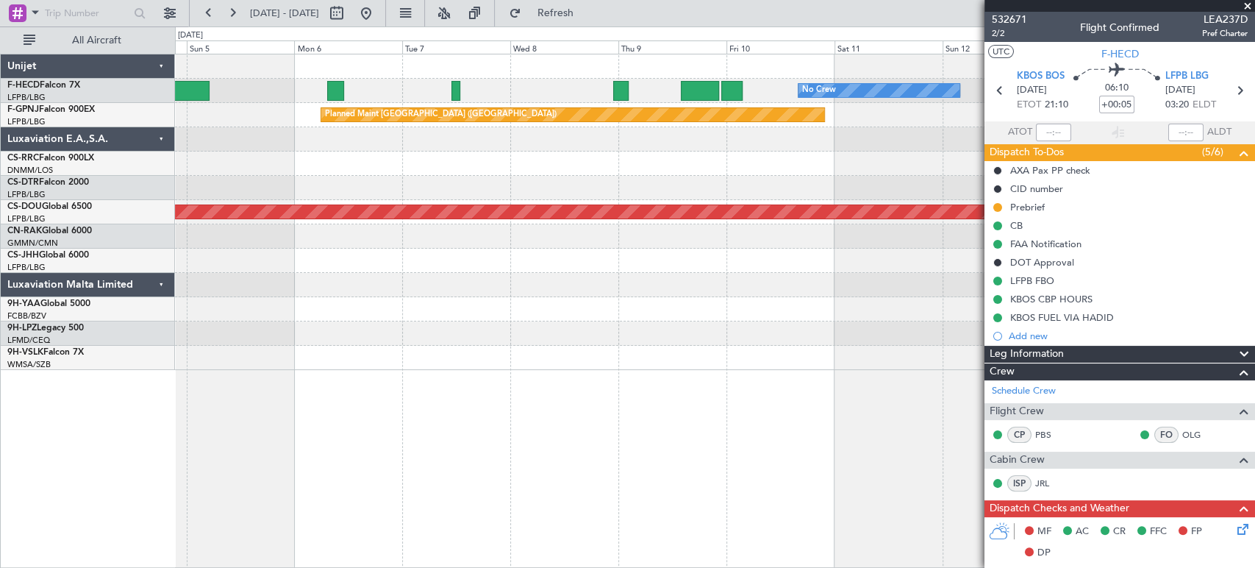
click at [682, 135] on div at bounding box center [714, 139] width 1079 height 24
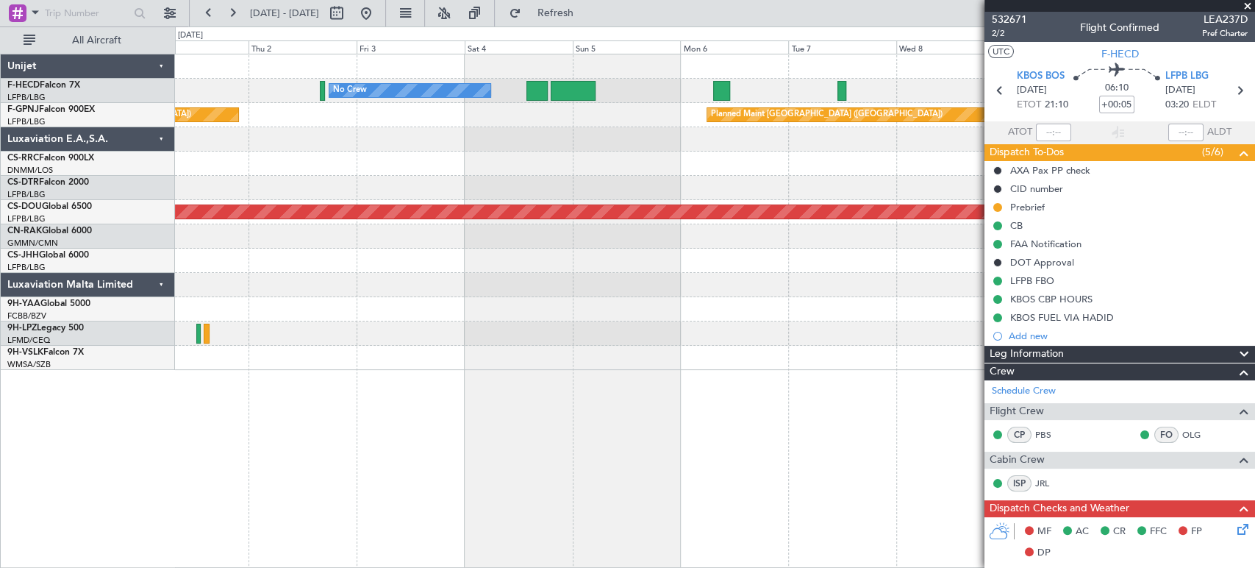
click at [889, 140] on div at bounding box center [714, 139] width 1079 height 24
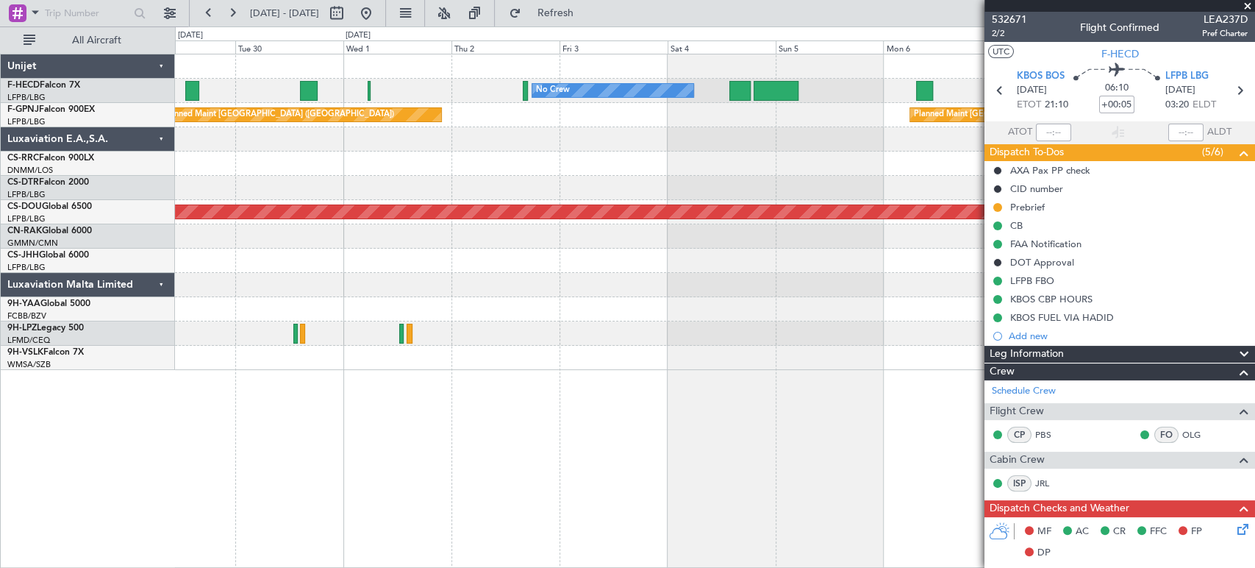
click at [826, 157] on div "No Crew No Crew No Crew Planned Maint Paris (Le Bourget) Planned Maint Paris (L…" at bounding box center [714, 211] width 1079 height 315
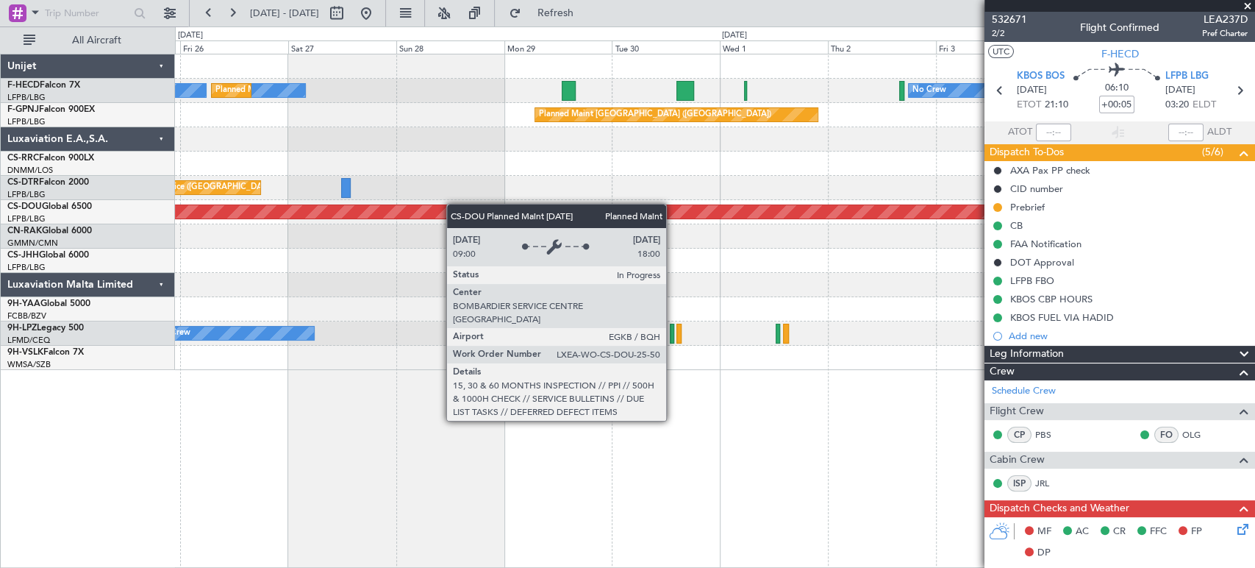
click at [813, 187] on div "Planned Maint Nice ([GEOGRAPHIC_DATA])" at bounding box center [714, 188] width 1079 height 24
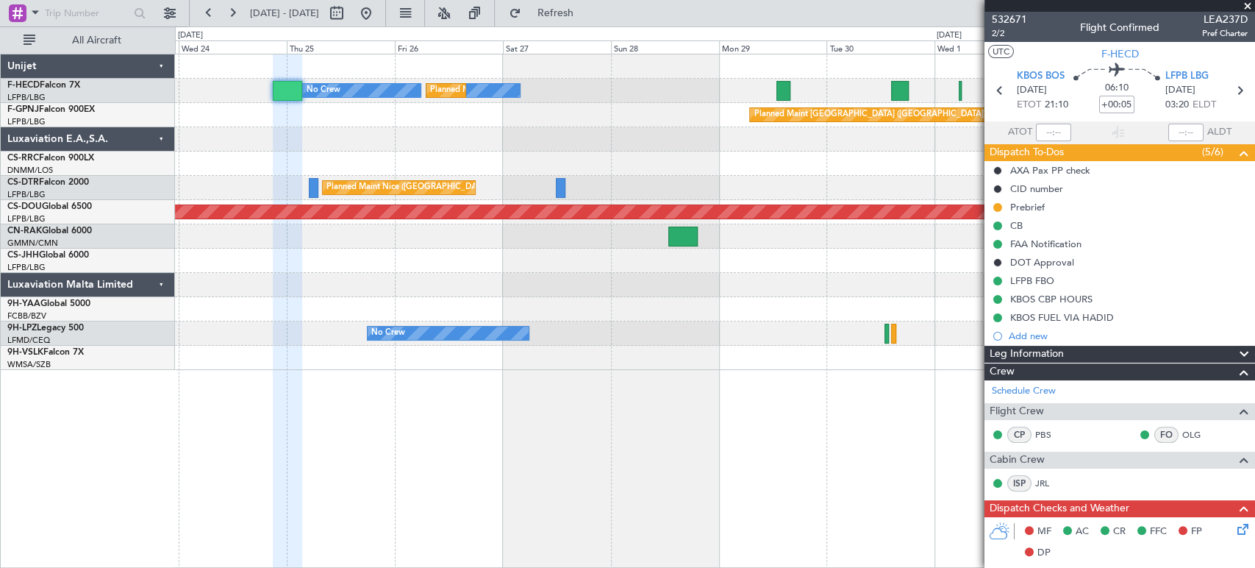
click at [776, 237] on div at bounding box center [714, 236] width 1079 height 24
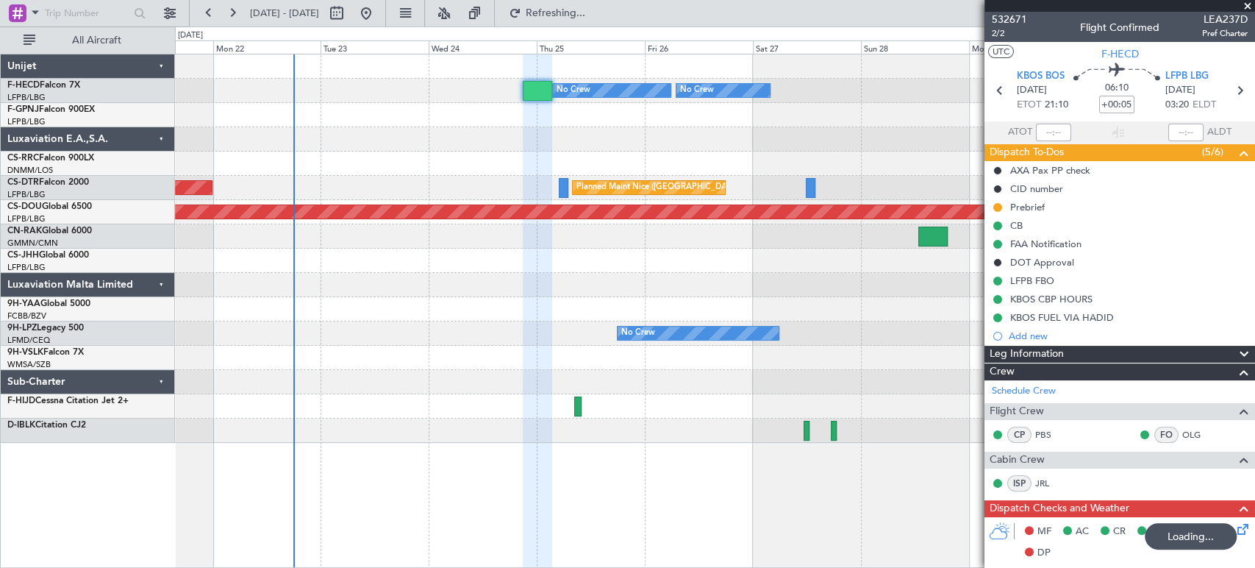
click at [476, 289] on div "Planned Maint Paris (Le Bourget) No Crew No Crew No Crew Planned Maint Paris (L…" at bounding box center [714, 248] width 1079 height 388
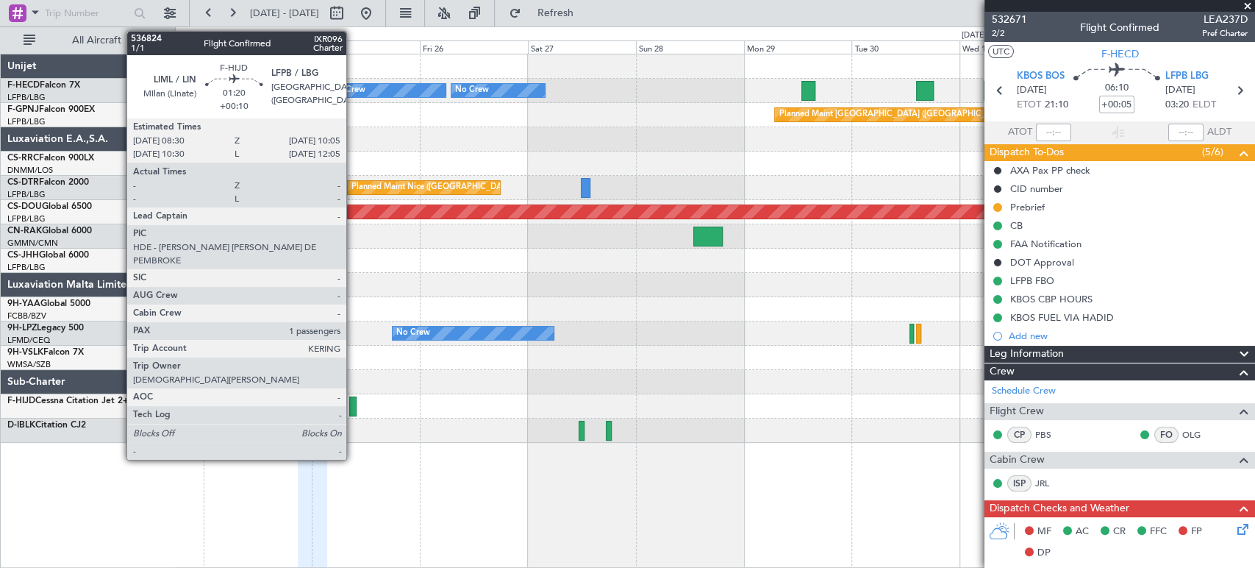
click at [353, 404] on div at bounding box center [352, 406] width 7 height 20
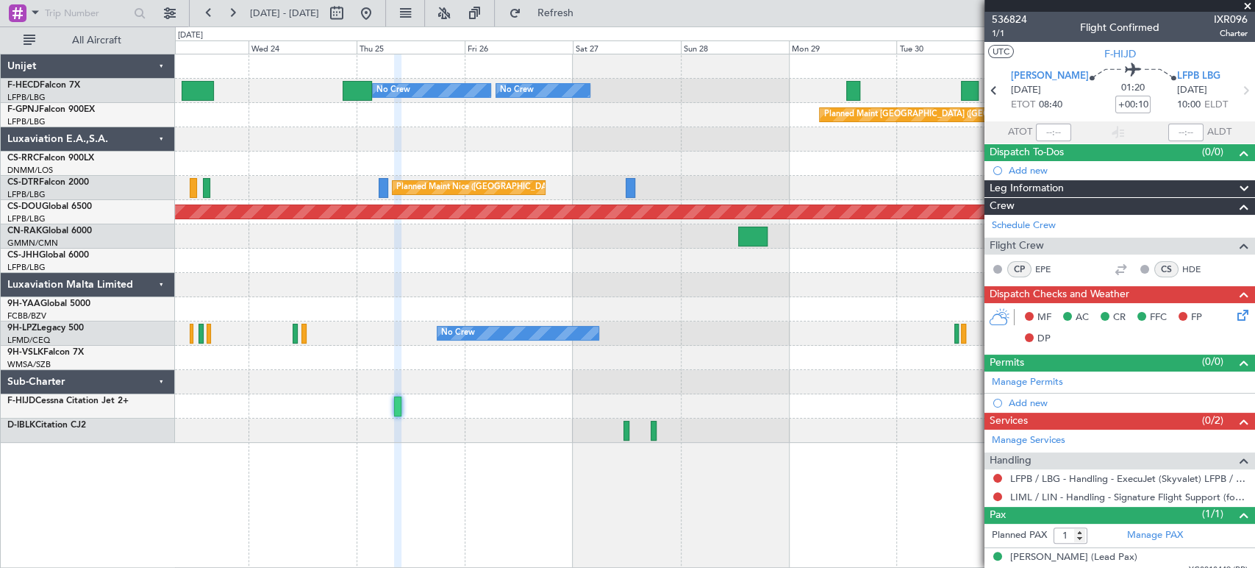
click at [535, 276] on div "No Crew Planned Maint Paris (Le Bourget) No Crew No Crew No Crew Planned Maint …" at bounding box center [714, 248] width 1079 height 388
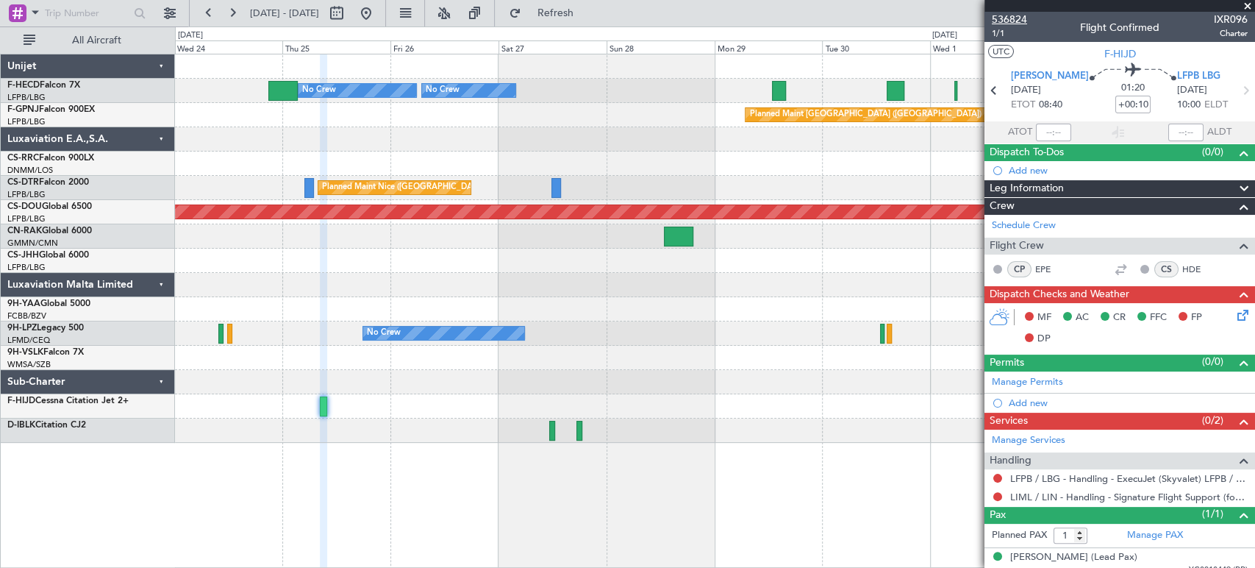
click at [1016, 23] on span "536824" at bounding box center [1009, 19] width 35 height 15
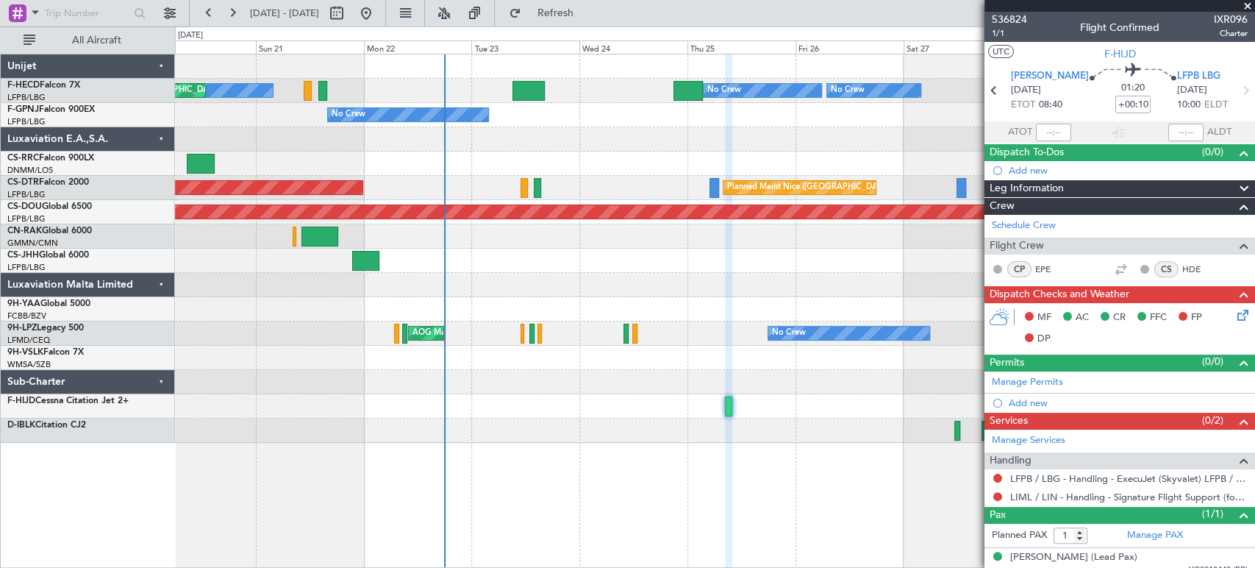
click at [882, 116] on div "Planned Maint Paris (Le Bourget) No Crew AOG Maint Paris (Le Bourget)" at bounding box center [714, 115] width 1079 height 24
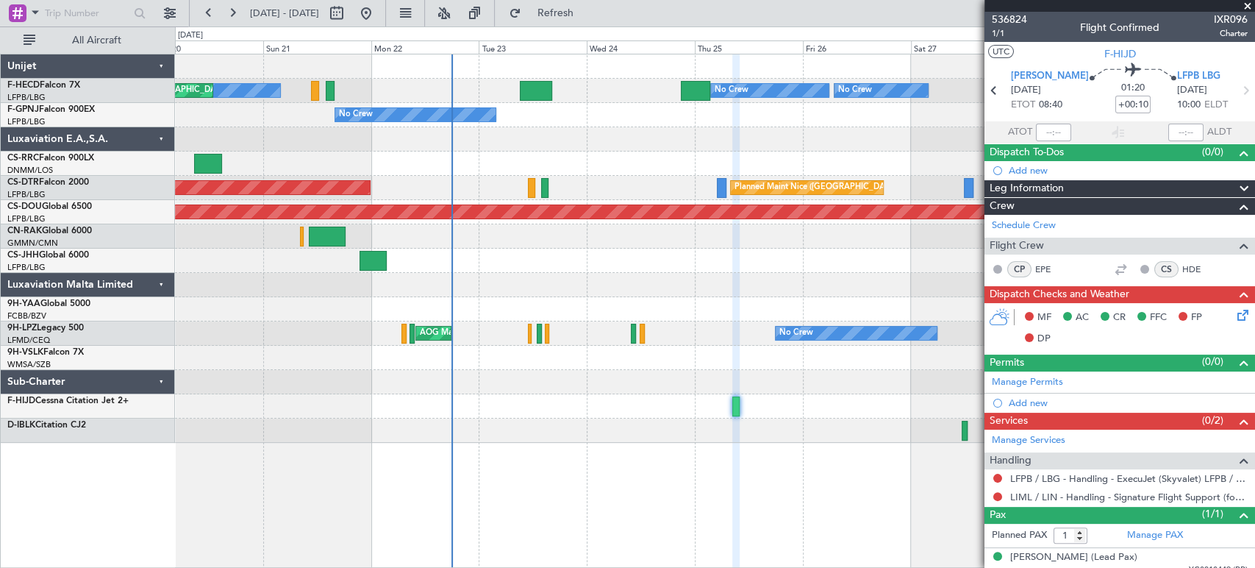
click at [553, 171] on div "Planned Maint Paris (Le Bourget) No Crew No Crew No Crew Planned Maint Paris (L…" at bounding box center [714, 248] width 1079 height 388
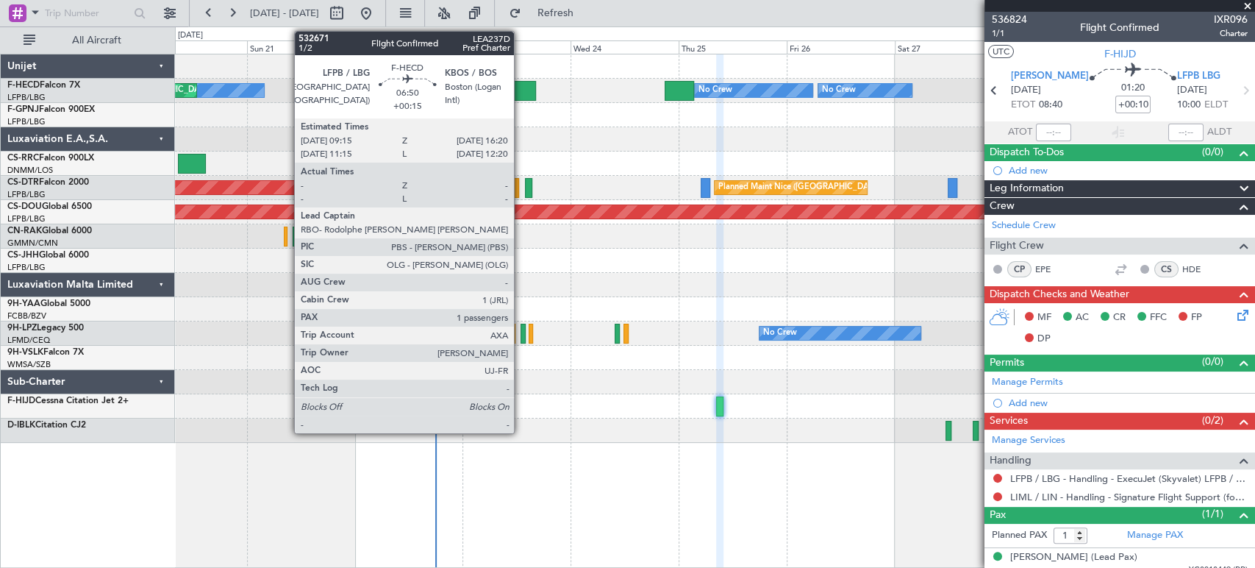
click at [521, 82] on div at bounding box center [520, 91] width 32 height 20
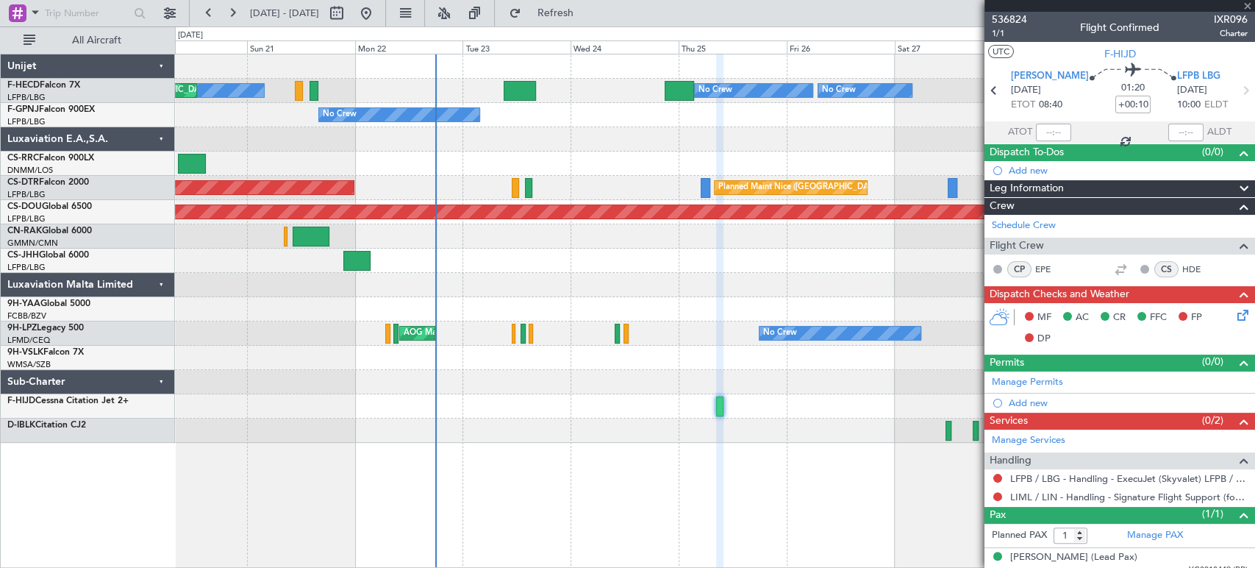
type input "+00:15"
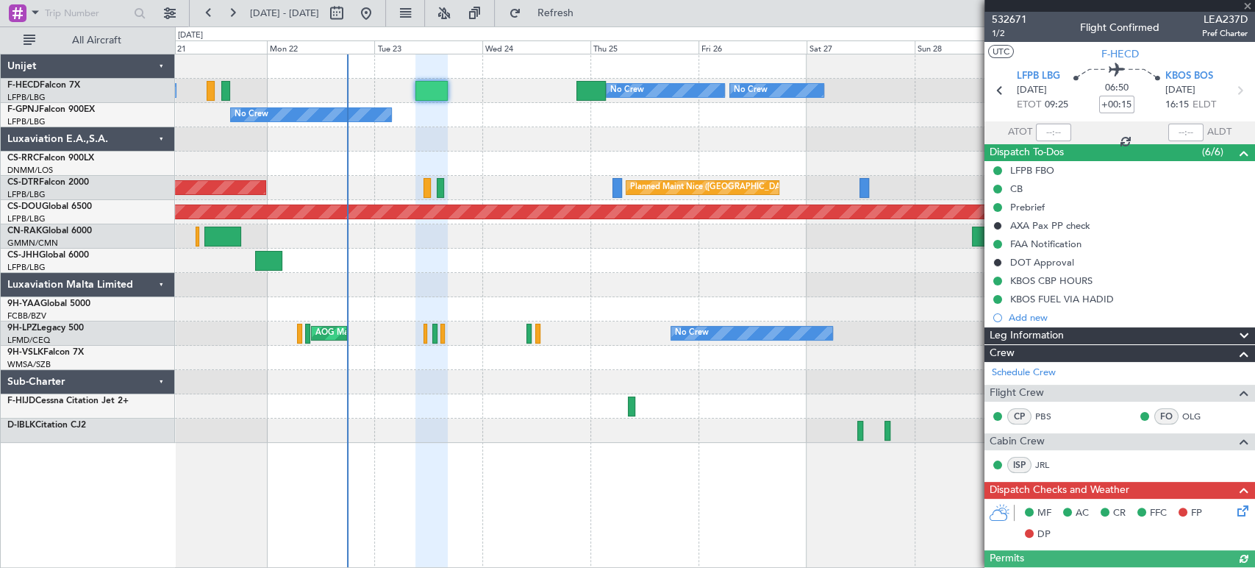
click at [508, 163] on div "Planned Maint [GEOGRAPHIC_DATA] ([GEOGRAPHIC_DATA])" at bounding box center [714, 163] width 1079 height 24
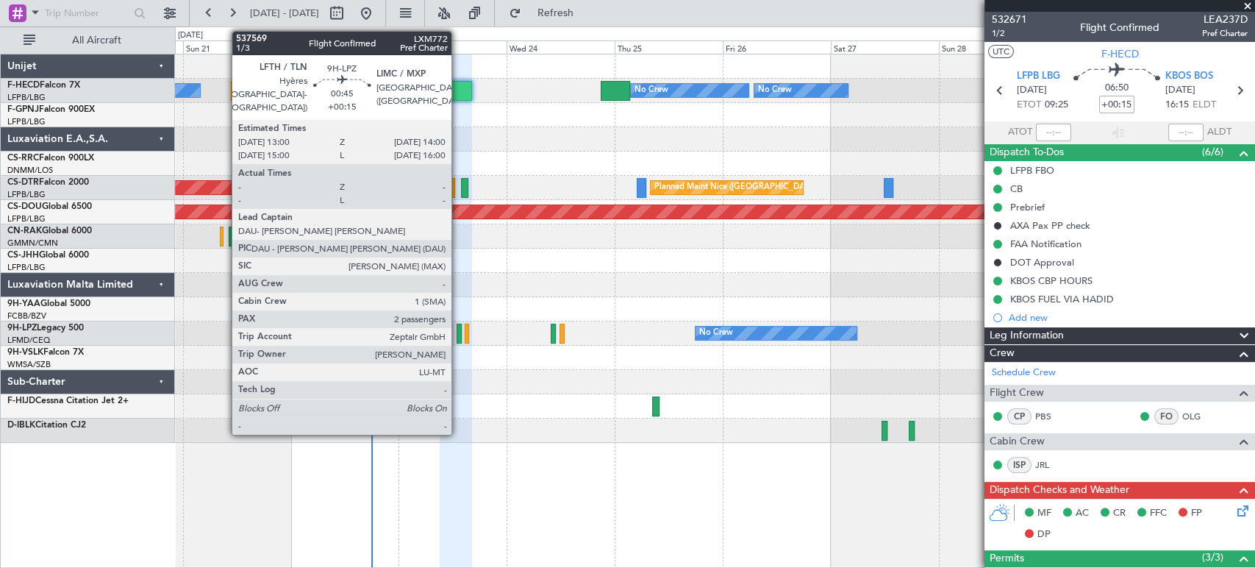
click at [458, 328] on div at bounding box center [459, 334] width 5 height 20
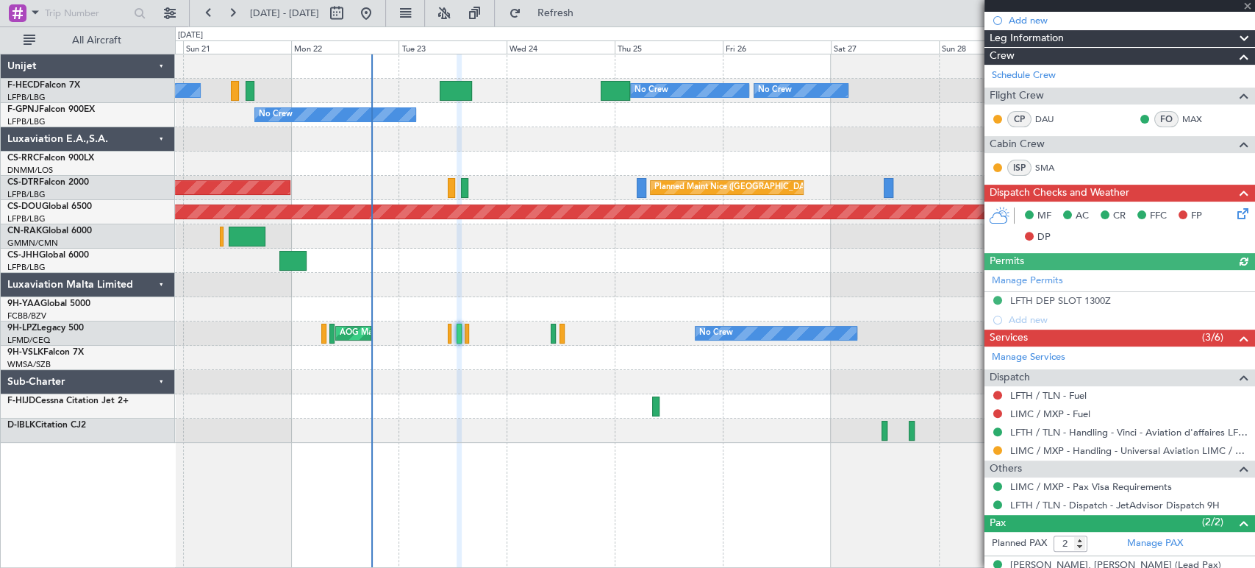
scroll to position [312, 0]
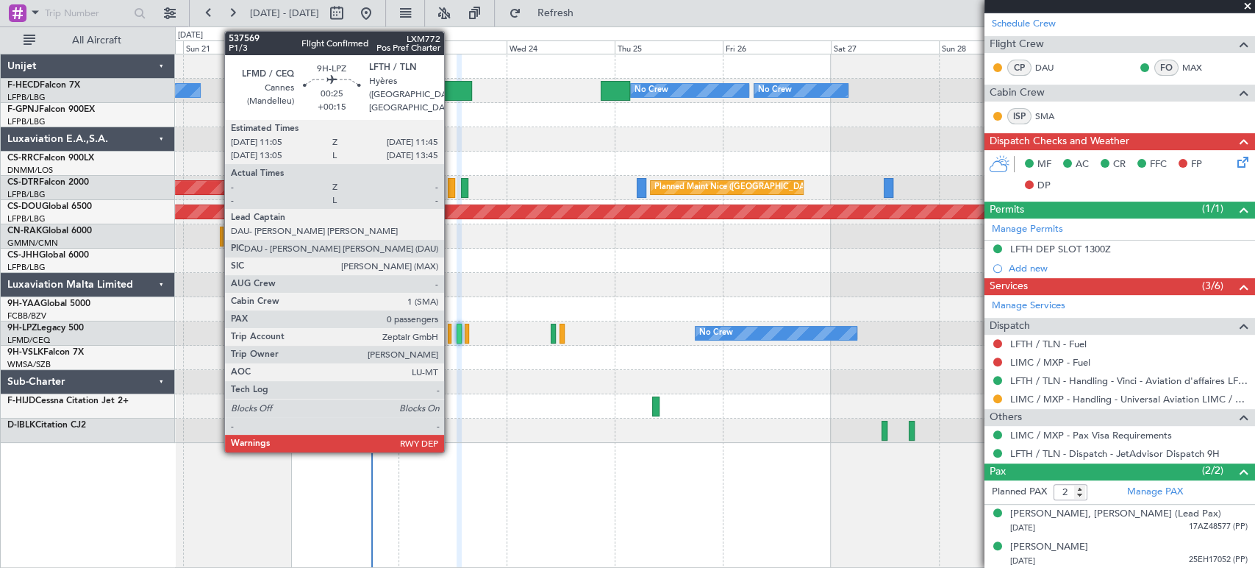
click at [451, 335] on div at bounding box center [450, 334] width 4 height 20
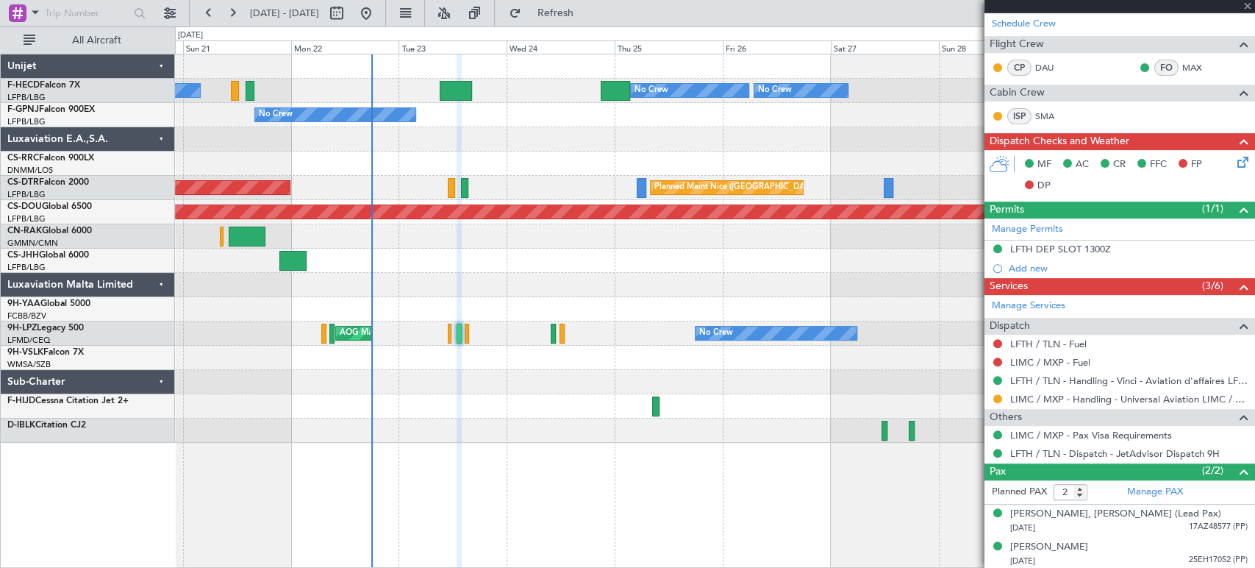
type input "0"
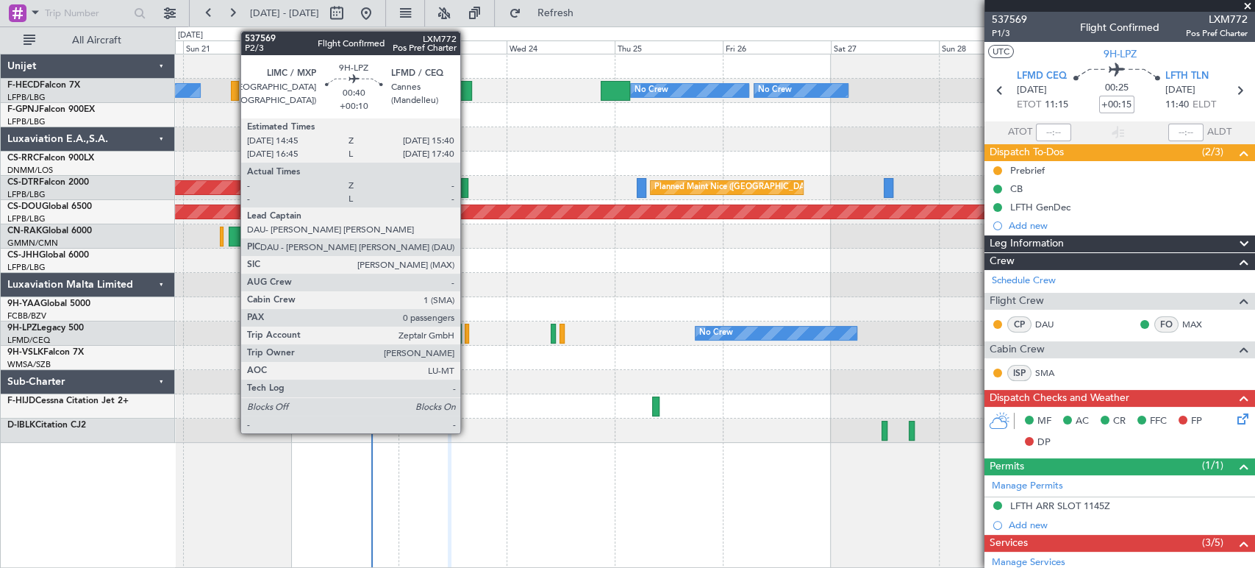
click at [467, 331] on div at bounding box center [467, 334] width 4 height 20
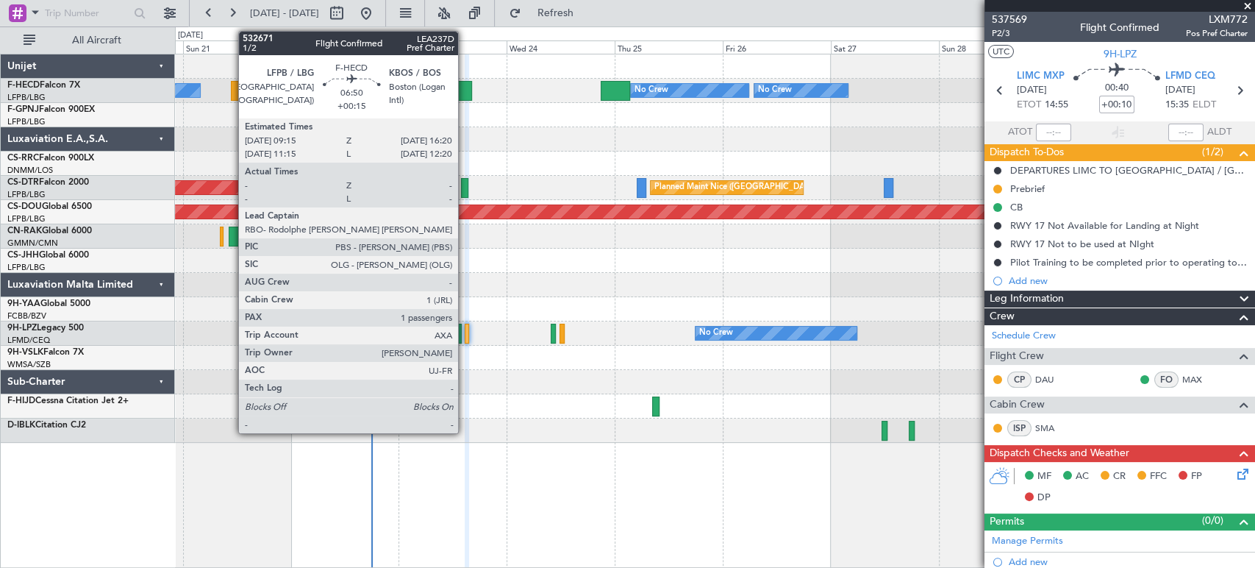
click at [462, 90] on div at bounding box center [456, 91] width 32 height 20
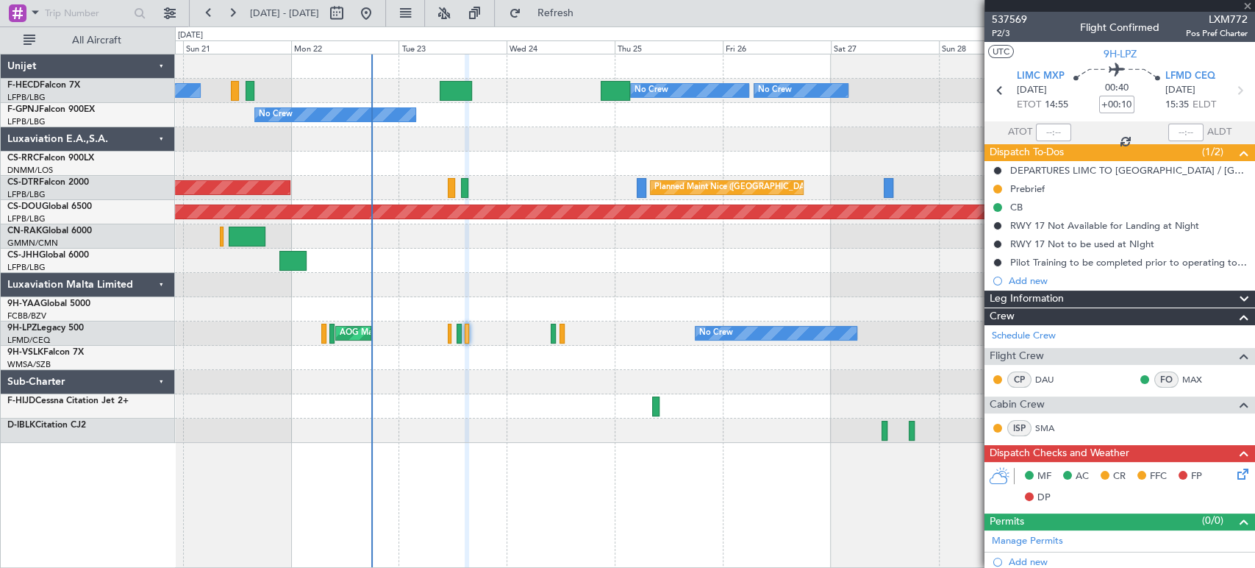
type input "+00:15"
type input "1"
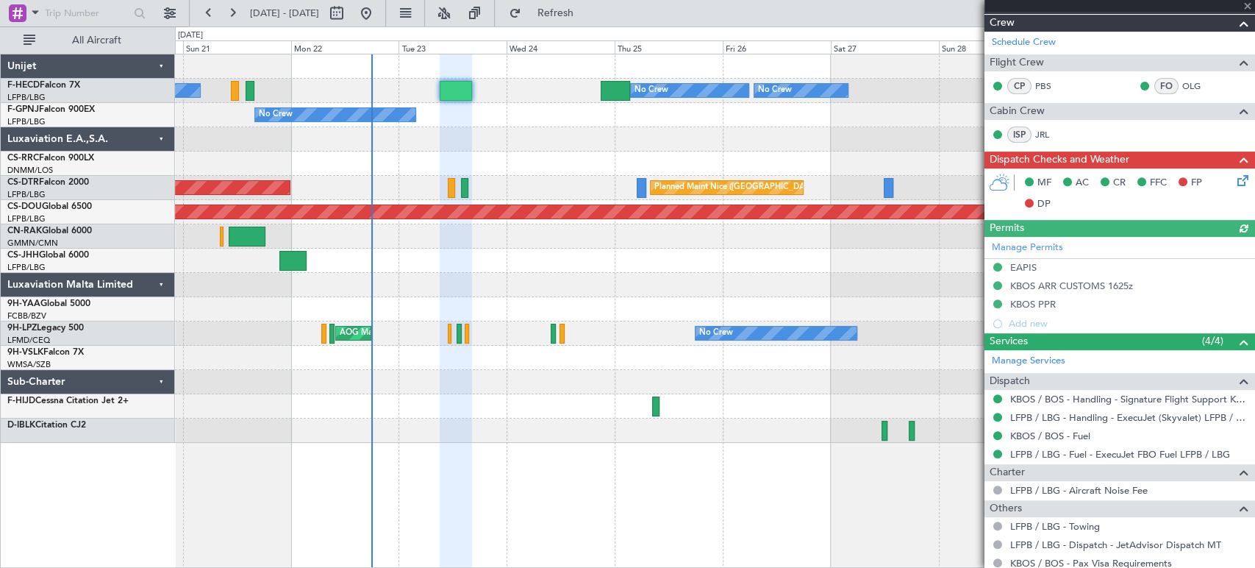
scroll to position [407, 0]
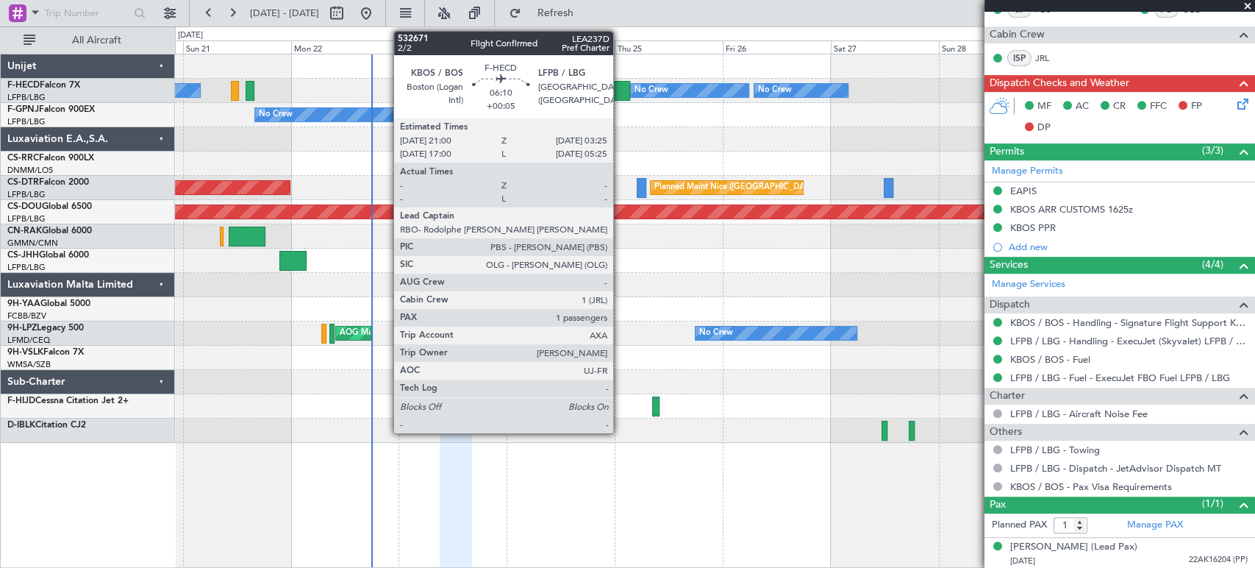
click at [620, 93] on div at bounding box center [615, 91] width 29 height 20
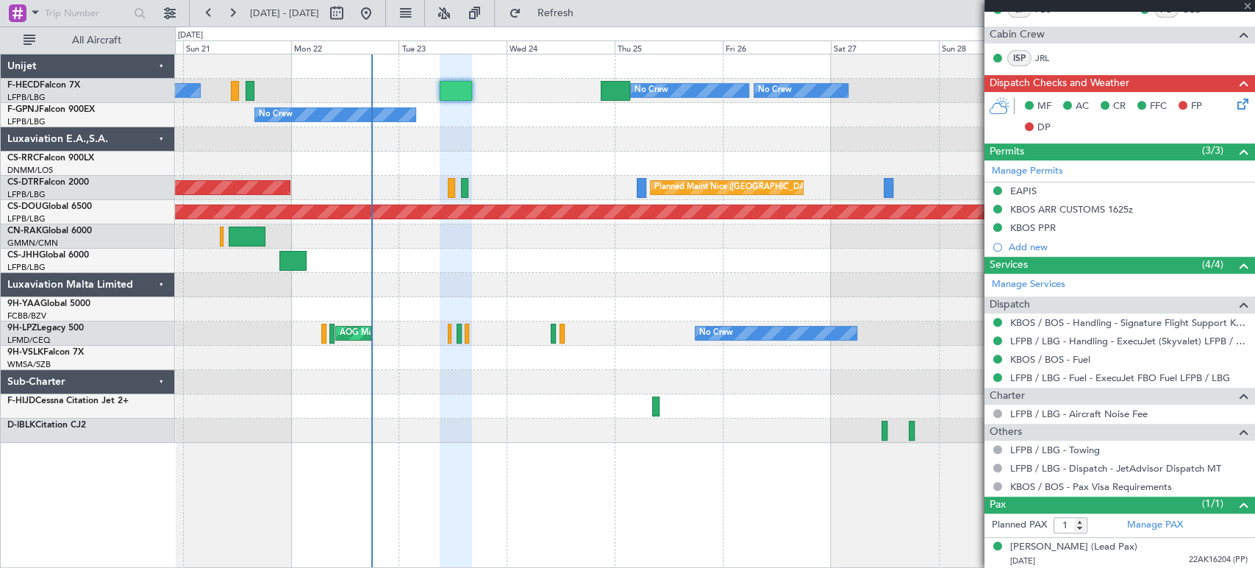
type input "+00:05"
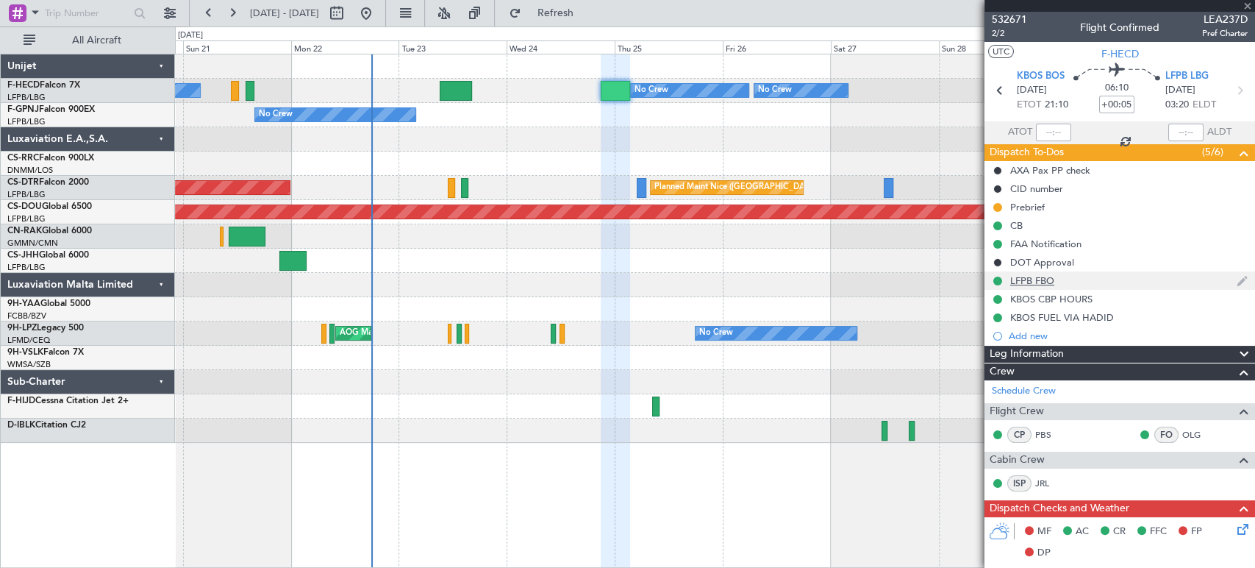
scroll to position [245, 0]
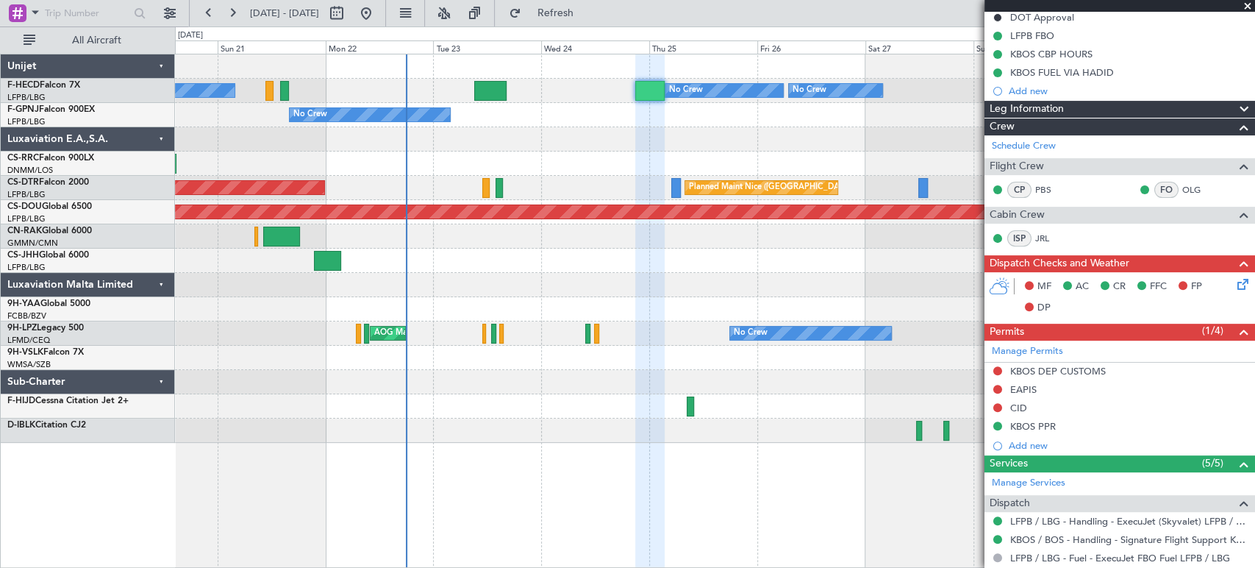
click at [549, 146] on div "Planned Maint Paris (Le Bourget) No Crew No Crew No Crew Planned Maint Paris (L…" at bounding box center [714, 248] width 1079 height 388
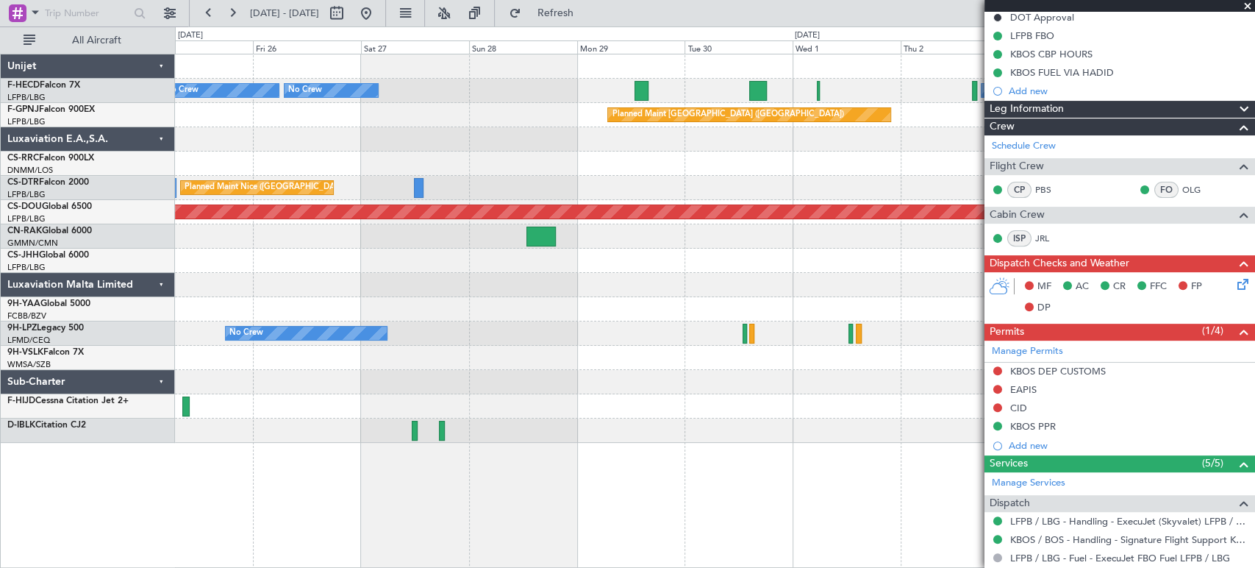
click at [604, 338] on div "Planned Maint Paris (Le Bourget) No Crew No Crew No Crew Planned Maint Paris (L…" at bounding box center [714, 248] width 1079 height 388
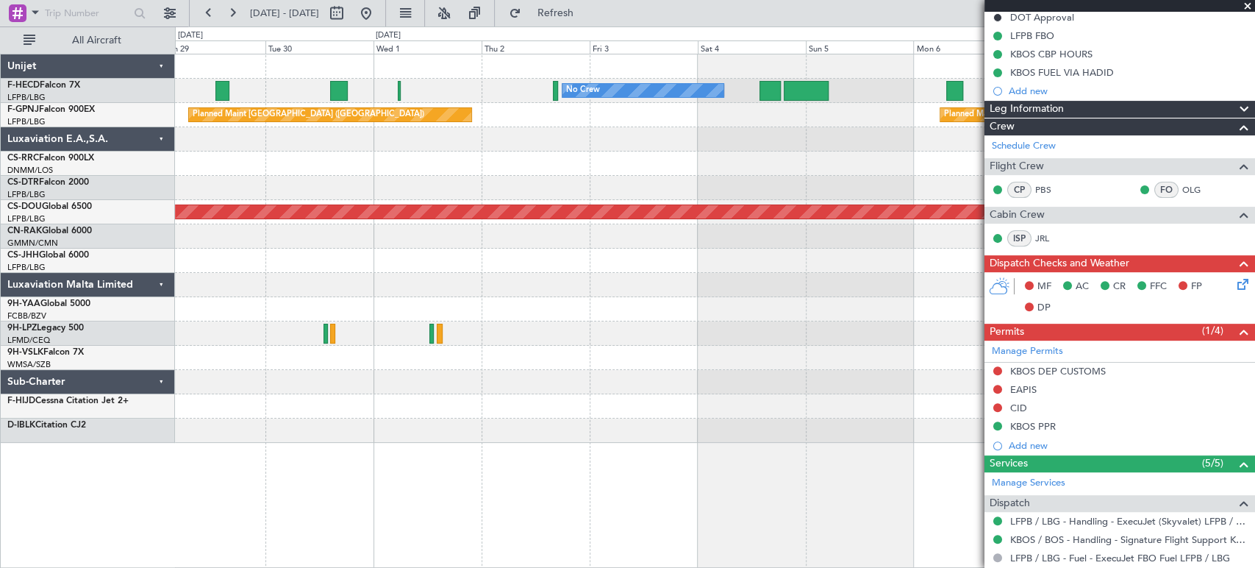
click at [282, 338] on div "No Crew No Crew No Crew Planned Maint Paris (Le Bourget) Planned Maint Paris (L…" at bounding box center [714, 248] width 1079 height 388
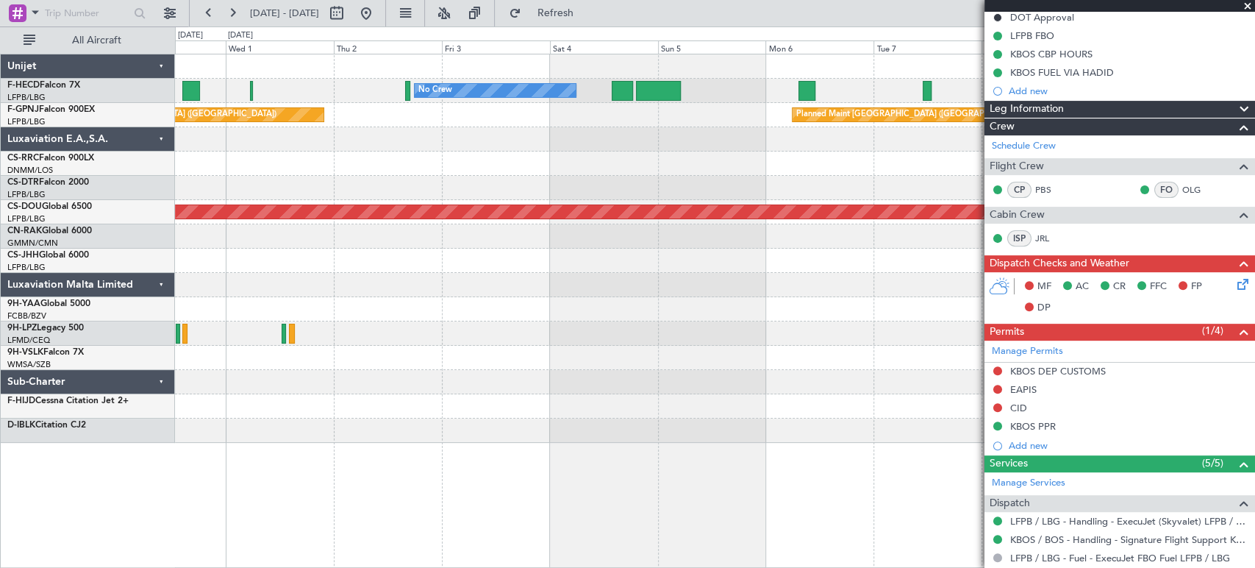
click at [404, 329] on div "No Crew No Crew Planned Maint Paris (Le Bourget) Planned Maint Paris (Le Bourge…" at bounding box center [714, 248] width 1079 height 388
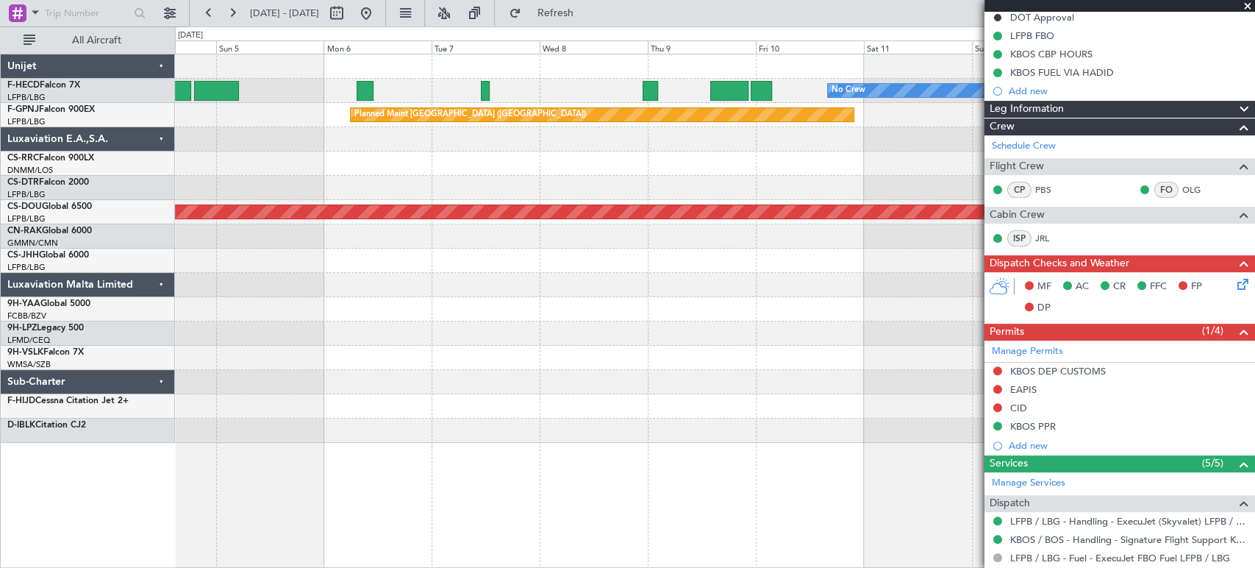
click at [584, 329] on div "No Crew Planned Maint Paris (Le Bourget) No Crew Planned Maint Paris (Le Bourge…" at bounding box center [714, 248] width 1079 height 388
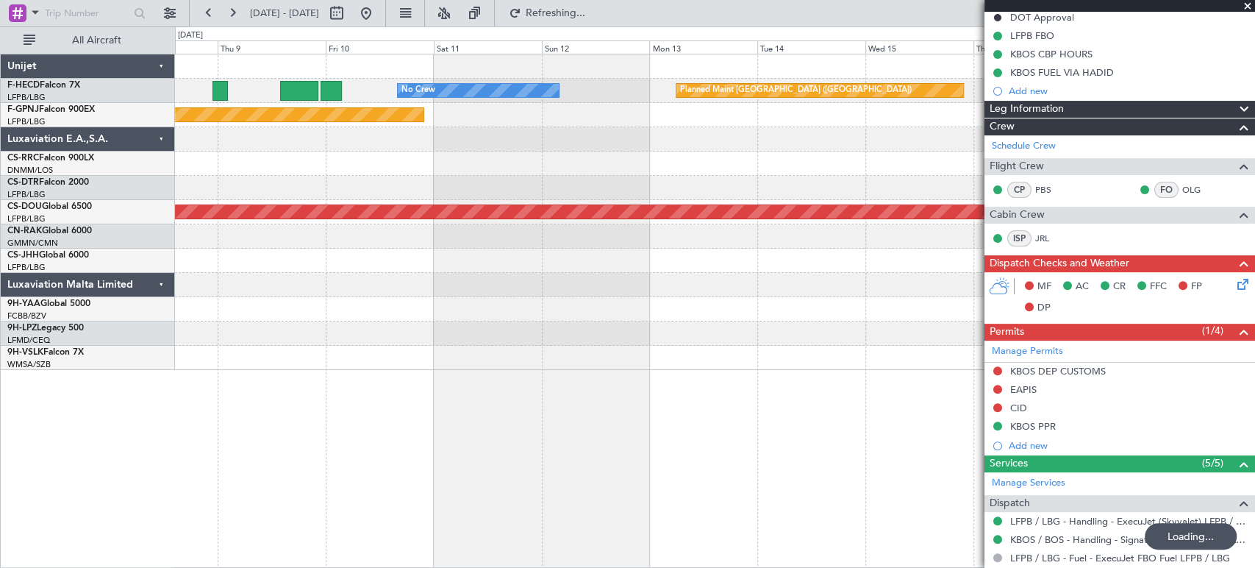
click at [351, 322] on div "Planned Maint Paris (Le Bourget) No Crew Planned Maint Paris (Le Bourget) Plann…" at bounding box center [714, 211] width 1079 height 315
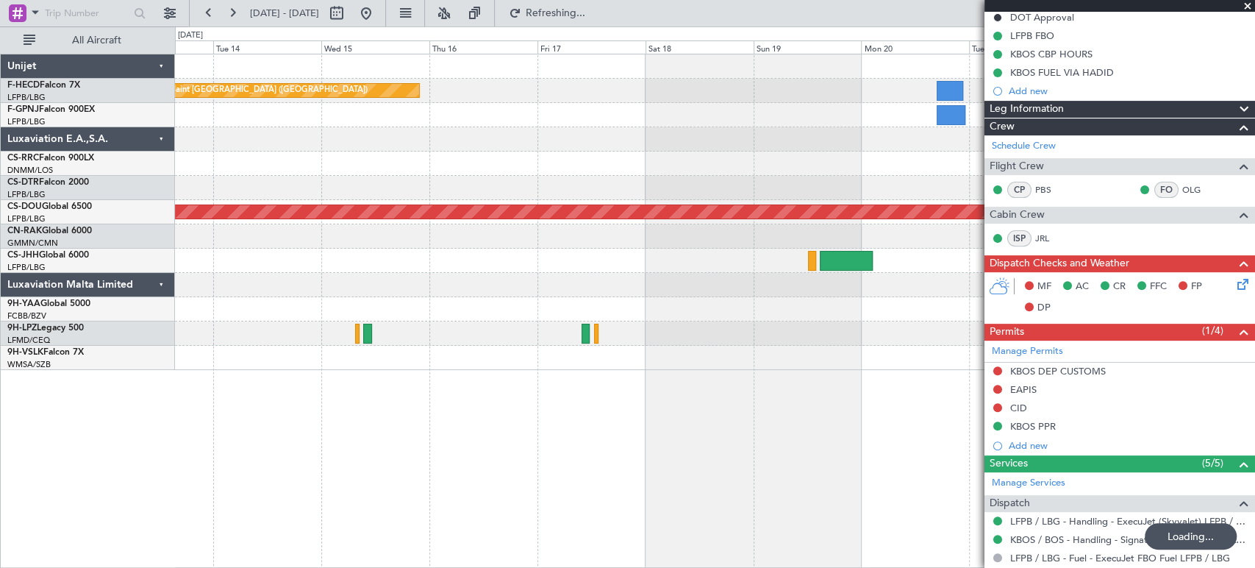
click at [326, 302] on div "Planned Maint Paris (Le Bourget) No Crew Planned Maint London (Biggin Hill)" at bounding box center [714, 211] width 1079 height 315
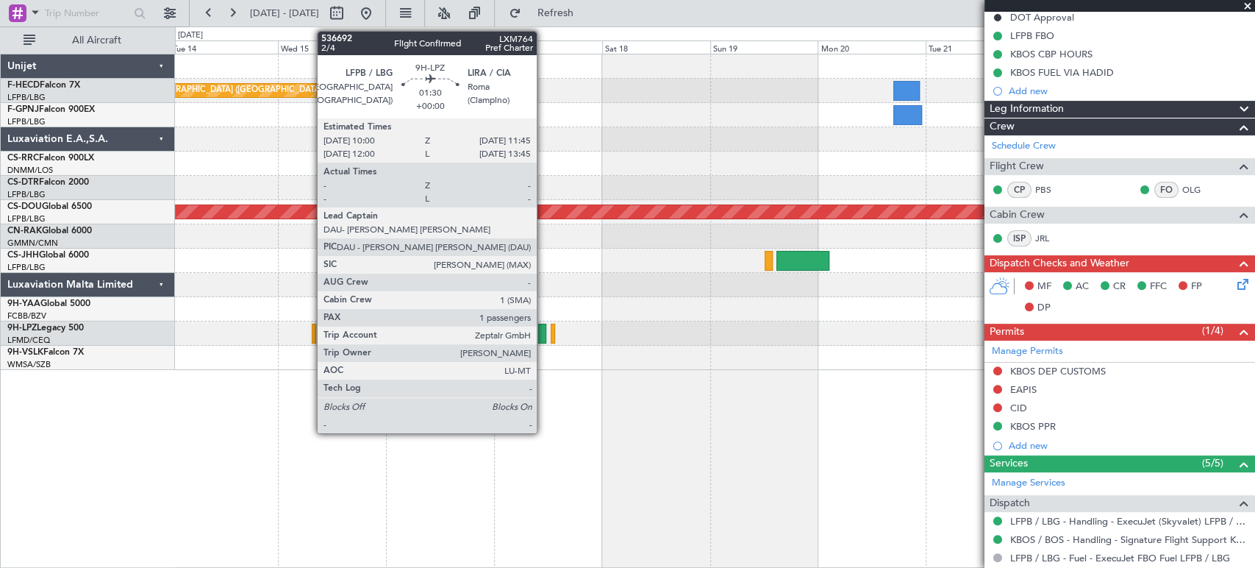
click at [542, 335] on div at bounding box center [542, 334] width 8 height 20
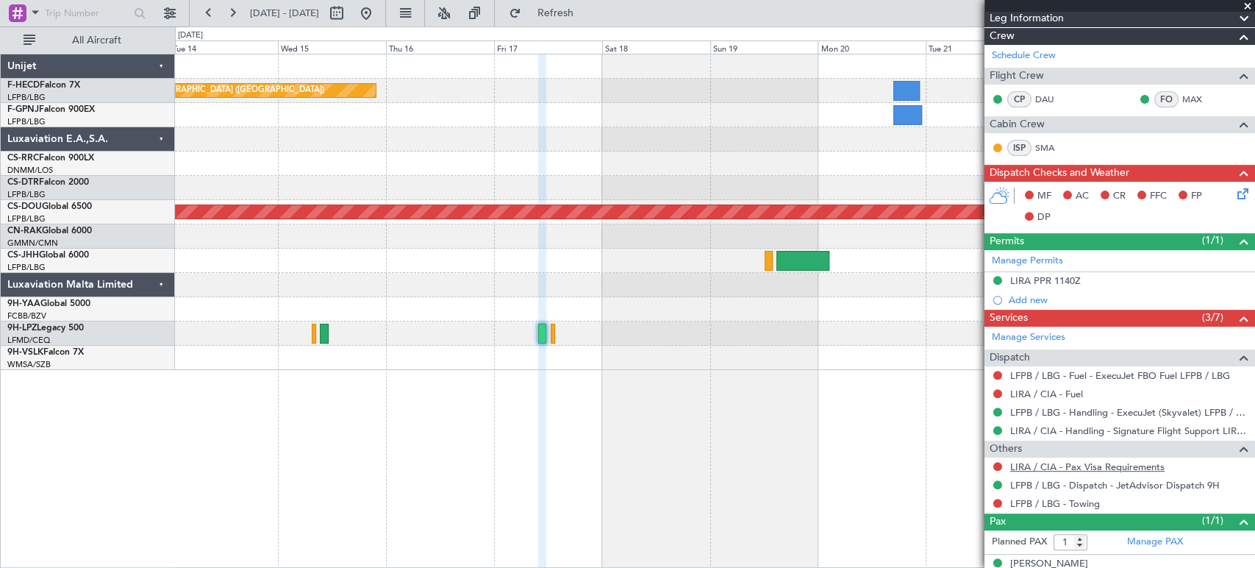
scroll to position [298, 0]
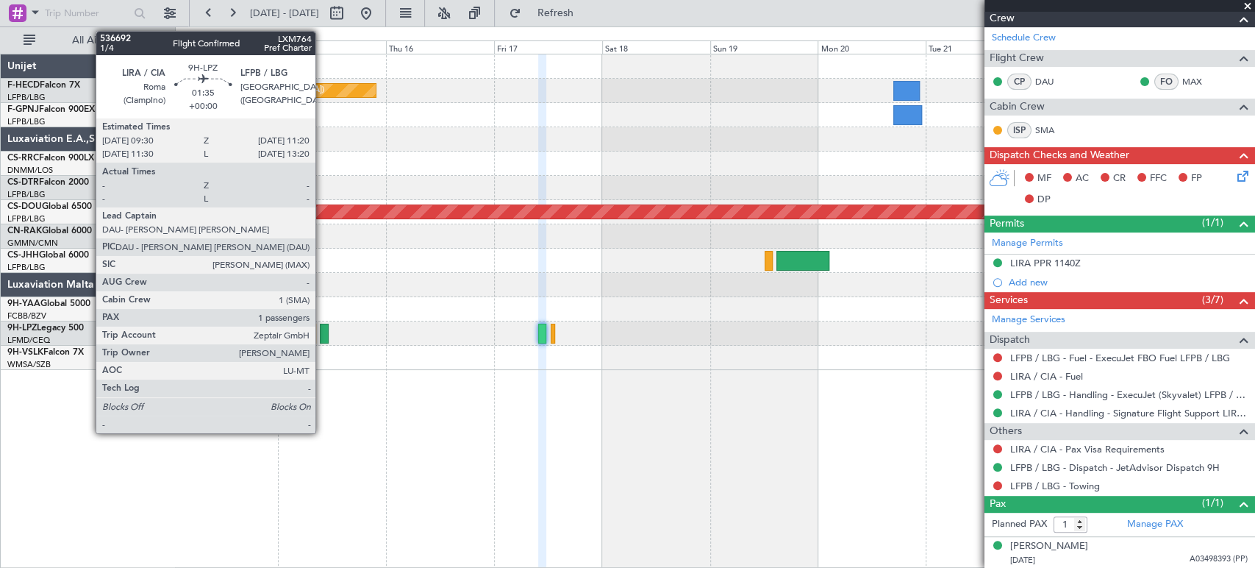
click at [322, 331] on div at bounding box center [324, 334] width 9 height 20
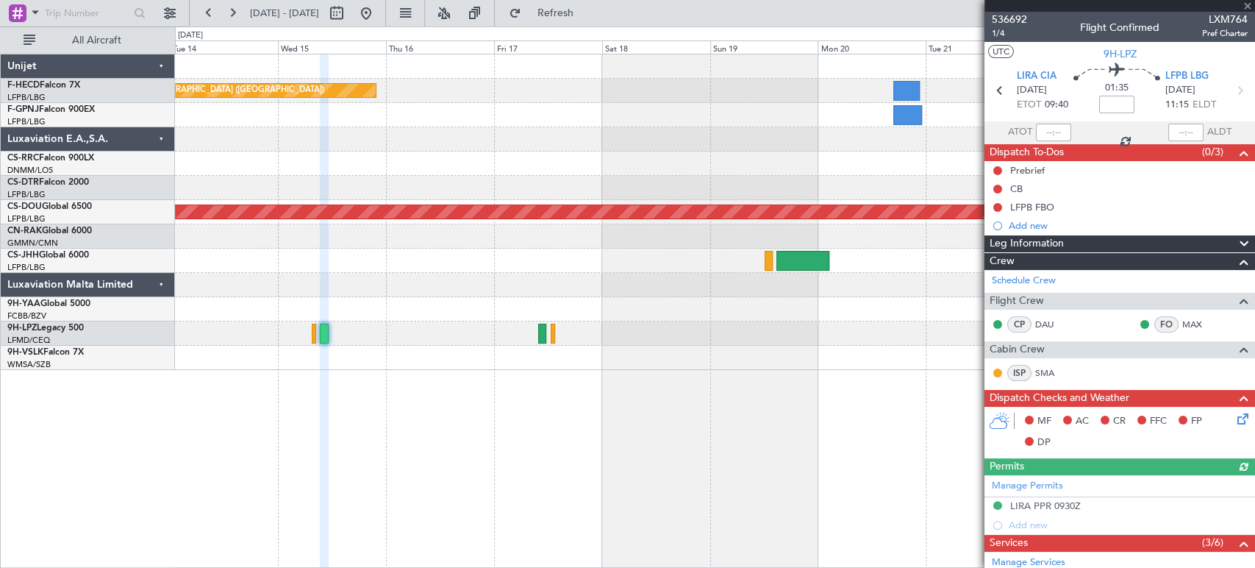
scroll to position [224, 0]
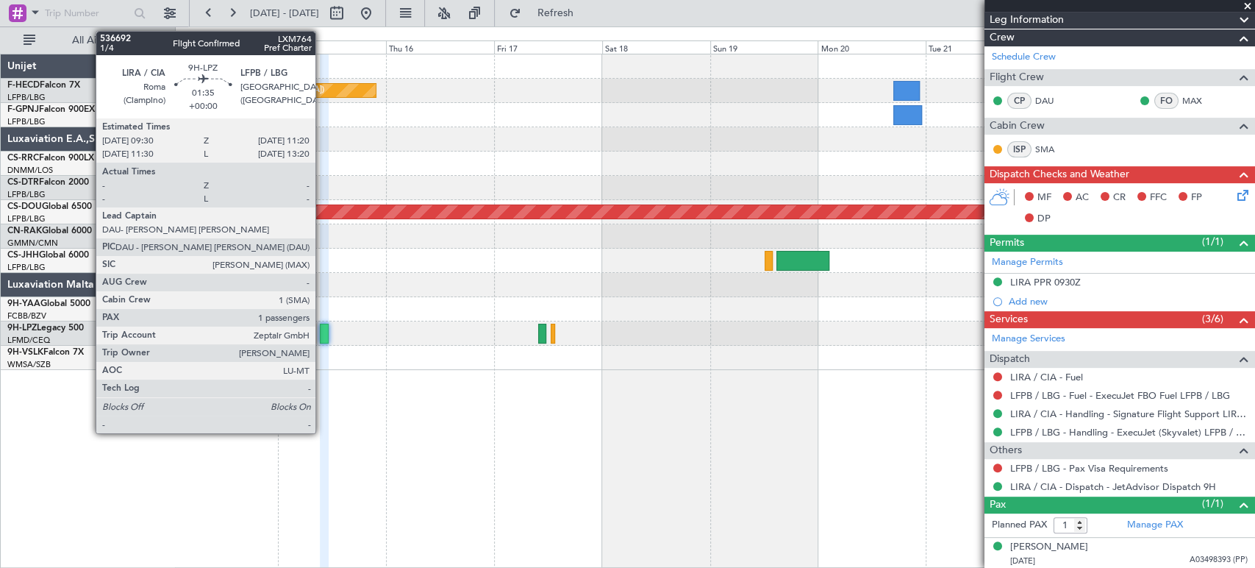
click at [321, 334] on div at bounding box center [324, 334] width 9 height 20
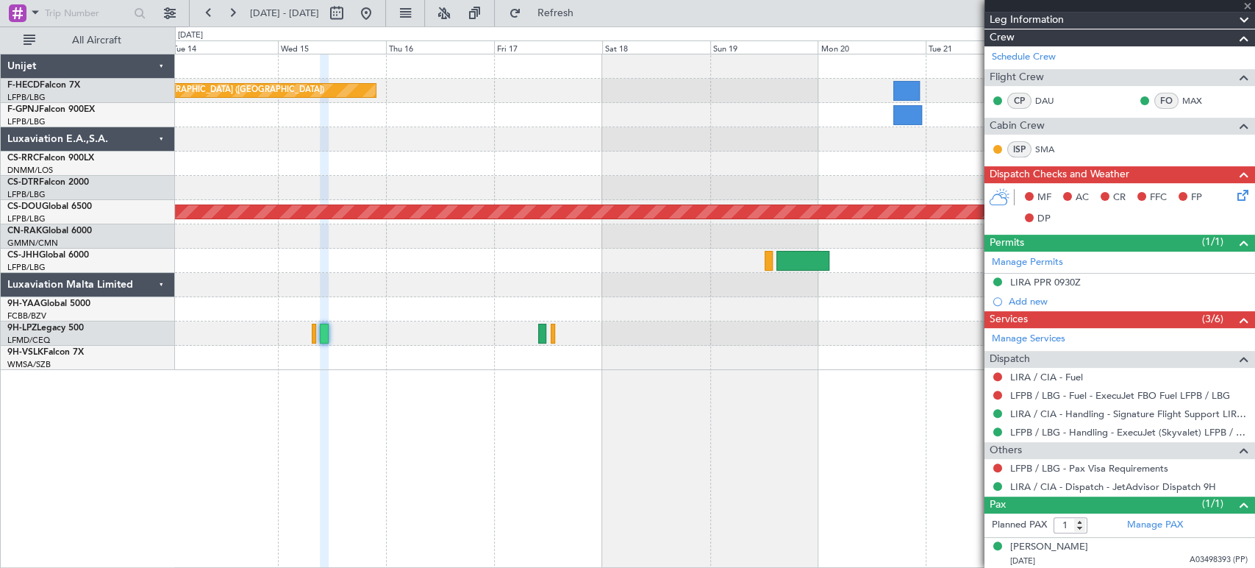
scroll to position [0, 0]
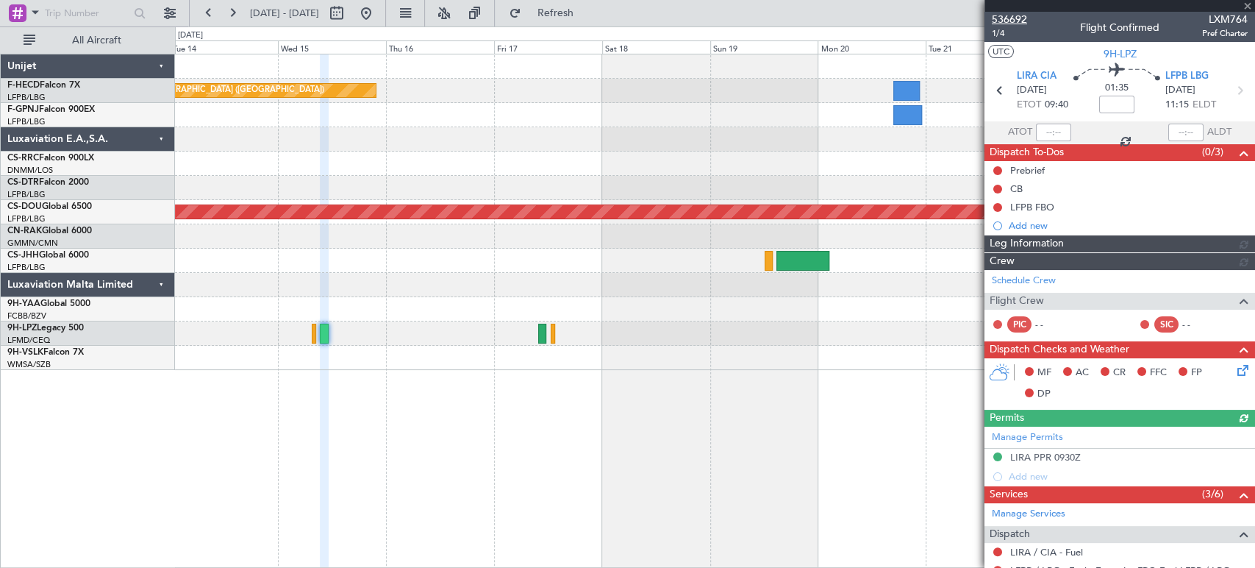
click at [1010, 18] on span "536692" at bounding box center [1009, 19] width 35 height 15
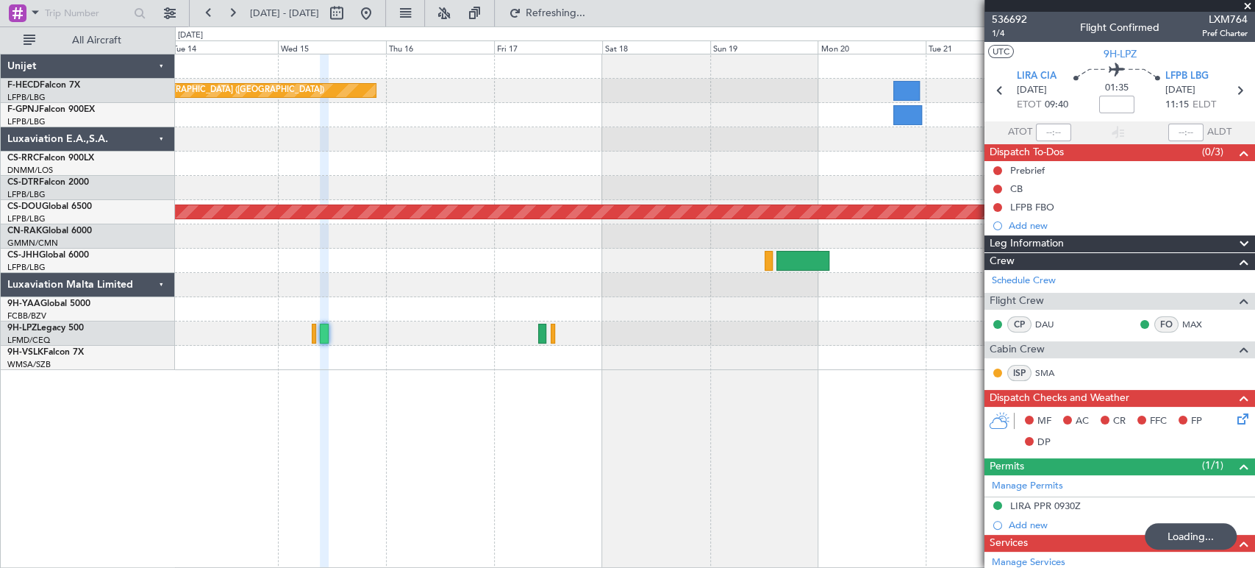
click at [831, 168] on div at bounding box center [714, 163] width 1079 height 24
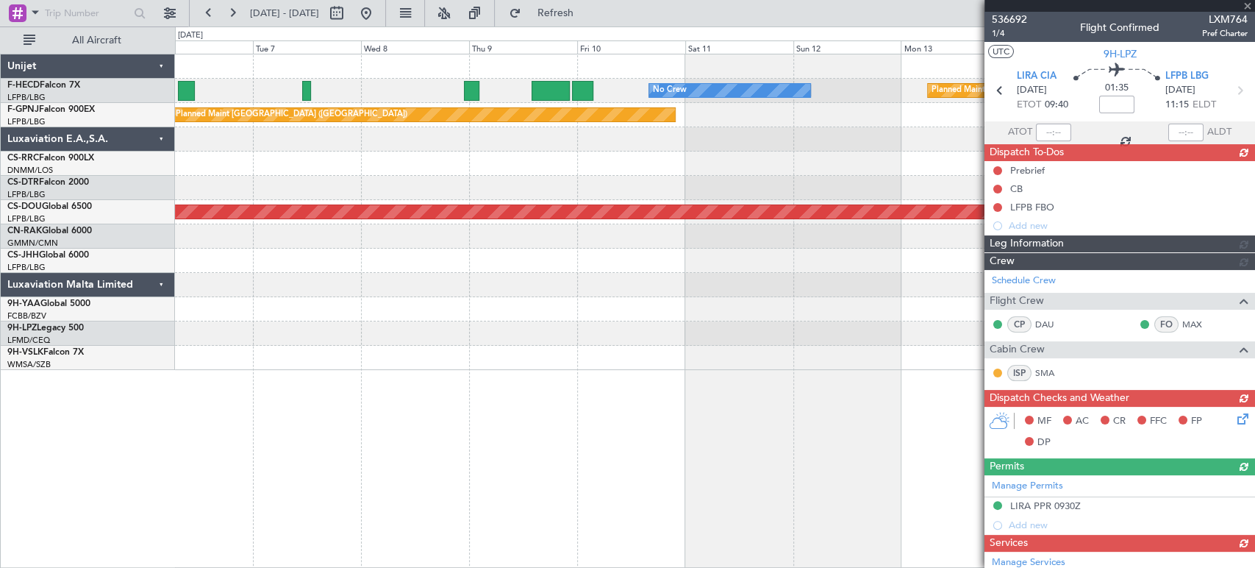
click at [815, 181] on div at bounding box center [714, 188] width 1079 height 24
click at [834, 132] on div at bounding box center [714, 139] width 1079 height 24
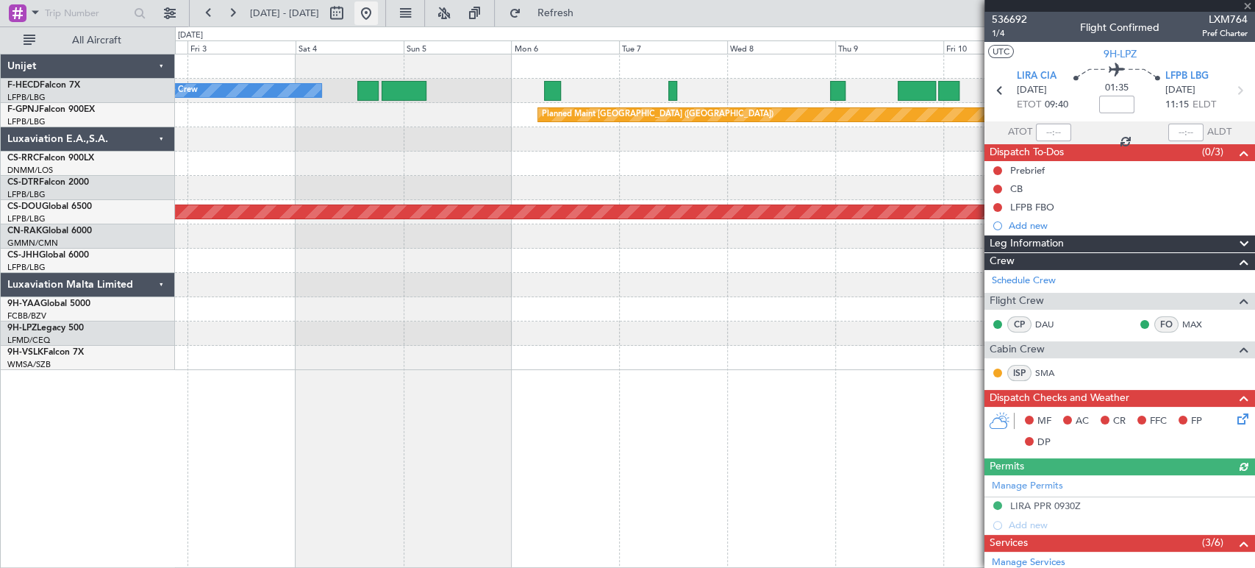
click at [378, 17] on button at bounding box center [366, 13] width 24 height 24
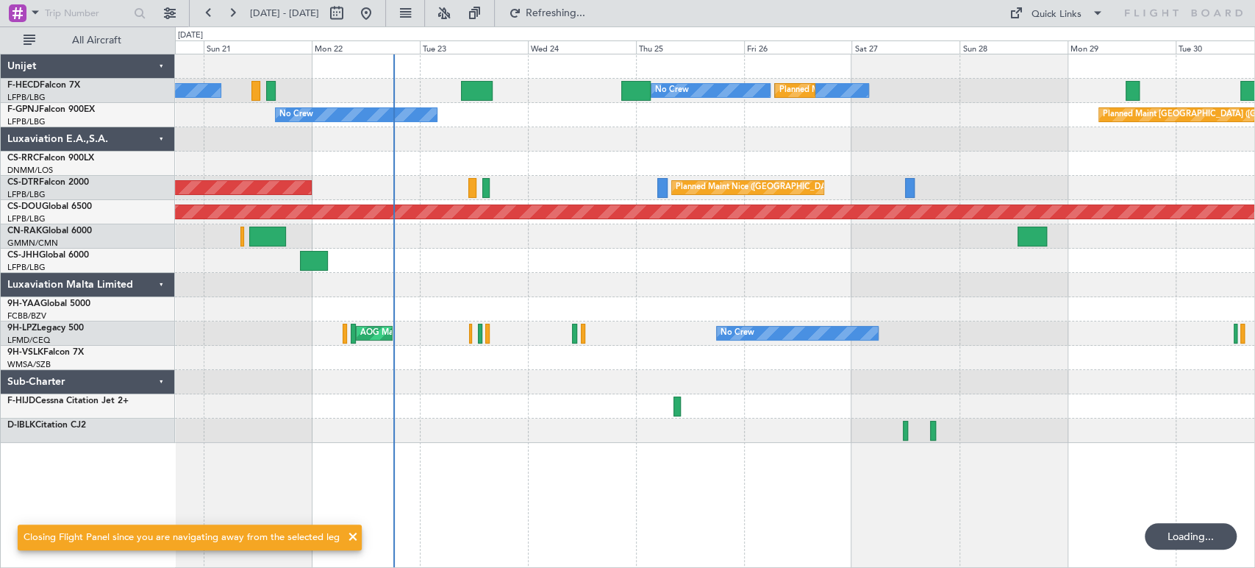
click at [428, 320] on div at bounding box center [714, 309] width 1079 height 24
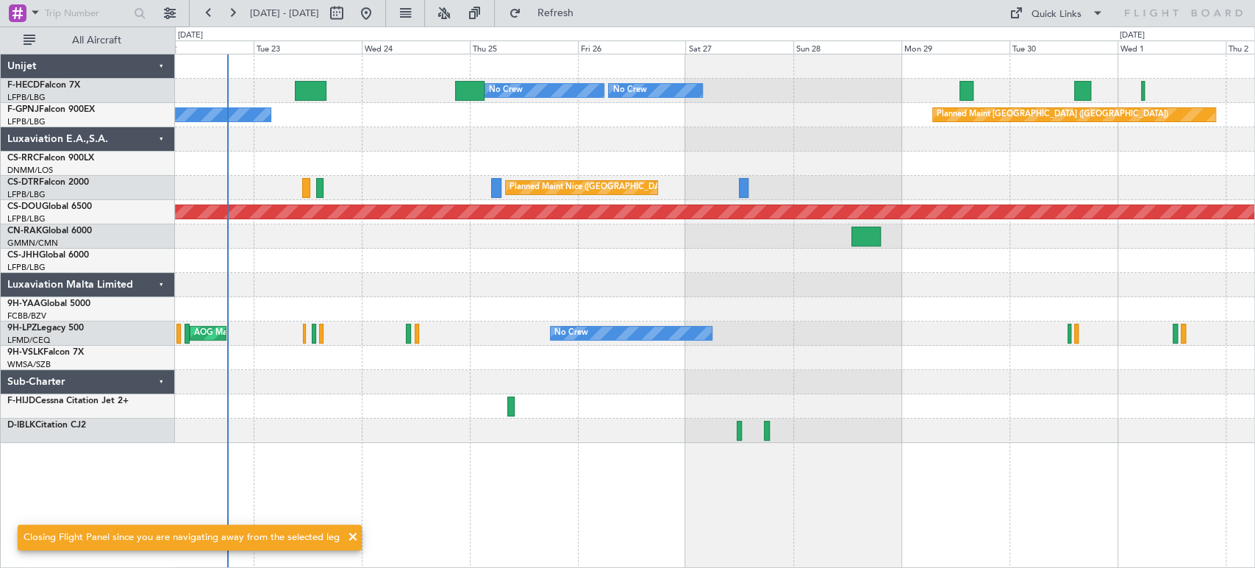
click at [310, 315] on div "Planned Maint Paris (Le Bourget) No Crew No Crew No Crew No Crew Planned Maint …" at bounding box center [714, 248] width 1079 height 388
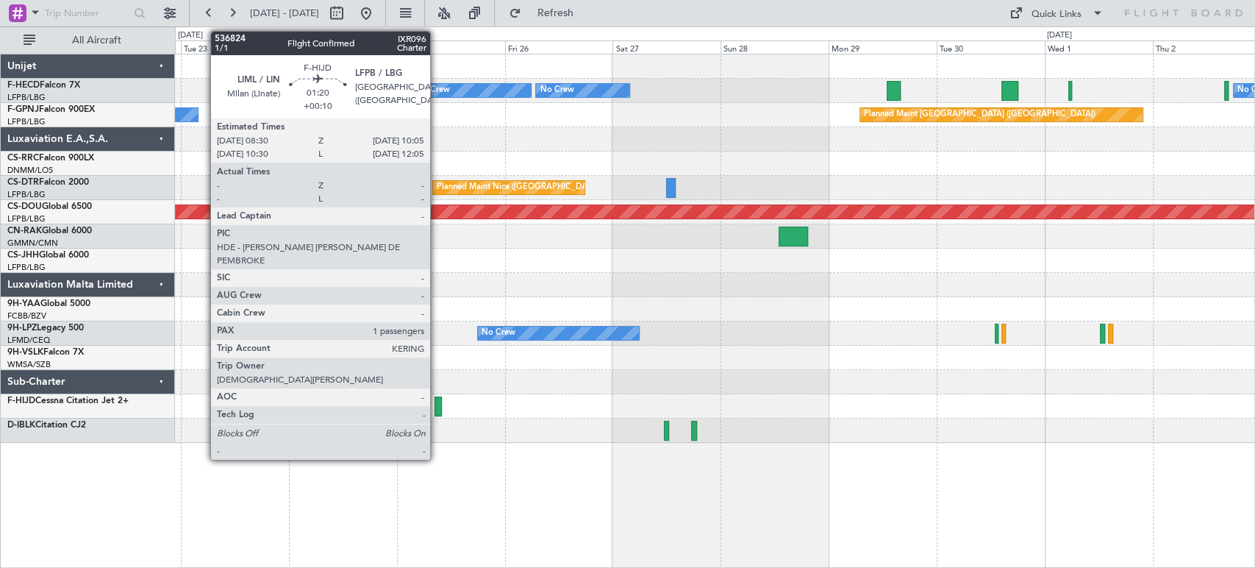
click at [437, 401] on div at bounding box center [438, 406] width 7 height 20
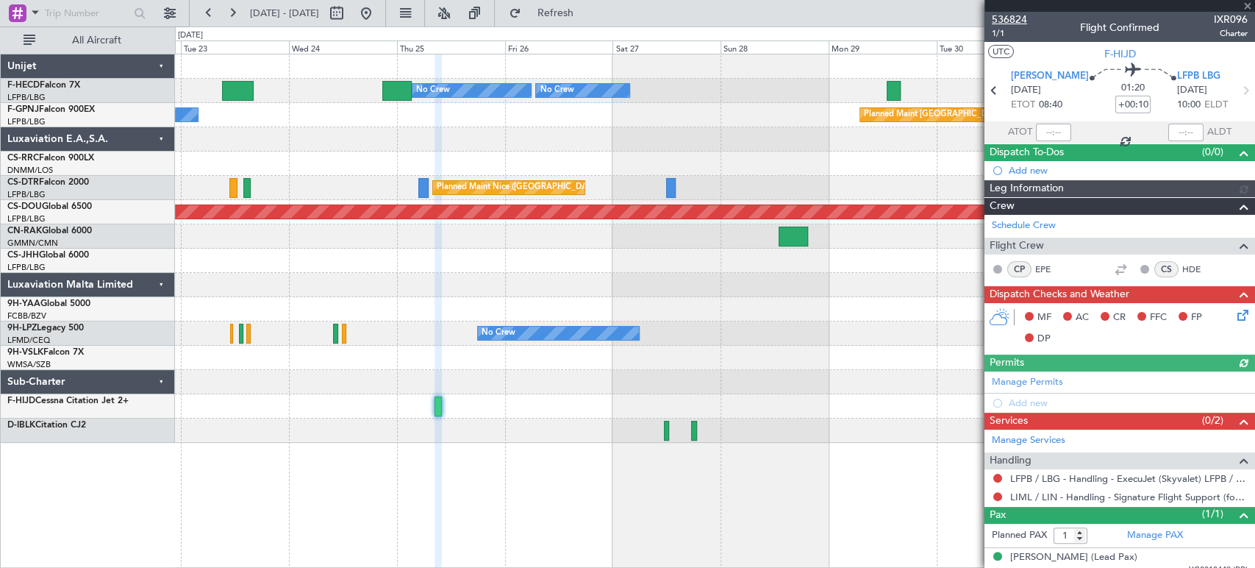
click at [1004, 15] on span "536824" at bounding box center [1009, 19] width 35 height 15
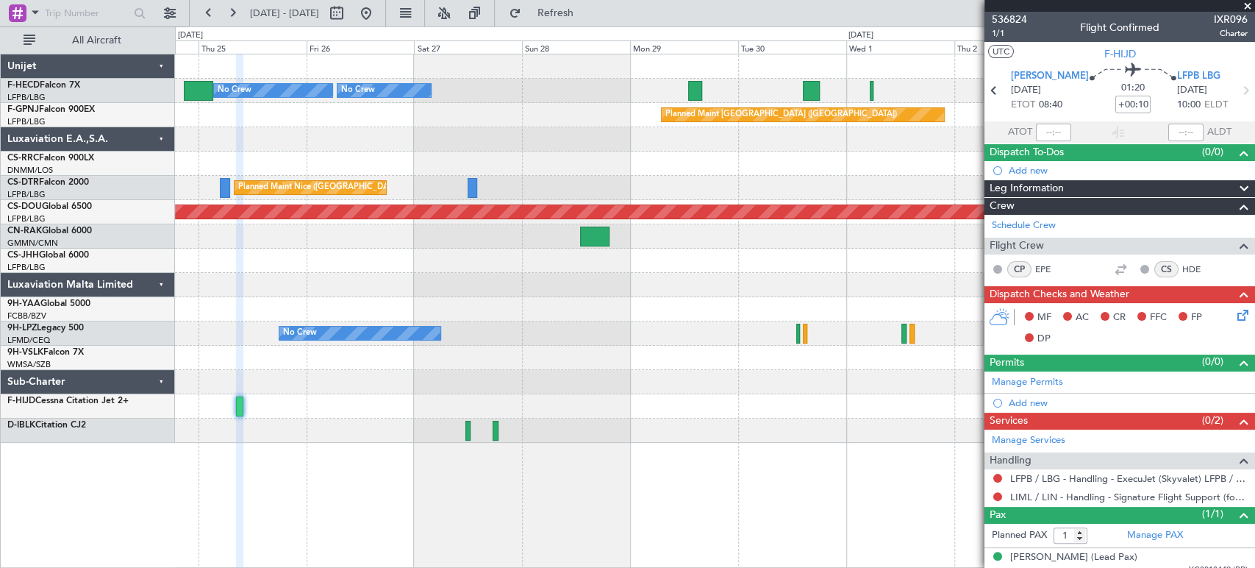
click at [374, 143] on div "Planned Maint Paris (Le Bourget) No Crew No Crew No Crew Planned Maint Paris (L…" at bounding box center [714, 248] width 1079 height 388
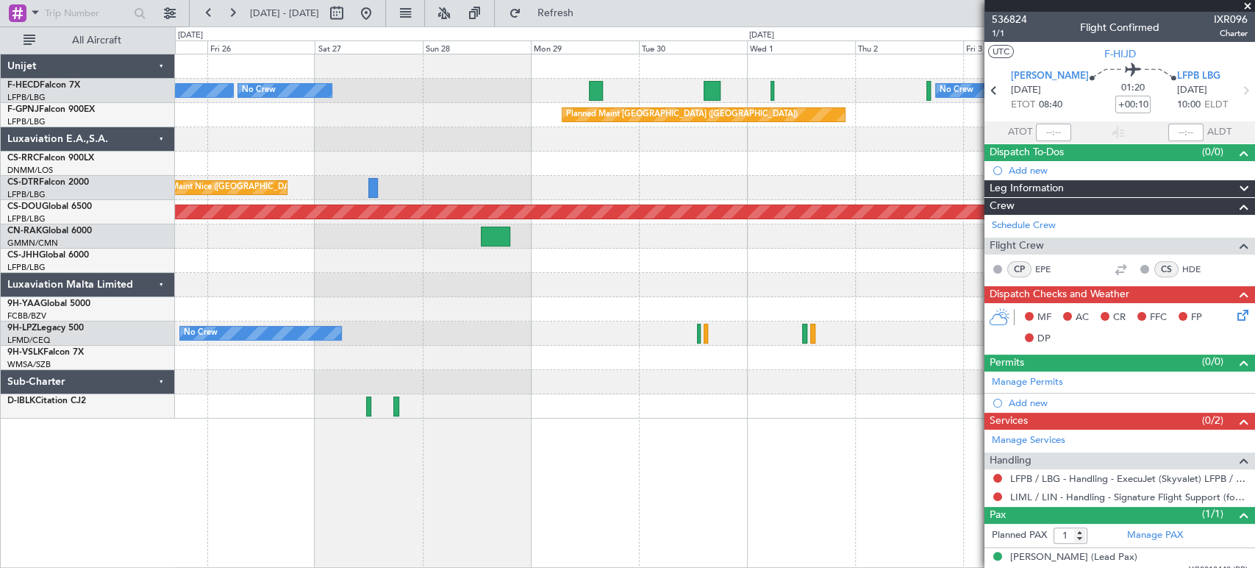
click at [622, 124] on div "Planned Maint Paris (Le Bourget) No Crew No Crew No Crew Planned Maint Paris (L…" at bounding box center [714, 236] width 1079 height 364
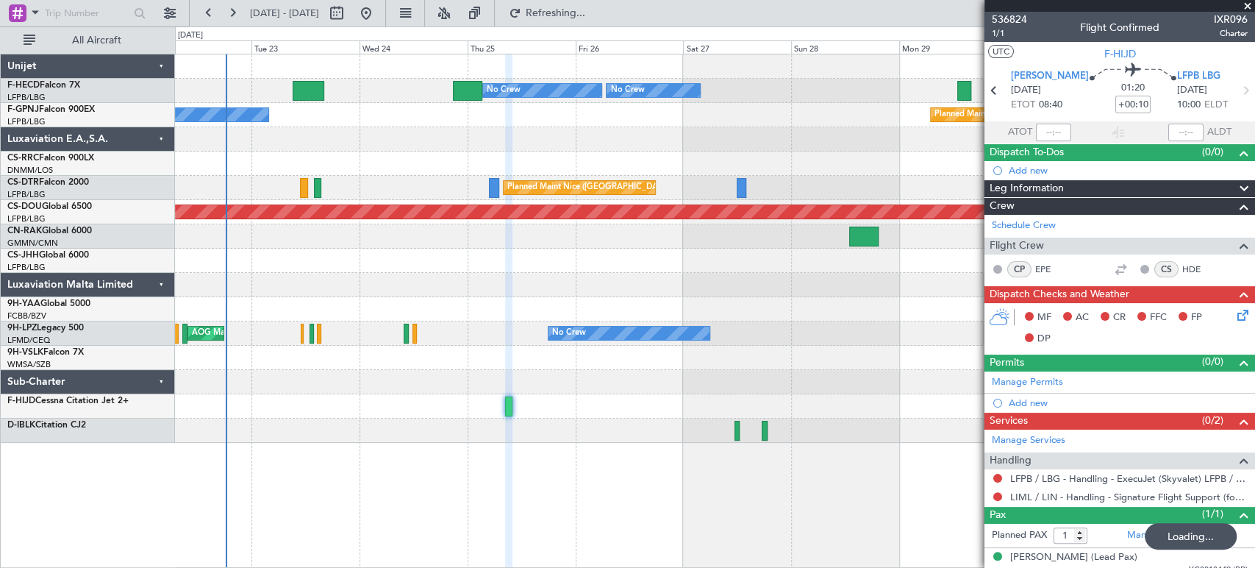
click at [690, 134] on div "Planned Maint Paris (Le Bourget) No Crew No Crew No Crew No Crew Planned Maint …" at bounding box center [714, 248] width 1079 height 388
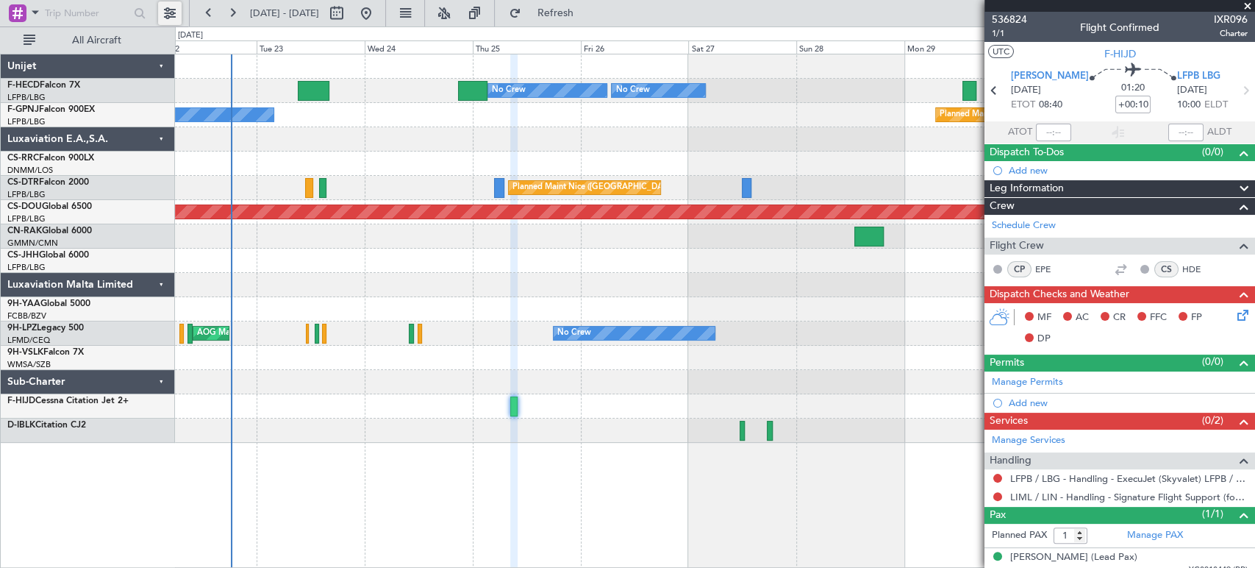
click at [176, 10] on button at bounding box center [170, 13] width 24 height 24
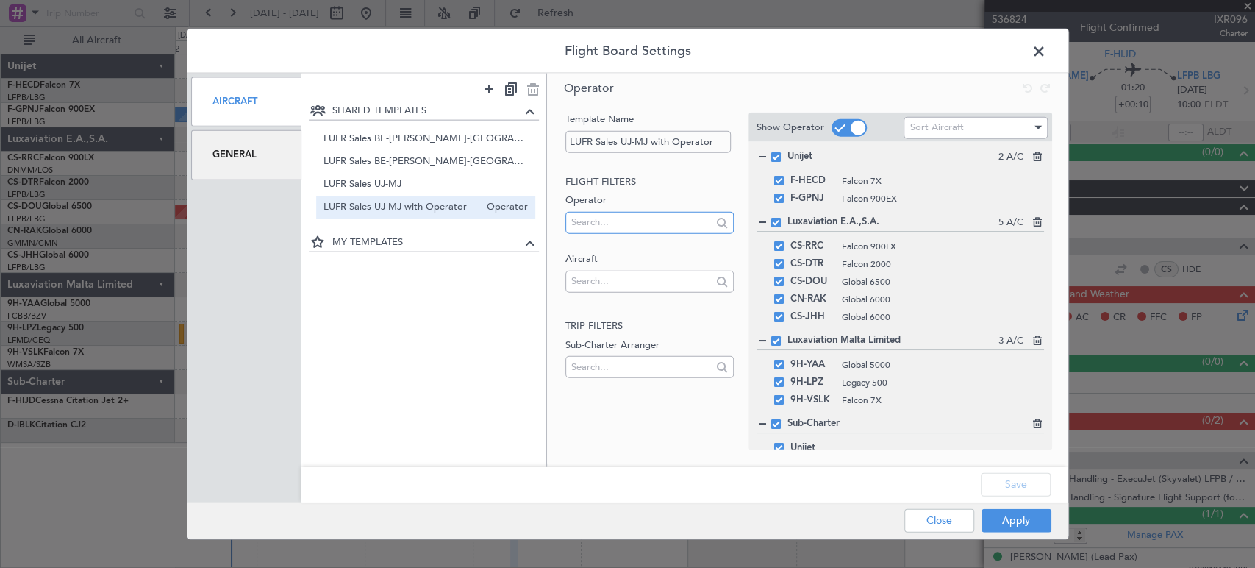
click at [594, 226] on input "text" at bounding box center [641, 222] width 140 height 22
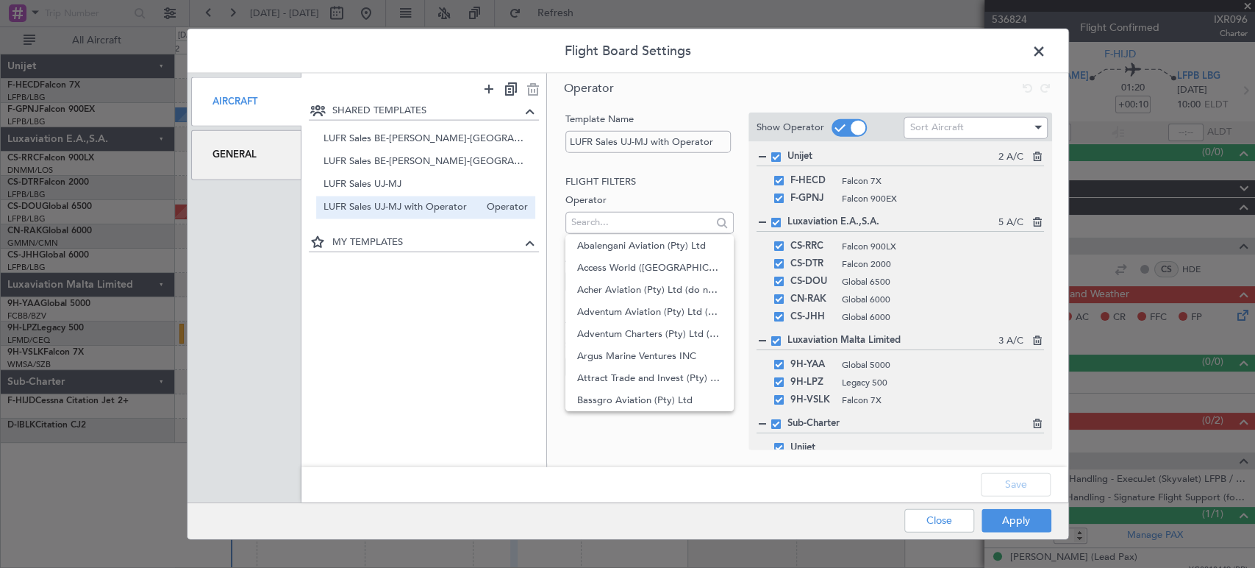
click at [562, 236] on div "Template Name LUFR Sales UJ-MJ with Operator Flight filters Operator Aircraft T…" at bounding box center [647, 266] width 171 height 308
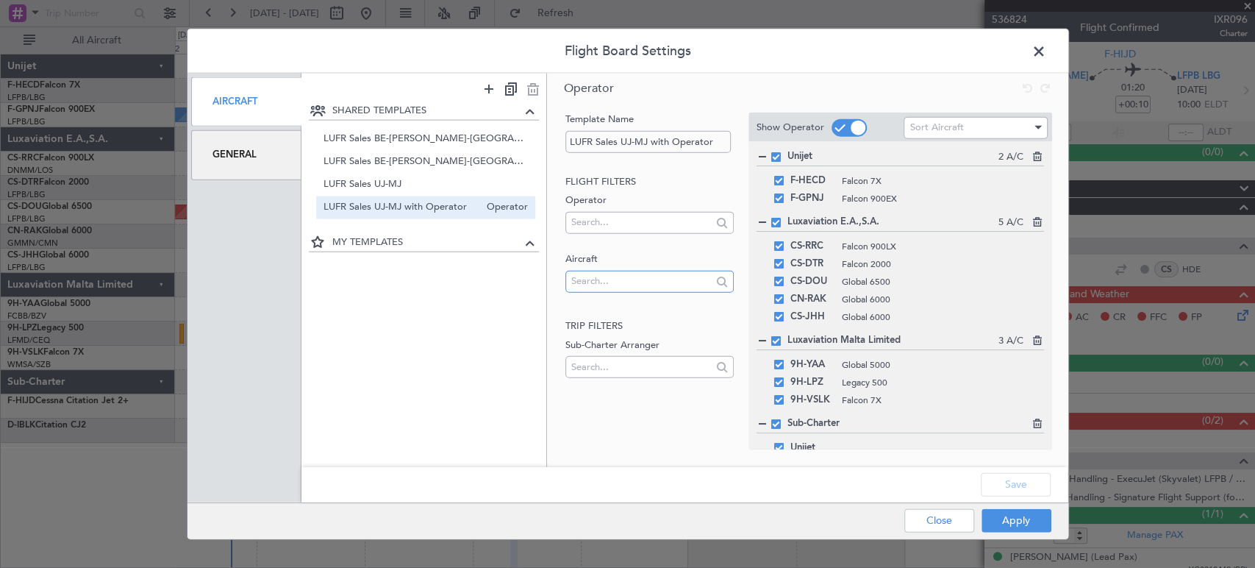
click at [588, 275] on input "text" at bounding box center [641, 281] width 140 height 22
type input "t7-e"
click at [609, 307] on span "T7-EAGL" at bounding box center [649, 304] width 145 height 22
click at [1007, 515] on button "Apply" at bounding box center [1017, 520] width 70 height 24
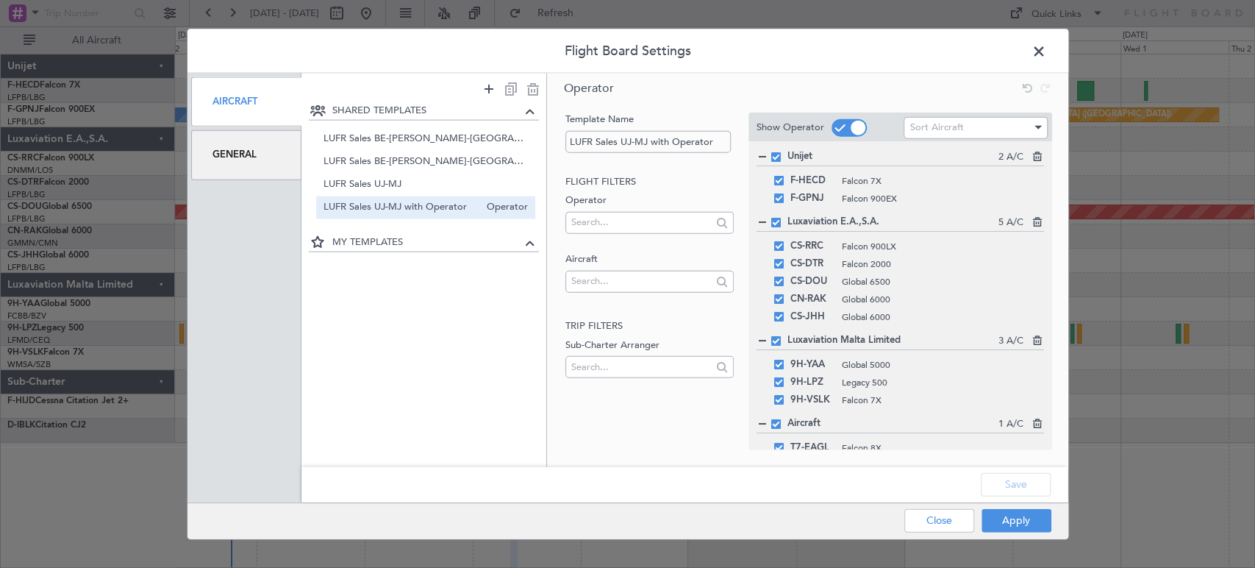
type input "0"
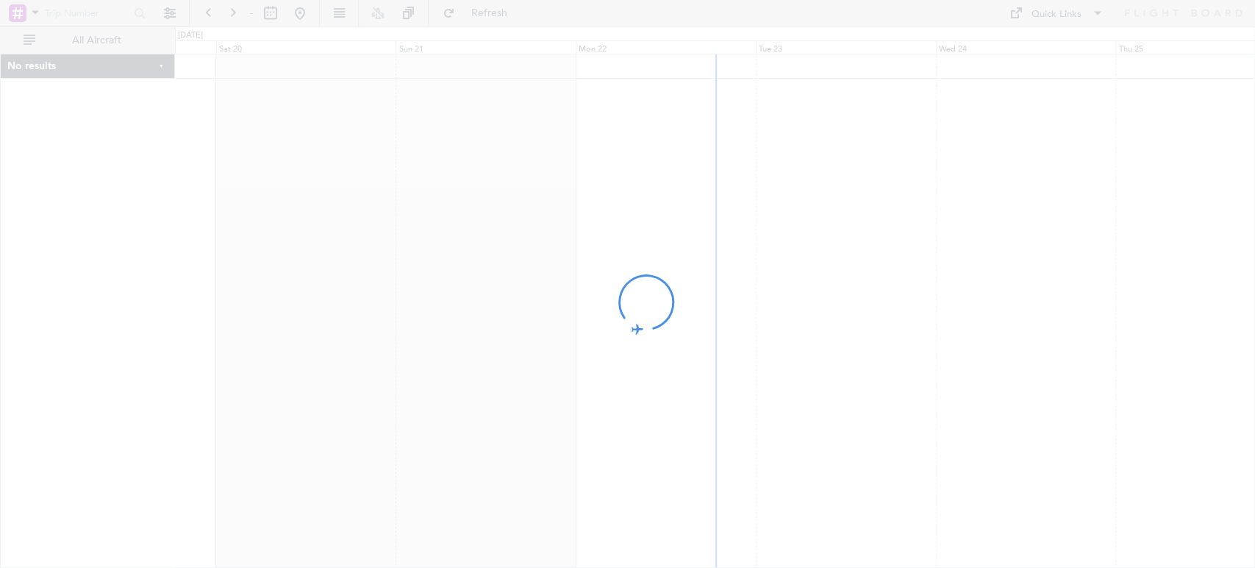
drag, startPoint x: 682, startPoint y: 157, endPoint x: 513, endPoint y: 171, distance: 168.9
click at [513, 171] on div at bounding box center [627, 284] width 1255 height 568
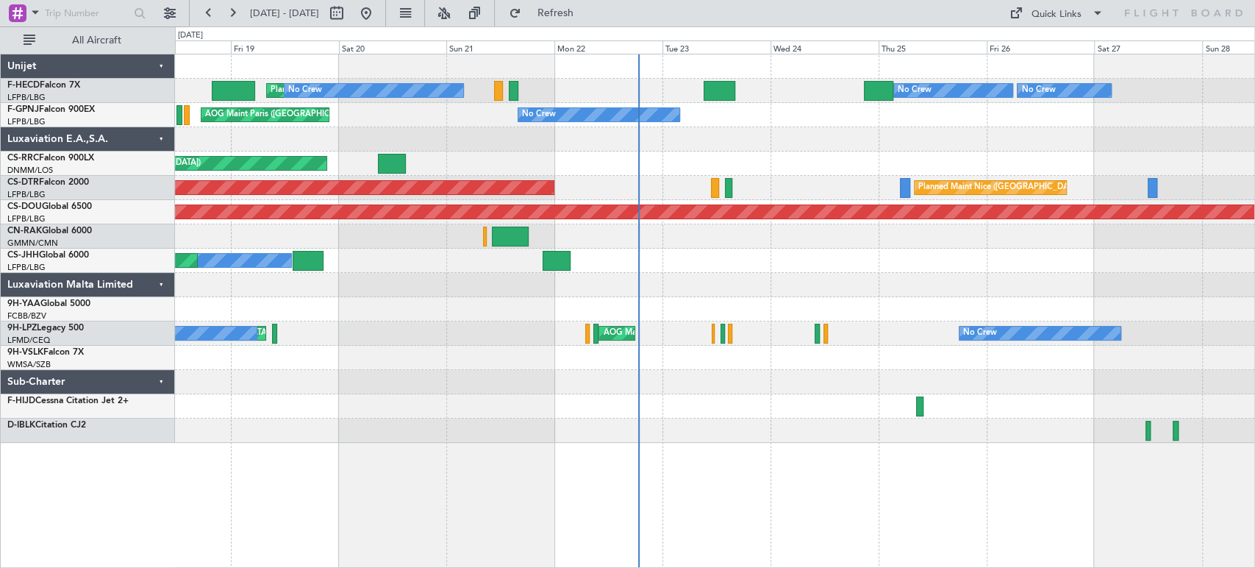
click at [374, 248] on div "Planned Maint [GEOGRAPHIC_DATA] ([GEOGRAPHIC_DATA]) No Crew Planned Maint [GEOG…" at bounding box center [714, 248] width 1079 height 388
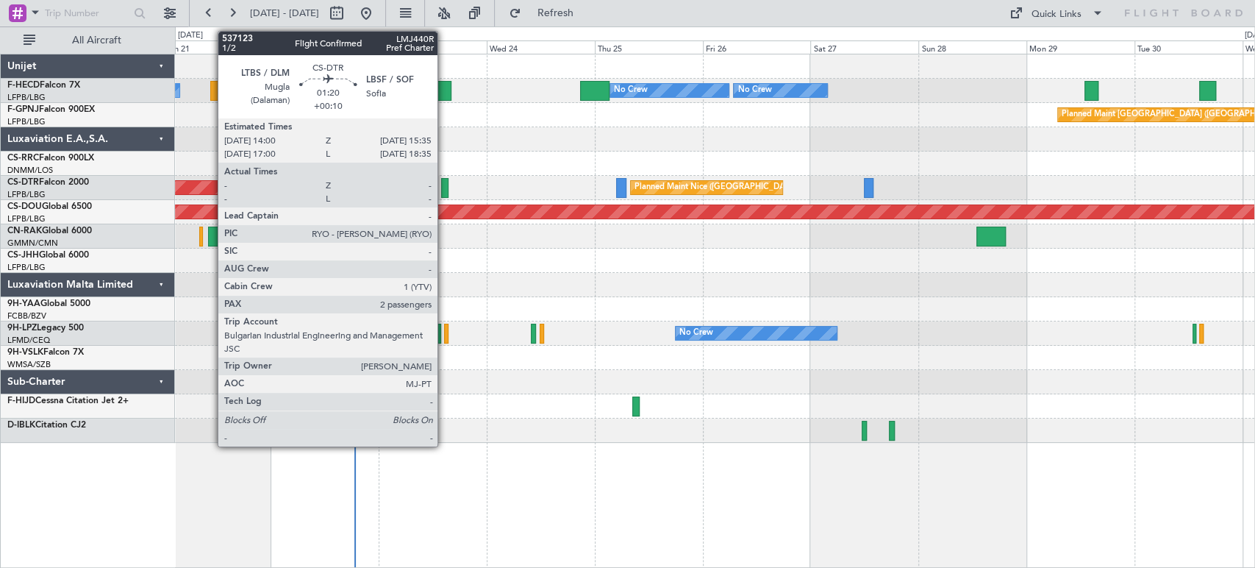
click at [444, 188] on div at bounding box center [444, 188] width 7 height 20
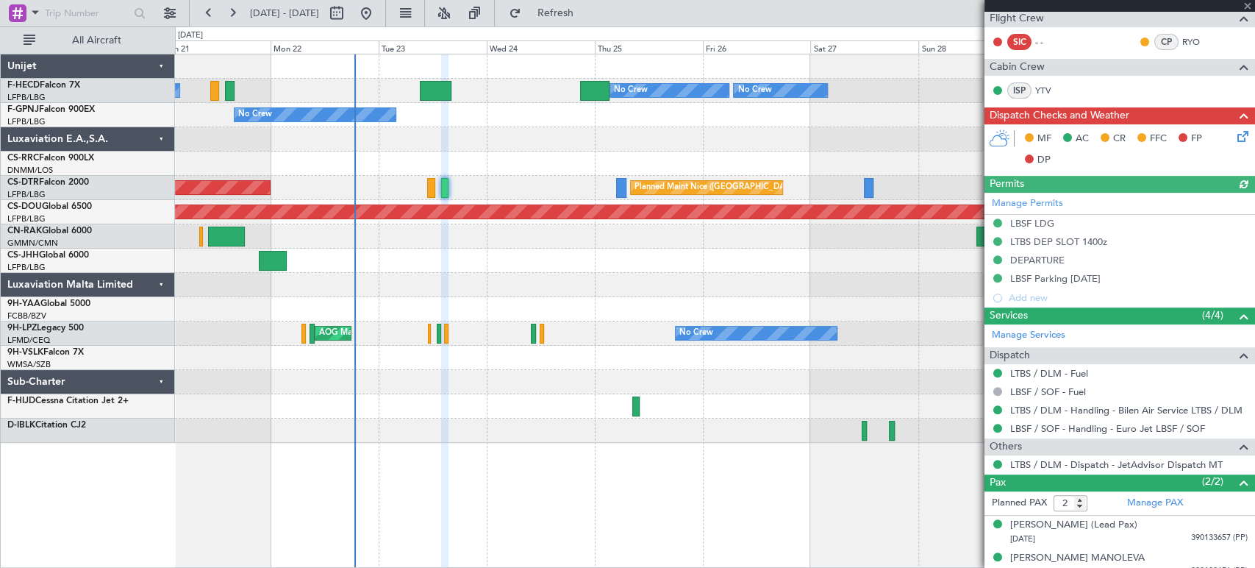
scroll to position [312, 0]
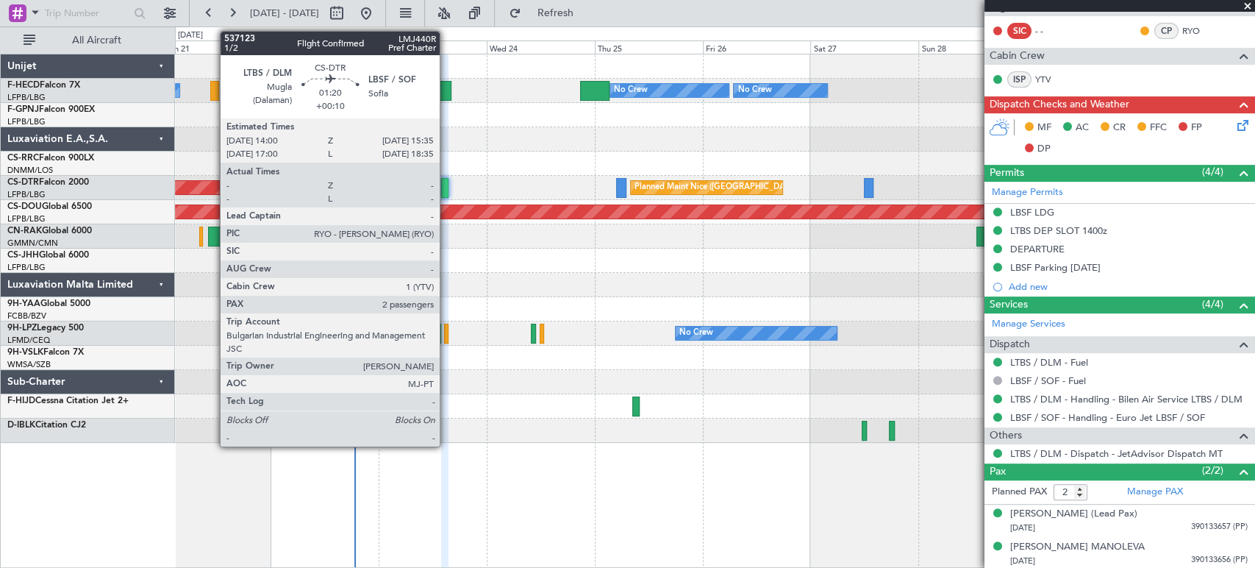
click at [446, 193] on div at bounding box center [444, 188] width 7 height 20
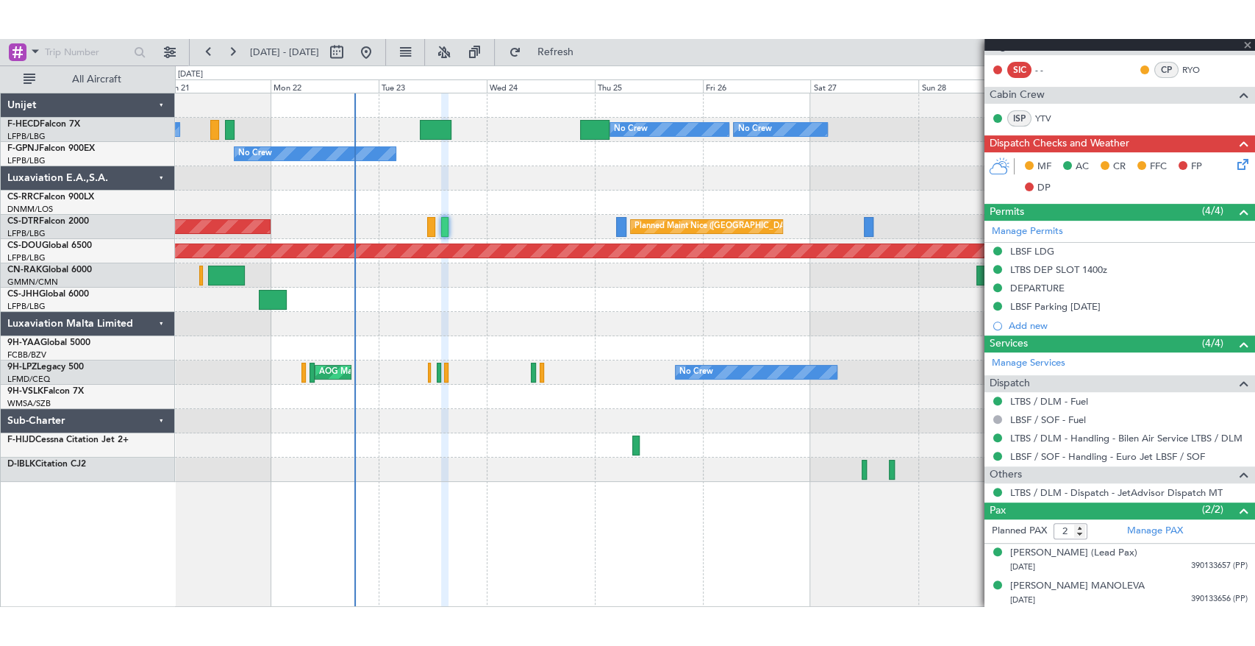
scroll to position [0, 0]
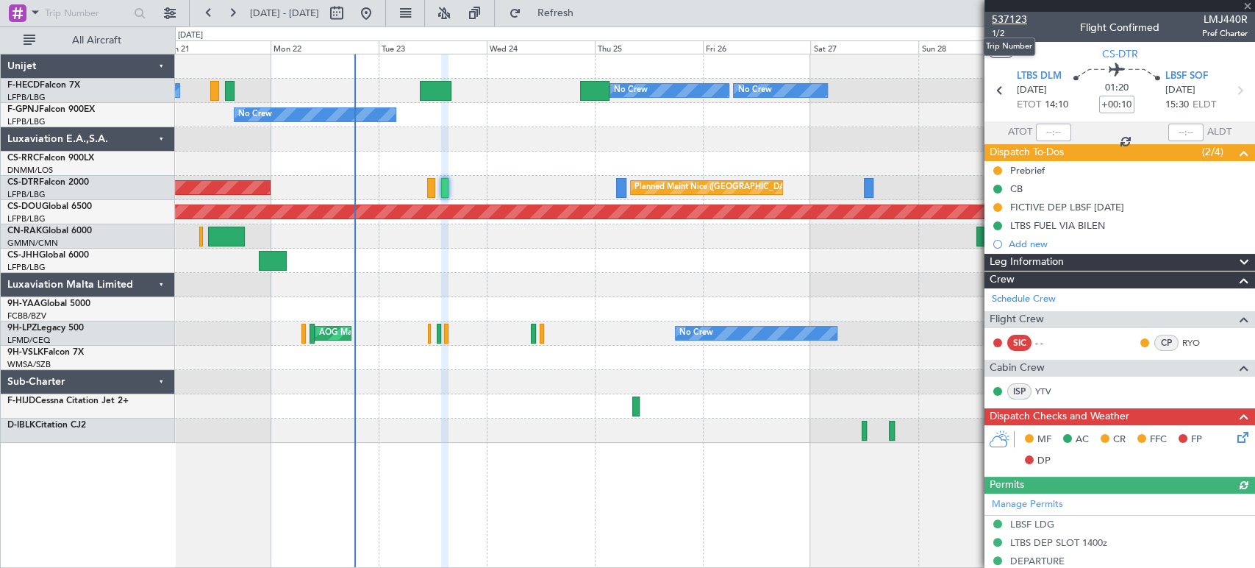
click at [1011, 12] on span "537123" at bounding box center [1009, 19] width 35 height 15
